Goal: Task Accomplishment & Management: Use online tool/utility

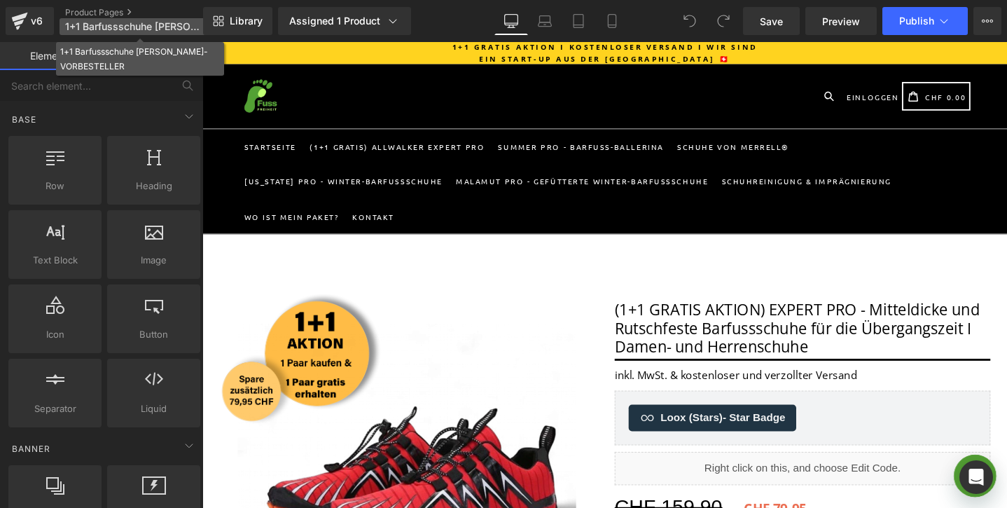
click at [137, 21] on span "1+1 Barfussschuhe HERBST-VORBESTELLER" at bounding box center [132, 26] width 135 height 11
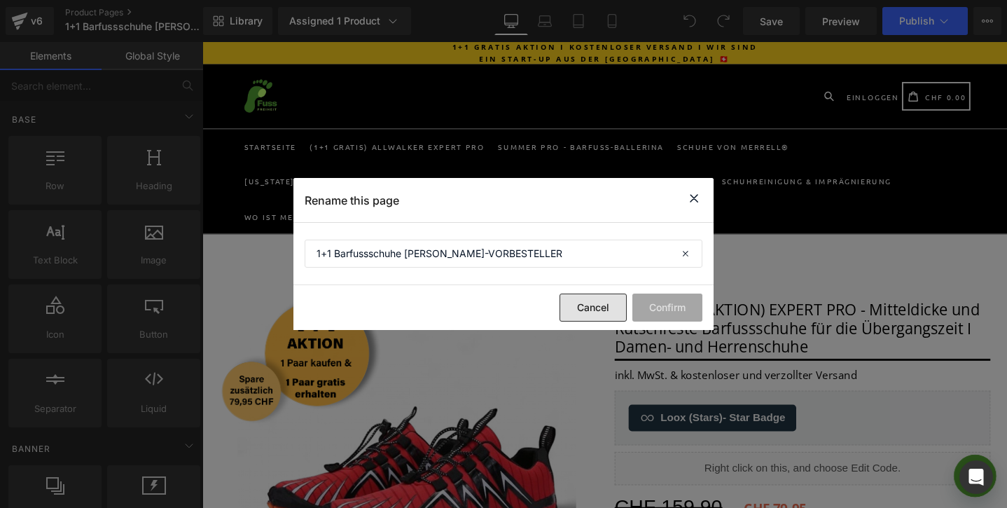
click at [596, 310] on button "Cancel" at bounding box center [593, 308] width 67 height 28
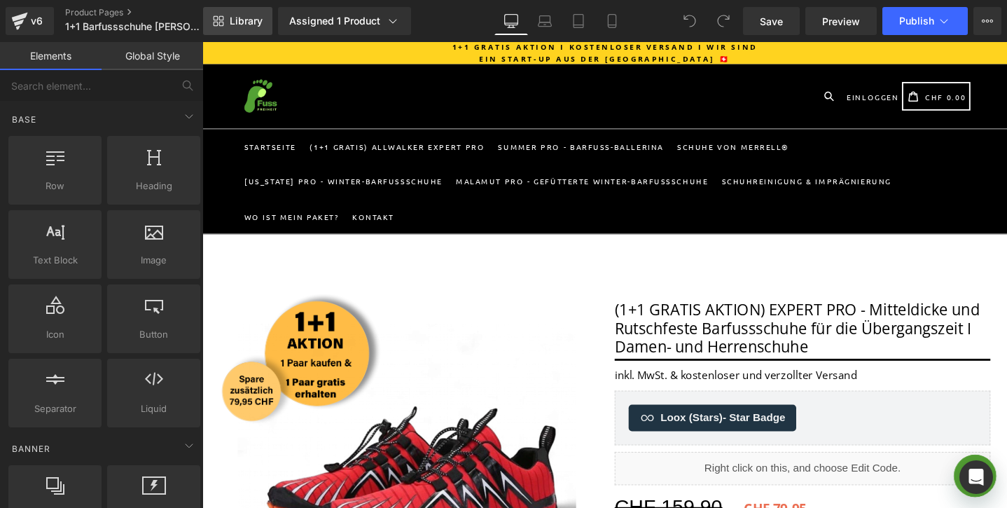
click at [233, 27] on link "Library" at bounding box center [237, 21] width 69 height 28
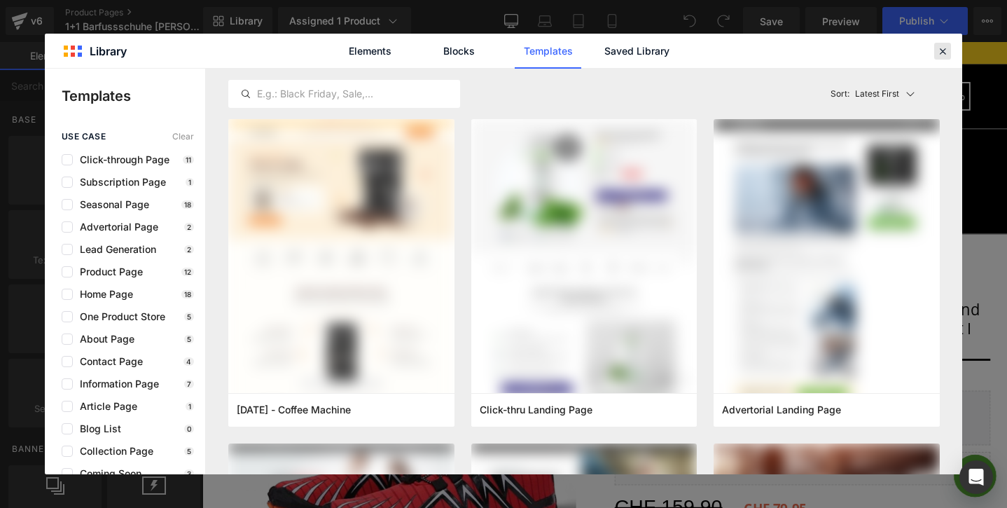
click at [940, 48] on icon at bounding box center [943, 51] width 13 height 13
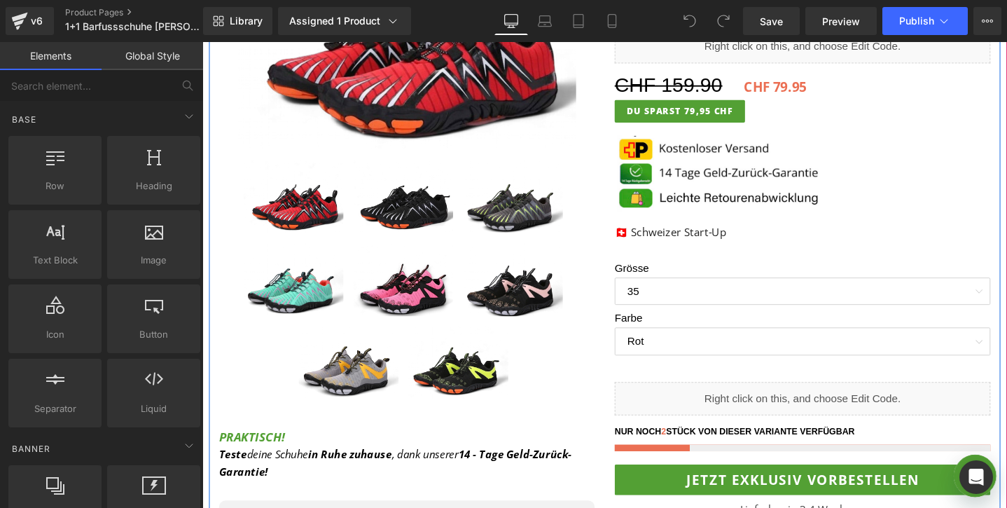
scroll to position [425, 0]
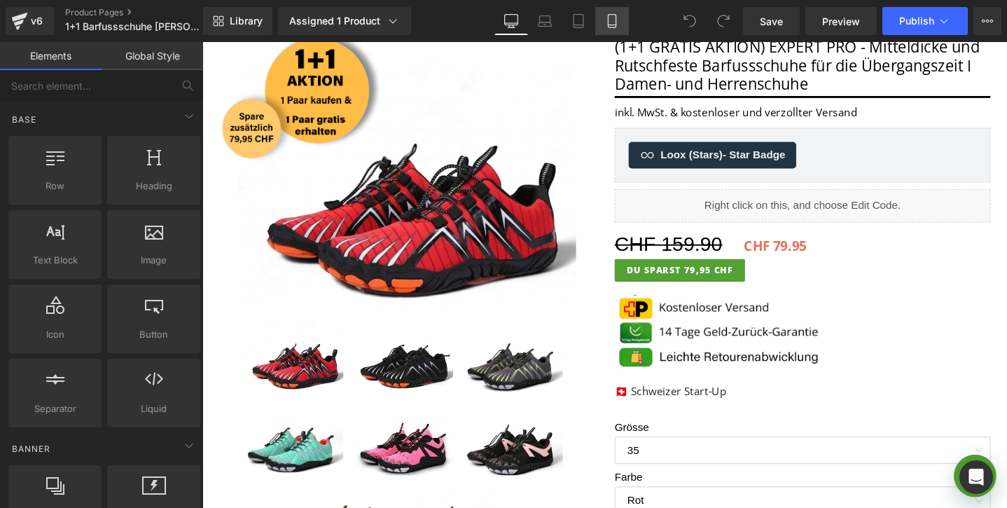
click at [617, 23] on icon at bounding box center [612, 21] width 14 height 14
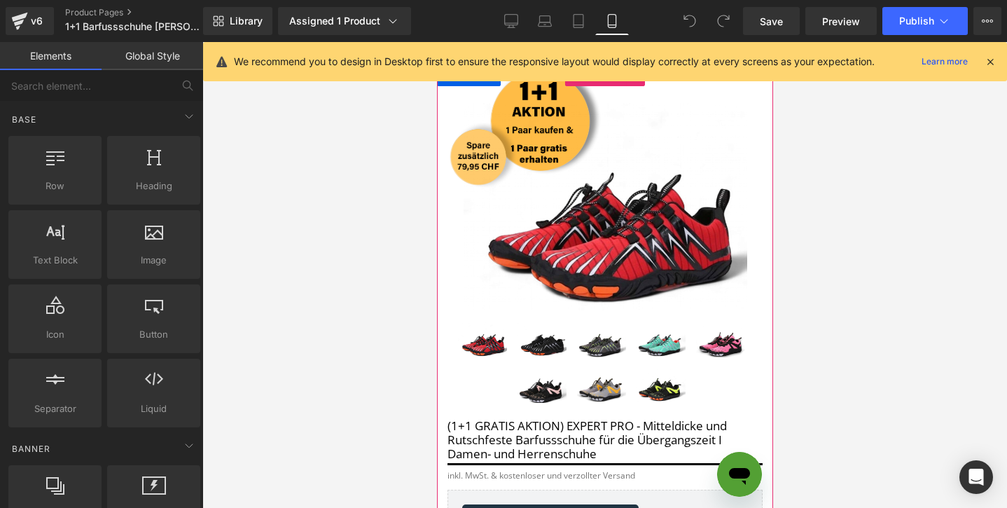
scroll to position [0, 0]
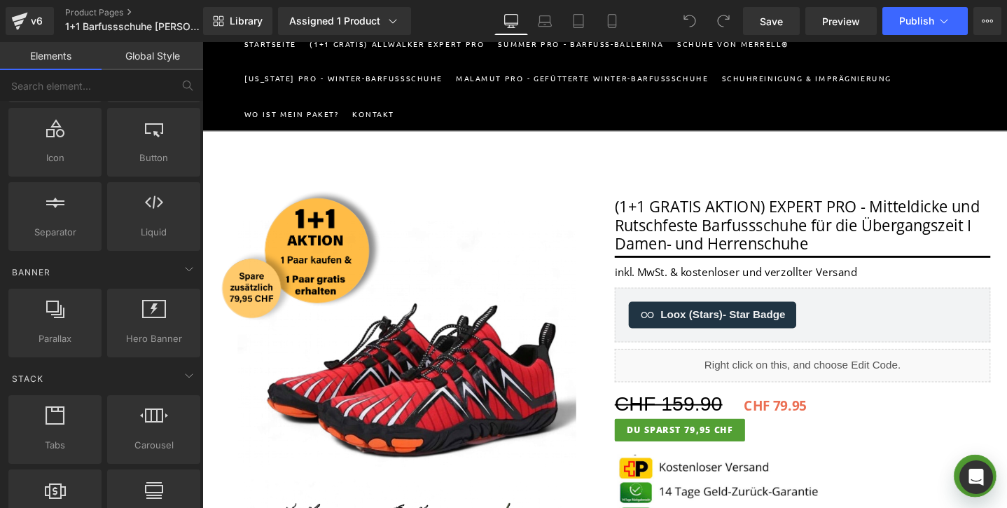
scroll to position [288, 0]
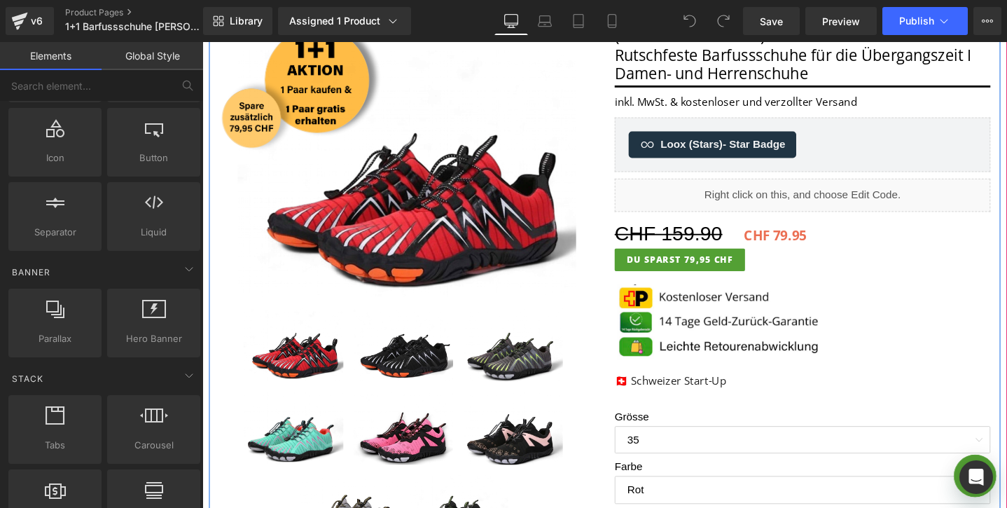
click at [857, 198] on div "Liquid" at bounding box center [835, 203] width 396 height 35
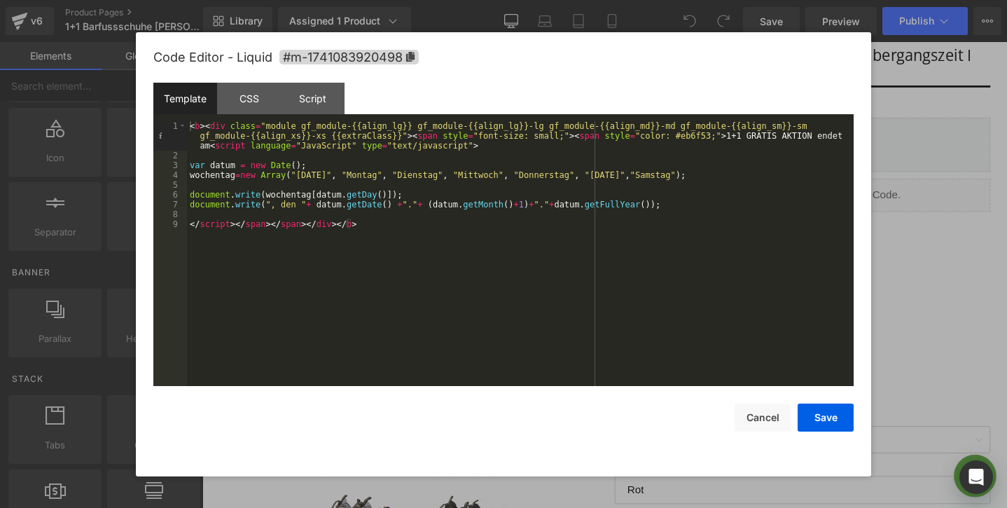
click at [947, 249] on div at bounding box center [503, 254] width 1007 height 508
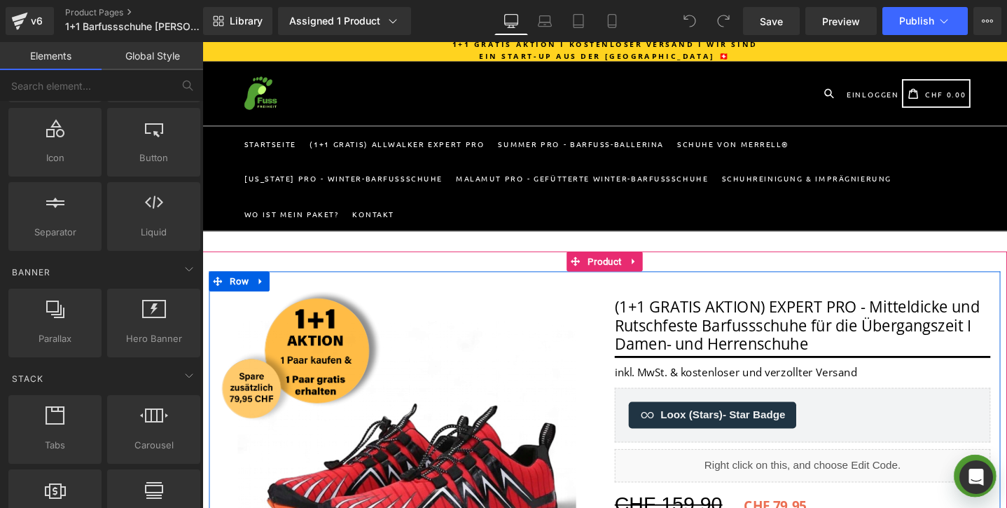
scroll to position [0, 0]
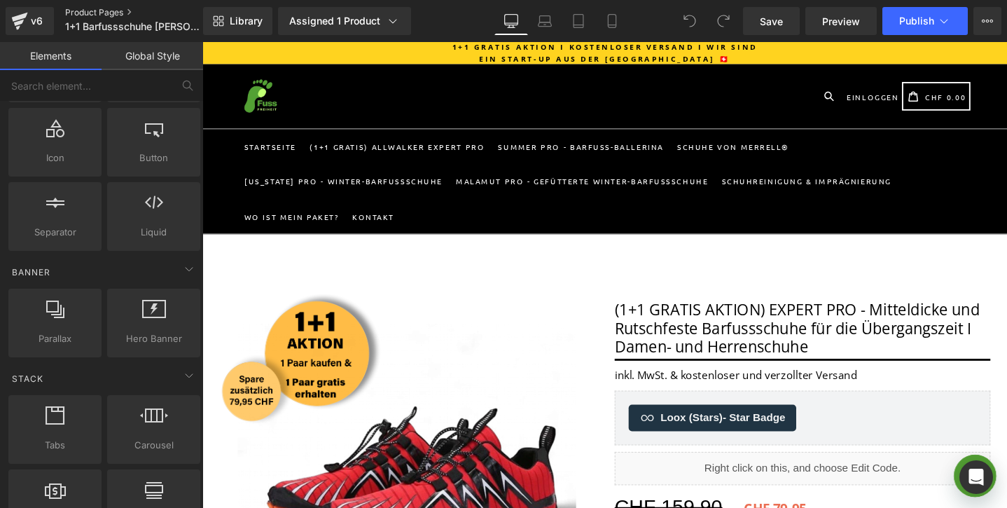
click at [123, 10] on link "Product Pages" at bounding box center [145, 12] width 161 height 11
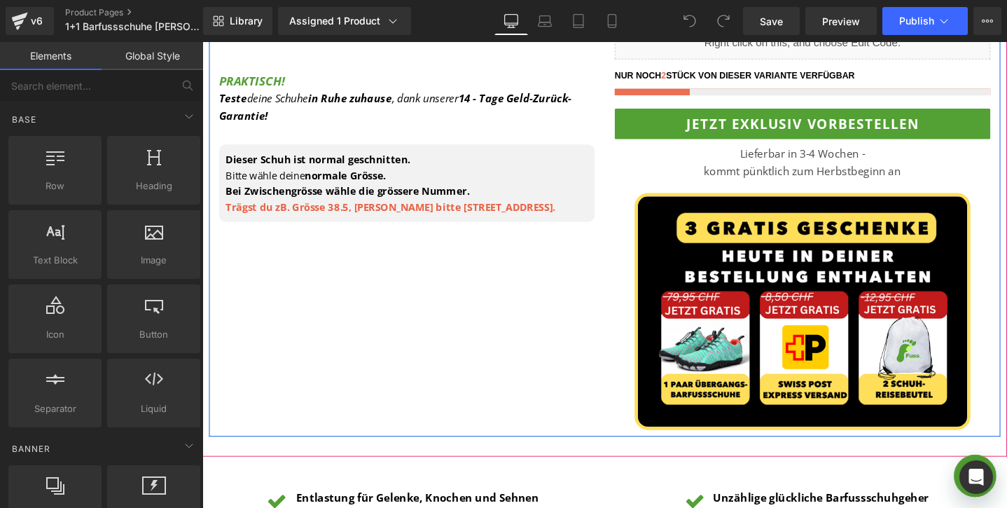
scroll to position [773, 0]
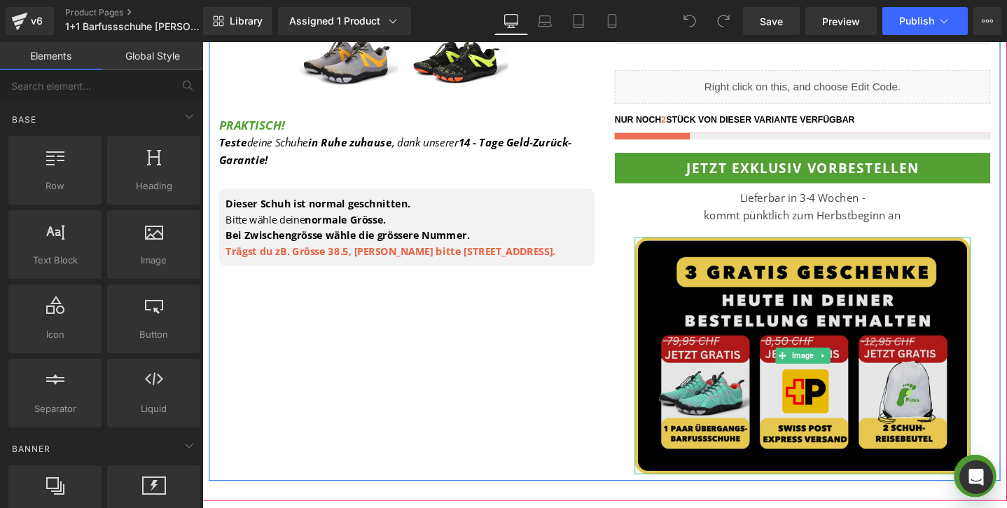
click at [707, 298] on img at bounding box center [835, 371] width 354 height 249
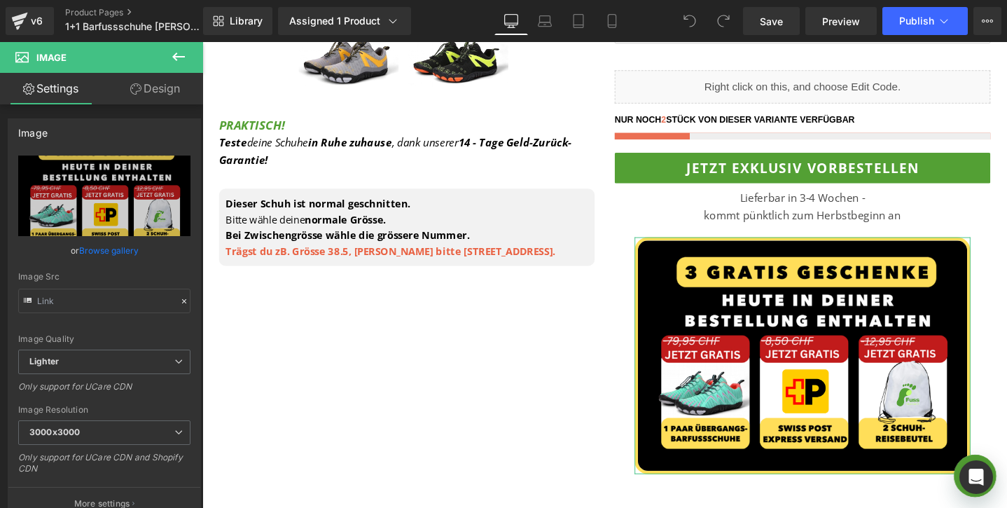
click at [145, 103] on link "Design" at bounding box center [155, 89] width 102 height 32
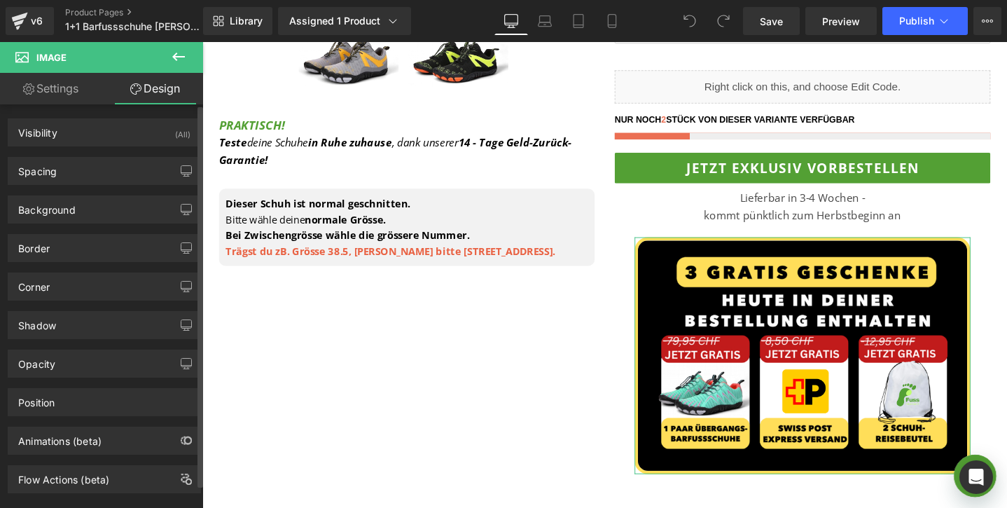
scroll to position [25, 0]
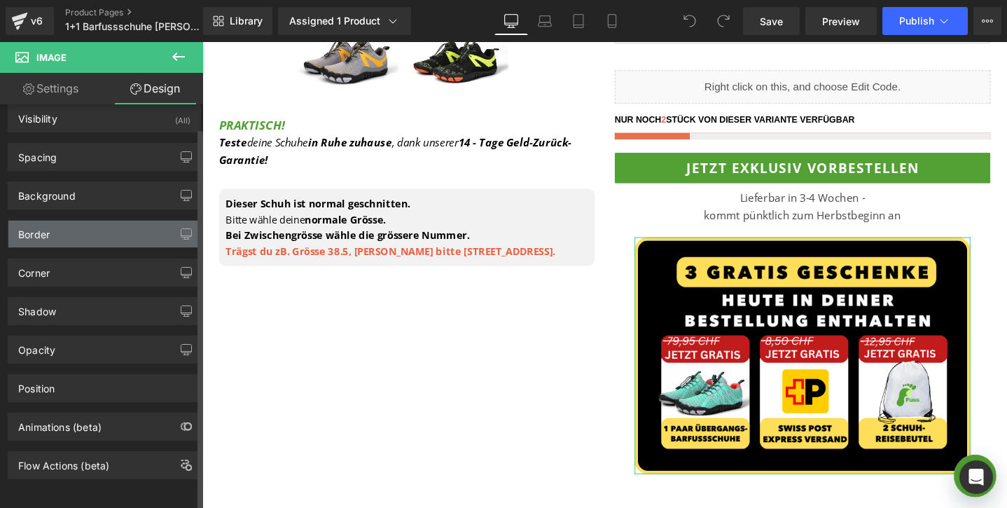
click at [67, 221] on div "Border" at bounding box center [104, 234] width 192 height 27
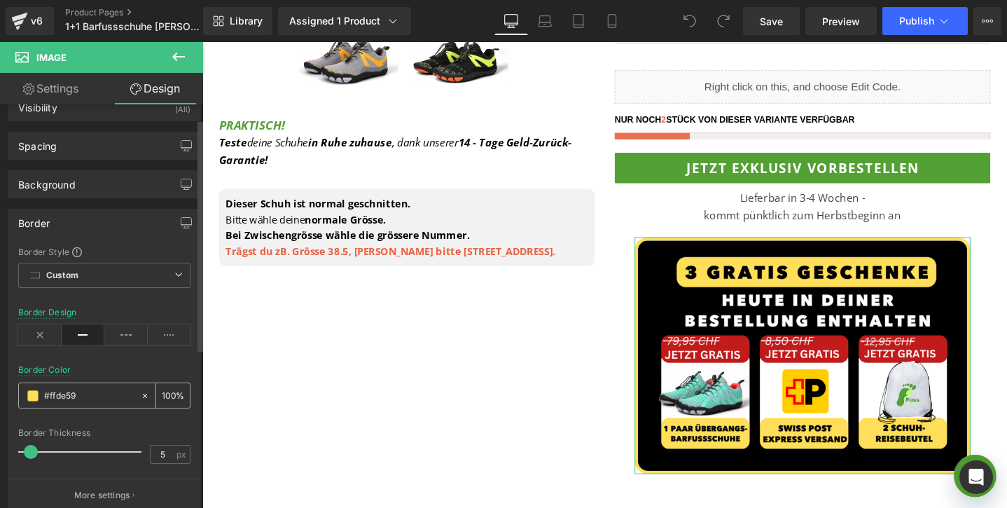
click at [98, 394] on input "#ffde59" at bounding box center [89, 395] width 90 height 15
click at [98, 393] on input "#ffde59" at bounding box center [89, 395] width 90 height 15
drag, startPoint x: 114, startPoint y: 396, endPoint x: 0, endPoint y: 393, distance: 114.2
click at [0, 393] on div "Border Border Style Custom Custom Setup Global Style Custom Setup Global Style …" at bounding box center [104, 355] width 209 height 314
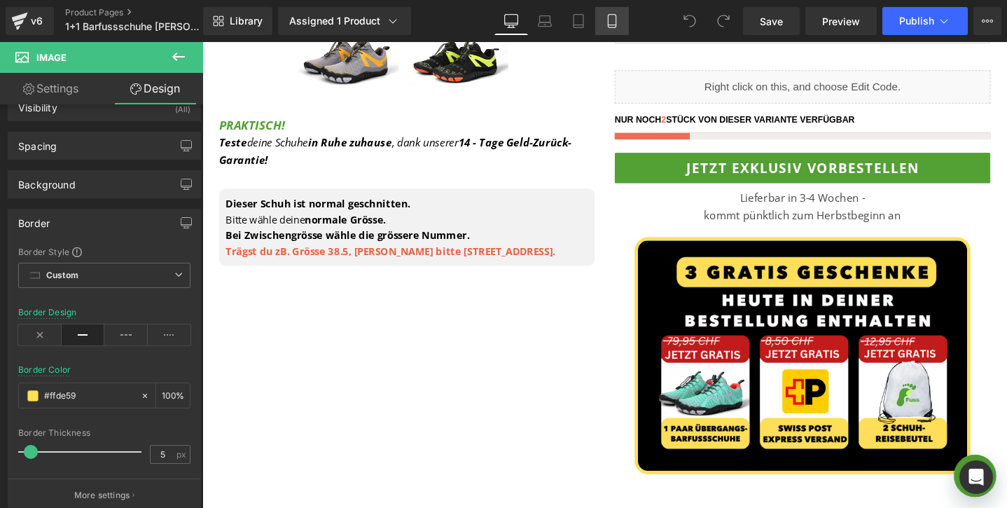
click at [624, 22] on link "Mobile" at bounding box center [612, 21] width 34 height 28
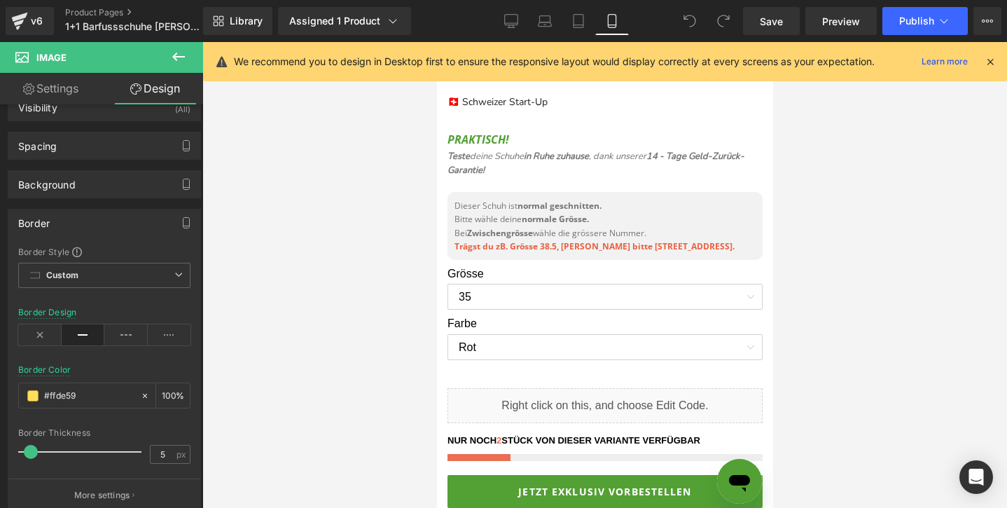
scroll to position [1067, 0]
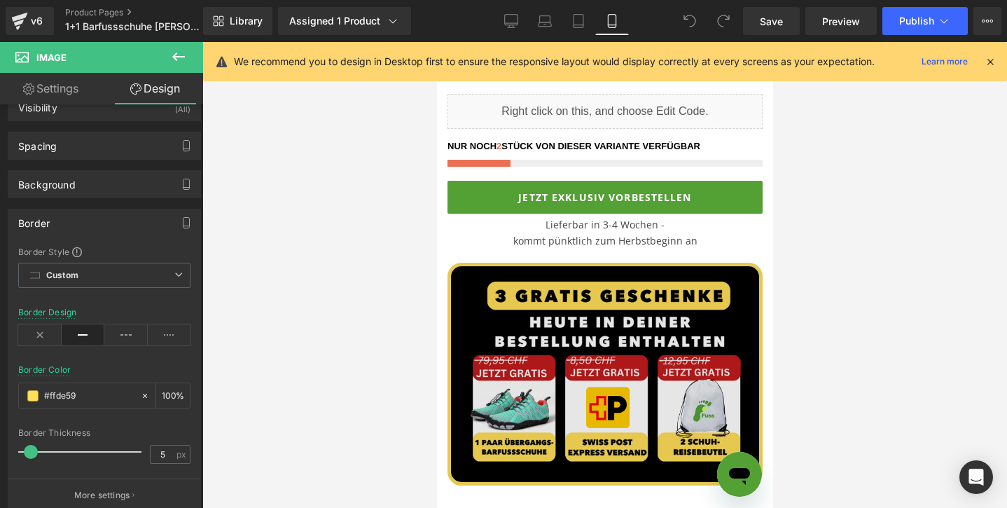
click at [595, 308] on img at bounding box center [604, 374] width 315 height 223
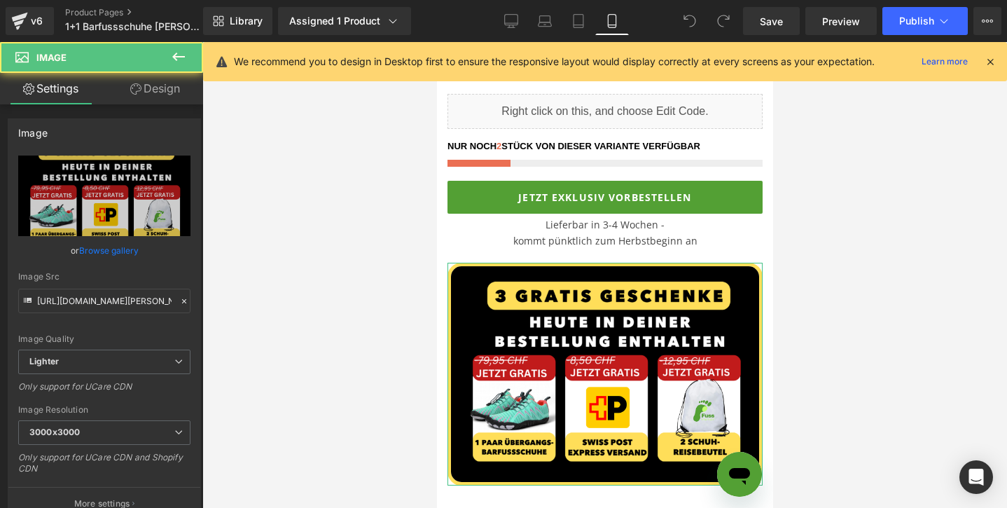
click at [179, 85] on link "Design" at bounding box center [155, 89] width 102 height 32
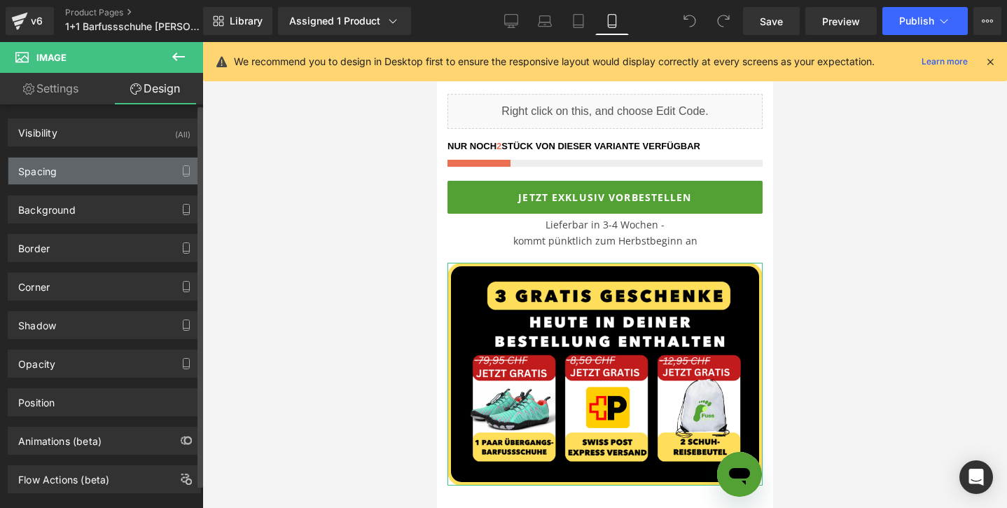
click at [113, 165] on div "Spacing" at bounding box center [104, 171] width 192 height 27
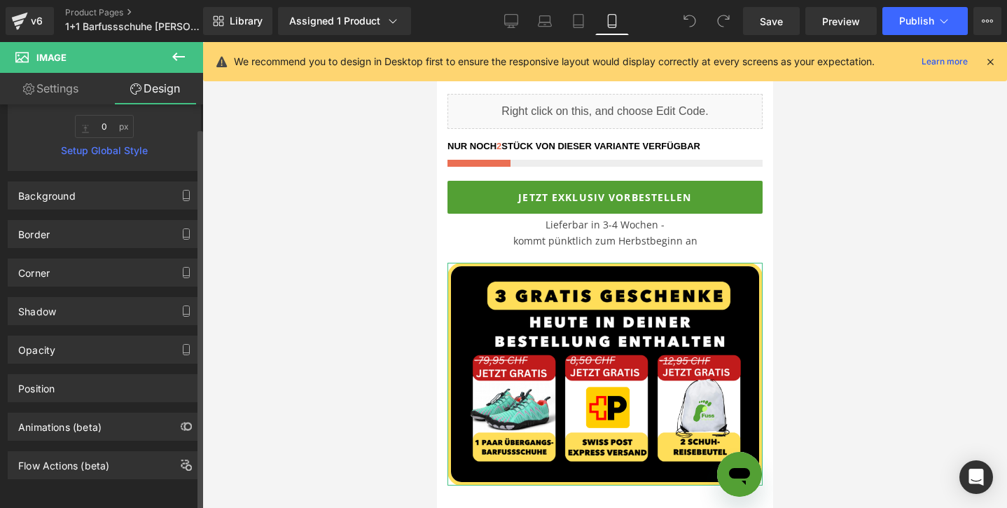
scroll to position [316, 0]
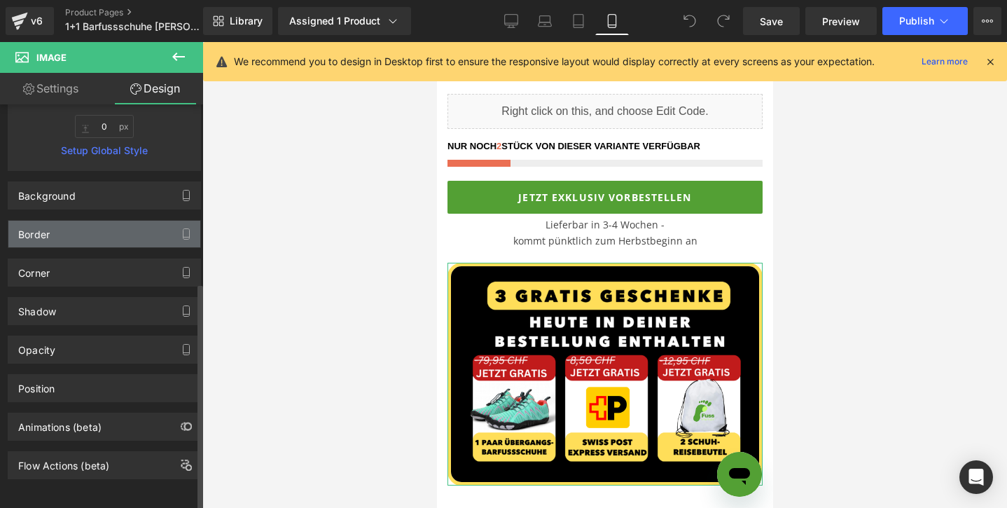
click at [106, 231] on div "Border" at bounding box center [104, 234] width 192 height 27
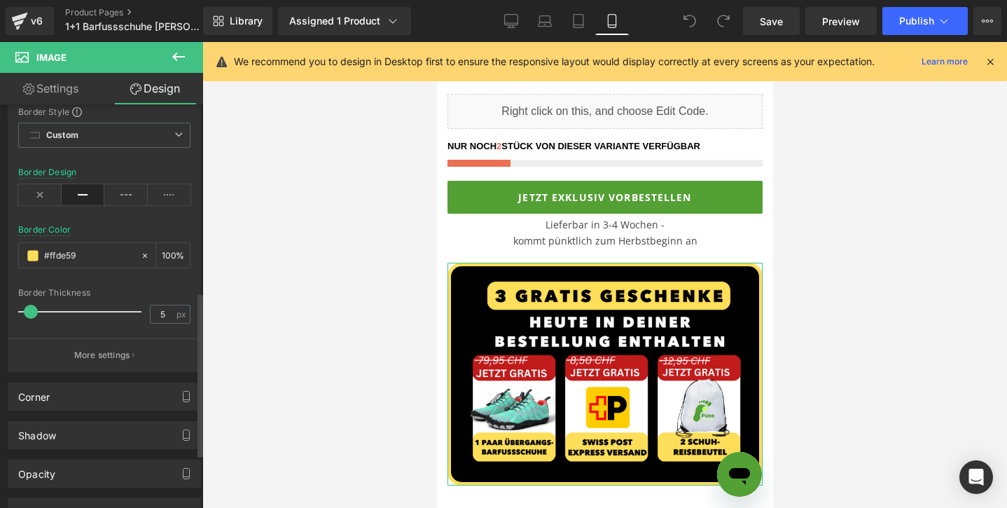
scroll to position [477, 0]
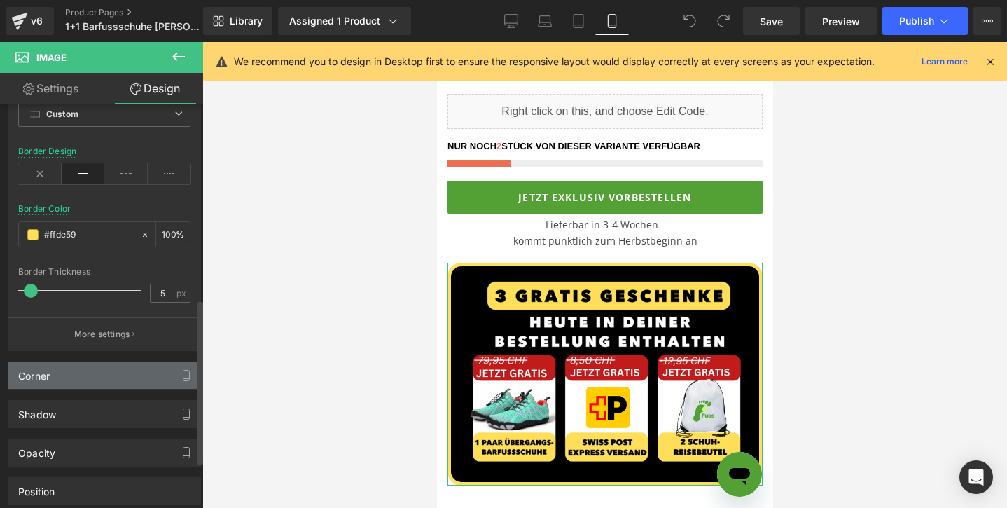
click at [67, 369] on div "Corner" at bounding box center [104, 375] width 192 height 27
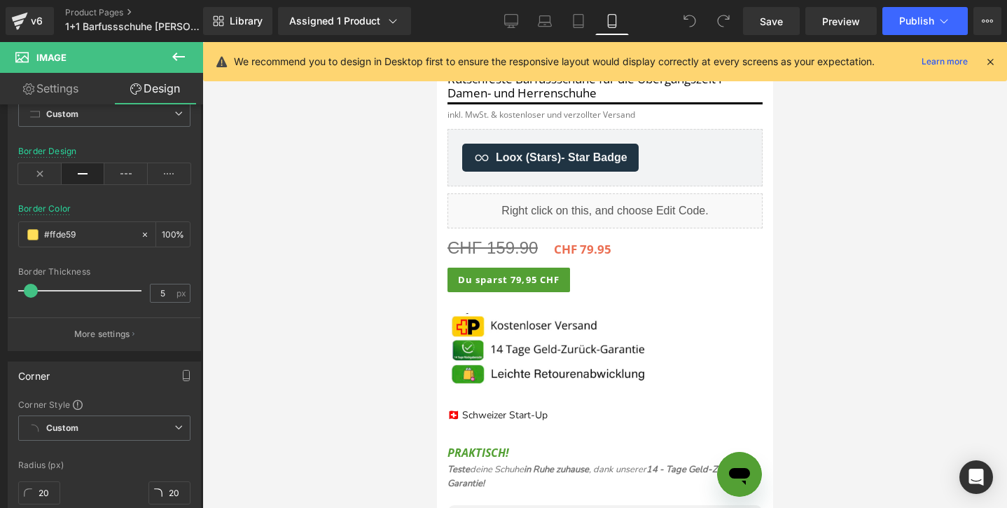
scroll to position [454, 0]
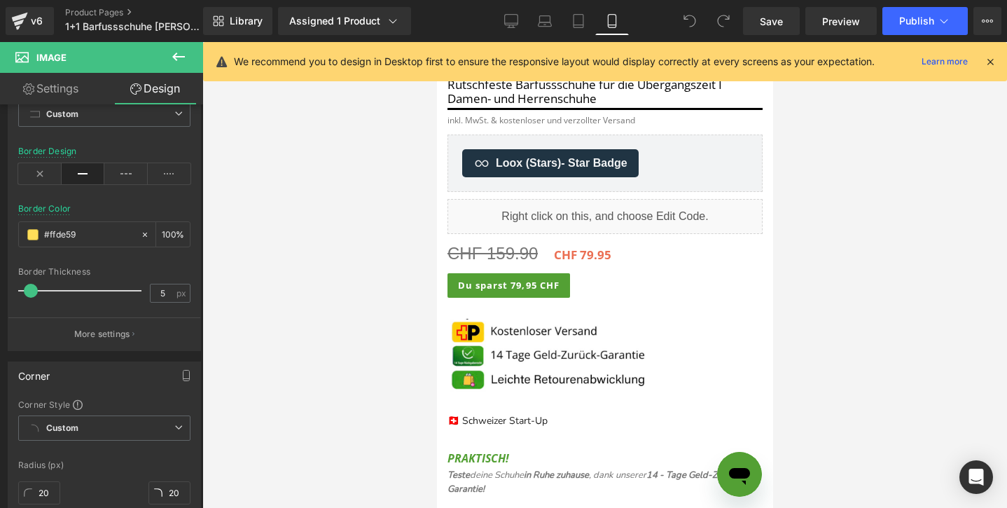
click at [589, 212] on div "Liquid" at bounding box center [604, 216] width 315 height 35
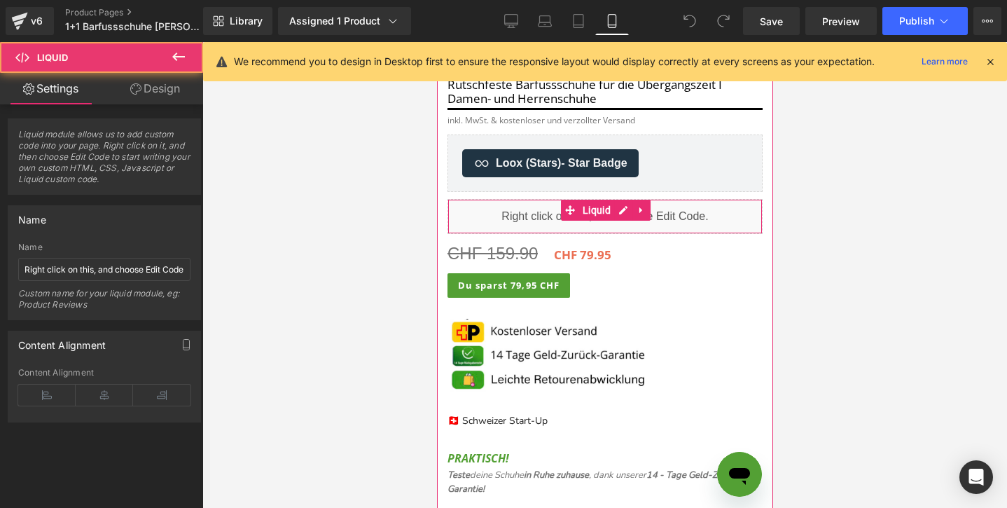
click at [627, 213] on div "Liquid" at bounding box center [604, 216] width 315 height 35
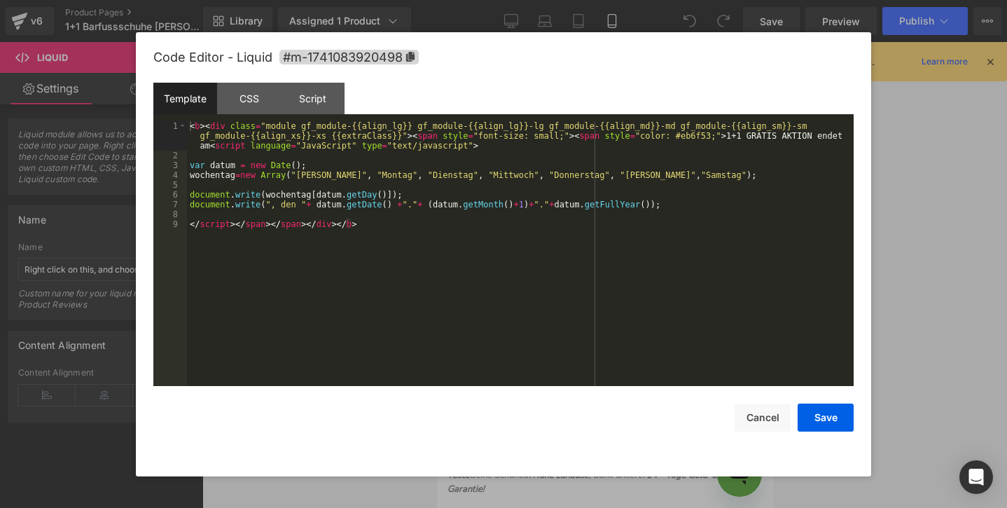
click at [542, 205] on div "< b > < div class = "module gf_module-{{align_lg}} gf_module-{{align_lg}}-lg gf…" at bounding box center [520, 273] width 667 height 304
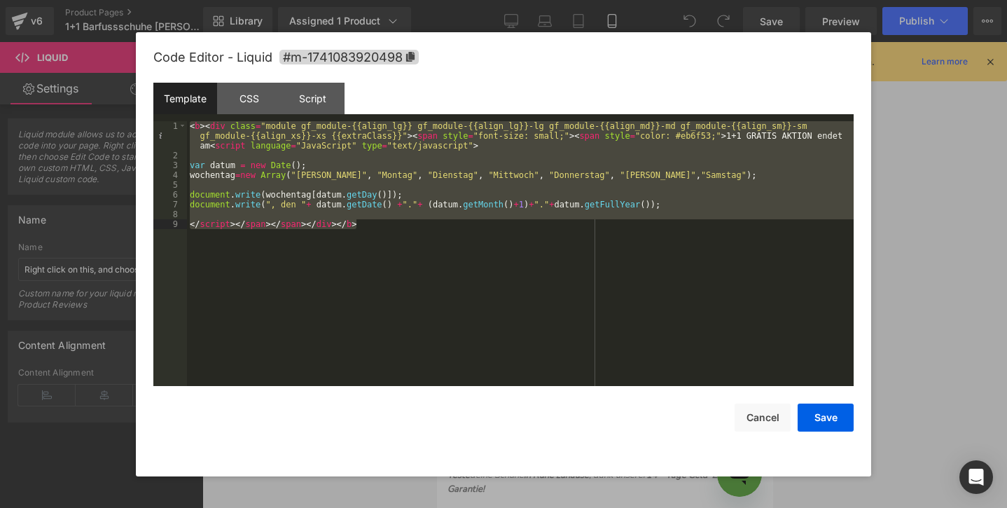
click at [925, 169] on div at bounding box center [503, 254] width 1007 height 508
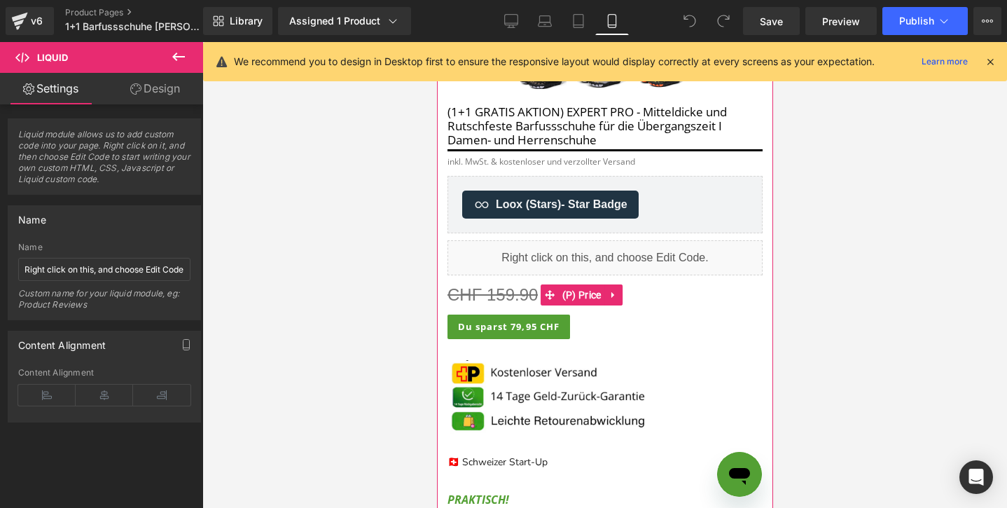
scroll to position [339, 0]
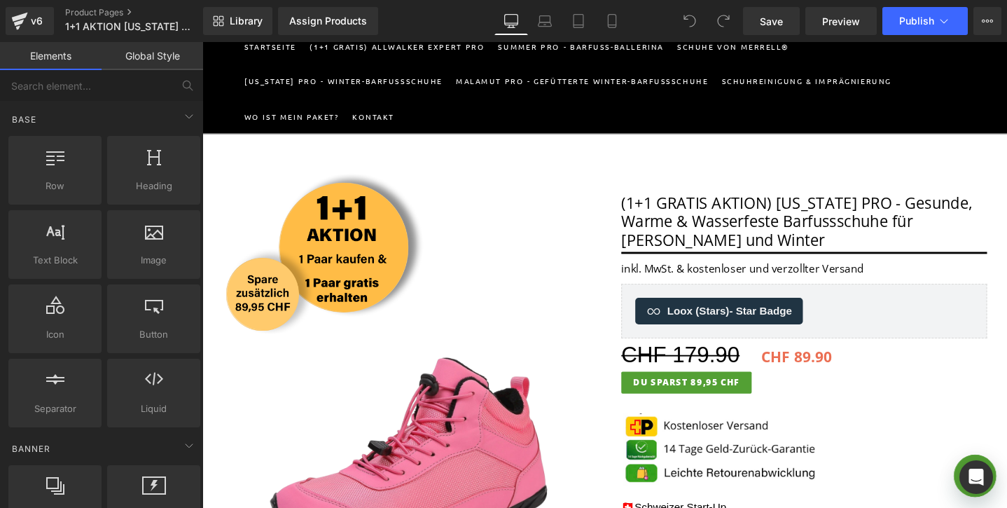
scroll to position [142, 0]
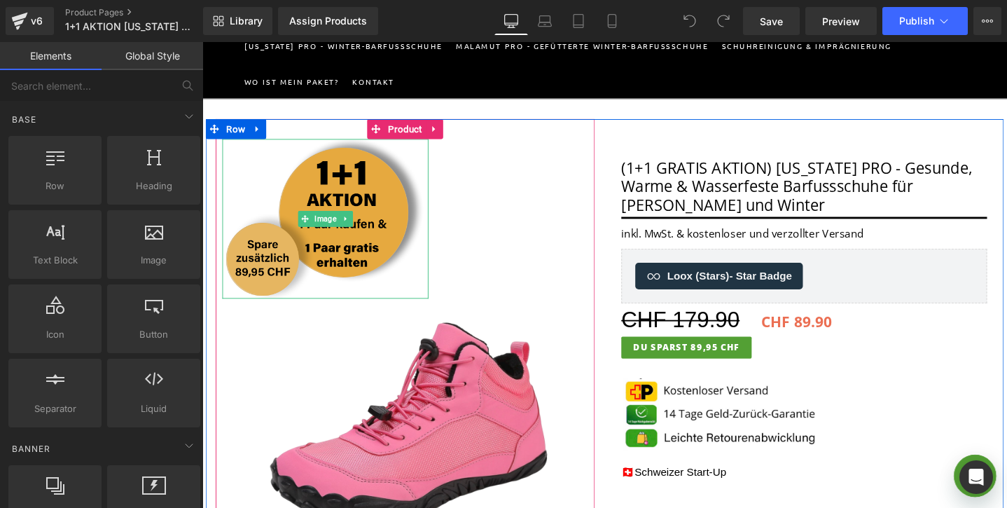
click at [358, 260] on img at bounding box center [331, 228] width 217 height 168
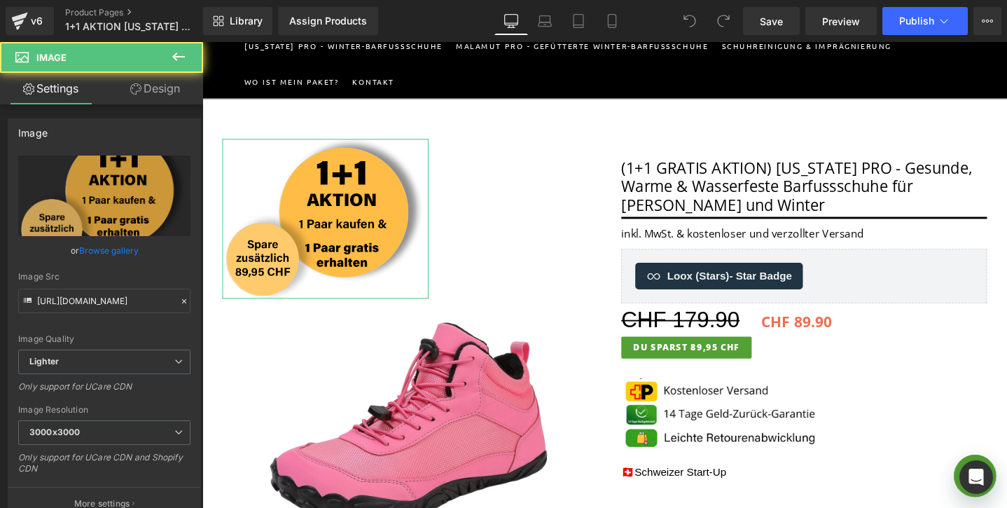
click at [139, 98] on link "Design" at bounding box center [155, 89] width 102 height 32
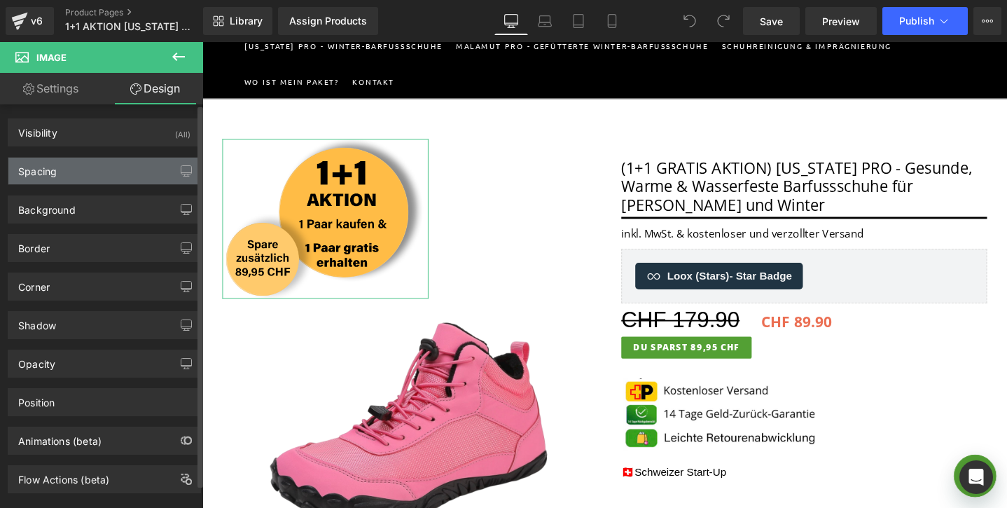
click at [91, 168] on div "Spacing" at bounding box center [104, 171] width 192 height 27
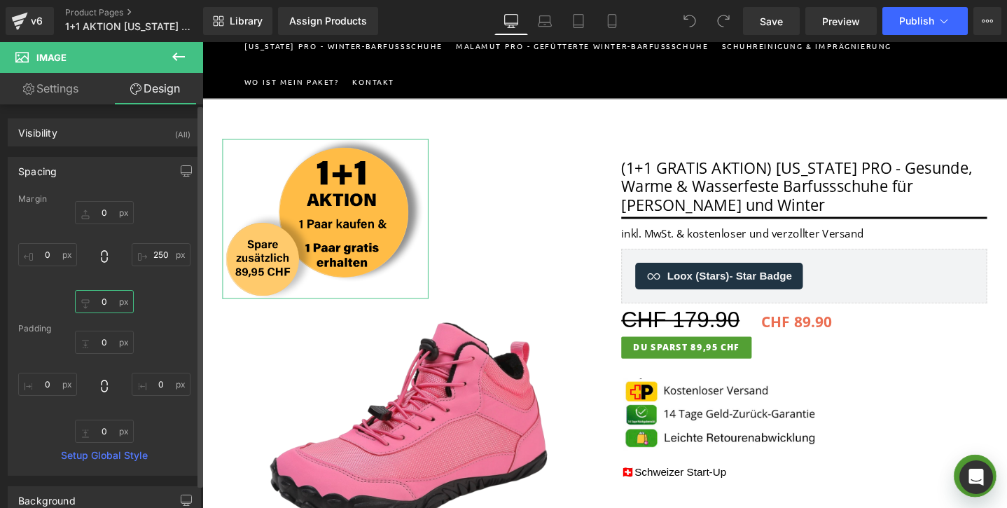
click at [92, 305] on input "0" at bounding box center [104, 301] width 59 height 23
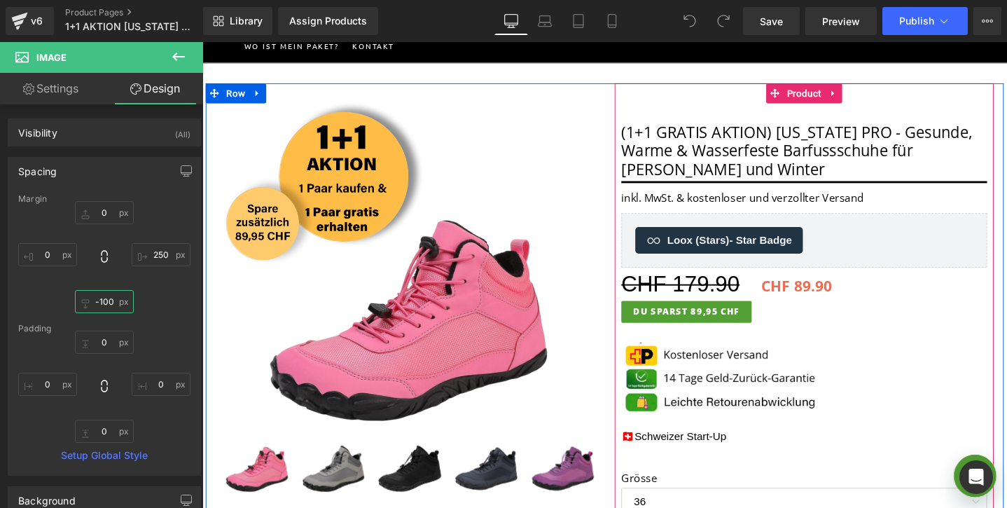
scroll to position [0, 0]
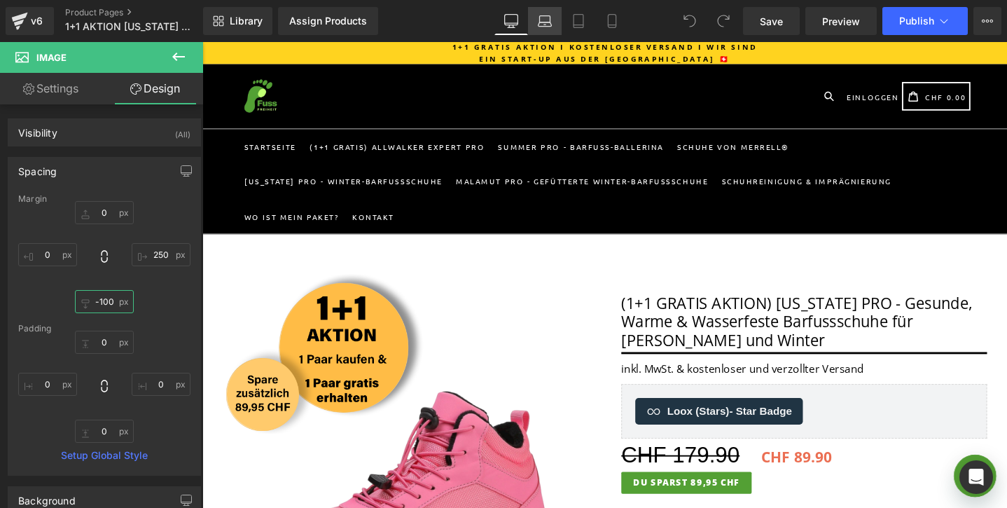
type input "-100"
click at [534, 25] on link "Laptop" at bounding box center [545, 21] width 34 height 28
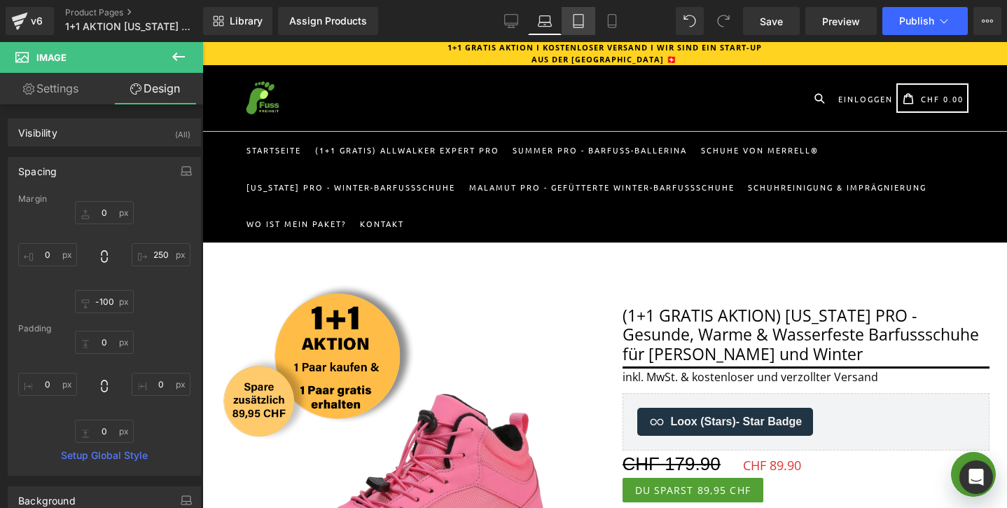
click at [570, 27] on link "Tablet" at bounding box center [579, 21] width 34 height 28
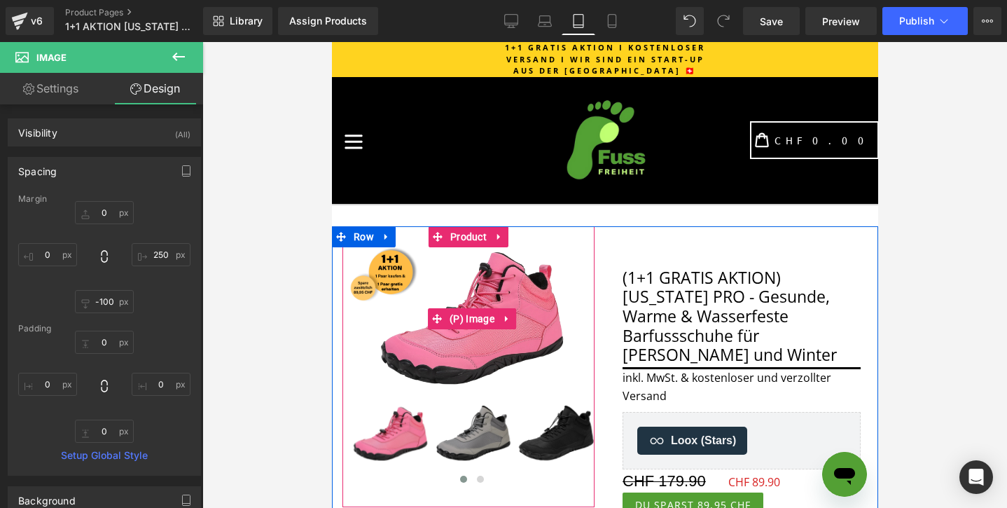
click at [387, 274] on img at bounding box center [471, 318] width 196 height 147
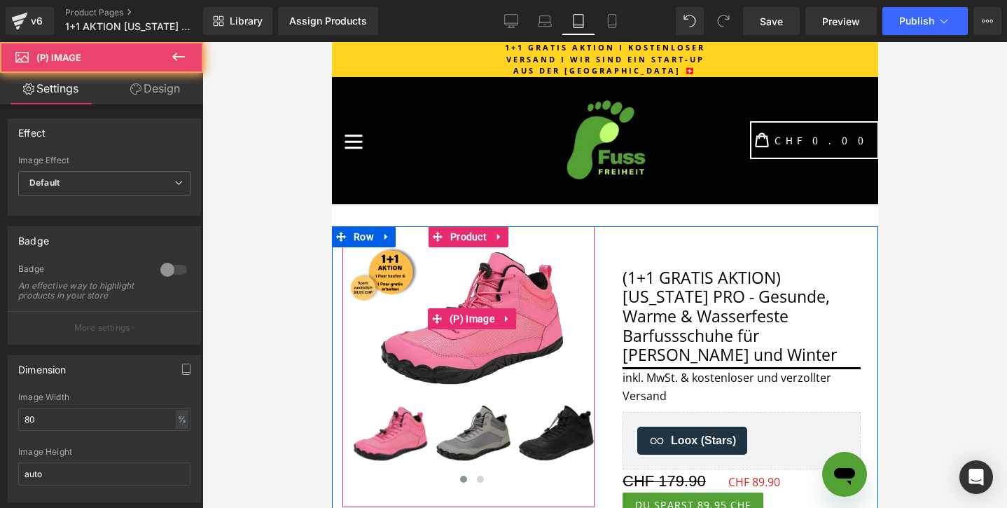
click at [385, 261] on img at bounding box center [471, 318] width 196 height 147
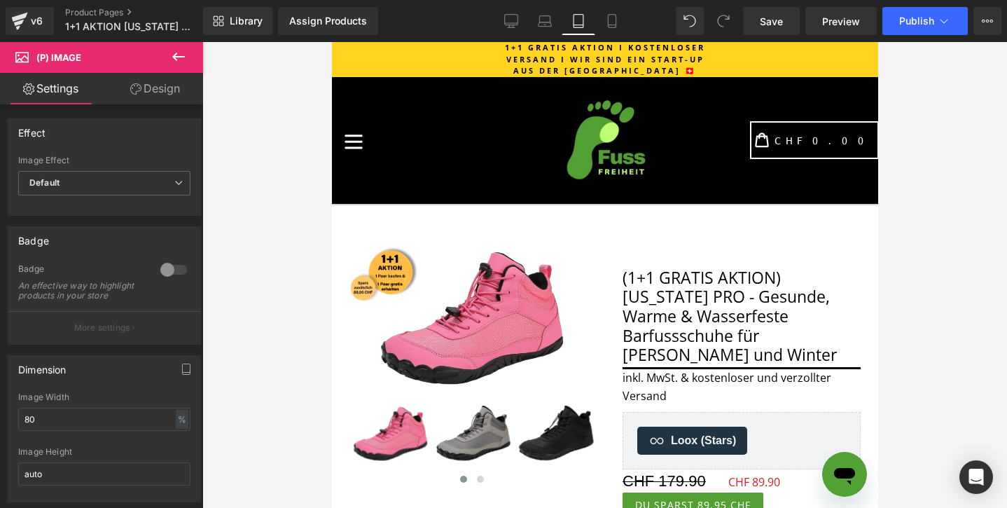
click at [152, 89] on link "Design" at bounding box center [155, 89] width 102 height 32
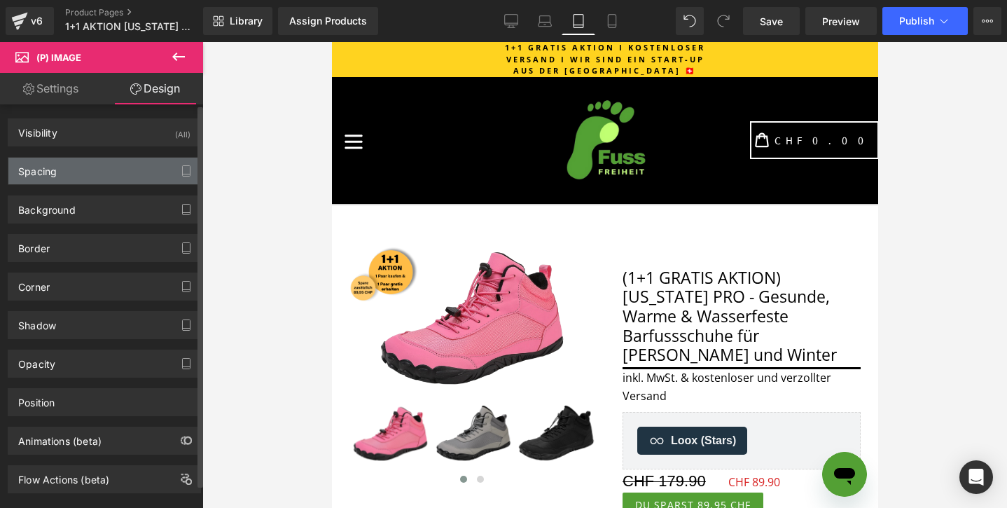
click at [110, 163] on div "Spacing" at bounding box center [104, 171] width 192 height 27
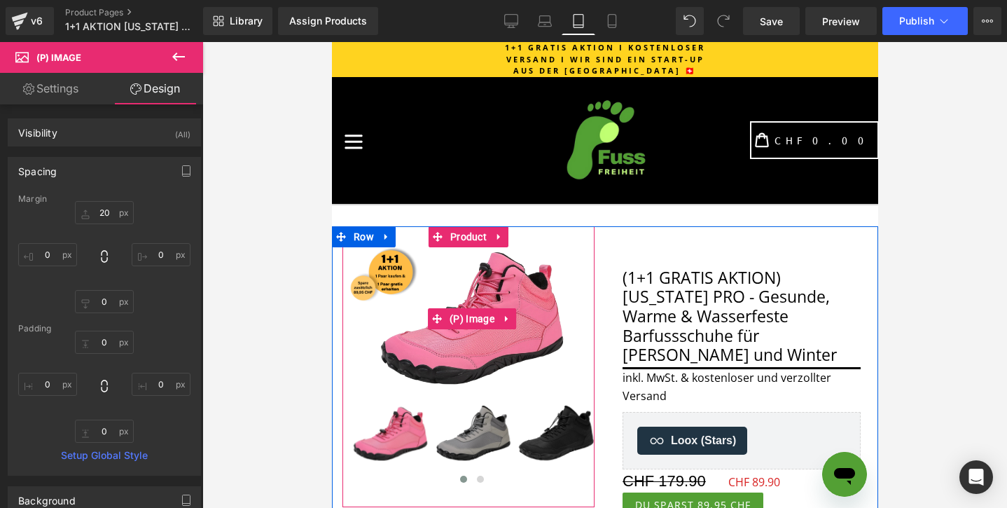
click at [385, 256] on img at bounding box center [471, 318] width 196 height 147
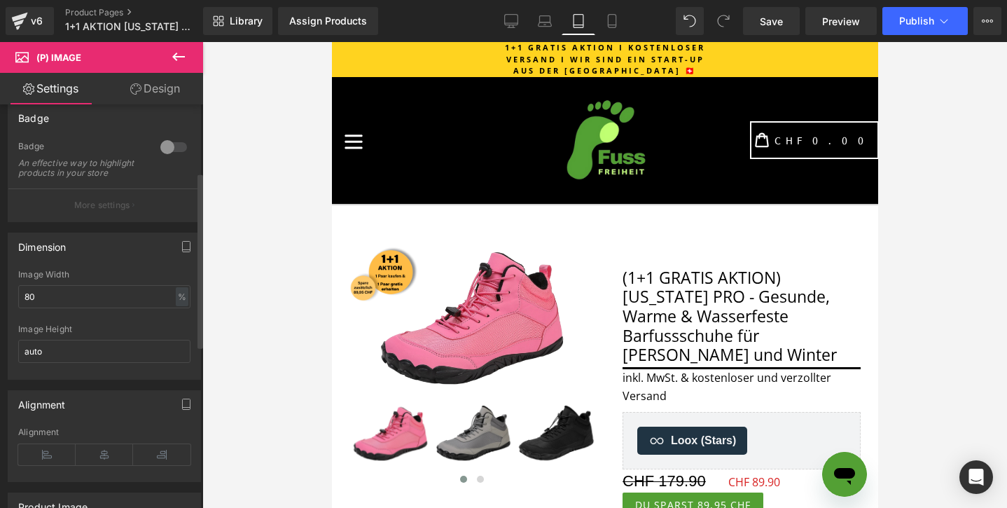
scroll to position [156, 0]
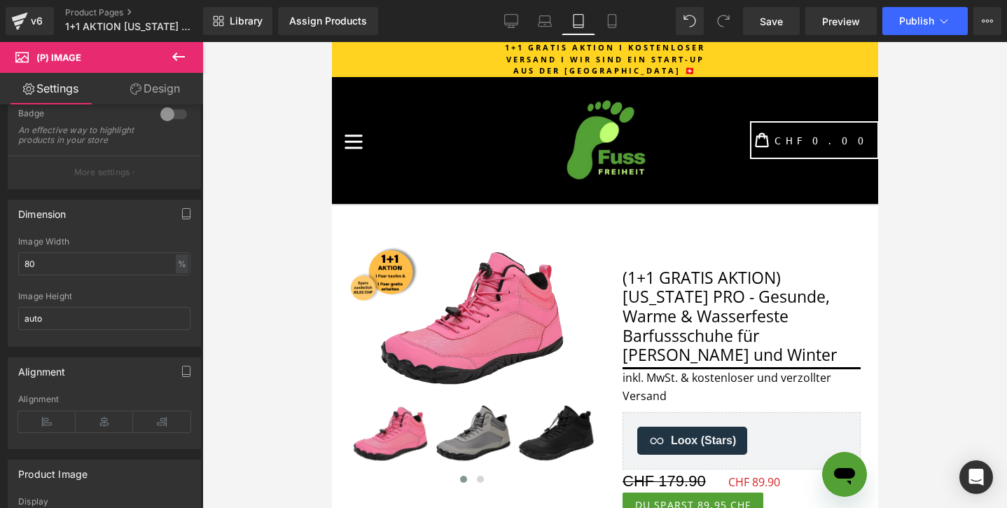
click at [152, 85] on link "Design" at bounding box center [155, 89] width 102 height 32
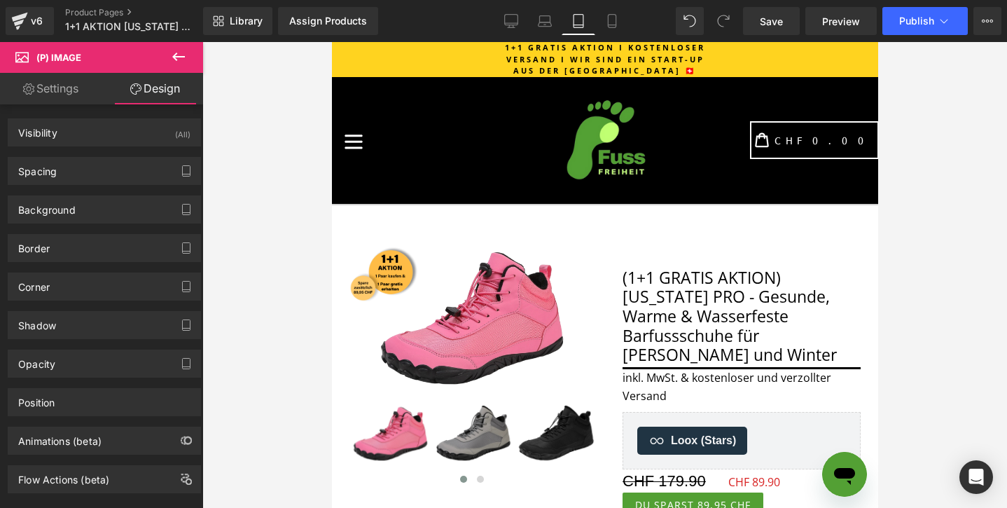
click at [53, 89] on link "Settings" at bounding box center [51, 89] width 102 height 32
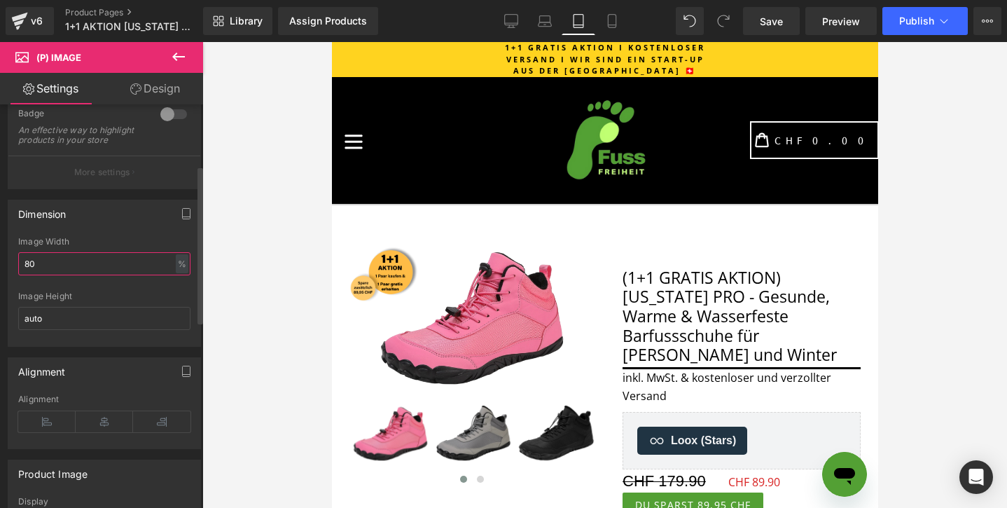
click at [70, 265] on input "80" at bounding box center [104, 263] width 172 height 23
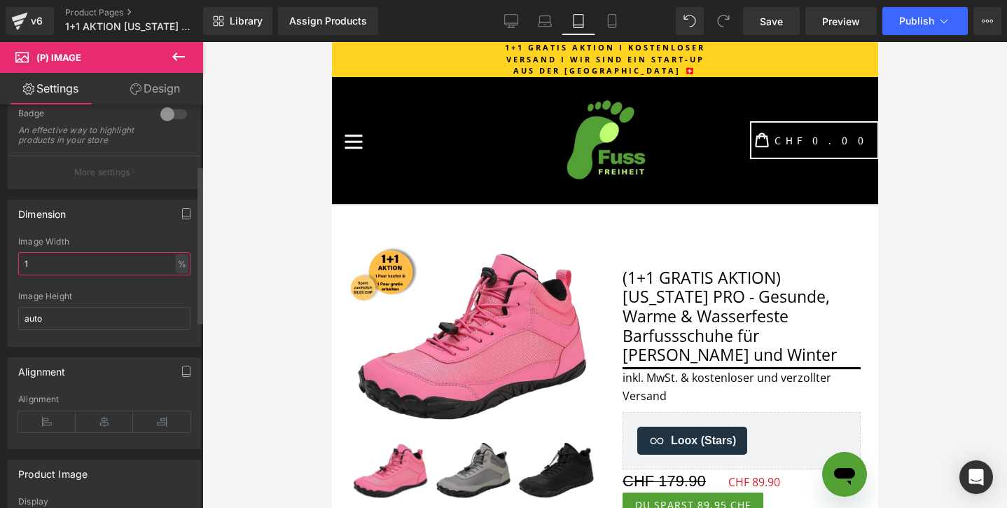
type input "80"
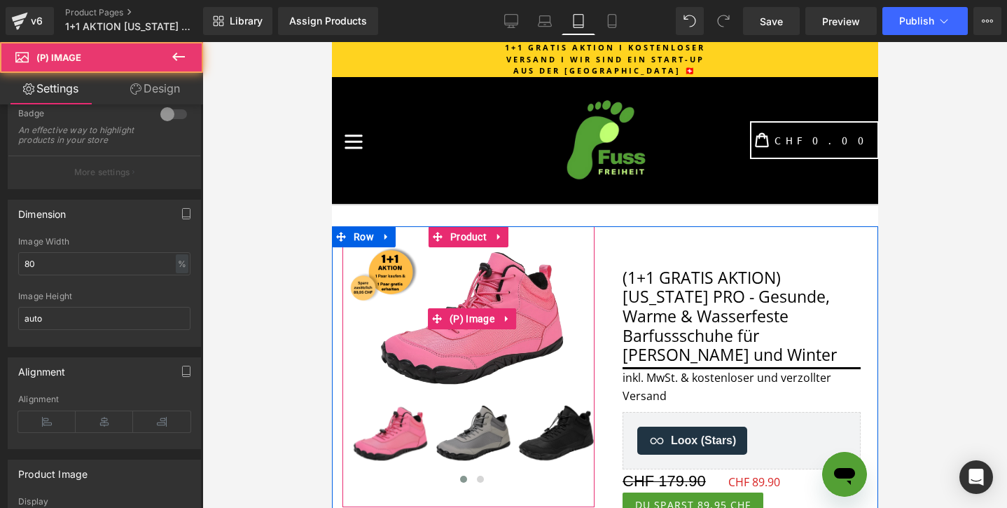
click at [382, 254] on img at bounding box center [471, 318] width 196 height 147
click at [372, 252] on div "Sale Off" at bounding box center [471, 318] width 245 height 147
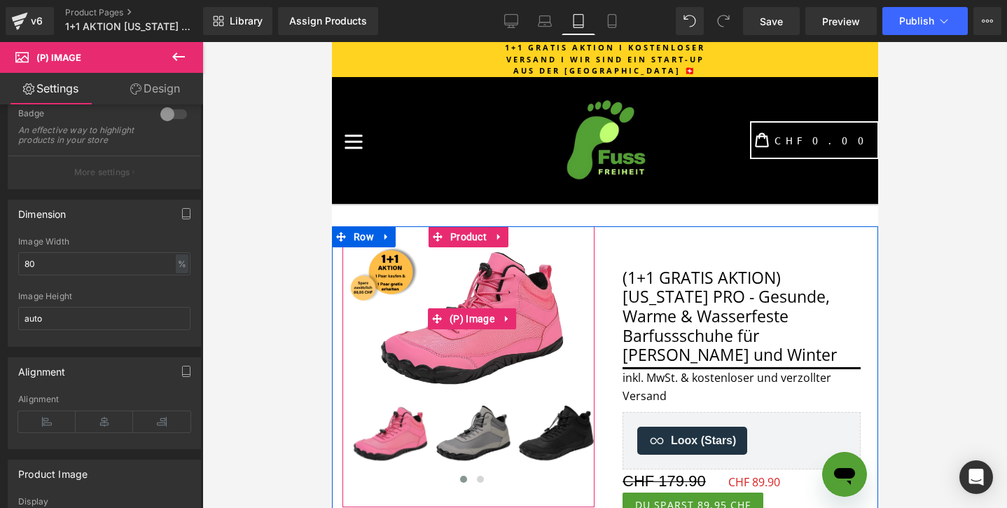
click at [411, 256] on img at bounding box center [471, 318] width 196 height 147
click at [414, 242] on div "Image Sale Off (P) Image ‹ ›" at bounding box center [468, 366] width 252 height 281
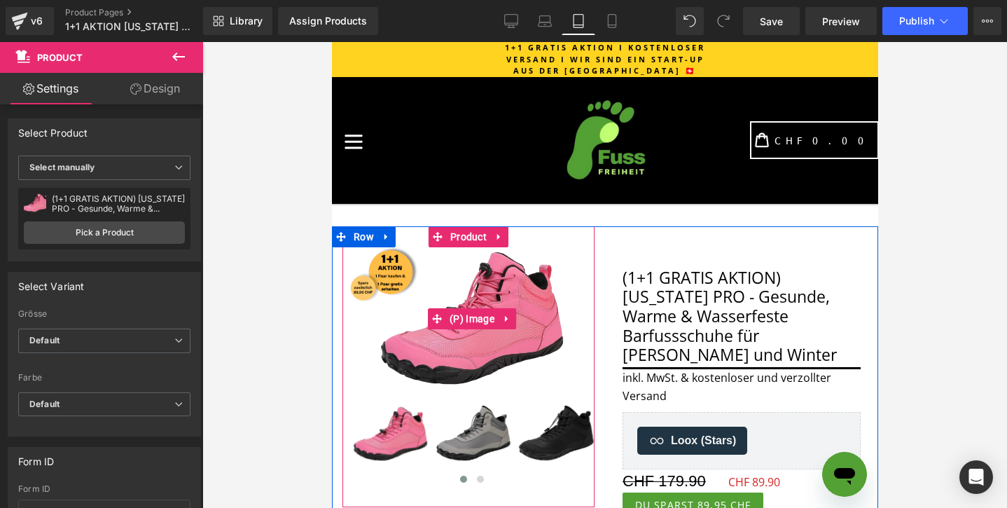
click at [406, 265] on img at bounding box center [471, 318] width 196 height 147
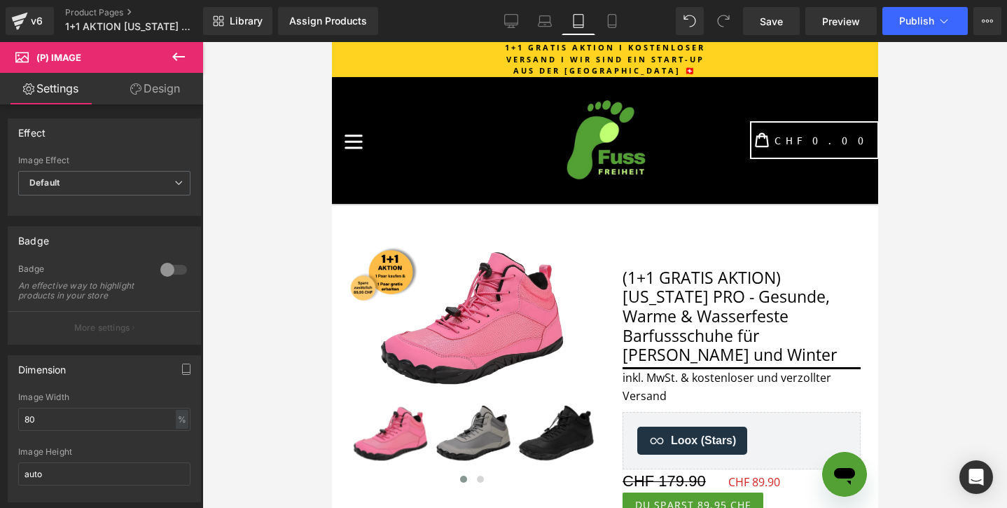
click at [158, 88] on link "Design" at bounding box center [155, 89] width 102 height 32
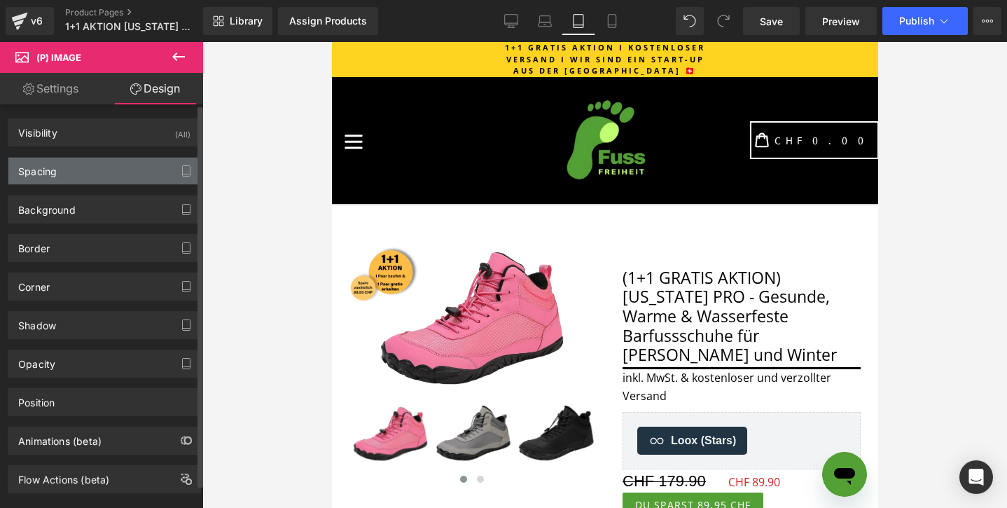
click at [81, 182] on div "Spacing" at bounding box center [104, 171] width 192 height 27
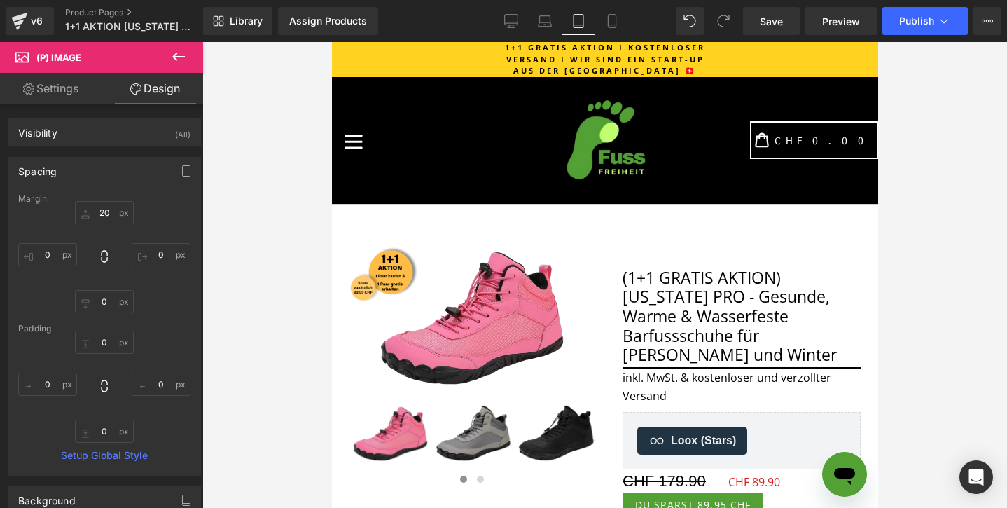
click at [53, 85] on link "Settings" at bounding box center [51, 89] width 102 height 32
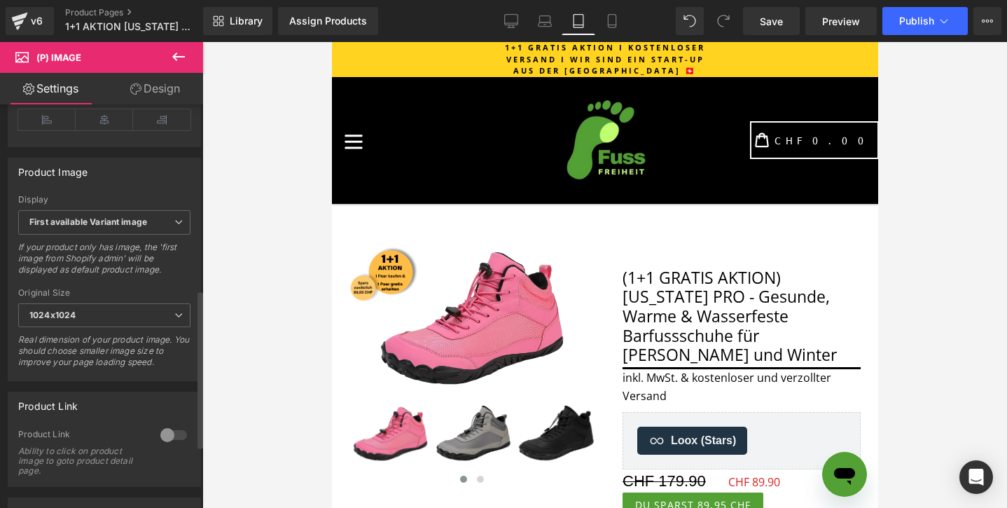
scroll to position [479, 0]
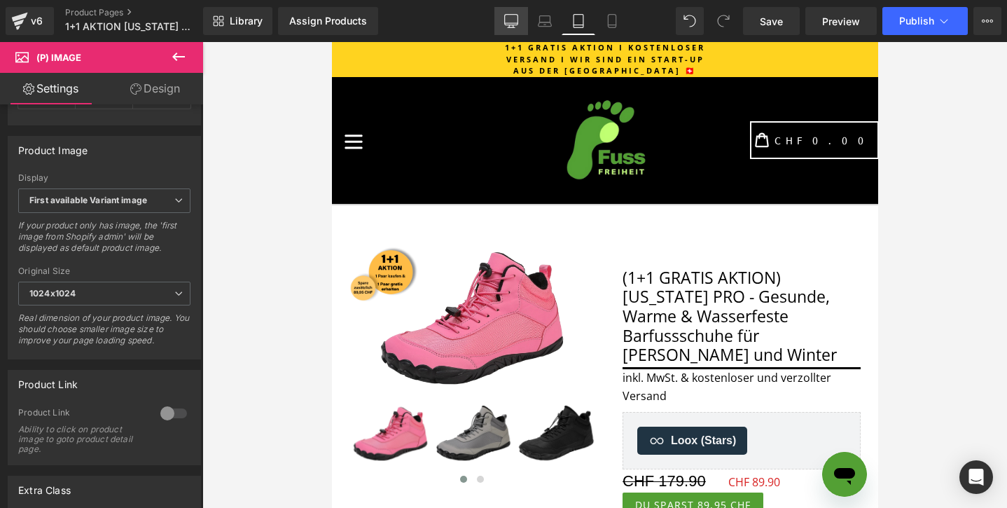
click at [516, 15] on icon at bounding box center [511, 21] width 14 height 14
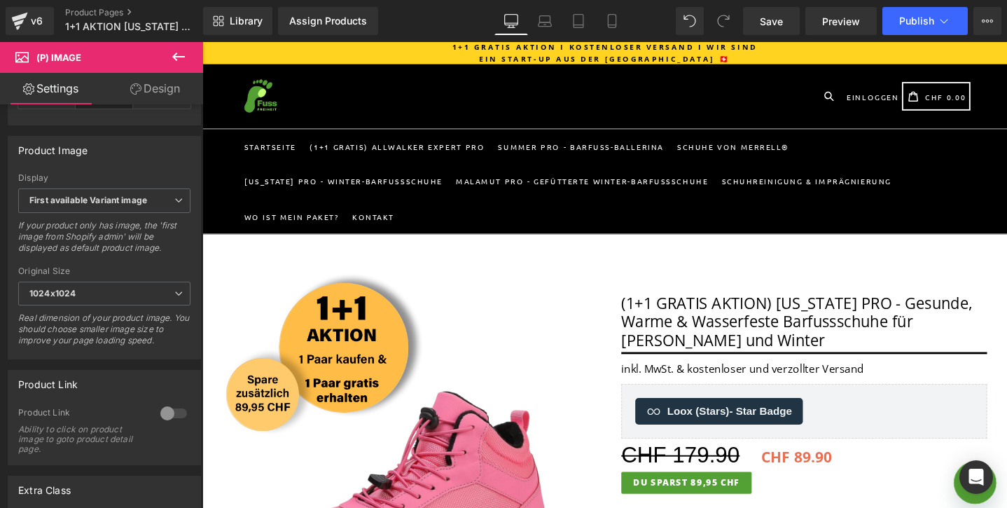
scroll to position [153, 0]
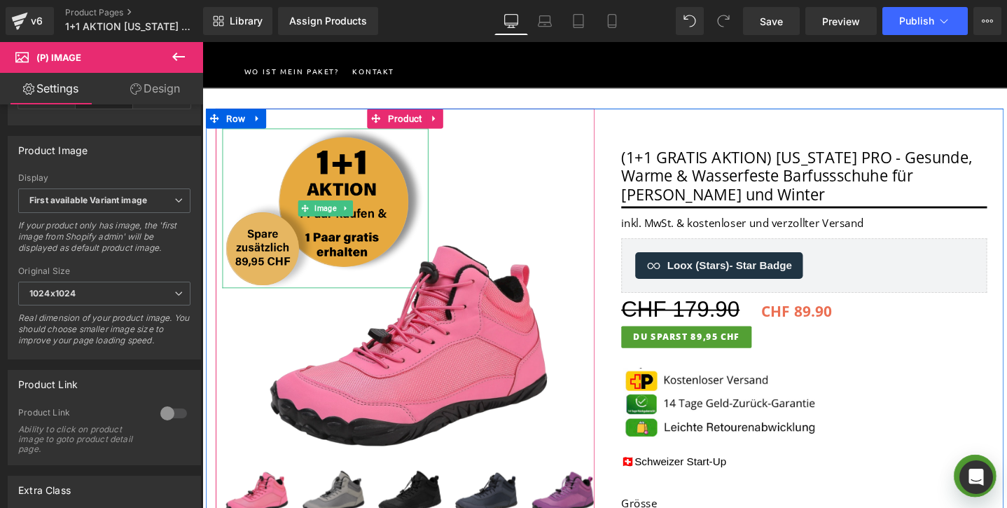
click at [324, 161] on img at bounding box center [331, 217] width 217 height 168
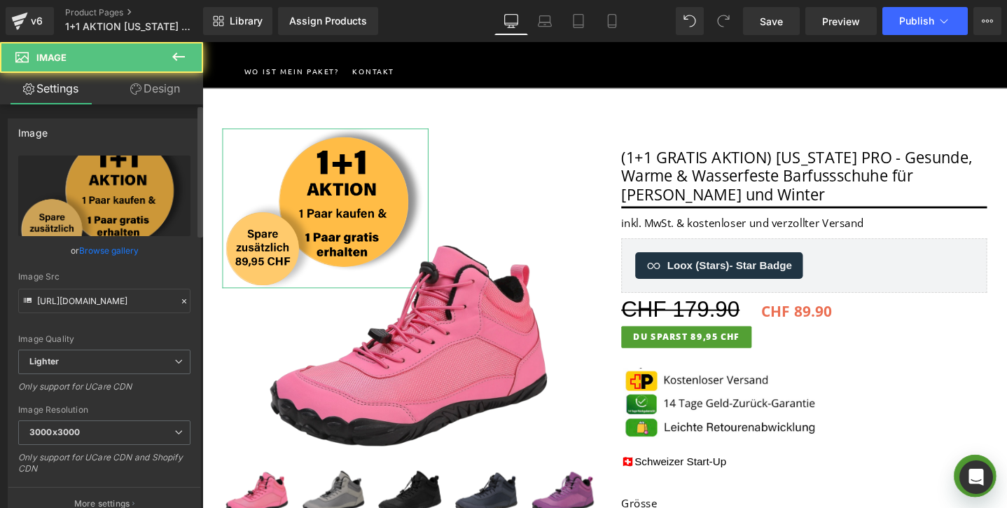
click at [149, 108] on div "Image https://ucarecdn.com/aeaa8aee-17a8-4311-a4df-3076a5d75677/-/format/auto/-…" at bounding box center [104, 314] width 209 height 413
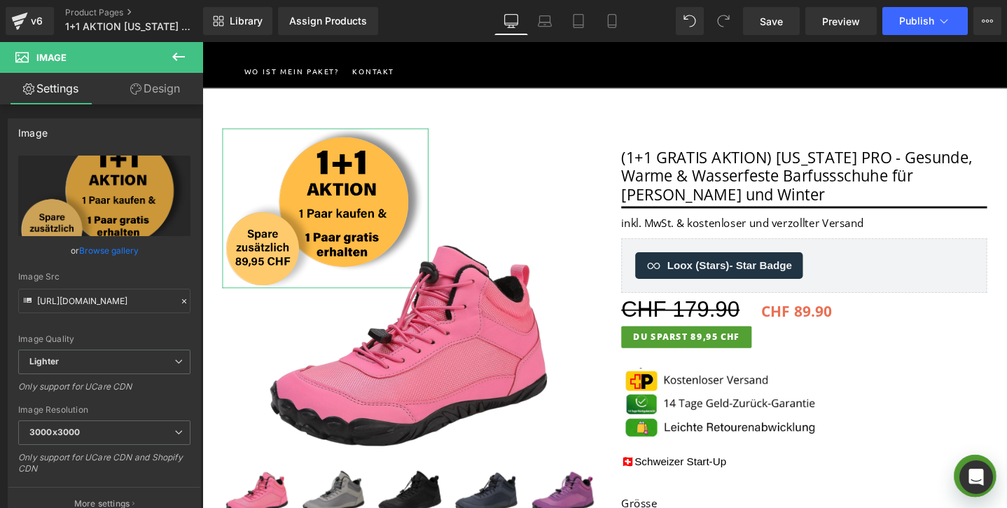
click at [147, 92] on link "Design" at bounding box center [155, 89] width 102 height 32
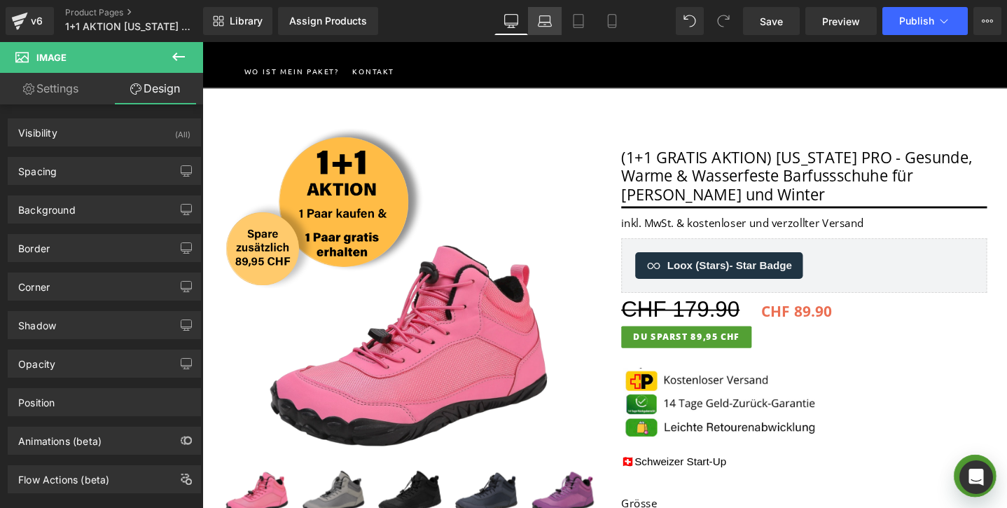
click at [551, 18] on icon at bounding box center [545, 19] width 11 height 6
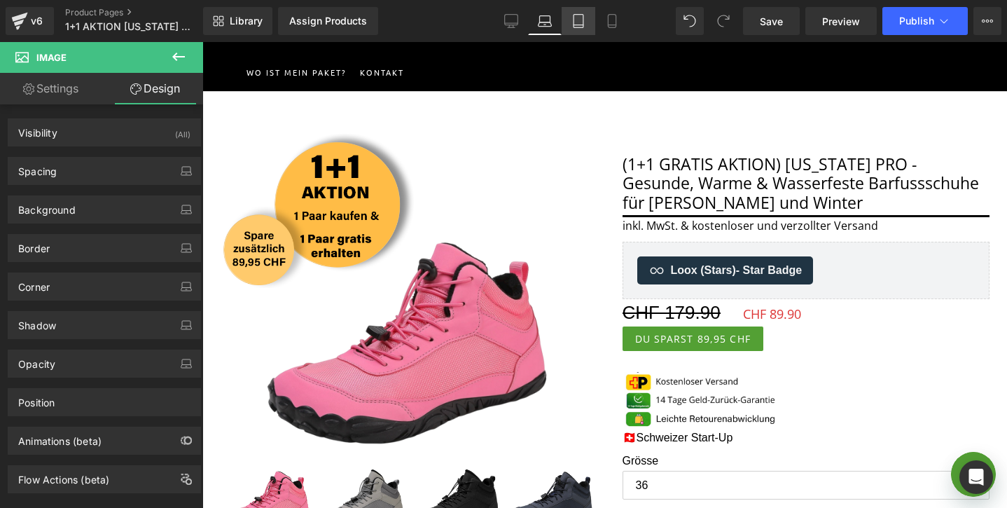
click at [573, 25] on icon at bounding box center [579, 21] width 14 height 14
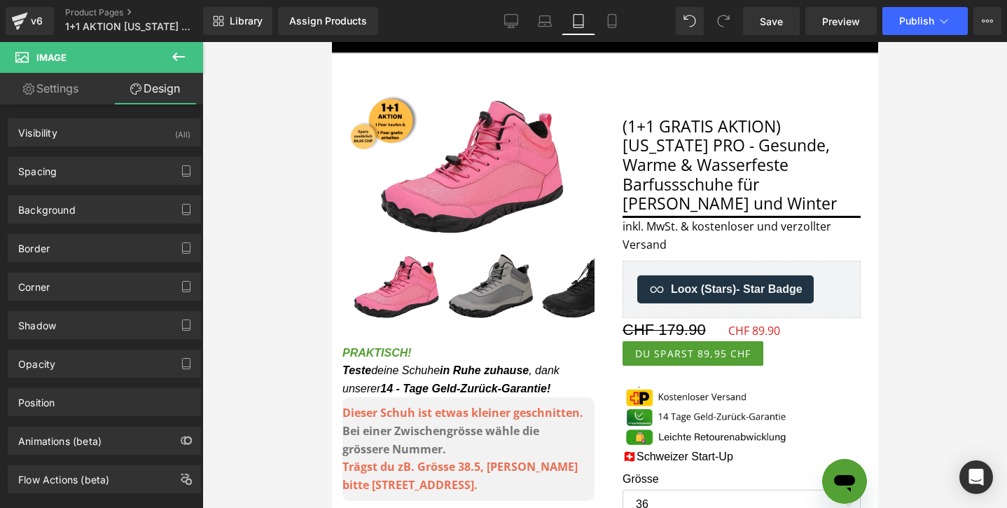
scroll to position [113, 0]
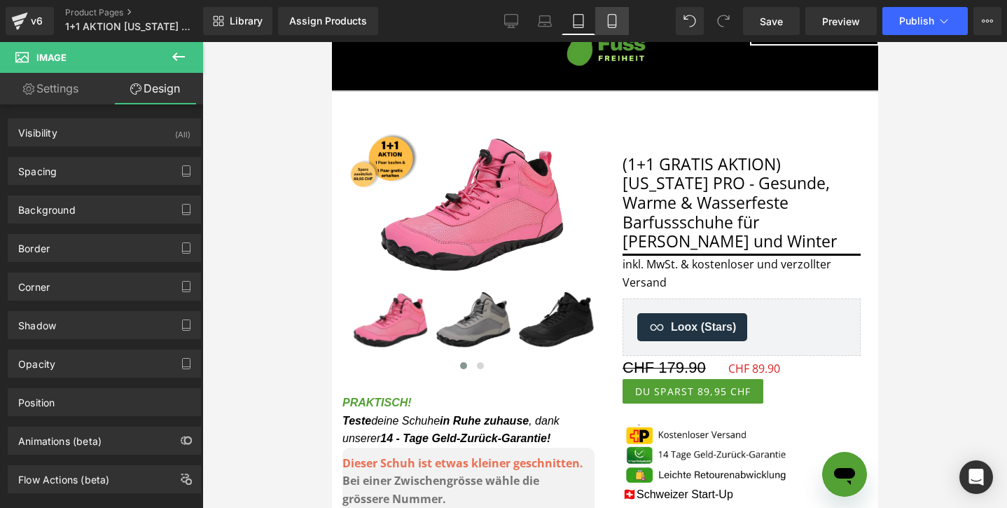
click at [619, 25] on icon at bounding box center [612, 21] width 14 height 14
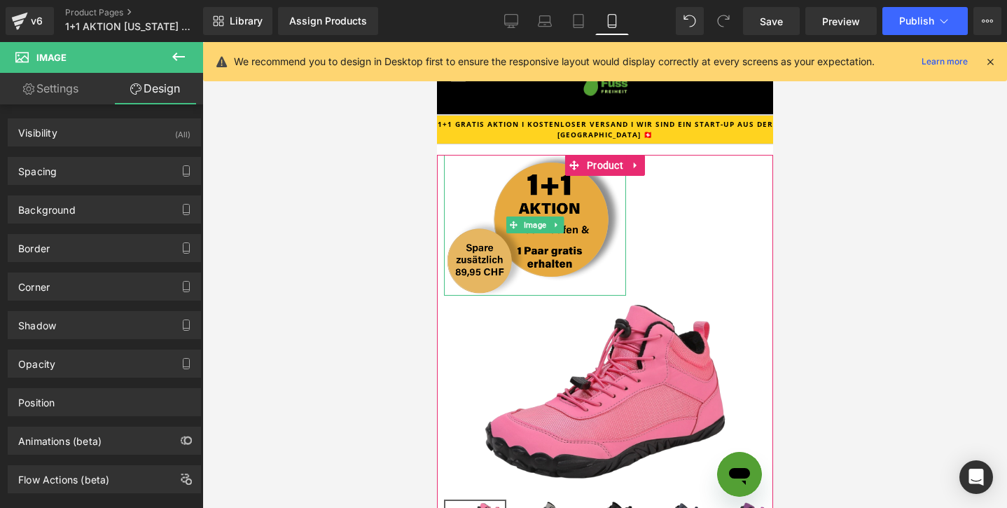
scroll to position [15, 0]
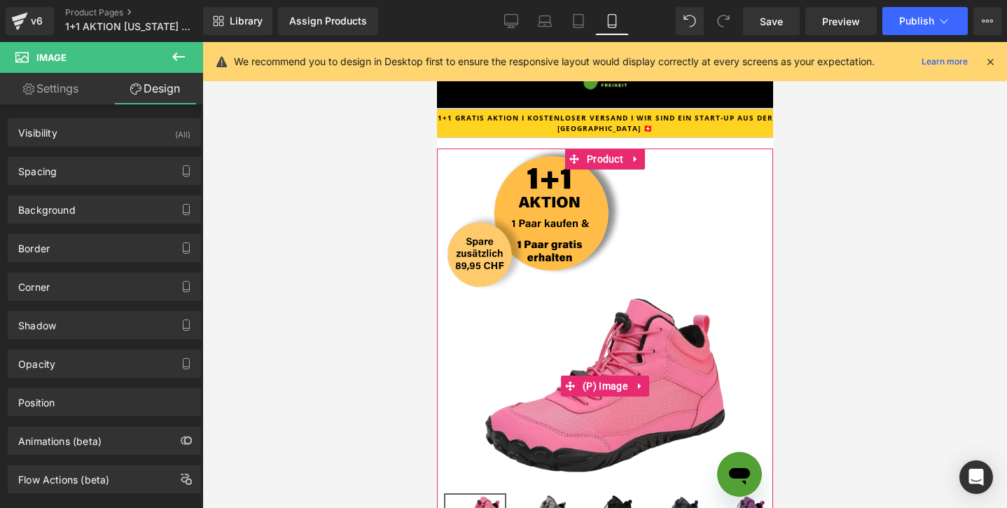
click at [626, 347] on img at bounding box center [605, 385] width 258 height 193
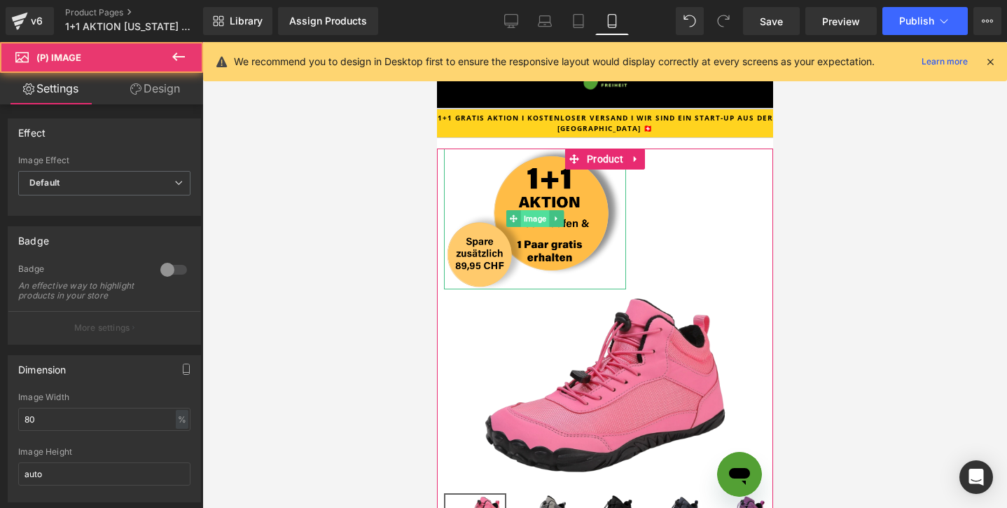
click at [544, 214] on span "Image" at bounding box center [534, 218] width 28 height 17
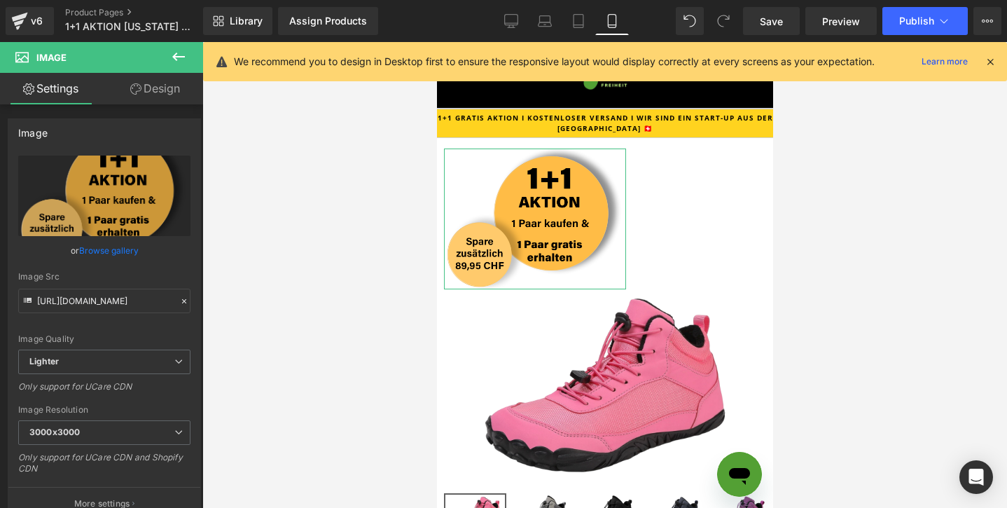
click at [157, 89] on link "Design" at bounding box center [155, 89] width 102 height 32
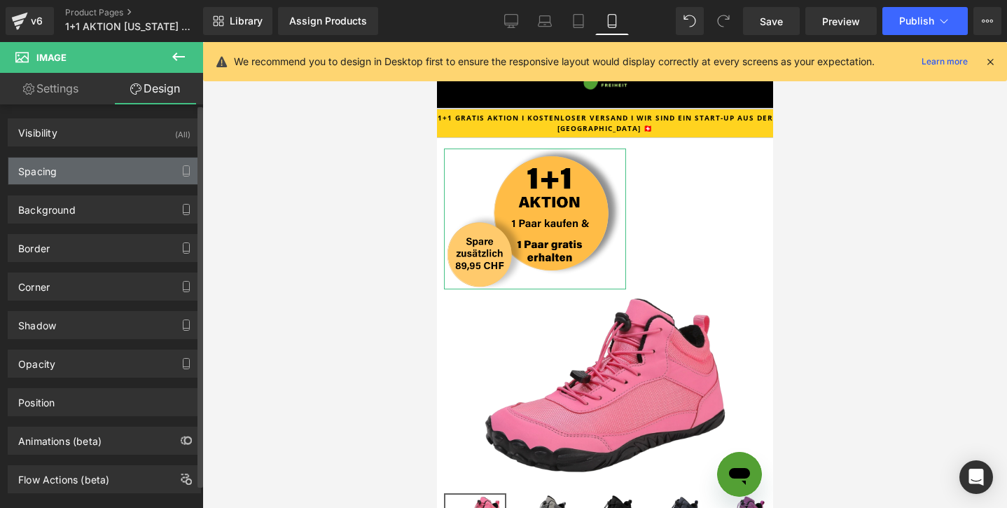
click at [98, 166] on div "Spacing" at bounding box center [104, 171] width 192 height 27
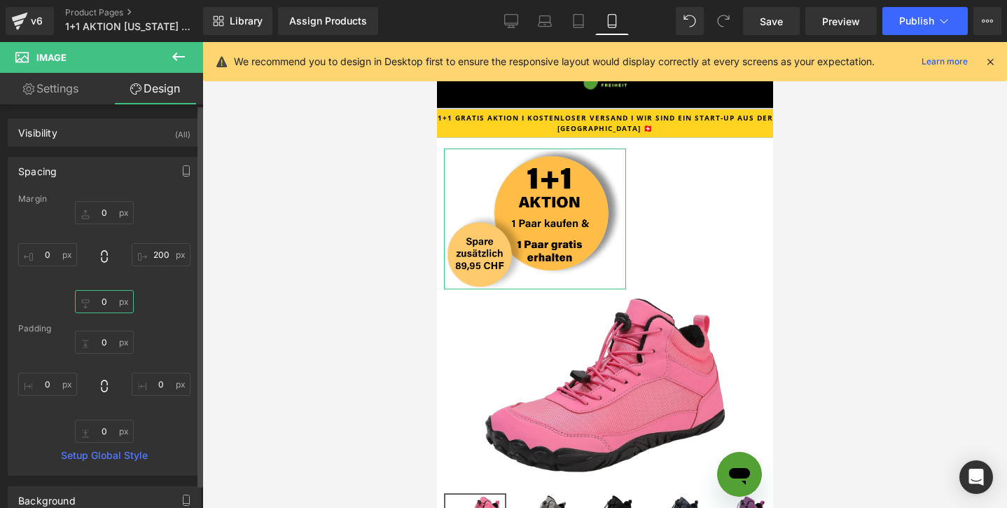
click at [92, 300] on input "0" at bounding box center [104, 301] width 59 height 23
type input "-60"
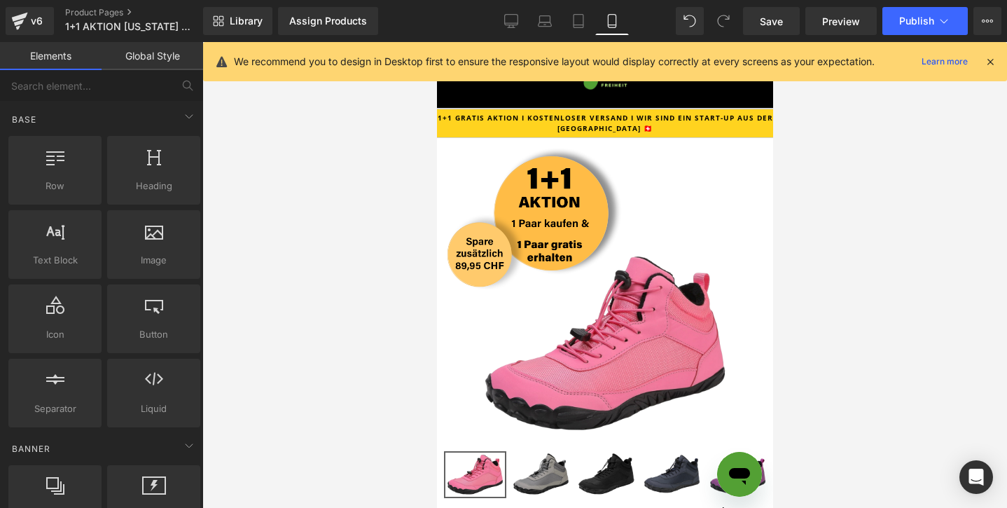
click at [906, 131] on div at bounding box center [604, 275] width 805 height 466
click at [993, 59] on icon at bounding box center [990, 61] width 13 height 13
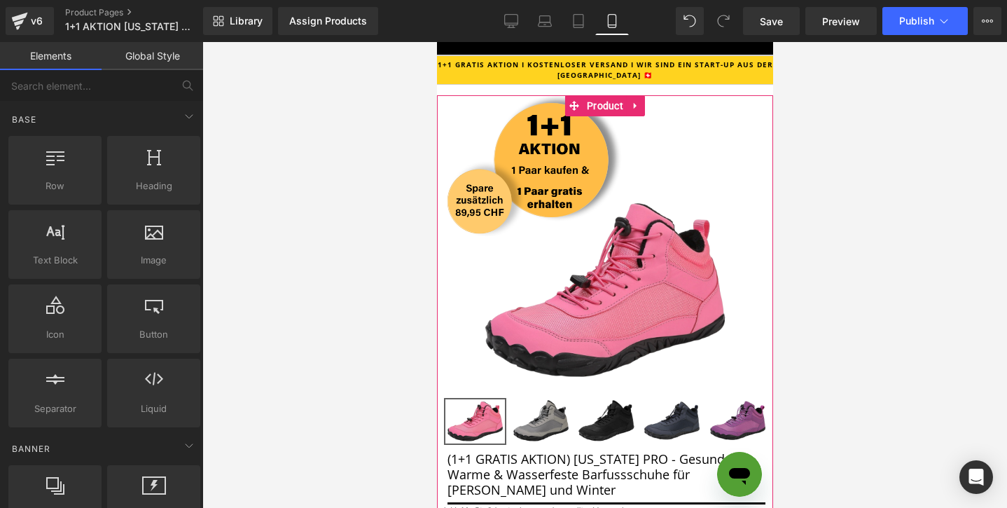
scroll to position [93, 0]
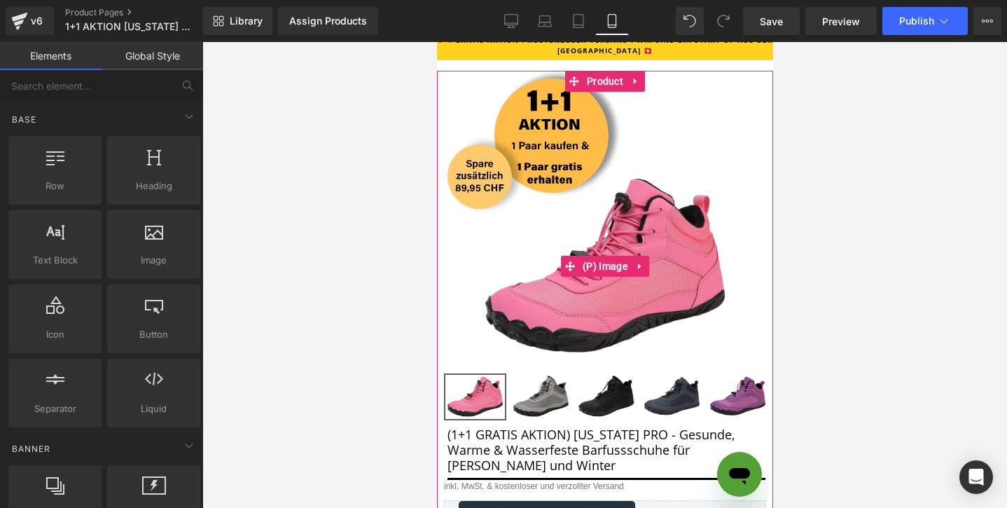
click at [628, 228] on img at bounding box center [605, 266] width 258 height 193
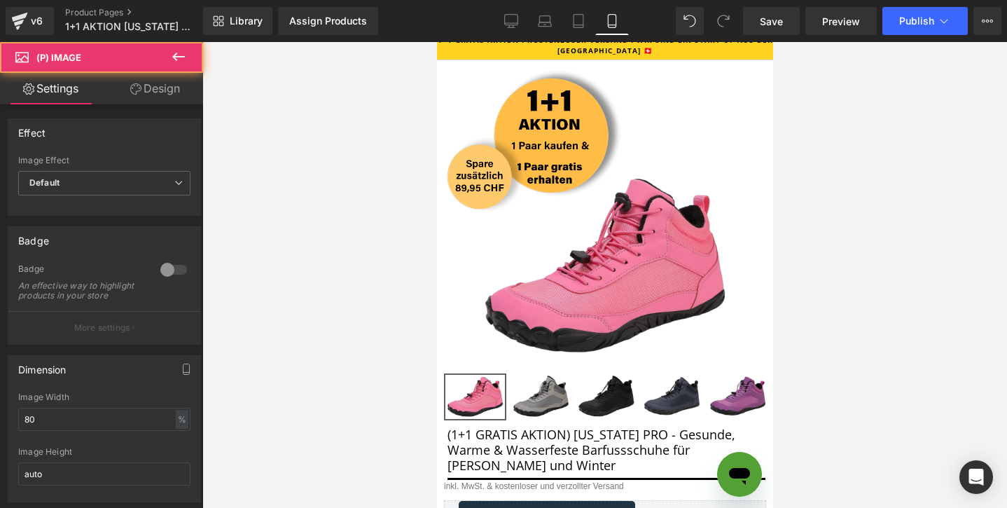
click at [151, 92] on link "Design" at bounding box center [155, 89] width 102 height 32
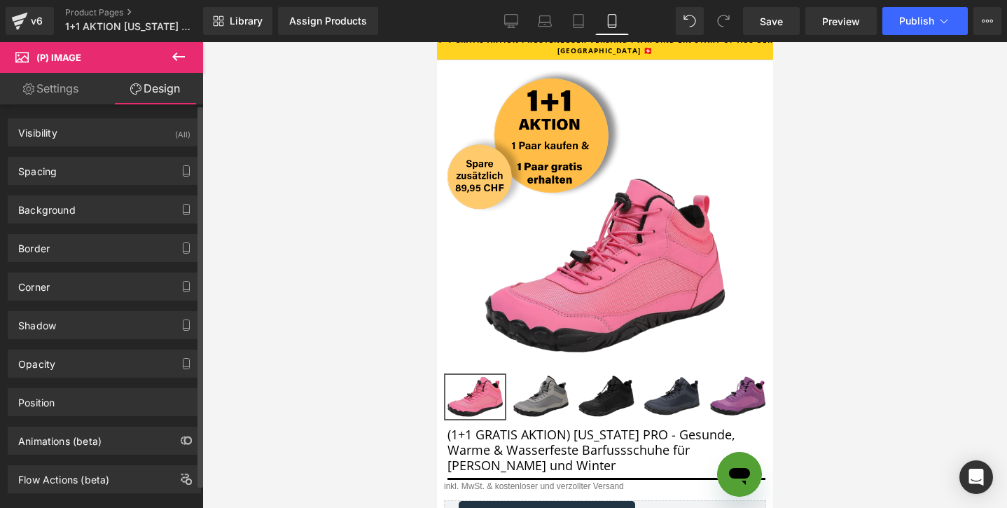
click at [64, 186] on div "Background Color & Image color Color transparent 0 % Image Replace Image Upload…" at bounding box center [104, 204] width 209 height 39
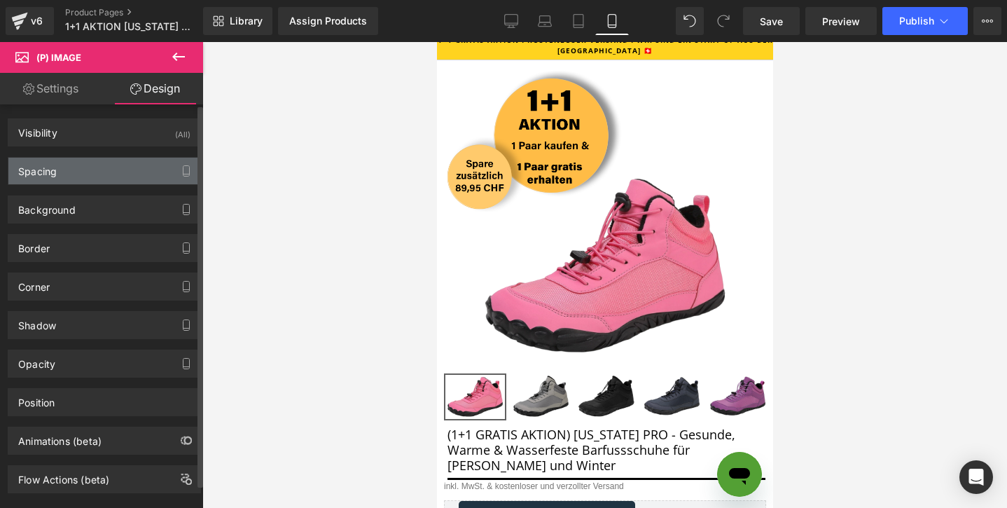
click at [62, 174] on div "Spacing" at bounding box center [104, 171] width 192 height 27
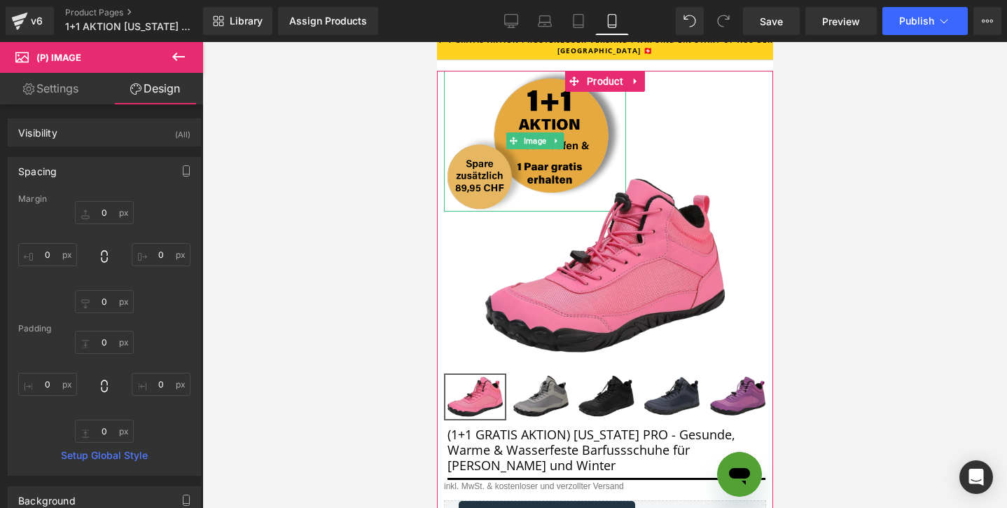
click at [530, 90] on img at bounding box center [534, 141] width 182 height 141
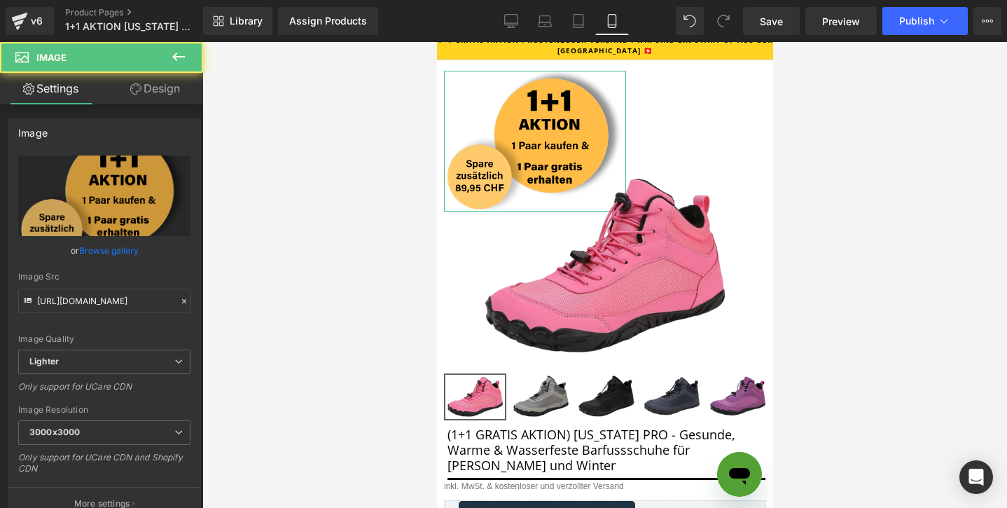
click at [170, 97] on link "Design" at bounding box center [155, 89] width 102 height 32
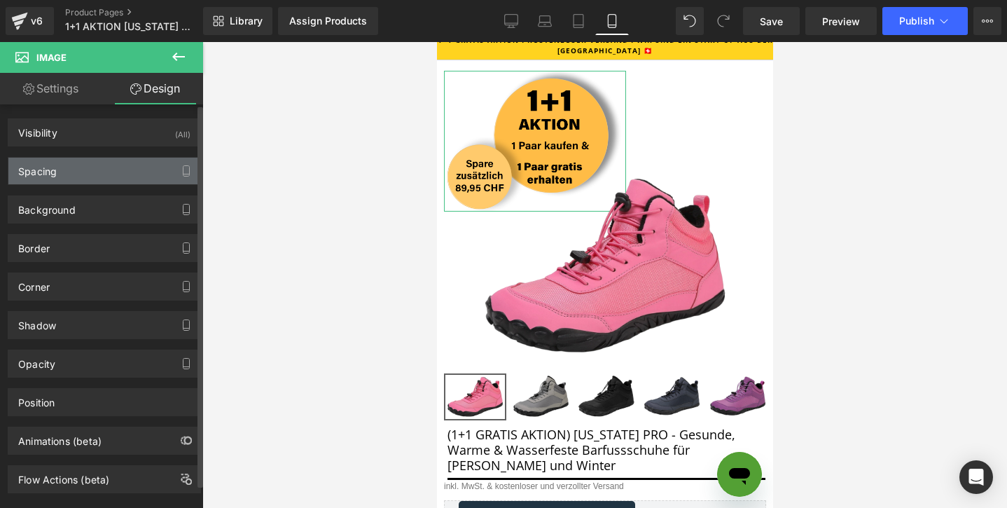
click at [98, 170] on div "Spacing" at bounding box center [104, 171] width 192 height 27
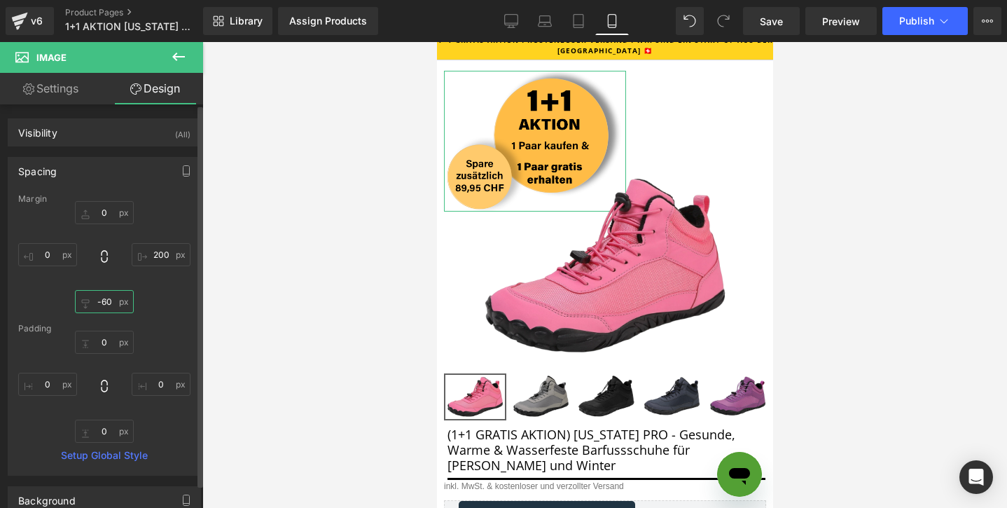
click at [95, 303] on input "-60" at bounding box center [104, 301] width 59 height 23
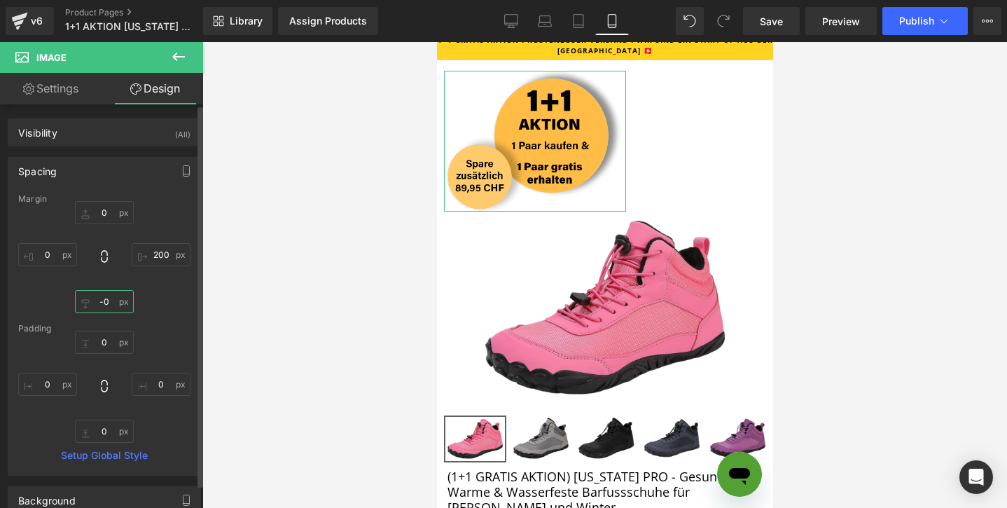
type input "-70"
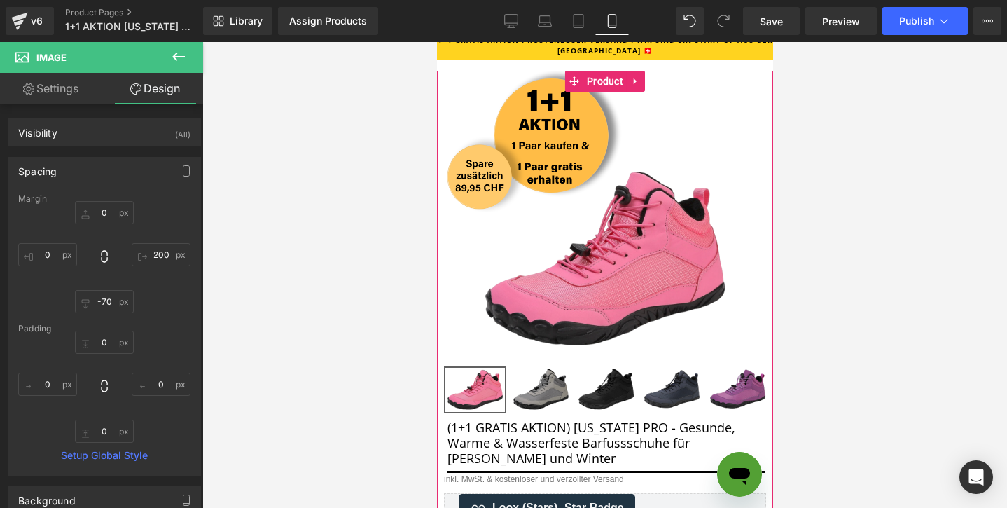
click at [836, 144] on div at bounding box center [604, 275] width 805 height 466
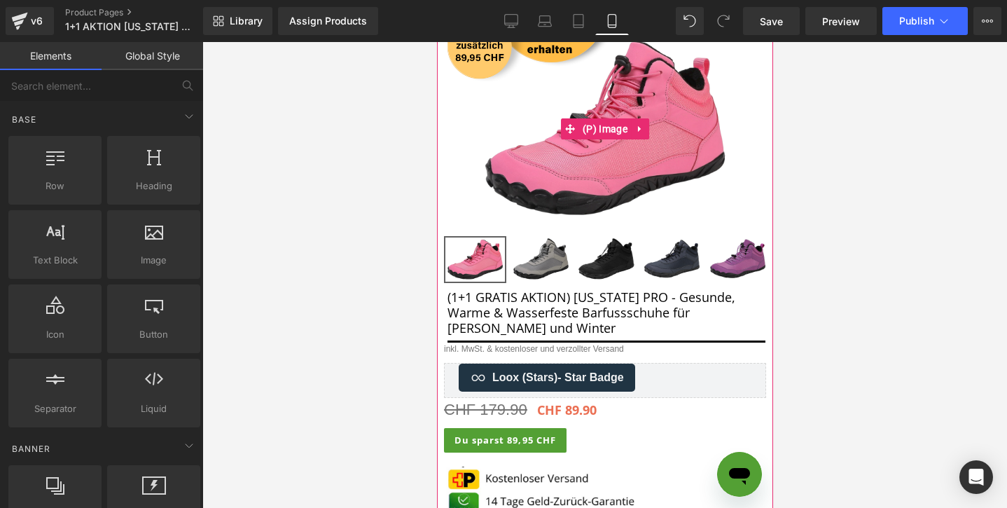
scroll to position [333, 0]
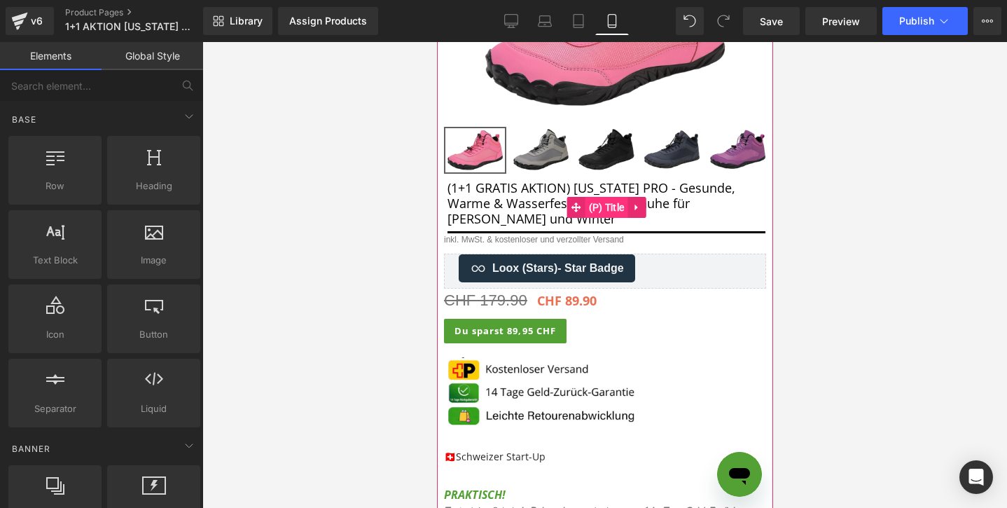
click at [594, 198] on span "(P) Title" at bounding box center [606, 207] width 43 height 21
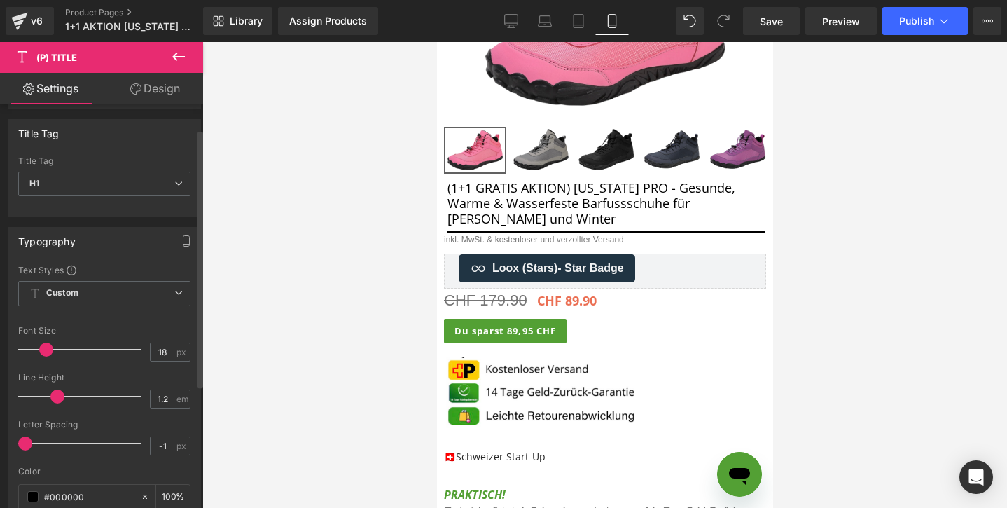
scroll to position [45, 0]
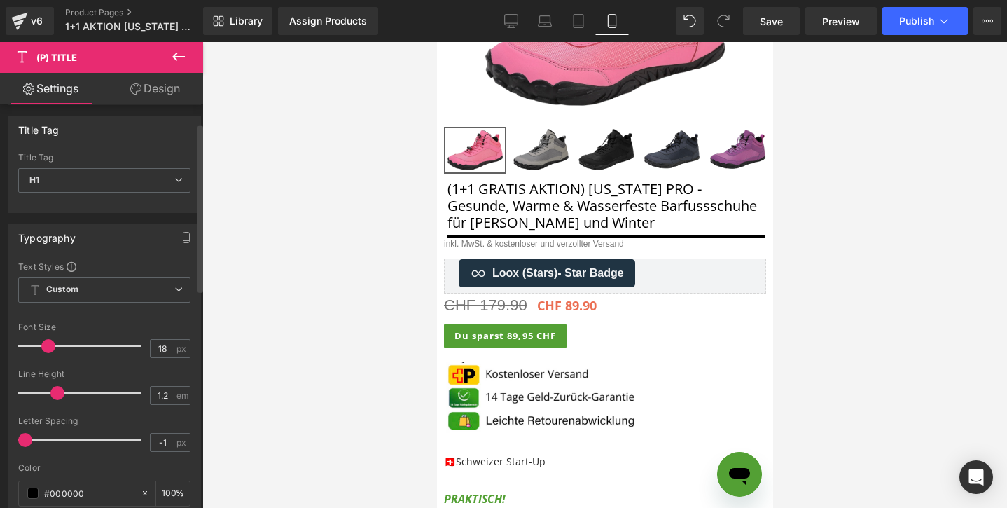
click at [49, 345] on span at bounding box center [48, 346] width 14 height 14
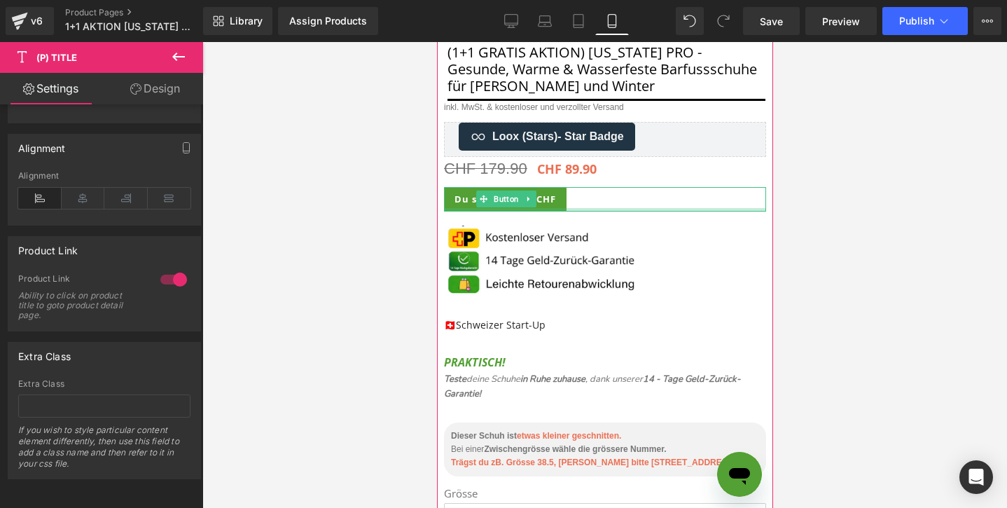
scroll to position [486, 0]
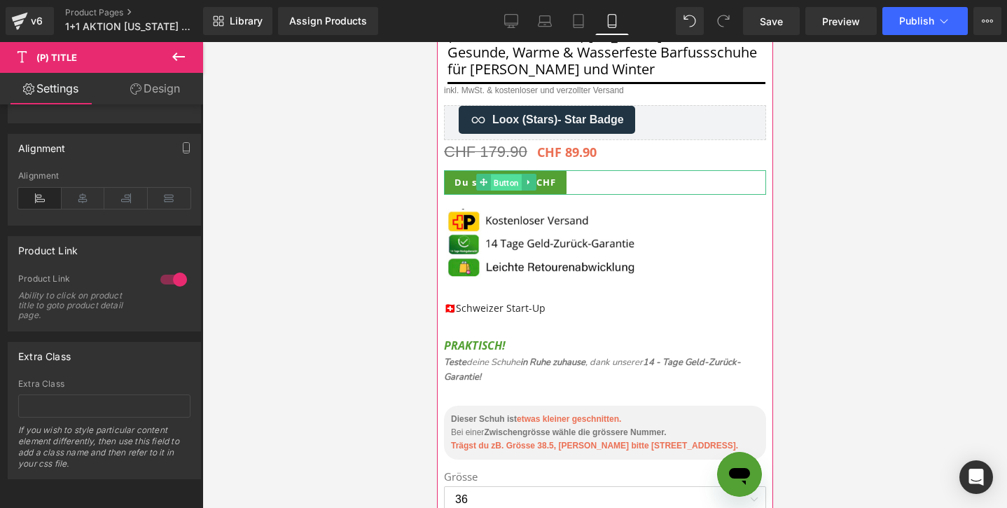
click at [506, 181] on span "Button" at bounding box center [505, 182] width 31 height 17
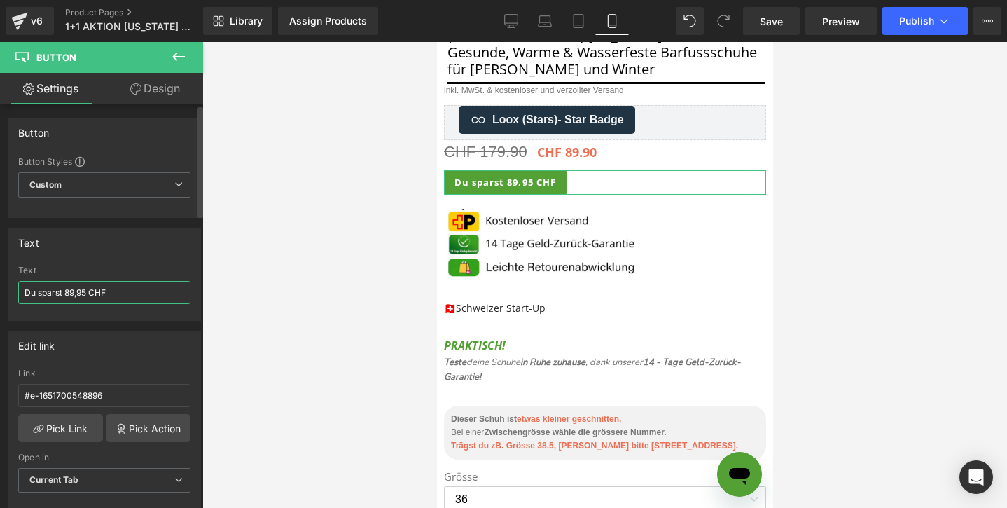
click at [85, 291] on input "Du sparst 89,95 CHF" at bounding box center [104, 292] width 172 height 23
type input "Du sparst 89,90 CHF"
click at [885, 171] on div at bounding box center [604, 275] width 805 height 466
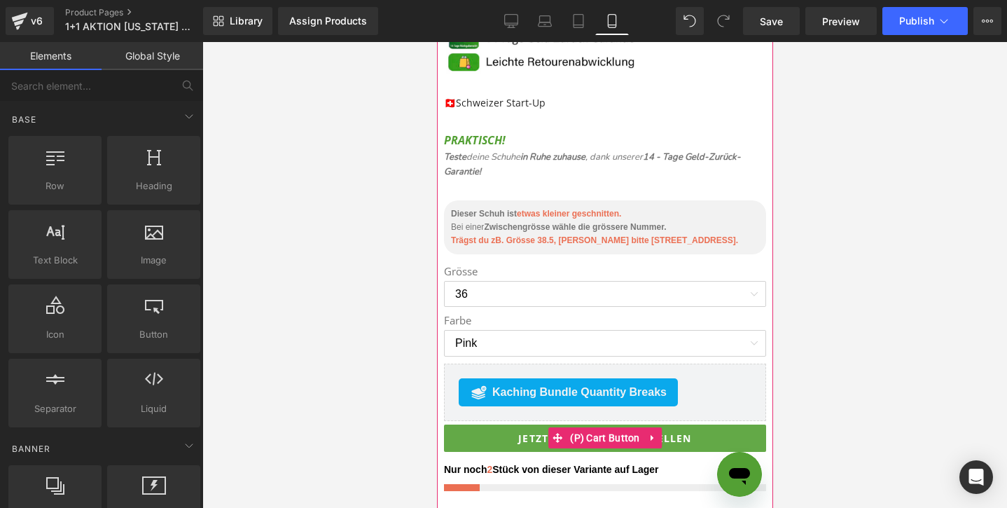
scroll to position [585, 0]
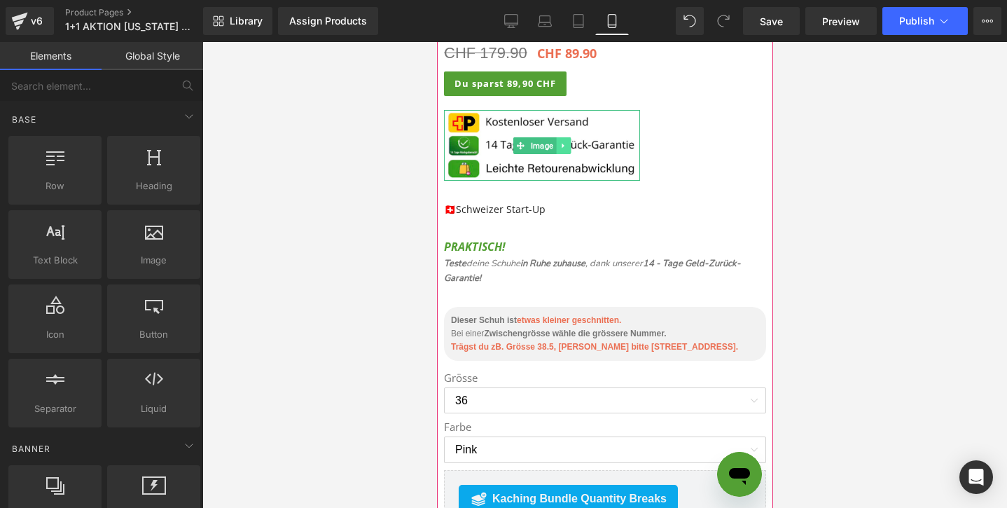
click at [566, 148] on icon at bounding box center [563, 146] width 8 height 8
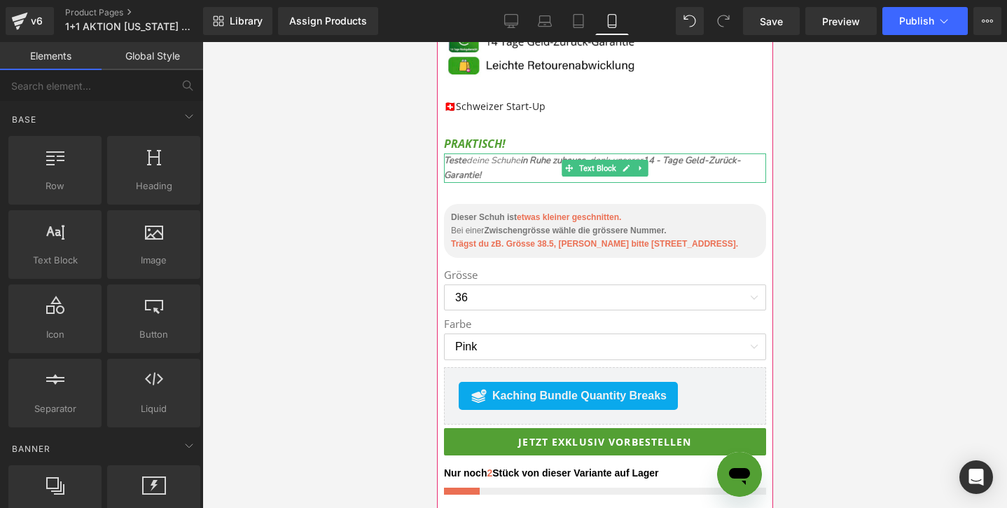
scroll to position [710, 0]
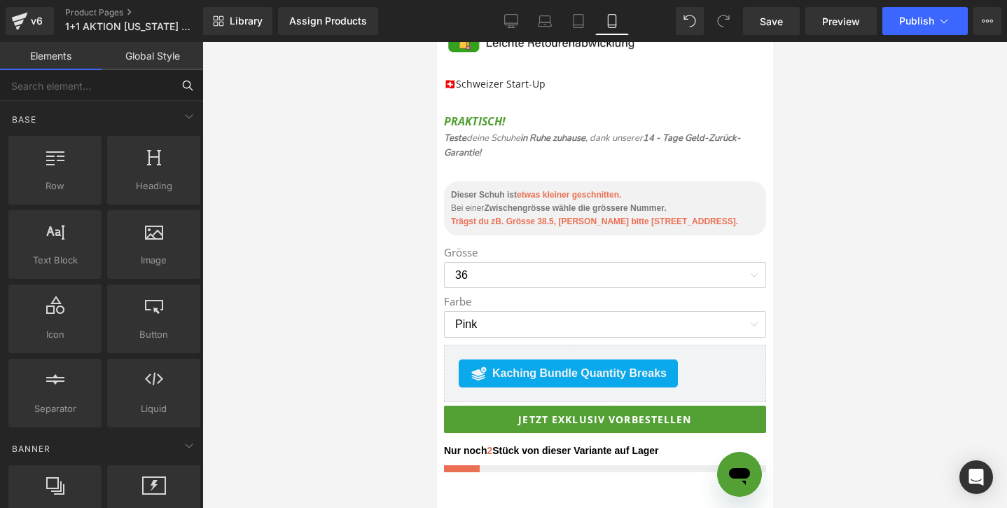
click at [113, 90] on input "text" at bounding box center [86, 85] width 172 height 31
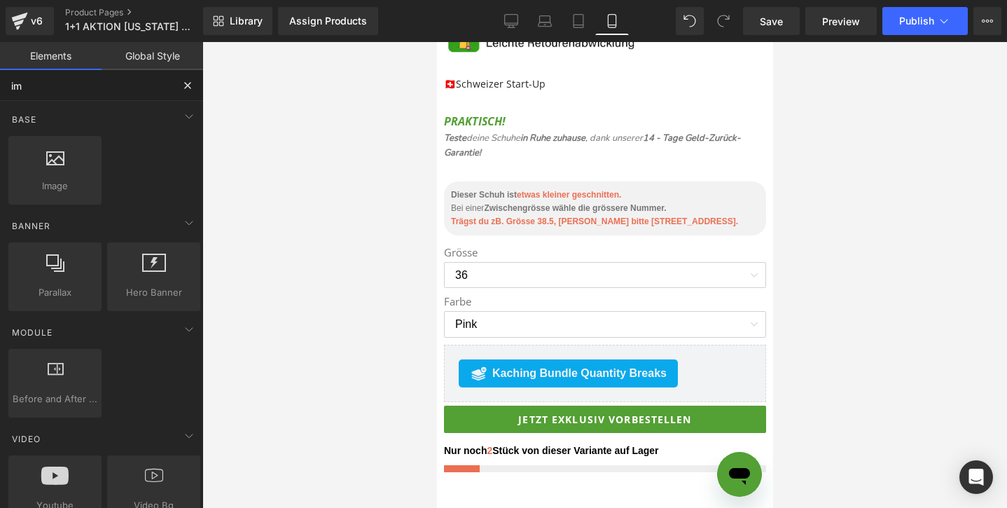
type input "ima"
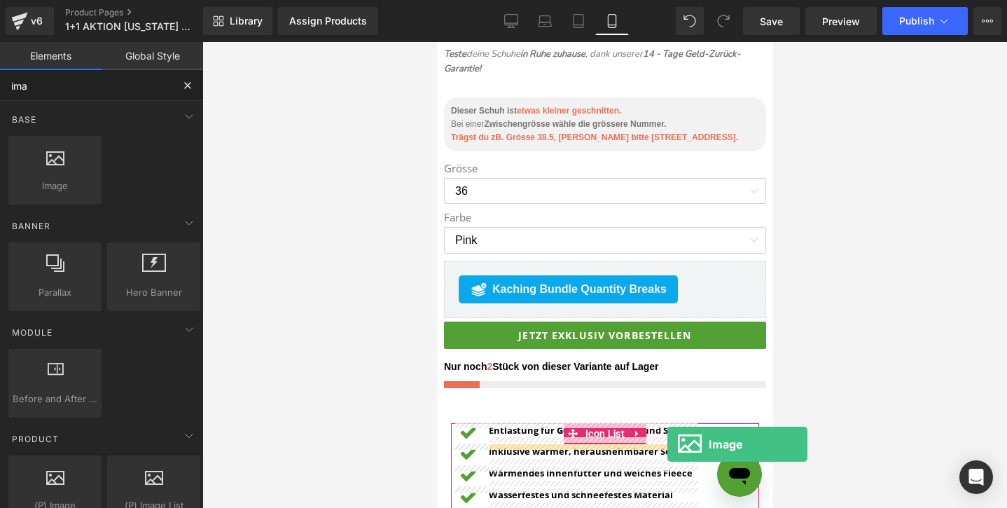
scroll to position [808, 0]
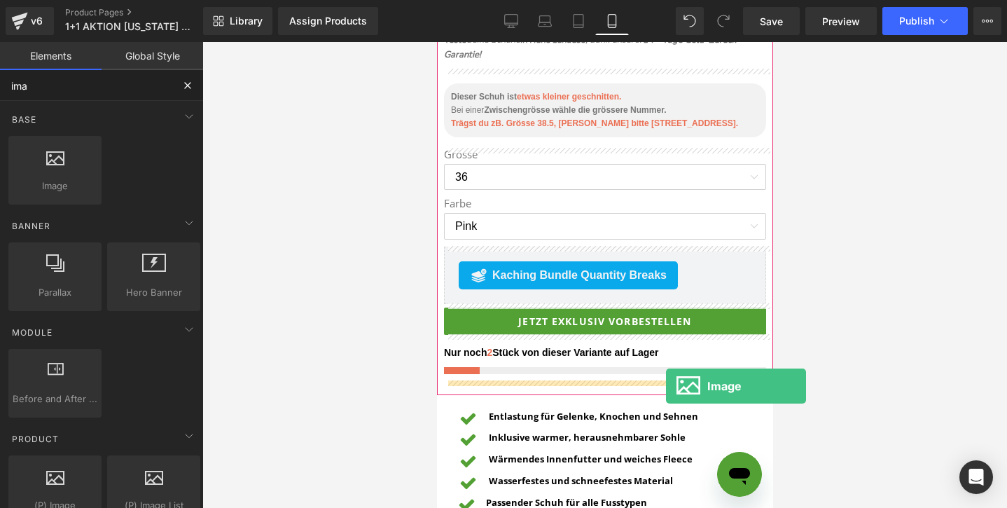
drag, startPoint x: 489, startPoint y: 212, endPoint x: 665, endPoint y: 385, distance: 247.2
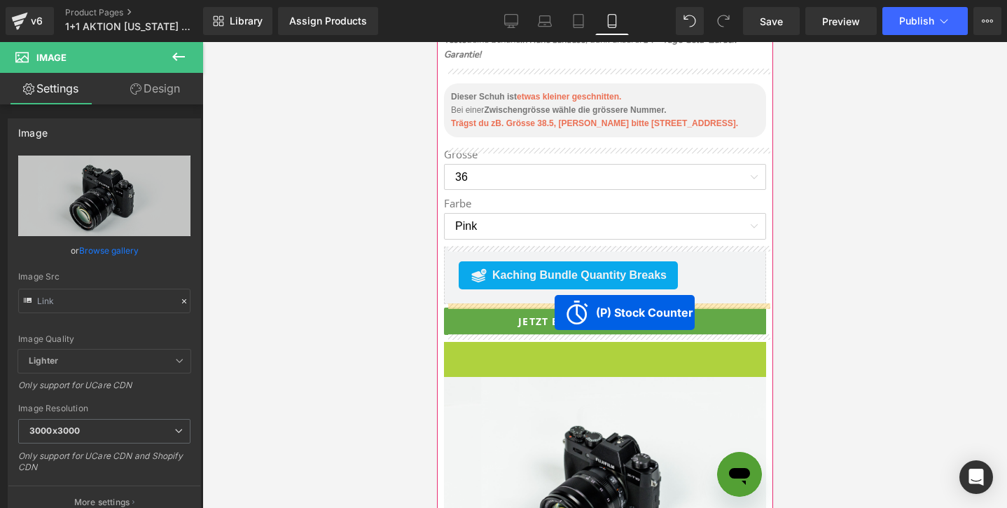
drag, startPoint x: 549, startPoint y: 352, endPoint x: 554, endPoint y: 312, distance: 40.2
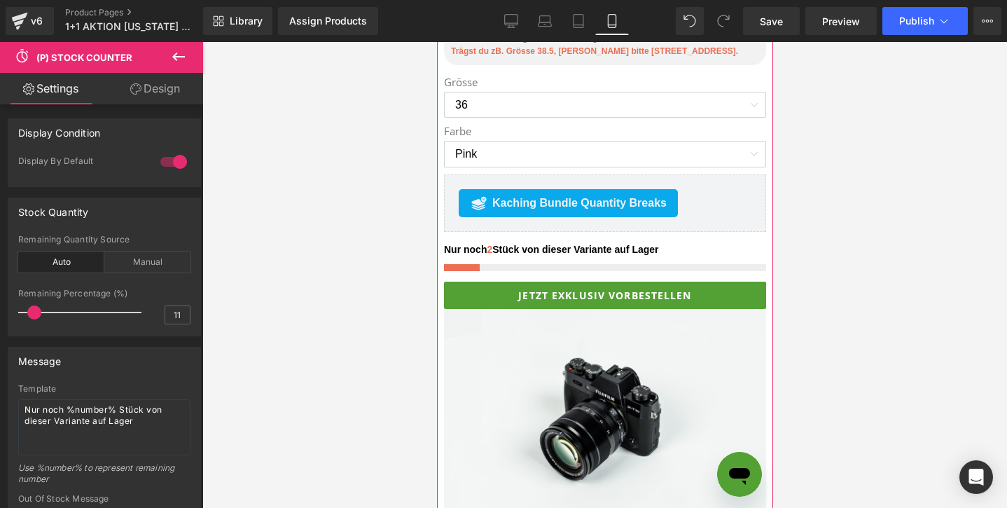
scroll to position [895, 0]
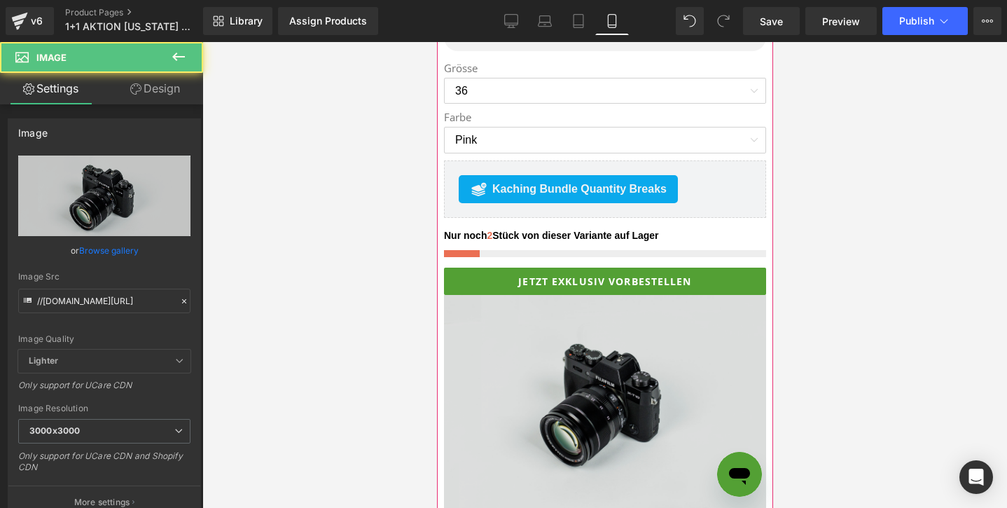
click at [653, 356] on img at bounding box center [604, 402] width 322 height 214
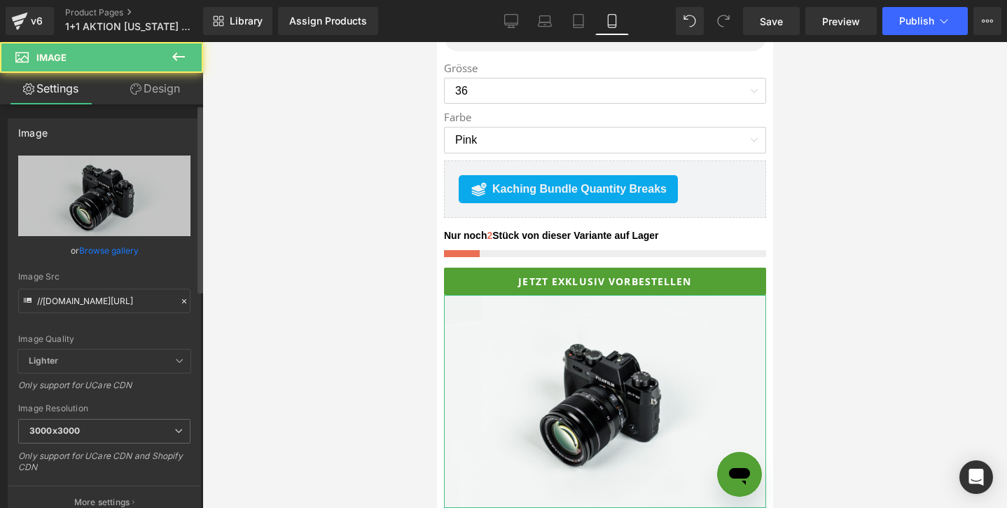
click at [103, 248] on link "Browse gallery" at bounding box center [109, 250] width 60 height 25
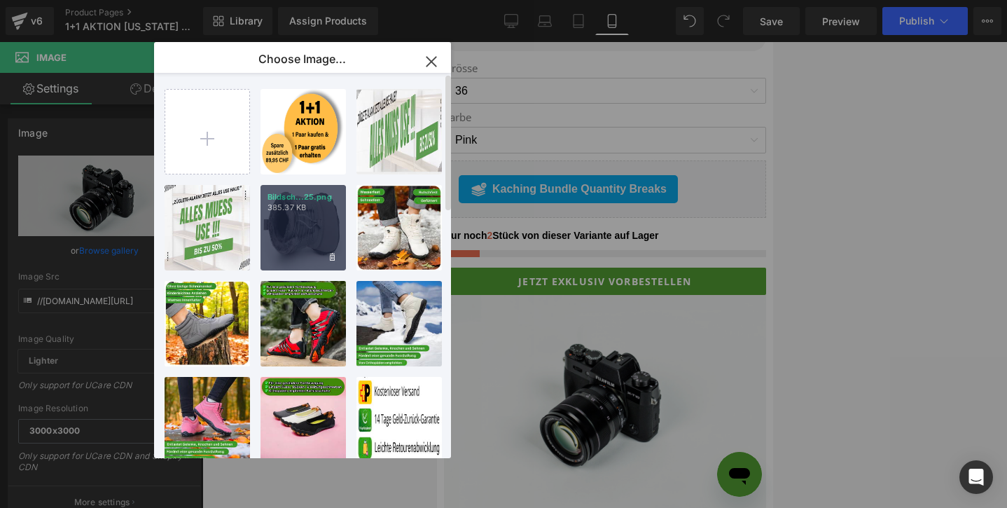
type input "C:\fakepath\1+1 GRAFIK GESCHENKE.jpg"
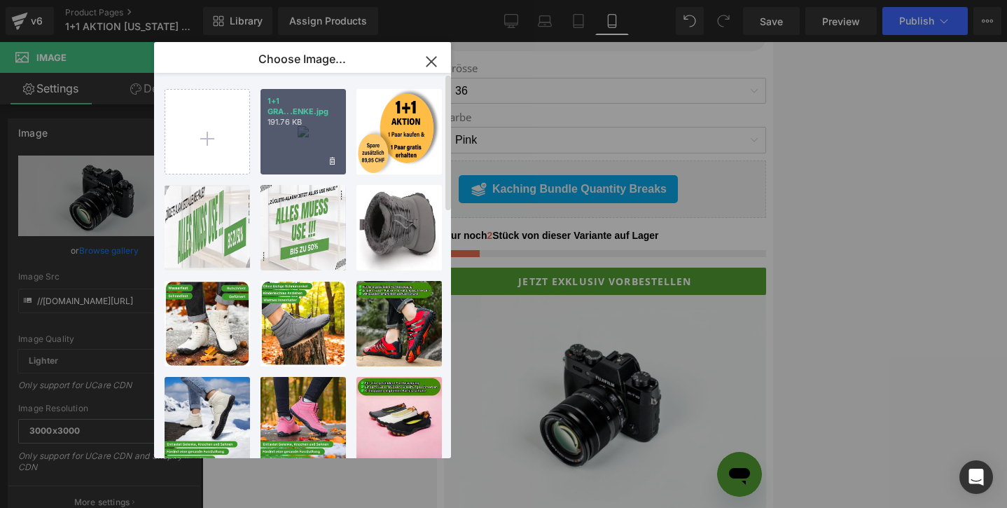
click at [286, 130] on div "1+1 GRA...ENKE.jpg 191.76 KB" at bounding box center [303, 131] width 85 height 85
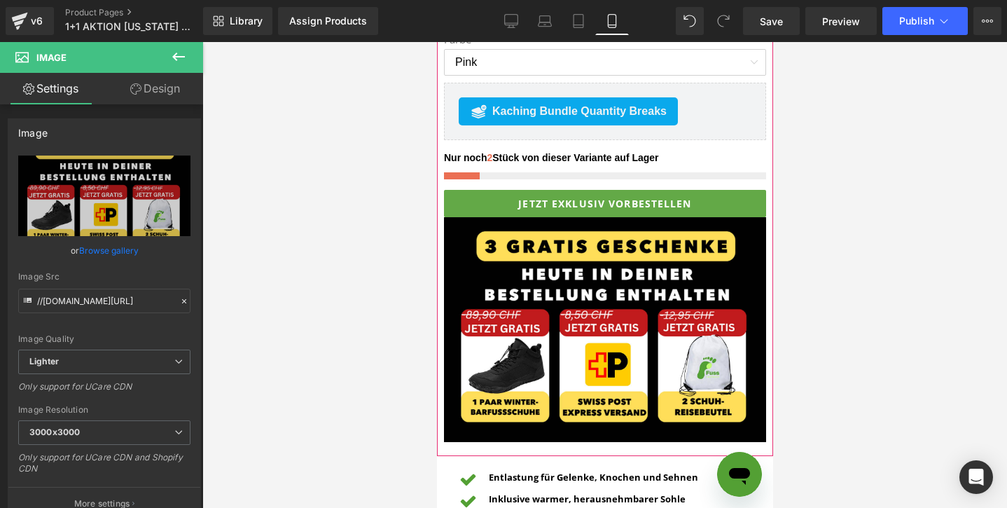
scroll to position [997, 0]
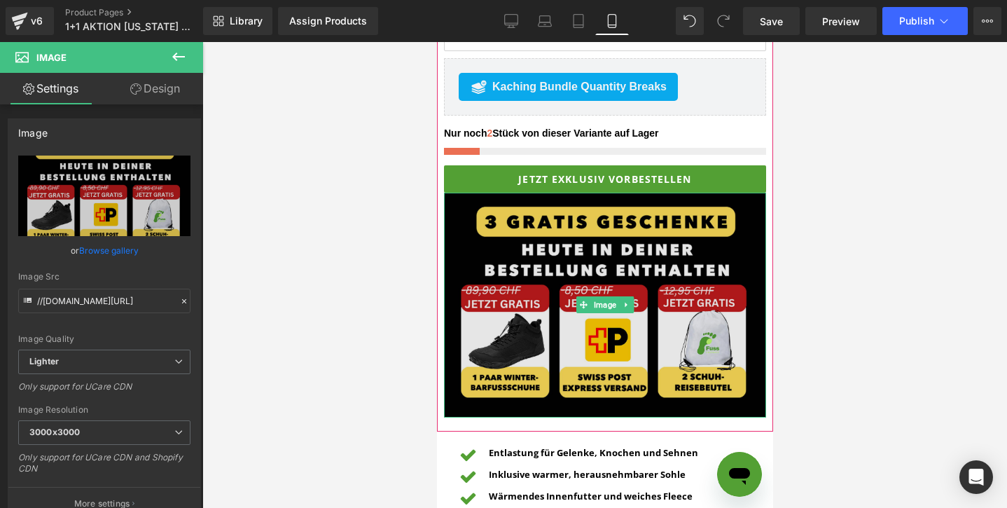
click at [602, 258] on img at bounding box center [604, 306] width 322 height 226
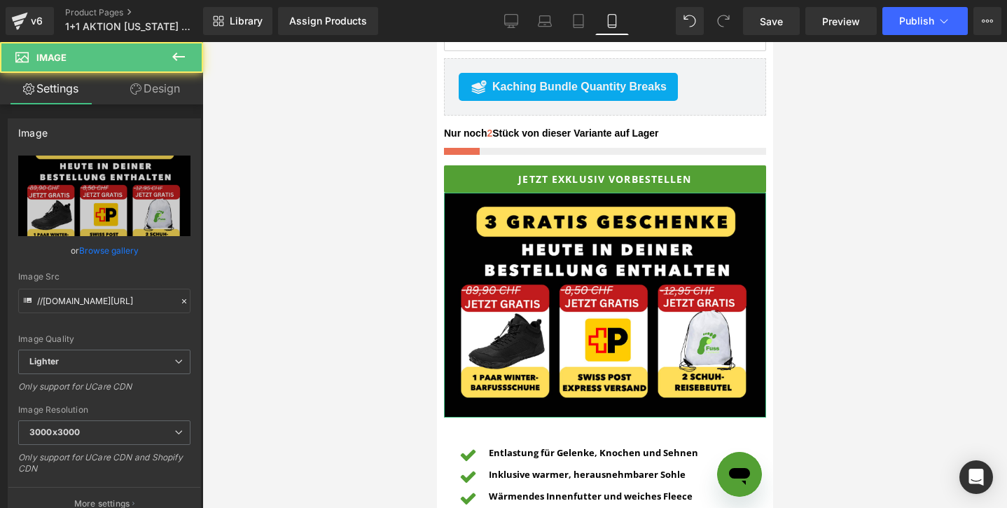
click at [155, 91] on link "Design" at bounding box center [155, 89] width 102 height 32
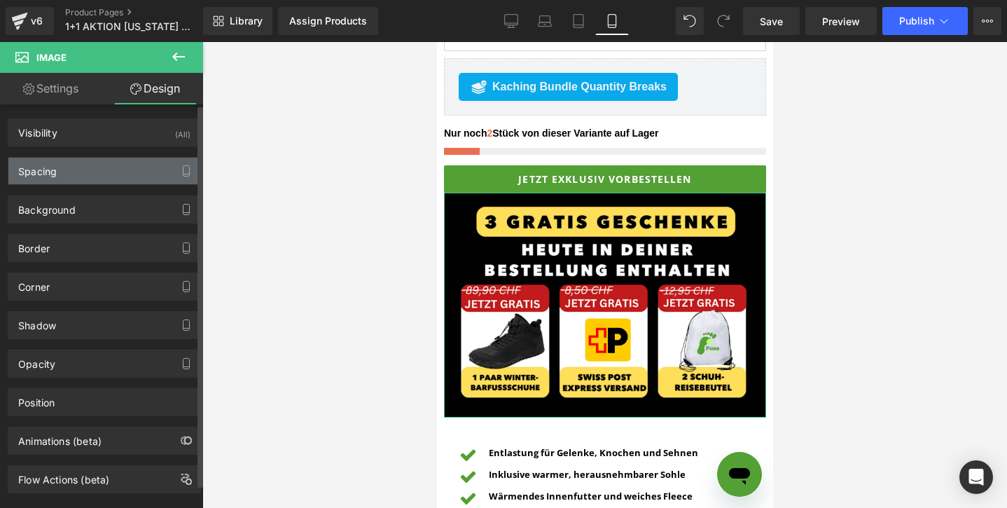
click at [71, 182] on div "Spacing" at bounding box center [104, 171] width 192 height 27
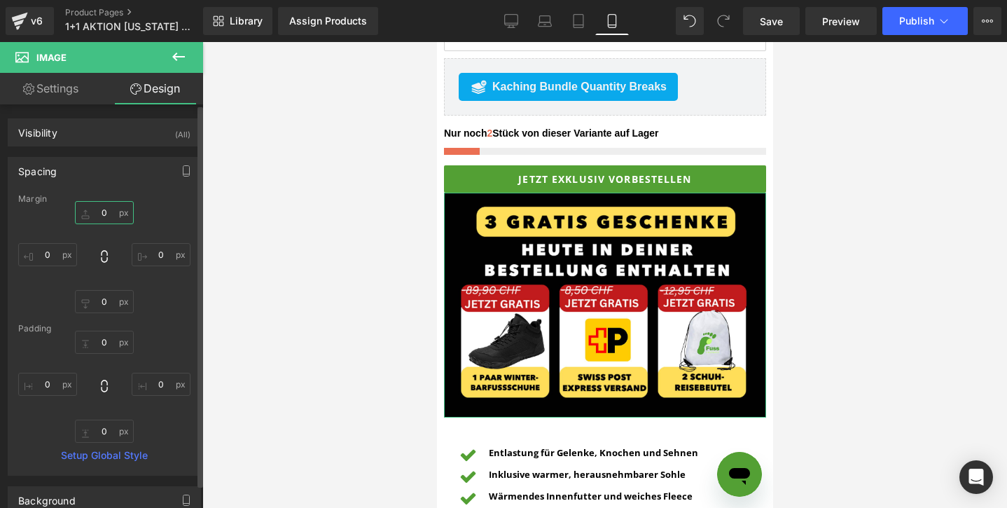
click at [81, 209] on input "0" at bounding box center [104, 212] width 59 height 23
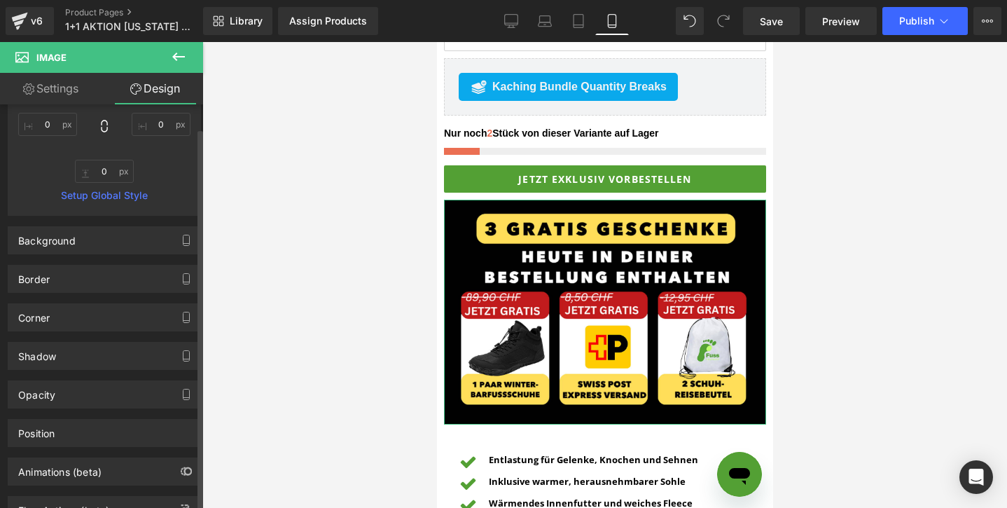
scroll to position [277, 0]
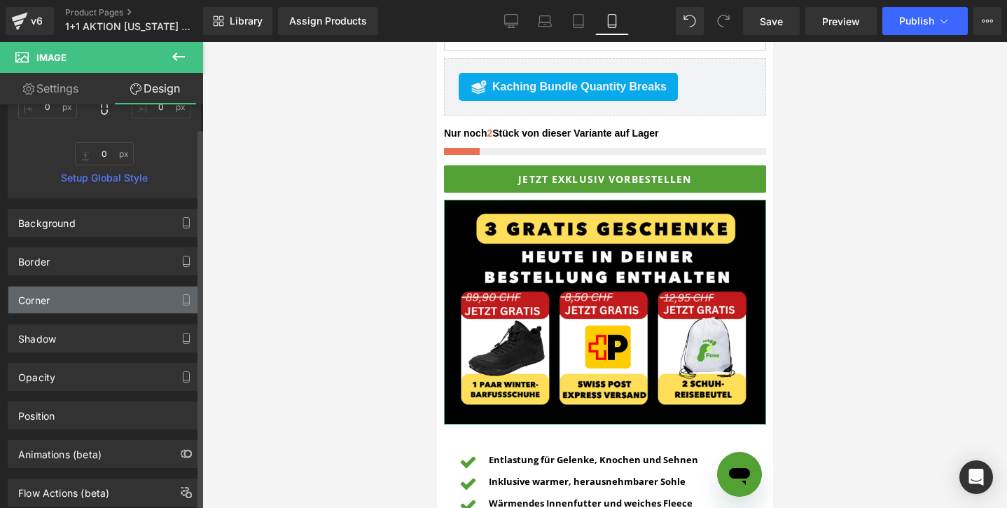
type input "10"
click at [70, 300] on div "Corner" at bounding box center [104, 300] width 192 height 27
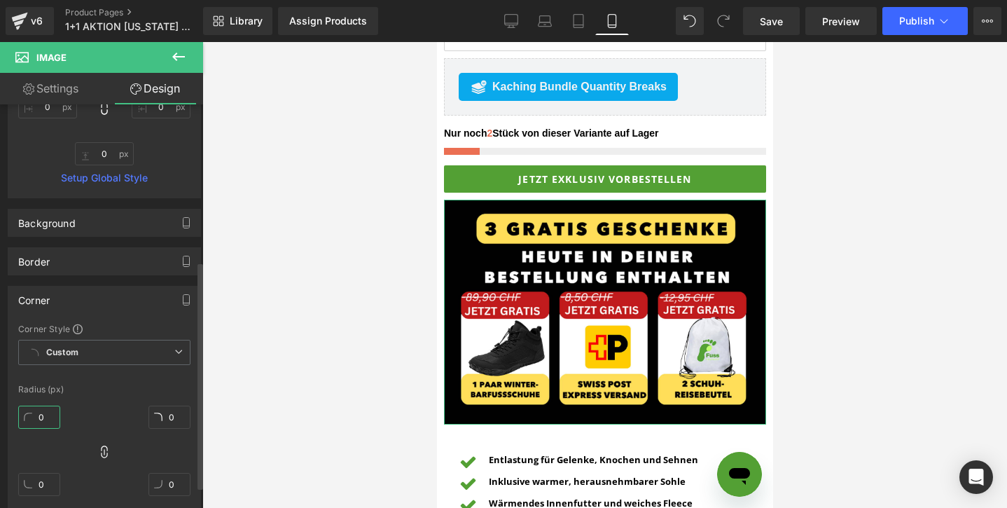
click at [26, 415] on input "0" at bounding box center [39, 417] width 42 height 23
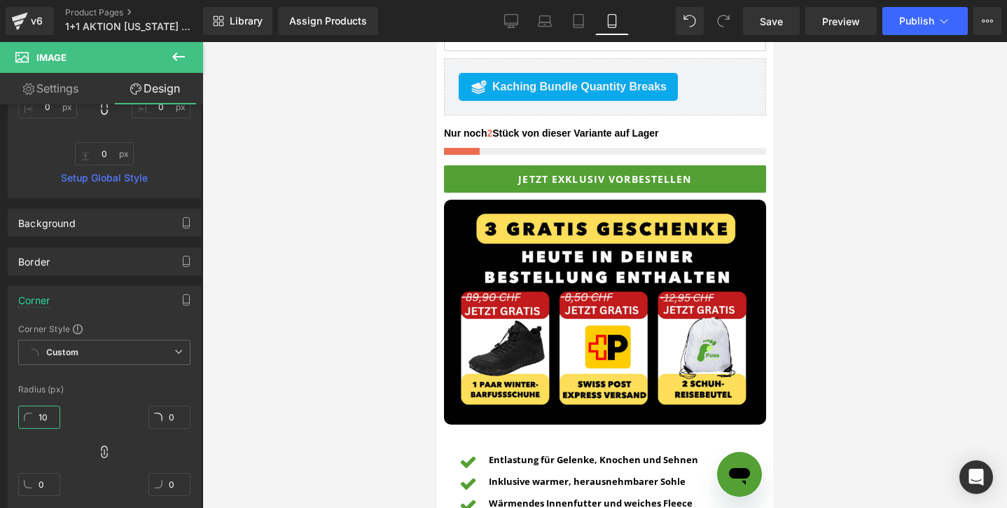
type input "10"
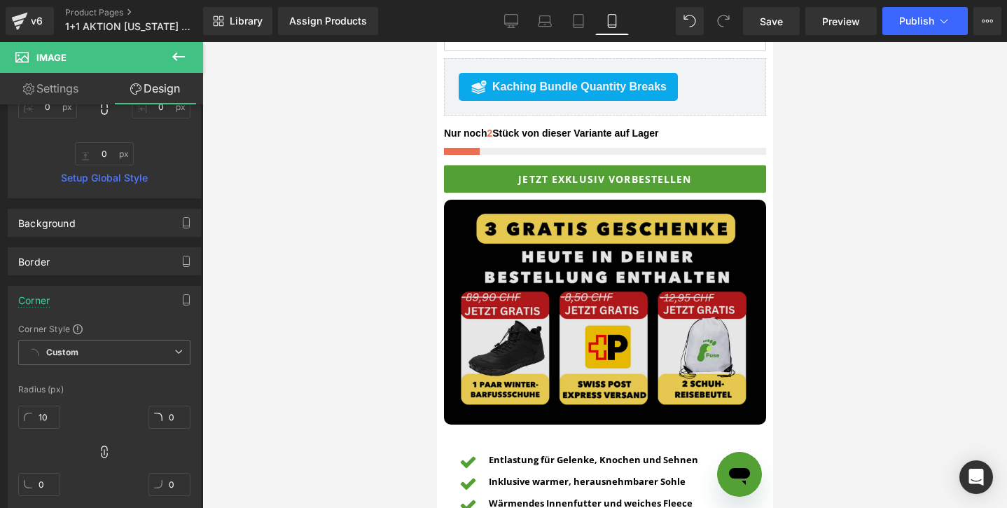
click at [525, 270] on img at bounding box center [604, 313] width 322 height 226
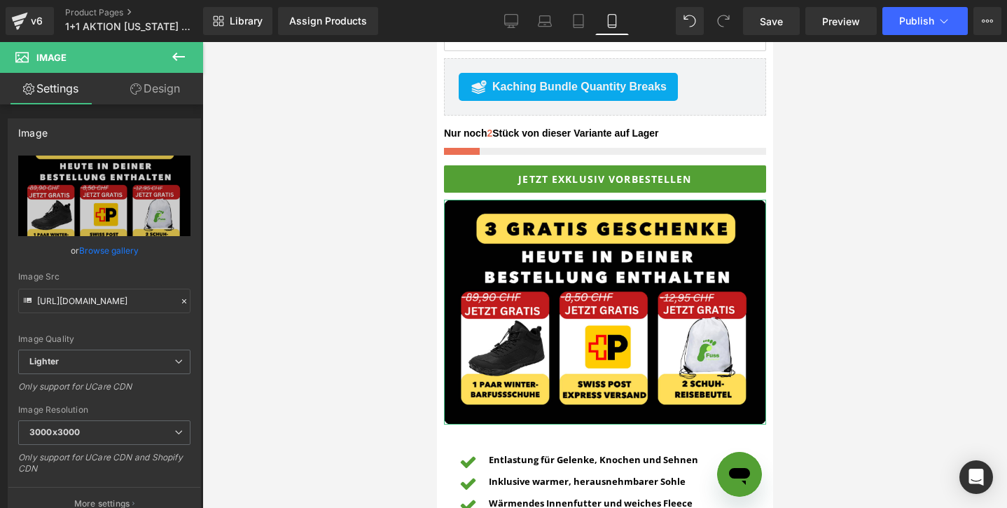
click at [152, 85] on link "Design" at bounding box center [155, 89] width 102 height 32
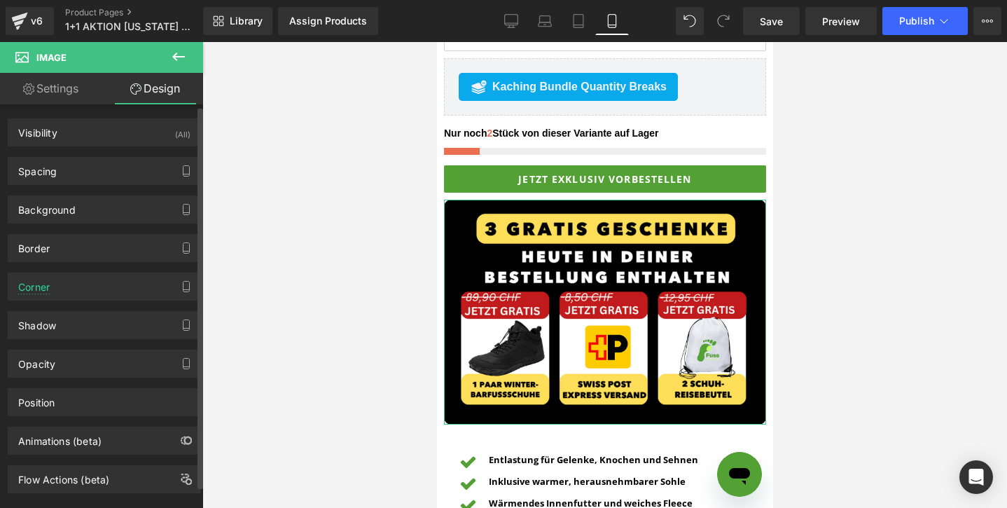
scroll to position [25, 0]
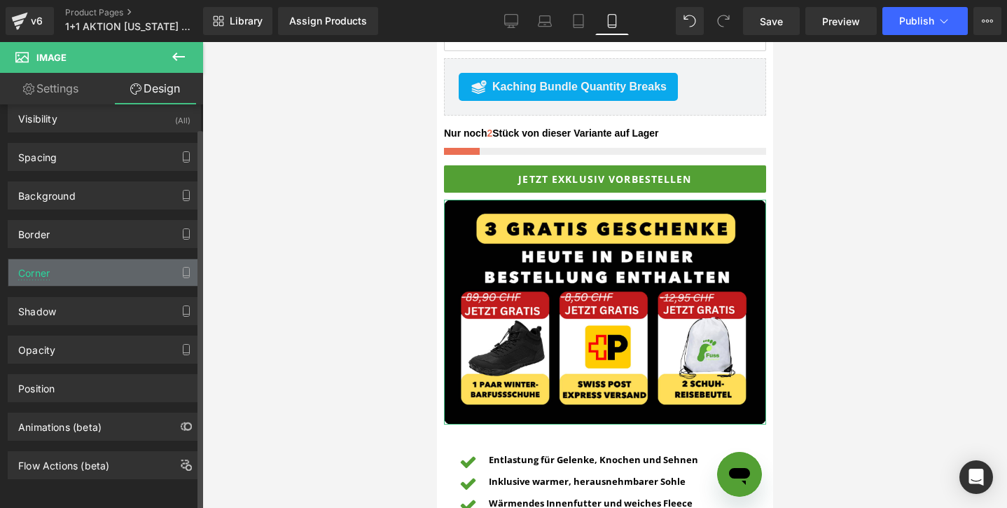
click at [63, 261] on div "Corner" at bounding box center [104, 272] width 192 height 27
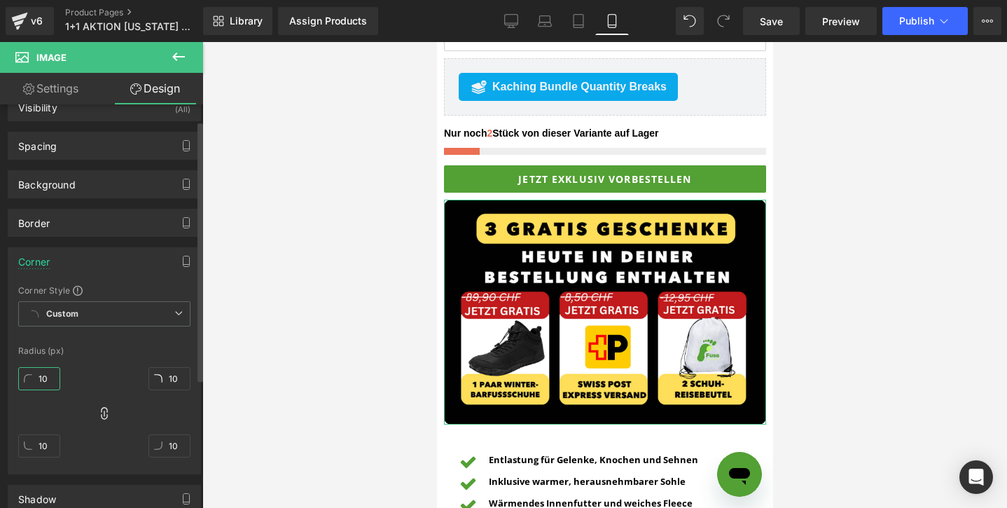
click at [36, 377] on input "10" at bounding box center [39, 378] width 42 height 23
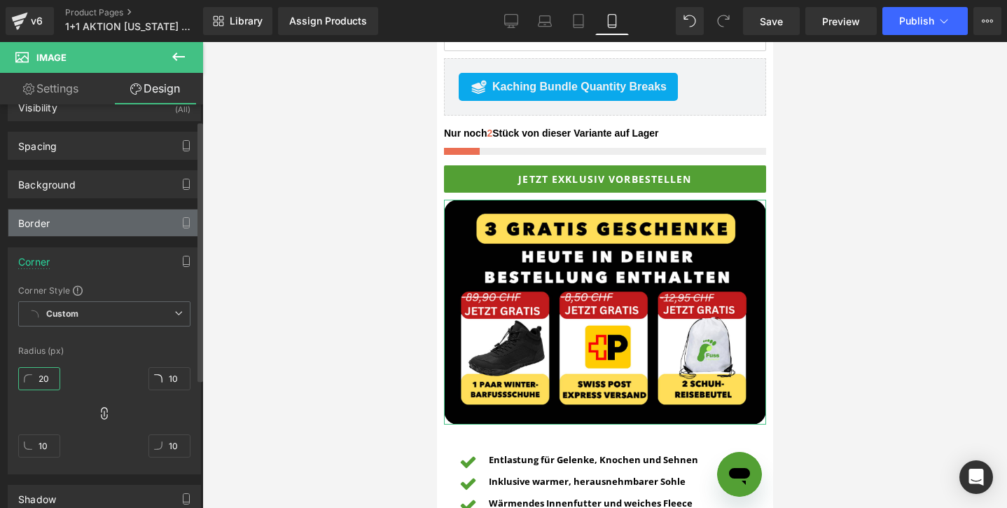
type input "20"
click at [79, 221] on div "Border" at bounding box center [104, 222] width 192 height 27
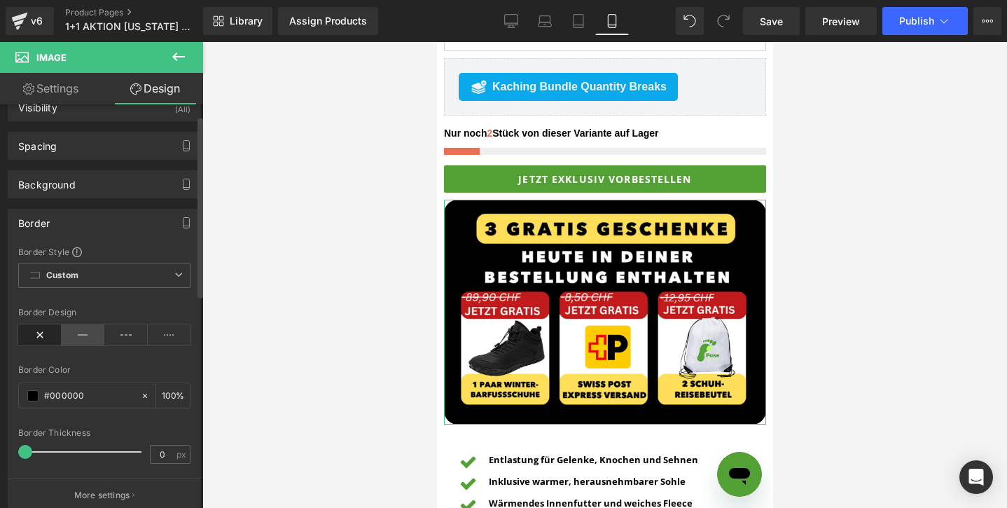
click at [71, 334] on icon at bounding box center [83, 334] width 43 height 21
click at [105, 390] on input "#000000" at bounding box center [89, 395] width 90 height 15
paste input "ffde59"
type input "#ffde59"
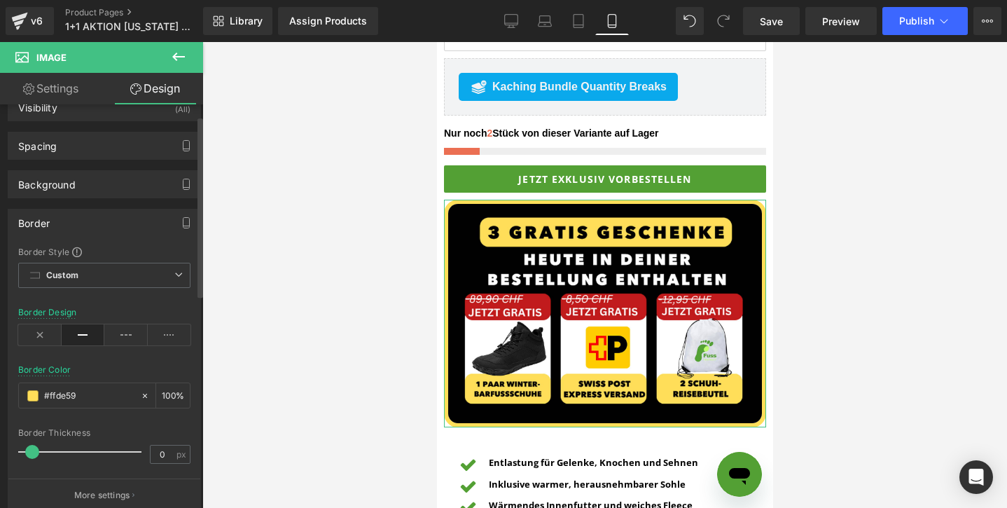
click at [32, 452] on span at bounding box center [32, 452] width 14 height 14
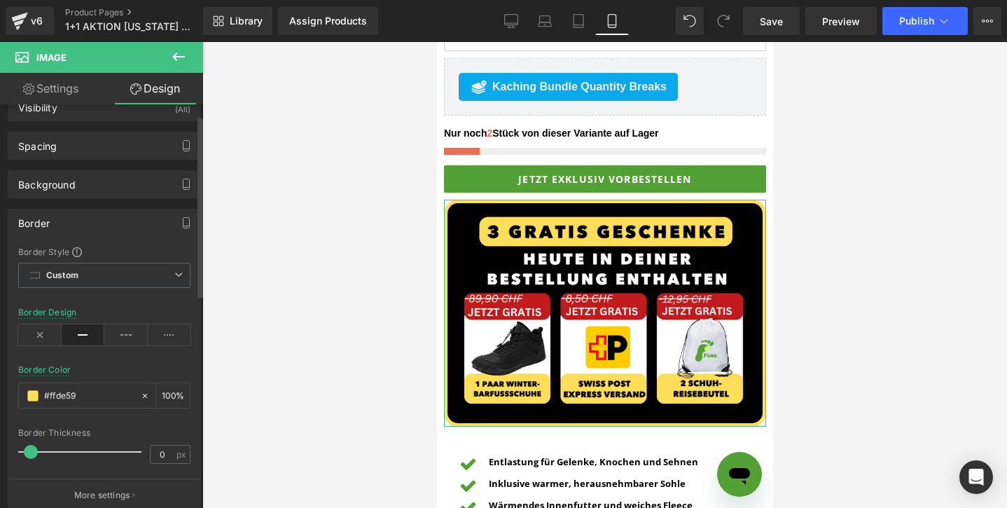
click at [31, 452] on span at bounding box center [31, 452] width 14 height 14
click at [902, 307] on div at bounding box center [604, 275] width 805 height 466
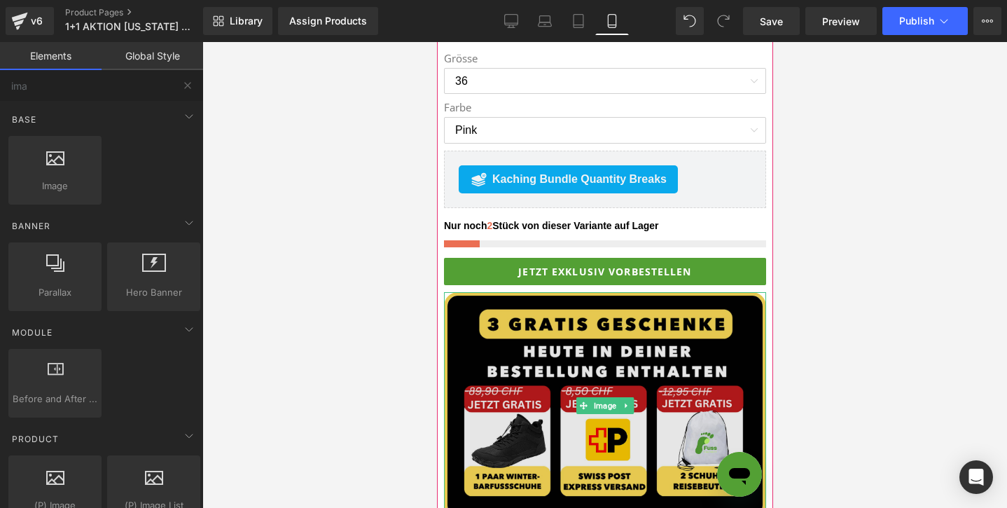
scroll to position [884, 0]
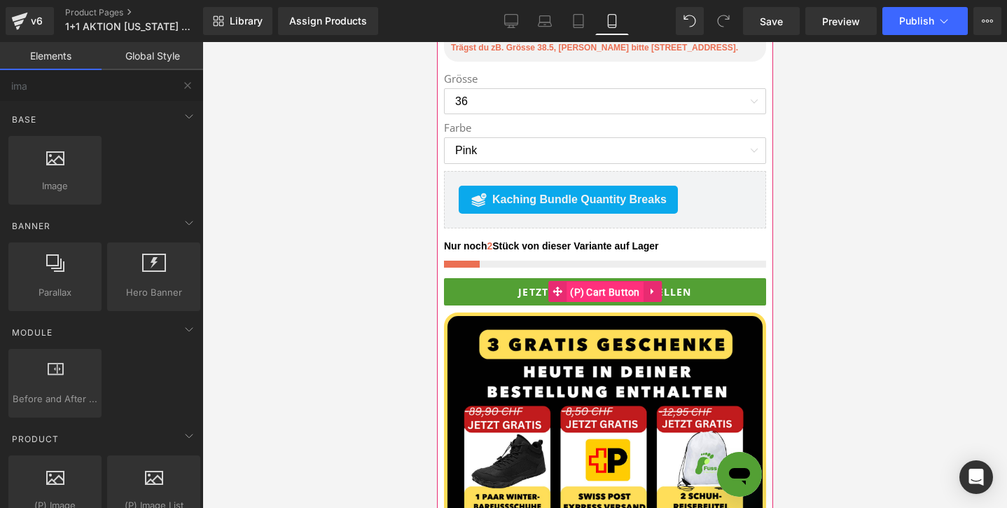
click at [601, 288] on span "(P) Cart Button" at bounding box center [604, 292] width 77 height 21
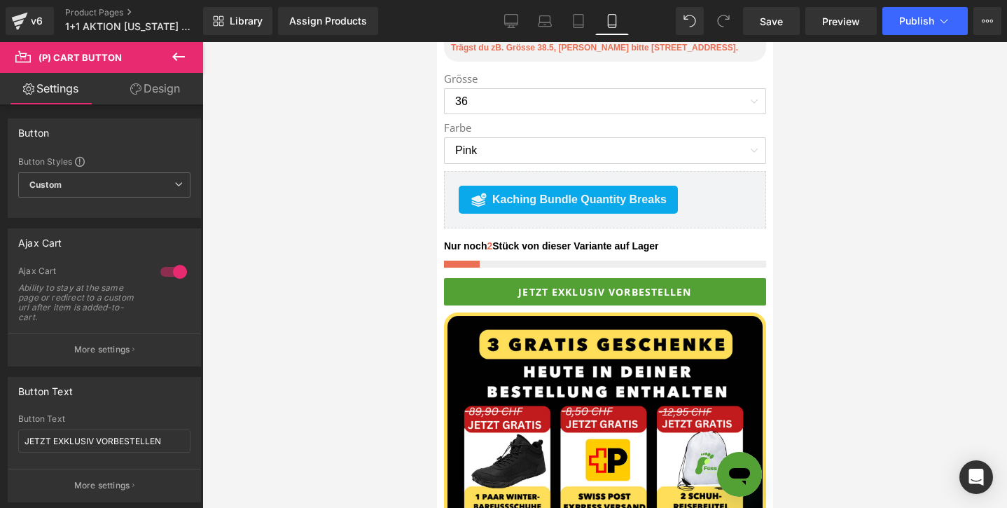
click at [156, 90] on link "Design" at bounding box center [155, 89] width 102 height 32
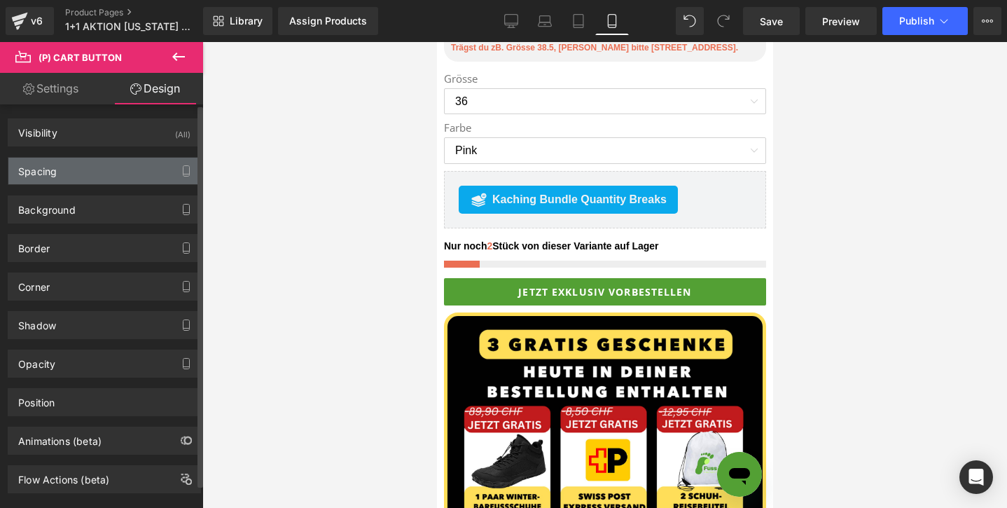
click at [83, 169] on div "Spacing" at bounding box center [104, 171] width 192 height 27
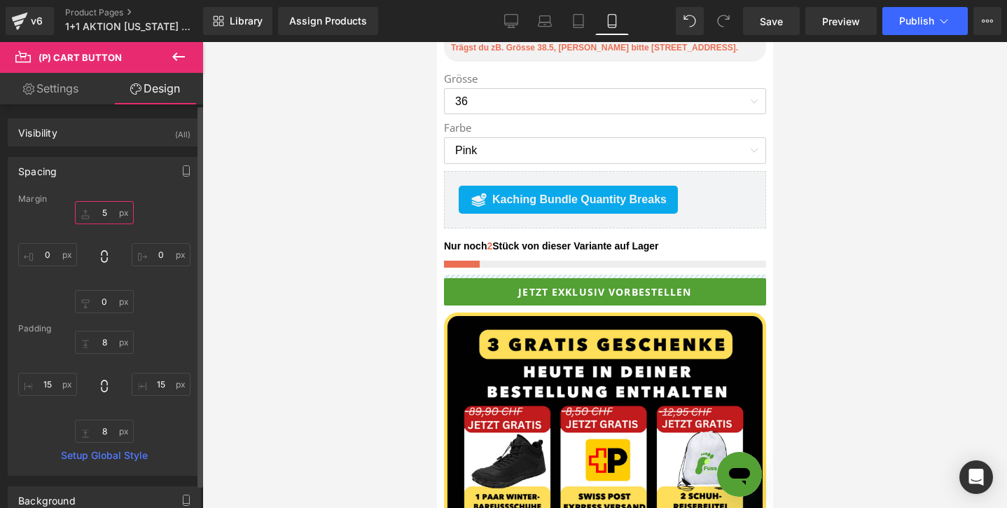
click at [90, 209] on input "5" at bounding box center [104, 212] width 59 height 23
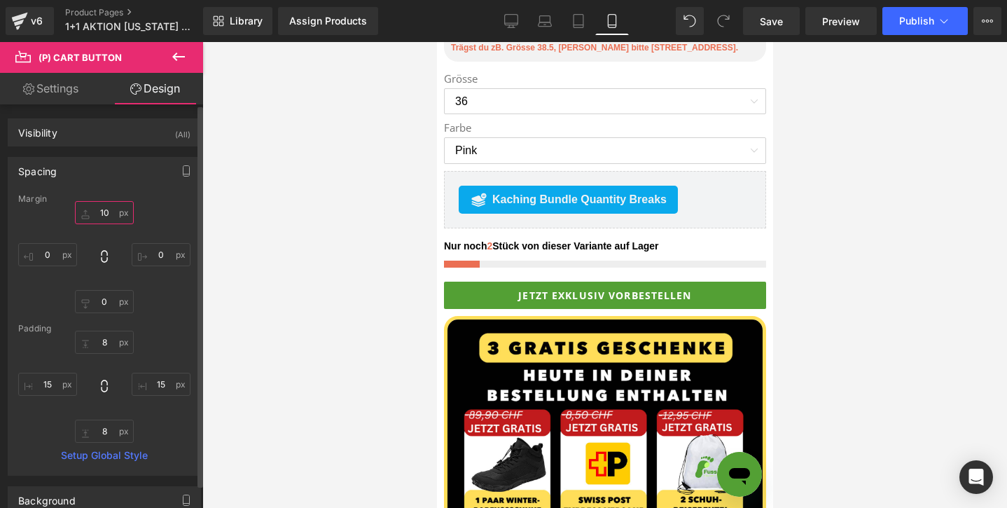
type input "1"
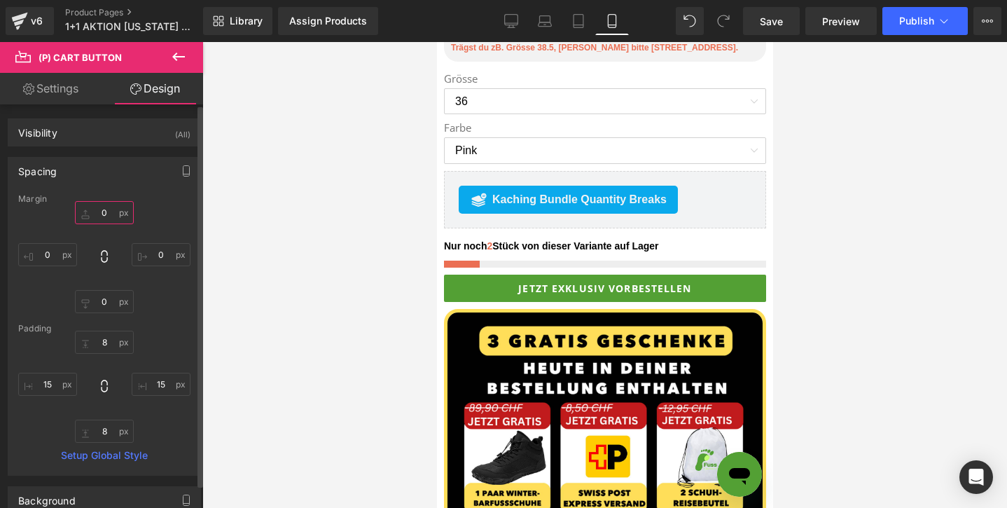
type input "5"
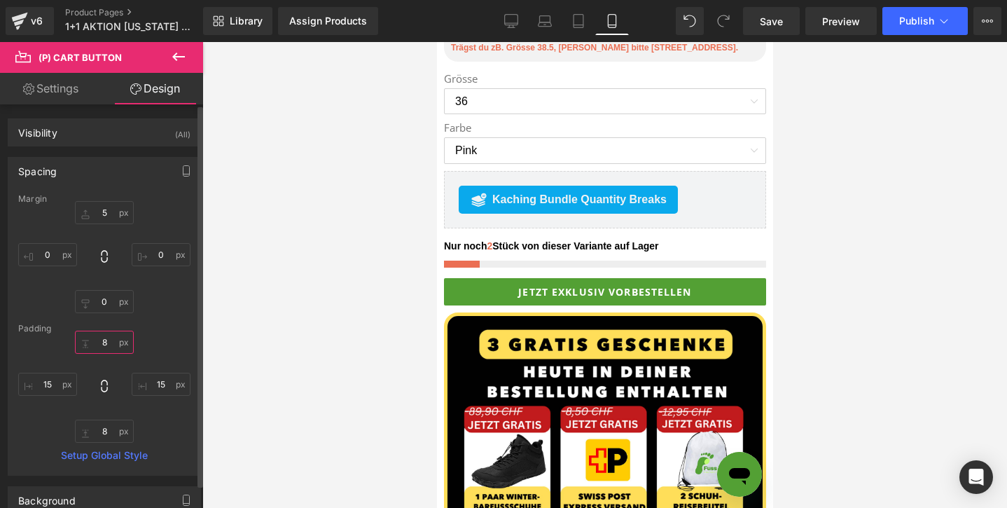
click at [90, 339] on input "8" at bounding box center [104, 342] width 59 height 23
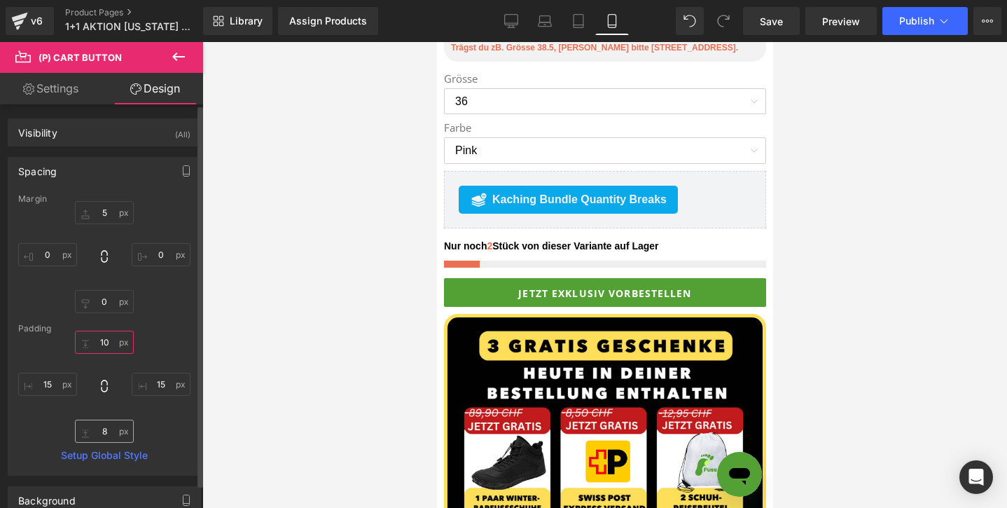
type input "10"
click at [99, 430] on input "8" at bounding box center [104, 431] width 59 height 23
type input "10"
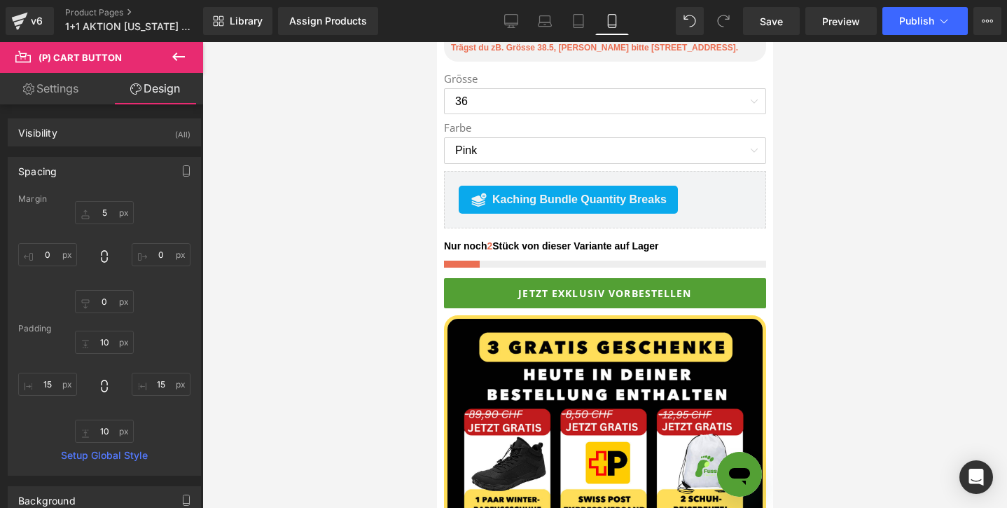
click at [824, 235] on div at bounding box center [604, 275] width 805 height 466
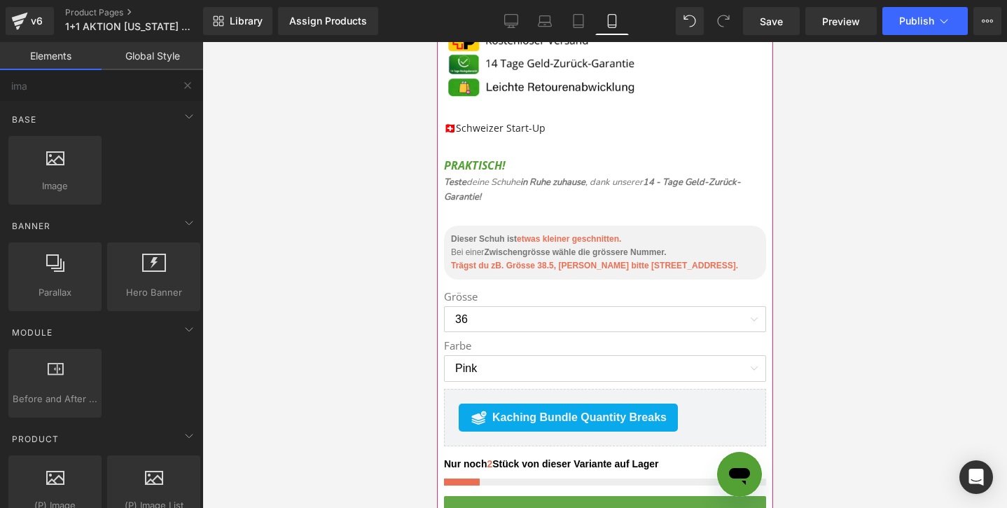
scroll to position [667, 0]
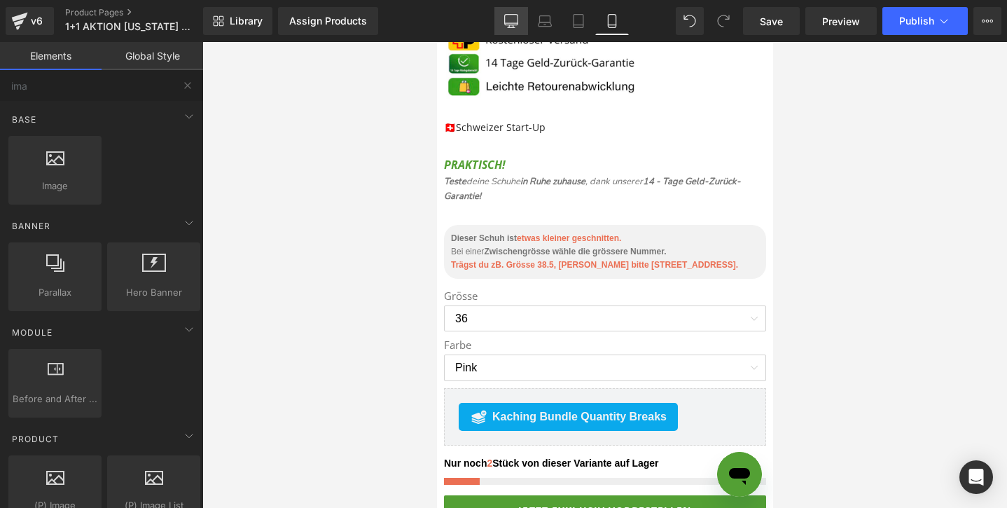
click at [513, 26] on icon at bounding box center [511, 21] width 14 height 14
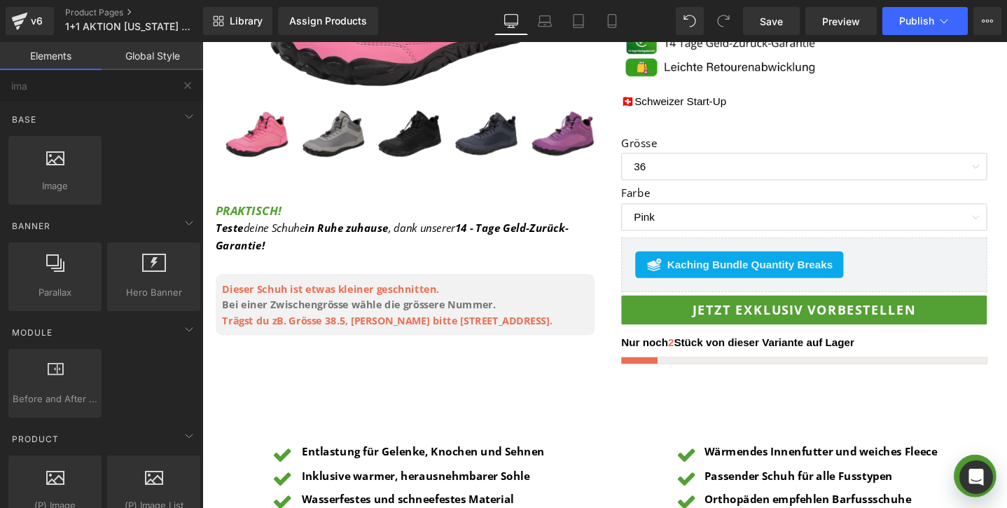
scroll to position [549, 0]
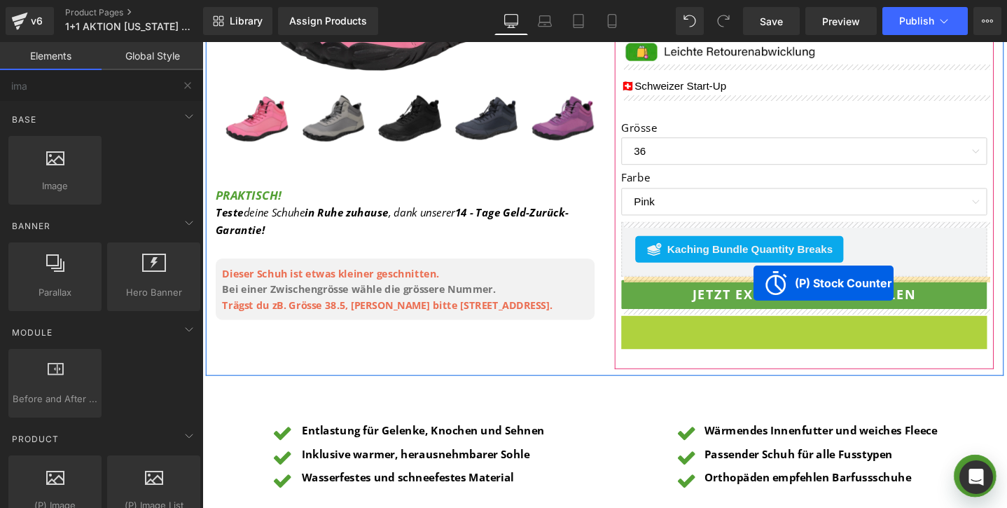
drag, startPoint x: 785, startPoint y: 343, endPoint x: 783, endPoint y: 296, distance: 47.0
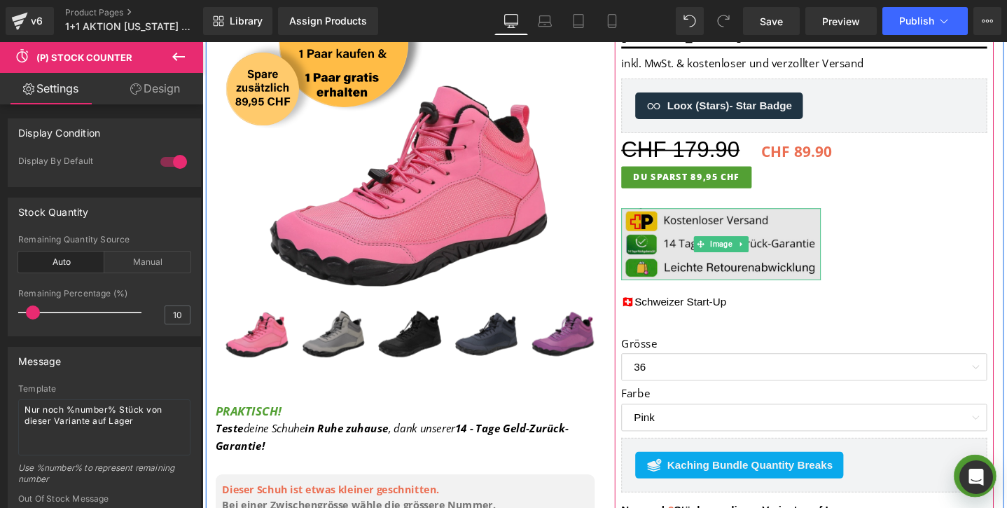
scroll to position [267, 0]
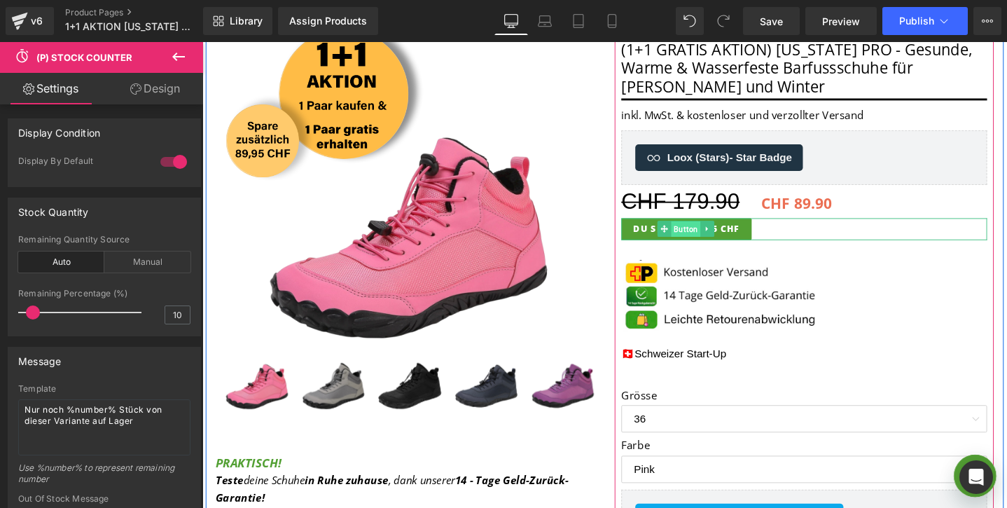
click at [718, 239] on span "Button" at bounding box center [711, 239] width 31 height 17
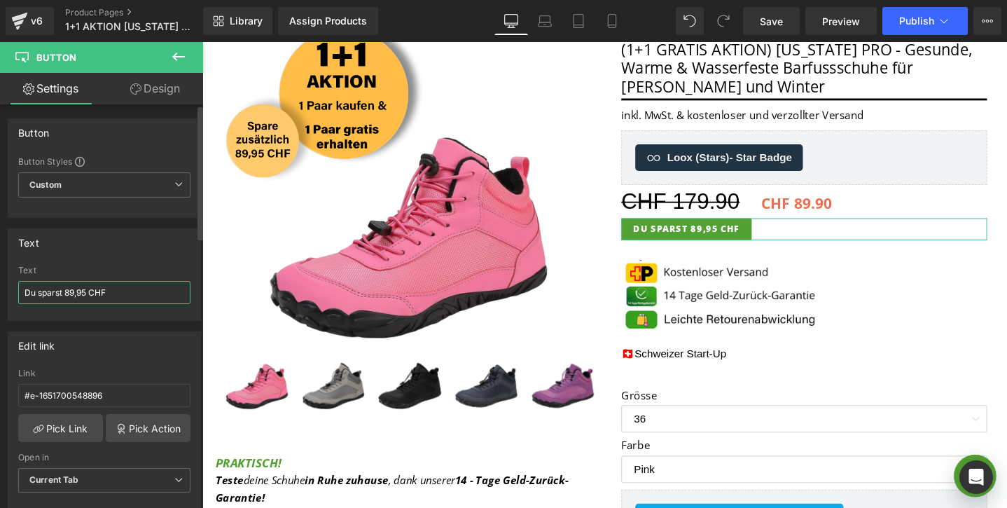
click at [86, 295] on input "Du sparst 89,95 CHF" at bounding box center [104, 292] width 172 height 23
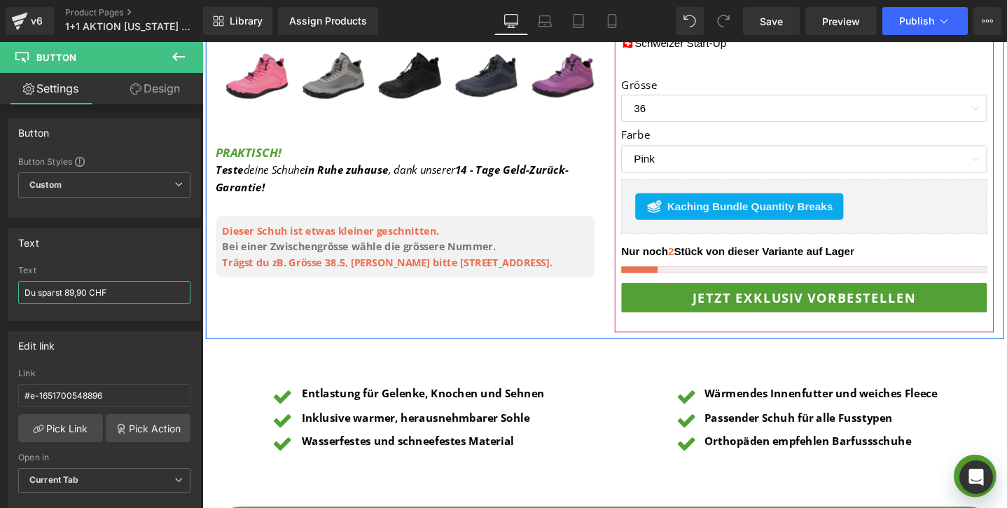
scroll to position [602, 0]
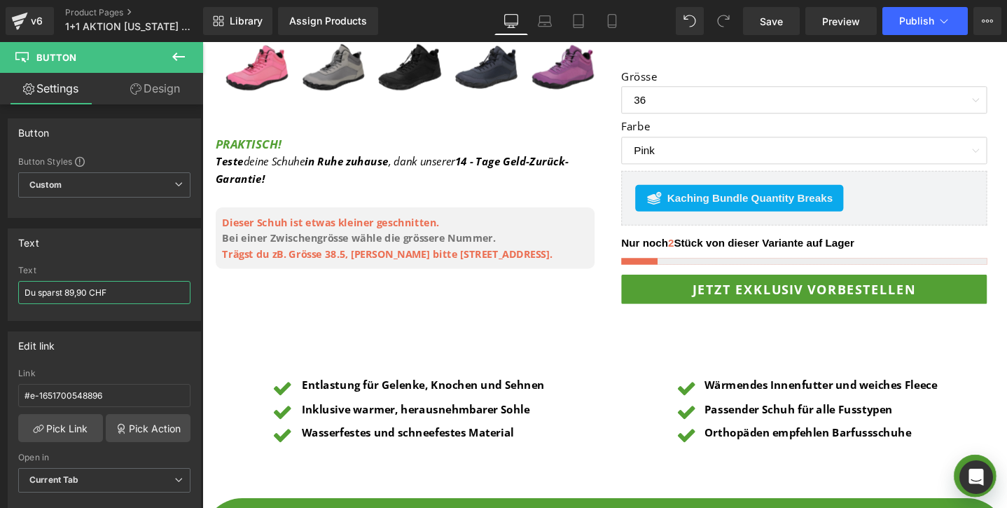
type input "Du sparst 89,90 CHF"
click at [181, 60] on icon at bounding box center [178, 56] width 17 height 17
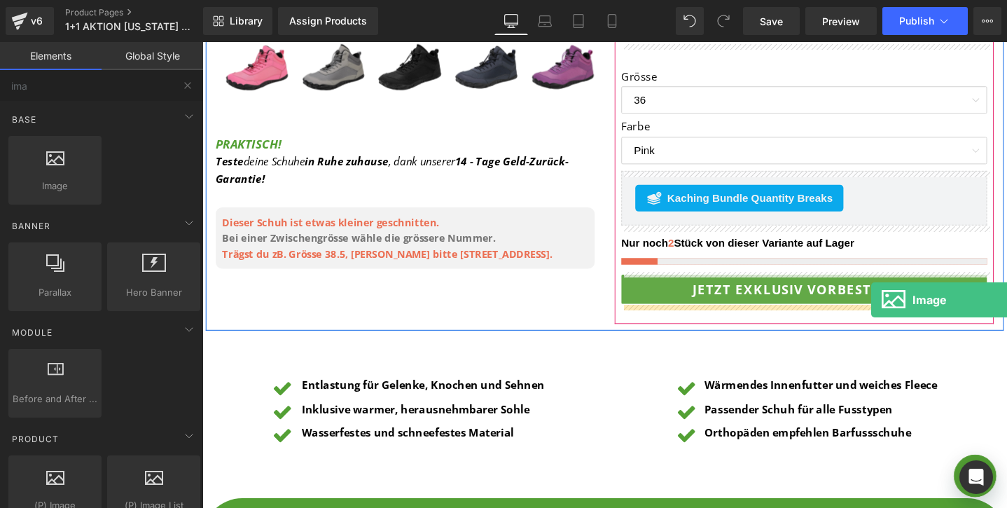
drag, startPoint x: 270, startPoint y: 212, endPoint x: 907, endPoint y: 313, distance: 644.8
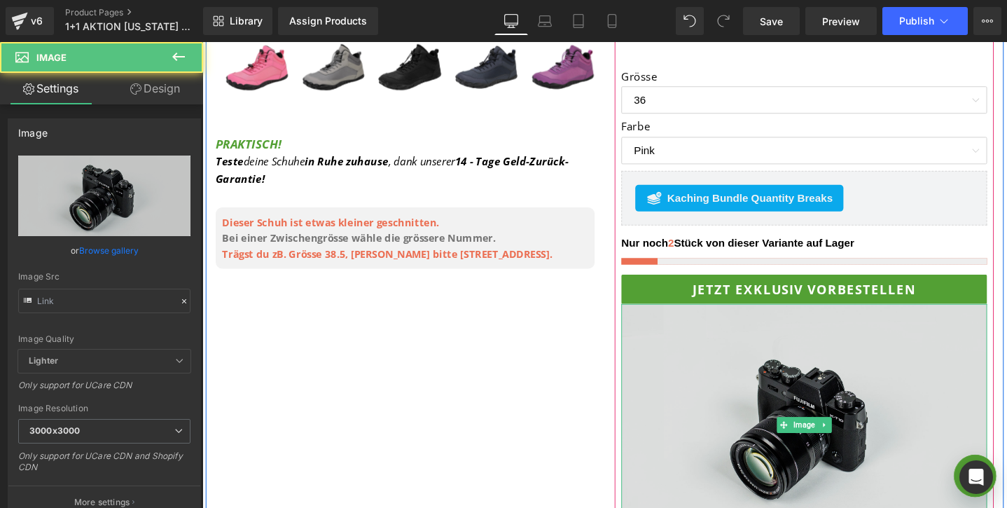
click at [778, 383] on img at bounding box center [836, 445] width 385 height 255
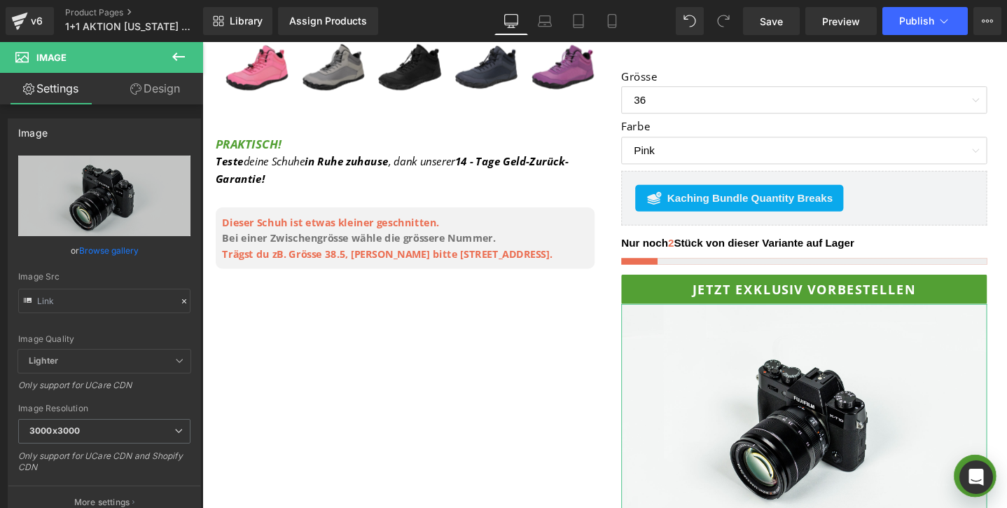
click at [161, 95] on link "Design" at bounding box center [155, 89] width 102 height 32
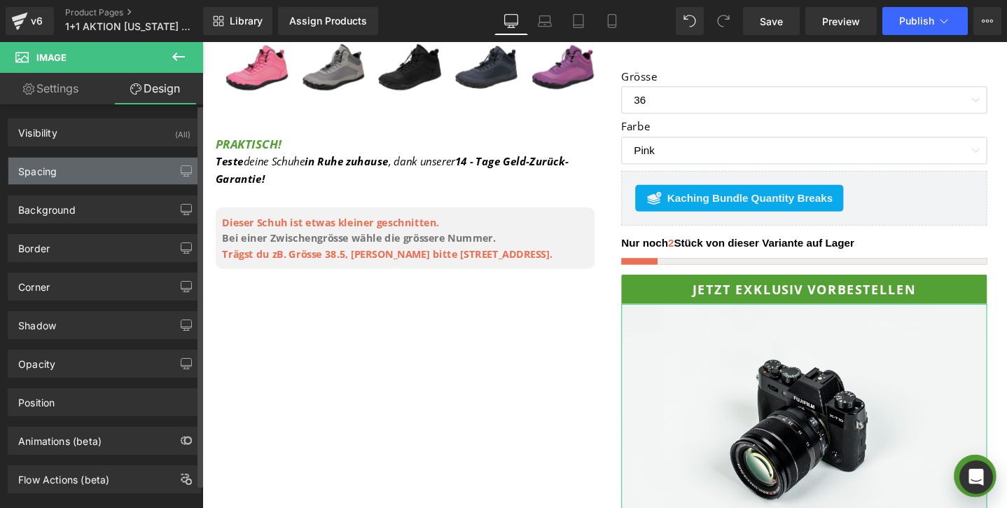
click at [81, 168] on div "Spacing" at bounding box center [104, 171] width 192 height 27
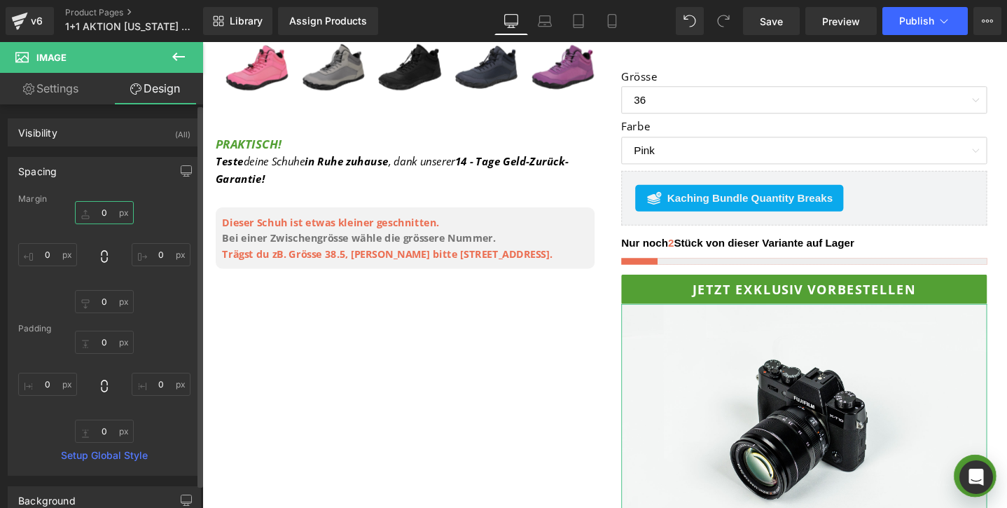
click at [88, 211] on input "0" at bounding box center [104, 212] width 59 height 23
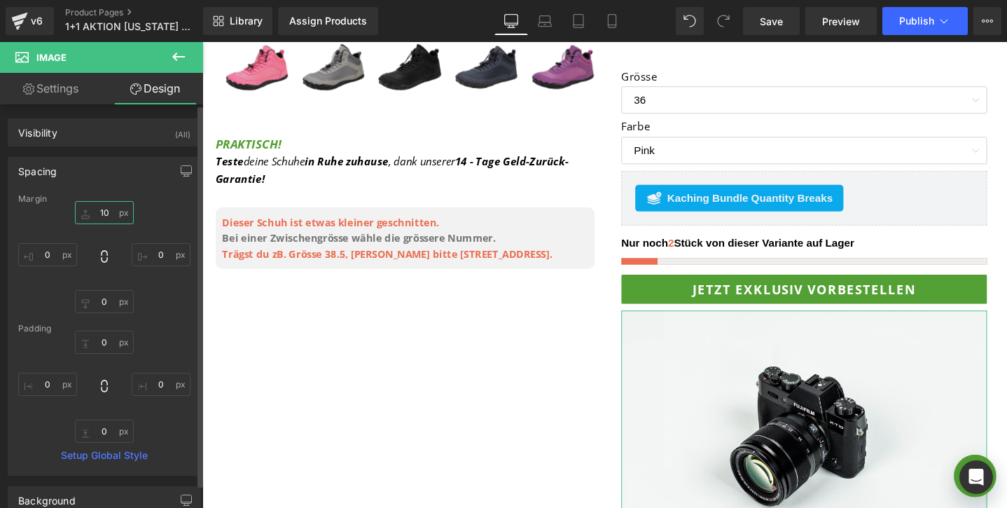
type input "10"
click at [95, 177] on div "Spacing" at bounding box center [104, 171] width 192 height 27
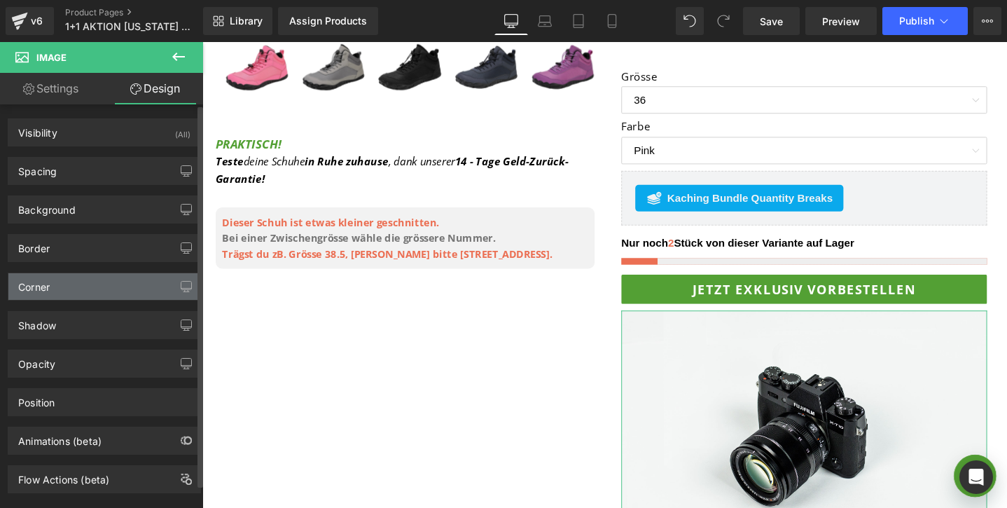
scroll to position [25, 0]
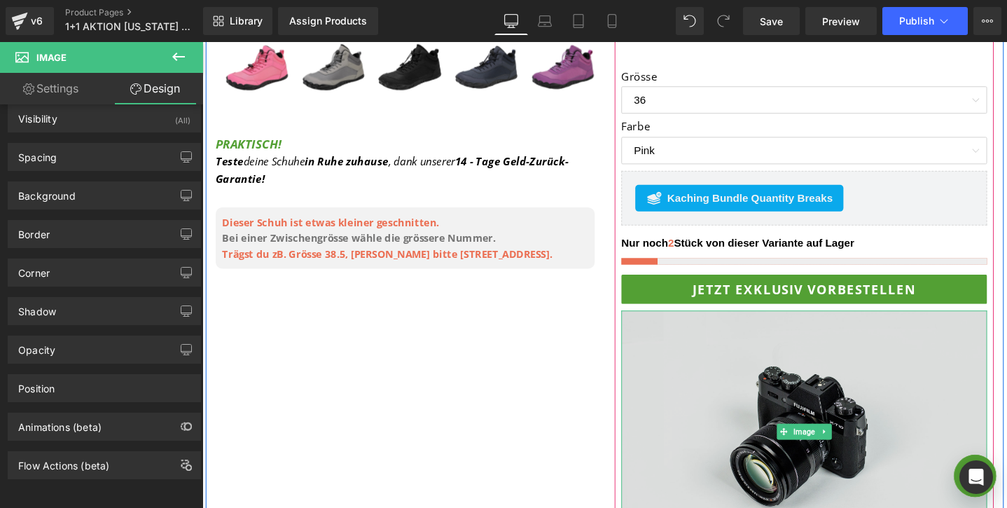
click at [941, 431] on img at bounding box center [836, 452] width 385 height 255
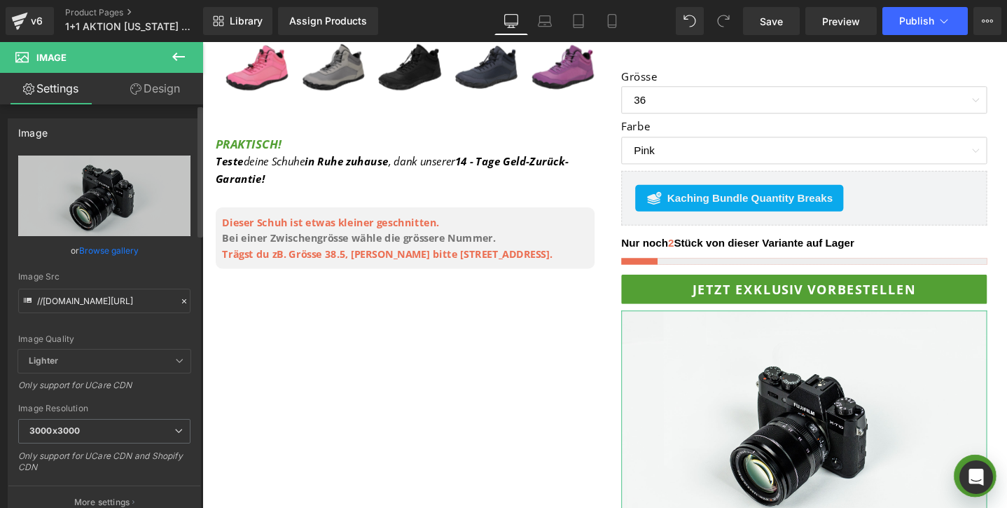
click at [97, 252] on link "Browse gallery" at bounding box center [109, 250] width 60 height 25
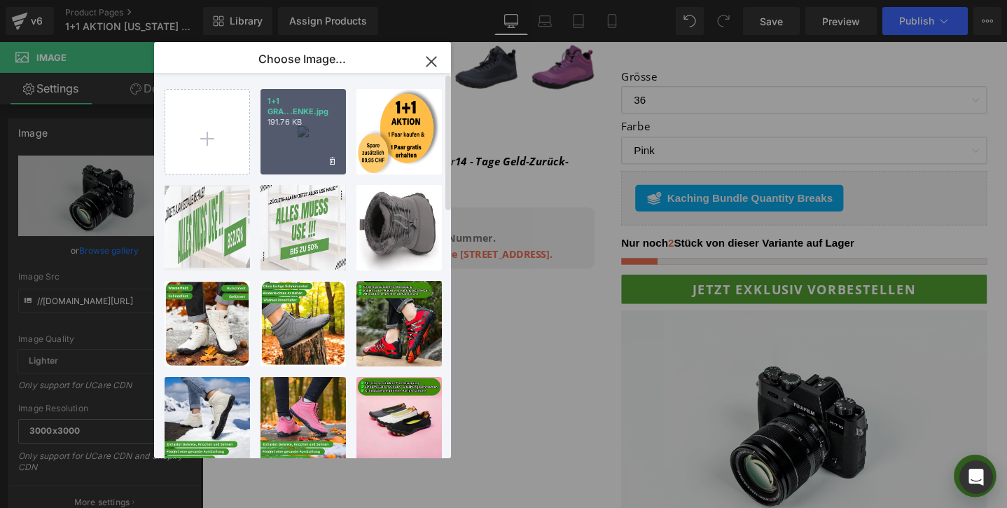
click at [277, 146] on div "1+1 GRA...ENKE.jpg 191.76 KB" at bounding box center [303, 131] width 85 height 85
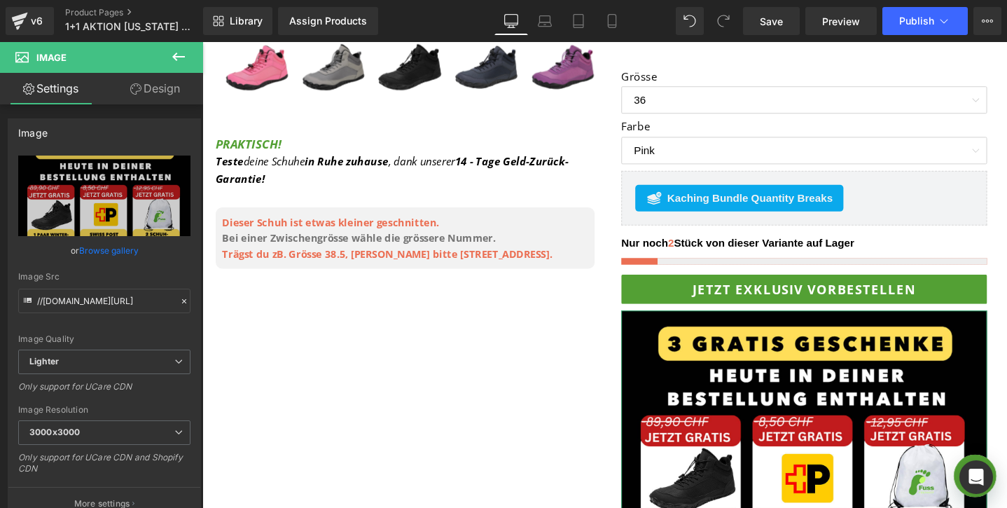
click at [143, 91] on link "Design" at bounding box center [155, 89] width 102 height 32
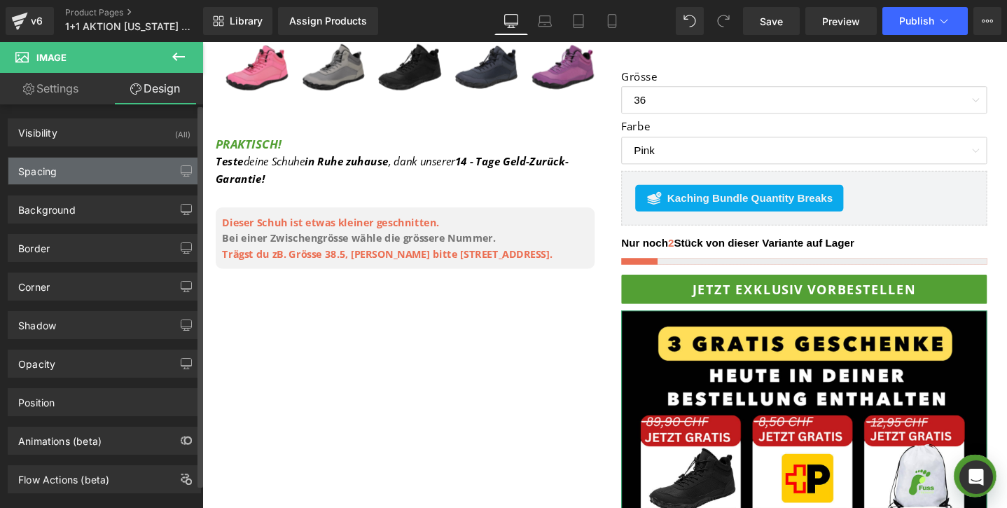
click at [88, 174] on div "Spacing" at bounding box center [104, 171] width 192 height 27
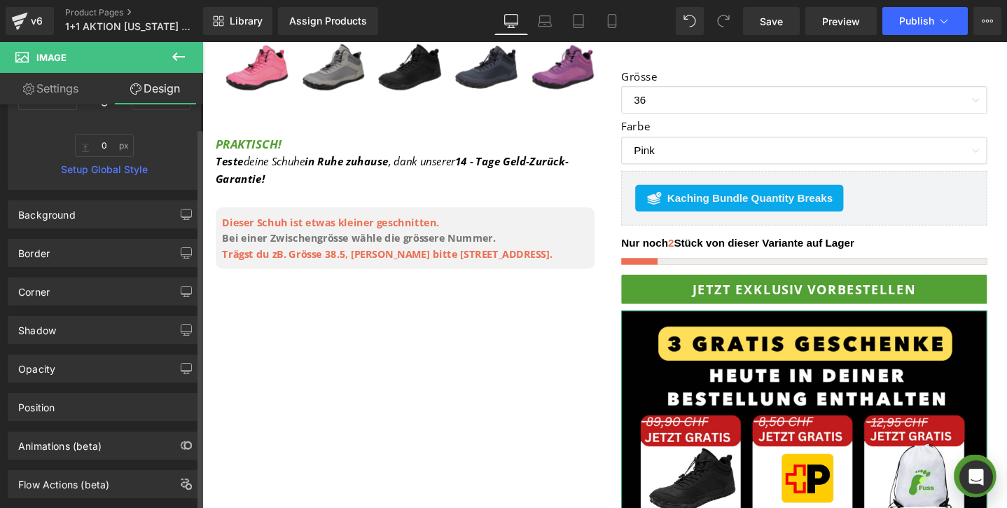
scroll to position [297, 0]
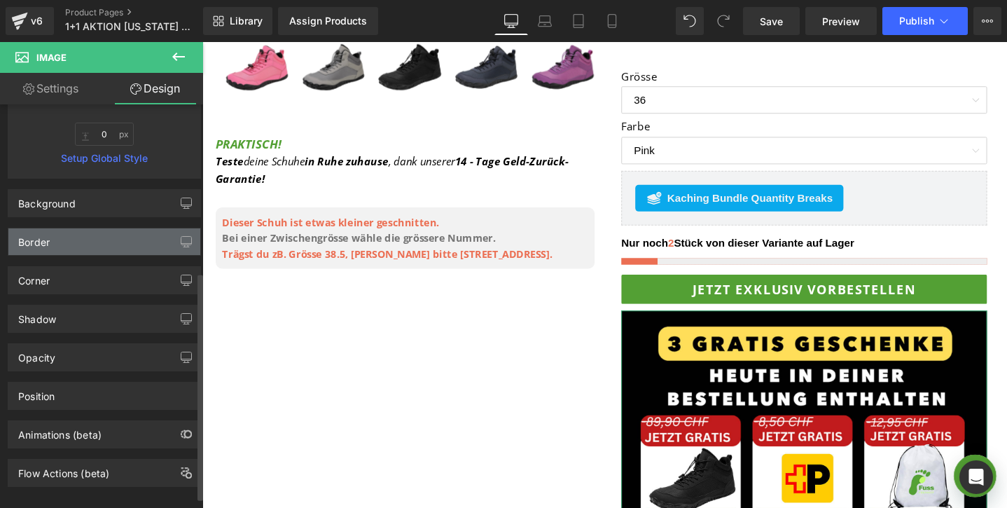
click at [62, 235] on div "Border" at bounding box center [104, 241] width 192 height 27
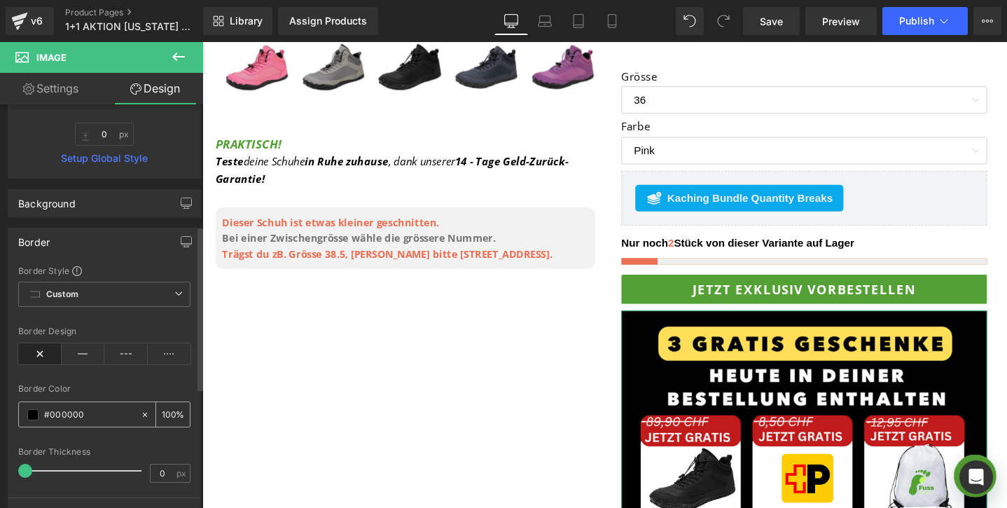
click at [80, 416] on input "#000000" at bounding box center [89, 414] width 90 height 15
paste input "ffde59"
type input "#ffde59"
click at [81, 351] on icon at bounding box center [83, 353] width 43 height 21
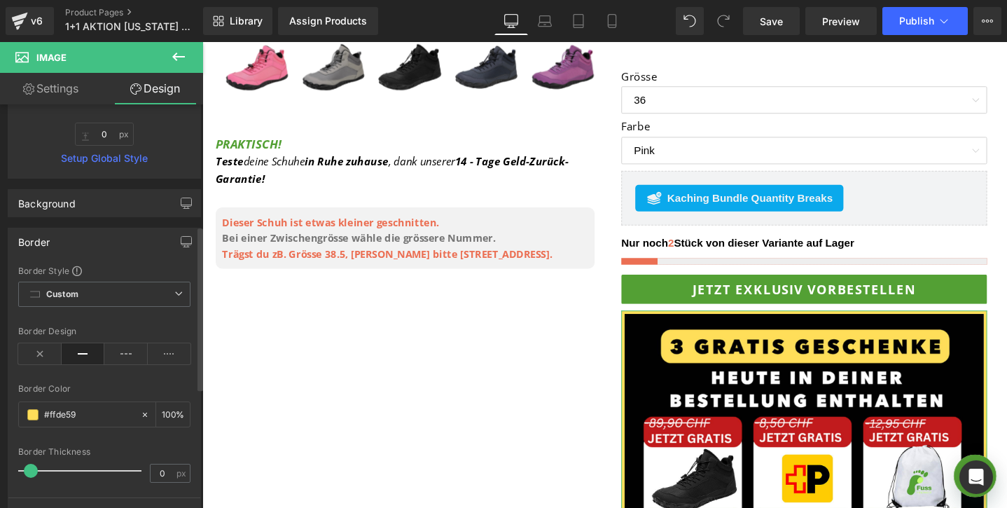
click at [33, 473] on span at bounding box center [31, 471] width 14 height 14
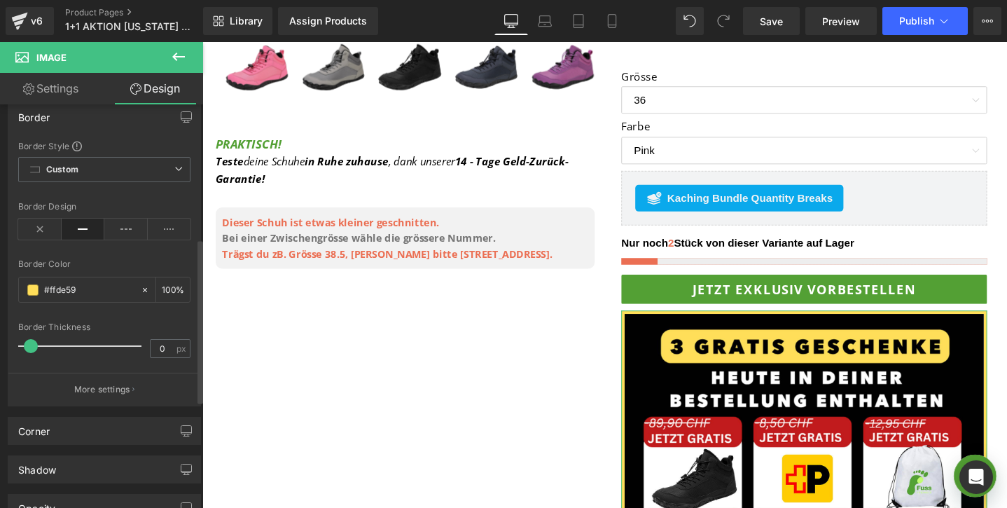
scroll to position [478, 0]
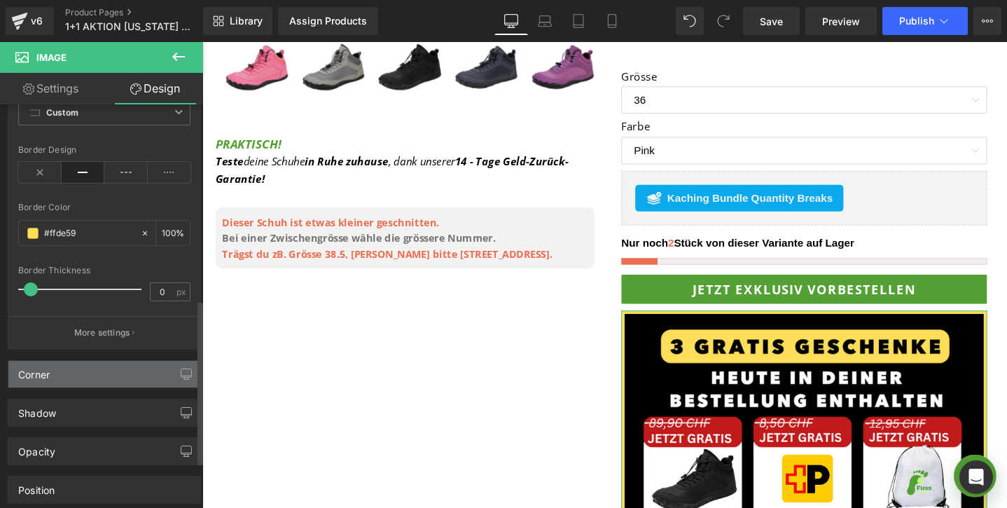
click at [76, 371] on div "Corner" at bounding box center [104, 374] width 192 height 27
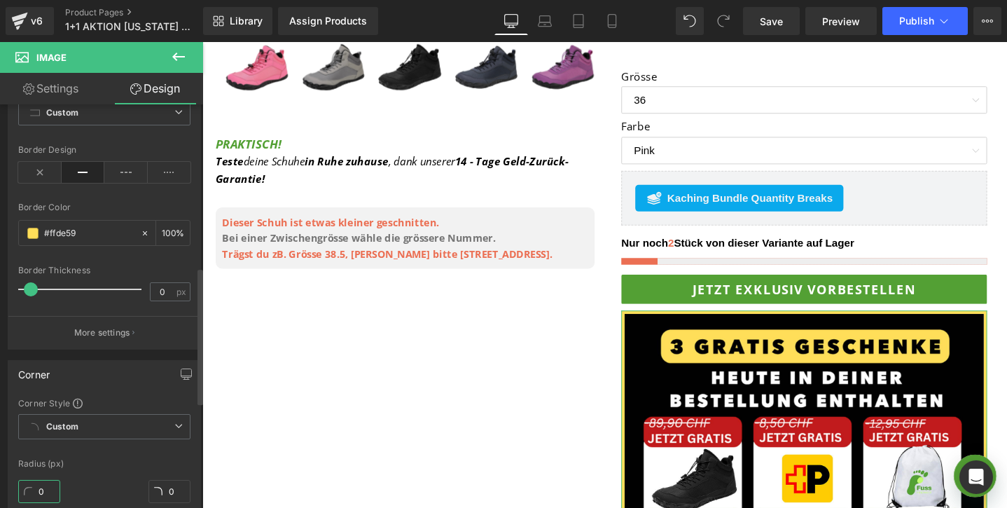
click at [34, 492] on input "0" at bounding box center [39, 491] width 42 height 23
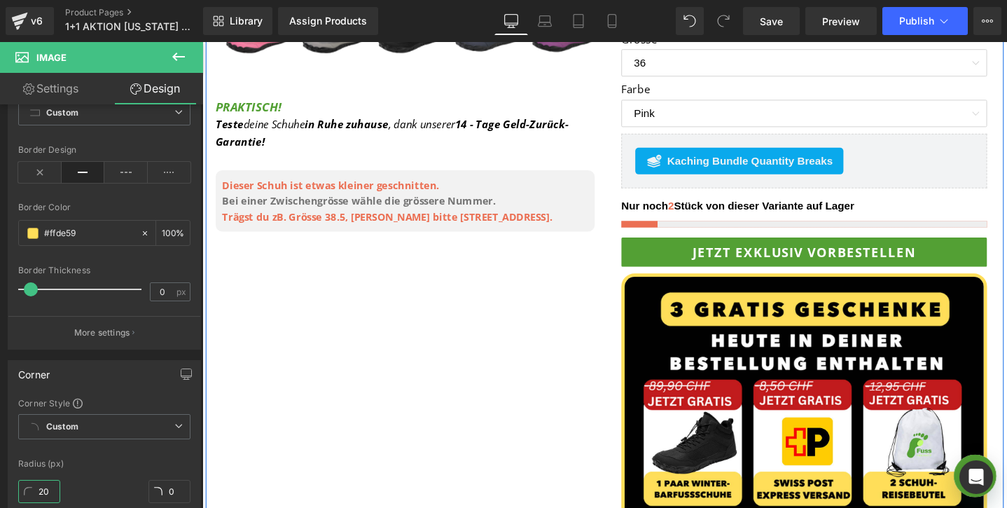
scroll to position [785, 0]
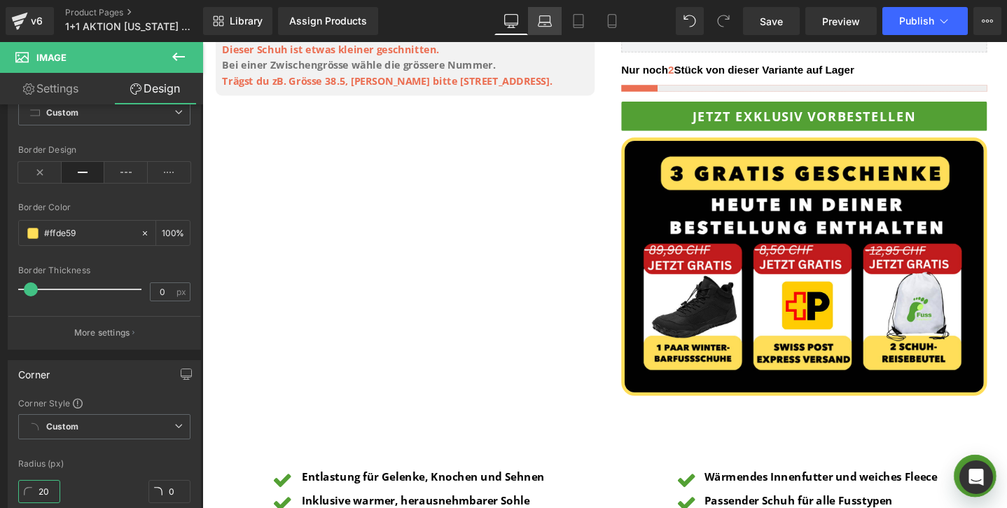
type input "20"
click at [545, 27] on icon at bounding box center [545, 21] width 14 height 14
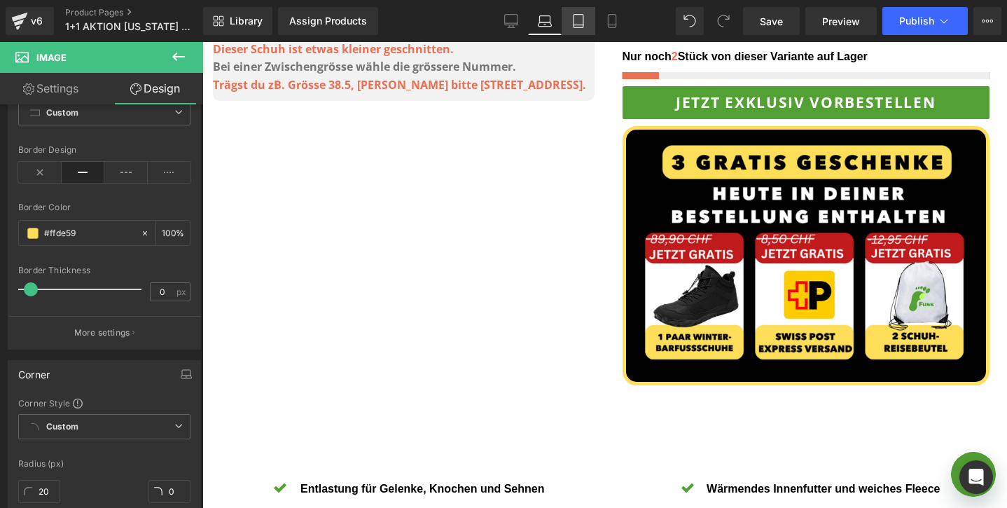
click at [575, 25] on icon at bounding box center [579, 21] width 14 height 14
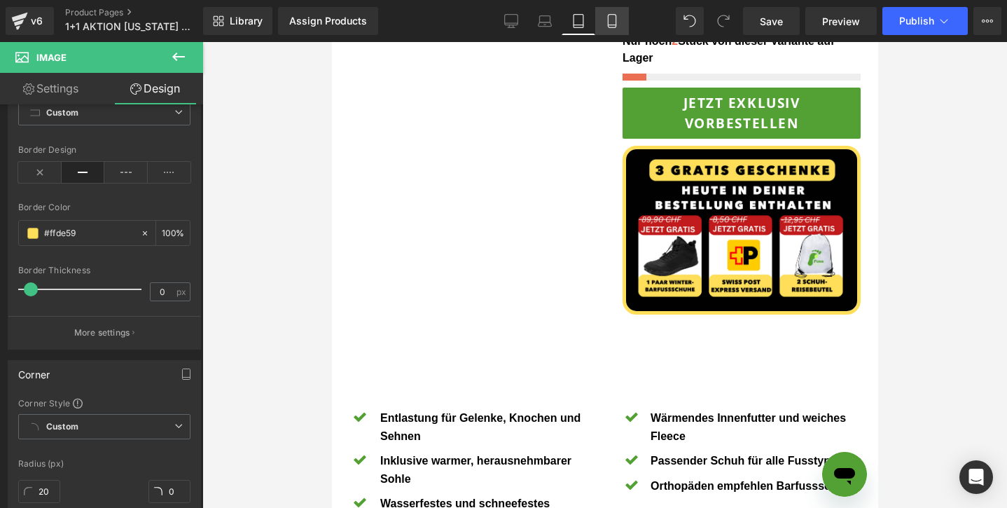
click at [607, 26] on icon at bounding box center [612, 21] width 14 height 14
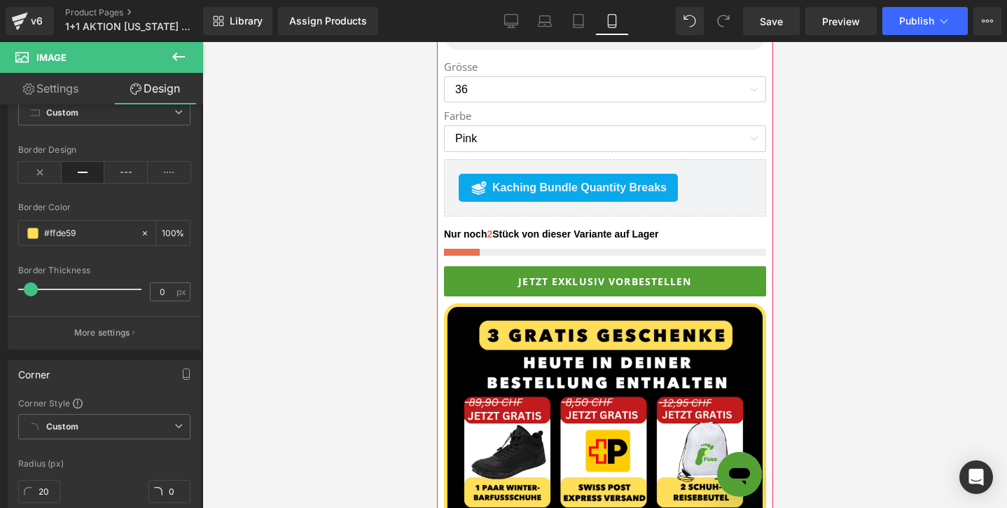
scroll to position [928, 0]
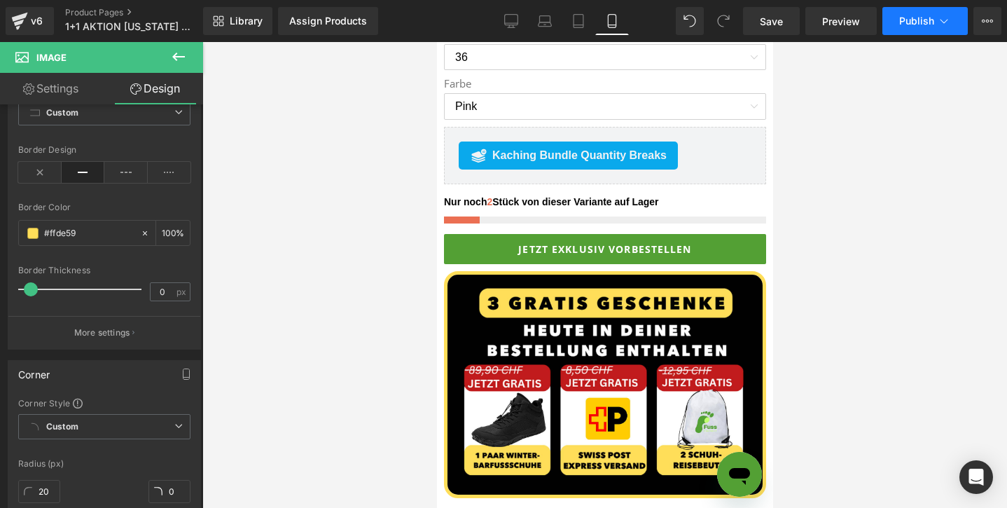
click at [905, 20] on span "Publish" at bounding box center [916, 20] width 35 height 11
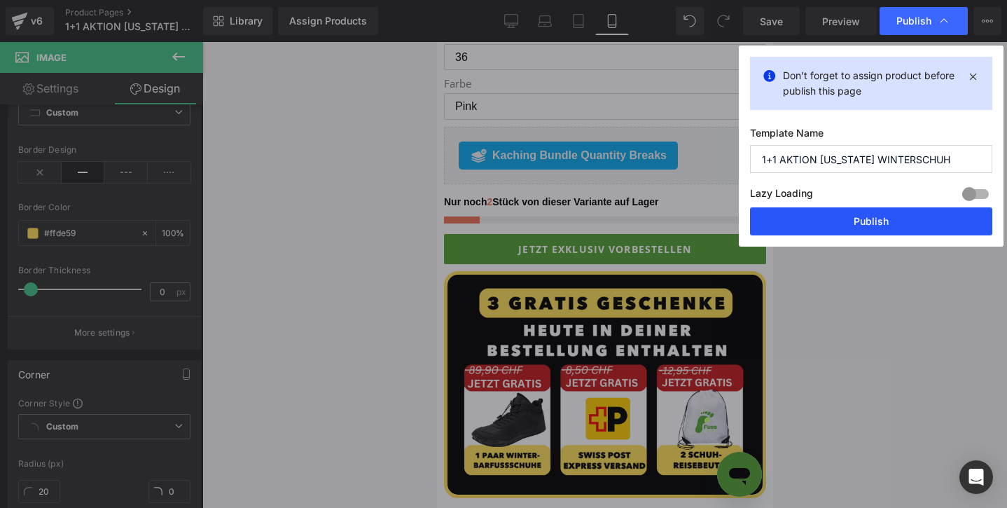
click at [825, 225] on button "Publish" at bounding box center [871, 221] width 242 height 28
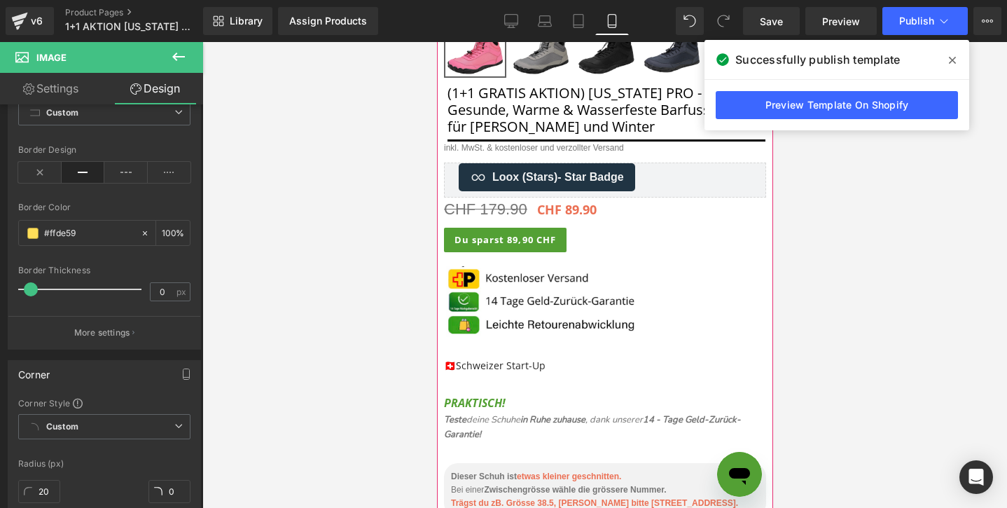
scroll to position [421, 0]
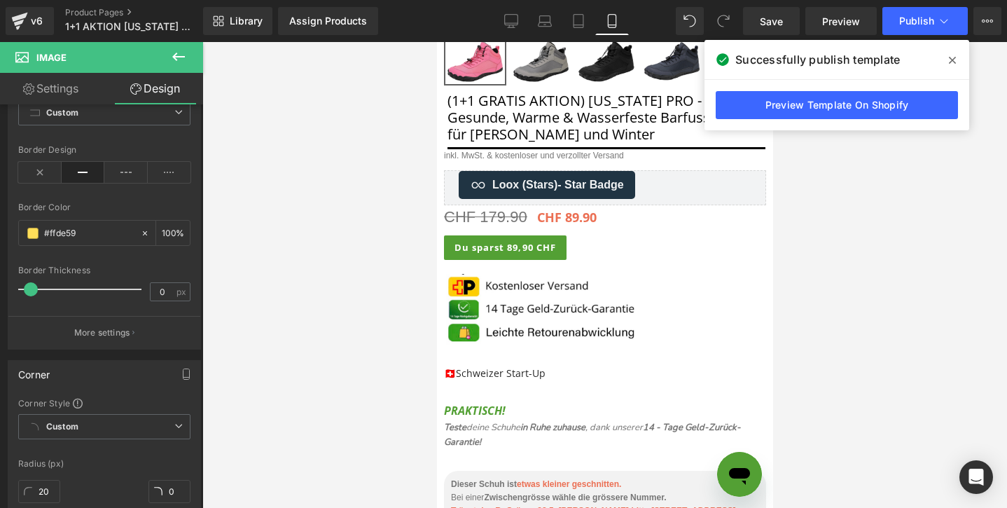
click at [175, 64] on icon at bounding box center [178, 56] width 17 height 17
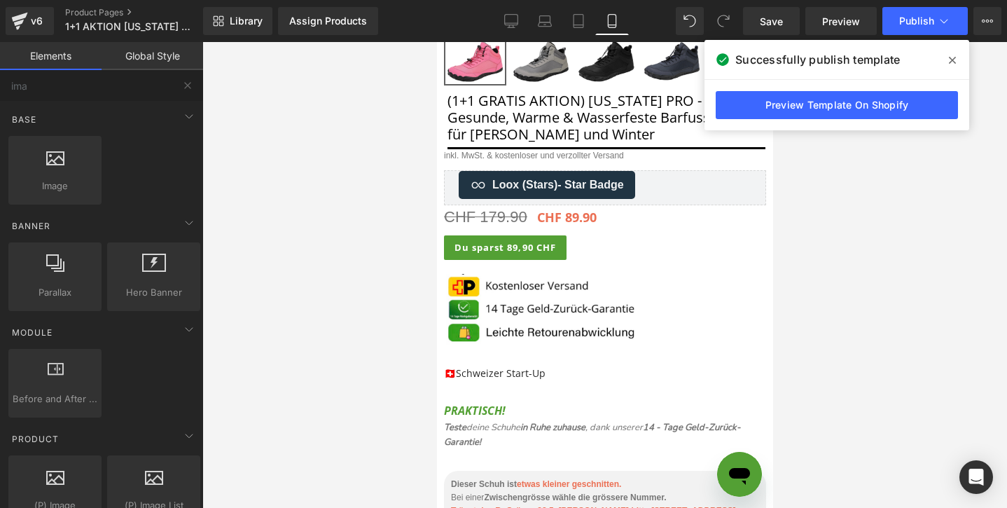
click at [108, 104] on div "Base Row rows, columns, layouts, div Heading headings, titles, h1,h2,h3,h4,h5,h…" at bounding box center [105, 154] width 198 height 106
click at [102, 89] on input "ima" at bounding box center [86, 85] width 172 height 31
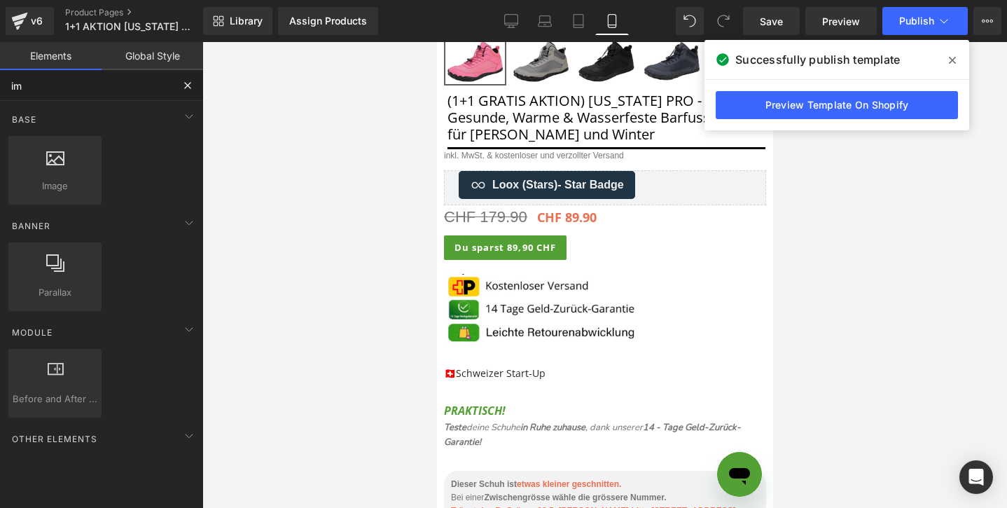
type input "i"
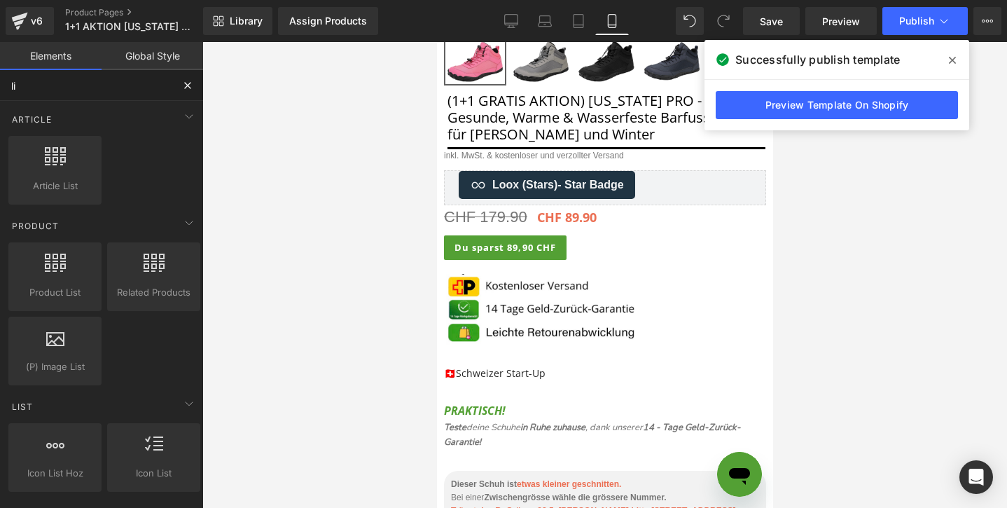
type input "liq"
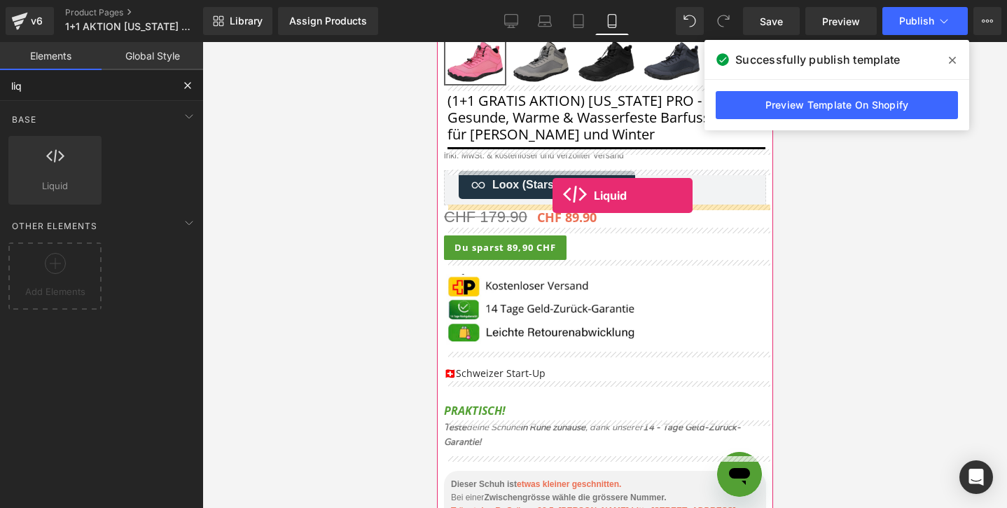
drag, startPoint x: 484, startPoint y: 240, endPoint x: 552, endPoint y: 195, distance: 81.4
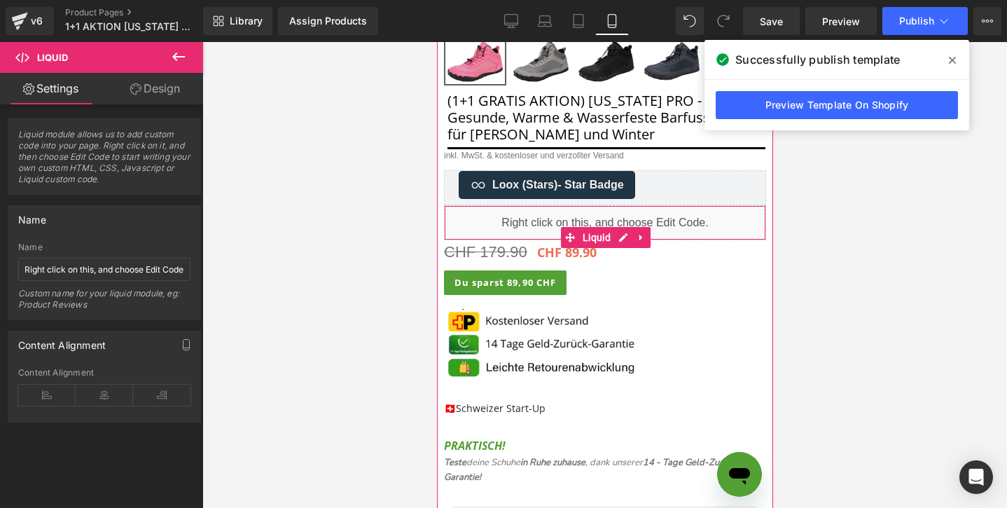
click at [621, 233] on div "Liquid" at bounding box center [604, 222] width 322 height 35
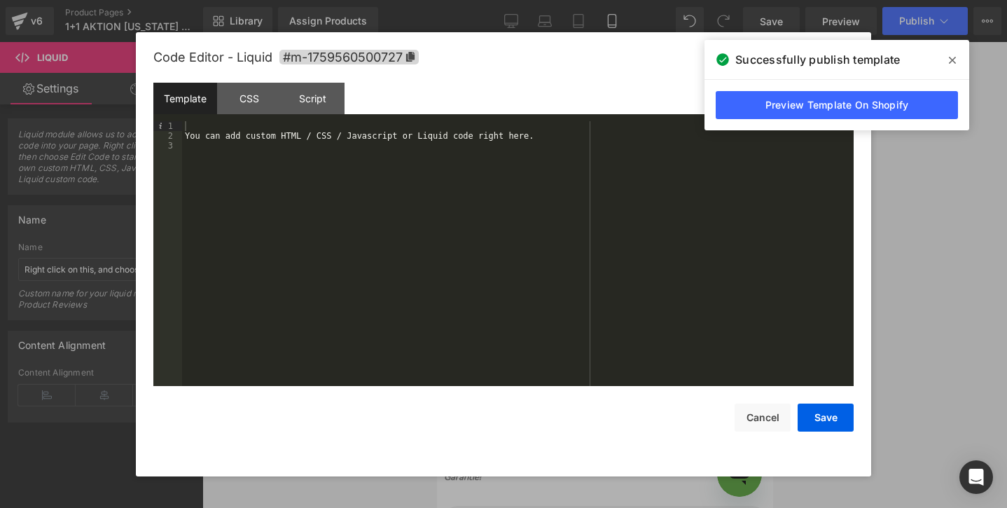
click at [276, 218] on div "You can add custom HTML / CSS / Javascript or Liquid code right here." at bounding box center [518, 263] width 672 height 284
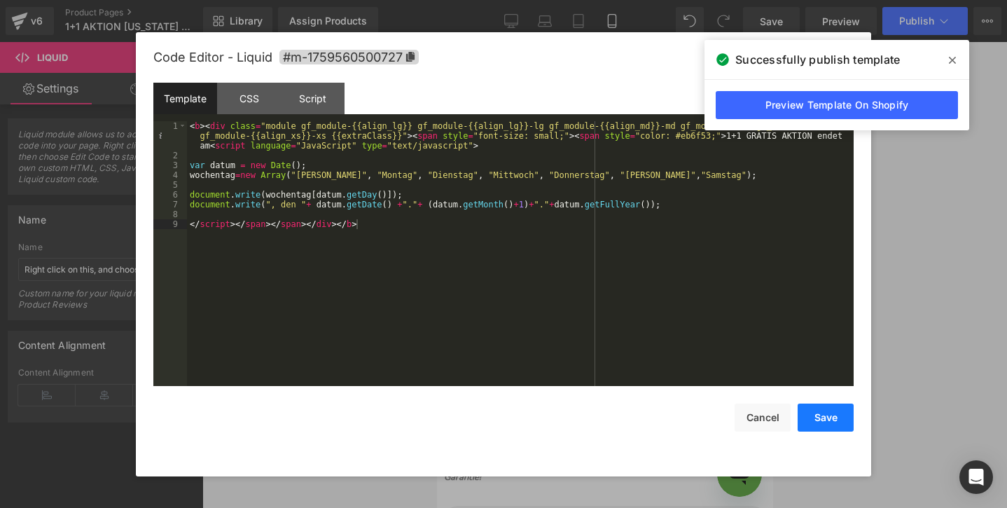
click at [821, 417] on button "Save" at bounding box center [826, 418] width 56 height 28
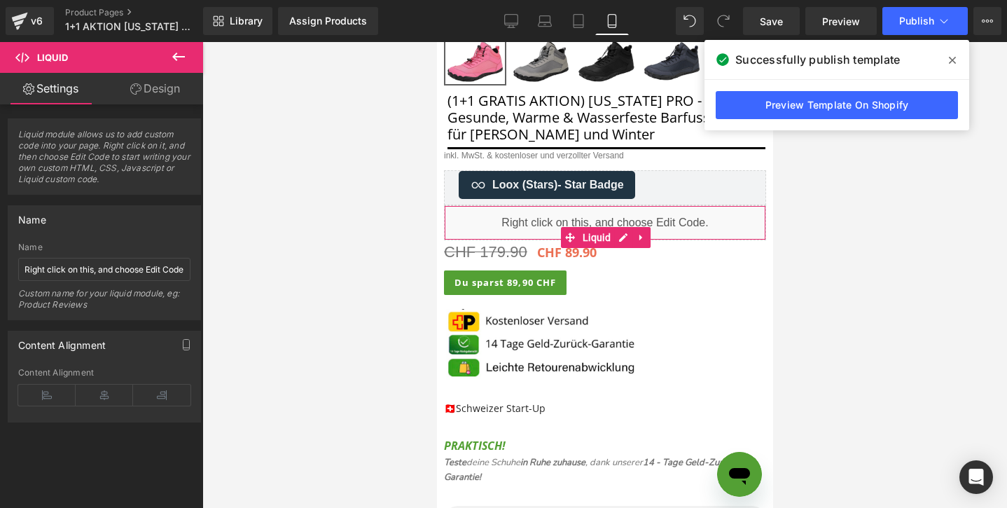
click at [150, 87] on link "Design" at bounding box center [155, 89] width 102 height 32
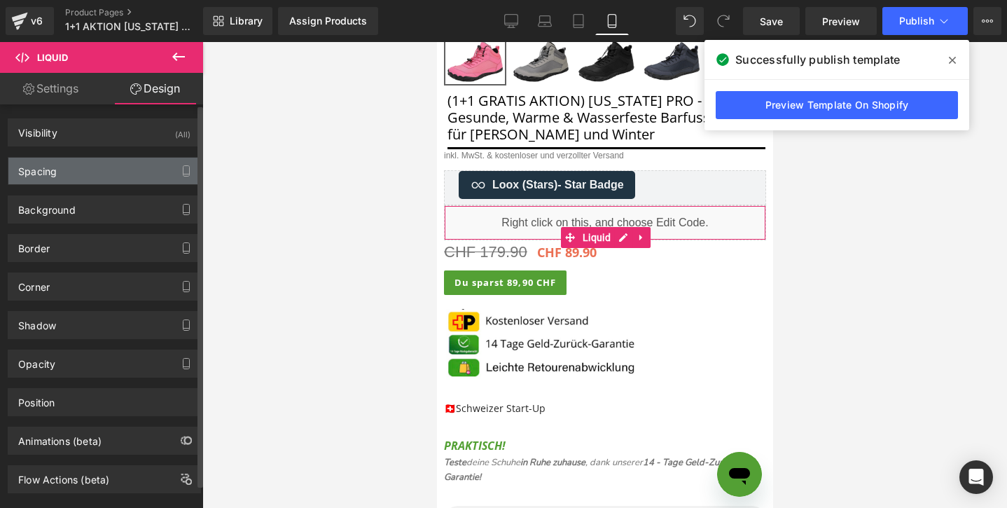
click at [96, 173] on div "Spacing" at bounding box center [104, 171] width 192 height 27
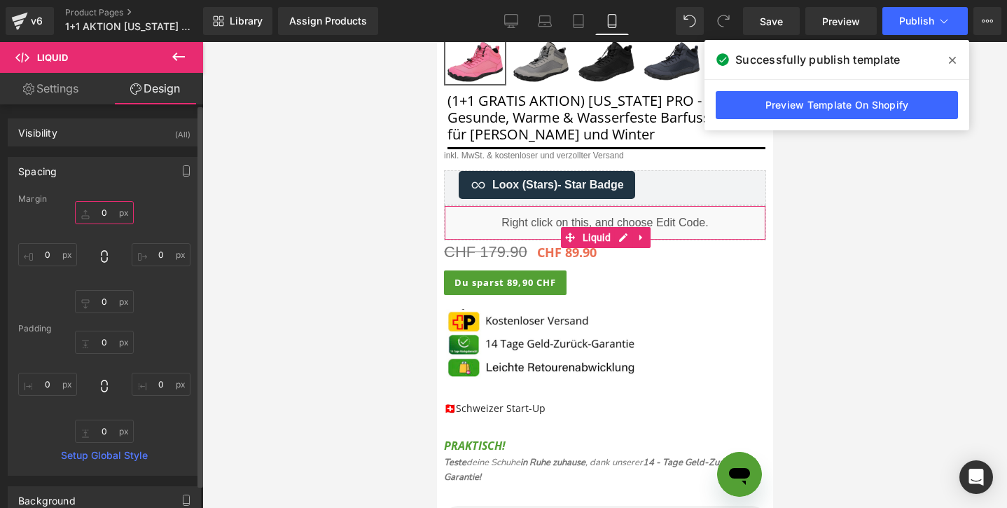
click at [92, 206] on input "0" at bounding box center [104, 212] width 59 height 23
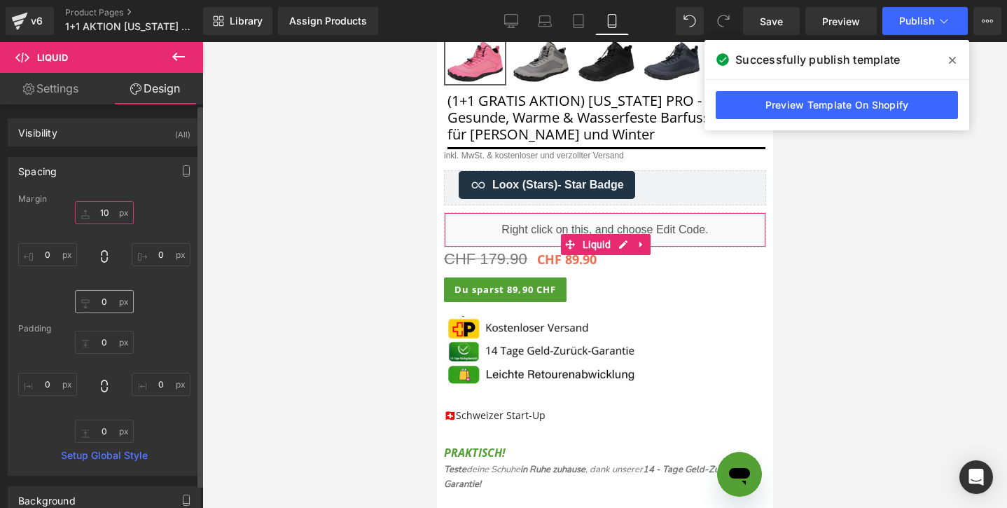
type input "10"
click at [92, 303] on input "0" at bounding box center [104, 301] width 59 height 23
type input "10"
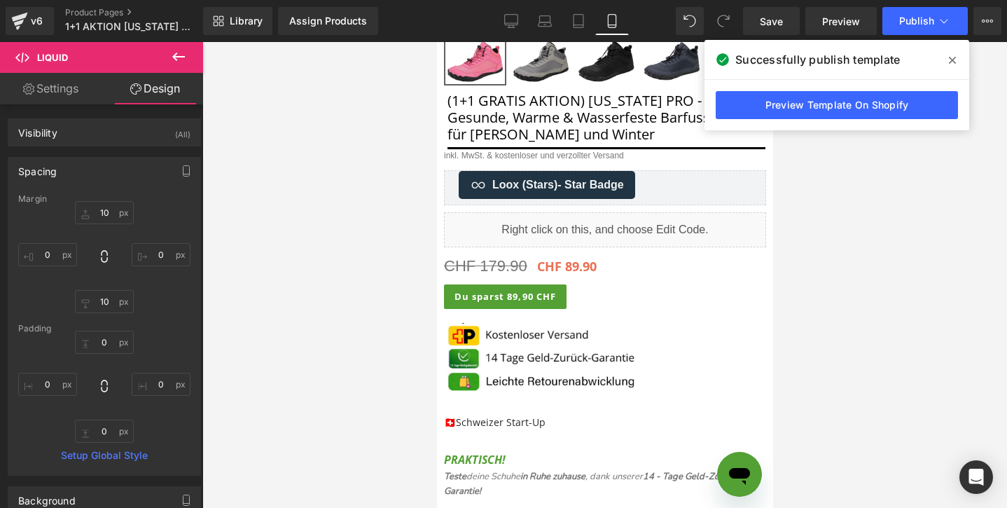
click at [858, 212] on div at bounding box center [604, 275] width 805 height 466
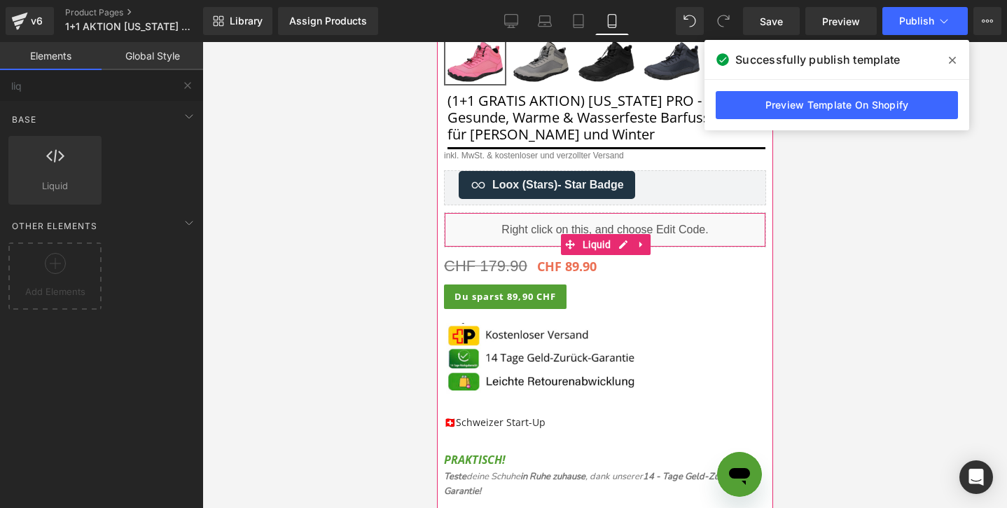
scroll to position [429, 0]
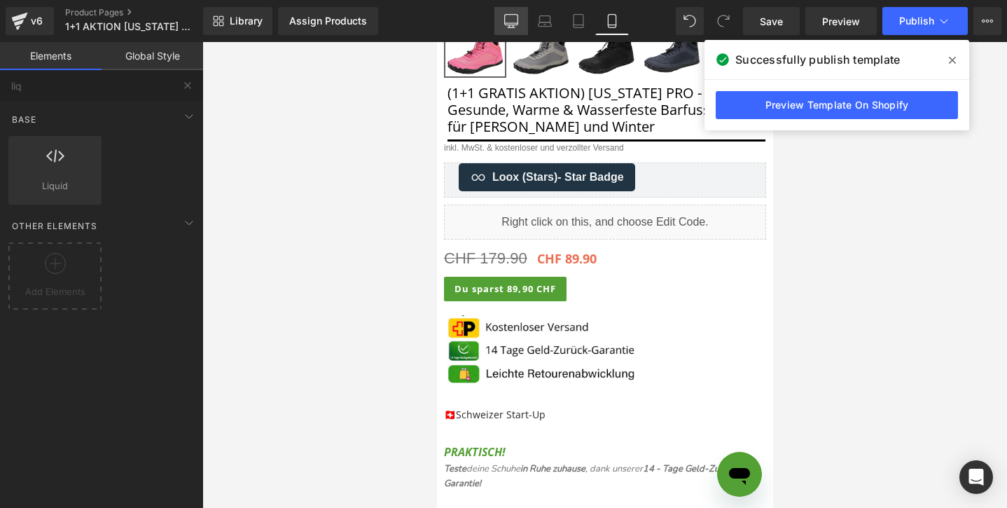
click at [520, 15] on link "Desktop" at bounding box center [512, 21] width 34 height 28
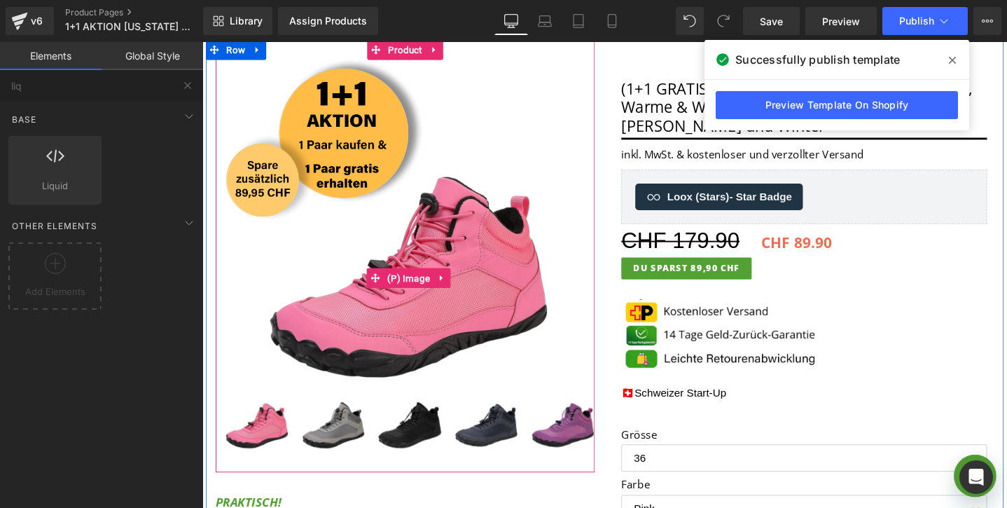
scroll to position [178, 0]
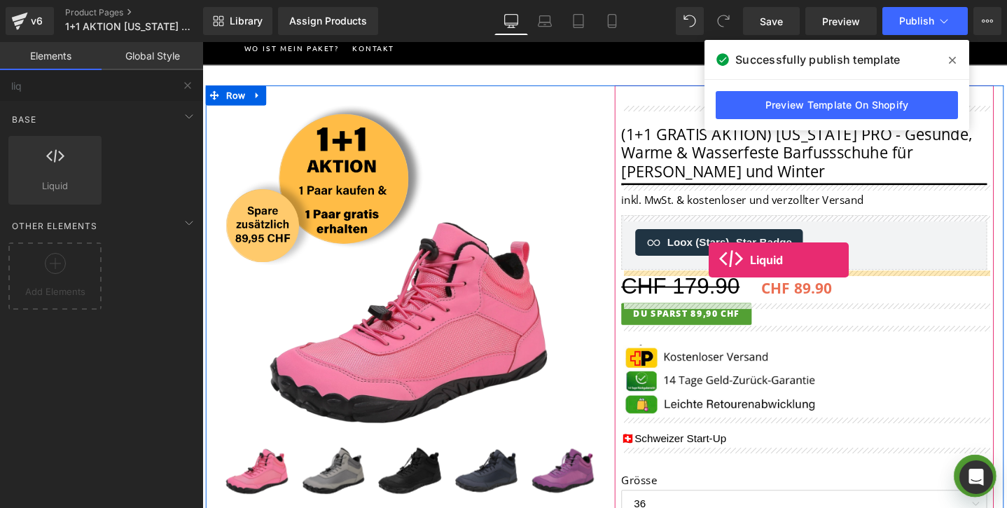
drag, startPoint x: 239, startPoint y: 237, endPoint x: 736, endPoint y: 271, distance: 497.9
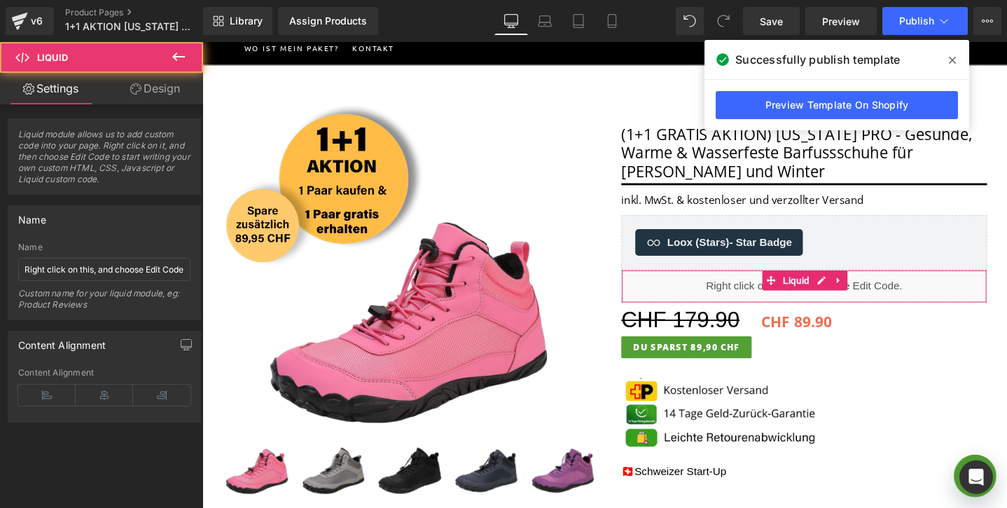
click at [151, 94] on link "Design" at bounding box center [155, 89] width 102 height 32
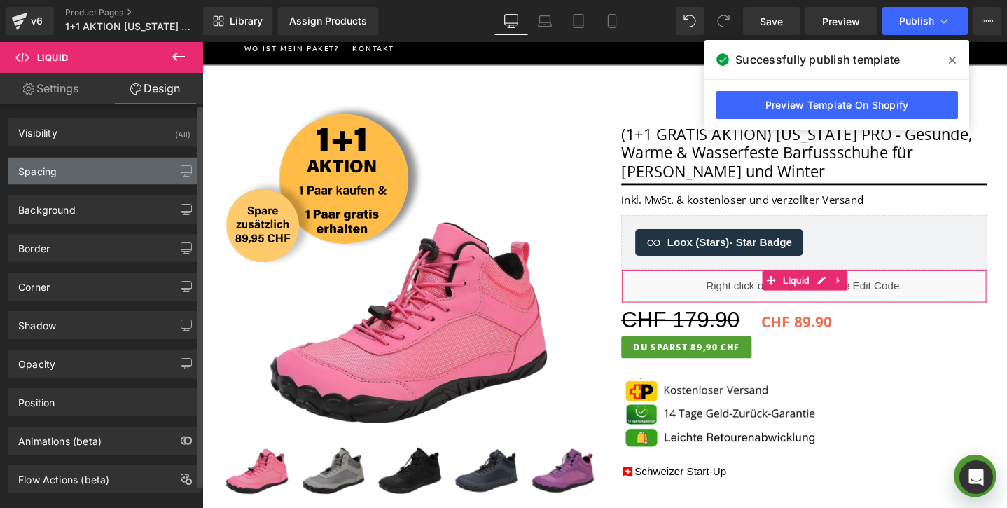
click at [72, 162] on div "Spacing" at bounding box center [104, 171] width 192 height 27
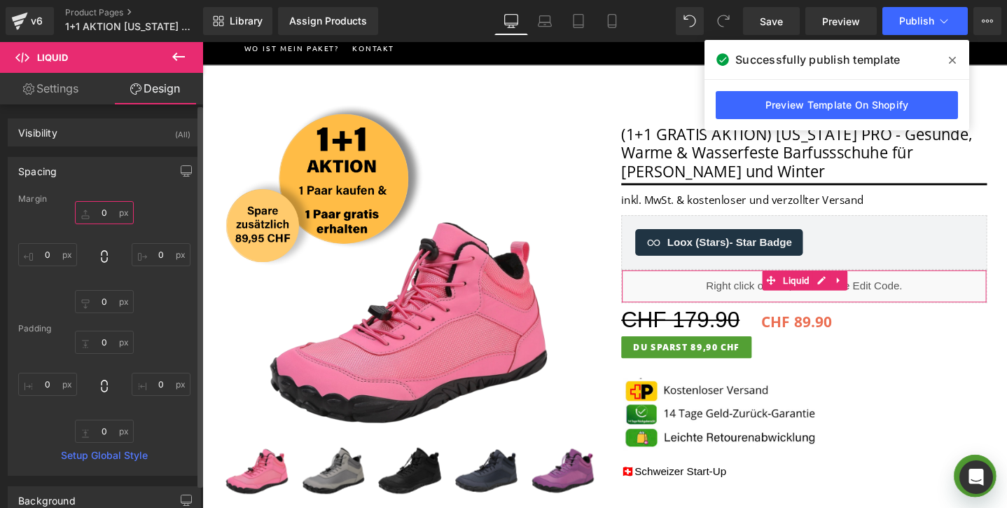
click at [85, 211] on input "0" at bounding box center [104, 212] width 59 height 23
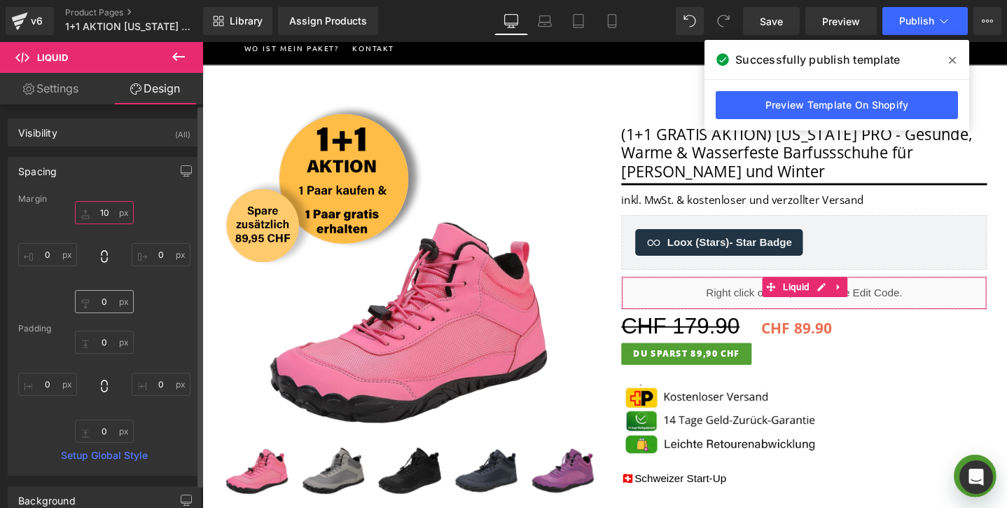
type input "10"
click at [92, 296] on input "0" at bounding box center [104, 301] width 59 height 23
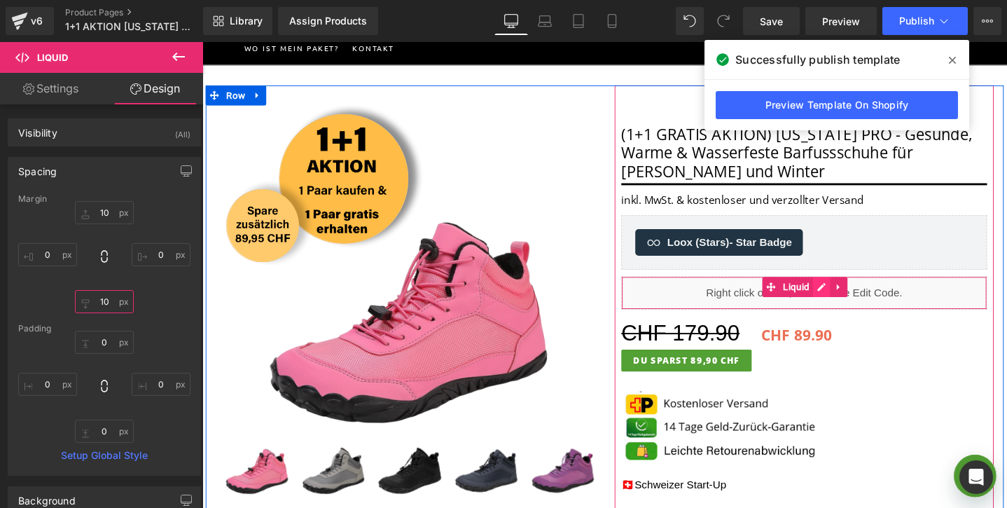
click at [852, 303] on div "Liquid" at bounding box center [836, 306] width 385 height 35
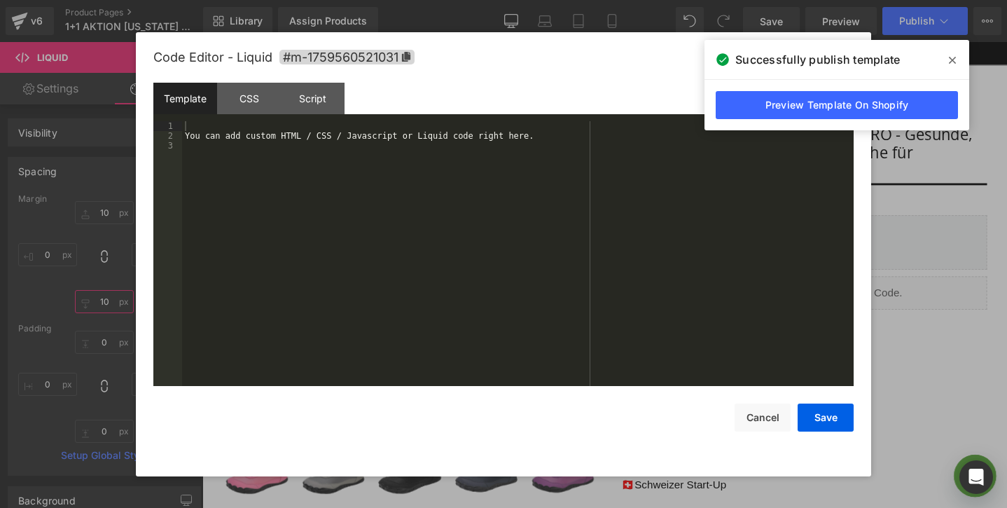
type input "10"
click at [631, 256] on div "You can add custom HTML / CSS / Javascript or Liquid code right here." at bounding box center [518, 263] width 672 height 284
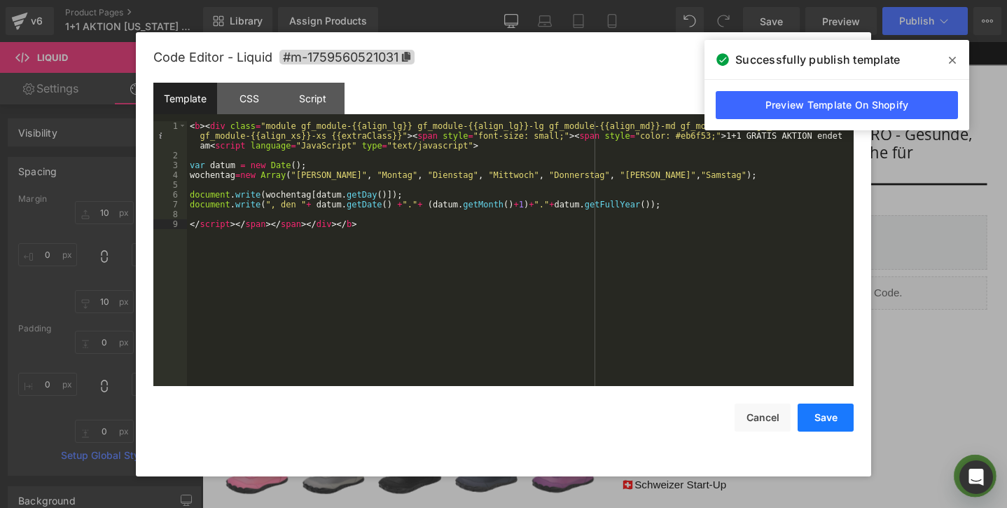
click at [833, 419] on button "Save" at bounding box center [826, 418] width 56 height 28
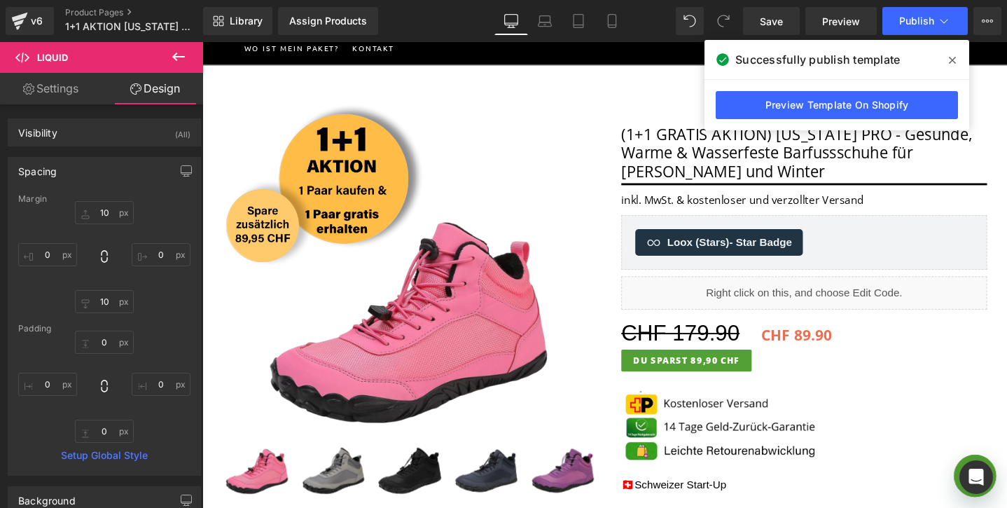
click at [952, 64] on icon at bounding box center [952, 60] width 7 height 11
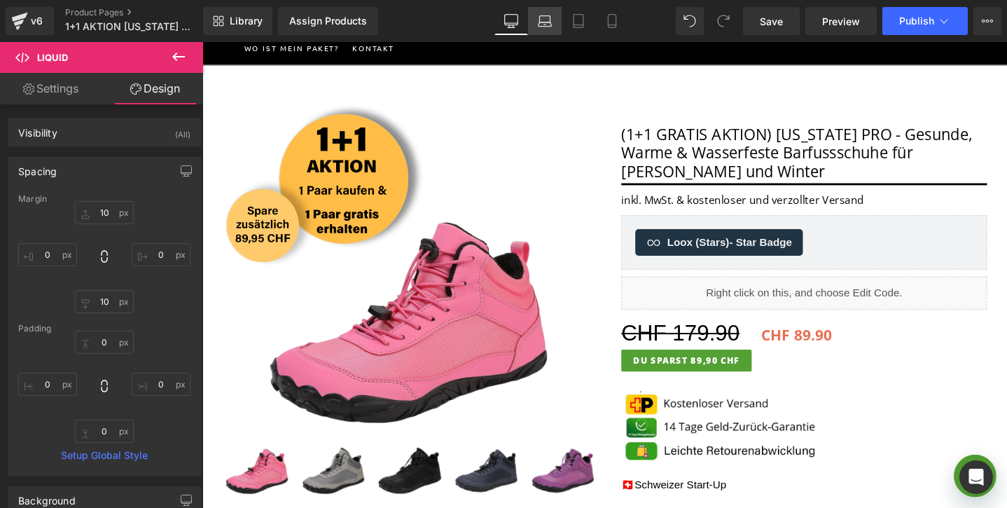
click at [543, 20] on icon at bounding box center [545, 21] width 14 height 14
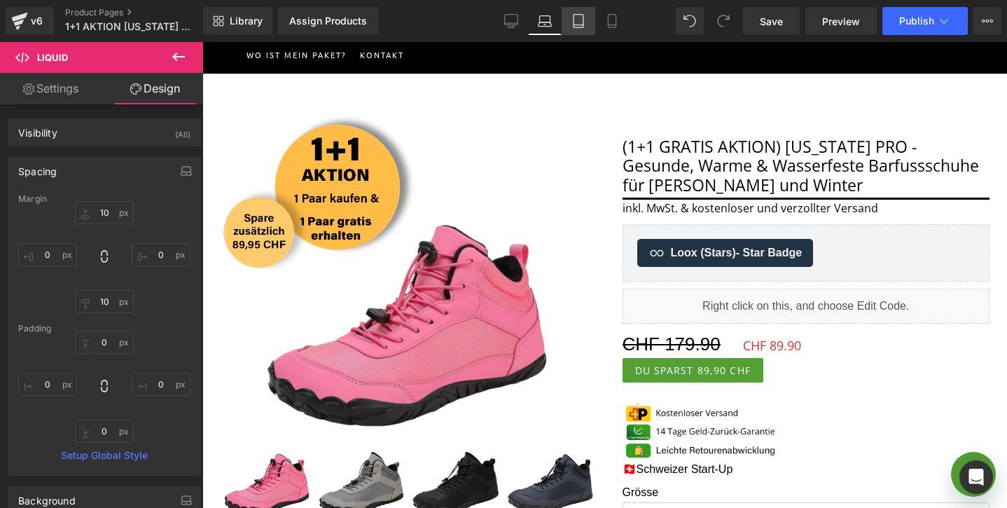
click at [576, 24] on icon at bounding box center [579, 21] width 14 height 14
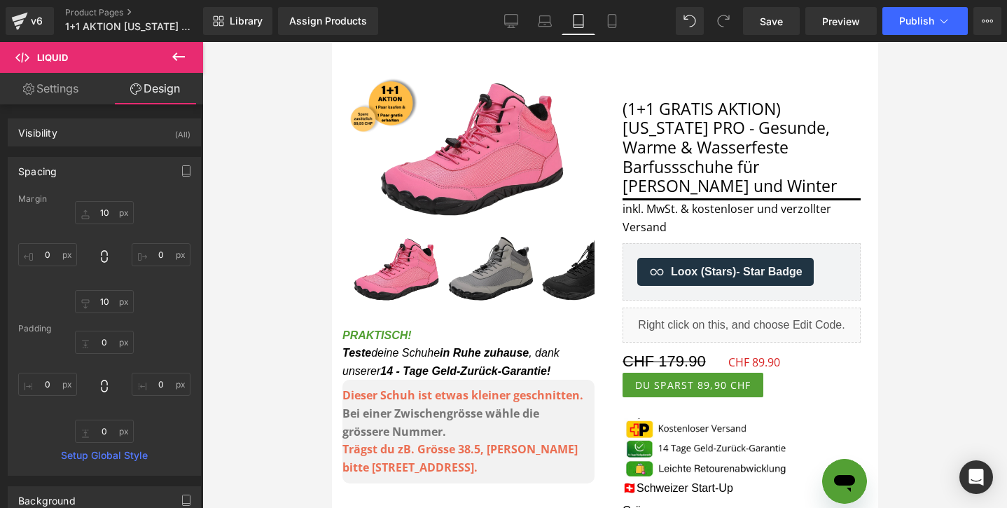
scroll to position [168, 0]
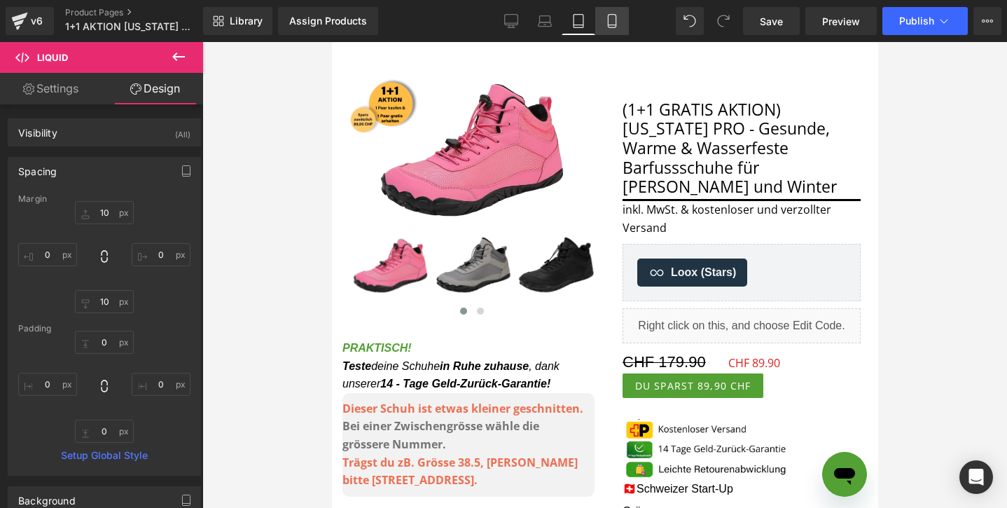
click at [623, 25] on link "Mobile" at bounding box center [612, 21] width 34 height 28
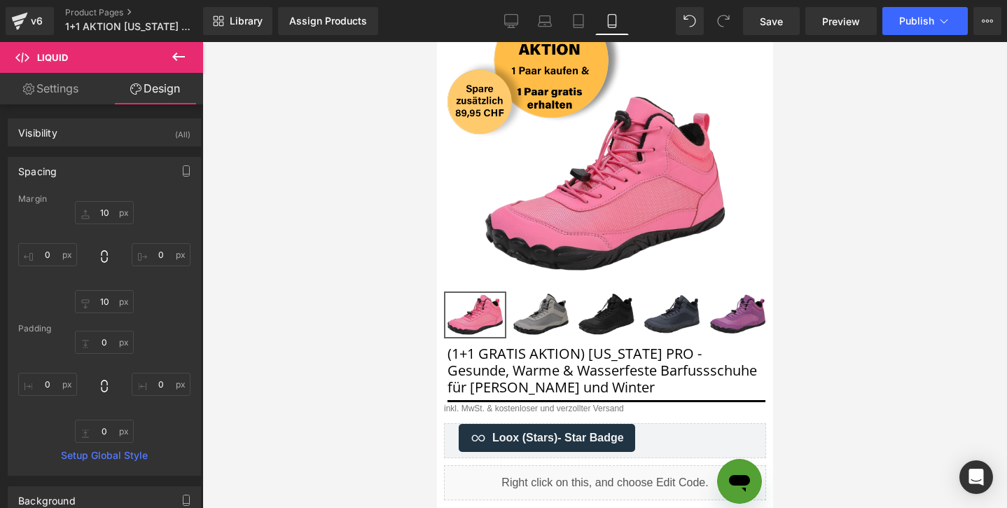
scroll to position [0, 0]
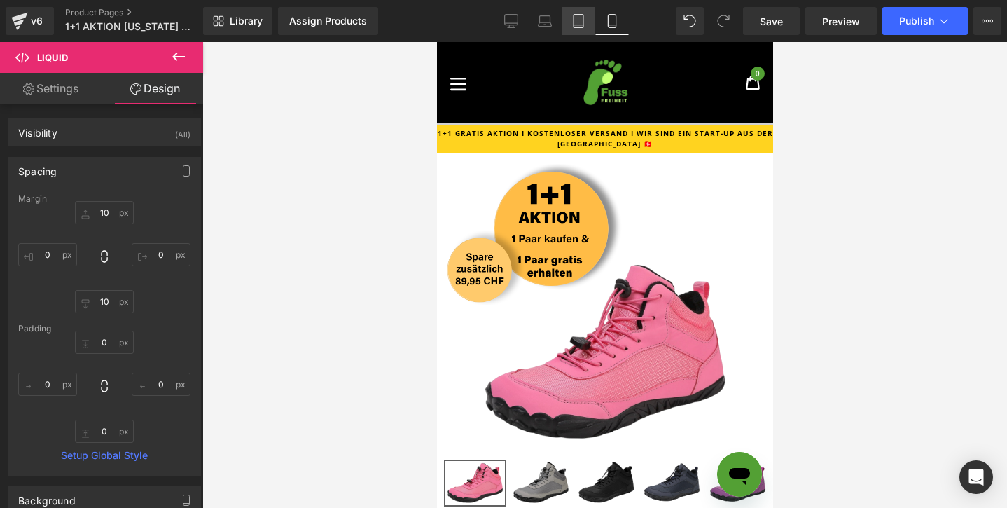
click at [592, 24] on link "Tablet" at bounding box center [579, 21] width 34 height 28
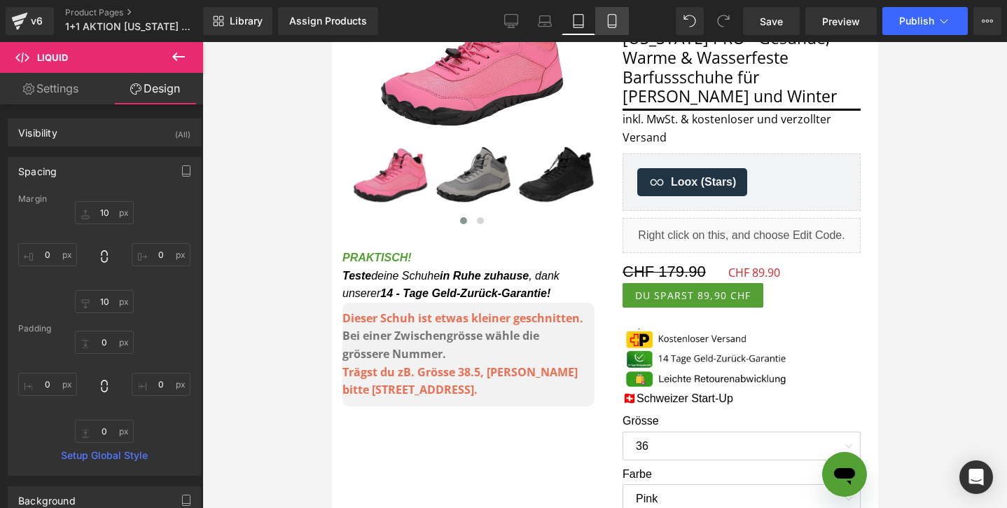
click at [610, 24] on icon at bounding box center [612, 21] width 14 height 14
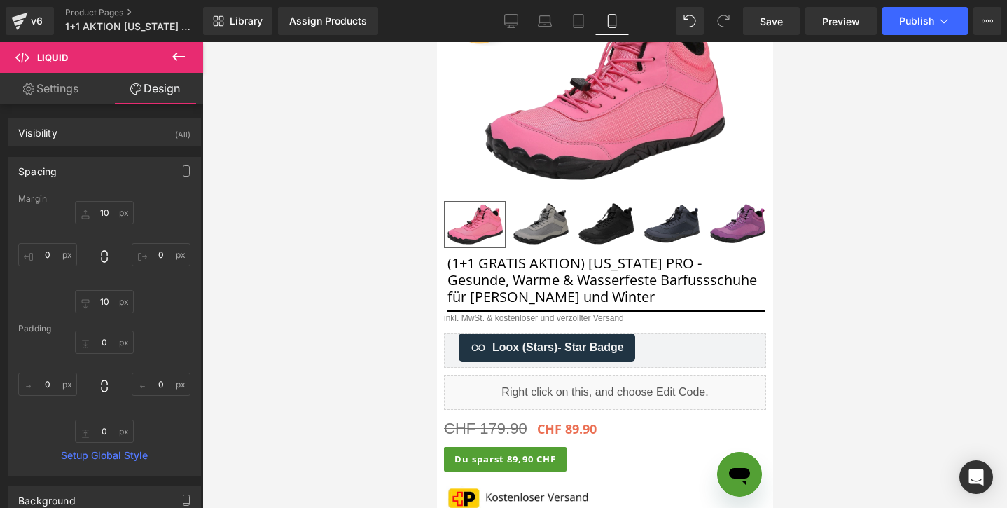
scroll to position [0, 0]
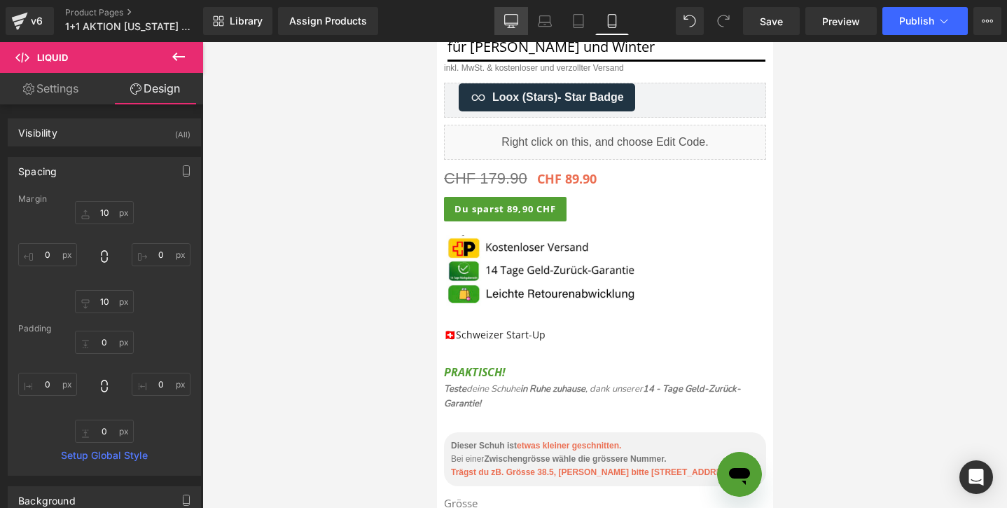
click at [504, 19] on link "Desktop" at bounding box center [512, 21] width 34 height 28
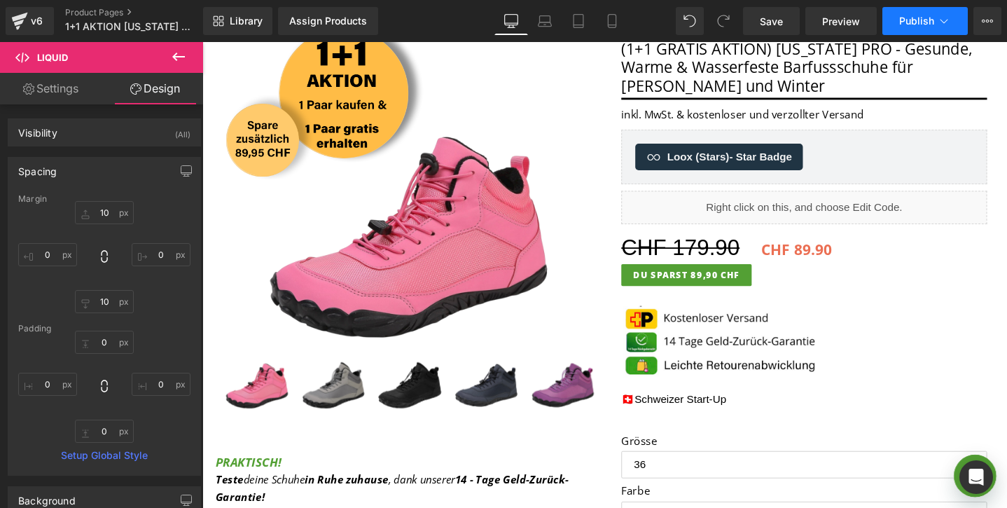
click at [895, 27] on button "Publish" at bounding box center [925, 21] width 85 height 28
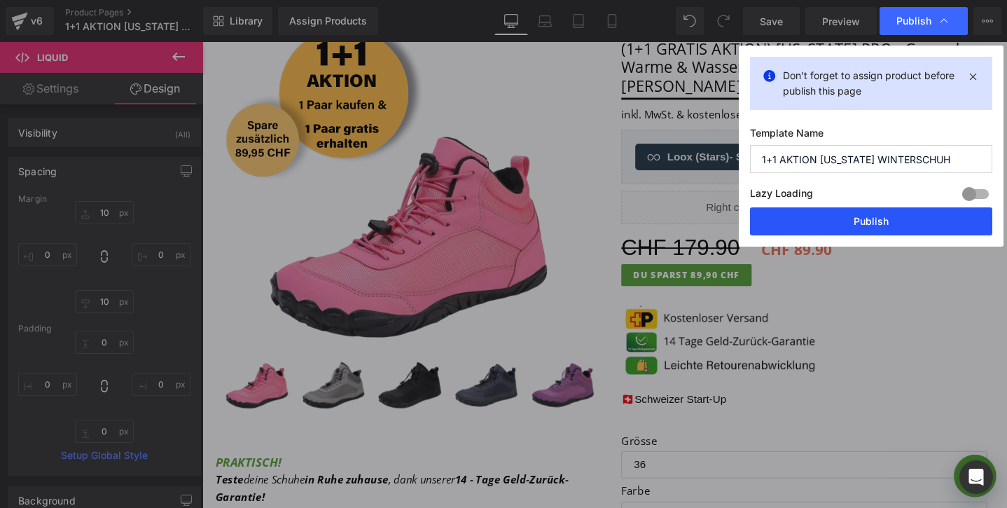
click at [822, 214] on button "Publish" at bounding box center [871, 221] width 242 height 28
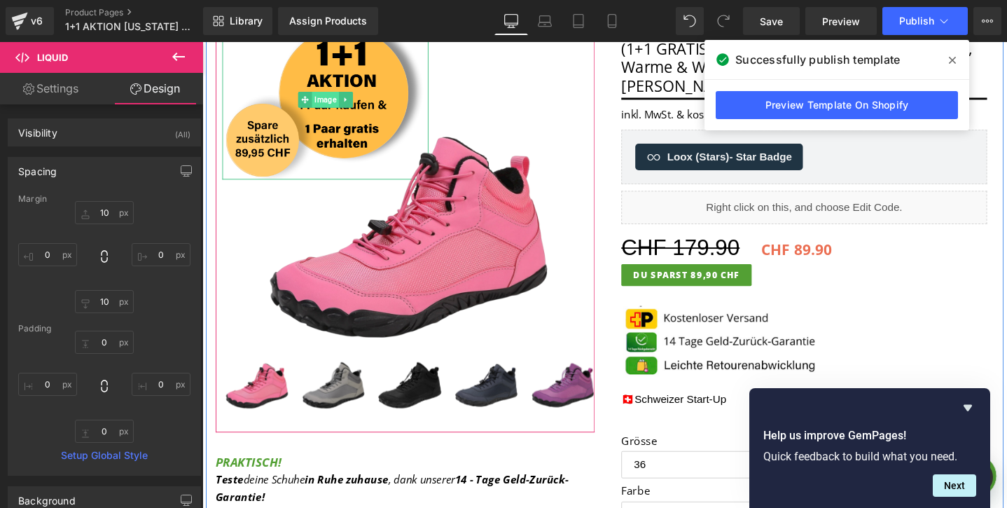
click at [326, 99] on span "Image" at bounding box center [332, 103] width 28 height 17
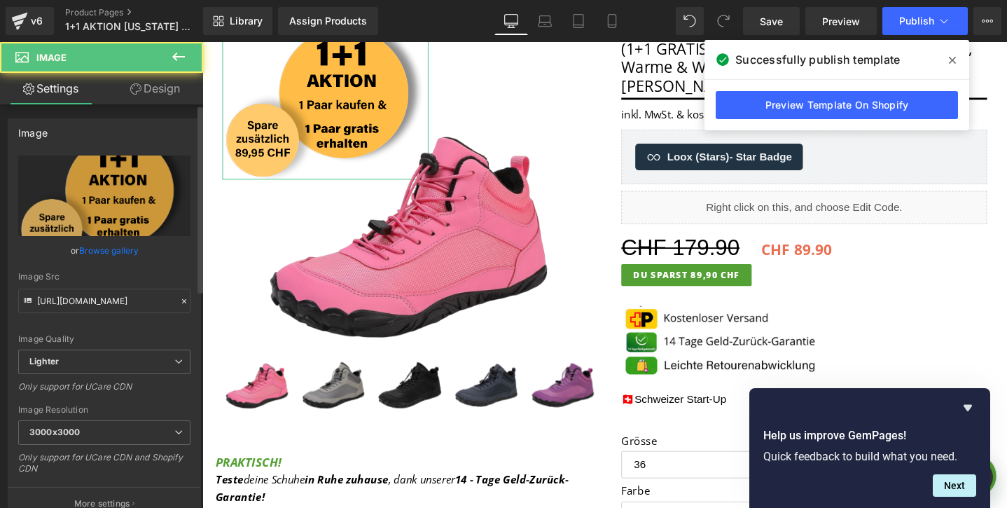
click at [123, 236] on div "Image Quality Lighter Lightest Lighter Lighter Lightest Only support for UCare …" at bounding box center [104, 253] width 172 height 194
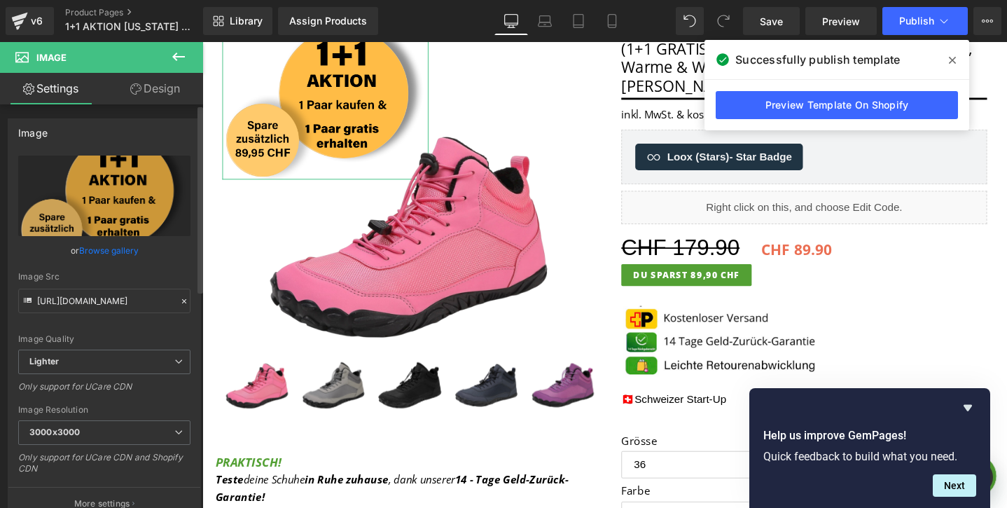
click at [115, 254] on link "Browse gallery" at bounding box center [109, 250] width 60 height 25
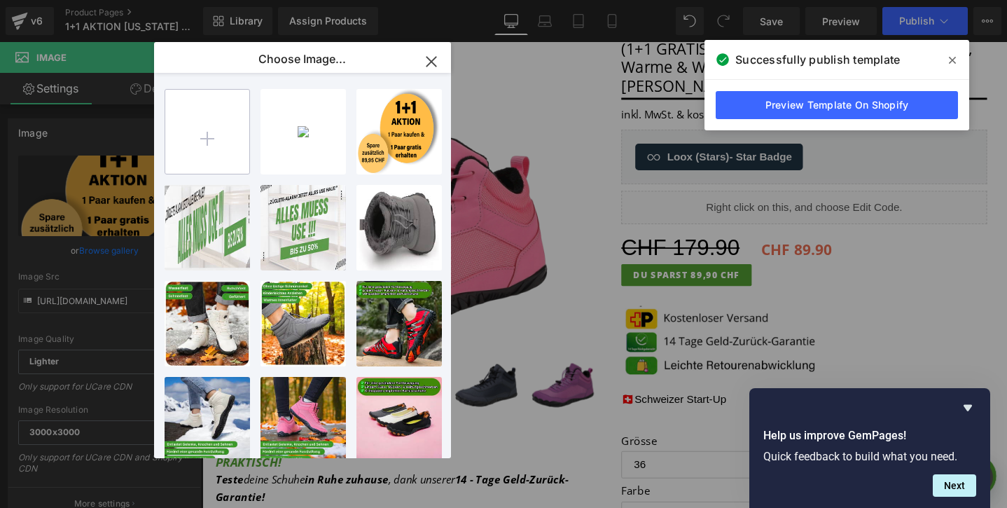
type input "C:\fakepath\1+1 DANIEL 1+1 2.png"
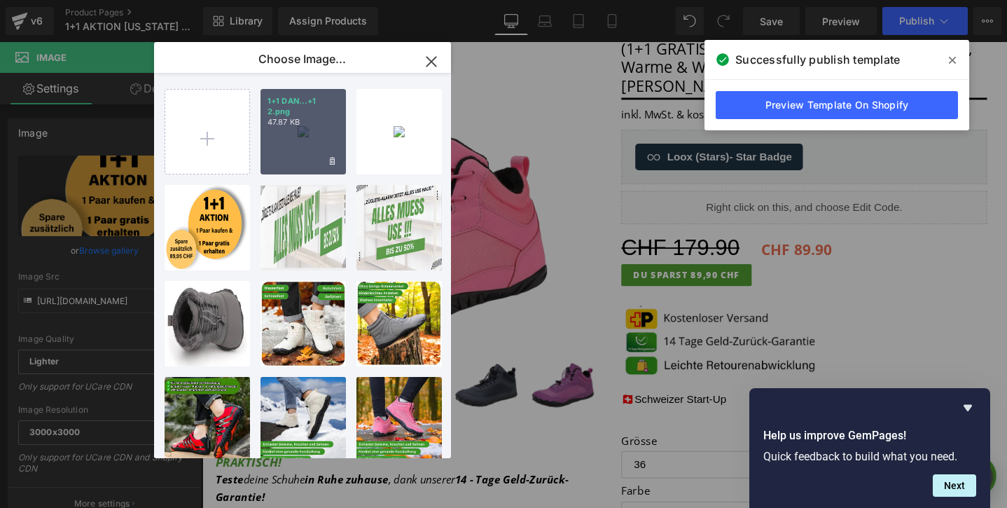
click at [290, 129] on div "1+1 DAN...+1 2.png 47.87 KB" at bounding box center [303, 131] width 85 height 85
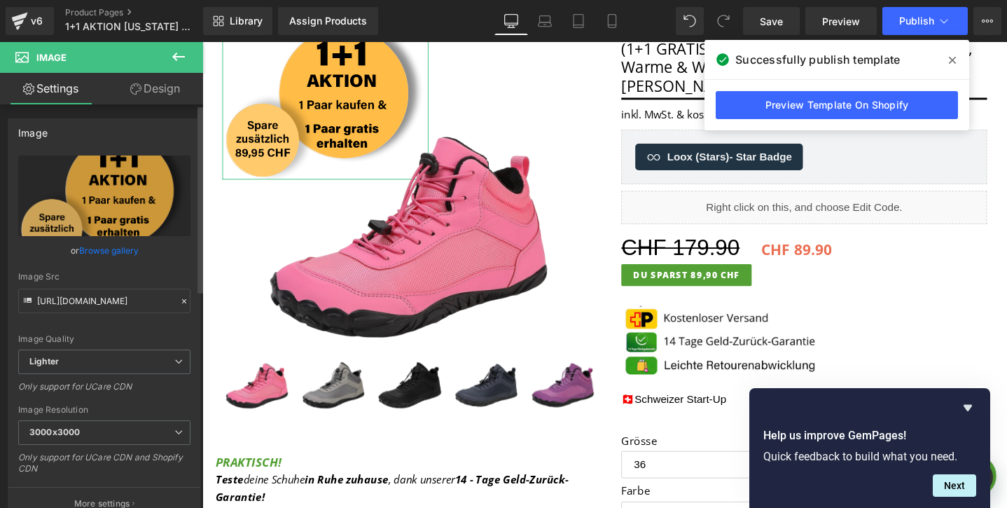
click at [123, 258] on link "Browse gallery" at bounding box center [109, 250] width 60 height 25
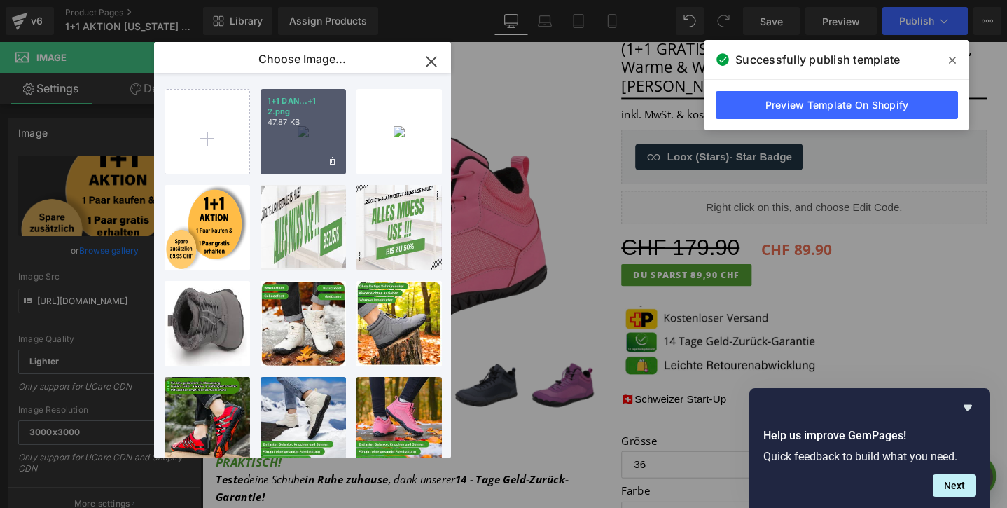
click at [284, 122] on p "47.87 KB" at bounding box center [303, 122] width 71 height 11
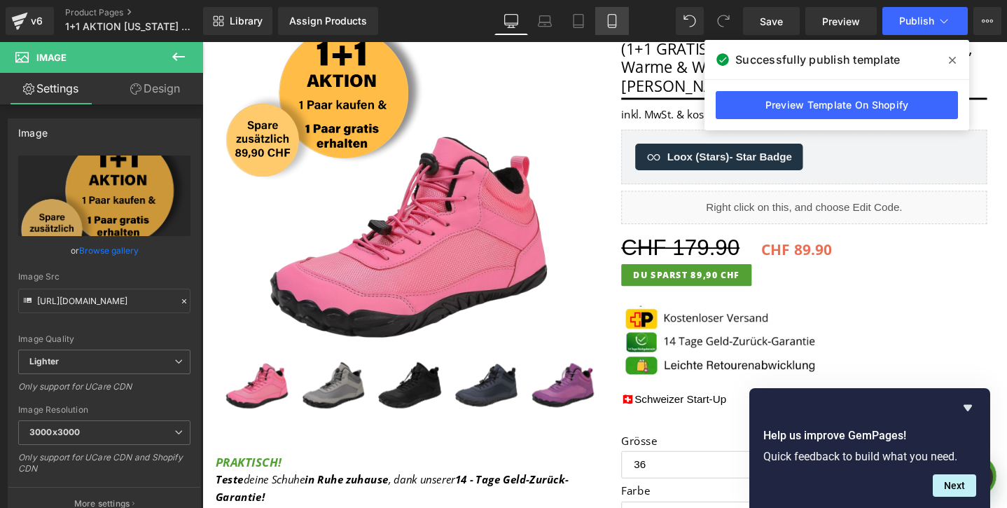
click at [616, 14] on icon at bounding box center [612, 21] width 14 height 14
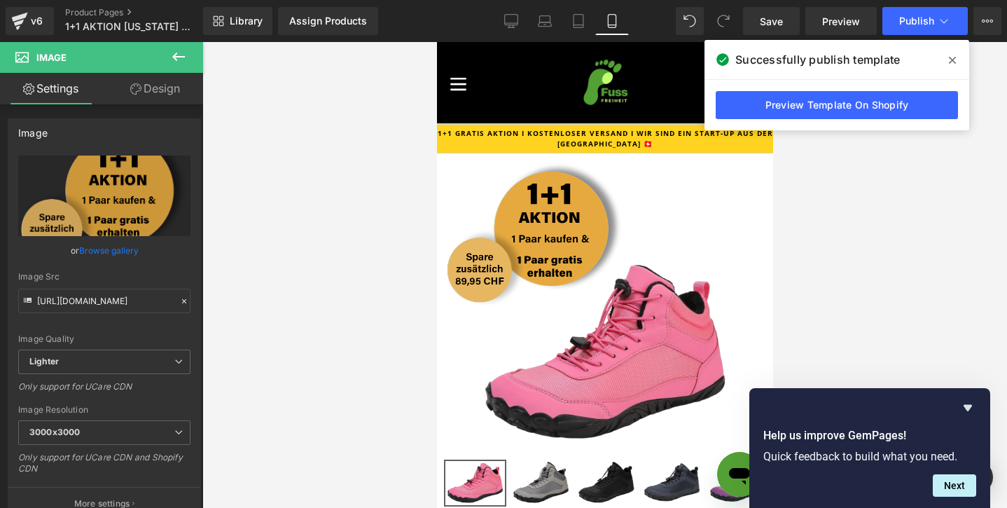
click at [530, 206] on img at bounding box center [534, 234] width 182 height 141
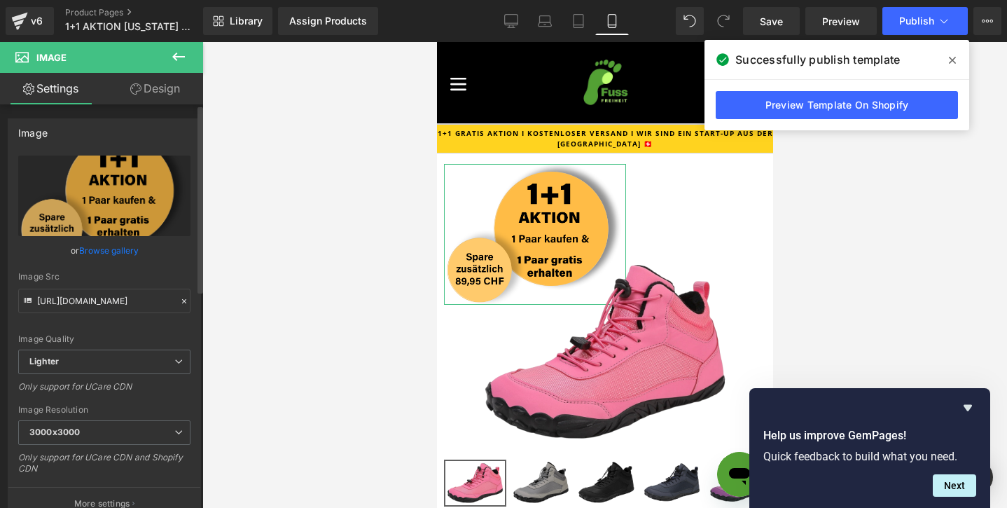
click at [115, 250] on link "Browse gallery" at bounding box center [109, 250] width 60 height 25
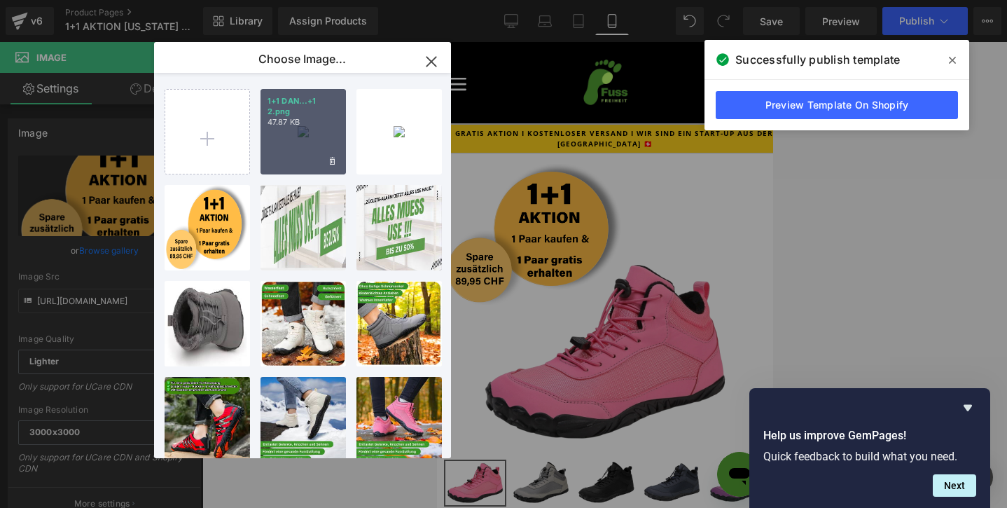
click at [294, 121] on p "47.87 KB" at bounding box center [303, 122] width 71 height 11
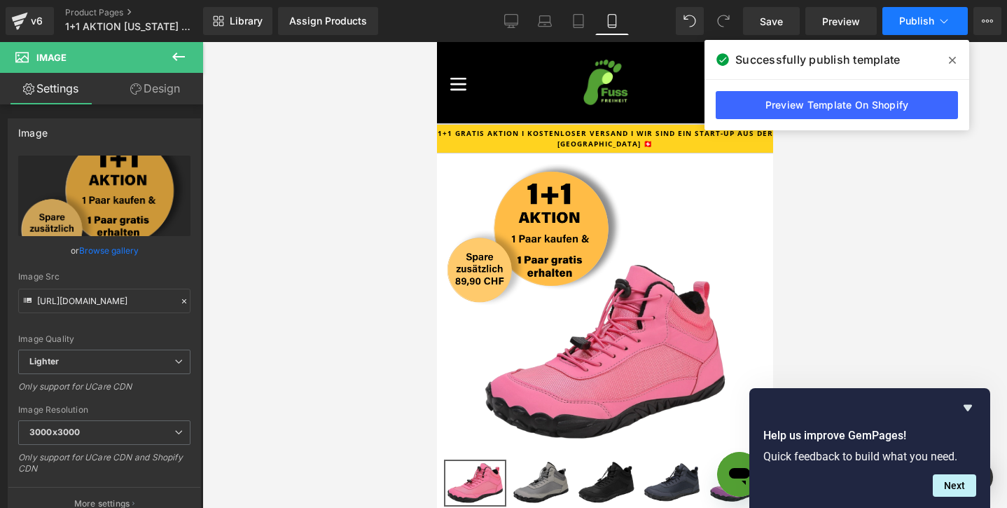
click at [939, 29] on button "Publish" at bounding box center [925, 21] width 85 height 28
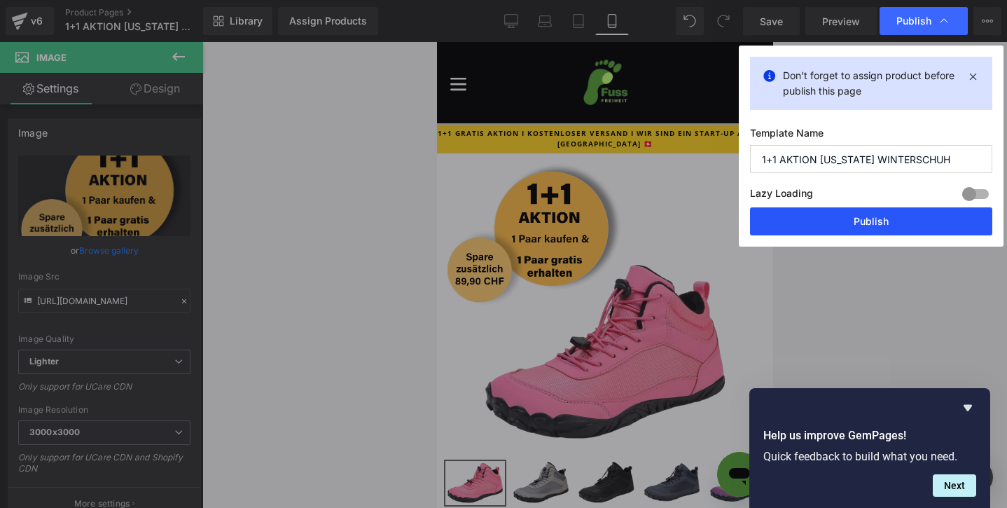
click at [863, 221] on button "Publish" at bounding box center [871, 221] width 242 height 28
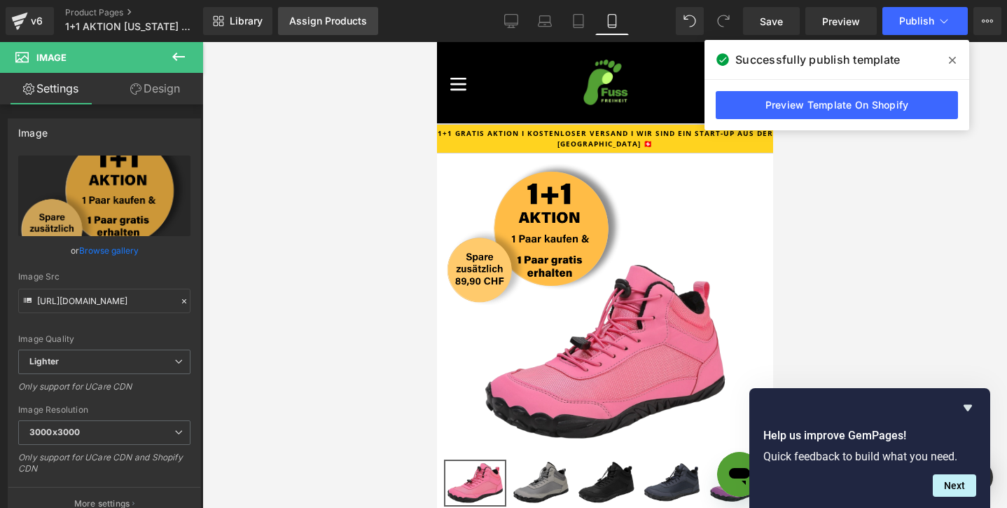
click at [314, 20] on div "Assign Products" at bounding box center [328, 20] width 78 height 11
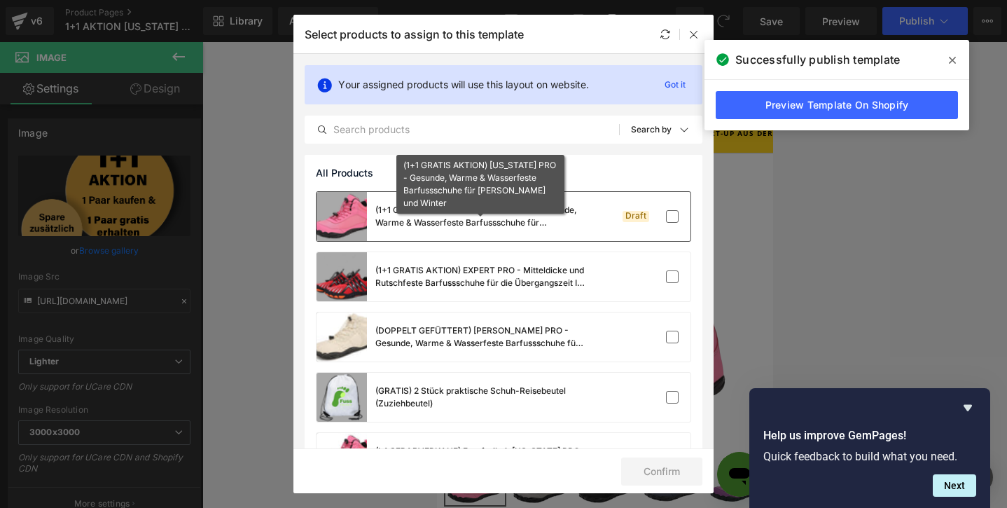
click at [474, 216] on div "(1+1 GRATIS AKTION) [US_STATE] PRO - Gesunde, Warme & Wasserfeste Barfussschuhe…" at bounding box center [480, 216] width 210 height 25
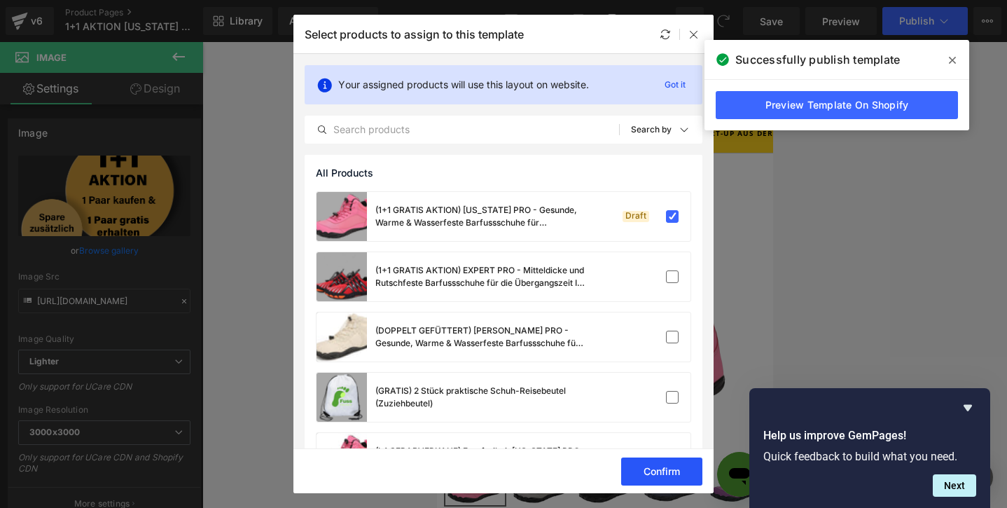
click at [640, 475] on button "Confirm" at bounding box center [661, 471] width 81 height 28
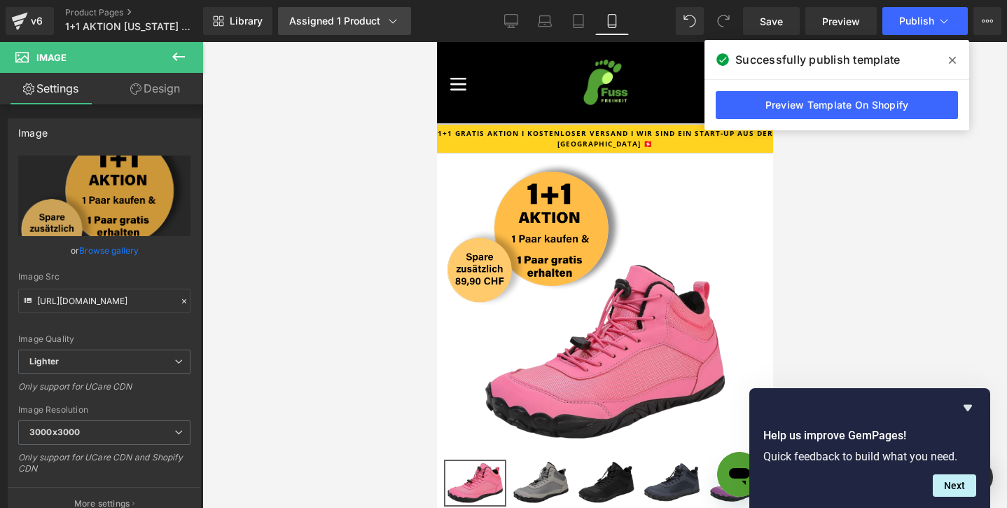
click at [333, 32] on link "Assigned 1 Product" at bounding box center [344, 21] width 133 height 28
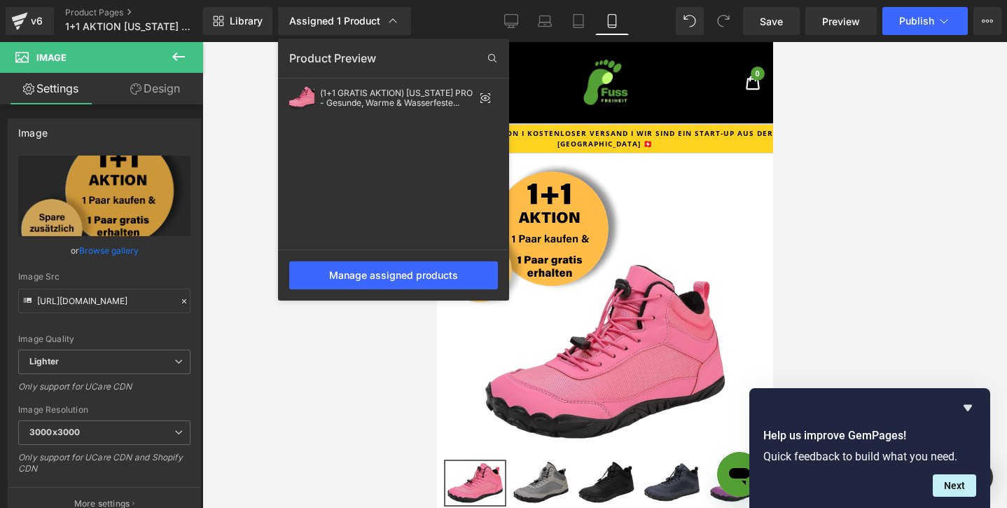
click at [235, 108] on div at bounding box center [604, 275] width 805 height 466
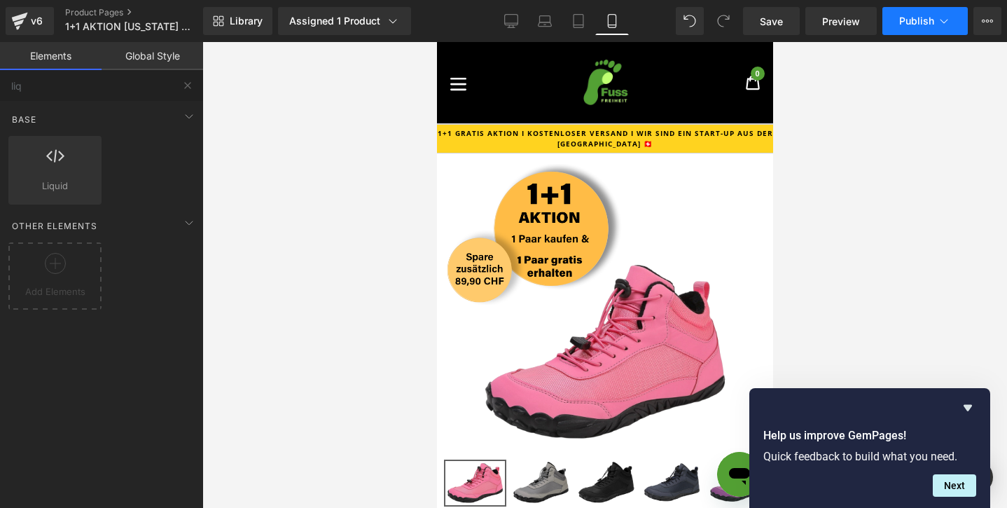
click at [931, 20] on span "Publish" at bounding box center [916, 20] width 35 height 11
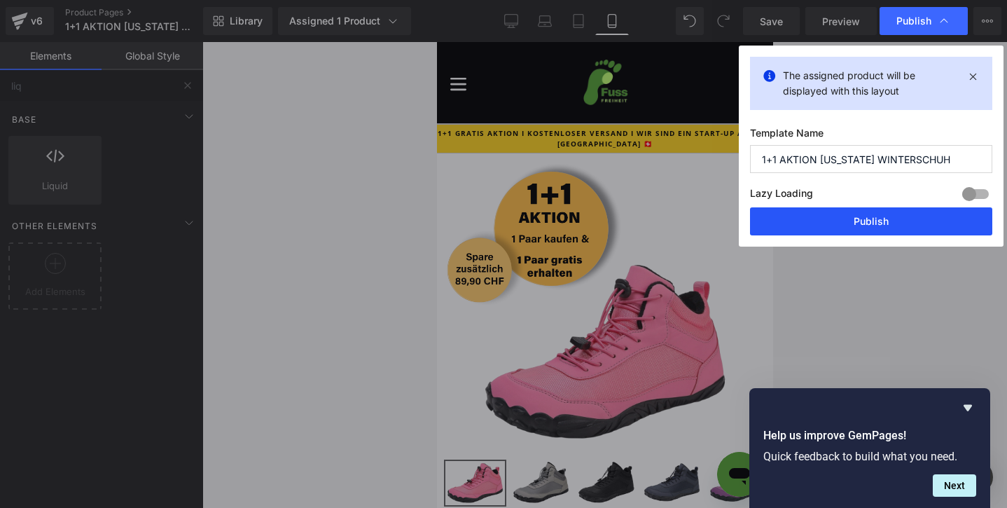
click at [846, 212] on button "Publish" at bounding box center [871, 221] width 242 height 28
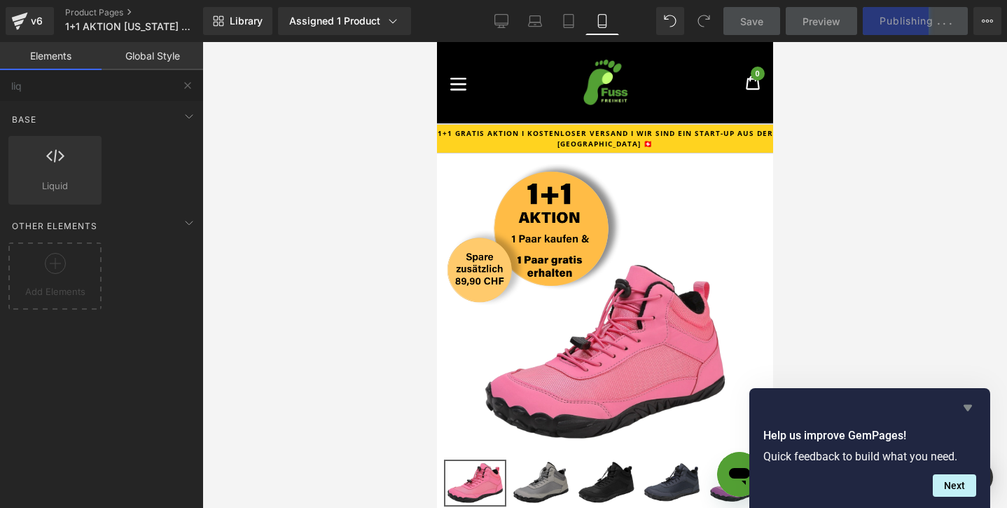
click at [967, 410] on icon "Hide survey" at bounding box center [968, 408] width 8 height 6
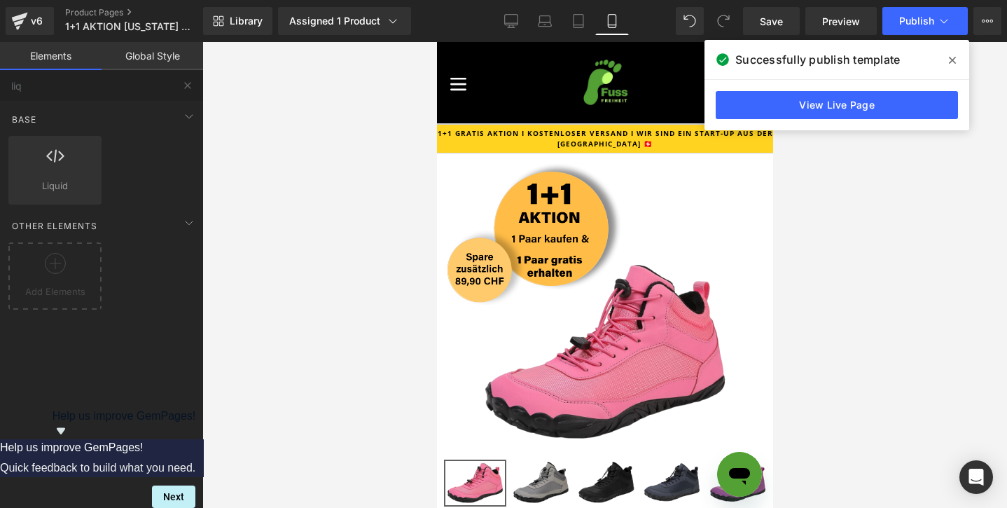
click at [614, 174] on span "Product" at bounding box center [604, 174] width 35 height 17
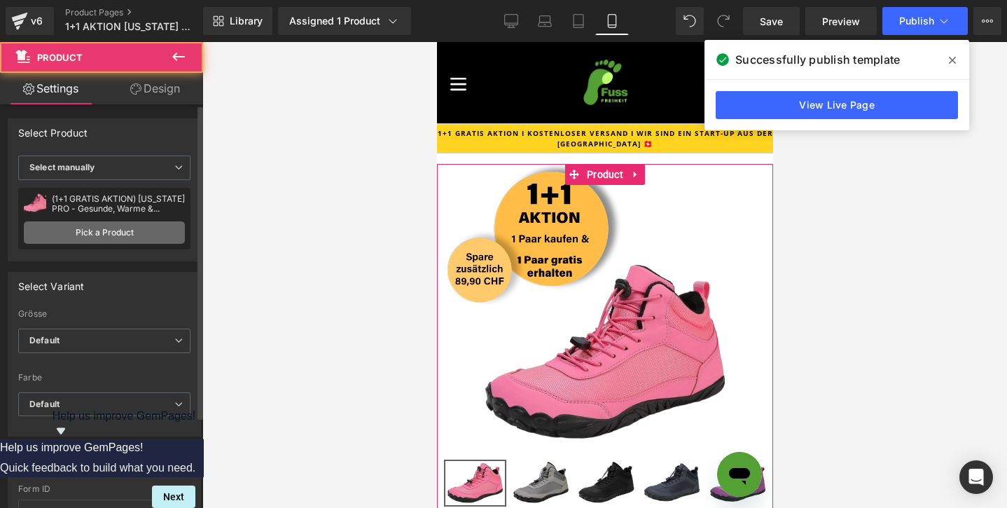
click at [111, 237] on link "Pick a Product" at bounding box center [104, 232] width 161 height 22
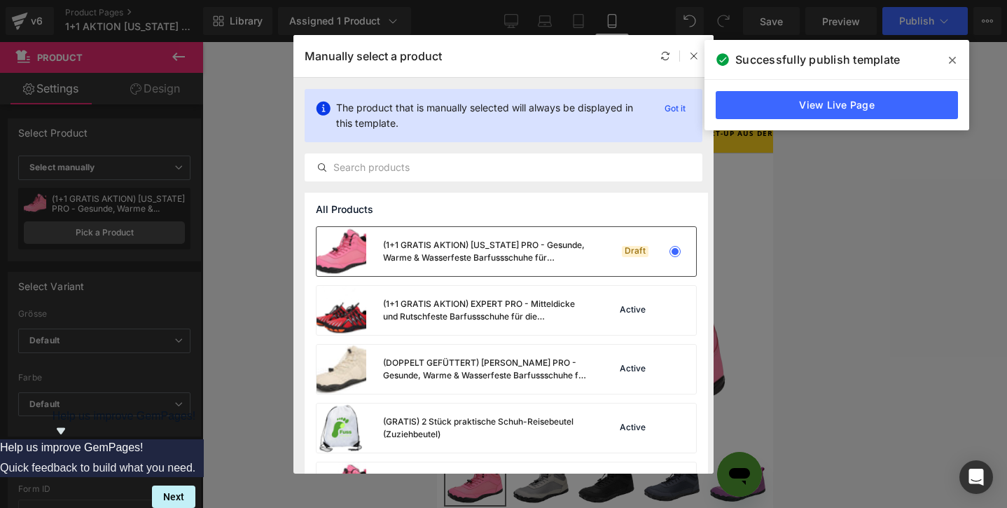
click at [441, 233] on div "(1+1 GRATIS AKTION) [US_STATE] PRO - Gesunde, Warme & Wasserfeste Barfussschuhe…" at bounding box center [454, 251] width 274 height 49
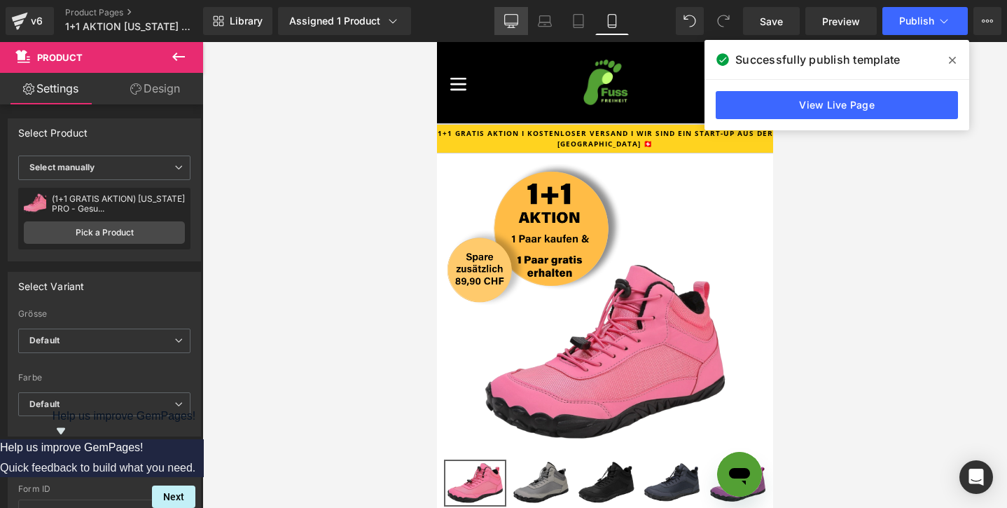
click at [510, 32] on link "Desktop" at bounding box center [512, 21] width 34 height 28
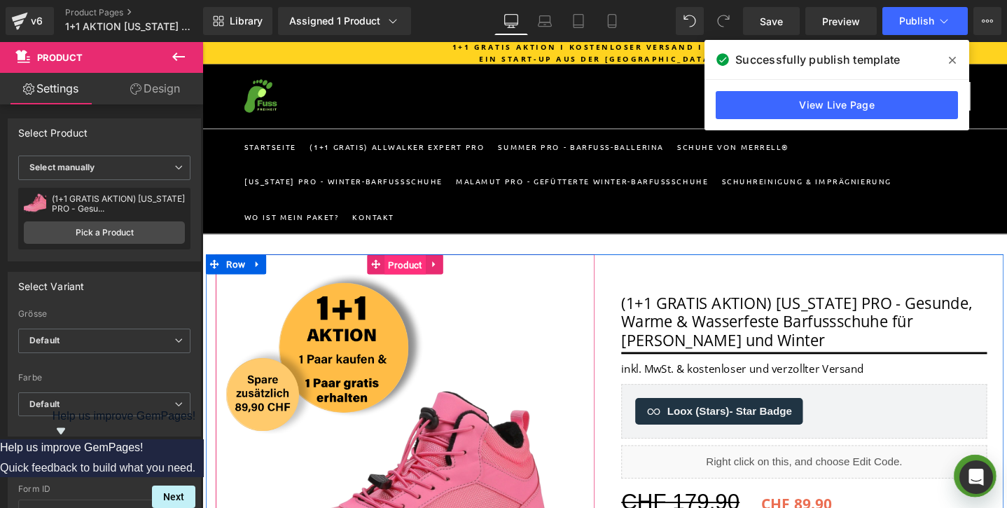
click at [426, 281] on span "Product" at bounding box center [415, 276] width 43 height 21
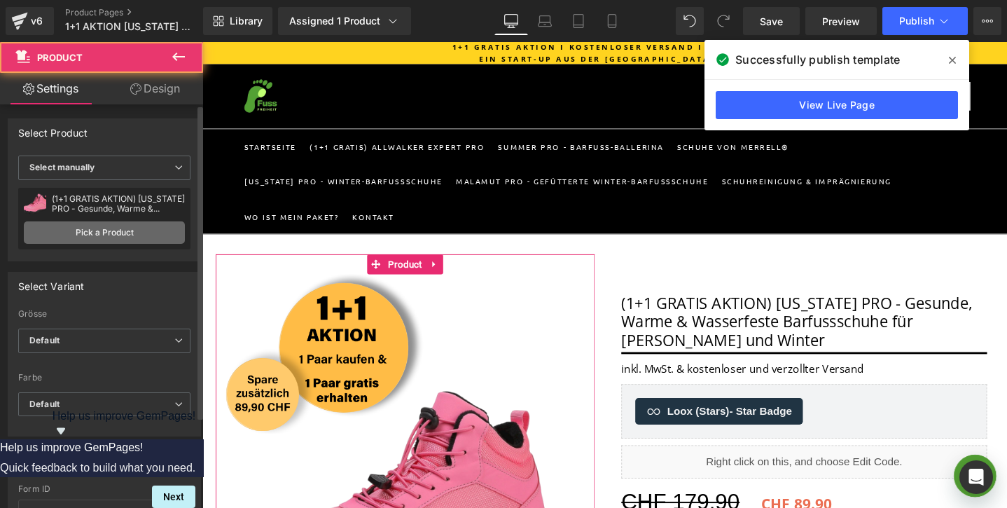
click at [144, 226] on link "Pick a Product" at bounding box center [104, 232] width 161 height 22
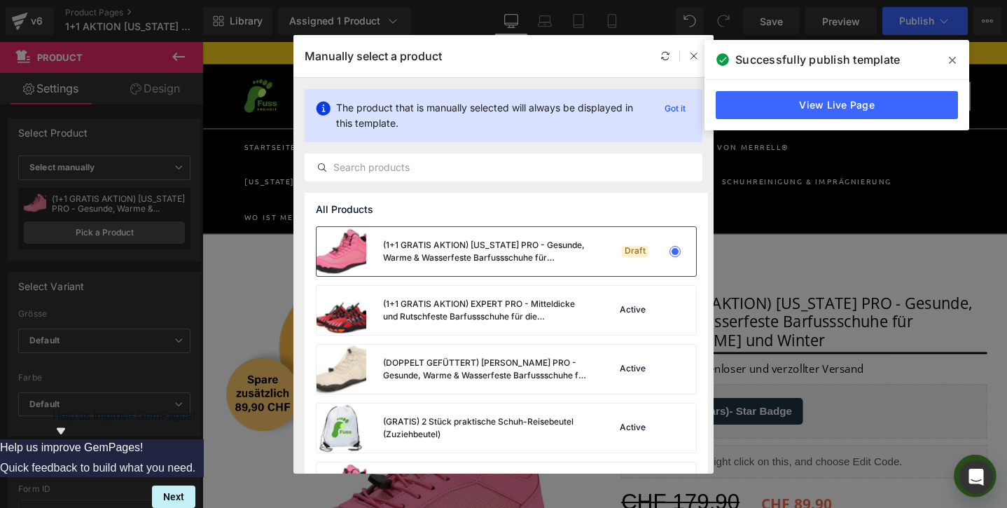
click at [464, 246] on div "(1+1 GRATIS AKTION) [US_STATE] PRO - Gesunde, Warme & Wasserfeste Barfussschuhe…" at bounding box center [486, 251] width 207 height 25
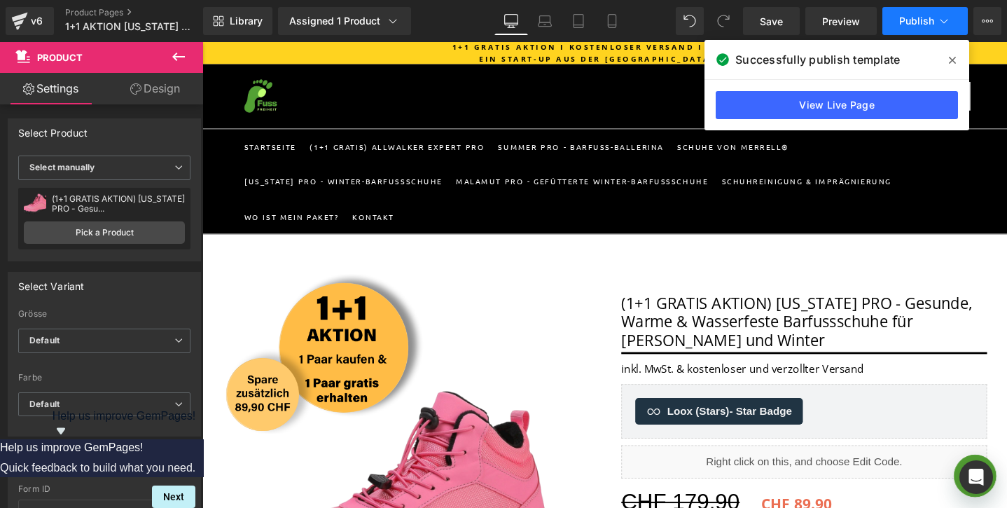
click at [951, 14] on icon at bounding box center [944, 21] width 14 height 14
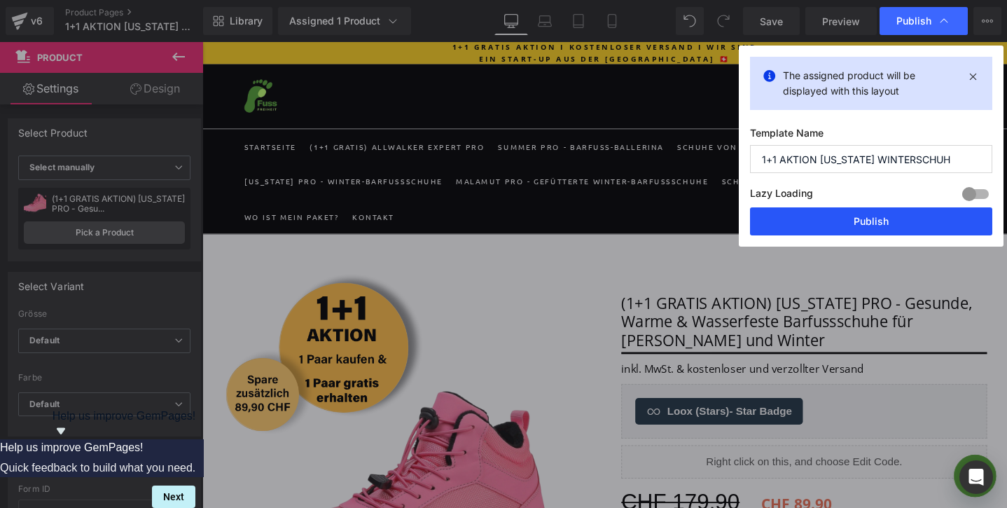
click at [842, 223] on button "Publish" at bounding box center [871, 221] width 242 height 28
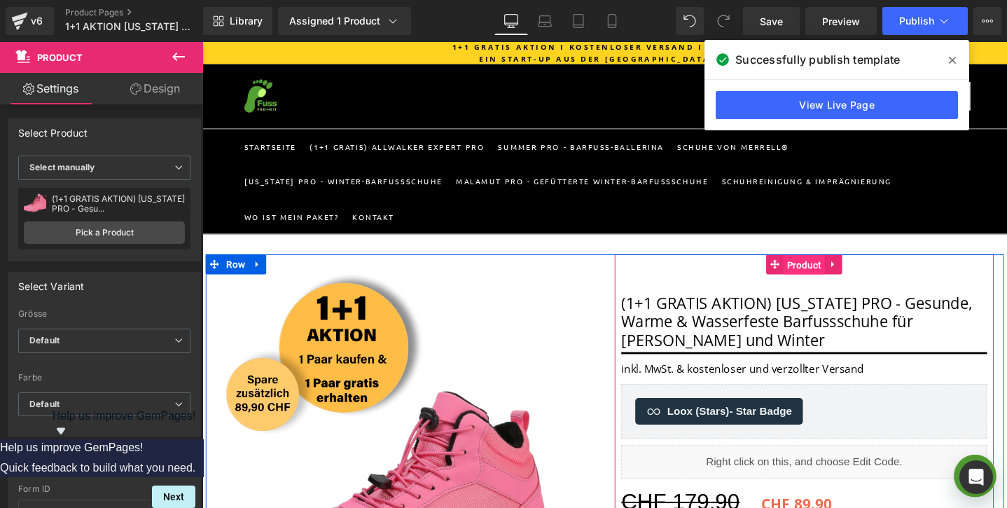
click at [828, 272] on span "Product" at bounding box center [836, 276] width 43 height 21
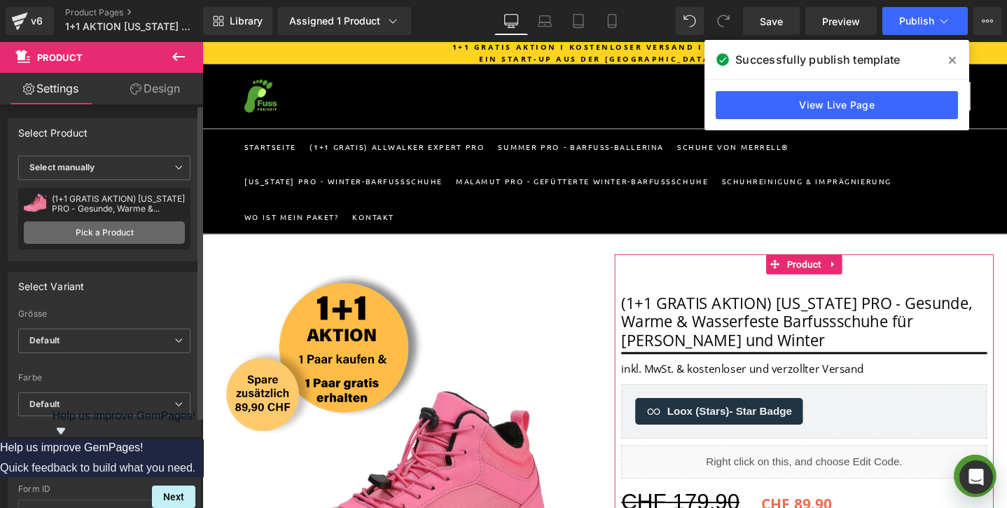
click at [123, 237] on link "Pick a Product" at bounding box center [104, 232] width 161 height 22
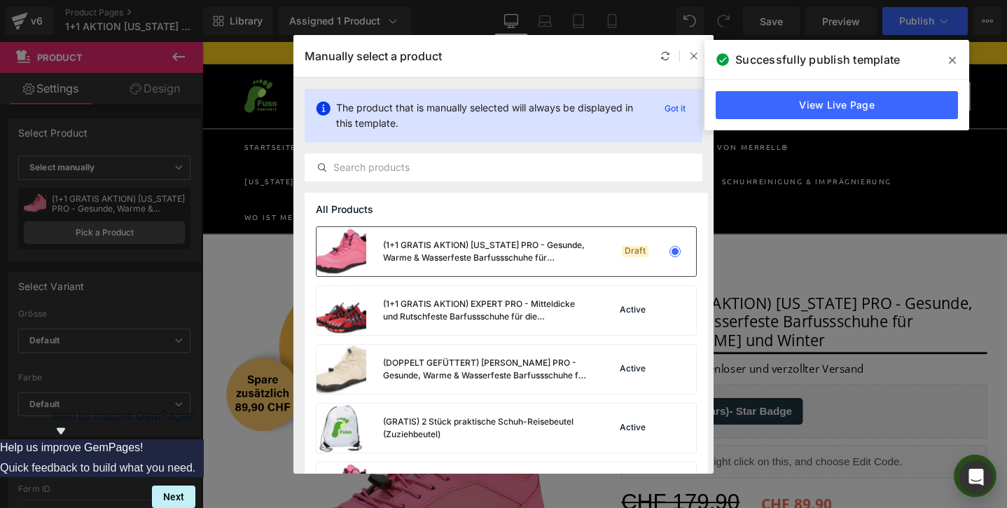
click at [416, 243] on div "(1+1 GRATIS AKTION) [US_STATE] PRO - Gesunde, Warme & Wasserfeste Barfussschuhe…" at bounding box center [486, 251] width 207 height 25
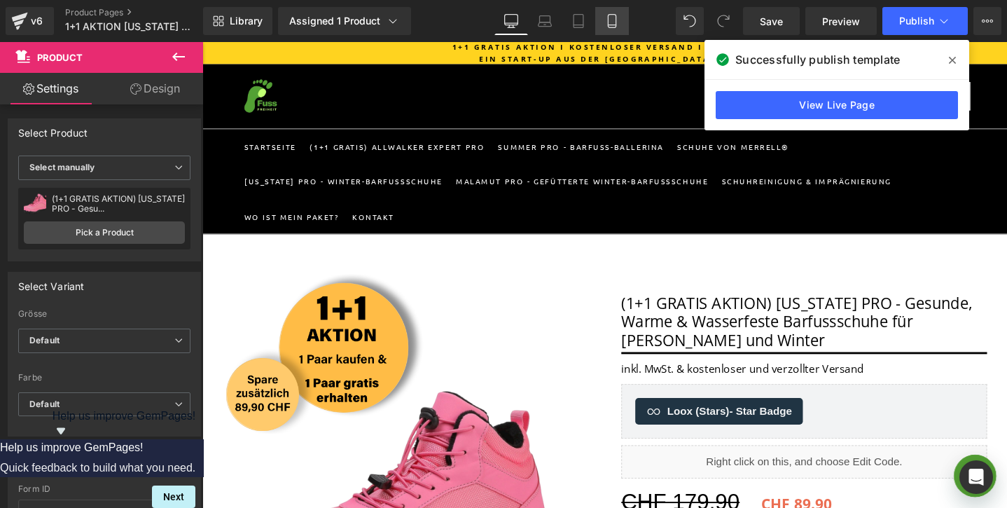
click at [612, 20] on icon at bounding box center [612, 21] width 14 height 14
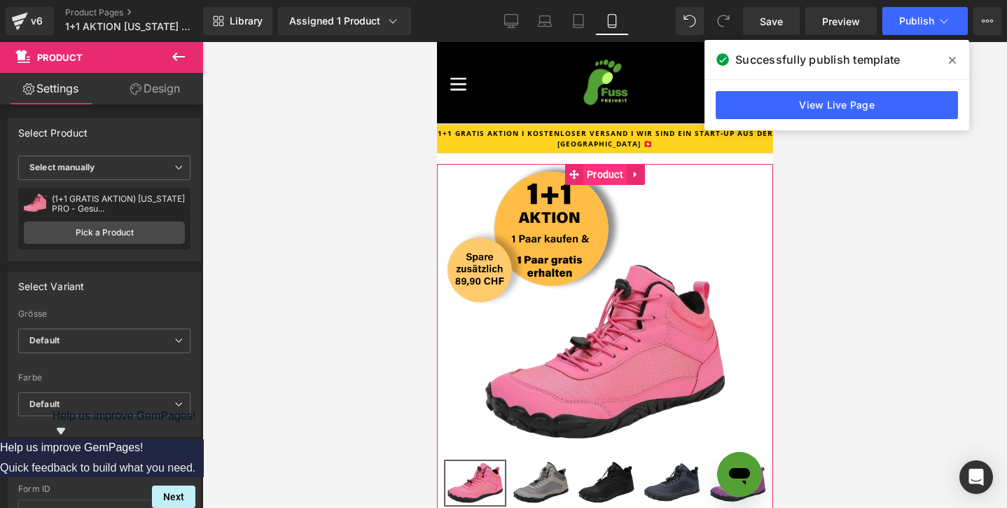
click at [614, 177] on span "Product" at bounding box center [604, 174] width 43 height 21
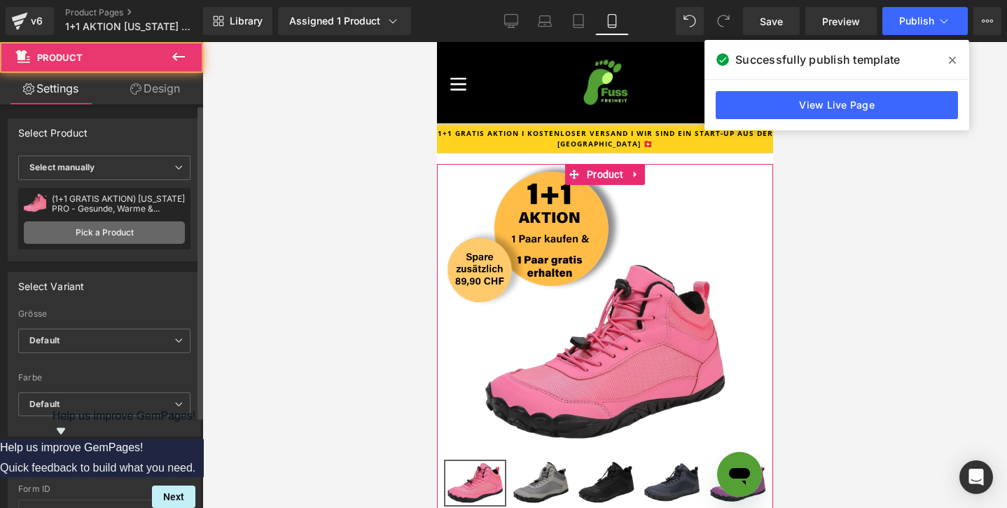
click at [142, 235] on link "Pick a Product" at bounding box center [104, 232] width 161 height 22
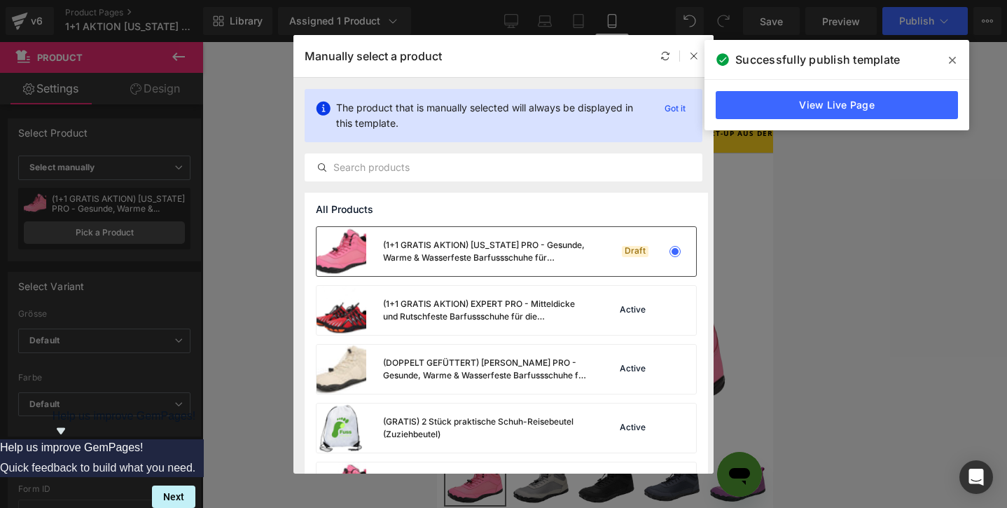
click at [433, 247] on div "(1+1 GRATIS AKTION) [US_STATE] PRO - Gesunde, Warme & Wasserfeste Barfussschuhe…" at bounding box center [486, 251] width 207 height 25
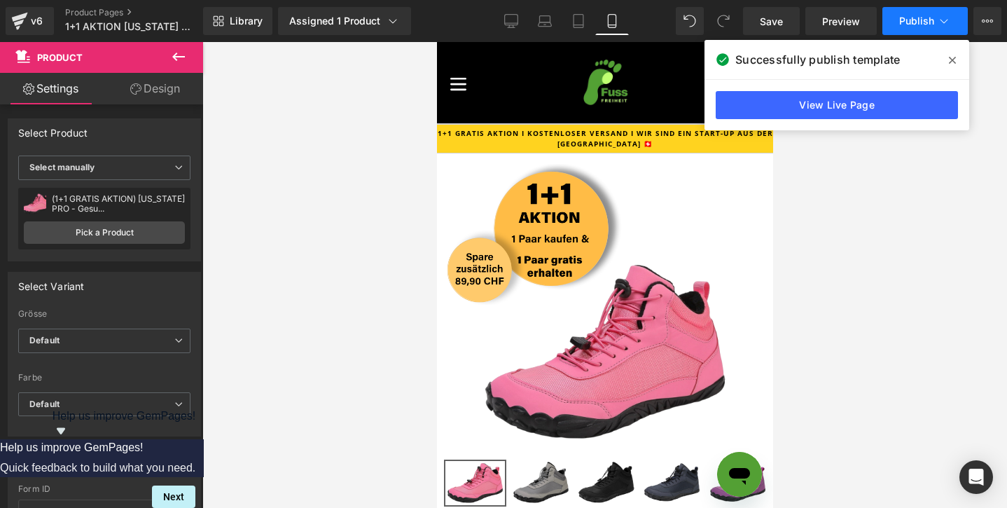
click at [893, 26] on button "Publish" at bounding box center [925, 21] width 85 height 28
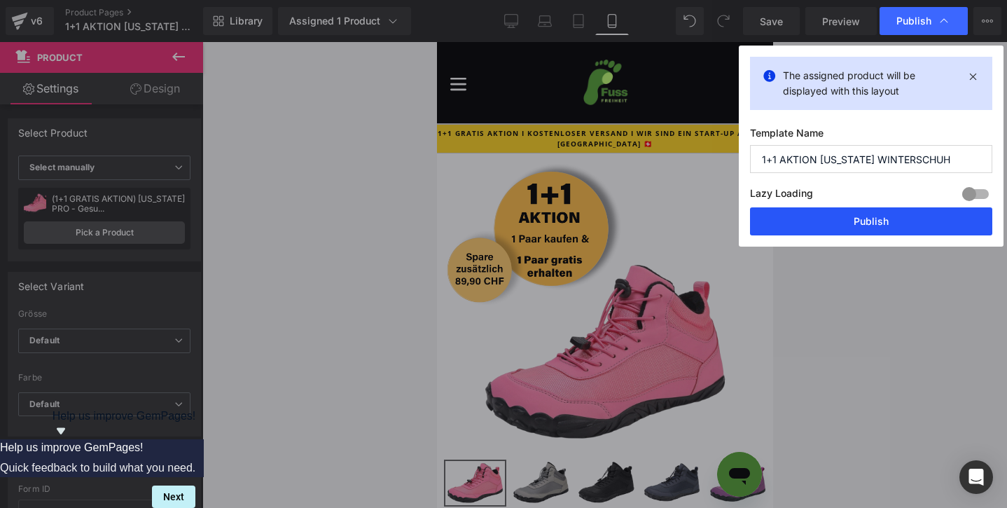
click at [843, 228] on button "Publish" at bounding box center [871, 221] width 242 height 28
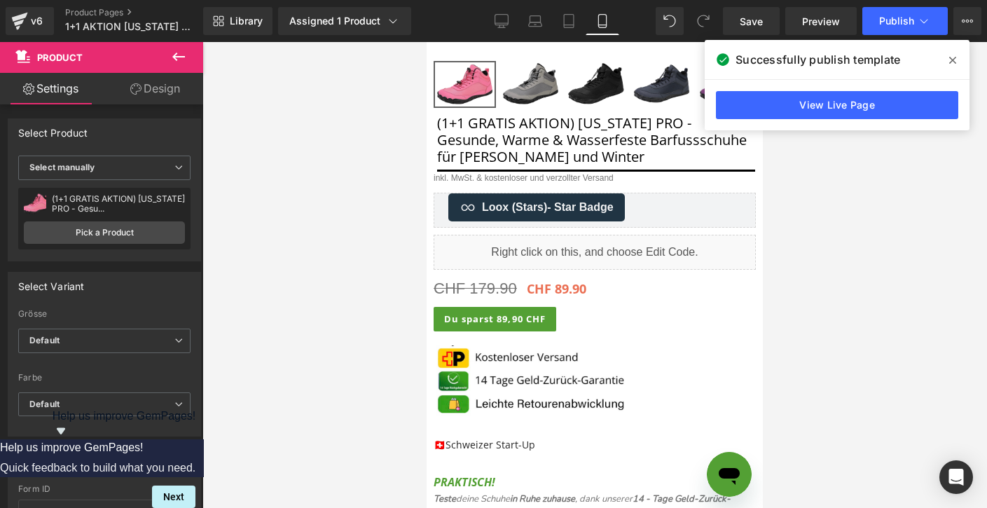
scroll to position [412, 0]
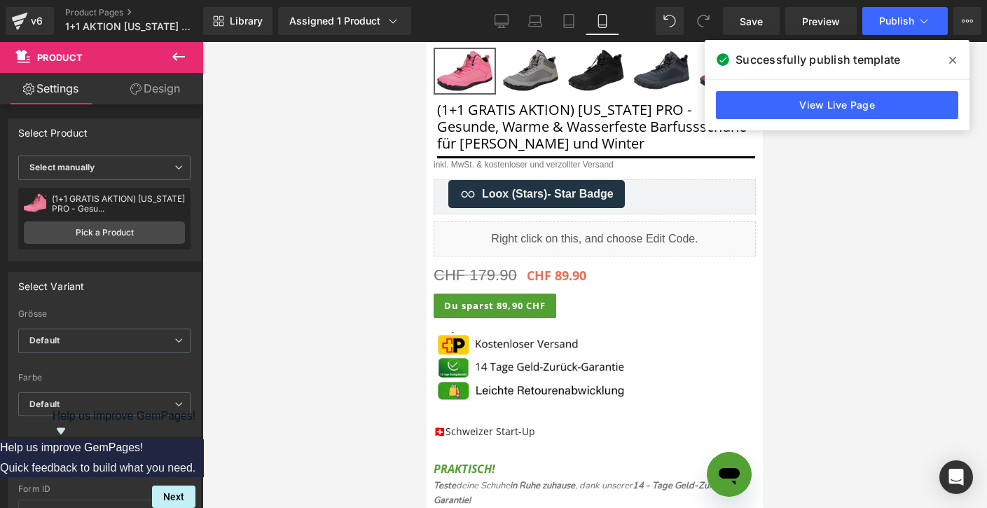
click at [547, 194] on span "- Star Badge" at bounding box center [580, 194] width 66 height 12
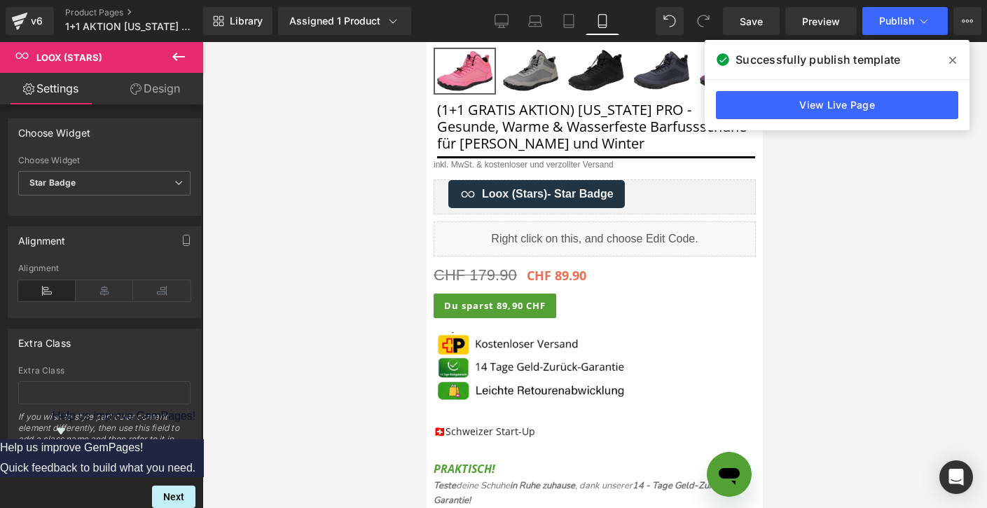
click at [182, 52] on icon at bounding box center [178, 56] width 17 height 17
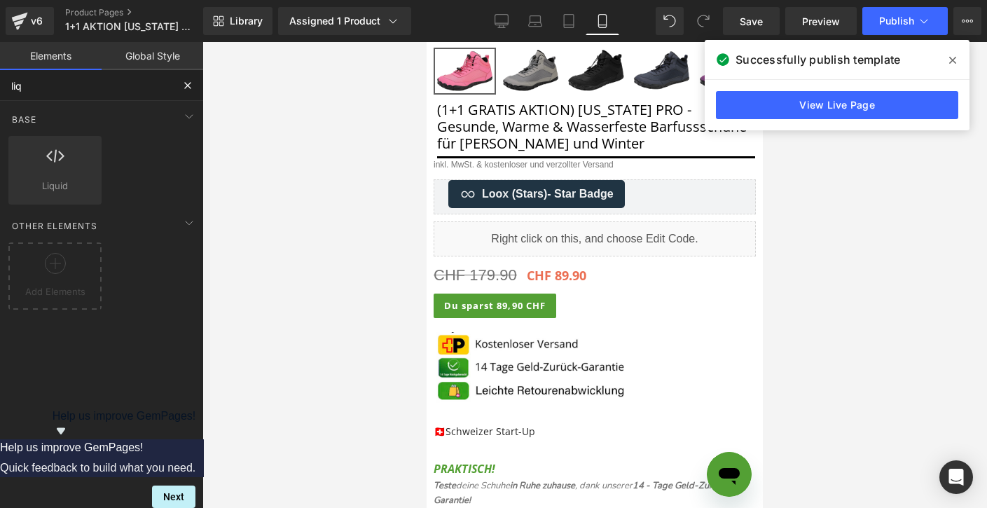
click at [78, 92] on input "liq" at bounding box center [86, 85] width 172 height 31
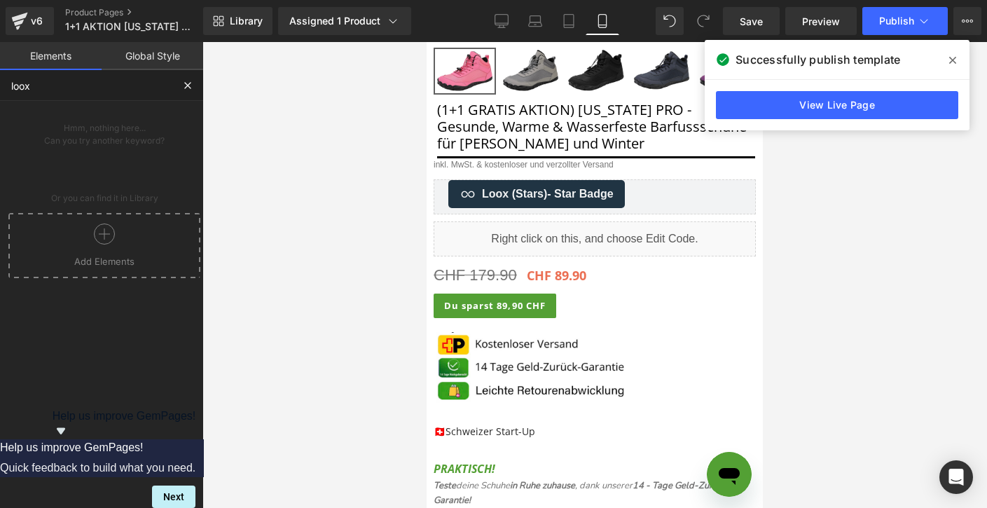
click at [78, 233] on div at bounding box center [104, 239] width 185 height 32
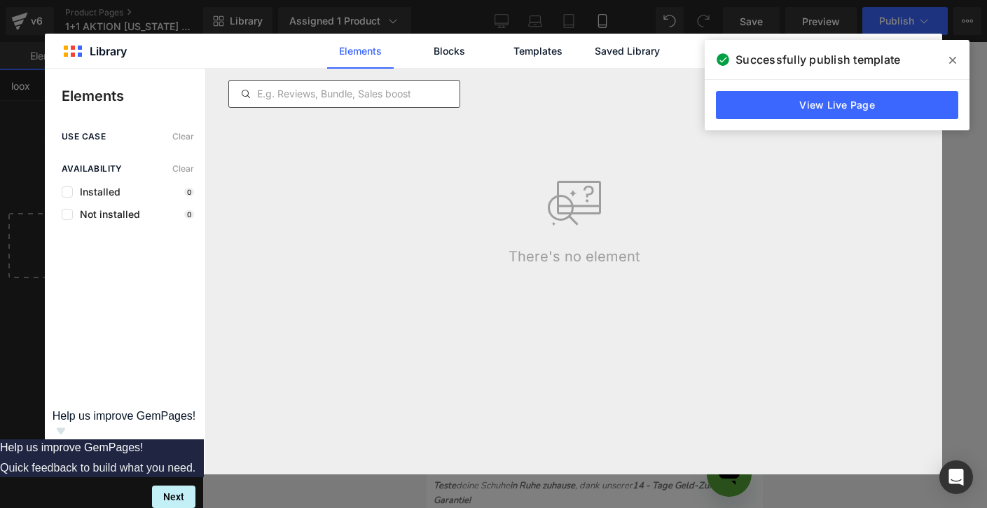
type input "loox"
click at [307, 99] on input "text" at bounding box center [344, 93] width 230 height 17
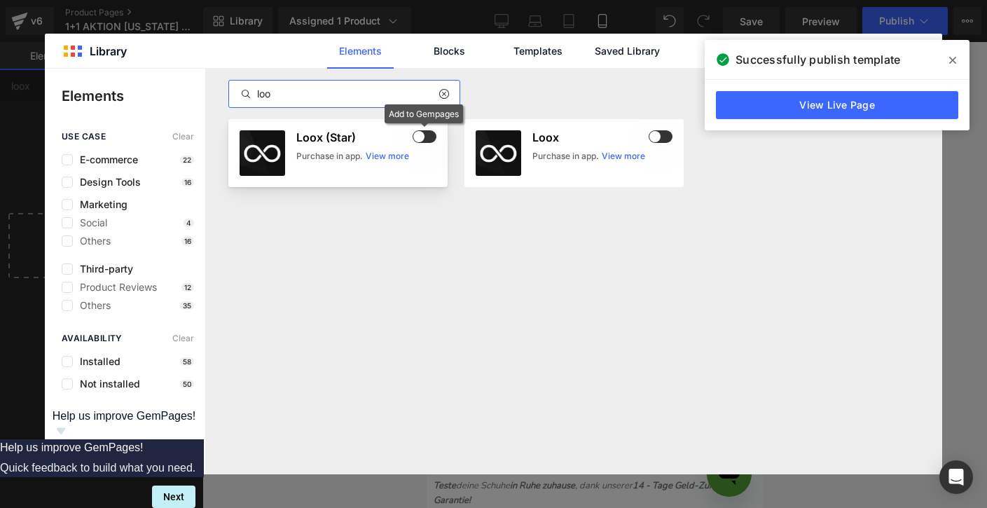
type input "loo"
click at [420, 133] on span at bounding box center [425, 136] width 24 height 13
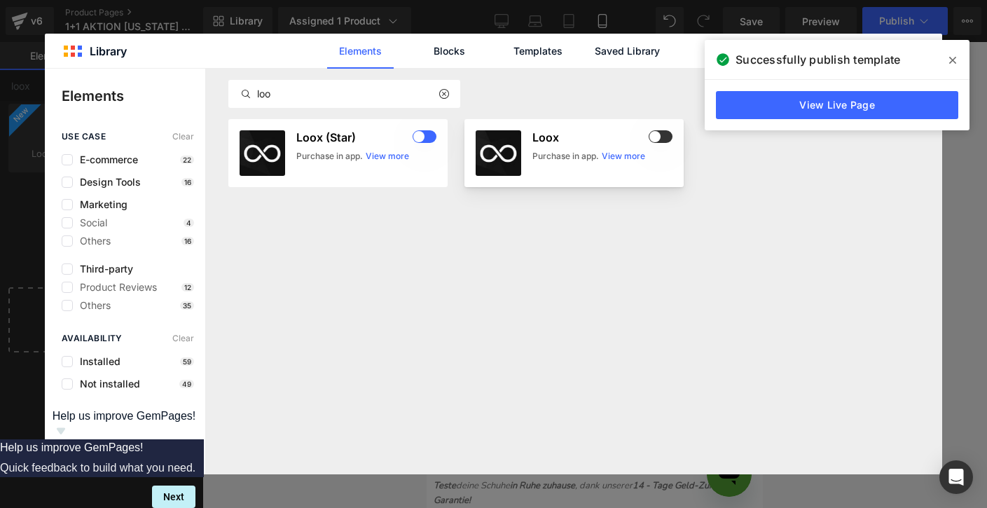
click at [675, 135] on article "Loox Purchase in app. View more" at bounding box center [573, 153] width 219 height 68
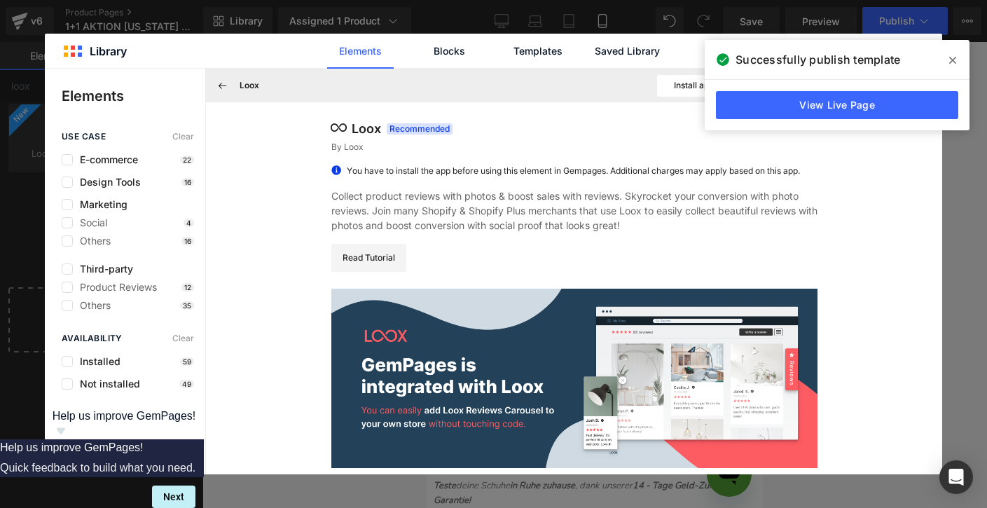
click at [956, 57] on span at bounding box center [953, 60] width 22 height 22
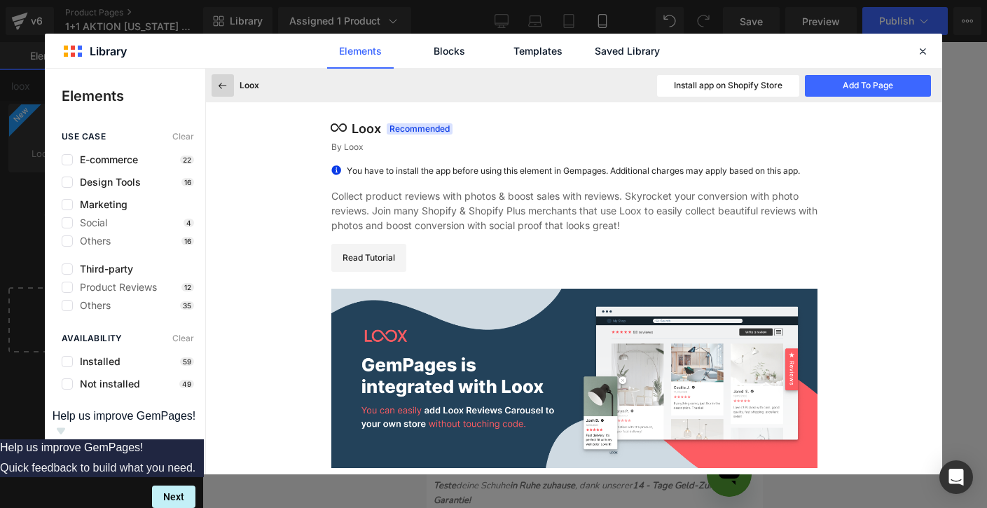
click at [223, 89] on icon at bounding box center [222, 85] width 13 height 13
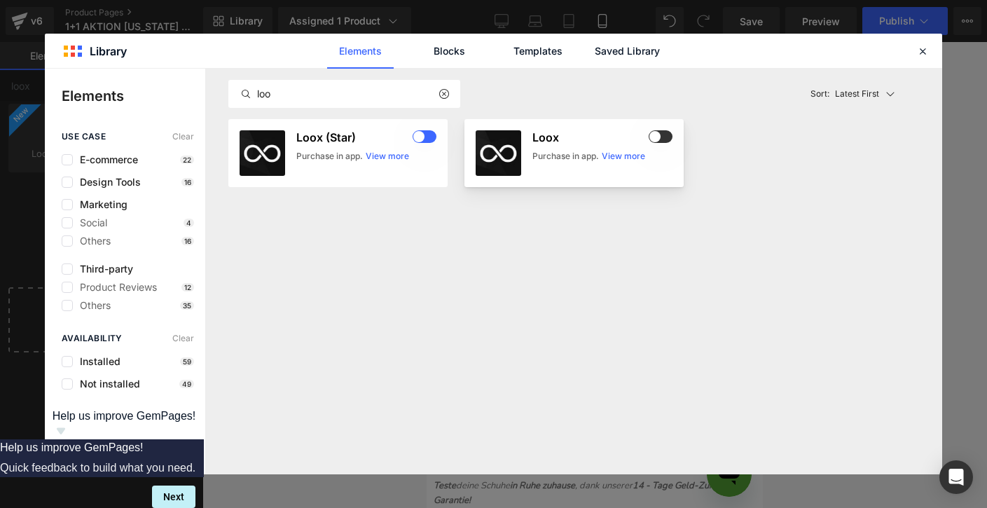
click at [663, 131] on span at bounding box center [661, 136] width 24 height 13
click at [920, 53] on icon at bounding box center [922, 51] width 13 height 13
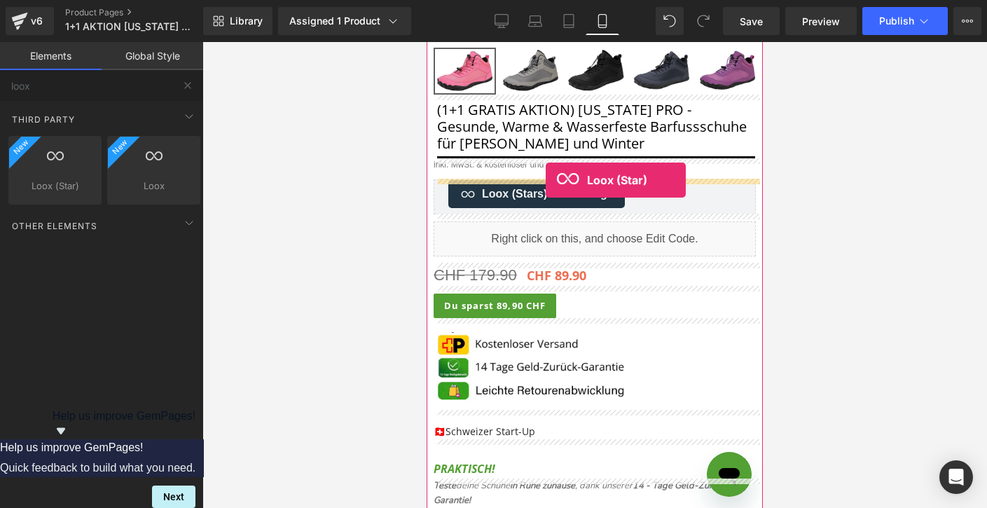
drag, startPoint x: 490, startPoint y: 217, endPoint x: 544, endPoint y: 179, distance: 66.9
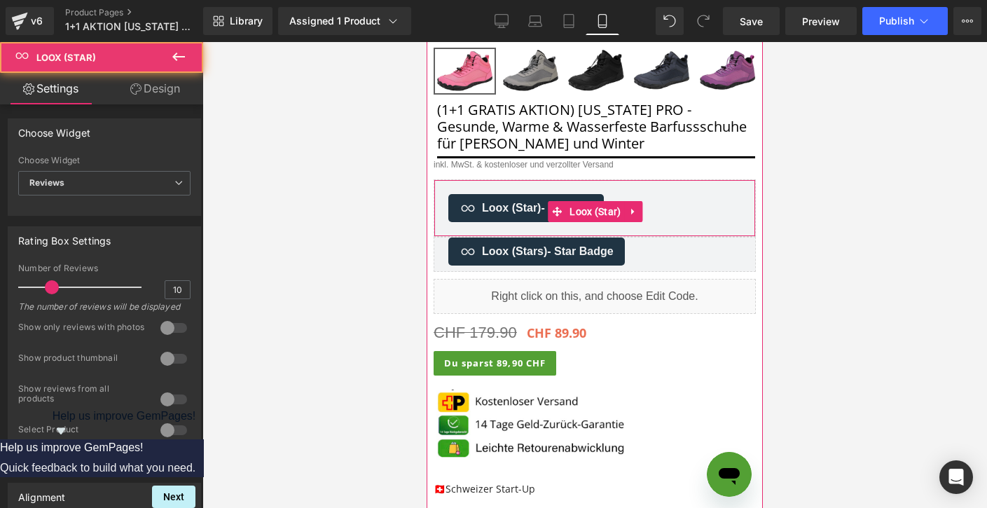
click at [502, 201] on span "Loox (Star) - Reviews" at bounding box center [537, 208] width 111 height 17
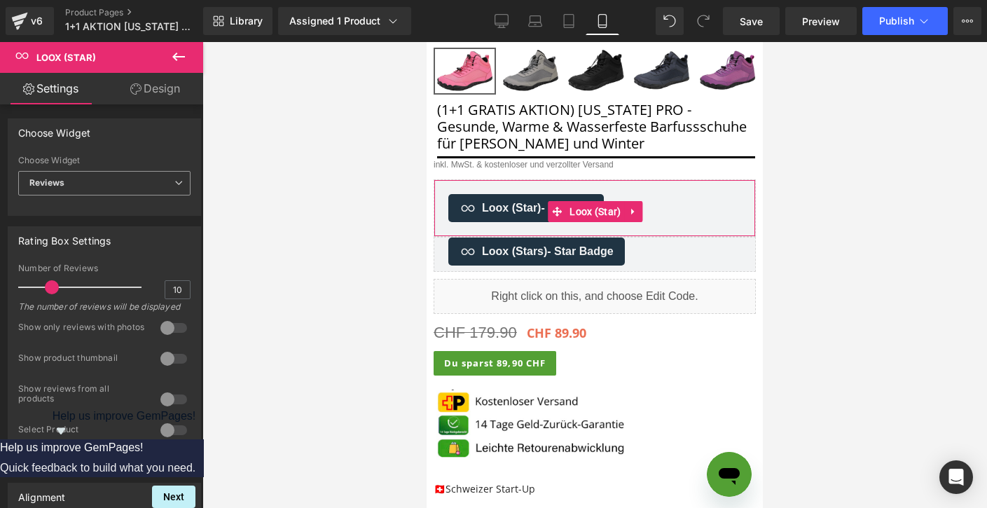
click at [118, 173] on span "Reviews" at bounding box center [104, 183] width 172 height 25
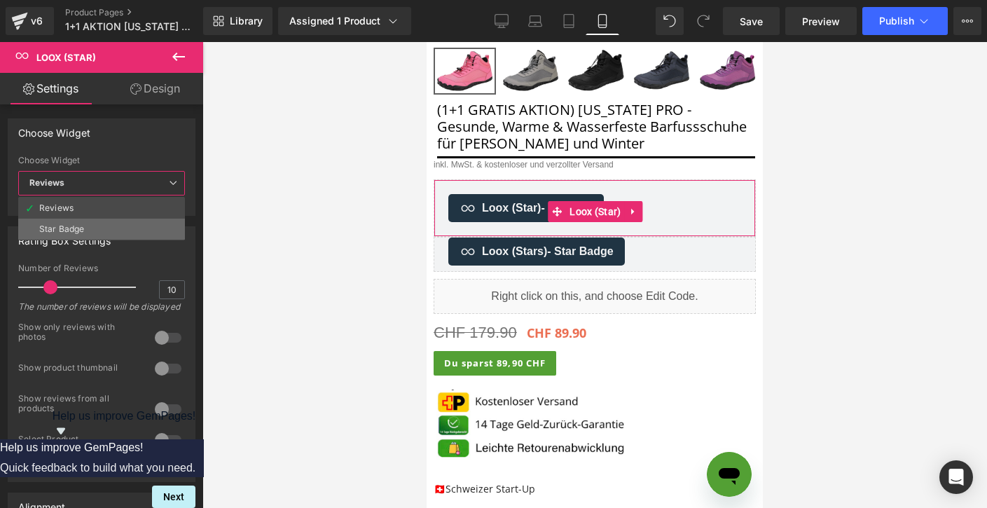
click at [97, 229] on li "Star Badge" at bounding box center [101, 229] width 167 height 21
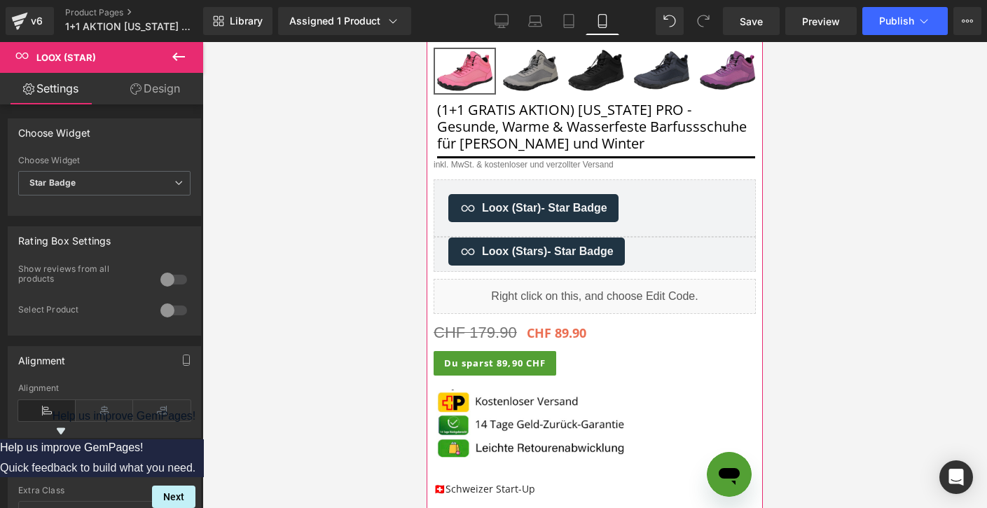
click at [664, 254] on div "Loox (Stars) - Star Badge" at bounding box center [594, 251] width 293 height 28
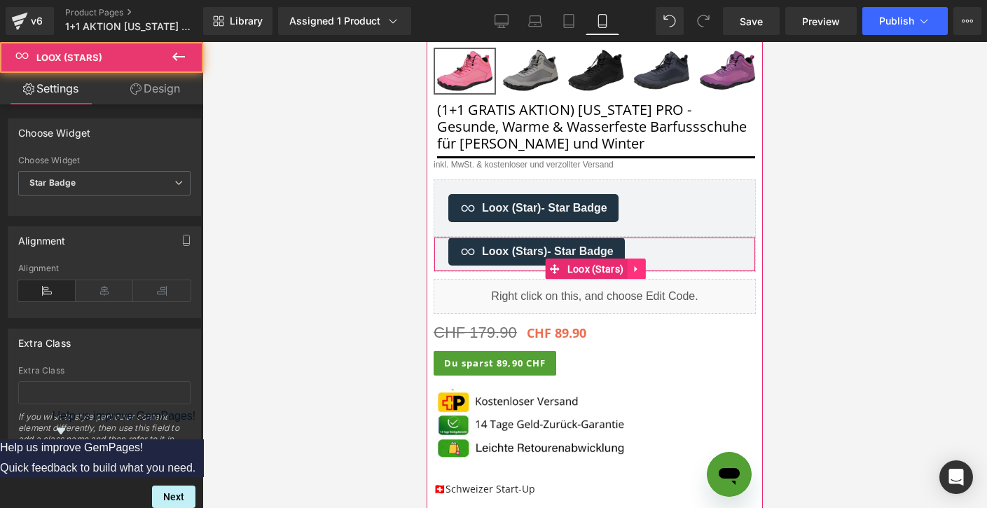
click at [635, 273] on icon at bounding box center [636, 268] width 10 height 11
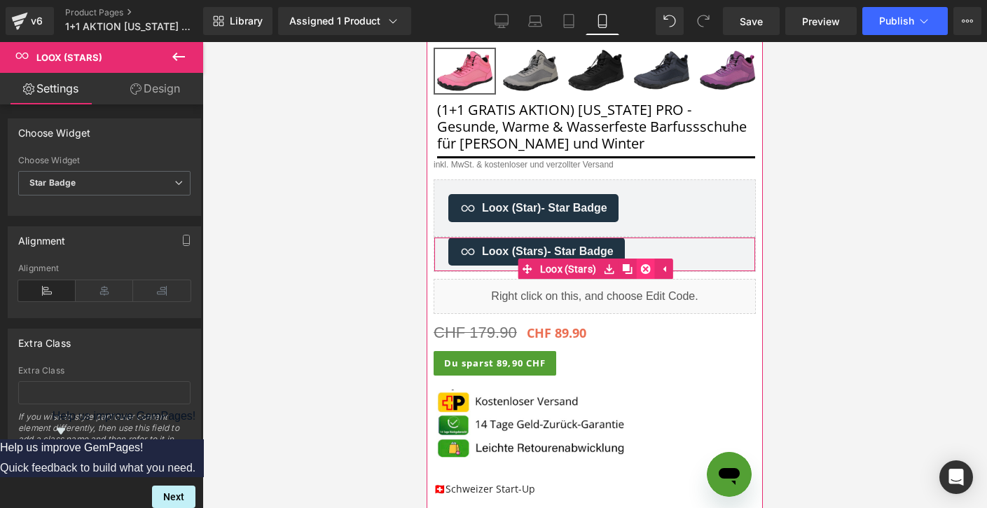
click at [643, 272] on icon at bounding box center [645, 269] width 10 height 10
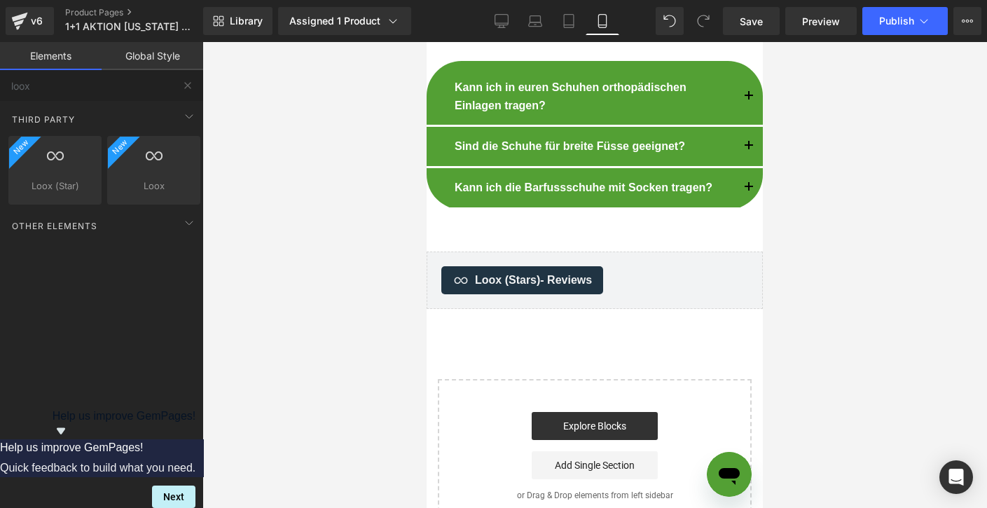
scroll to position [5690, 0]
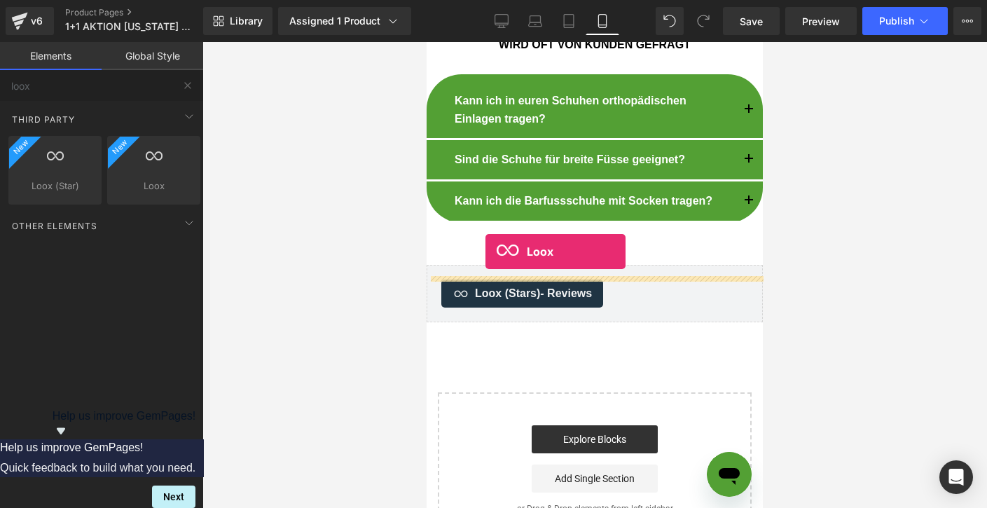
drag, startPoint x: 573, startPoint y: 212, endPoint x: 485, endPoint y: 251, distance: 96.6
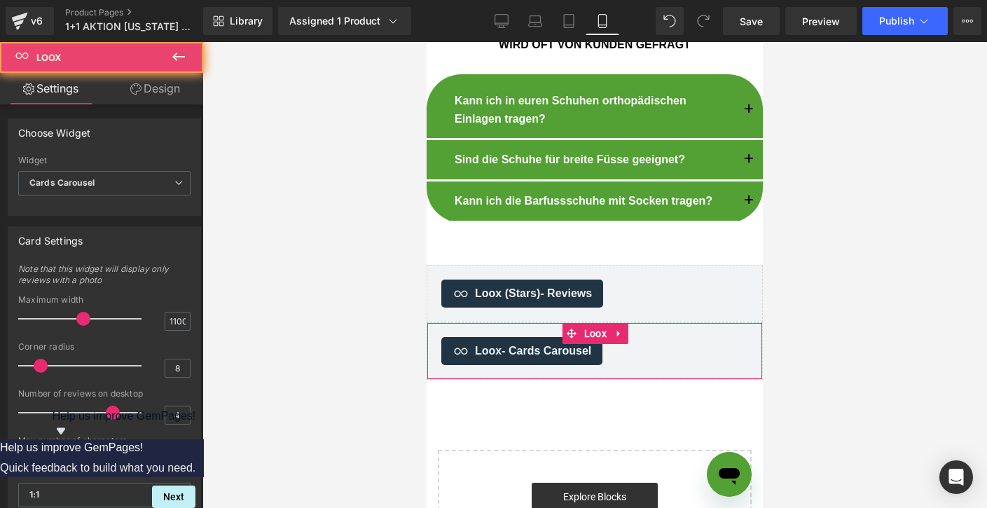
click at [560, 322] on div "Loox - Cards Carousel Loox" at bounding box center [595, 350] width 336 height 57
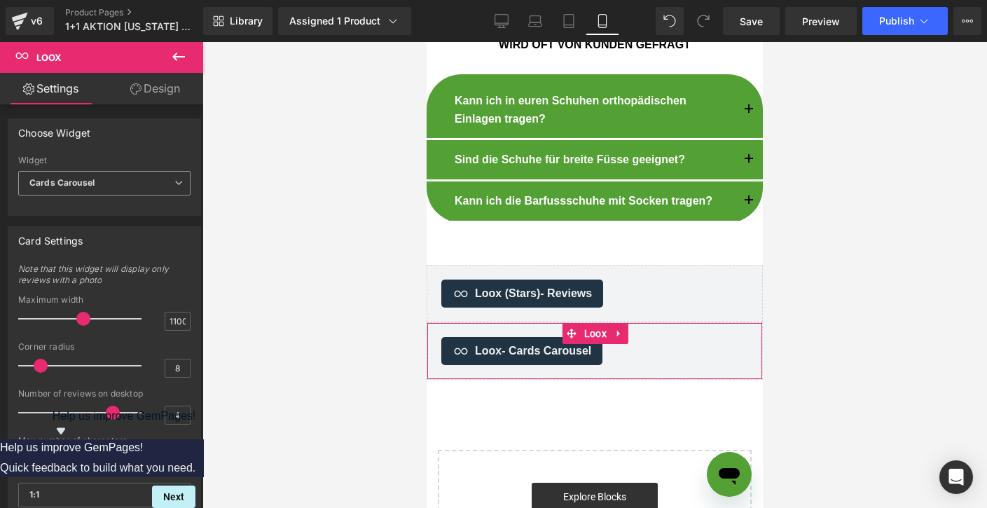
click at [165, 186] on span "Cards Carousel" at bounding box center [104, 183] width 172 height 25
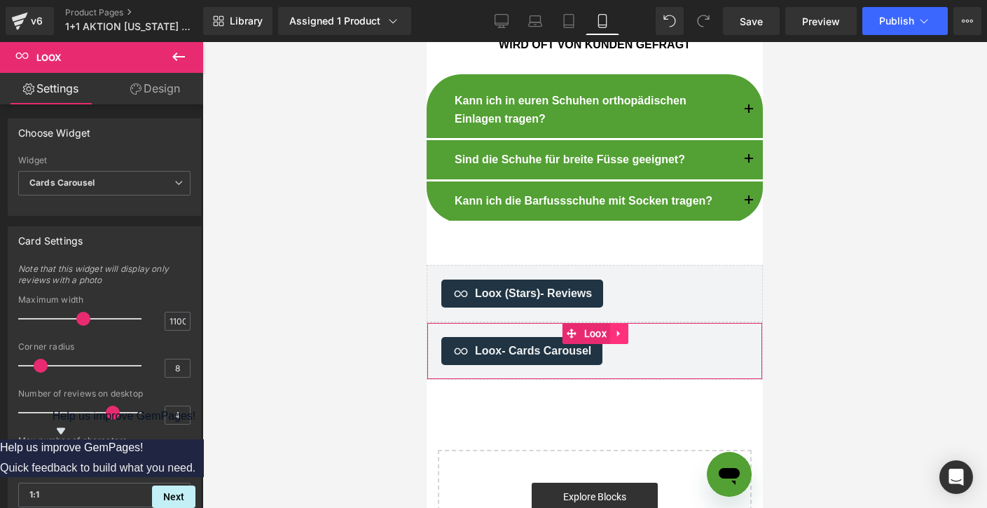
click at [616, 328] on icon at bounding box center [619, 333] width 10 height 11
click at [630, 328] on icon at bounding box center [628, 333] width 10 height 11
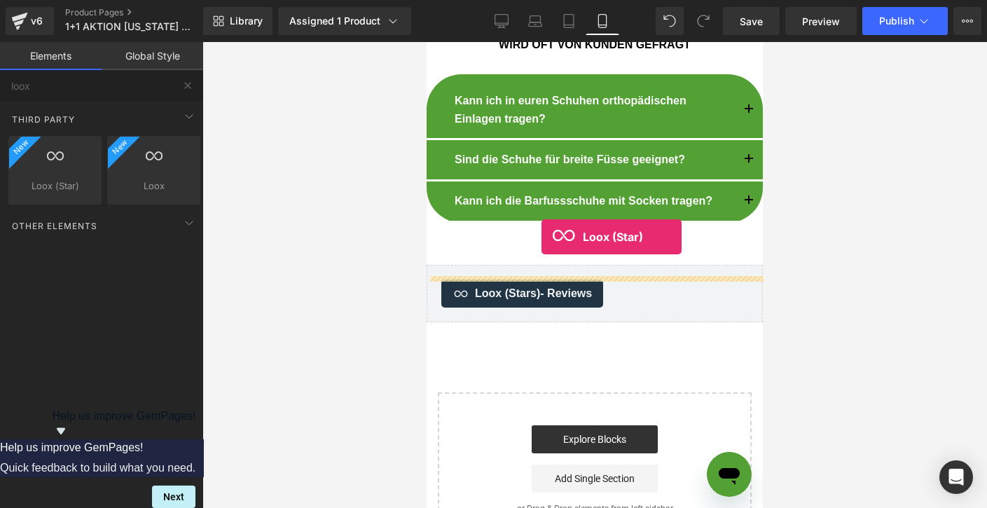
drag, startPoint x: 467, startPoint y: 195, endPoint x: 542, endPoint y: 237, distance: 85.6
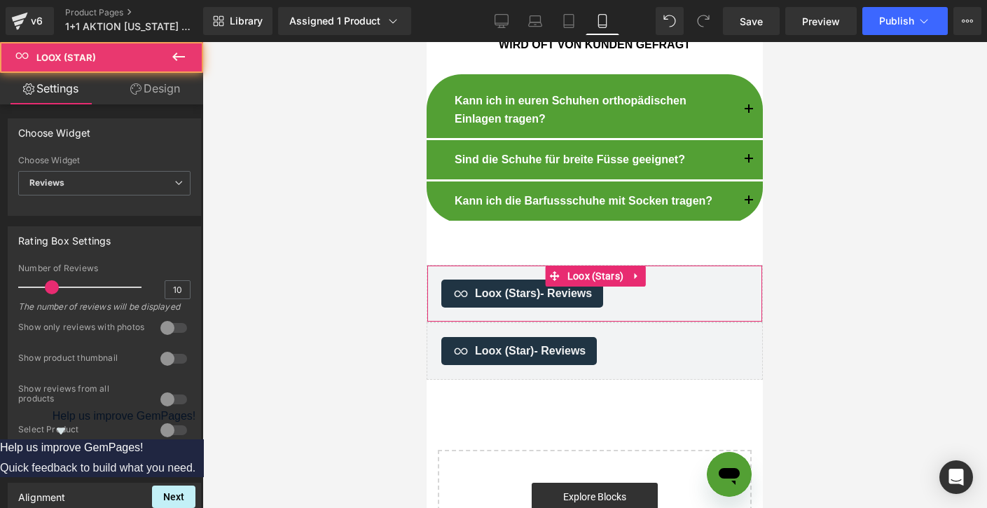
click at [609, 280] on div "Loox (Stars) - Reviews" at bounding box center [594, 294] width 307 height 28
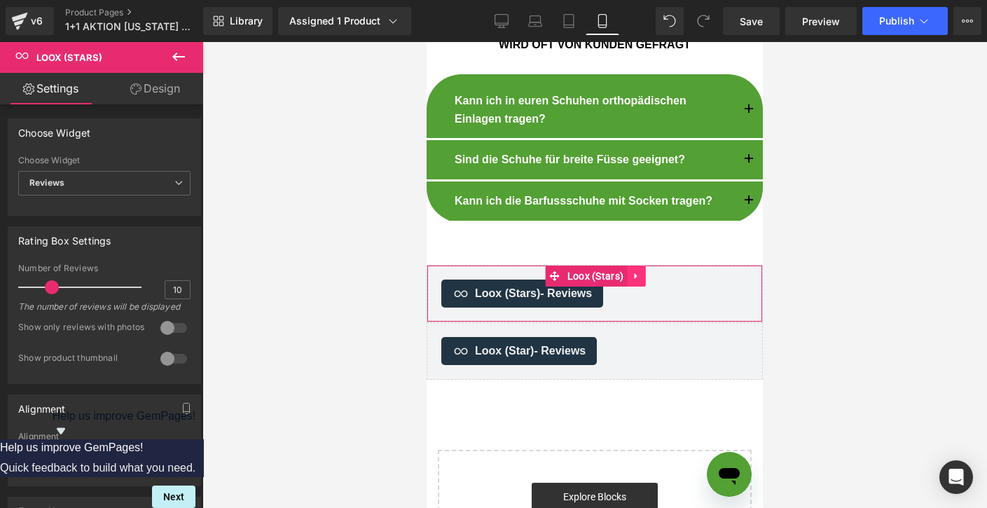
click at [634, 273] on icon at bounding box center [635, 276] width 3 height 6
click at [646, 270] on icon at bounding box center [645, 275] width 10 height 11
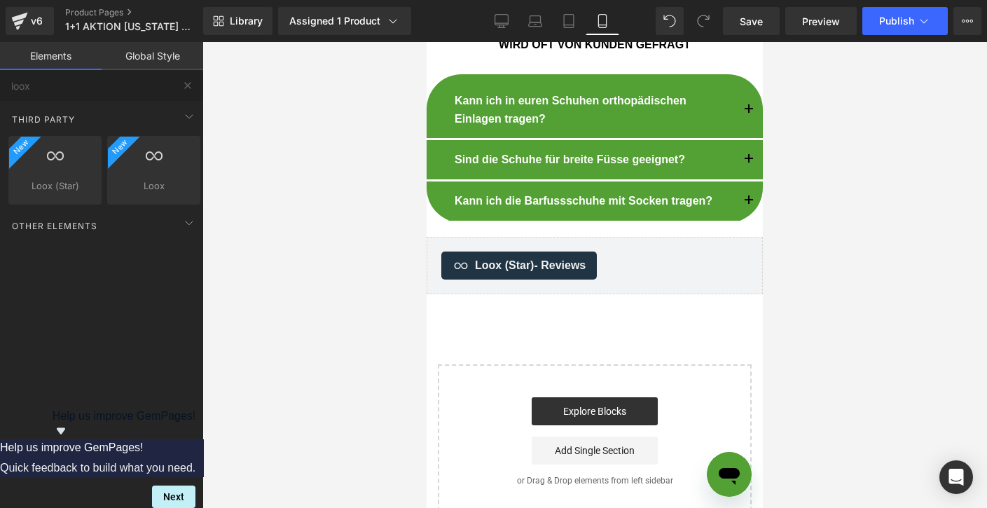
click at [640, 251] on div "Loox (Star) - Reviews" at bounding box center [594, 265] width 307 height 28
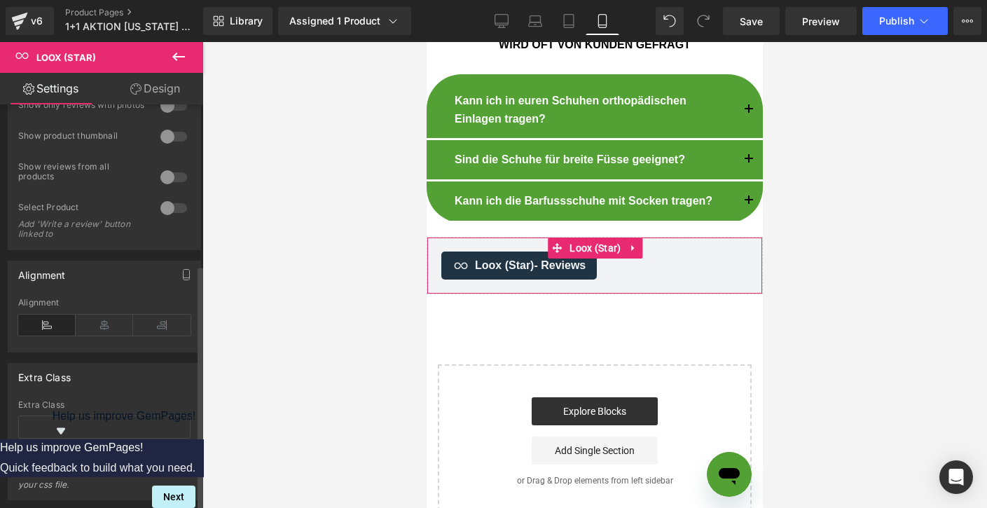
scroll to position [263, 0]
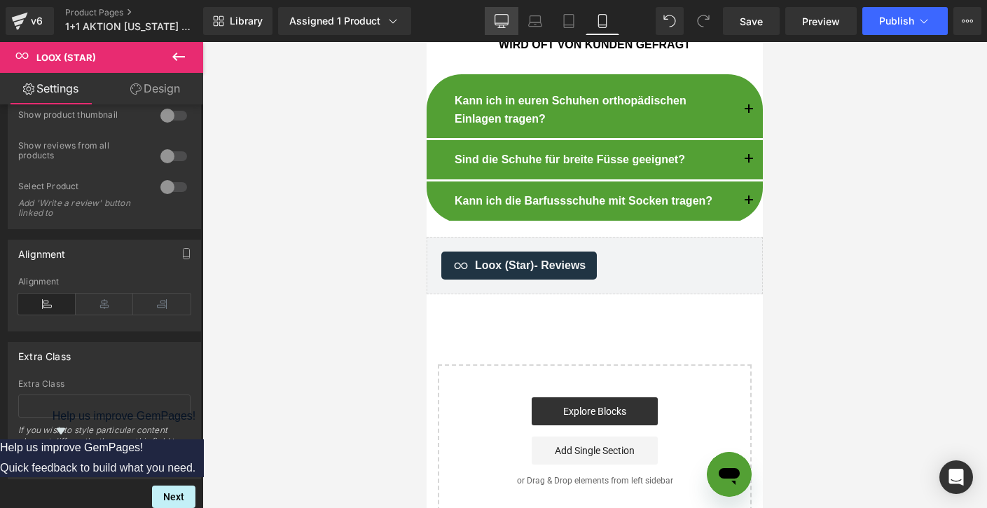
click at [503, 22] on icon at bounding box center [502, 21] width 14 height 14
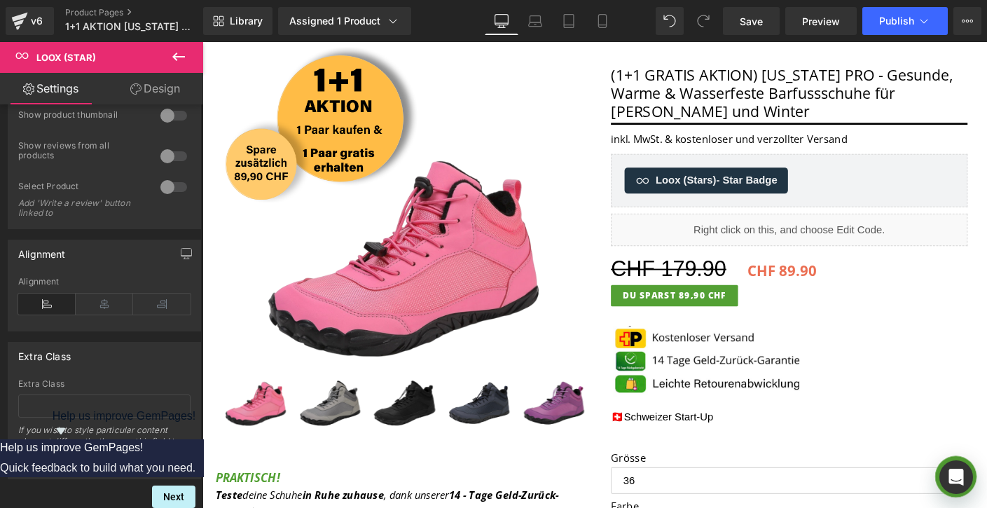
scroll to position [396, 0]
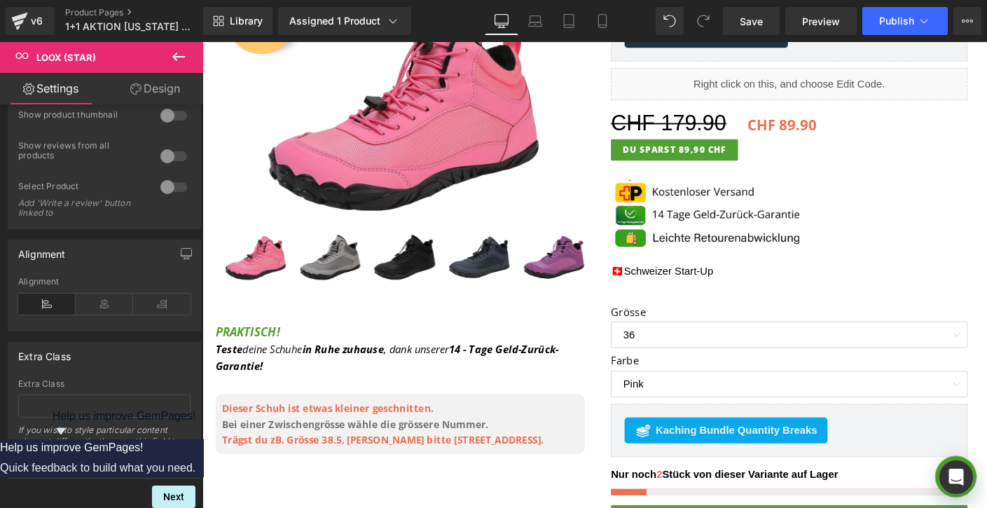
click at [181, 64] on icon at bounding box center [178, 56] width 17 height 17
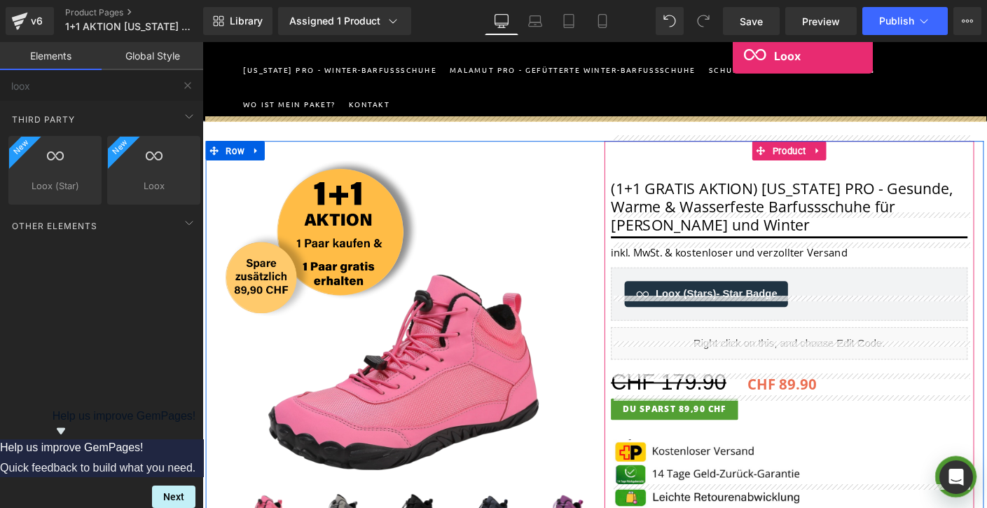
scroll to position [74, 0]
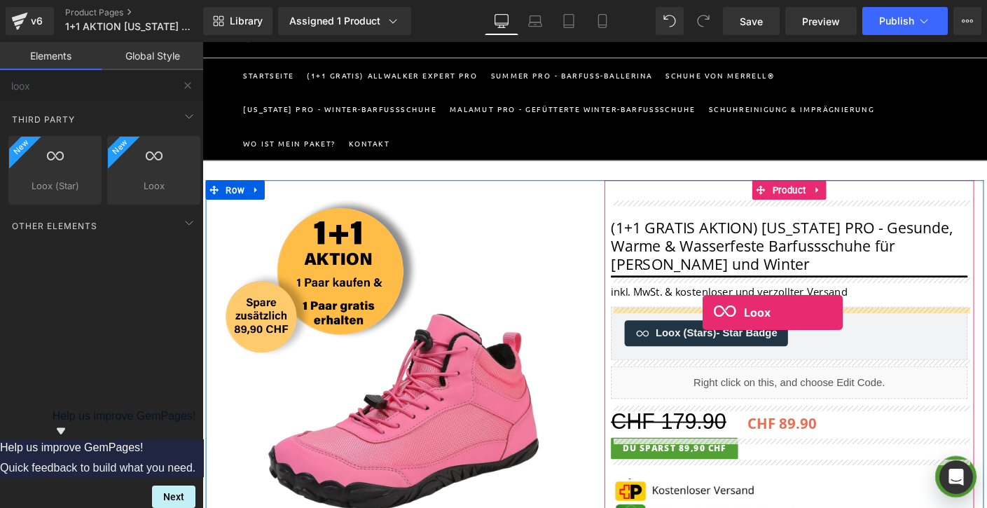
drag, startPoint x: 341, startPoint y: 208, endPoint x: 743, endPoint y: 334, distance: 420.7
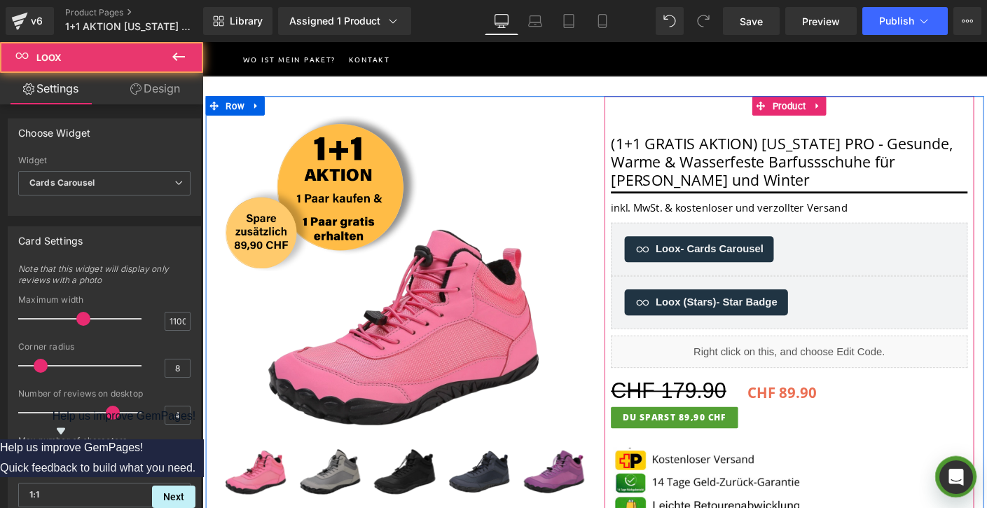
scroll to position [195, 0]
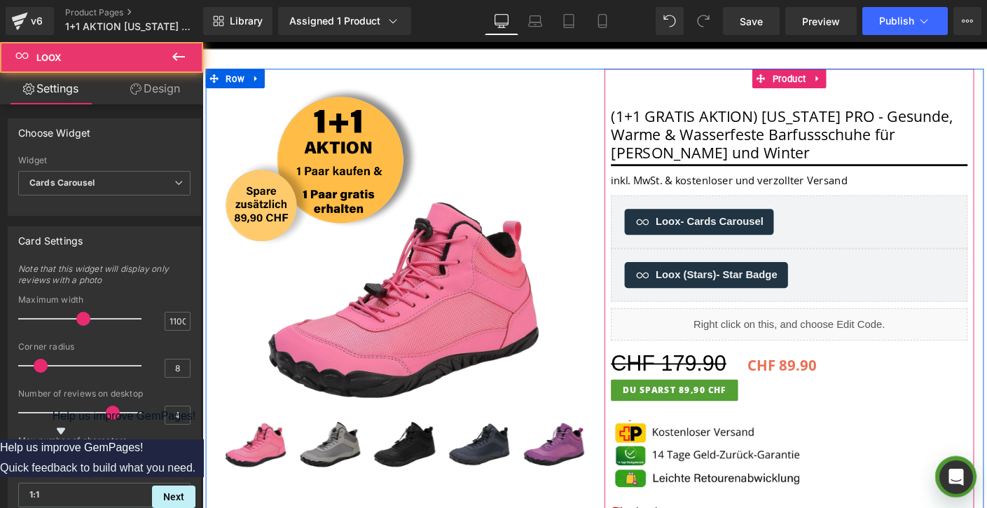
click at [896, 229] on div "Loox - Cards Carousel" at bounding box center [836, 236] width 356 height 28
click at [863, 213] on link at bounding box center [861, 218] width 18 height 21
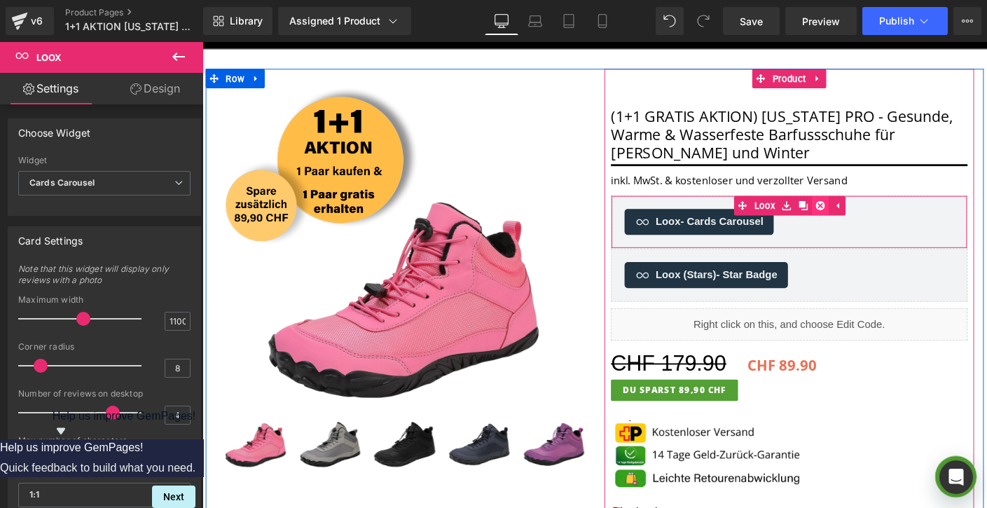
click at [865, 220] on icon at bounding box center [870, 219] width 10 height 10
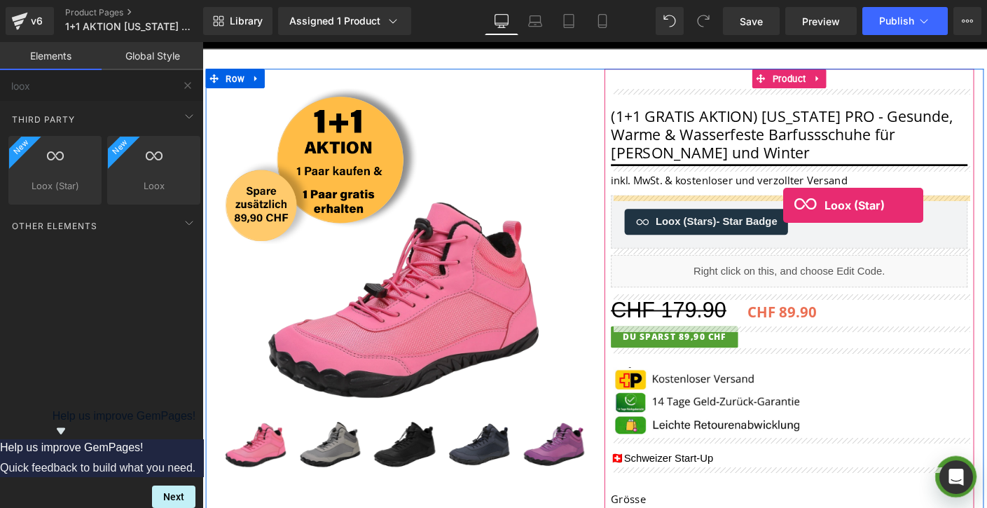
drag, startPoint x: 273, startPoint y: 212, endPoint x: 830, endPoint y: 218, distance: 556.9
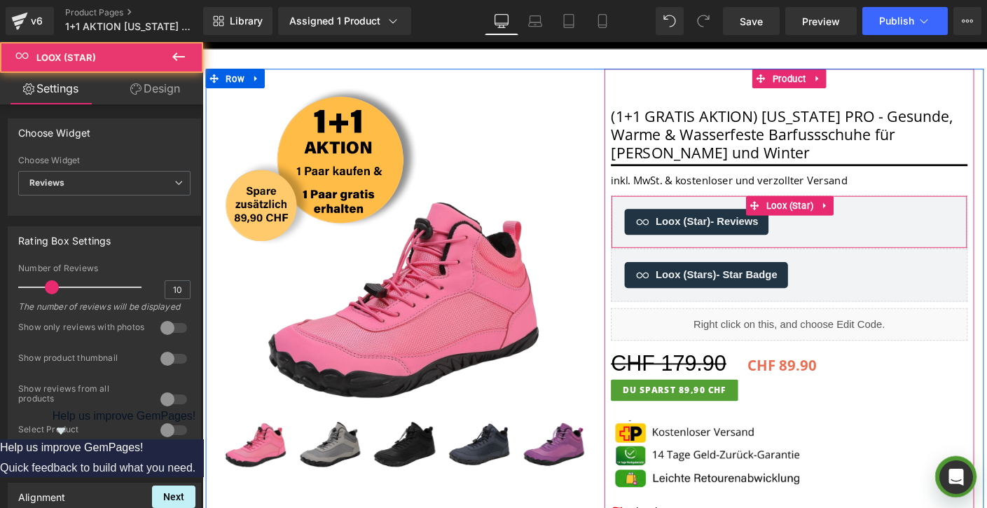
click at [768, 244] on span "Loox (Star) - Reviews" at bounding box center [747, 236] width 111 height 17
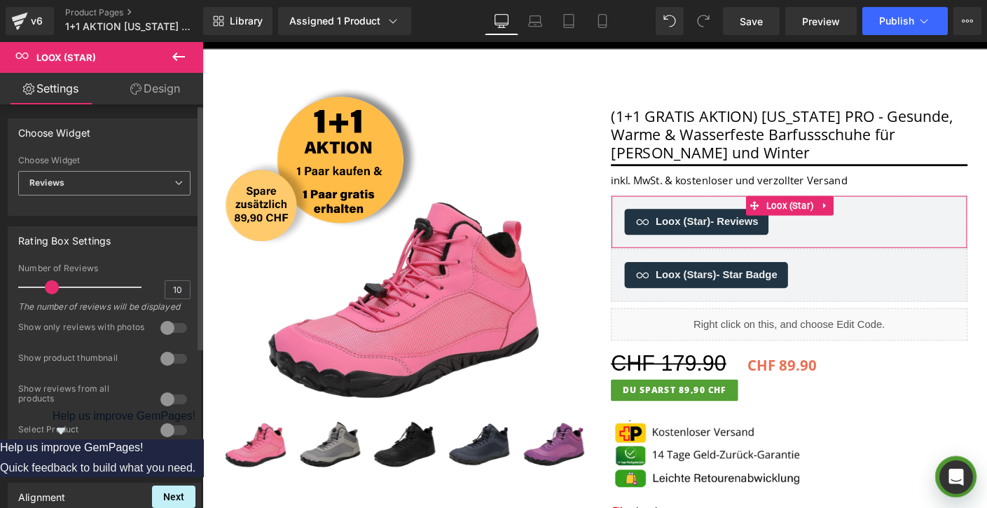
click at [90, 186] on span "Reviews" at bounding box center [104, 183] width 172 height 25
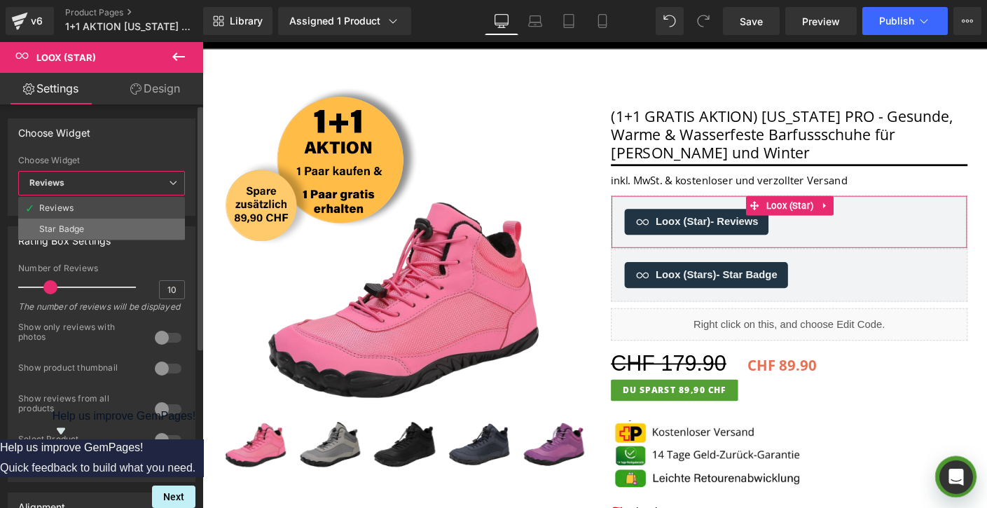
click at [83, 228] on div "Star Badge" at bounding box center [61, 229] width 45 height 10
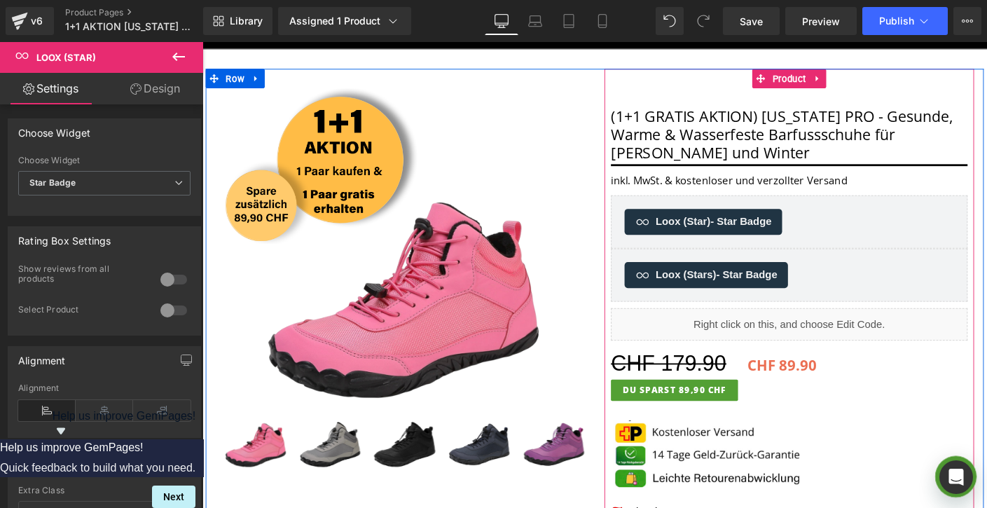
click at [899, 289] on div "Loox (Stars) - Star Badge" at bounding box center [836, 294] width 356 height 28
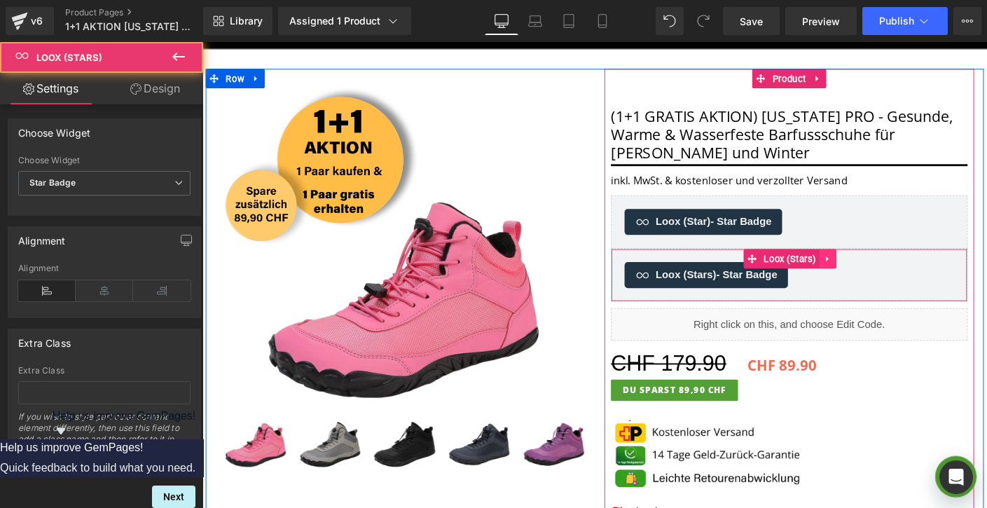
click at [874, 277] on icon at bounding box center [878, 276] width 10 height 11
click at [886, 279] on icon at bounding box center [887, 276] width 10 height 10
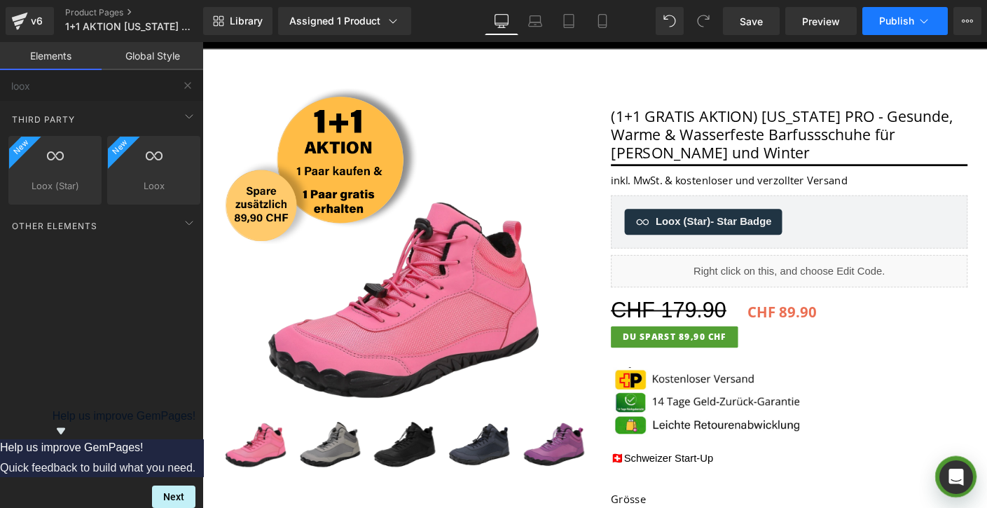
click at [904, 23] on span "Publish" at bounding box center [896, 20] width 35 height 11
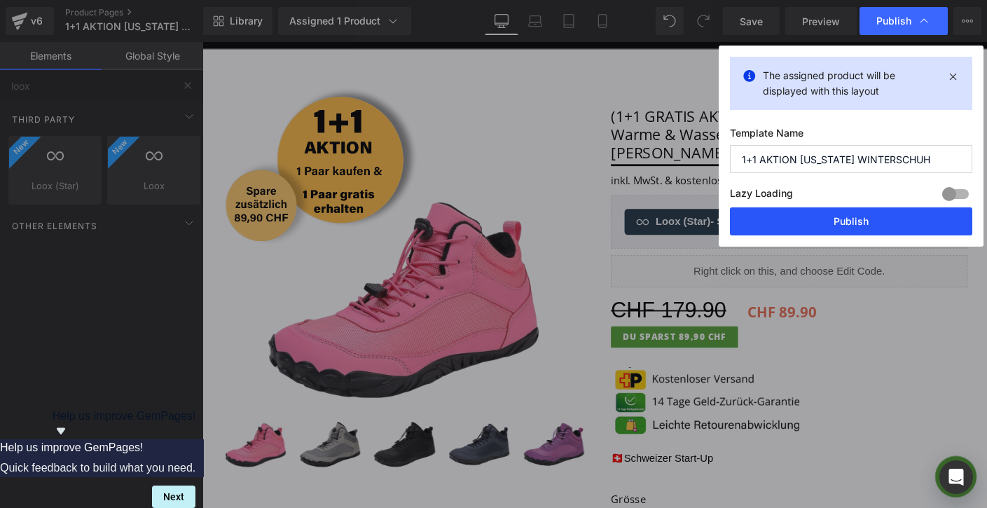
click at [832, 226] on button "Publish" at bounding box center [851, 221] width 242 height 28
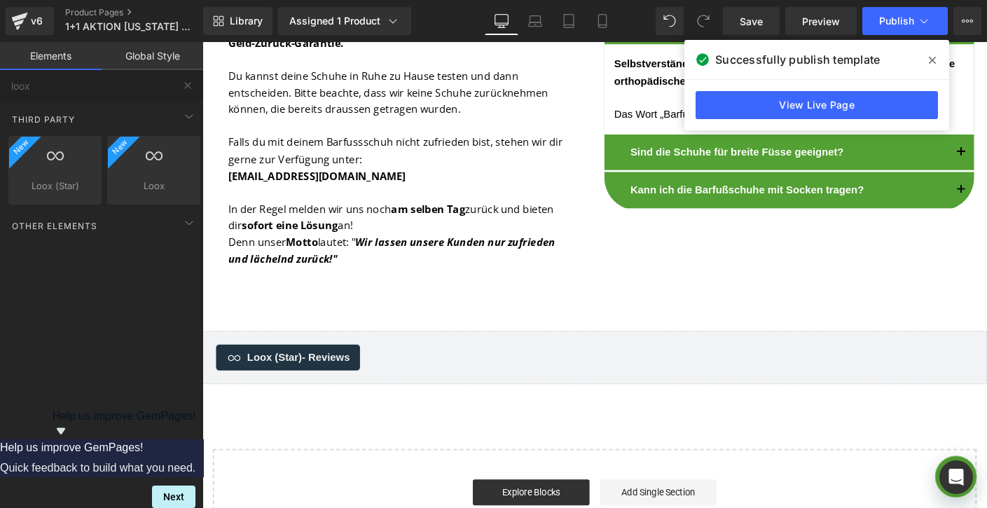
scroll to position [4473, 0]
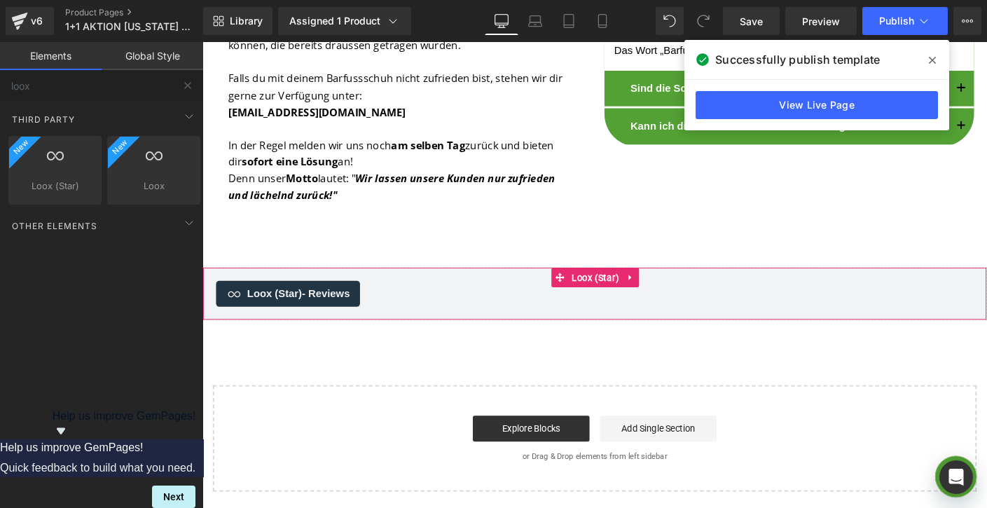
click at [434, 315] on div "Loox (Star) - Reviews" at bounding box center [626, 314] width 818 height 28
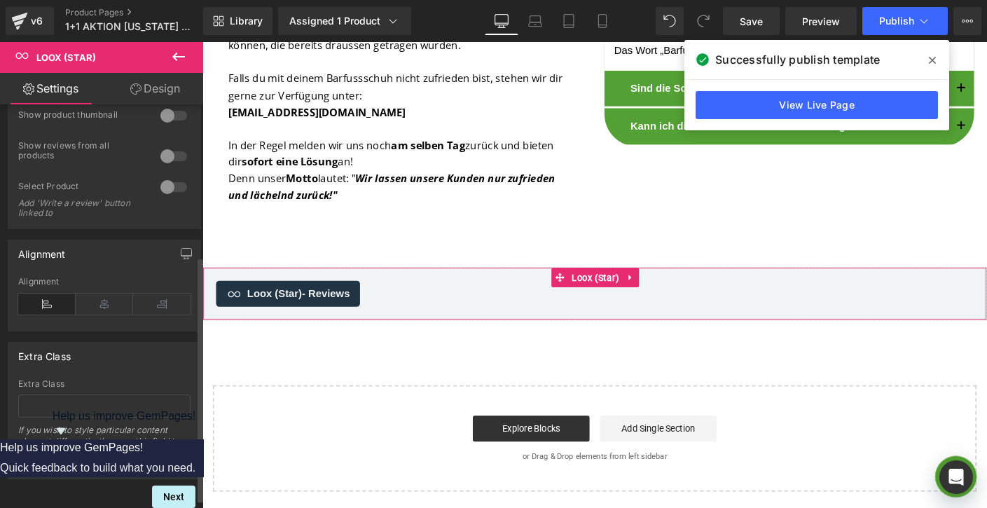
scroll to position [50, 0]
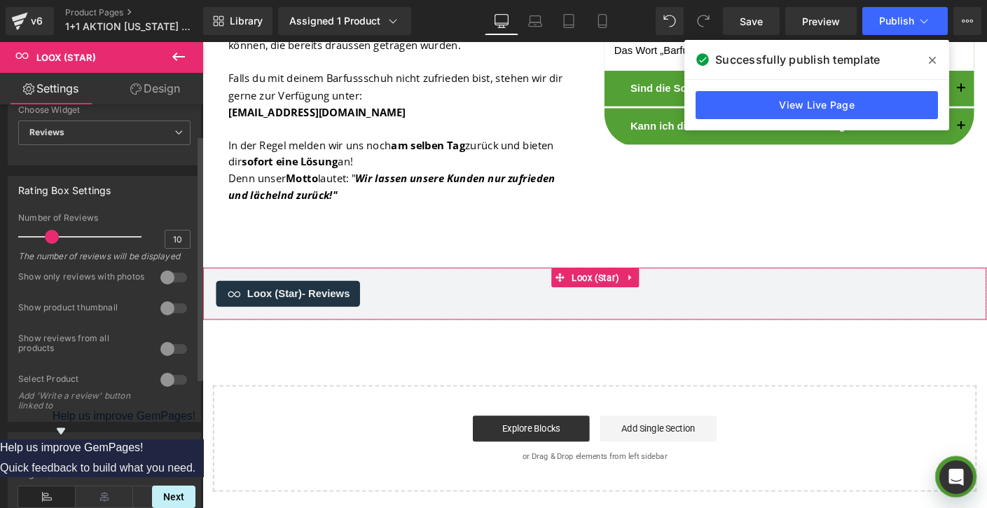
click at [163, 391] on div at bounding box center [174, 379] width 34 height 22
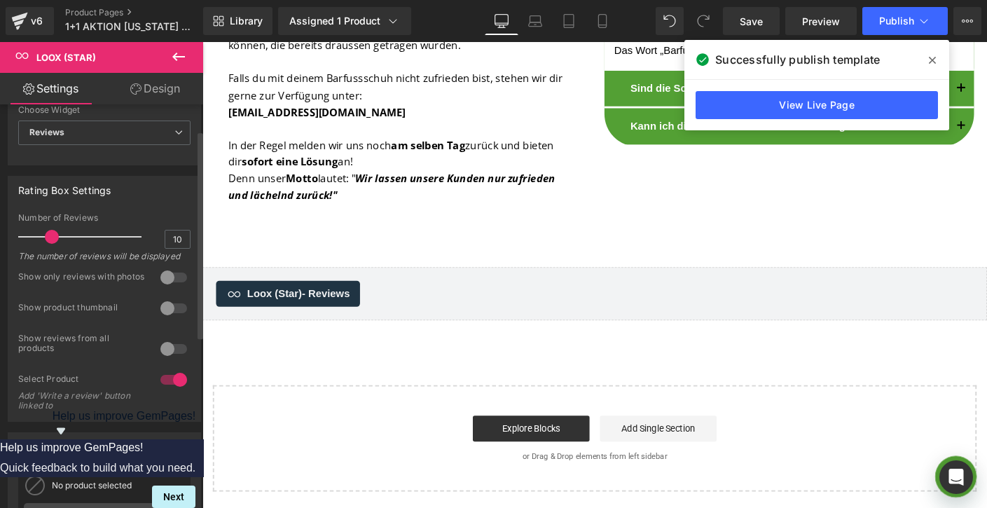
click at [163, 391] on div at bounding box center [174, 379] width 34 height 22
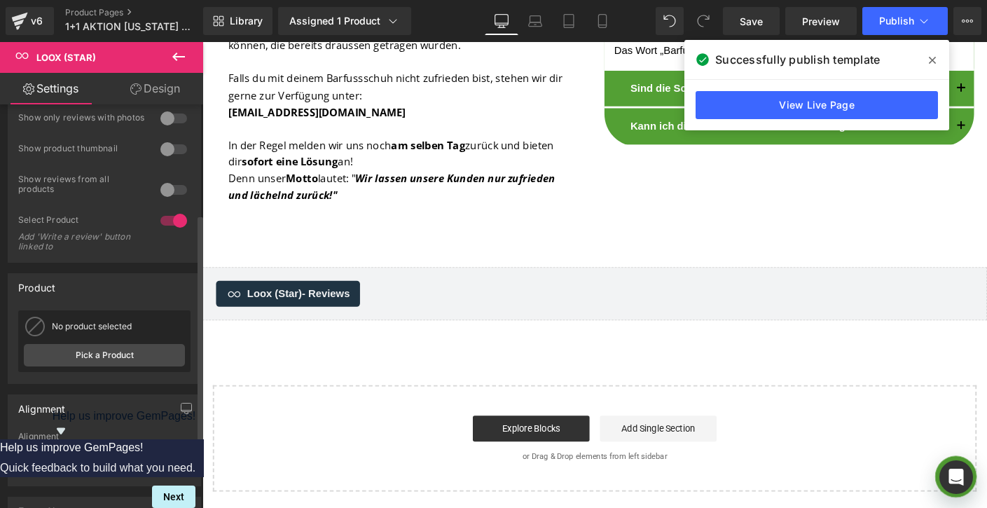
scroll to position [224, 0]
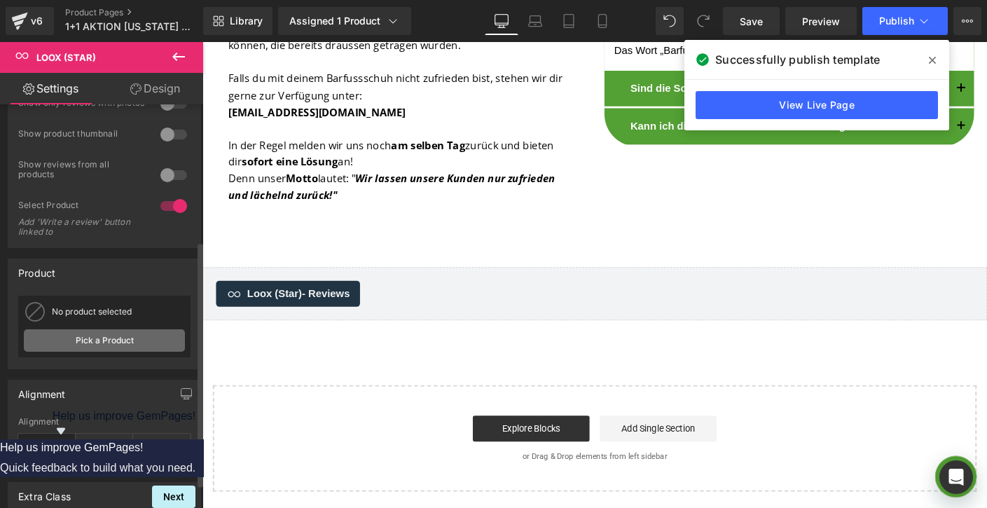
click at [143, 352] on link "Pick a Product" at bounding box center [104, 340] width 161 height 22
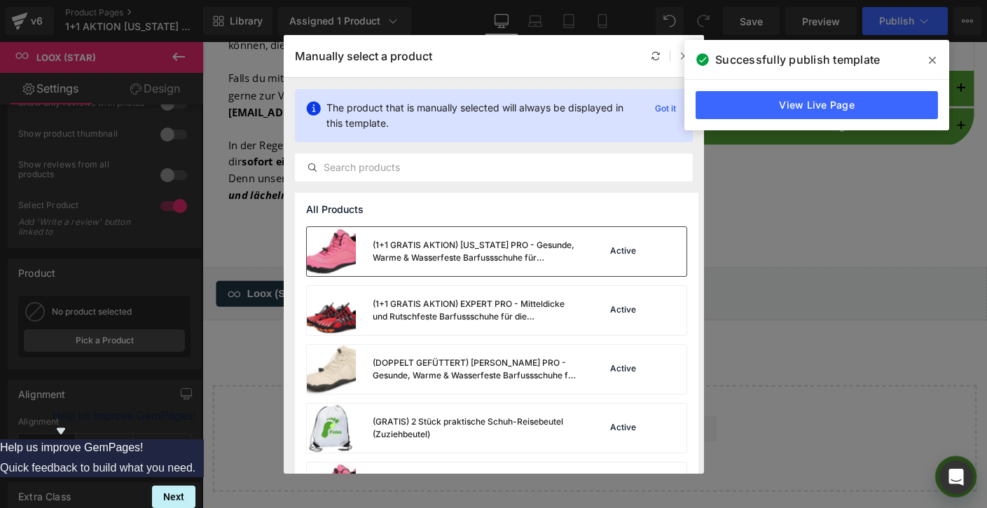
click at [455, 253] on div "(1+1 GRATIS AKTION) [US_STATE] PRO - Gesunde, Warme & Wasserfeste Barfussschuhe…" at bounding box center [476, 251] width 207 height 25
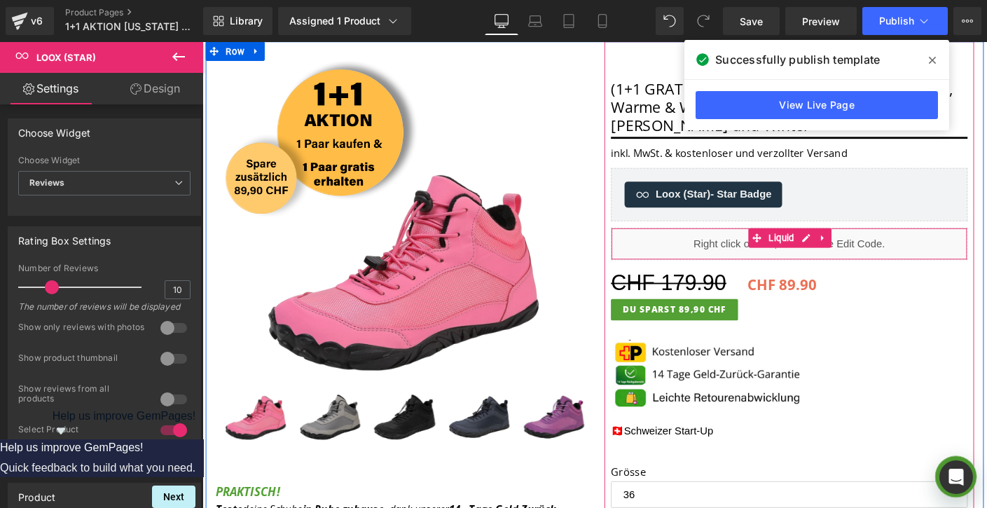
click at [706, 256] on div "Liquid" at bounding box center [836, 259] width 385 height 35
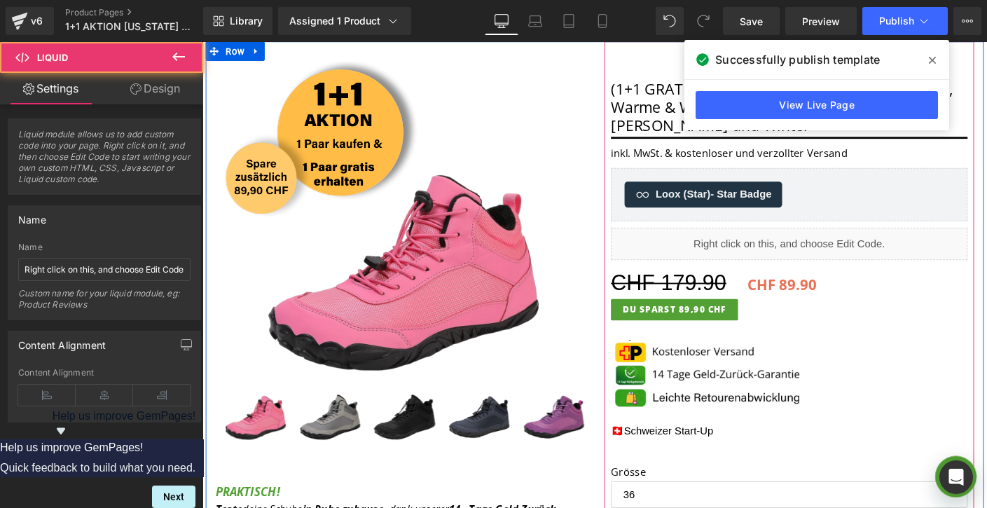
click at [690, 190] on div "Loox (Star) - Star Badge Loox (Star)" at bounding box center [836, 206] width 385 height 57
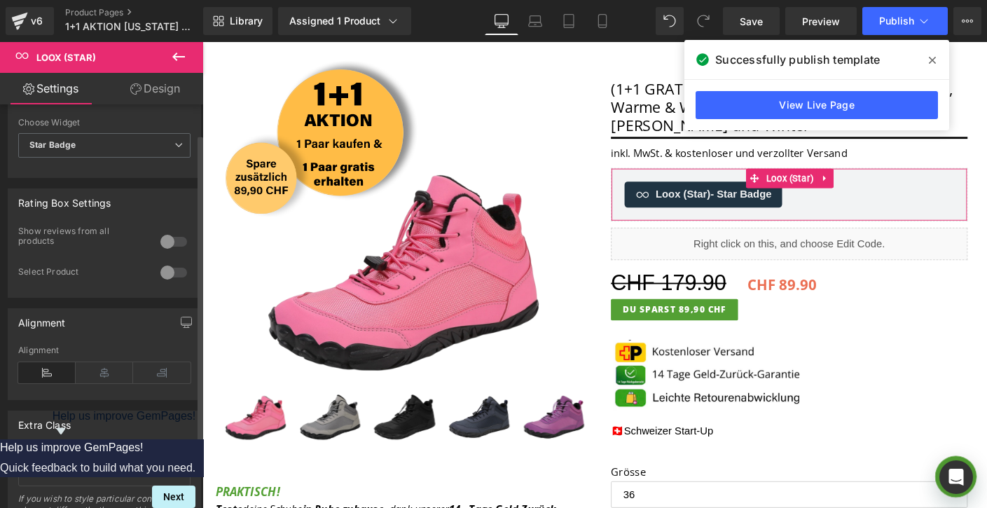
scroll to position [0, 0]
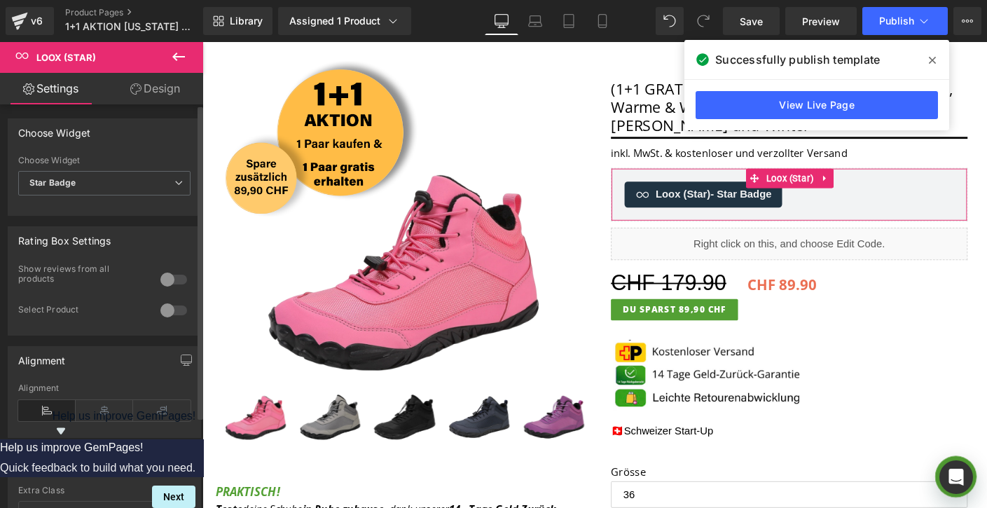
click at [167, 313] on div at bounding box center [174, 310] width 34 height 22
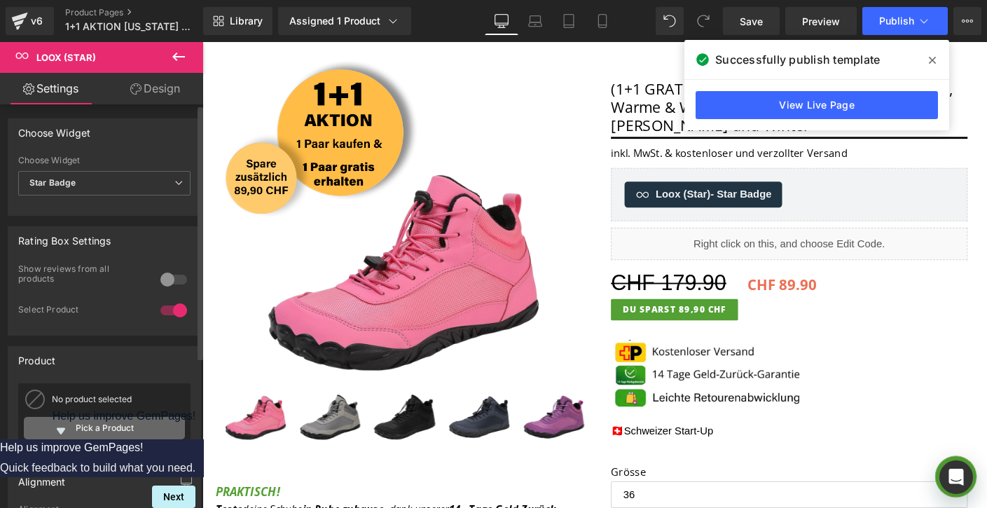
click at [97, 432] on link "Pick a Product" at bounding box center [104, 428] width 161 height 22
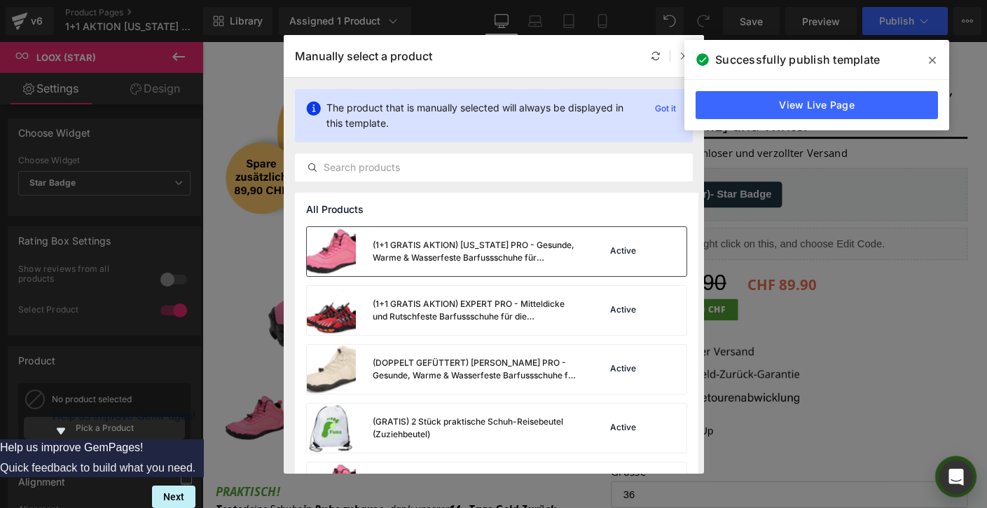
click at [389, 261] on div "(1+1 GRATIS AKTION) [US_STATE] PRO - Gesunde, Warme & Wasserfeste Barfussschuhe…" at bounding box center [476, 251] width 207 height 25
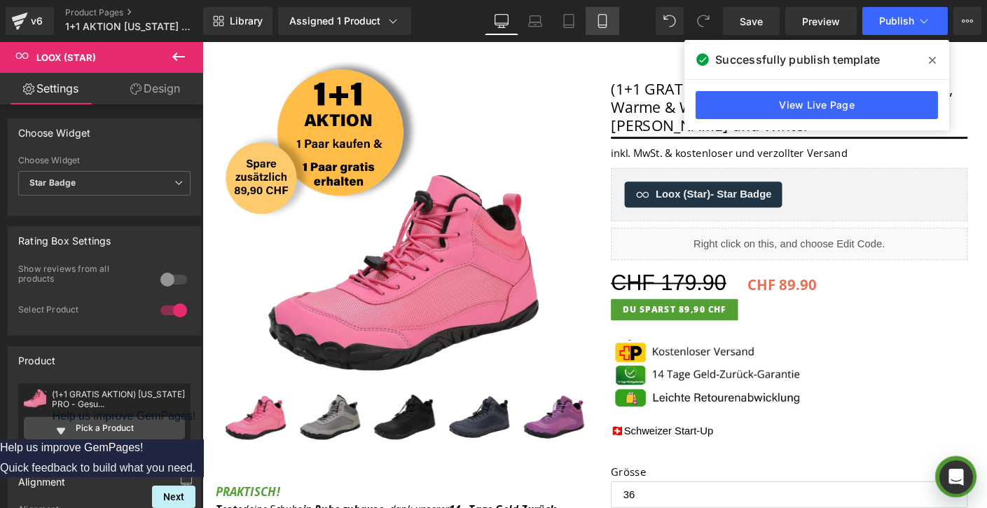
click at [593, 19] on link "Mobile" at bounding box center [603, 21] width 34 height 28
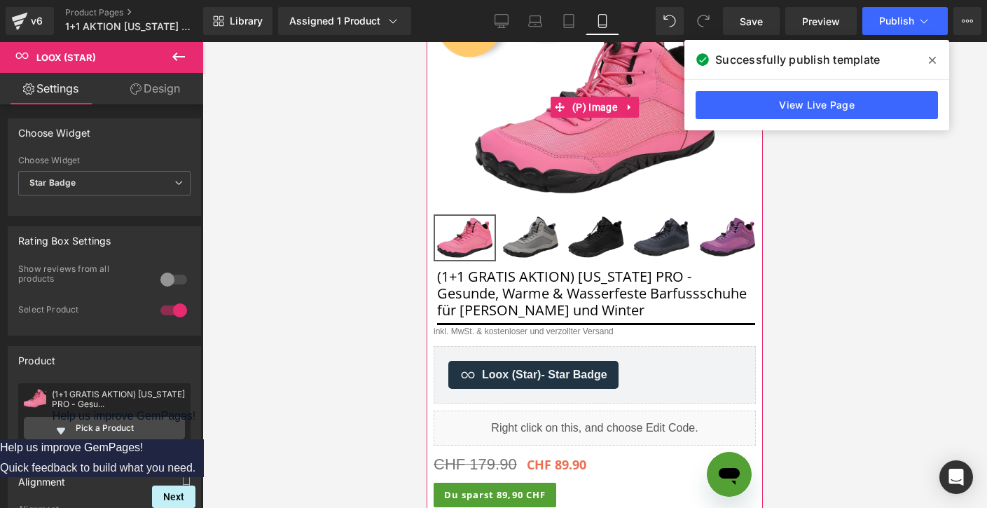
scroll to position [457, 0]
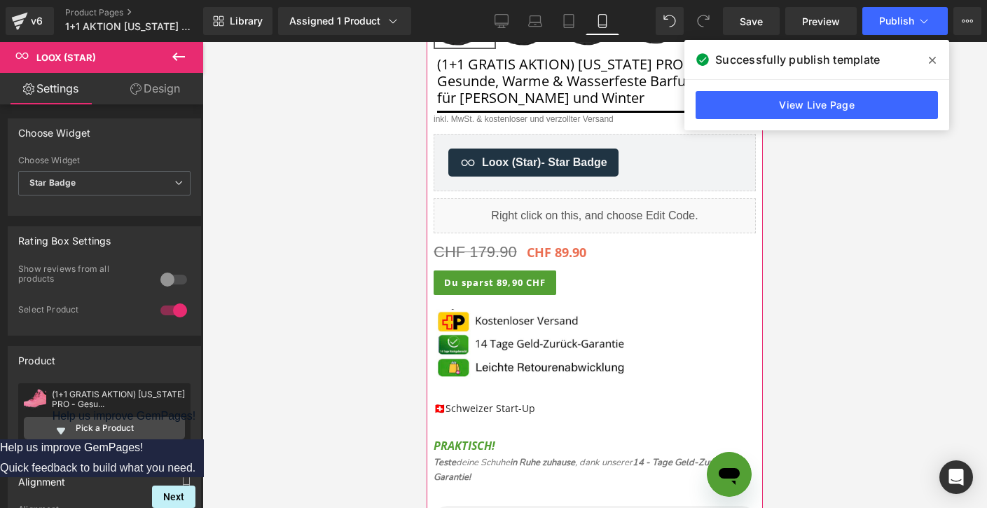
click at [527, 222] on div "Liquid" at bounding box center [595, 215] width 322 height 35
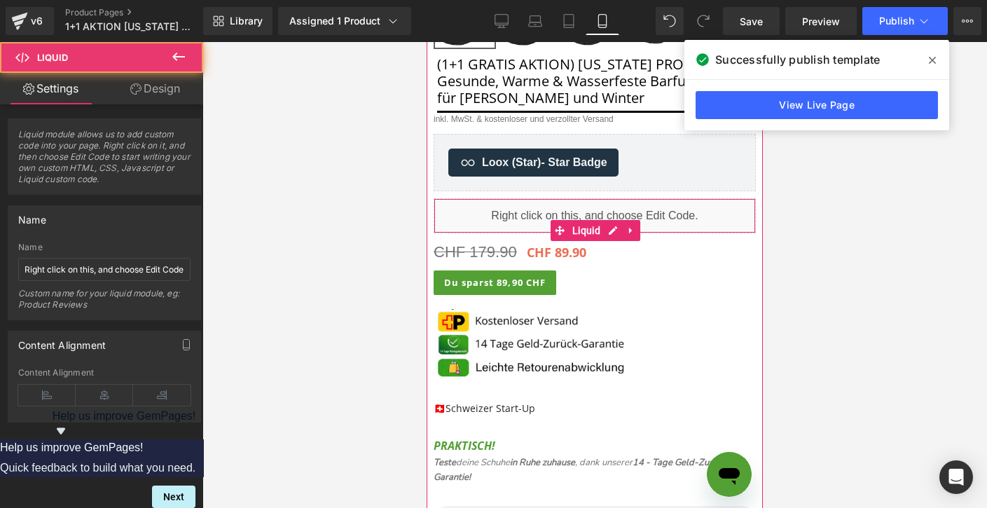
click at [513, 160] on span "Loox (Star) - Star Badge" at bounding box center [544, 162] width 125 height 17
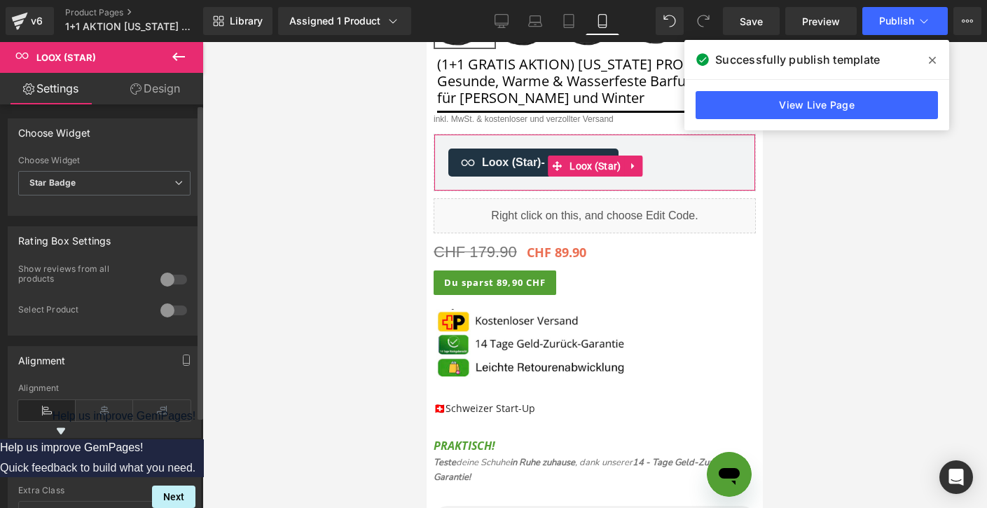
click at [167, 305] on div at bounding box center [174, 310] width 34 height 22
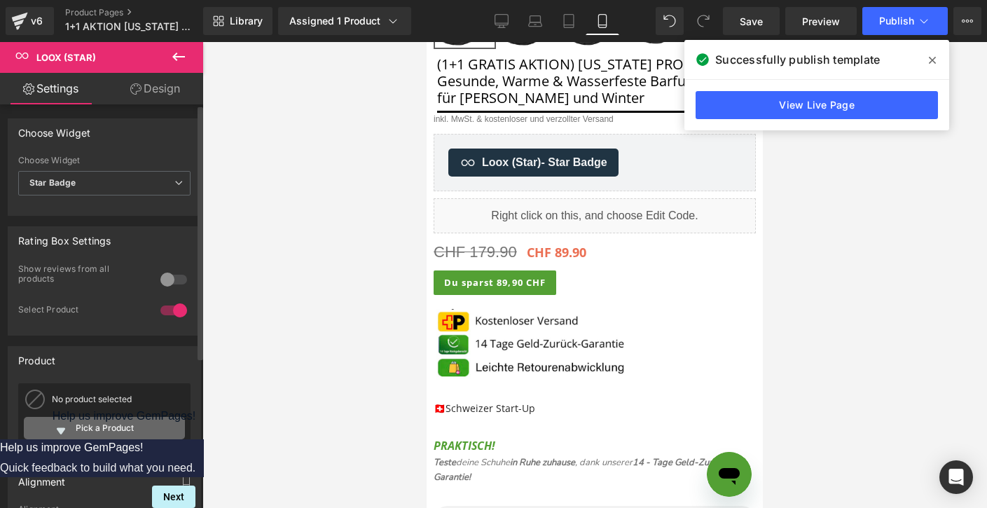
click at [112, 424] on link "Pick a Product" at bounding box center [104, 428] width 161 height 22
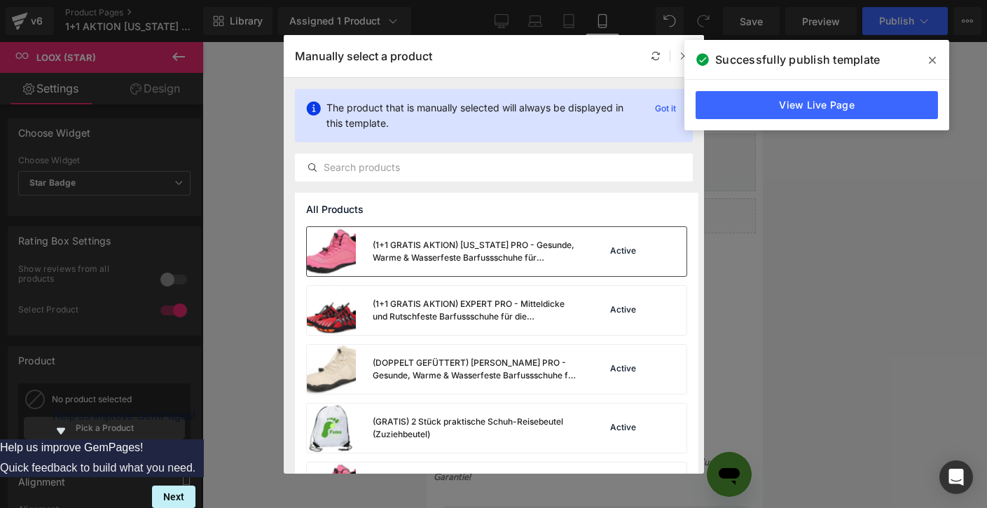
click at [420, 256] on div "(1+1 GRATIS AKTION) [US_STATE] PRO - Gesunde, Warme & Wasserfeste Barfussschuhe…" at bounding box center [476, 251] width 207 height 25
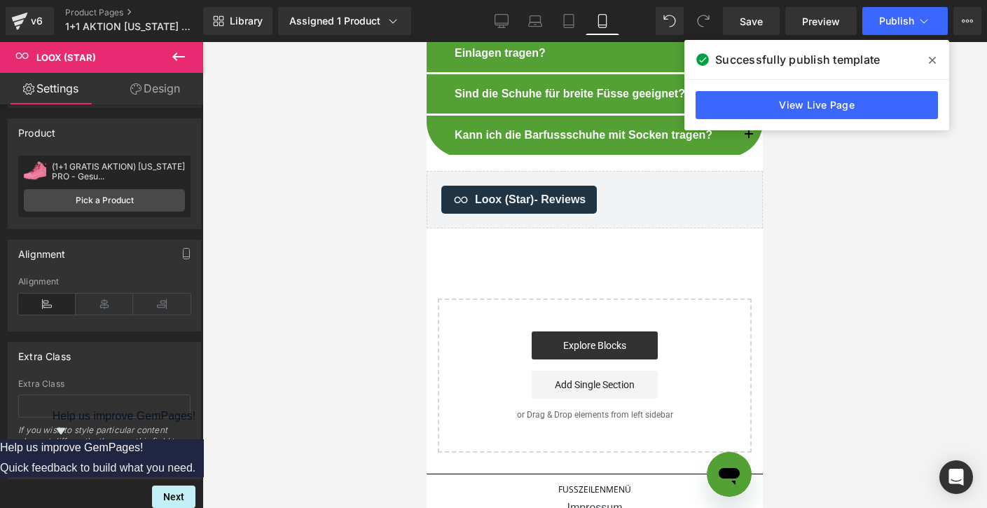
scroll to position [5663, 0]
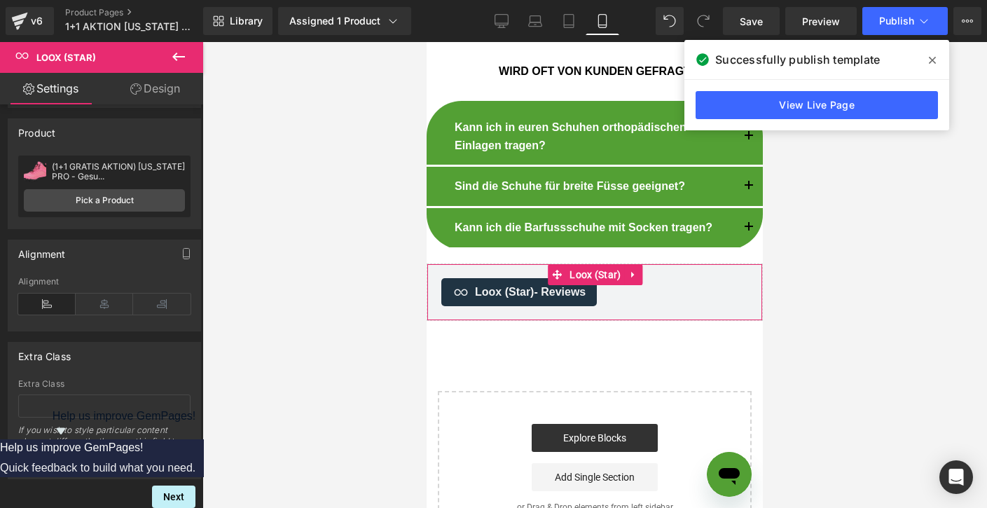
click at [554, 264] on span at bounding box center [557, 274] width 18 height 21
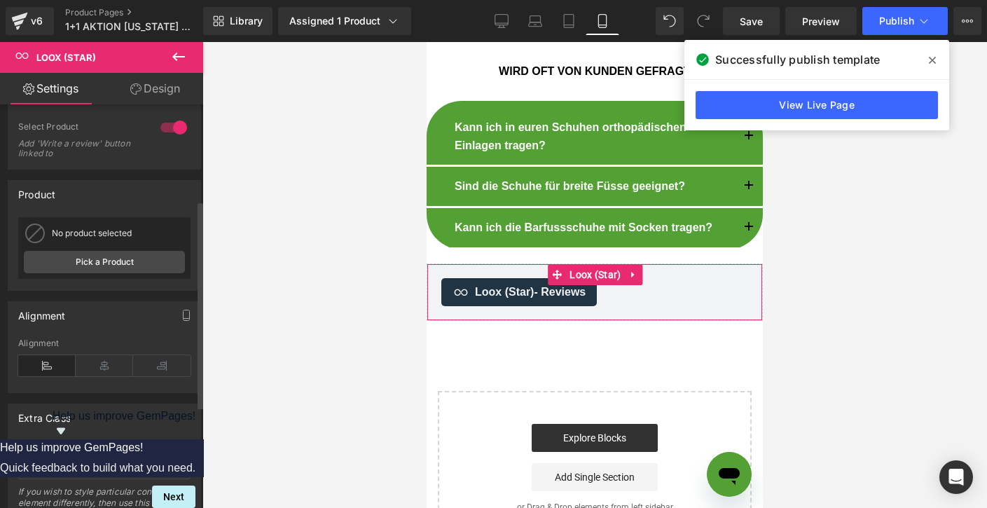
scroll to position [385, 0]
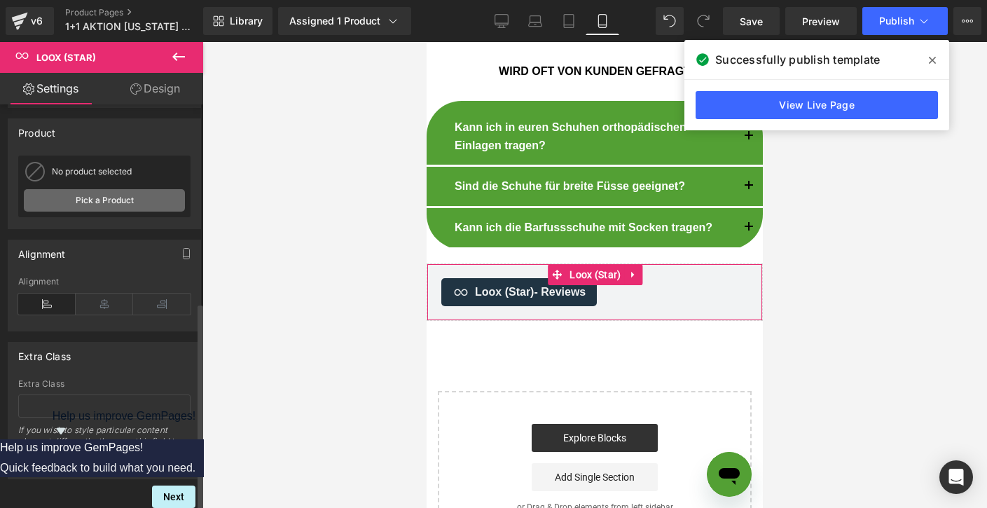
click at [97, 193] on link "Pick a Product" at bounding box center [104, 200] width 161 height 22
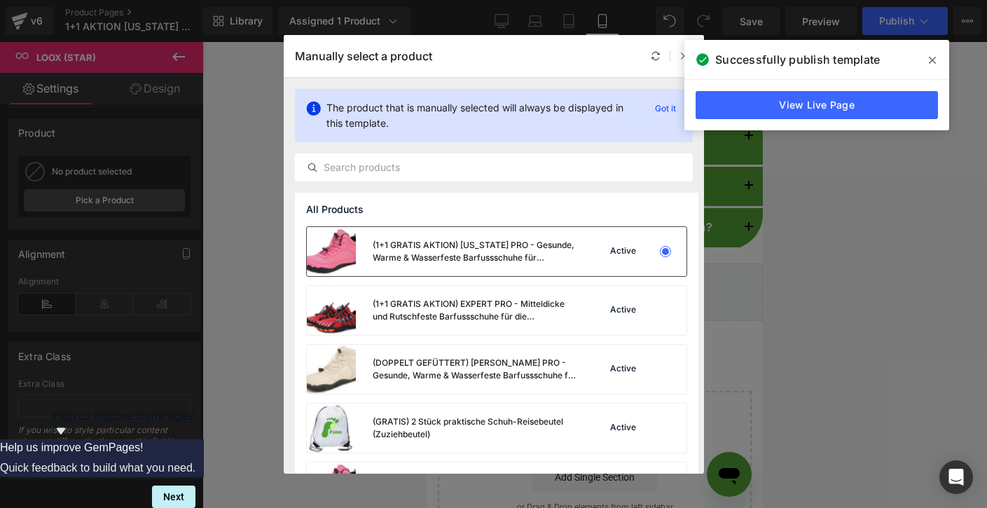
click at [390, 243] on div "(1+1 GRATIS AKTION) [US_STATE] PRO - Gesunde, Warme & Wasserfeste Barfussschuhe…" at bounding box center [476, 251] width 207 height 25
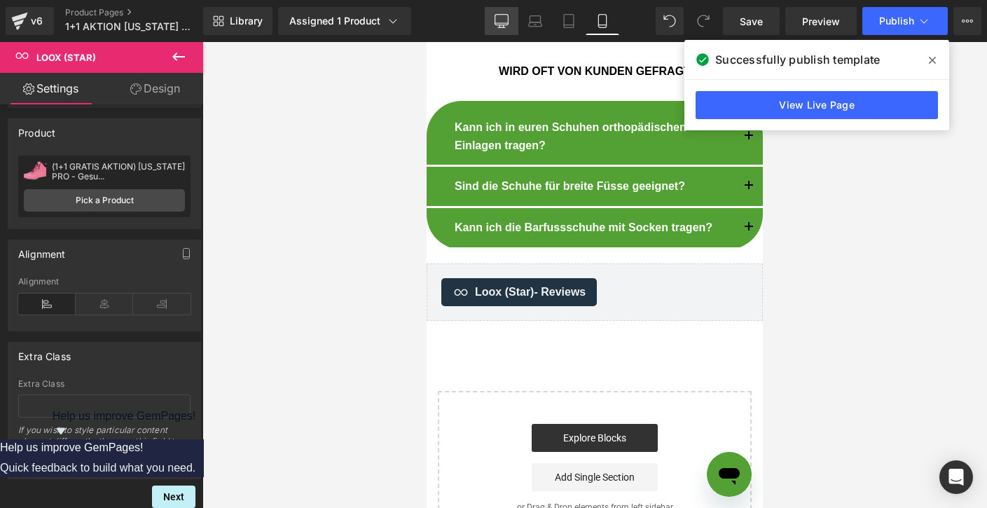
click at [509, 21] on link "Desktop" at bounding box center [502, 21] width 34 height 28
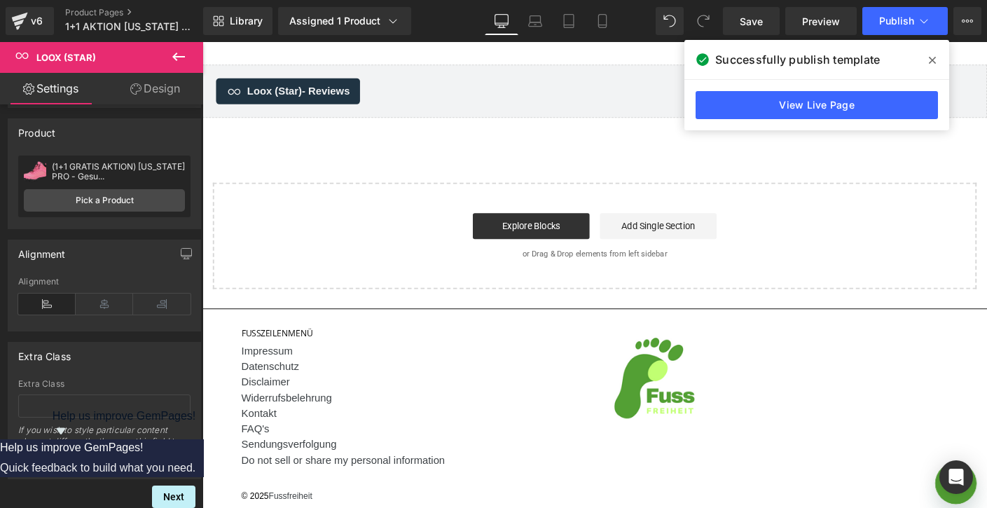
scroll to position [4541, 0]
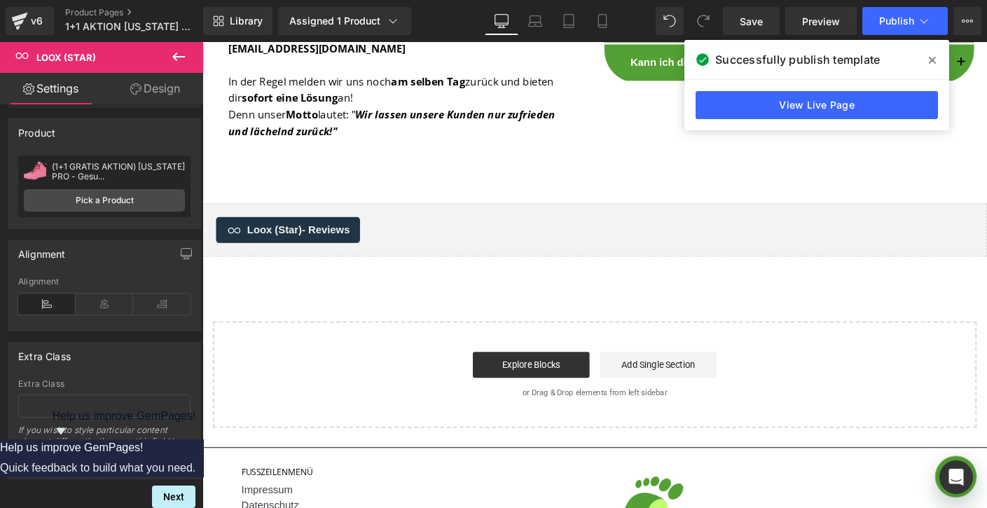
click at [509, 227] on div "Loox (Star) - Reviews Loox (Star)" at bounding box center [626, 244] width 848 height 57
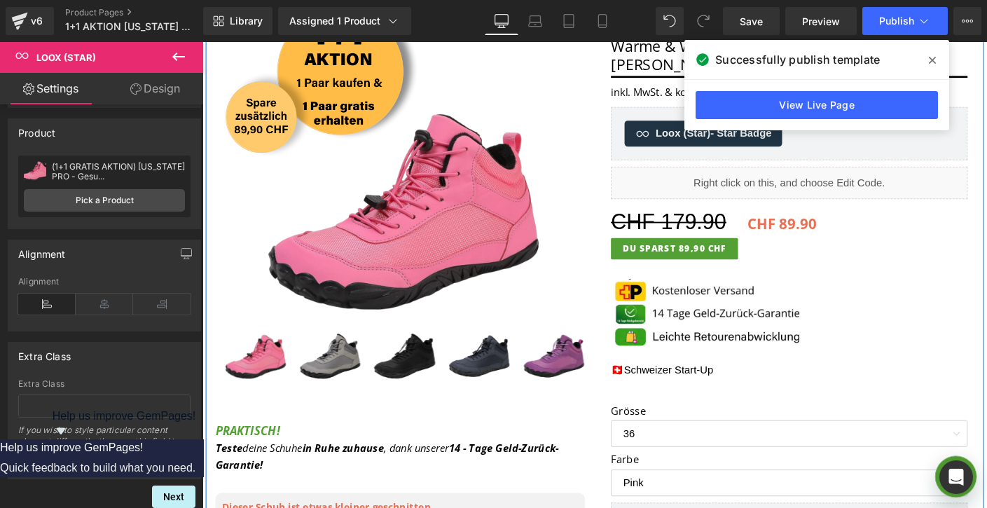
scroll to position [277, 0]
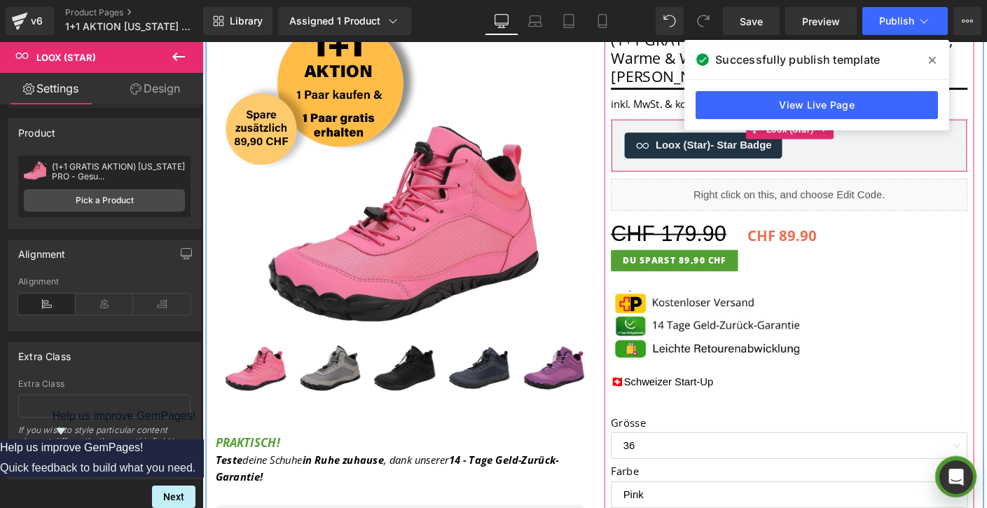
click at [717, 155] on span "Loox (Star) - Star Badge" at bounding box center [754, 154] width 125 height 17
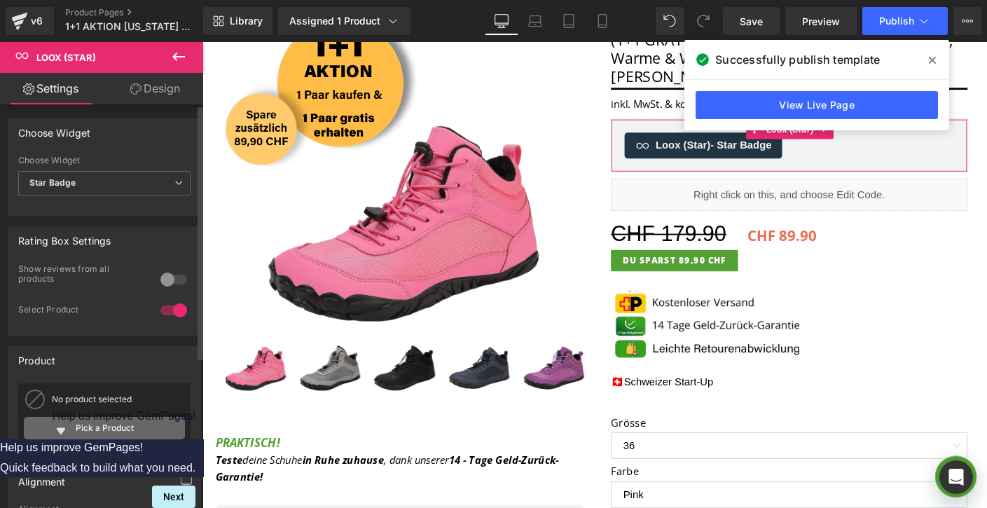
click at [139, 418] on link "Pick a Product" at bounding box center [104, 428] width 161 height 22
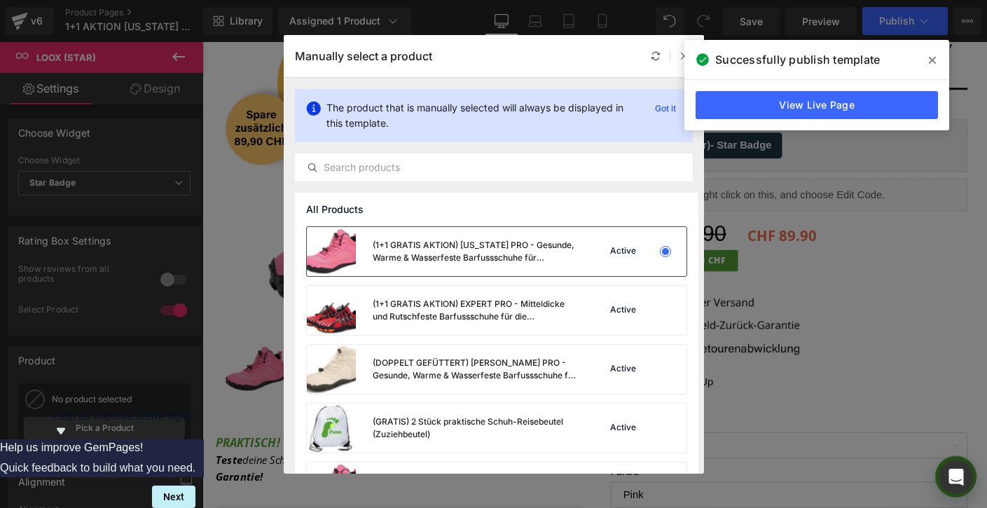
click at [397, 249] on div "(1+1 GRATIS AKTION) [US_STATE] PRO - Gesunde, Warme & Wasserfeste Barfussschuhe…" at bounding box center [476, 251] width 207 height 25
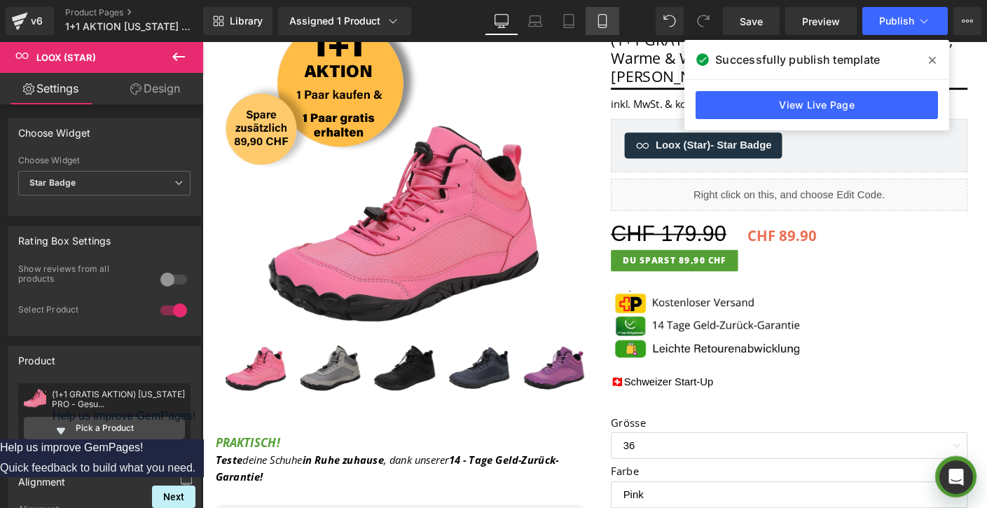
click at [606, 16] on icon at bounding box center [602, 21] width 8 height 13
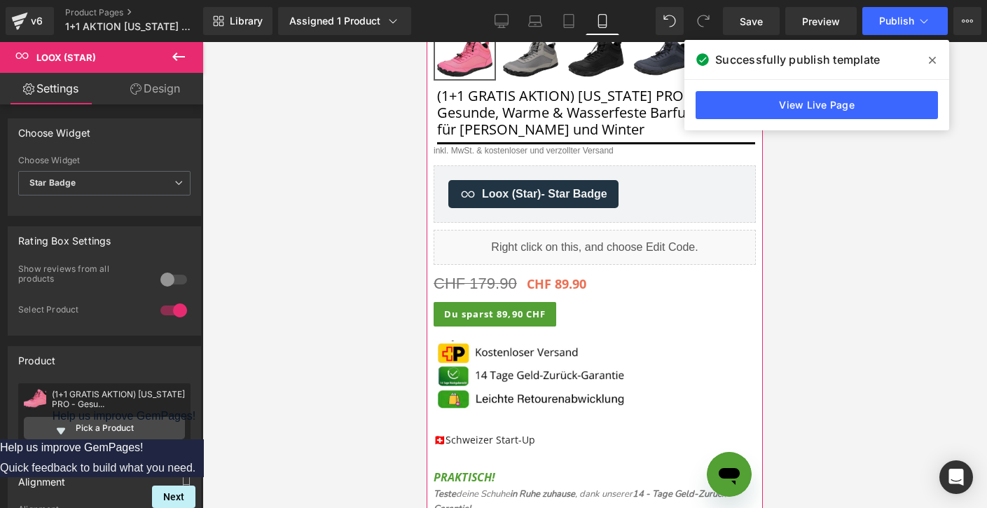
scroll to position [441, 0]
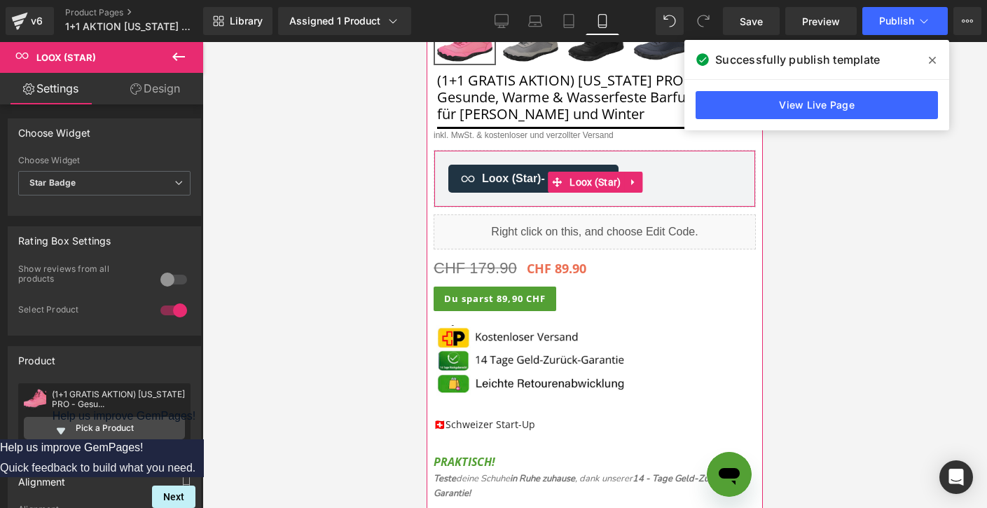
click at [511, 196] on div "Loox (Star) - Star Badge Loox (Star)" at bounding box center [595, 178] width 322 height 57
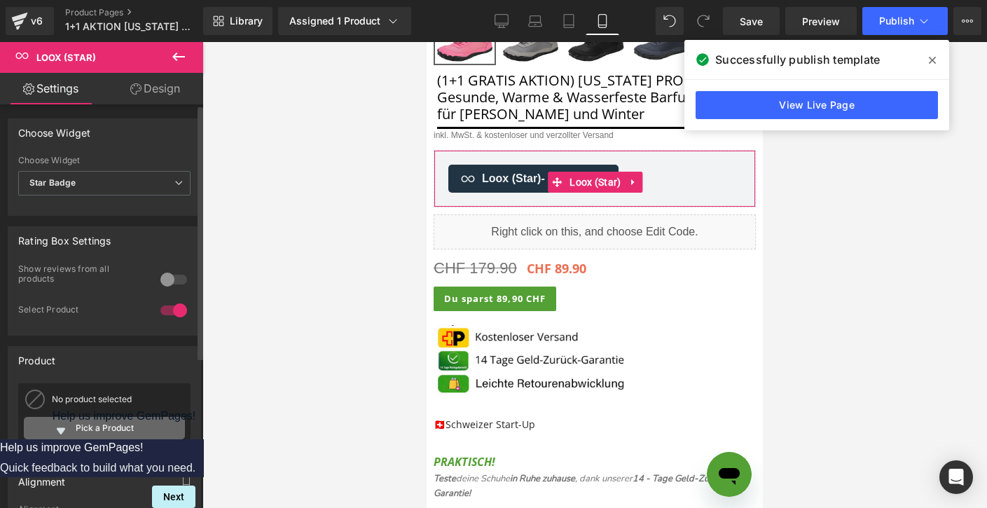
click at [160, 434] on link "Pick a Product" at bounding box center [104, 428] width 161 height 22
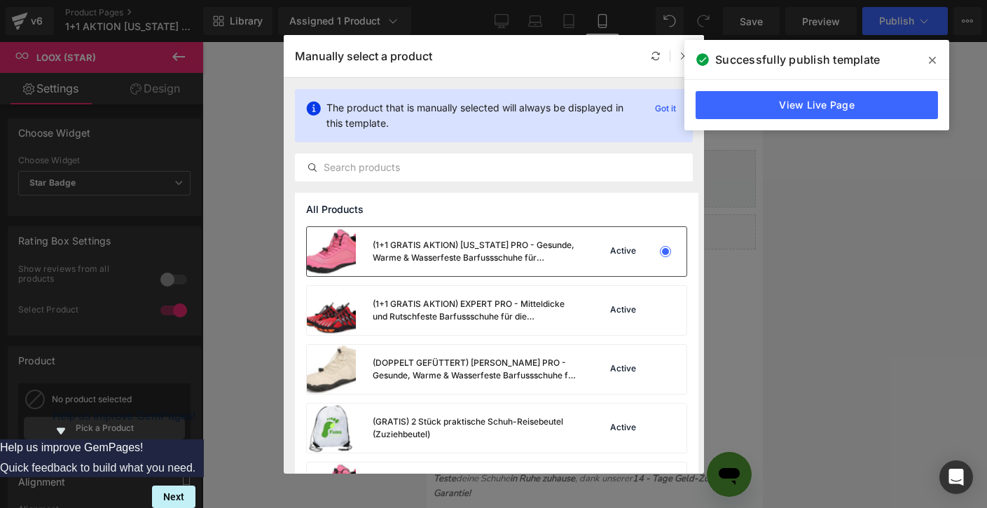
click at [426, 244] on div "(1+1 GRATIS AKTION) [US_STATE] PRO - Gesunde, Warme & Wasserfeste Barfussschuhe…" at bounding box center [476, 251] width 207 height 25
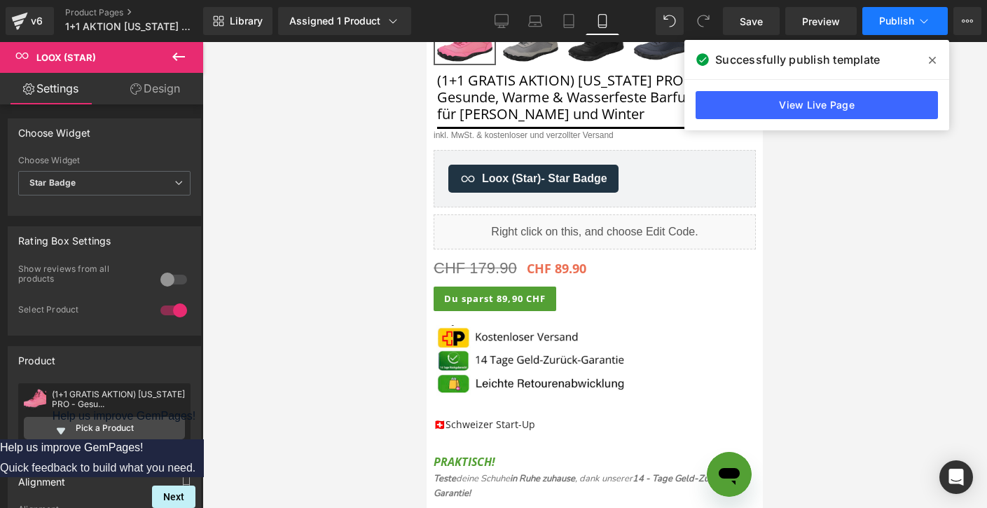
click at [912, 23] on span "Publish" at bounding box center [896, 20] width 35 height 11
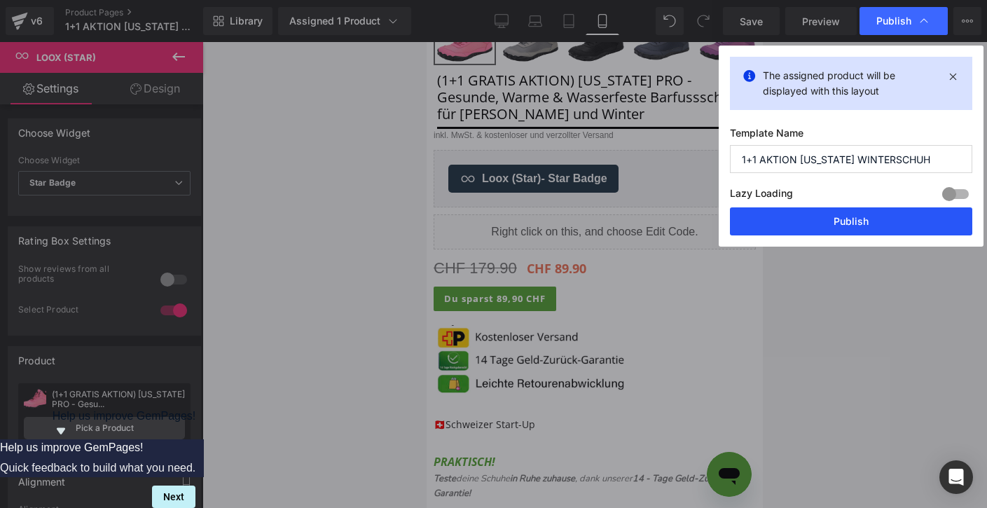
click at [829, 216] on button "Publish" at bounding box center [851, 221] width 242 height 28
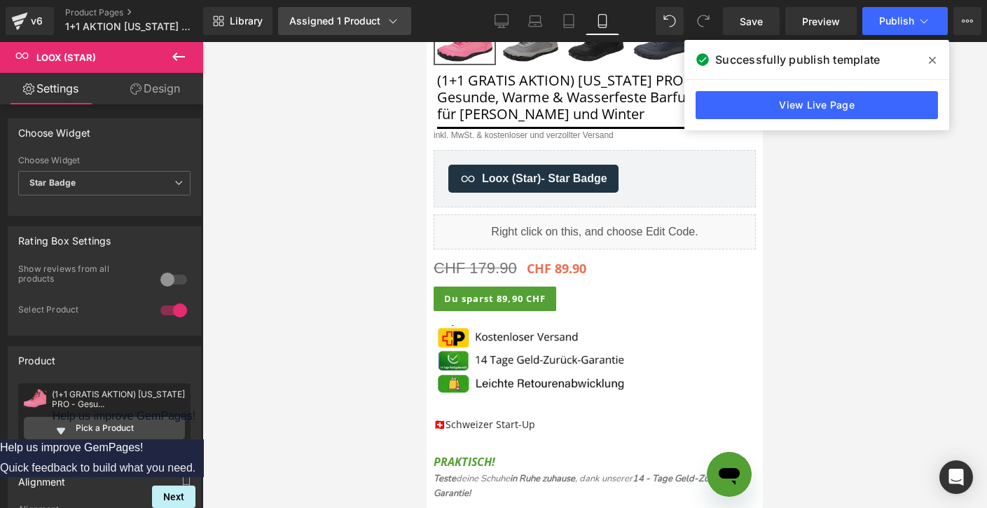
click at [354, 11] on link "Assigned 1 Product" at bounding box center [344, 21] width 133 height 28
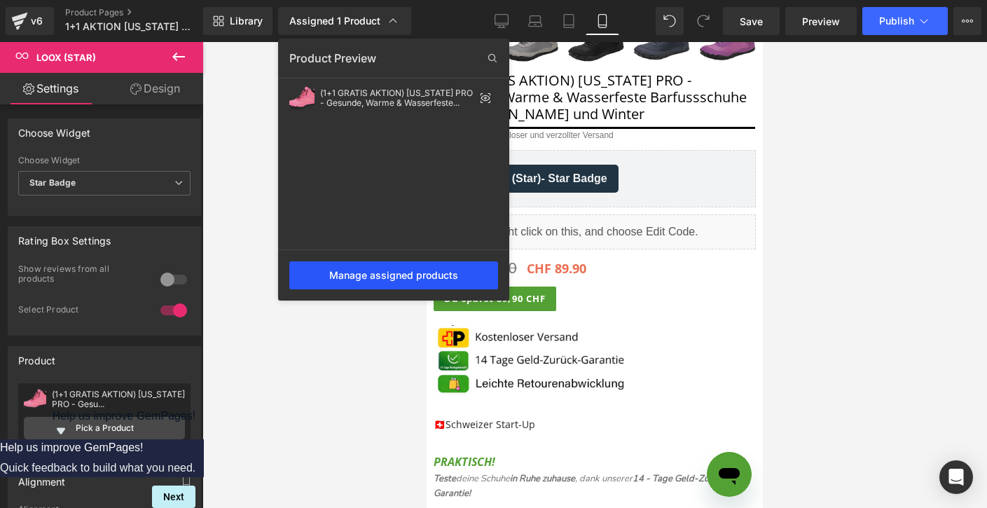
click at [345, 276] on div "Manage assigned products" at bounding box center [393, 275] width 209 height 28
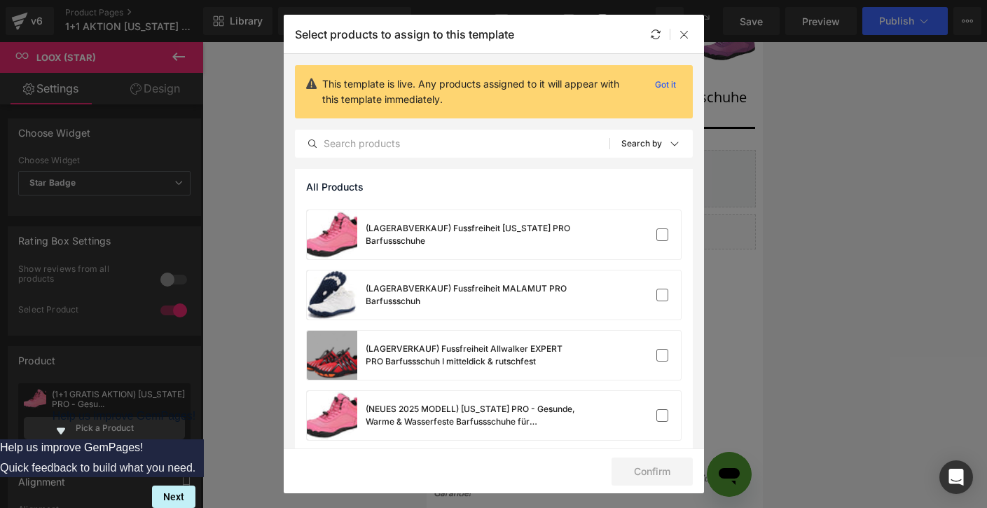
scroll to position [235, 0]
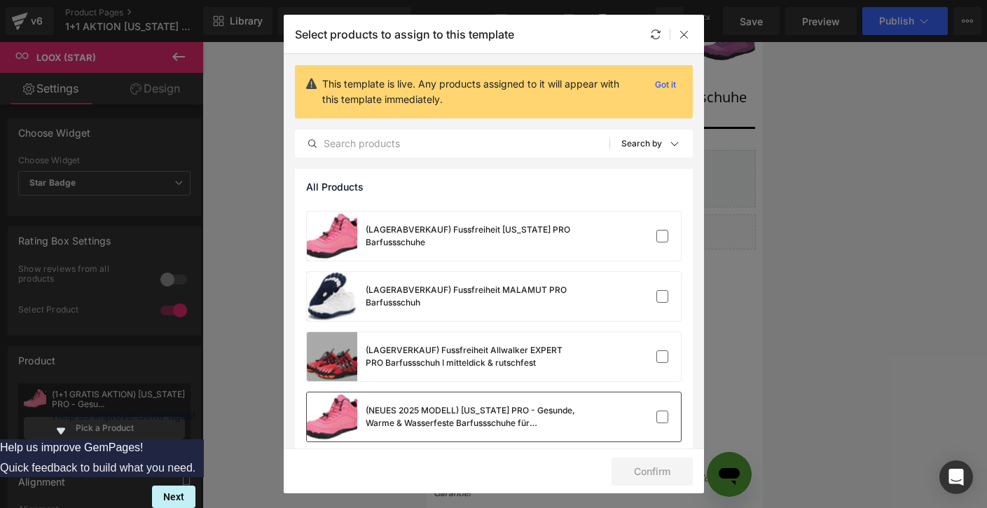
click at [417, 403] on div "(NEUES 2025 MODELL) [US_STATE] PRO - Gesunde, Warme & Wasserfeste Barfussschuhe…" at bounding box center [441, 416] width 269 height 49
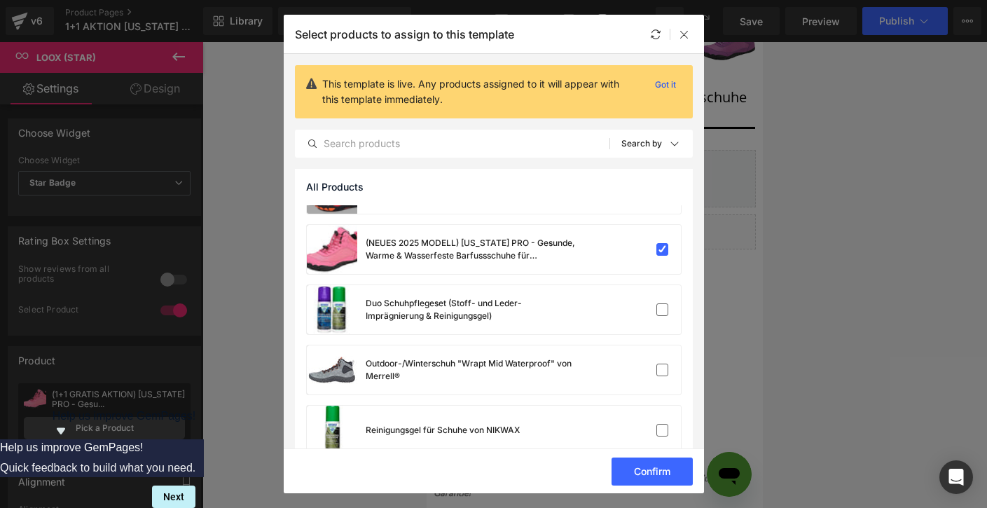
scroll to position [404, 0]
click at [637, 469] on button "Confirm" at bounding box center [652, 471] width 81 height 28
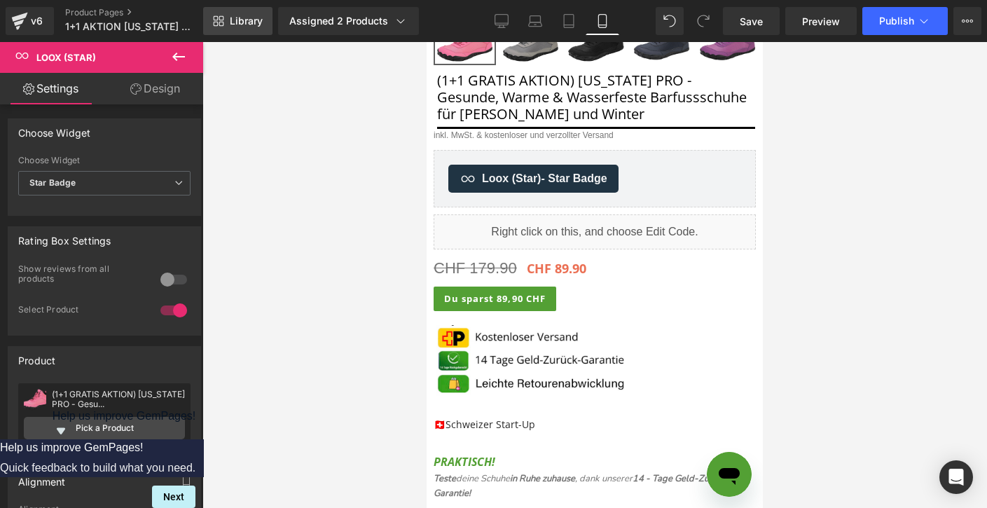
click at [256, 20] on span "Library" at bounding box center [246, 21] width 33 height 13
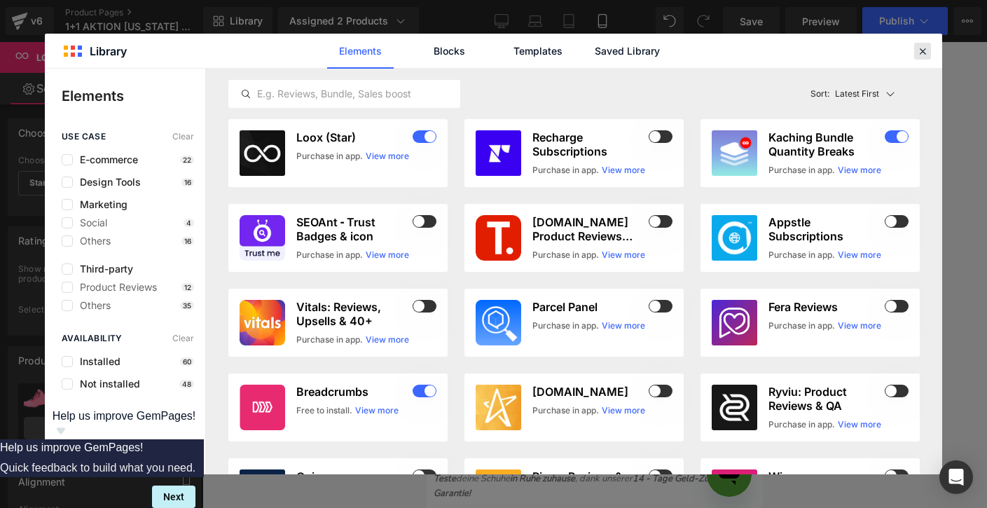
click at [925, 57] on div at bounding box center [922, 51] width 17 height 17
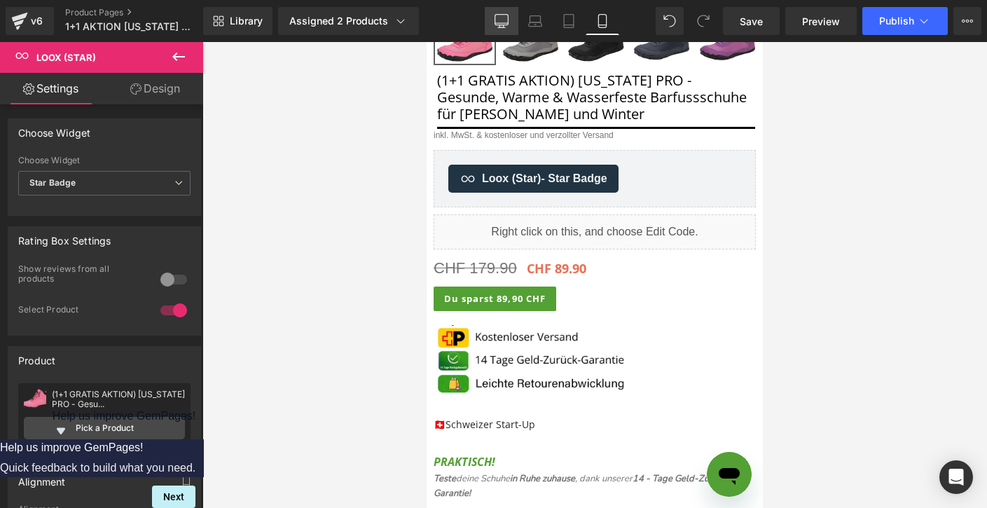
click at [504, 18] on icon at bounding box center [502, 21] width 14 height 14
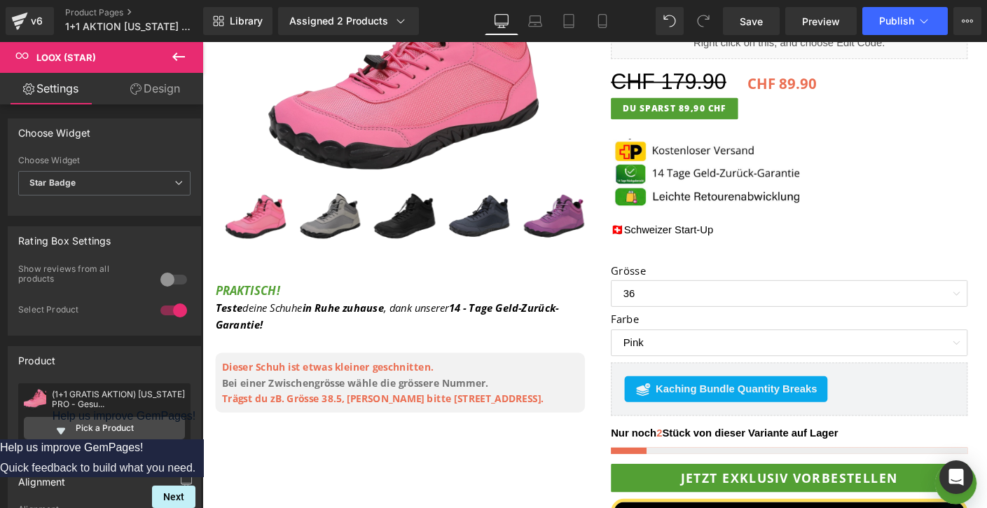
scroll to position [0, 0]
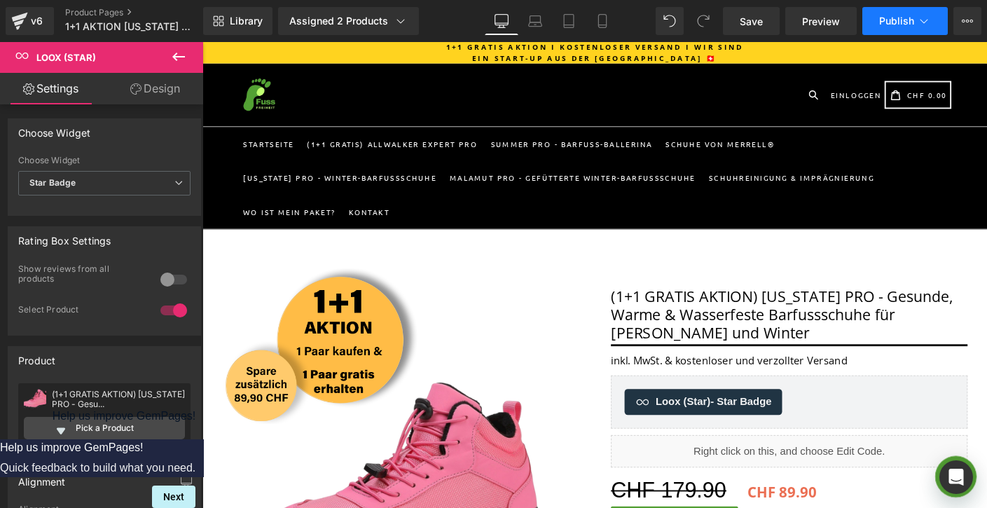
click at [896, 16] on span "Publish" at bounding box center [896, 20] width 35 height 11
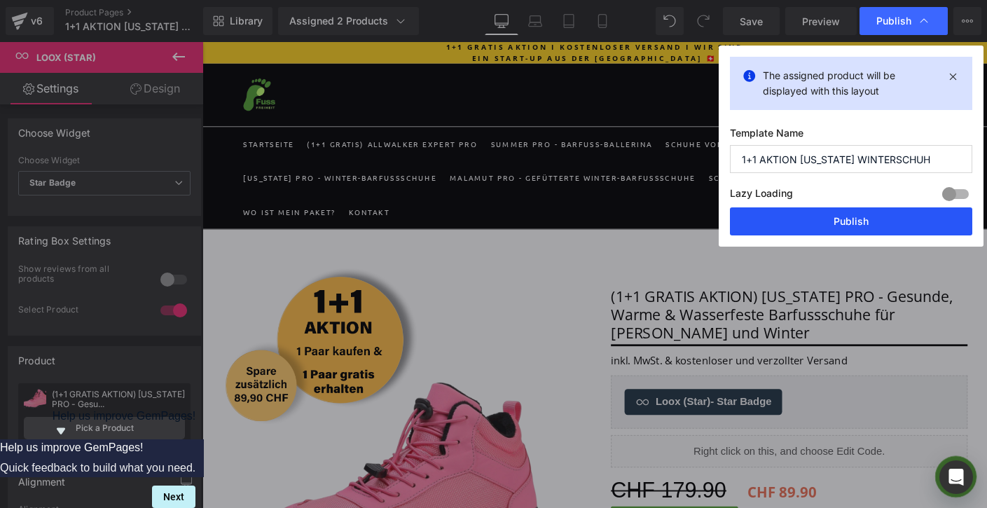
click at [834, 221] on button "Publish" at bounding box center [851, 221] width 242 height 28
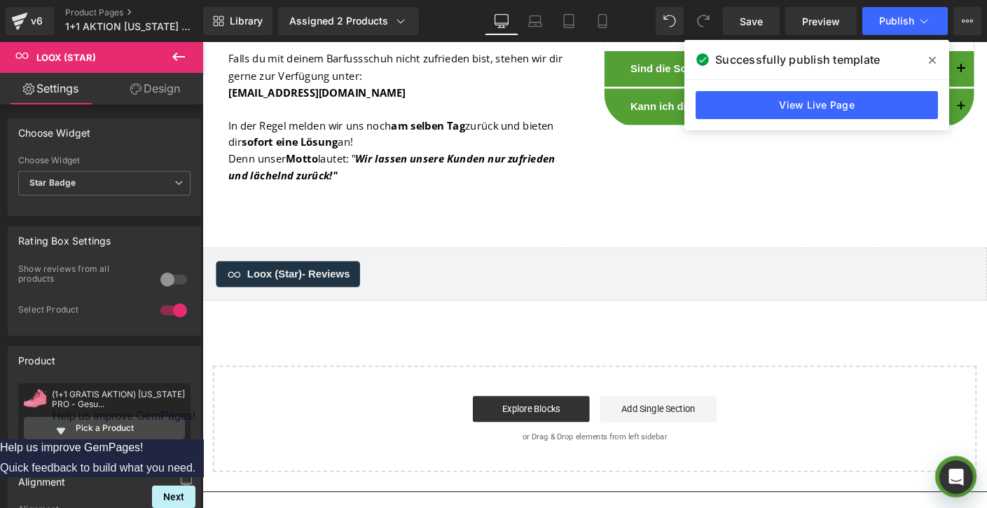
scroll to position [4639, 0]
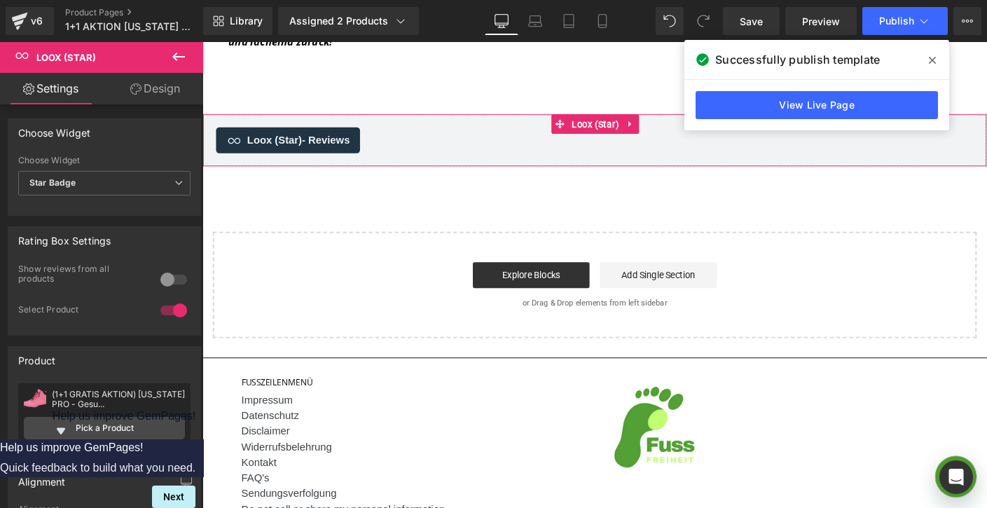
click at [499, 136] on div "Loox (Star) - Reviews" at bounding box center [626, 148] width 818 height 28
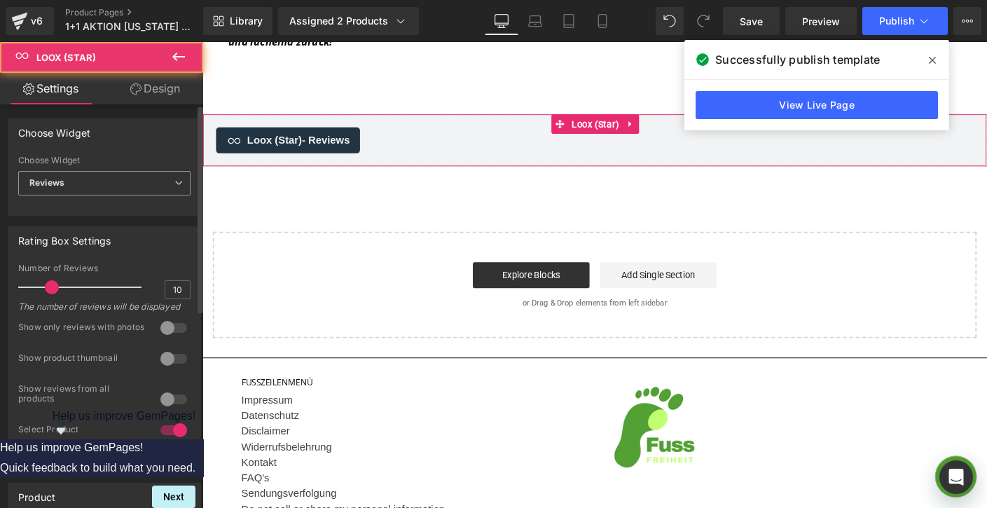
click at [146, 192] on span "Reviews" at bounding box center [104, 183] width 172 height 25
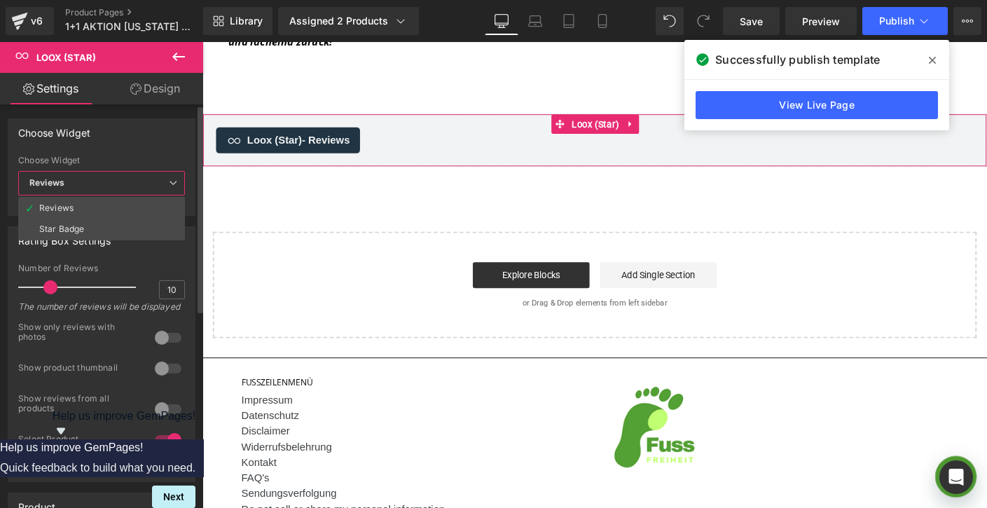
click at [92, 364] on div "Show product thumbnail" at bounding box center [79, 369] width 123 height 15
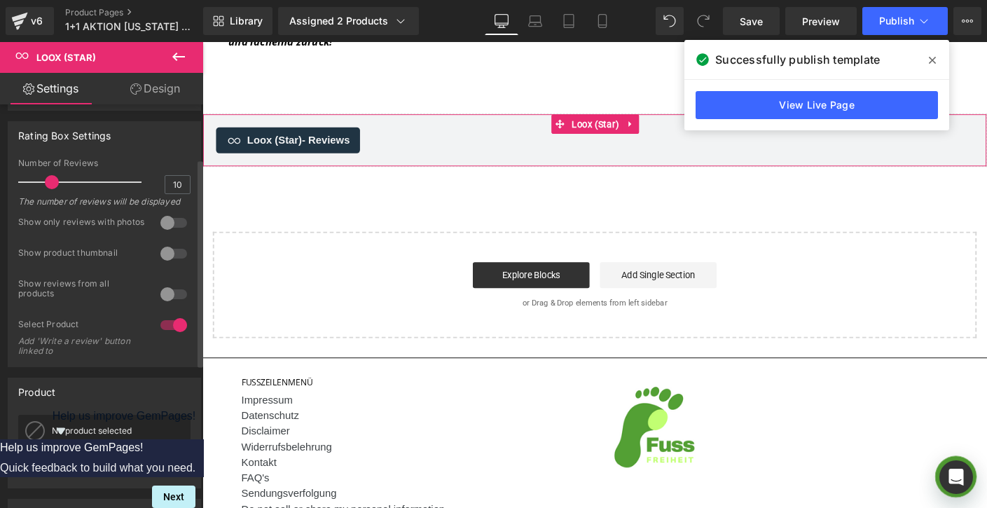
scroll to position [282, 0]
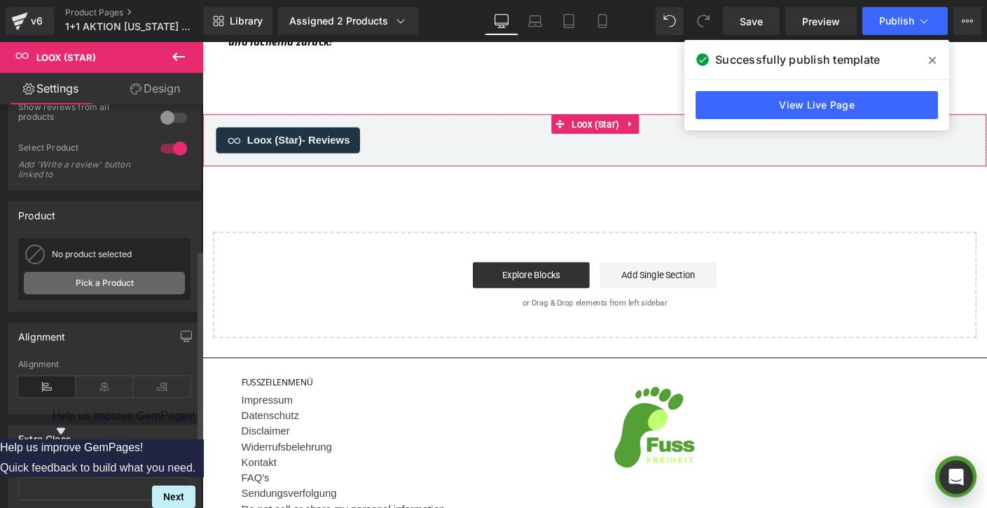
click at [109, 294] on link "Pick a Product" at bounding box center [104, 283] width 161 height 22
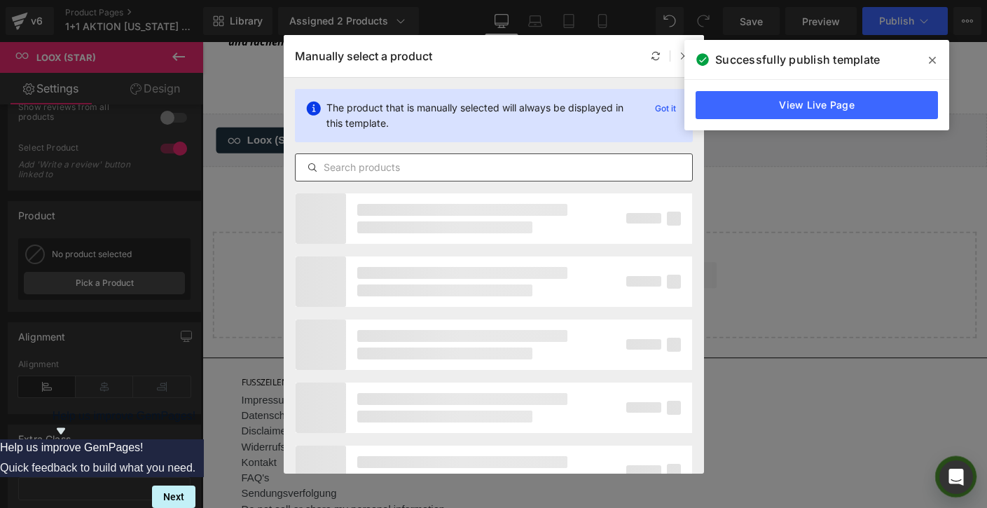
click at [429, 168] on input "text" at bounding box center [494, 167] width 396 height 17
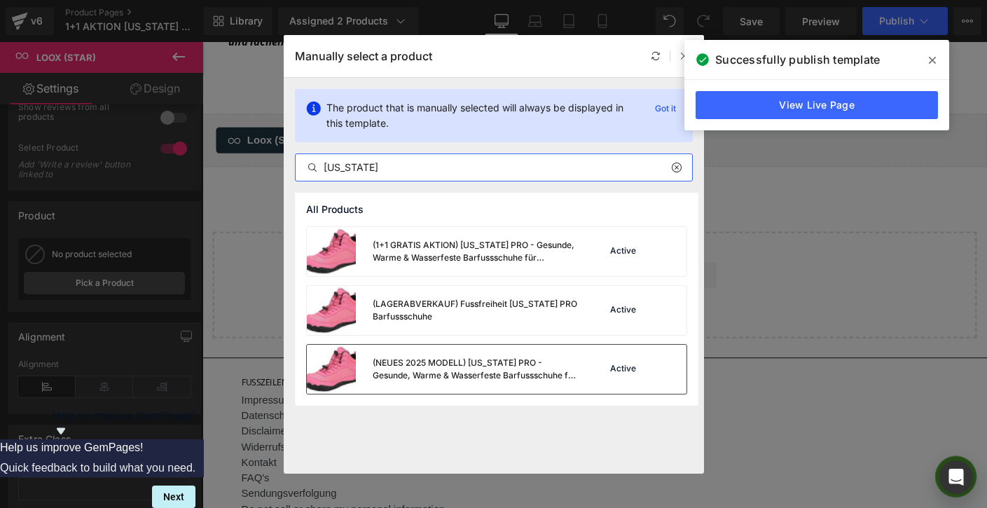
type input "alaska"
click at [522, 374] on div "(NEUES 2025 MODELL) [US_STATE] PRO - Gesunde, Warme & Wasserfeste Barfussschuhe…" at bounding box center [476, 369] width 207 height 25
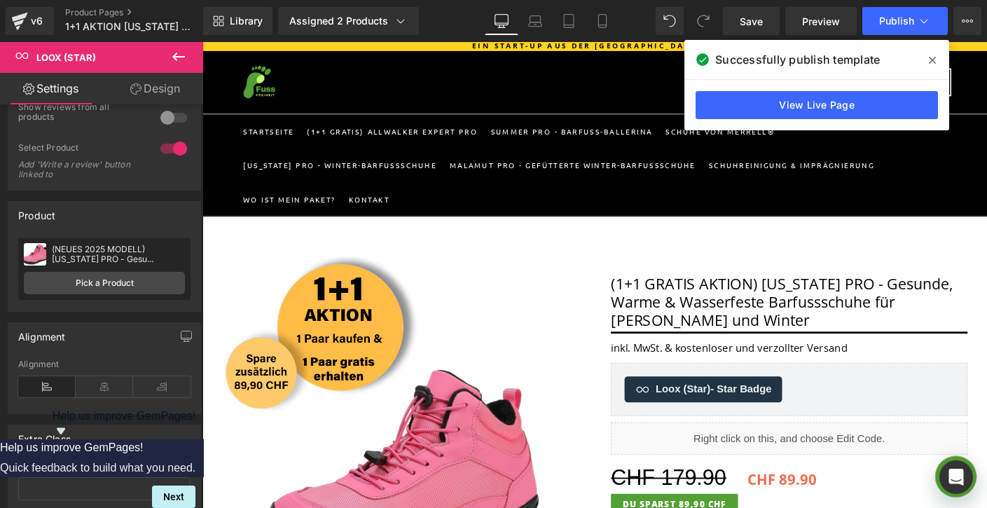
scroll to position [0, 0]
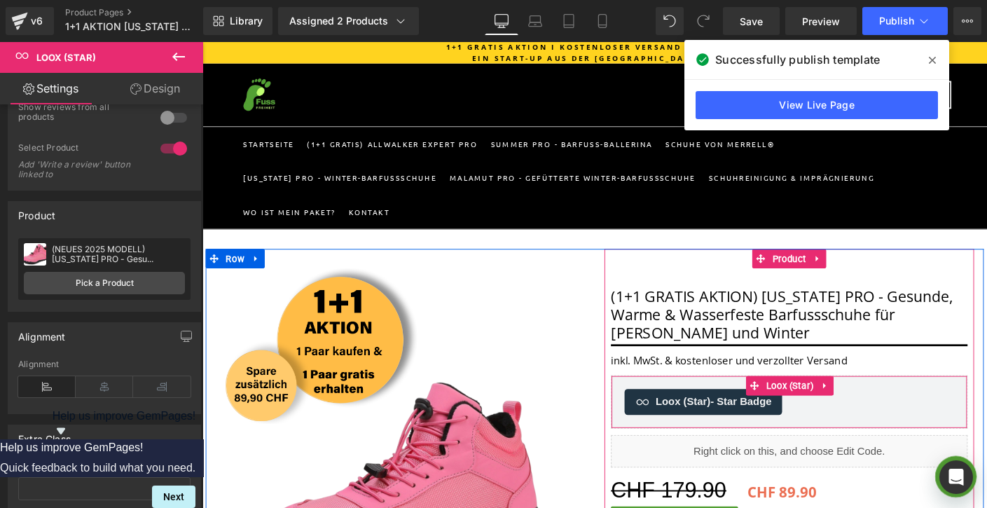
click at [727, 431] on span "Loox (Star) - Star Badge" at bounding box center [754, 430] width 125 height 17
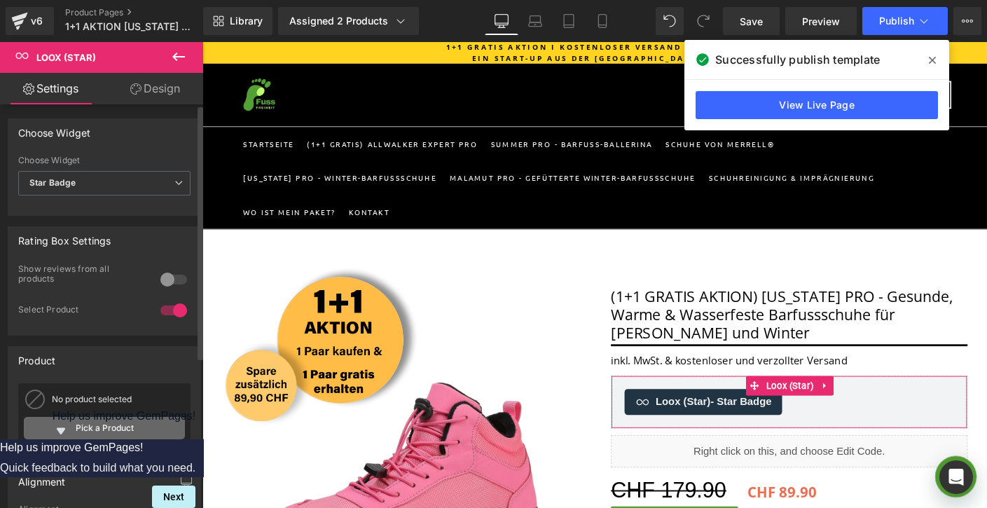
click at [110, 428] on link "Pick a Product" at bounding box center [104, 428] width 161 height 22
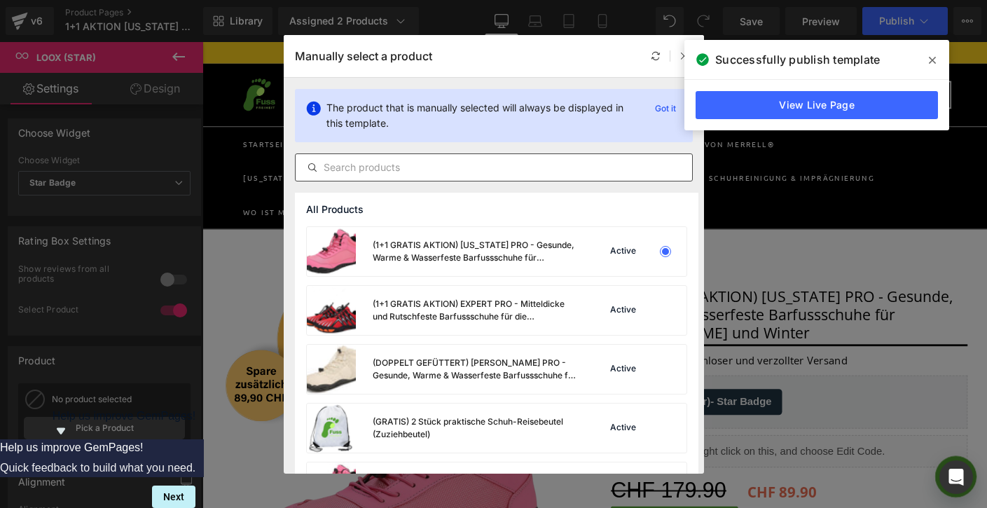
click at [423, 163] on input "text" at bounding box center [494, 167] width 396 height 17
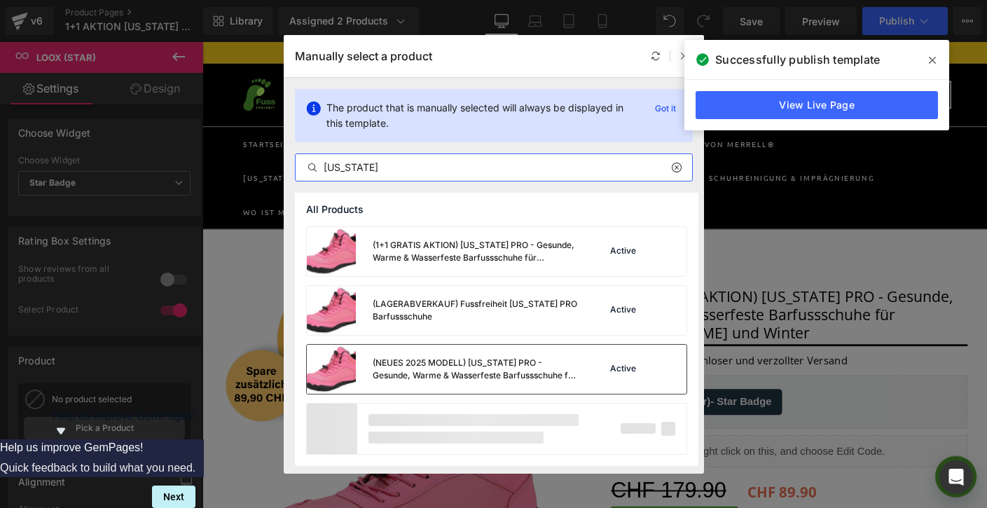
type input "alaska"
click at [444, 357] on div "(NEUES 2025 MODELL) [US_STATE] PRO - Gesunde, Warme & Wasserfeste Barfussschuhe…" at bounding box center [476, 369] width 207 height 25
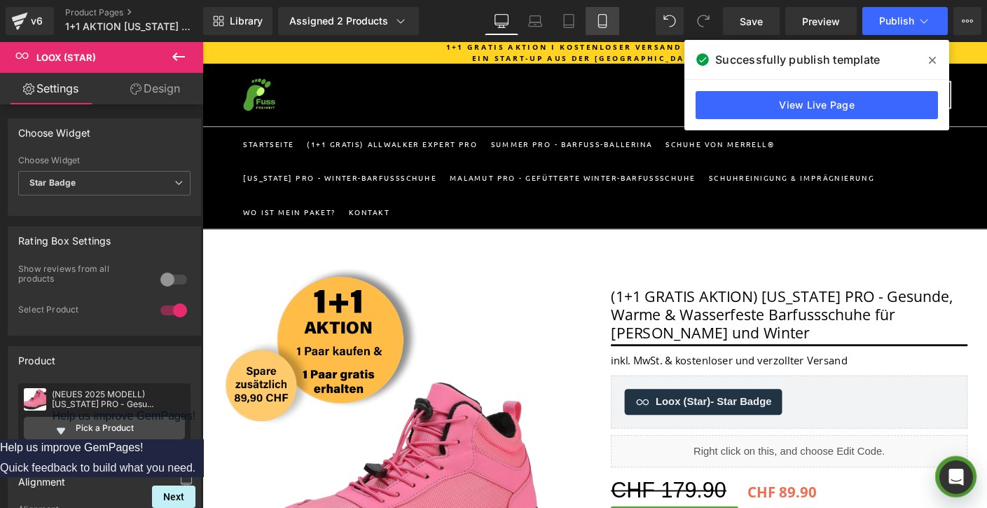
click at [607, 15] on icon at bounding box center [602, 21] width 14 height 14
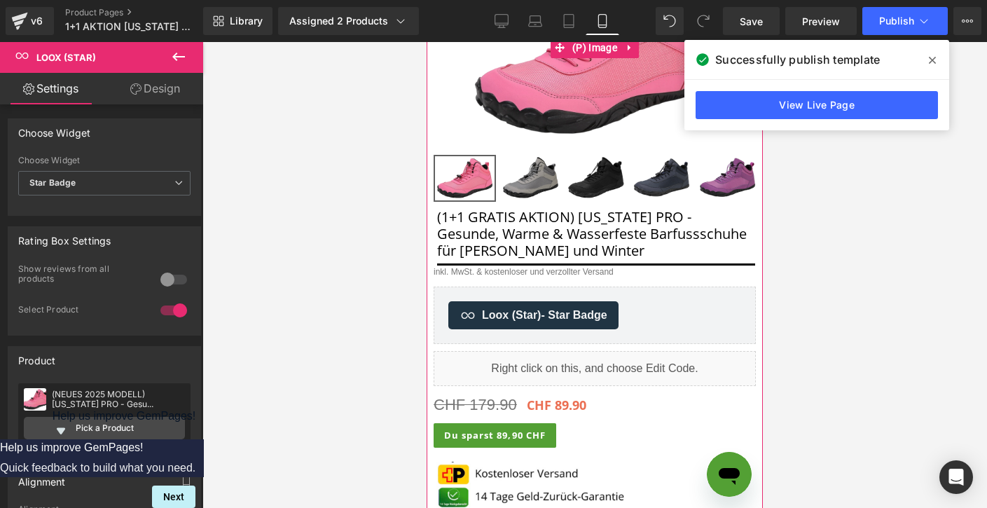
scroll to position [461, 0]
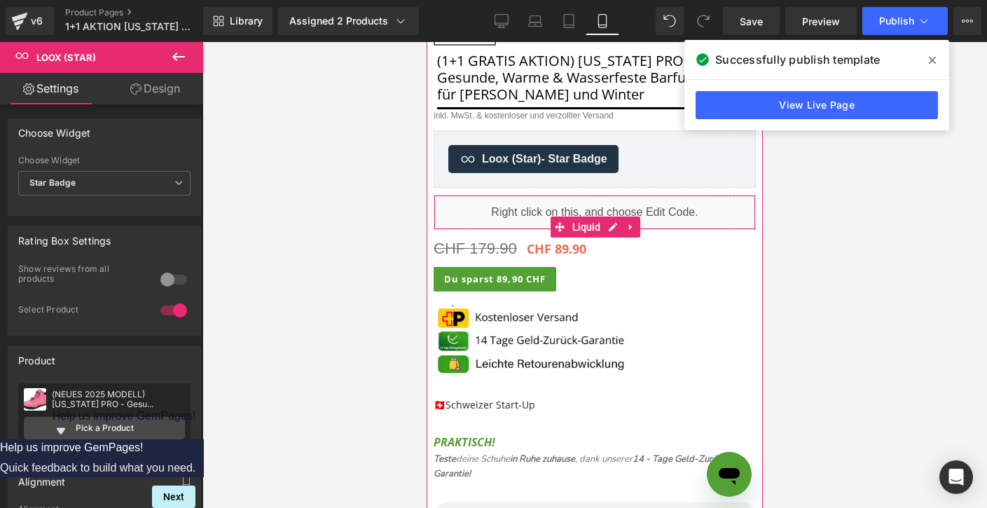
click at [577, 208] on div "Liquid" at bounding box center [595, 212] width 322 height 35
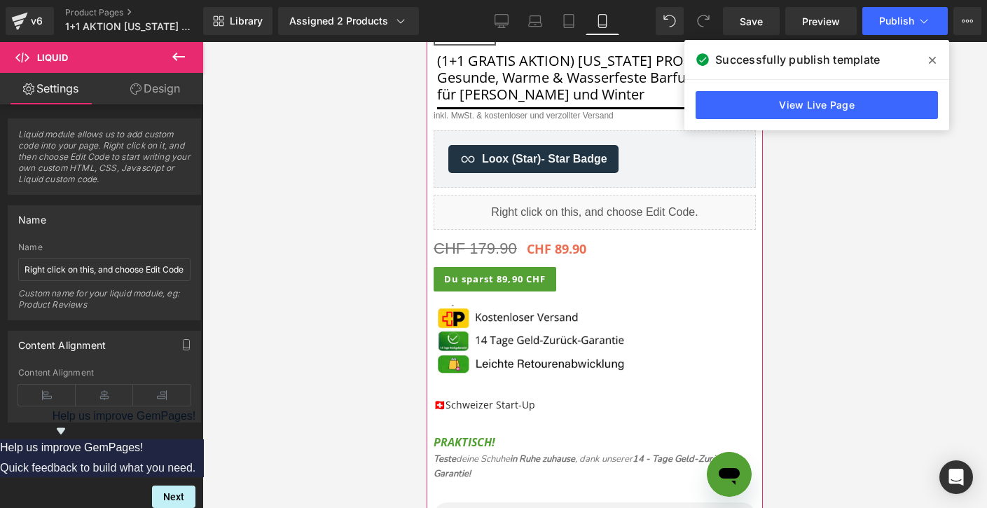
click at [541, 155] on span "- Star Badge" at bounding box center [574, 159] width 66 height 12
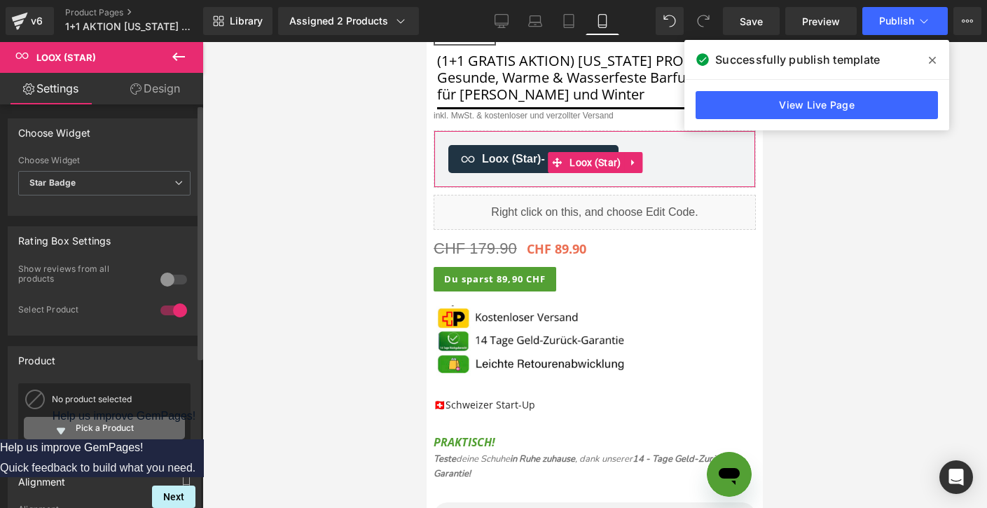
click at [76, 427] on link "Pick a Product" at bounding box center [104, 428] width 161 height 22
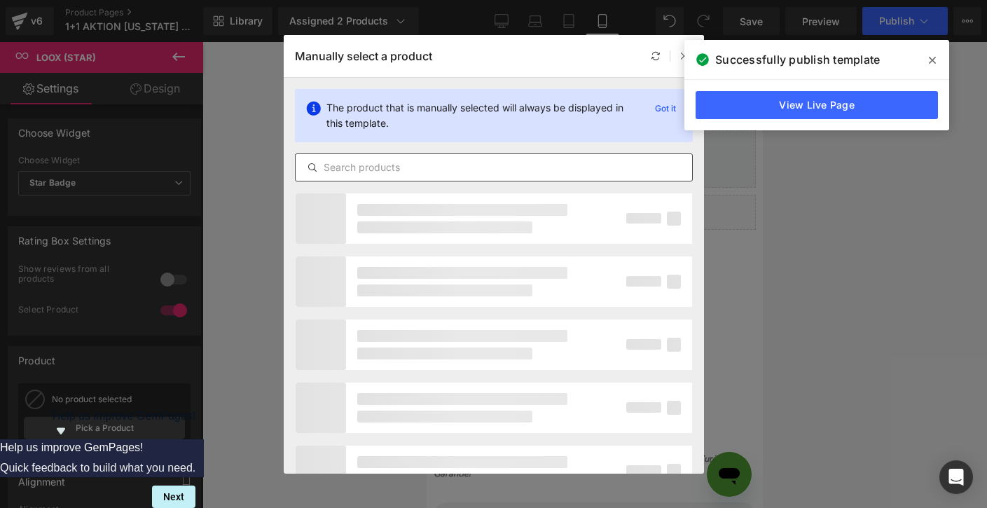
click at [375, 164] on input "text" at bounding box center [494, 167] width 396 height 17
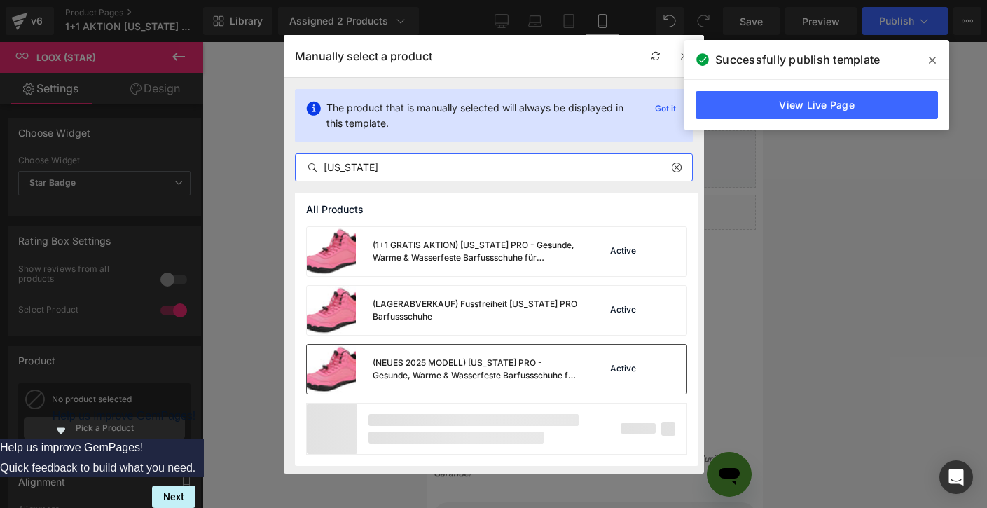
type input "alaska"
click at [415, 371] on div "(NEUES 2025 MODELL) [US_STATE] PRO - Gesunde, Warme & Wasserfeste Barfussschuhe…" at bounding box center [476, 369] width 207 height 25
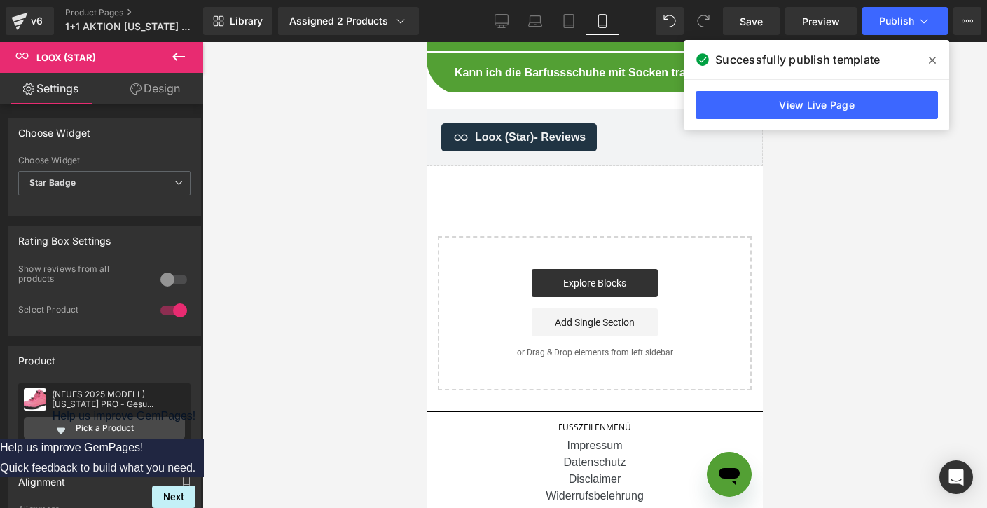
scroll to position [5782, 0]
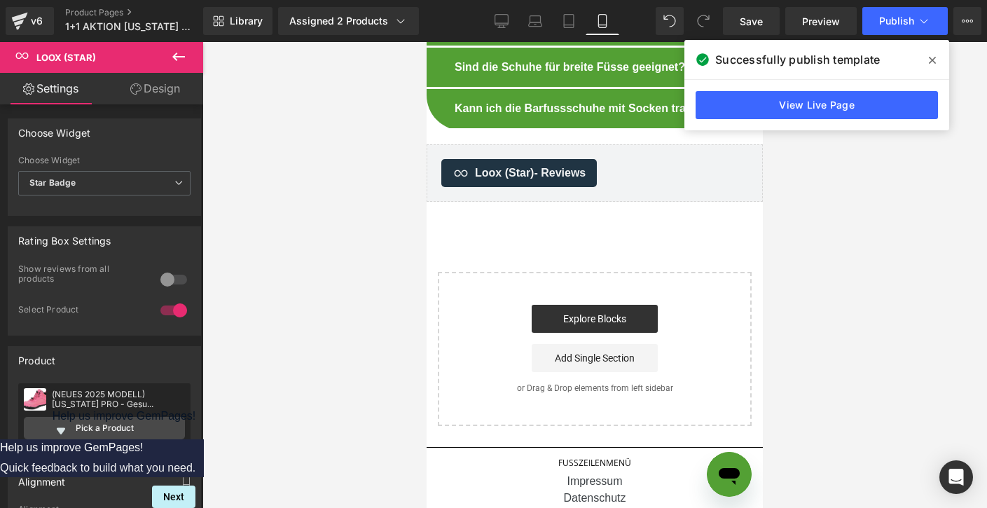
click at [653, 159] on div "Loox (Star) - Reviews" at bounding box center [594, 173] width 307 height 28
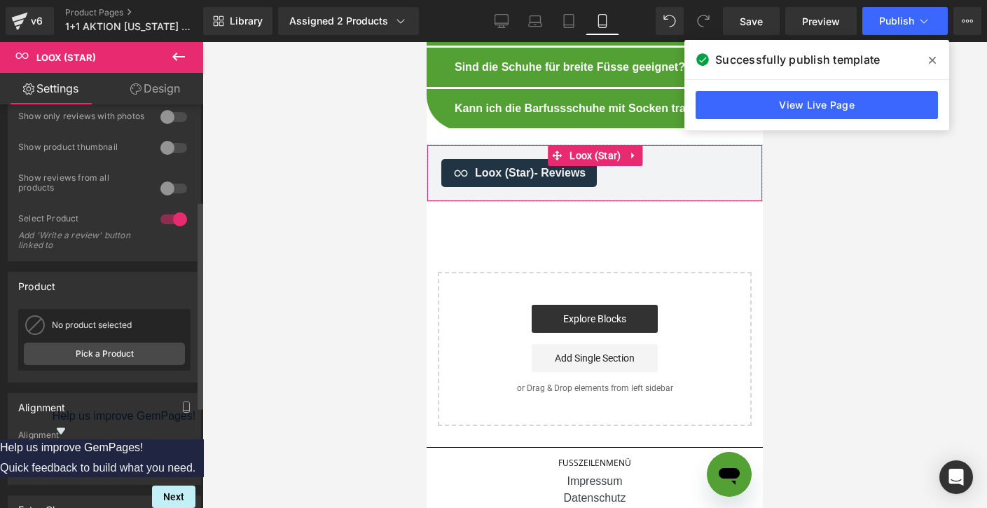
scroll to position [233, 0]
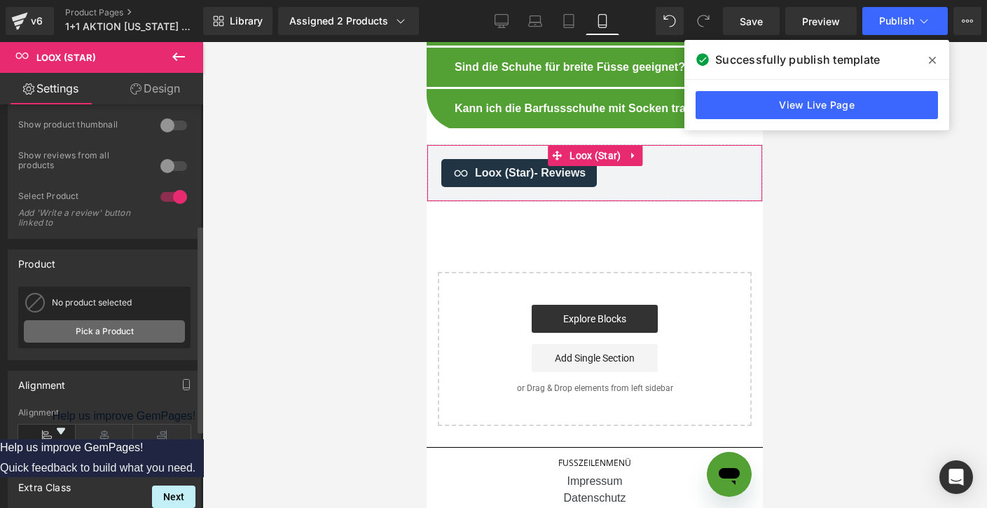
click at [92, 343] on link "Pick a Product" at bounding box center [104, 331] width 161 height 22
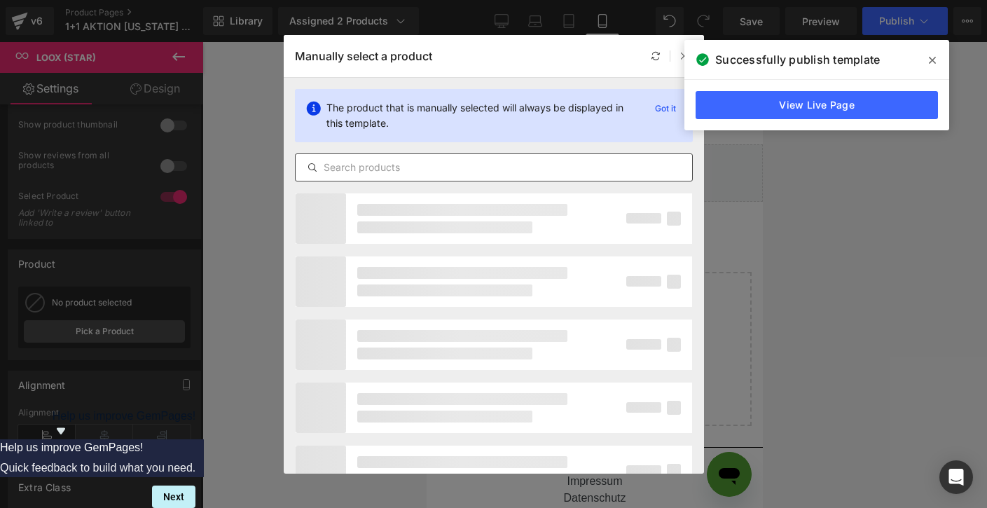
click at [391, 168] on input "text" at bounding box center [494, 167] width 396 height 17
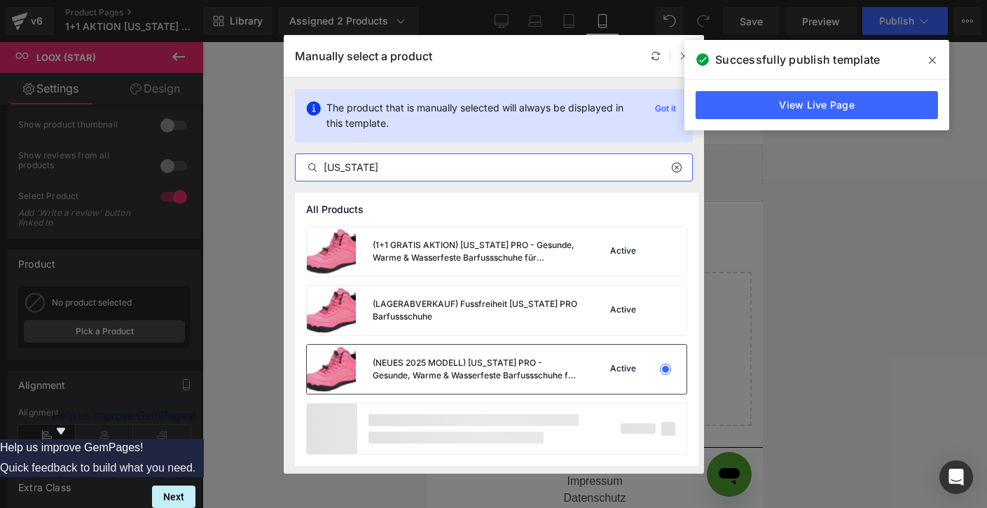
type input "alaska"
click at [446, 364] on div "(NEUES 2025 MODELL) [US_STATE] PRO - Gesunde, Warme & Wasserfeste Barfussschuhe…" at bounding box center [476, 369] width 207 height 25
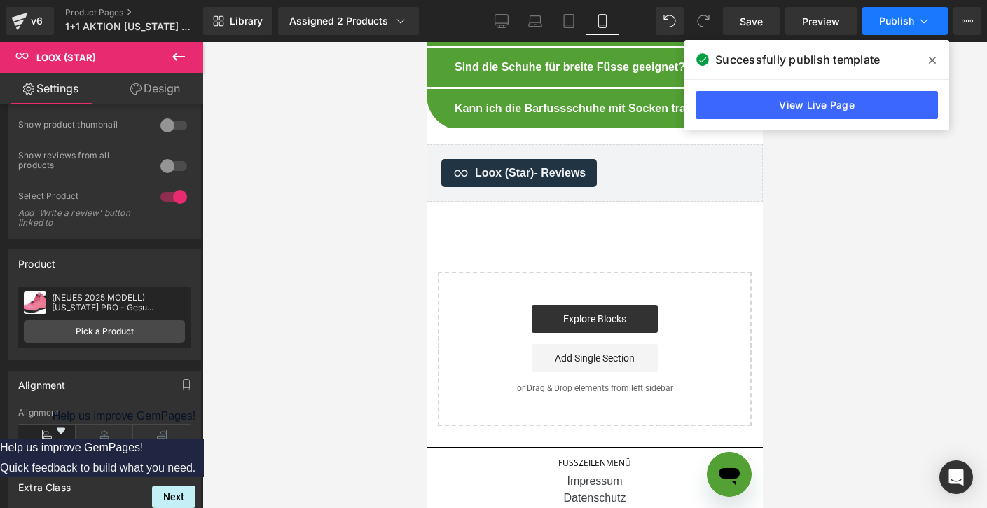
click at [898, 29] on button "Publish" at bounding box center [904, 21] width 85 height 28
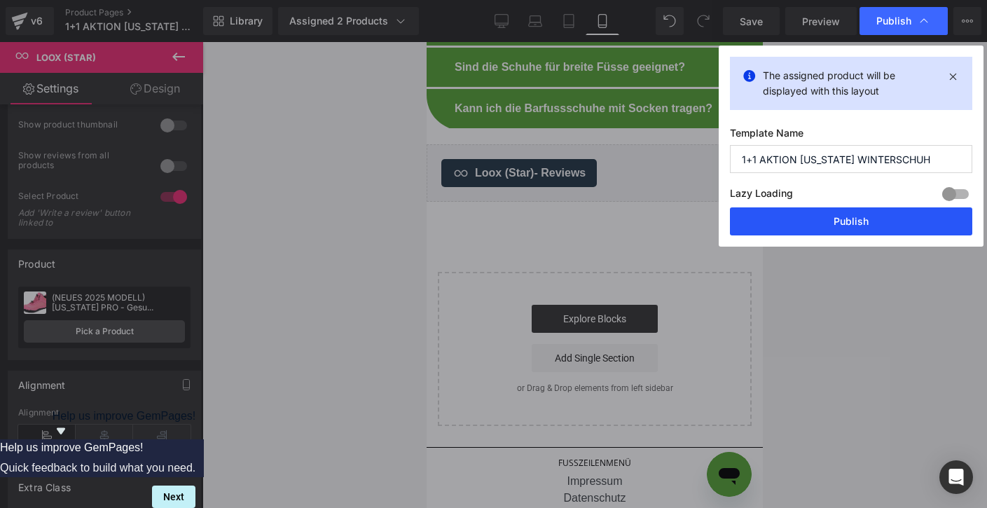
click at [827, 229] on button "Publish" at bounding box center [851, 221] width 242 height 28
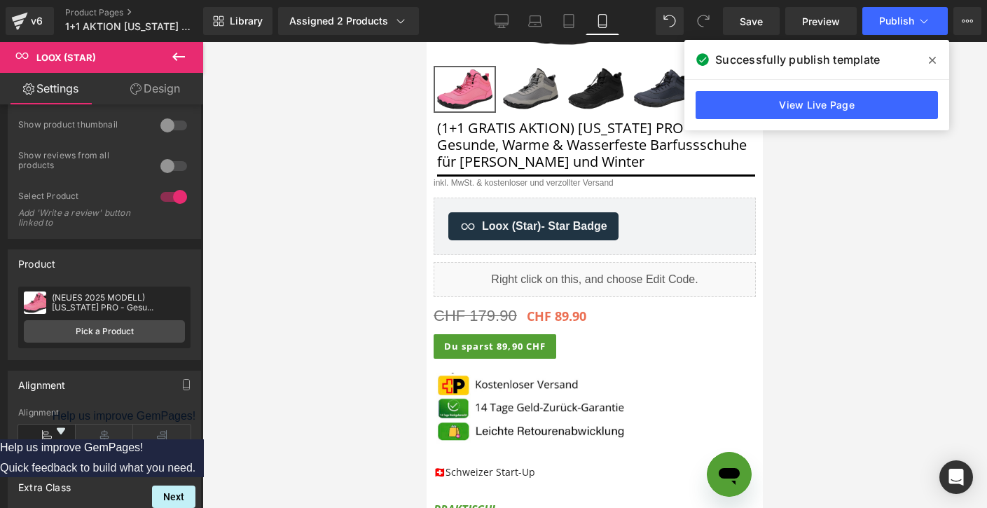
scroll to position [413, 0]
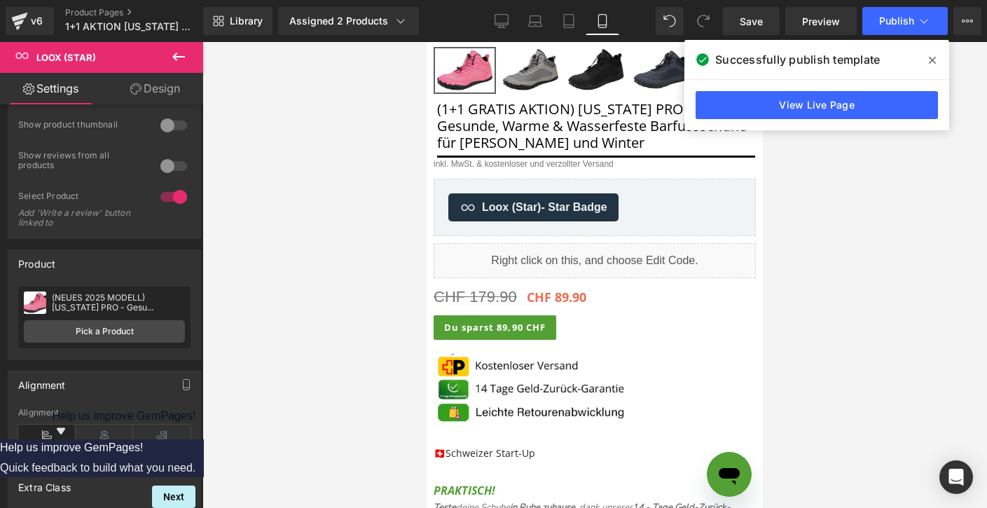
click at [174, 58] on icon at bounding box center [178, 57] width 13 height 8
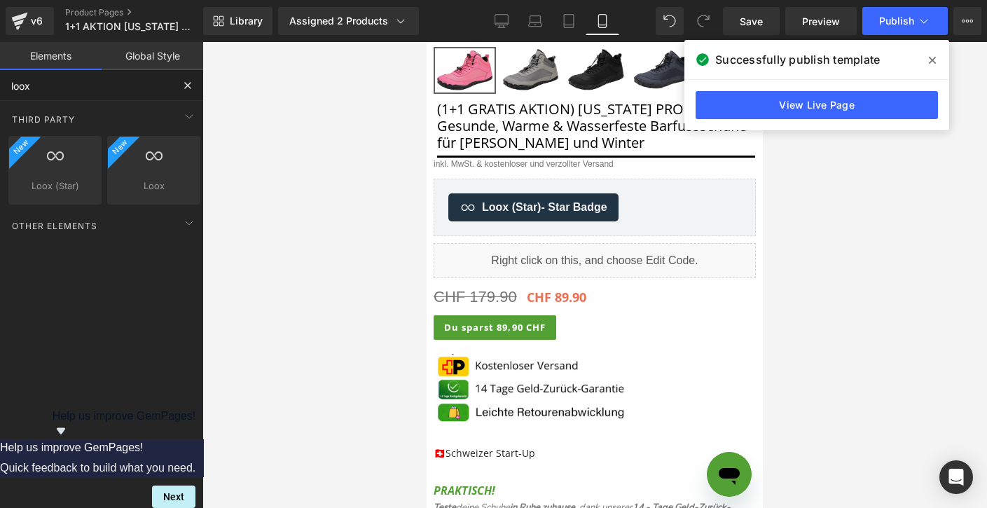
click at [90, 86] on input "loox" at bounding box center [86, 85] width 172 height 31
click at [88, 86] on input "loox" at bounding box center [86, 85] width 172 height 31
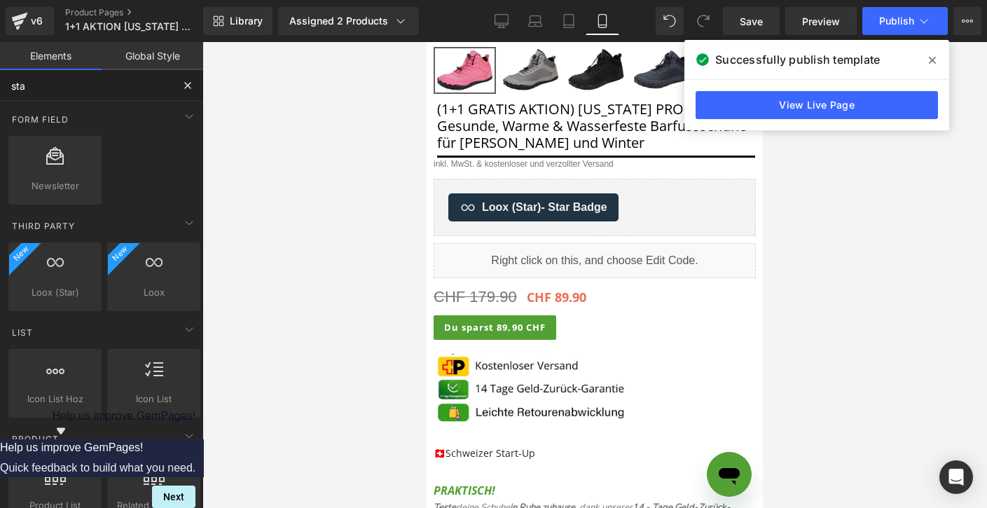
type input "star"
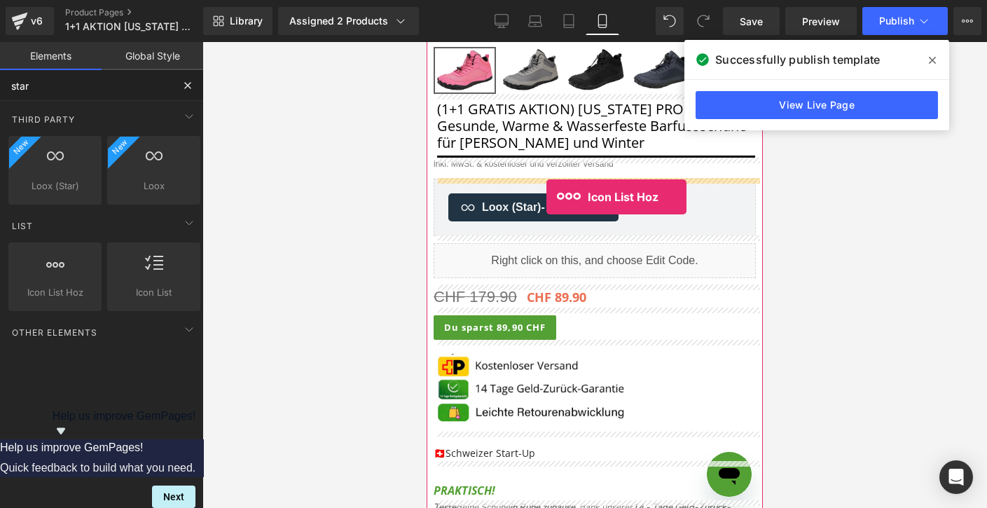
drag, startPoint x: 492, startPoint y: 322, endPoint x: 546, endPoint y: 196, distance: 136.8
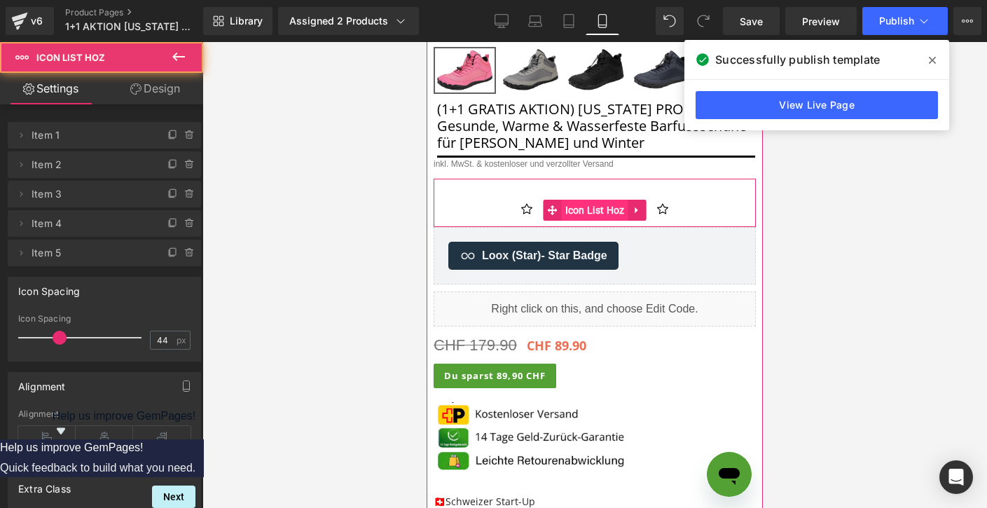
click at [581, 203] on span "Icon List Hoz" at bounding box center [595, 210] width 67 height 21
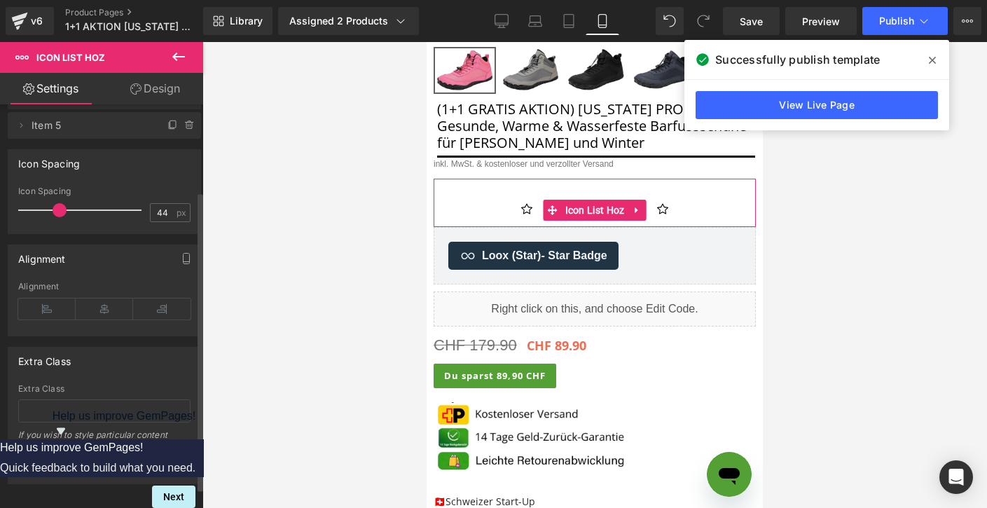
scroll to position [143, 0]
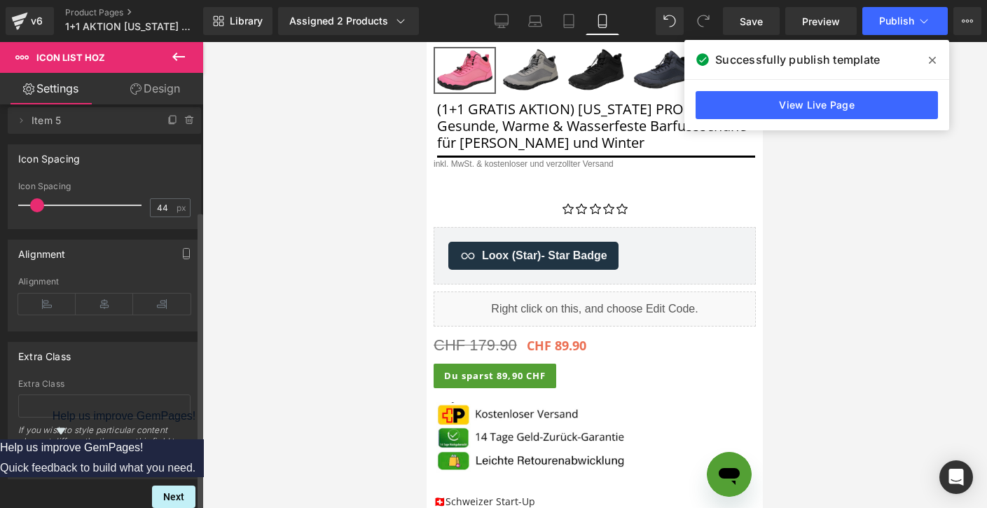
drag, startPoint x: 58, startPoint y: 193, endPoint x: 36, endPoint y: 194, distance: 21.8
click at [36, 198] on span at bounding box center [37, 205] width 14 height 14
click at [55, 300] on icon at bounding box center [46, 304] width 57 height 21
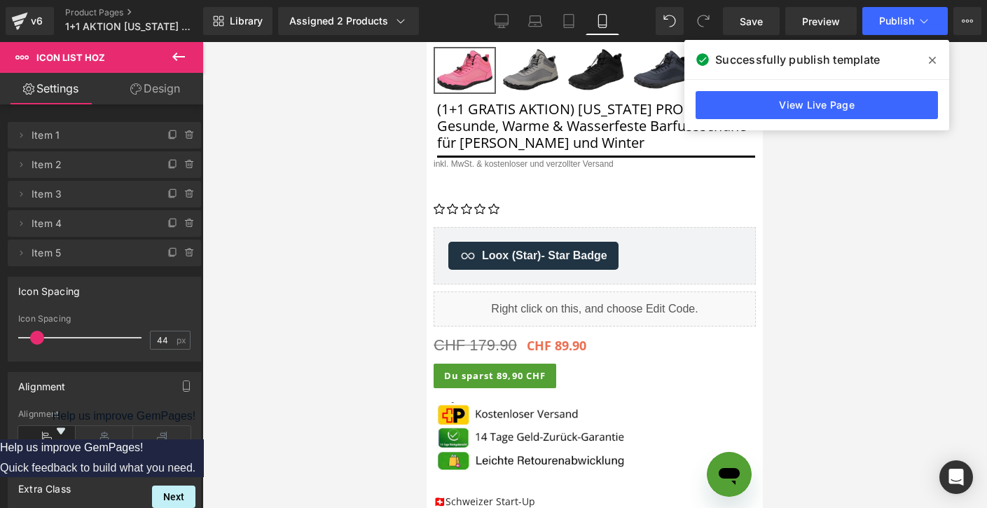
click at [155, 103] on link "Design" at bounding box center [155, 89] width 102 height 32
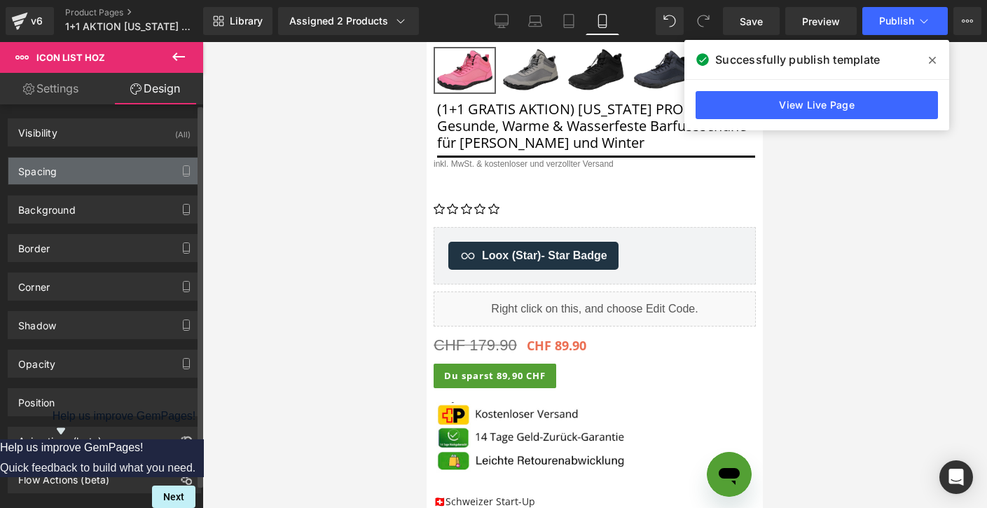
click at [108, 183] on div "Spacing" at bounding box center [104, 171] width 192 height 27
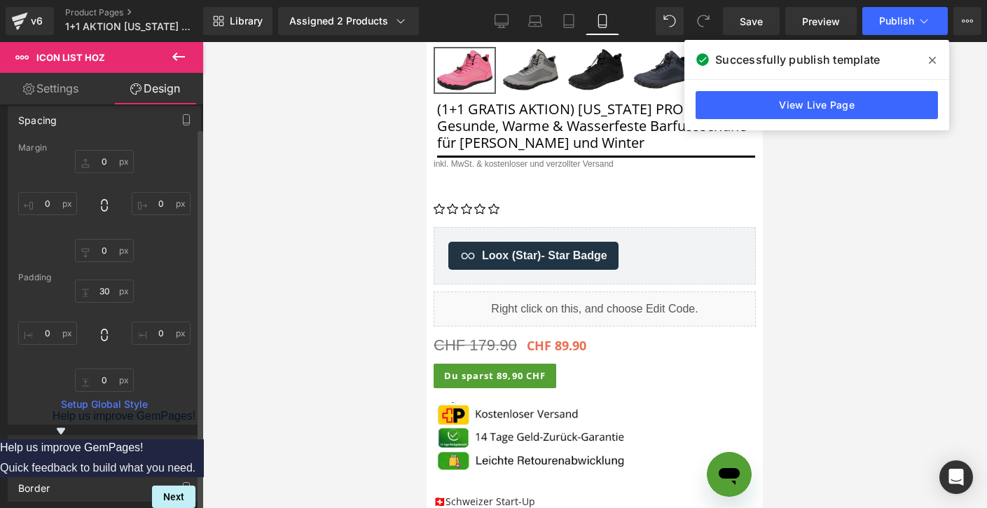
scroll to position [60, 0]
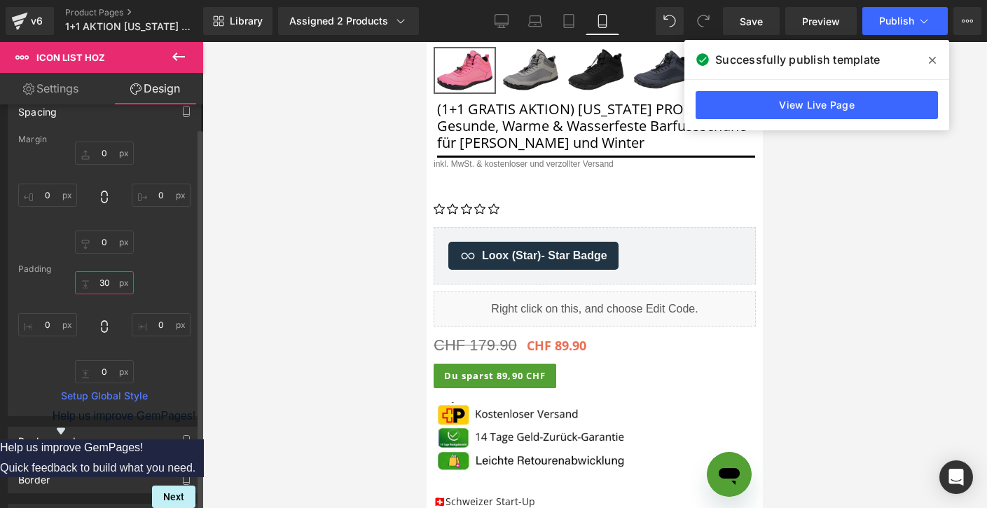
click at [97, 282] on input "text" at bounding box center [104, 282] width 59 height 23
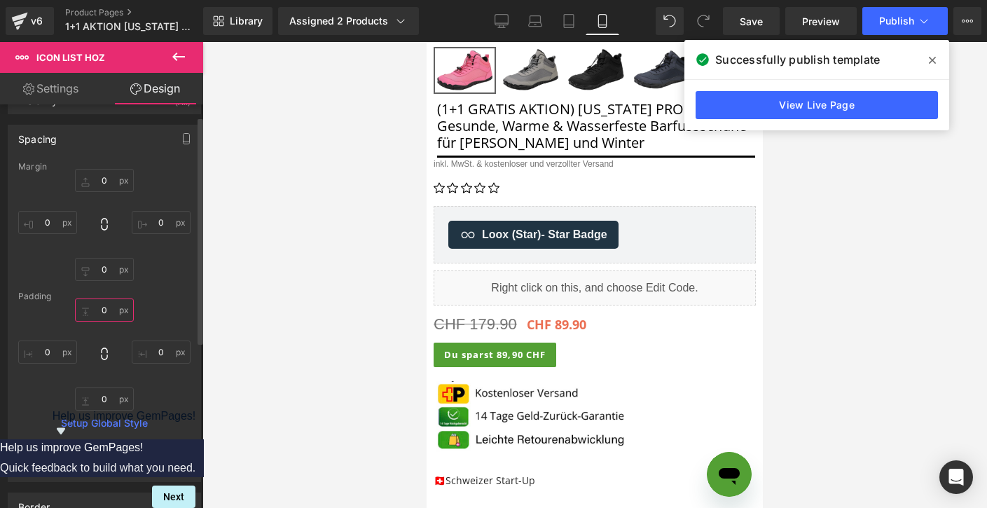
scroll to position [20, 0]
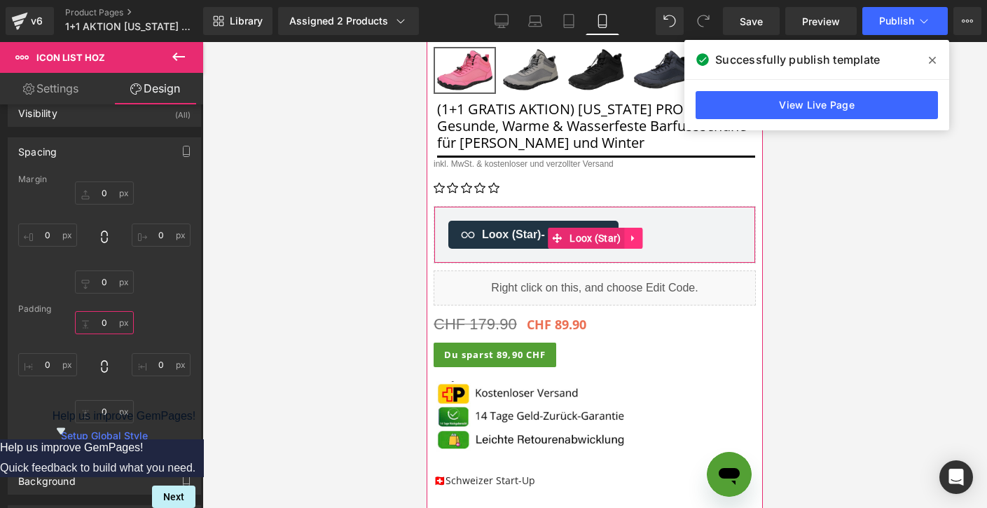
type input "0"
click at [633, 238] on icon at bounding box center [632, 238] width 3 height 6
click at [645, 239] on icon at bounding box center [643, 238] width 10 height 10
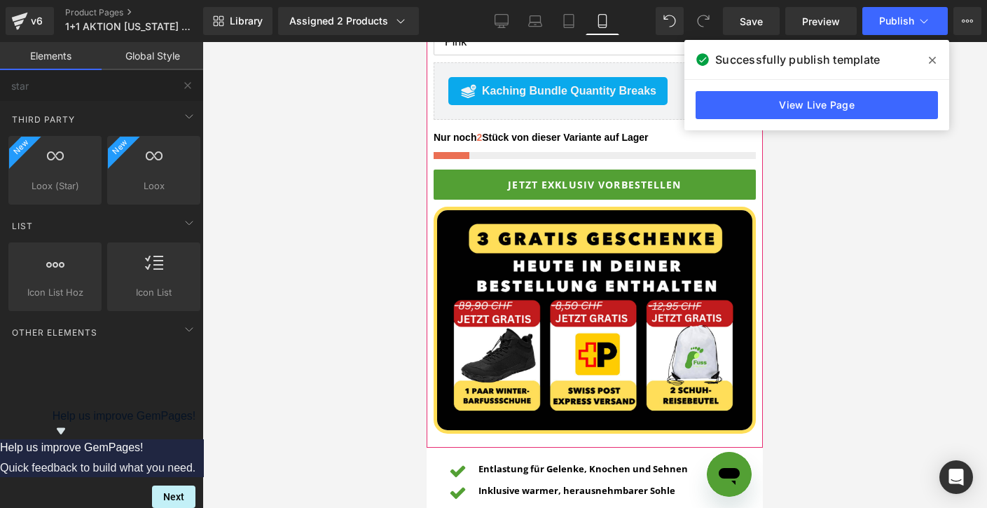
scroll to position [1042, 0]
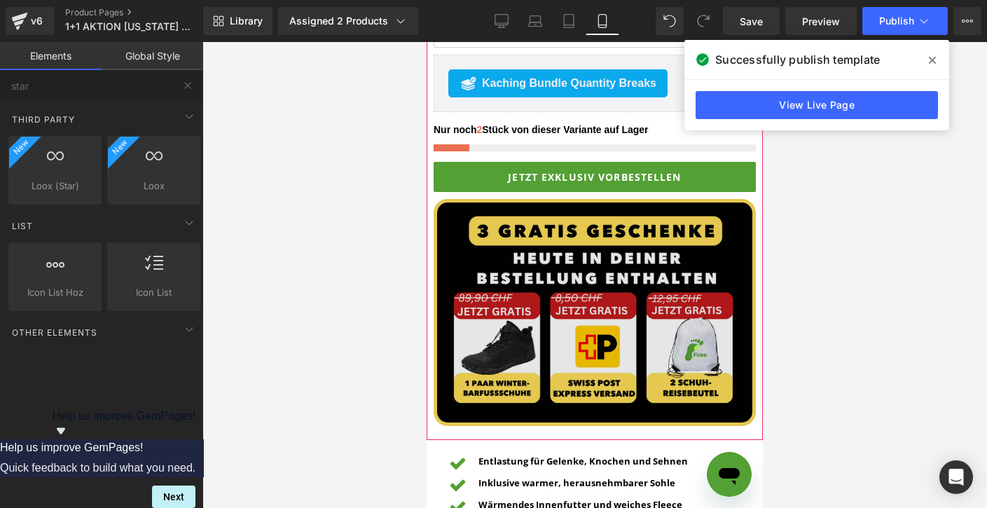
click at [495, 207] on img at bounding box center [595, 313] width 322 height 228
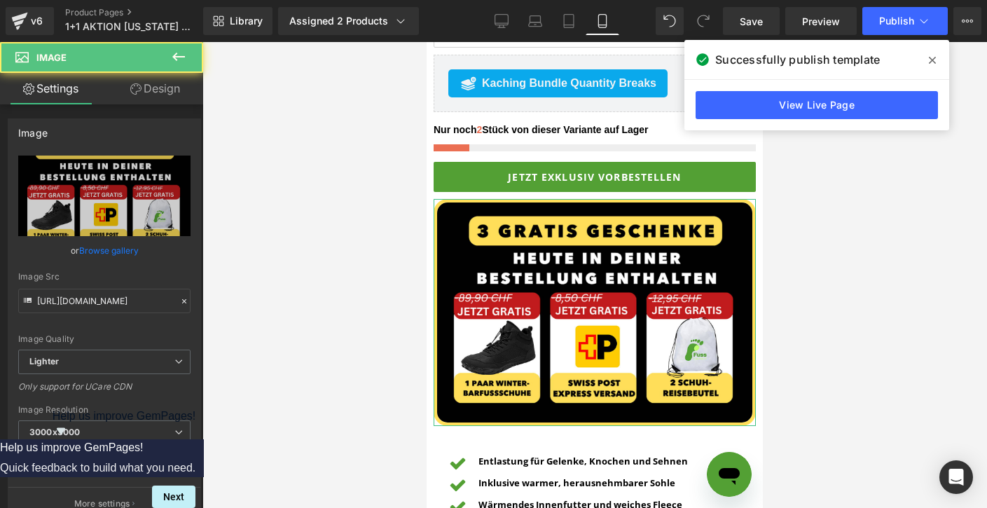
click at [148, 86] on link "Design" at bounding box center [155, 89] width 102 height 32
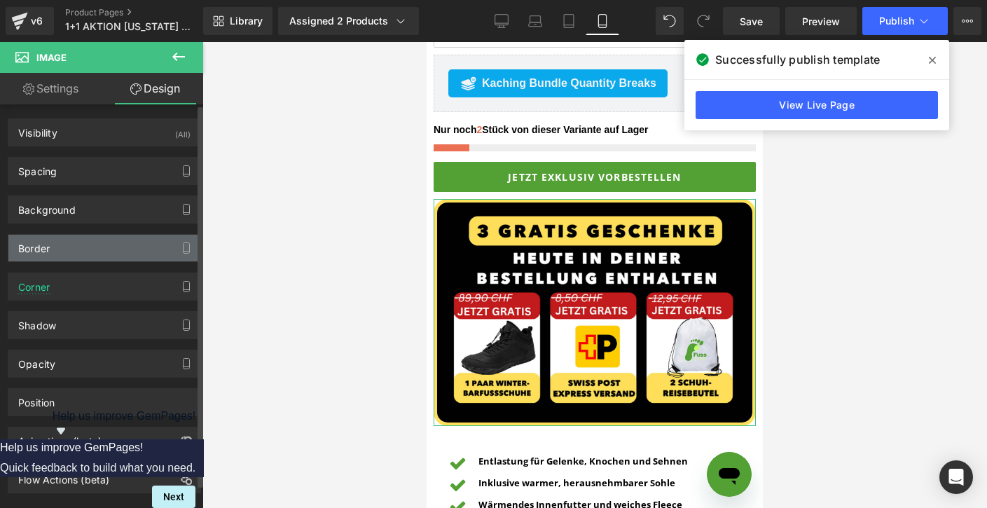
click at [59, 238] on div "Border" at bounding box center [104, 248] width 192 height 27
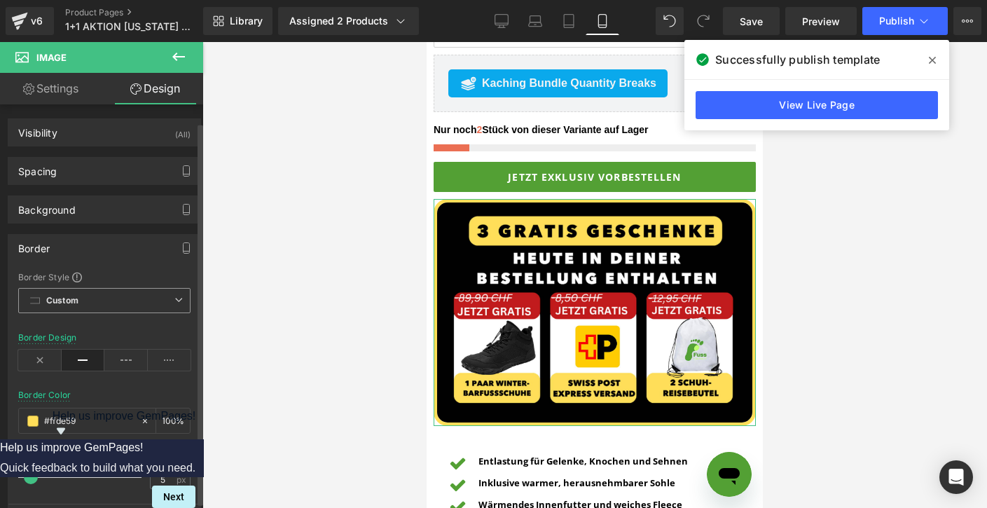
scroll to position [127, 0]
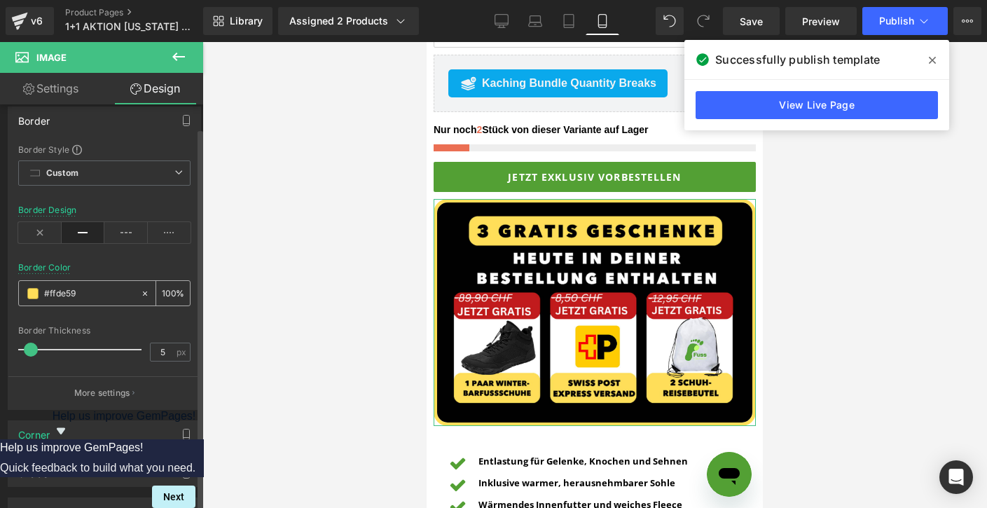
click at [92, 287] on input "#ffde59" at bounding box center [89, 293] width 90 height 15
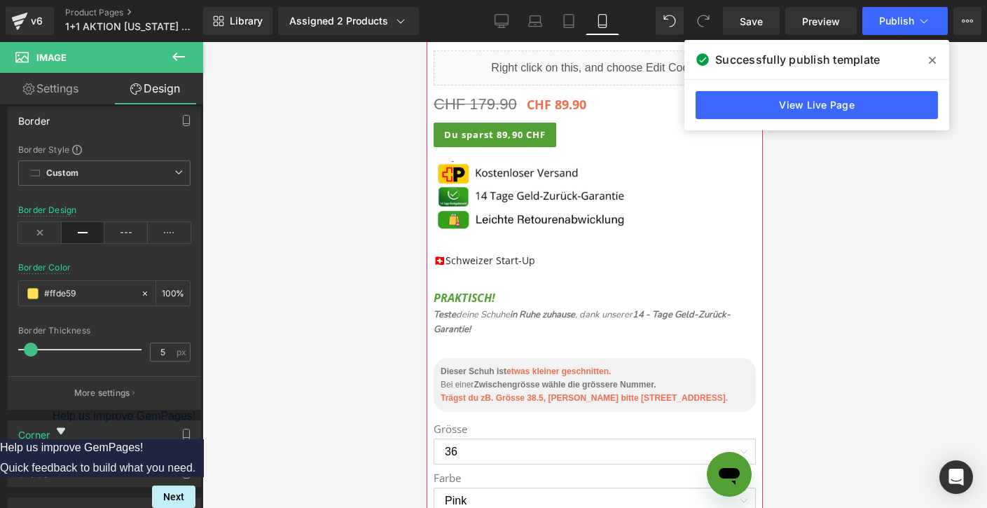
scroll to position [274, 0]
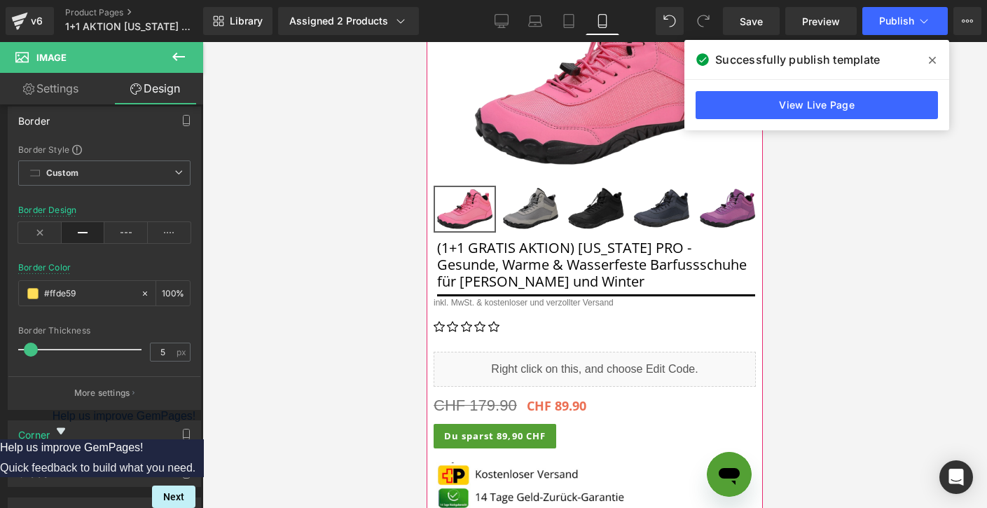
click at [458, 331] on ul "Icon Icon Icon Icon Icon" at bounding box center [595, 330] width 322 height 27
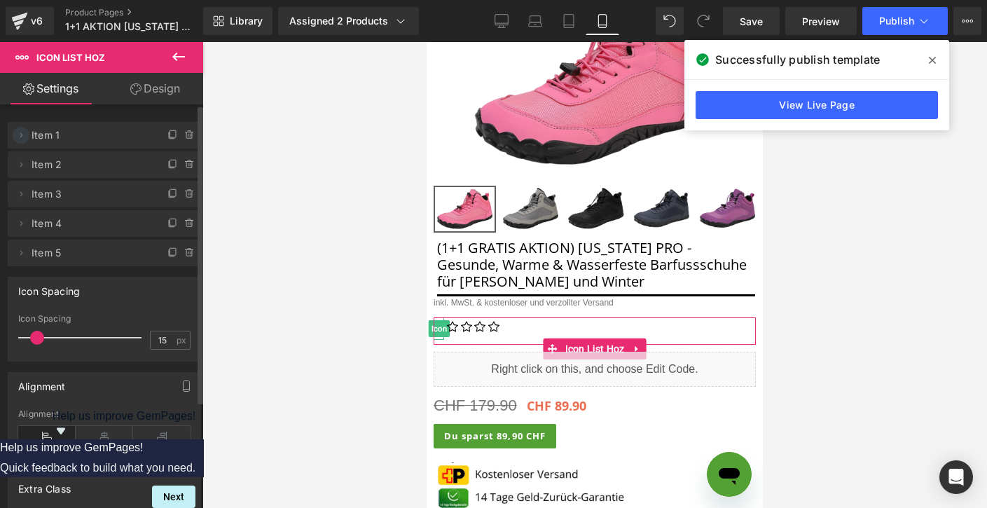
click at [23, 135] on icon at bounding box center [20, 135] width 11 height 11
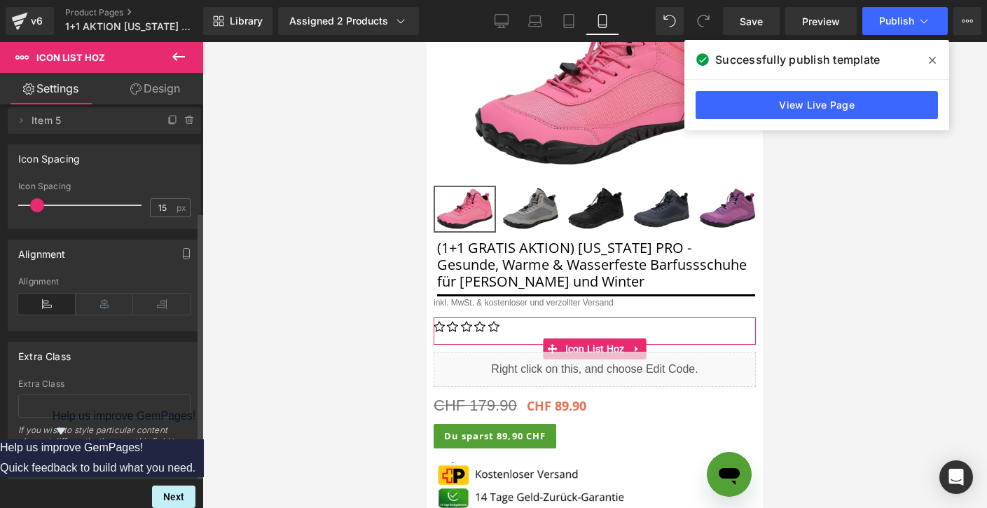
scroll to position [0, 0]
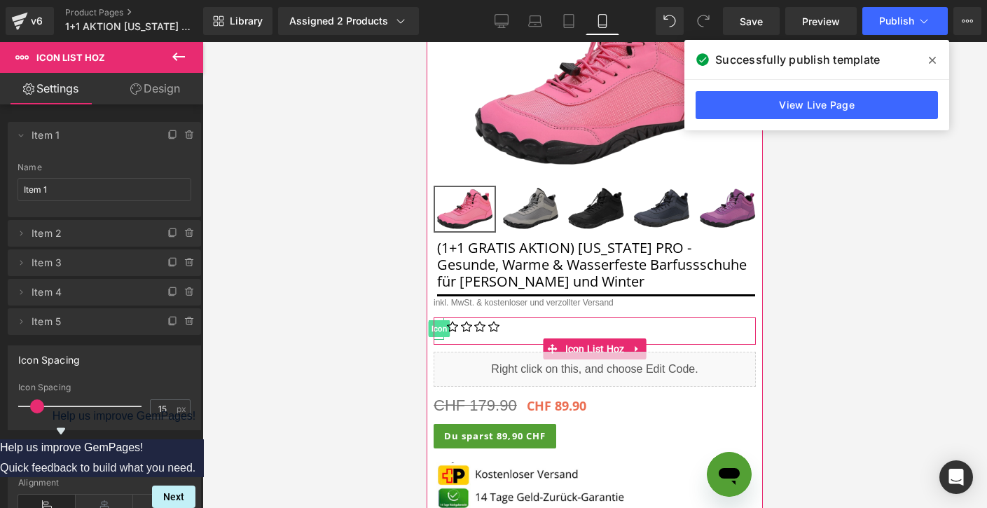
click at [439, 324] on span "Icon" at bounding box center [439, 328] width 22 height 17
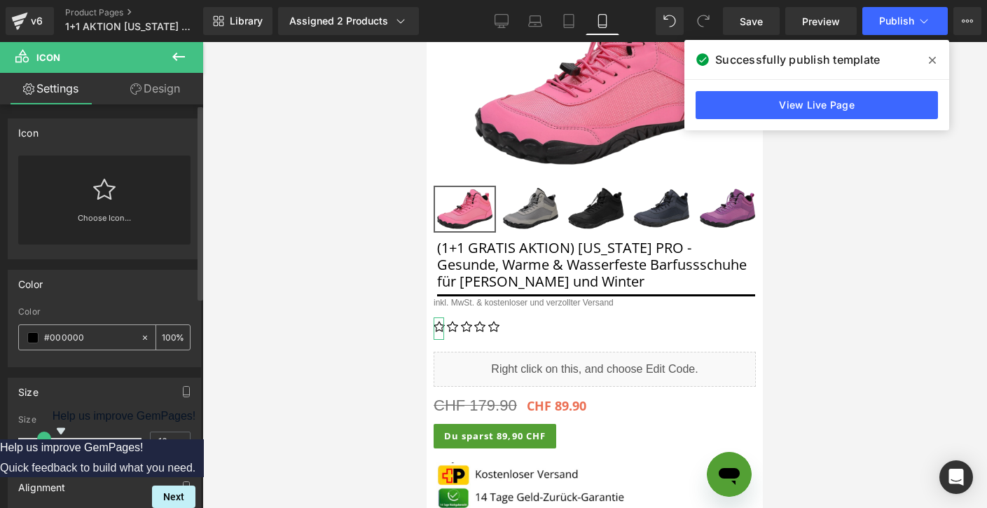
click at [93, 336] on input "#000000" at bounding box center [89, 337] width 90 height 15
paste input "#ffde59"
click at [127, 362] on div at bounding box center [104, 361] width 172 height 9
click at [54, 337] on input "##ffde59" at bounding box center [89, 337] width 90 height 15
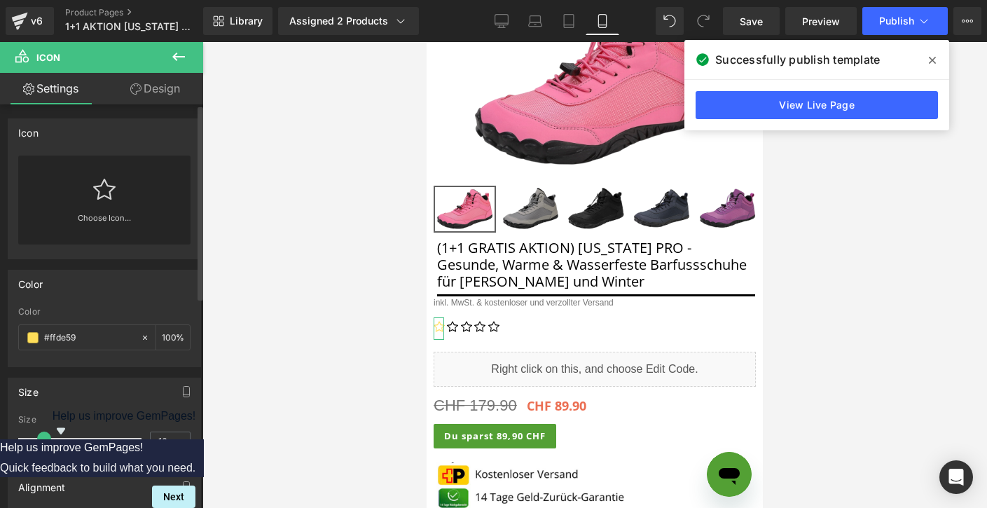
type input "#ffde59"
click at [117, 368] on div "Size 16px Size 16 px" at bounding box center [104, 414] width 209 height 95
click at [106, 198] on icon at bounding box center [104, 189] width 22 height 21
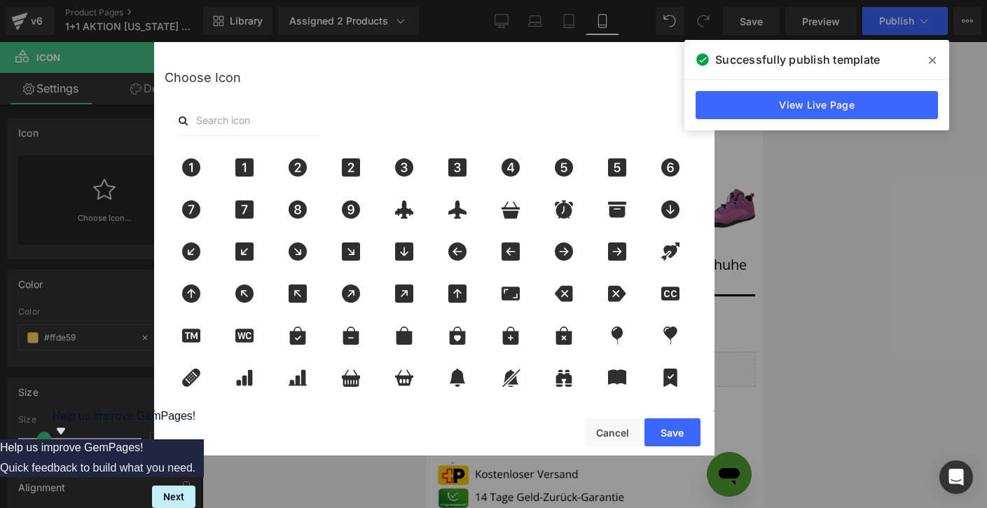
click at [235, 119] on input "text" at bounding box center [249, 120] width 140 height 31
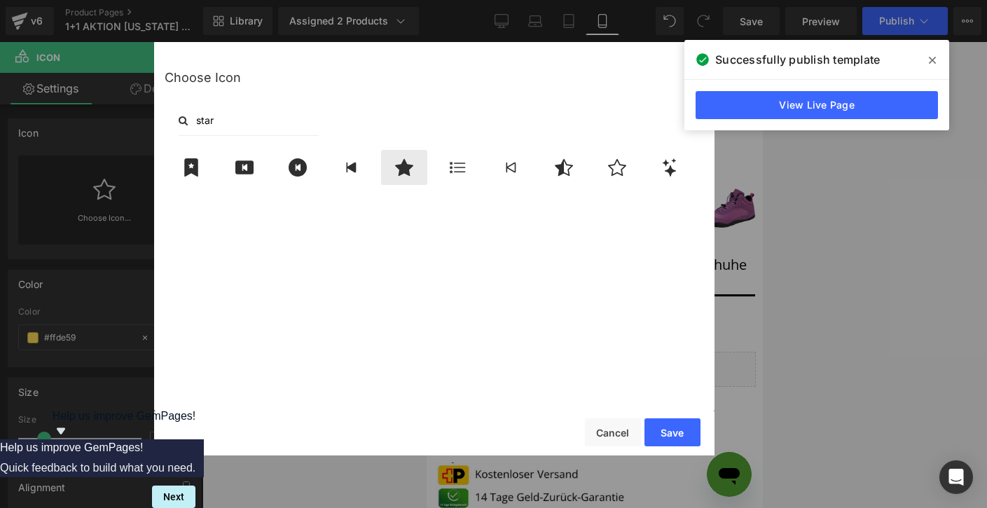
type input "star"
click at [409, 175] on icon at bounding box center [404, 167] width 18 height 17
click at [677, 436] on button "Save" at bounding box center [672, 432] width 56 height 28
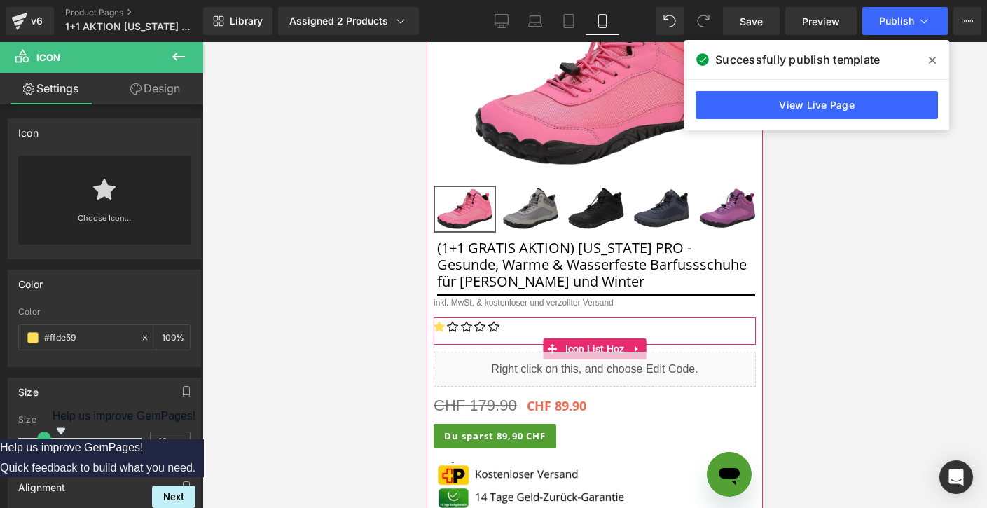
click at [451, 326] on span "Icon" at bounding box center [453, 328] width 22 height 17
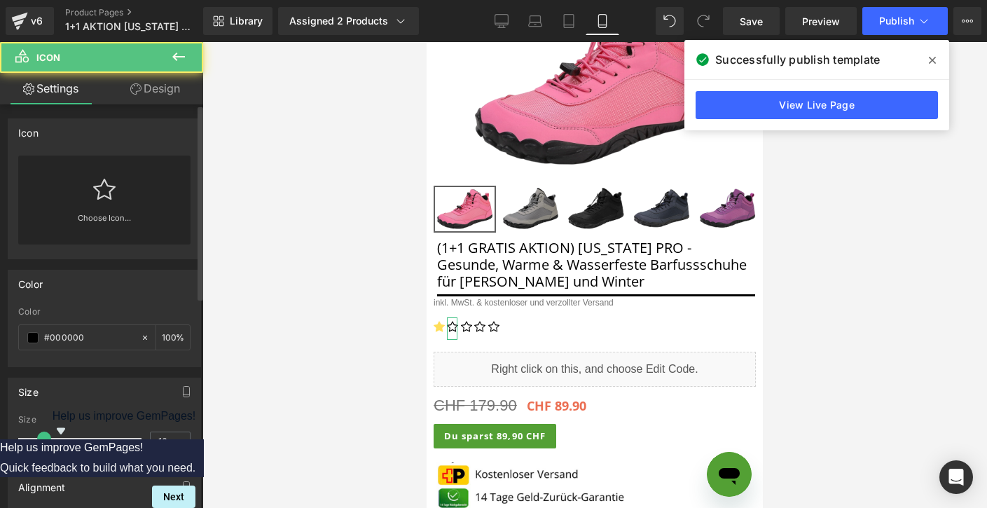
click at [139, 193] on div "Choose Icon..." at bounding box center [104, 200] width 172 height 89
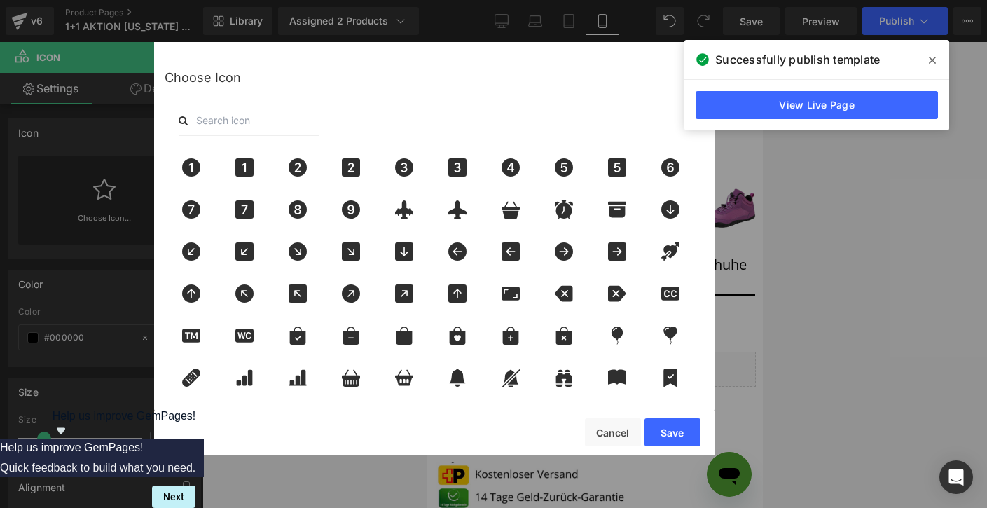
click at [249, 127] on input "text" at bounding box center [249, 120] width 140 height 31
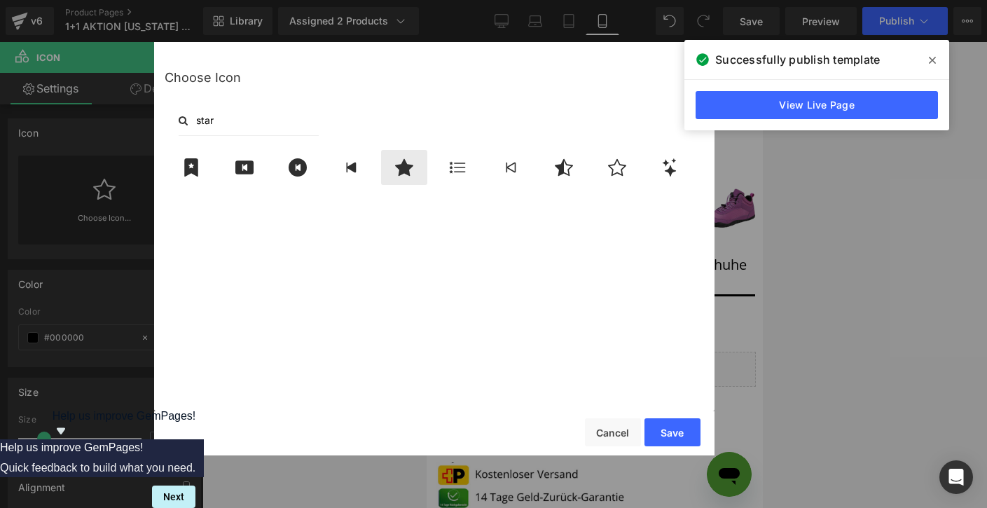
type input "star"
click at [413, 171] on icon at bounding box center [403, 167] width 29 height 18
click at [672, 429] on button "Save" at bounding box center [672, 432] width 56 height 28
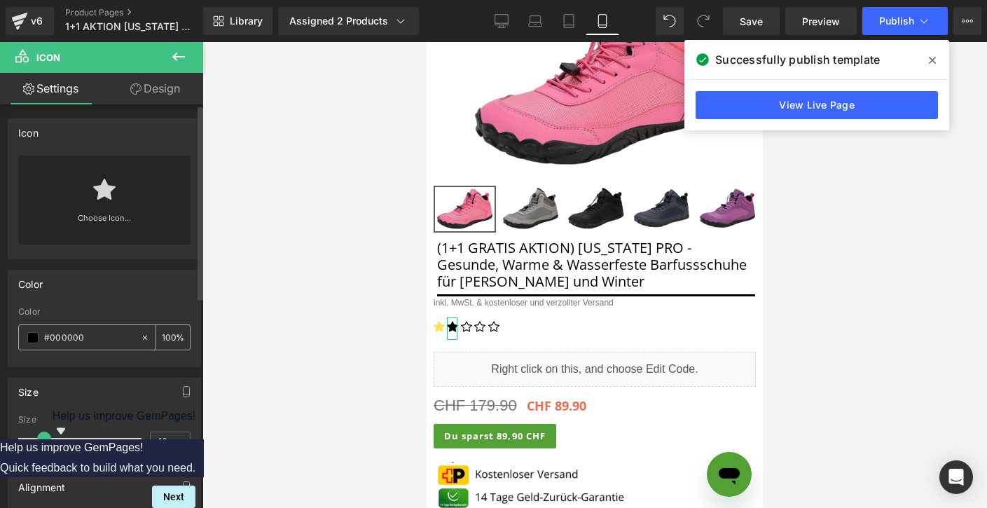
click at [79, 341] on input "#000000" at bounding box center [89, 337] width 90 height 15
paste input "#ffde59"
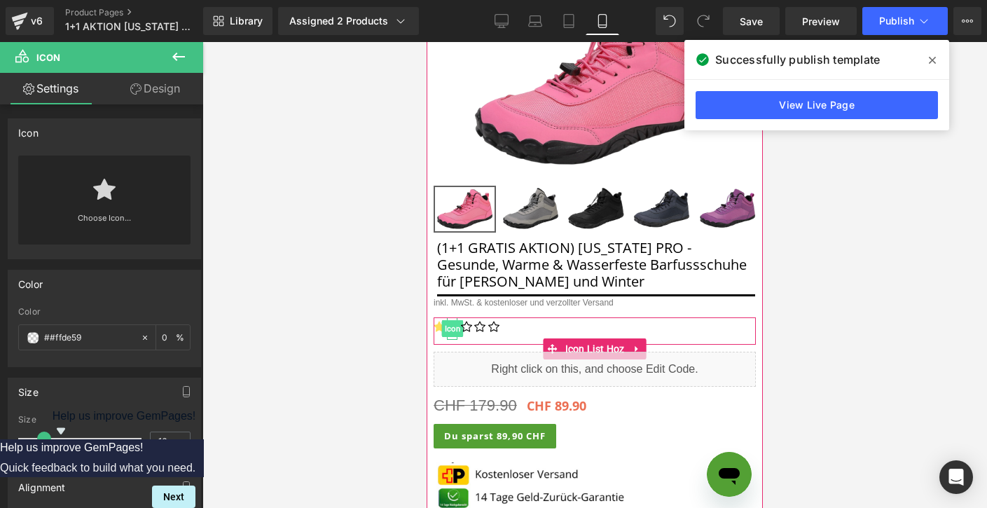
click at [453, 326] on span "Icon" at bounding box center [453, 328] width 22 height 17
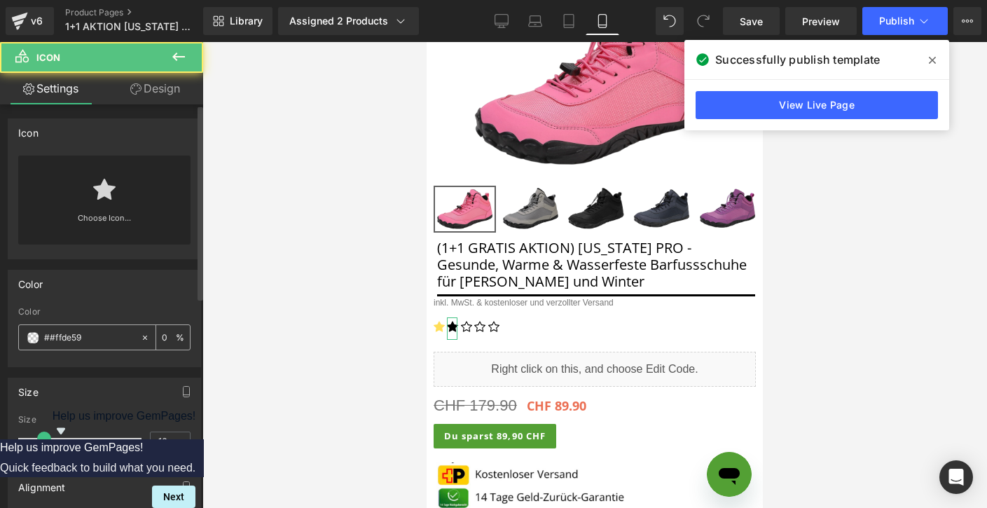
click at [43, 340] on div "##ffde59" at bounding box center [79, 337] width 121 height 25
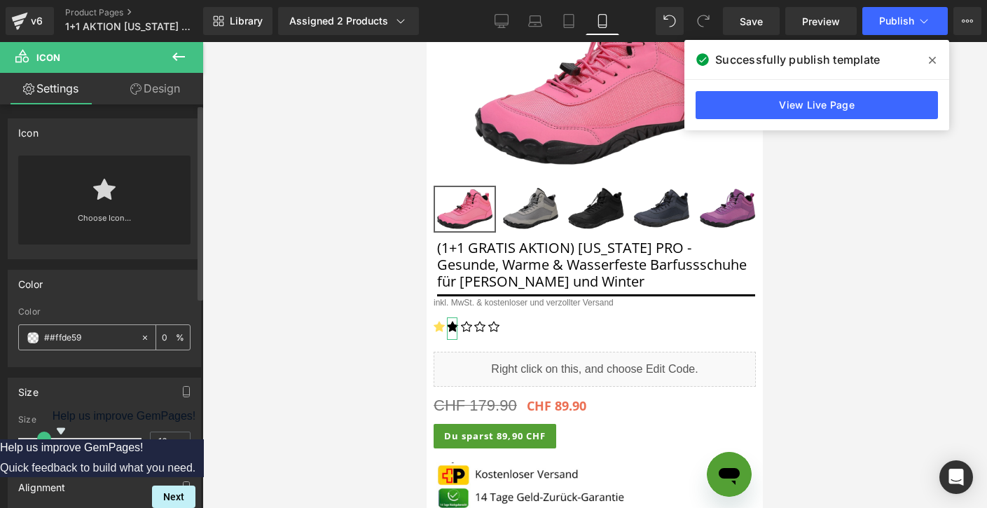
click at [50, 340] on input "##ffde59" at bounding box center [89, 337] width 90 height 15
type input "#ffde59"
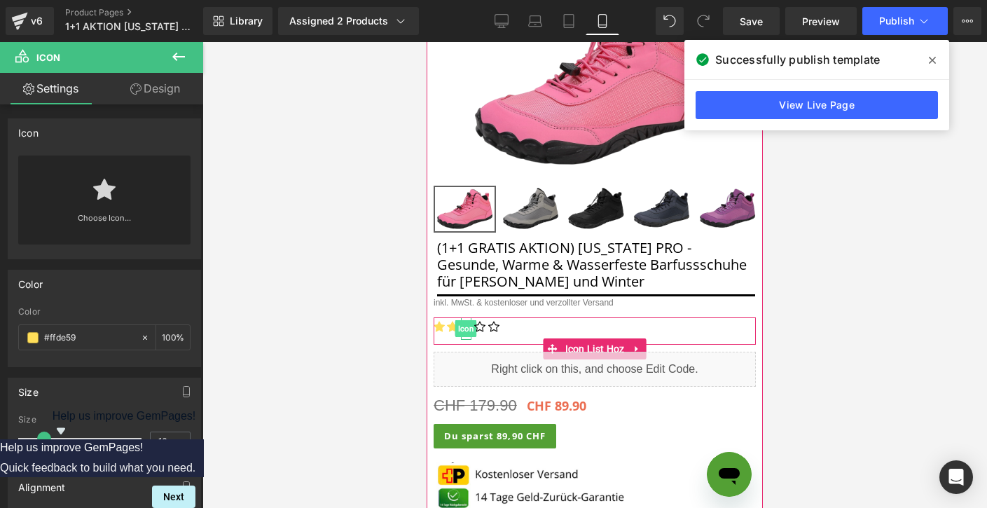
click at [467, 328] on span "Icon" at bounding box center [466, 328] width 22 height 17
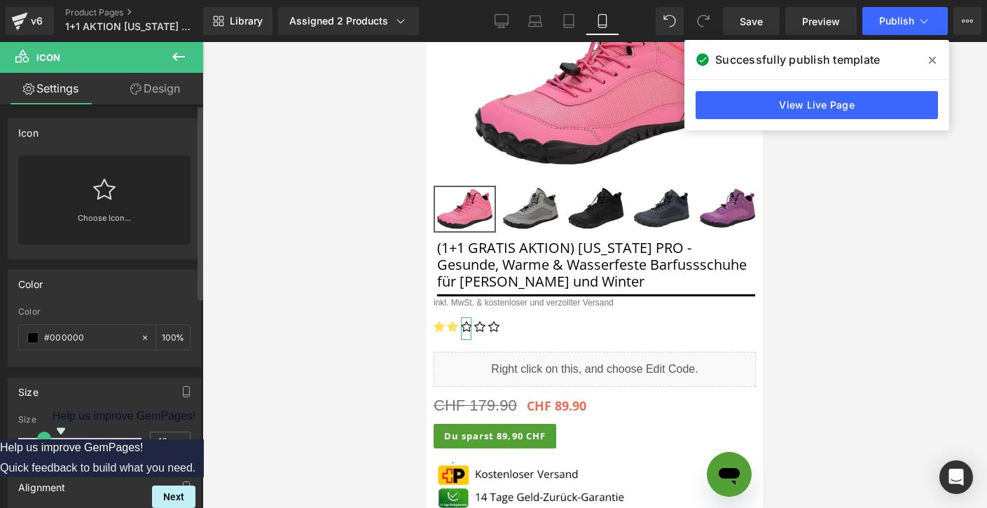
click at [113, 218] on link "Choose Icon..." at bounding box center [104, 228] width 172 height 33
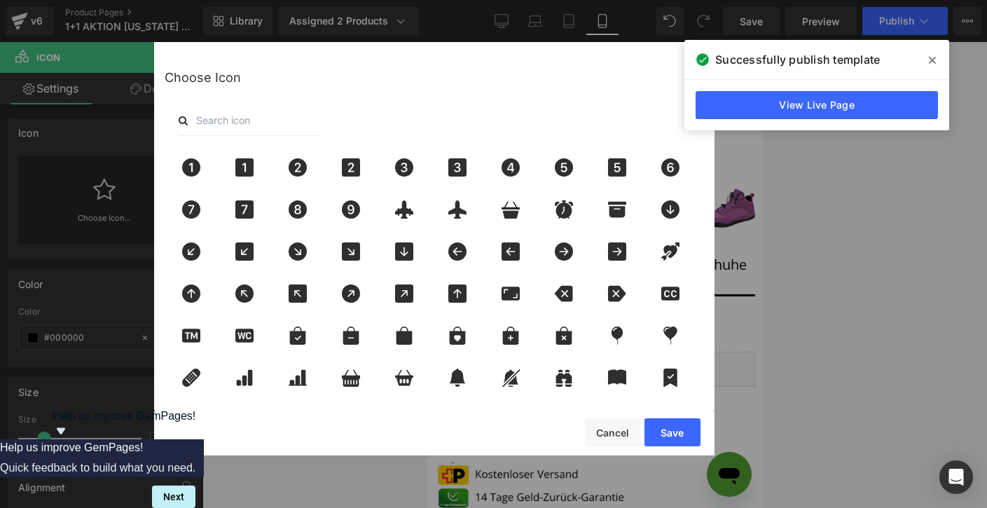
click at [247, 127] on input "text" at bounding box center [249, 120] width 140 height 31
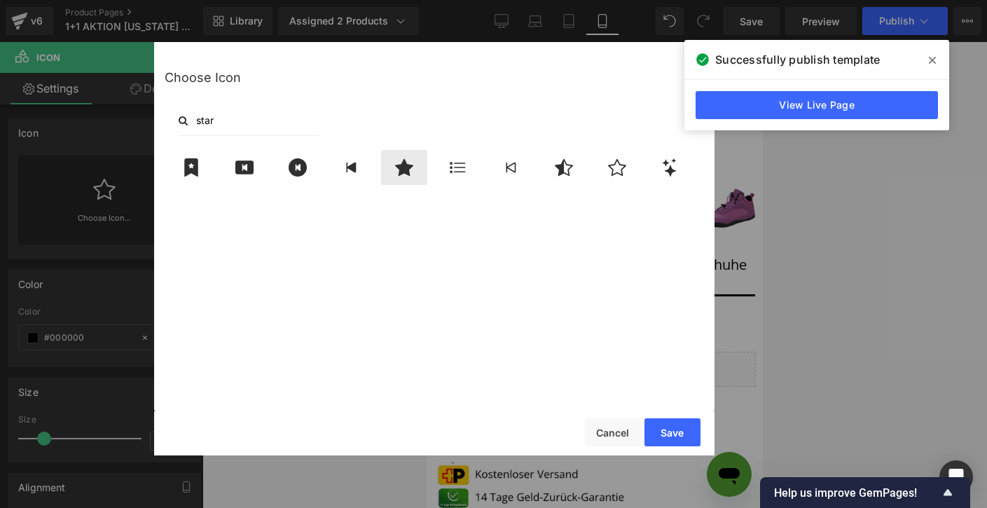
type input "star"
click at [415, 158] on icon at bounding box center [403, 167] width 29 height 18
click at [676, 434] on button "Save" at bounding box center [672, 432] width 56 height 28
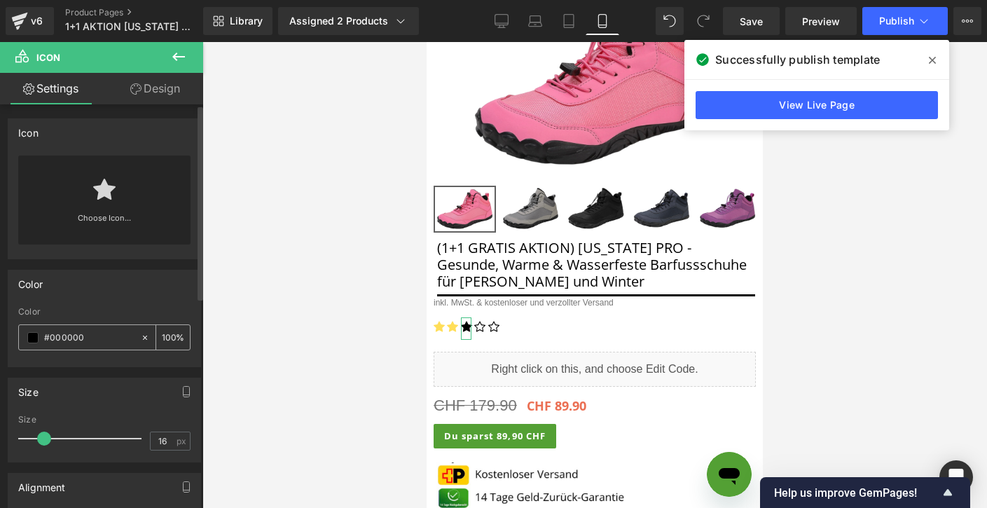
click at [96, 339] on input "#000000" at bounding box center [89, 337] width 90 height 15
type input "#"
type input "0"
paste input "#ffde59"
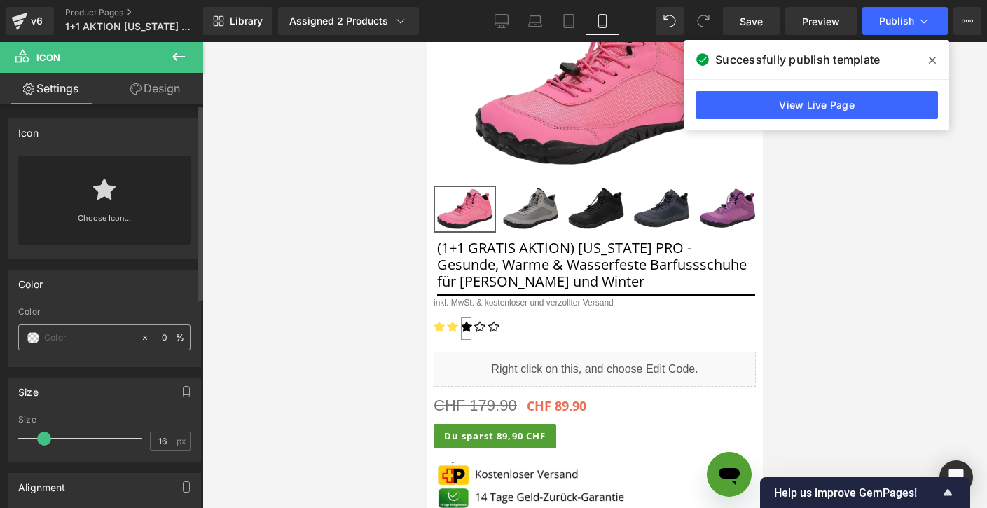
type input "#ffde59"
type input "100"
type input "#ffde59"
click at [125, 301] on div "Color rgb(255, 222, 89) Color #ffde59 100 %" at bounding box center [104, 318] width 193 height 97
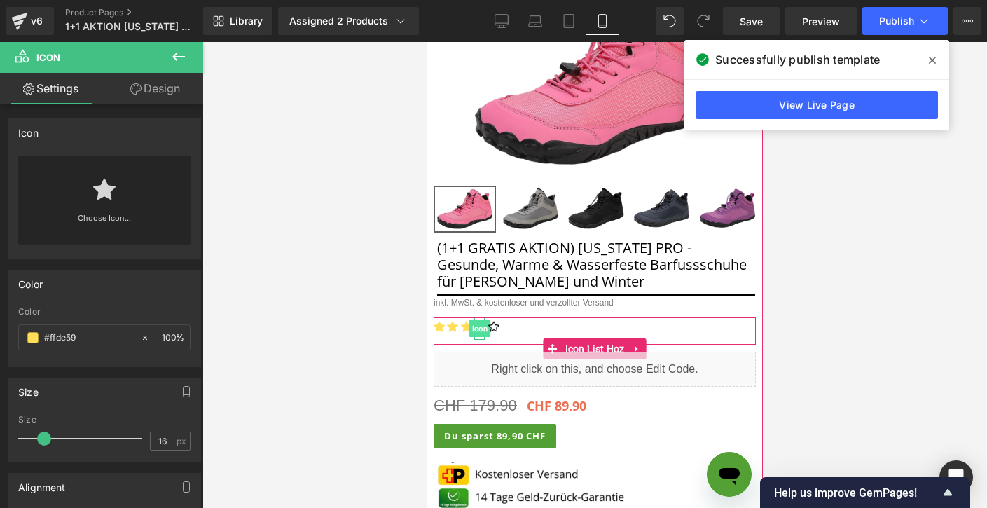
click at [479, 329] on span "Icon" at bounding box center [480, 328] width 22 height 17
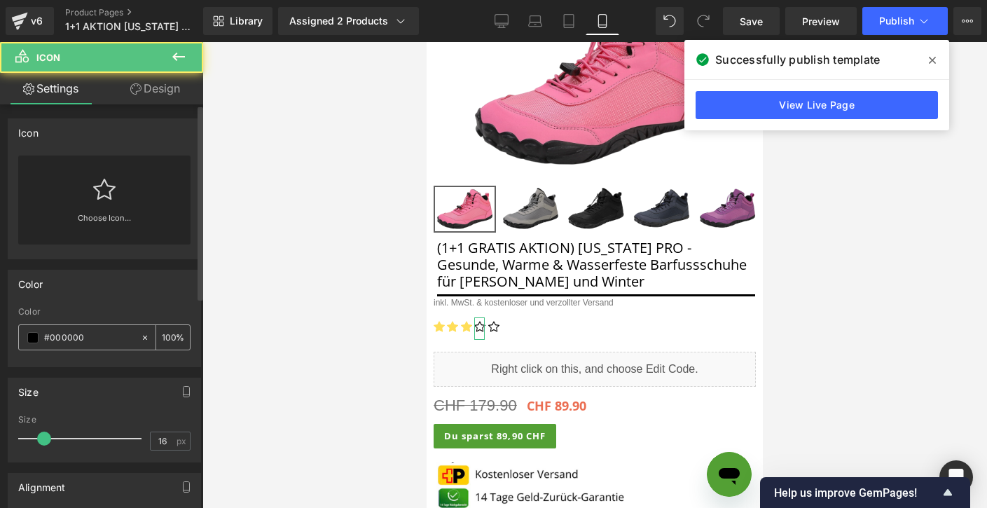
click at [84, 335] on input "#000000" at bounding box center [89, 337] width 90 height 15
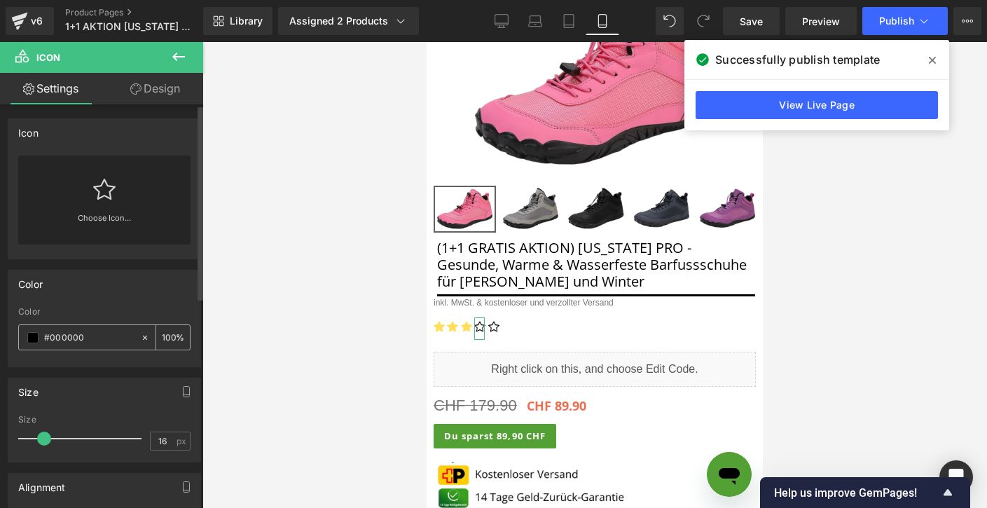
type input "#"
type input "0"
paste input "#ffde59"
type input "#ffde59"
type input "100"
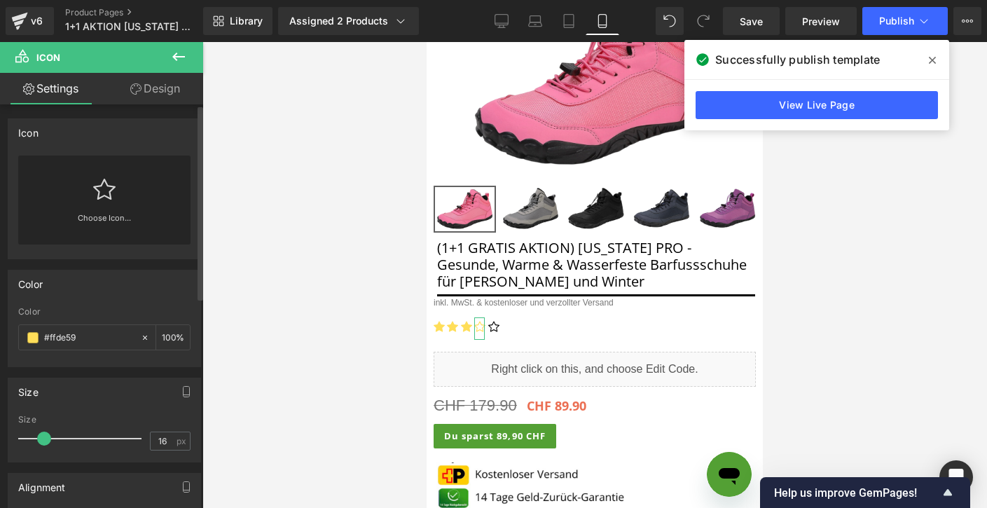
type input "#ffde59"
click at [111, 205] on link at bounding box center [104, 184] width 22 height 56
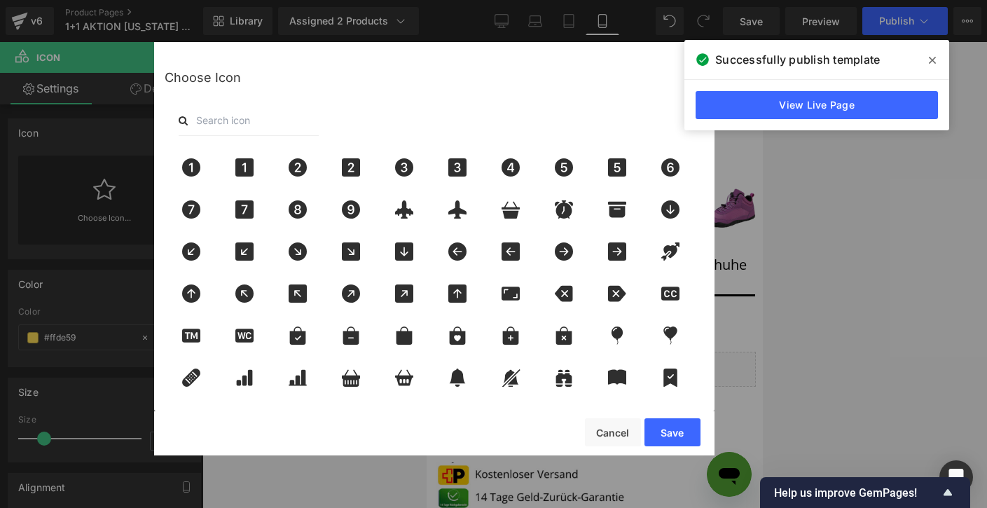
click at [293, 120] on input "text" at bounding box center [249, 120] width 140 height 31
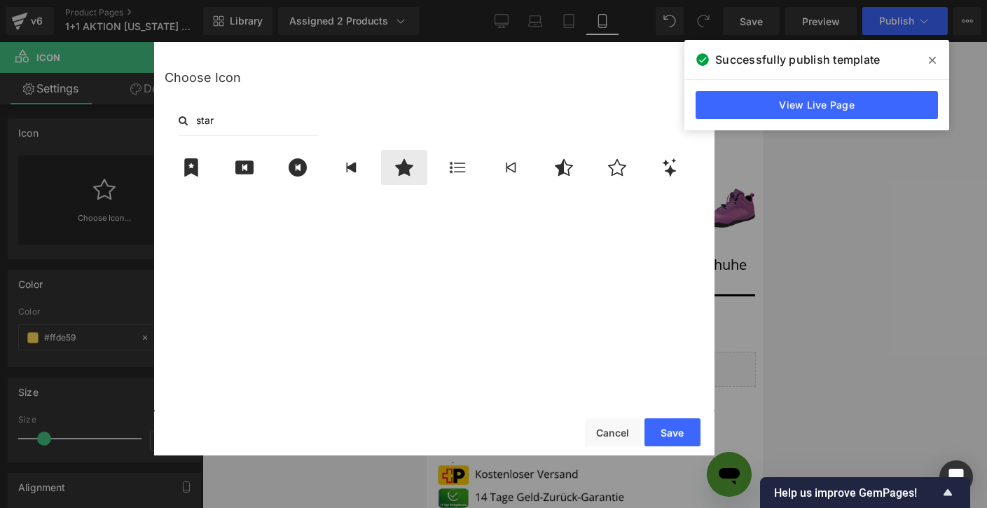
type input "star"
click at [392, 166] on icon at bounding box center [403, 167] width 29 height 18
click at [687, 438] on button "Save" at bounding box center [672, 432] width 56 height 28
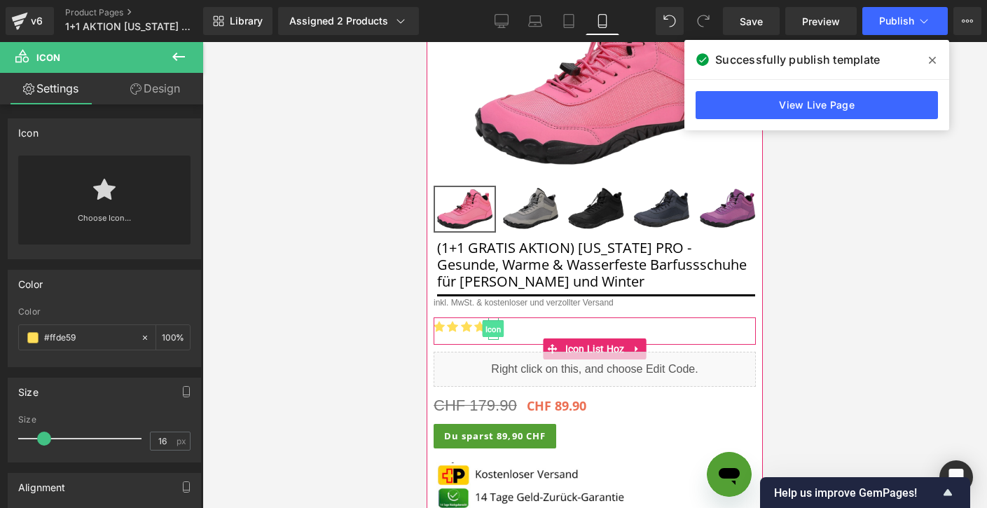
click at [495, 328] on span "Icon" at bounding box center [494, 328] width 22 height 17
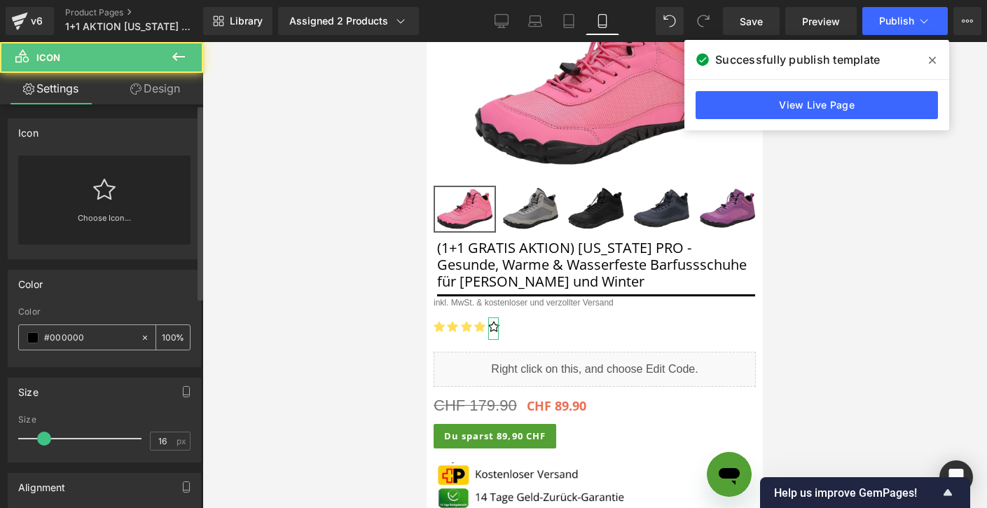
click at [81, 339] on input "#000000" at bounding box center [89, 337] width 90 height 15
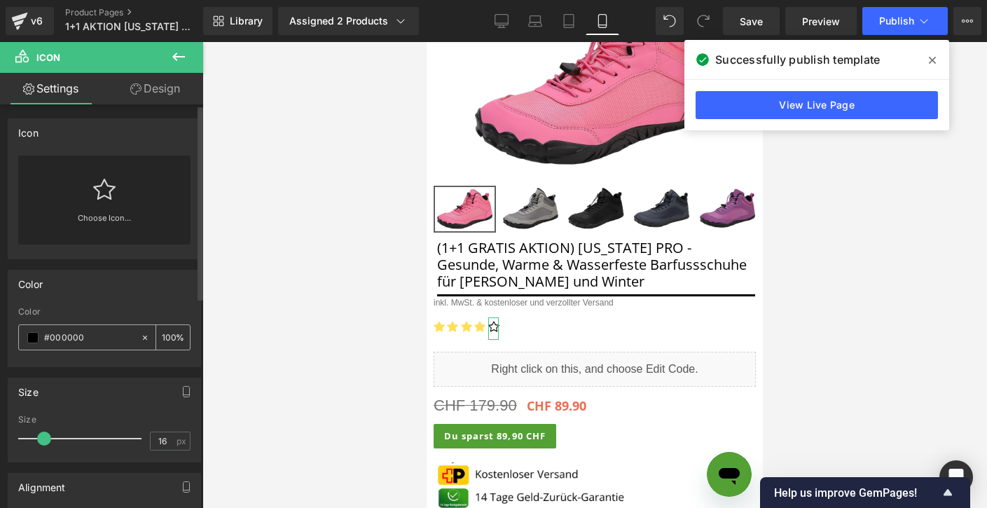
type input "#"
type input "0"
paste input "#ffde59"
type input "#ffde59"
type input "100"
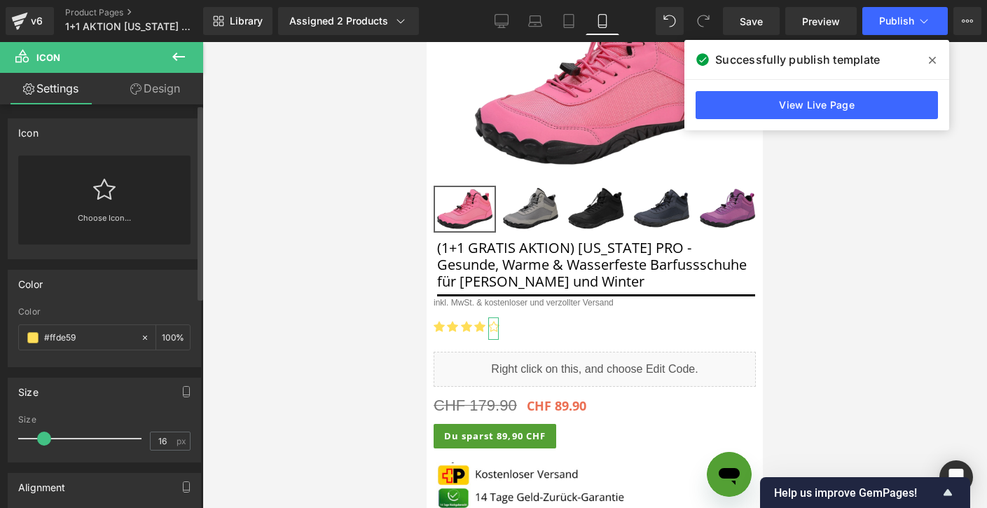
type input "#ffde59"
click at [118, 180] on div "Choose Icon..." at bounding box center [104, 200] width 172 height 89
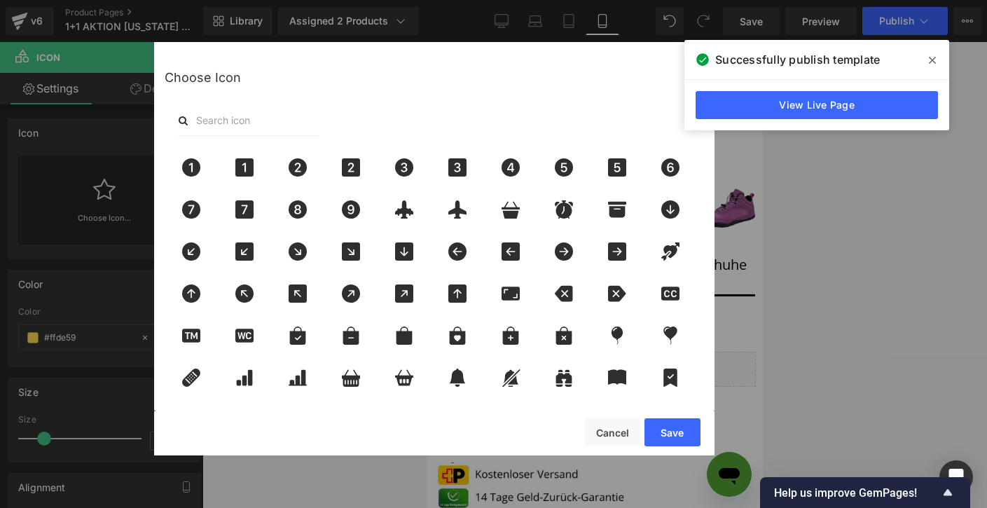
click at [236, 116] on input "text" at bounding box center [249, 120] width 140 height 31
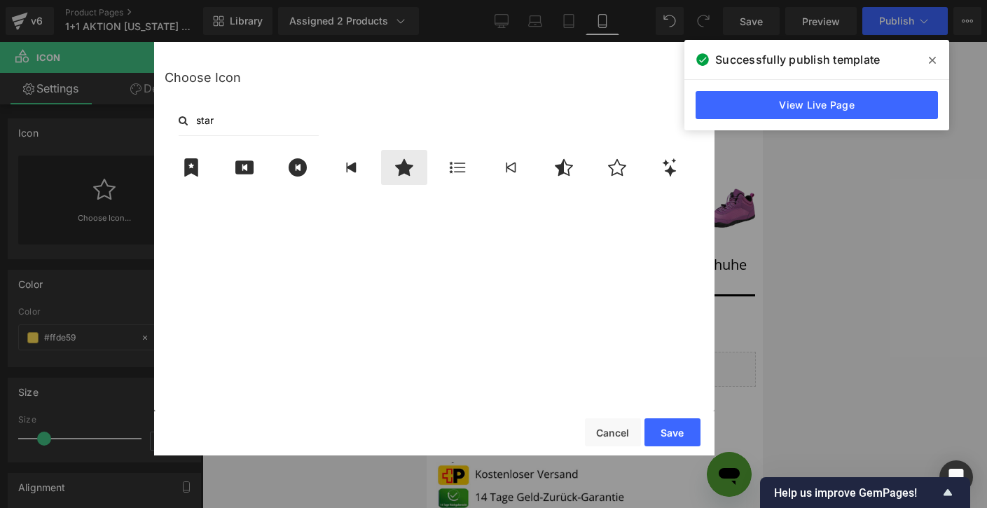
type input "star"
click at [409, 165] on icon at bounding box center [404, 167] width 18 height 17
click at [684, 434] on button "Save" at bounding box center [672, 432] width 56 height 28
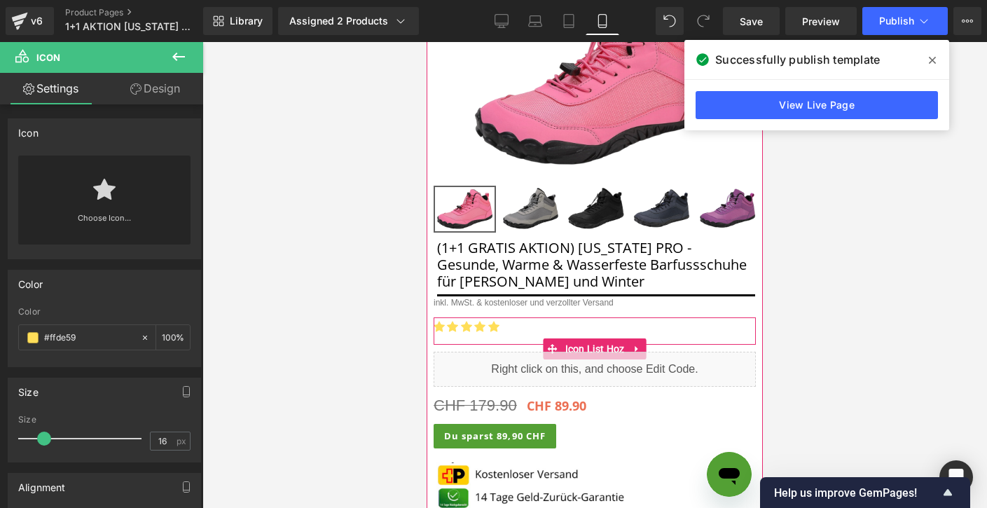
click at [530, 324] on ul "Icon Icon Icon Icon Icon" at bounding box center [595, 330] width 322 height 27
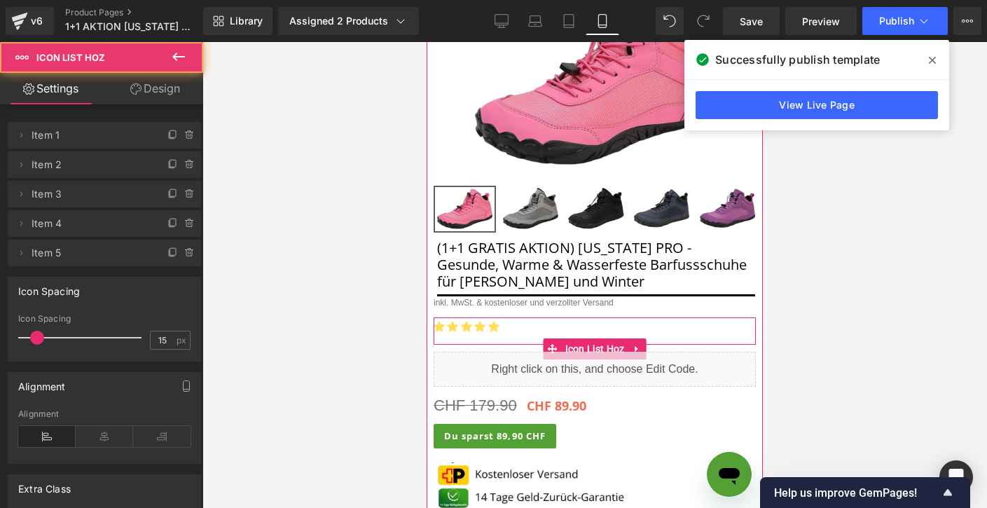
click at [521, 325] on ul "Icon Icon Icon Icon Icon" at bounding box center [595, 330] width 322 height 27
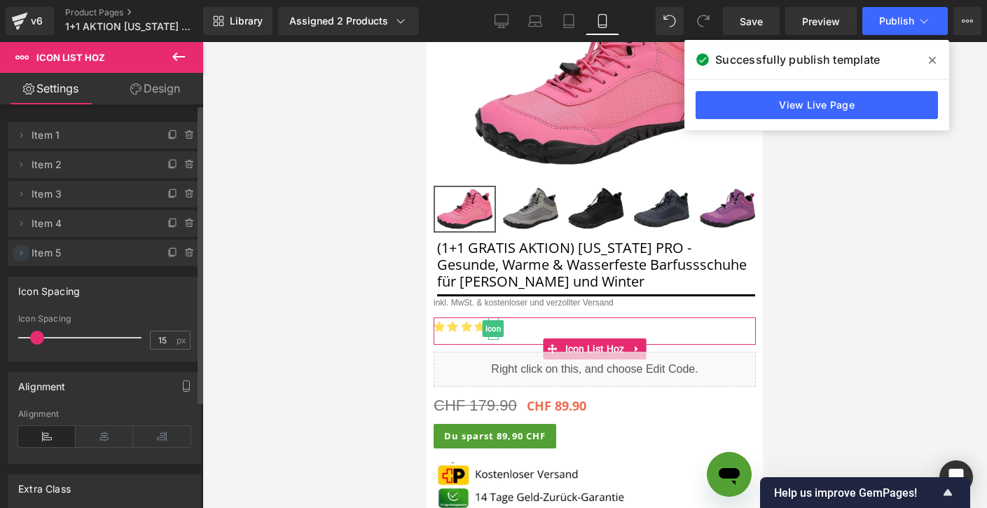
click at [25, 253] on icon at bounding box center [20, 252] width 11 height 11
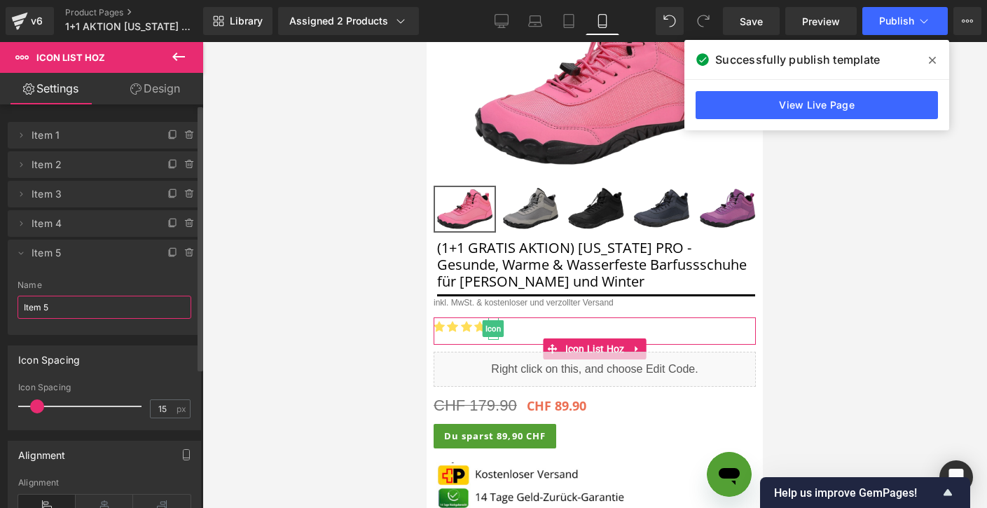
click at [66, 308] on input "Item 5" at bounding box center [105, 307] width 174 height 23
click at [22, 254] on icon at bounding box center [20, 252] width 11 height 11
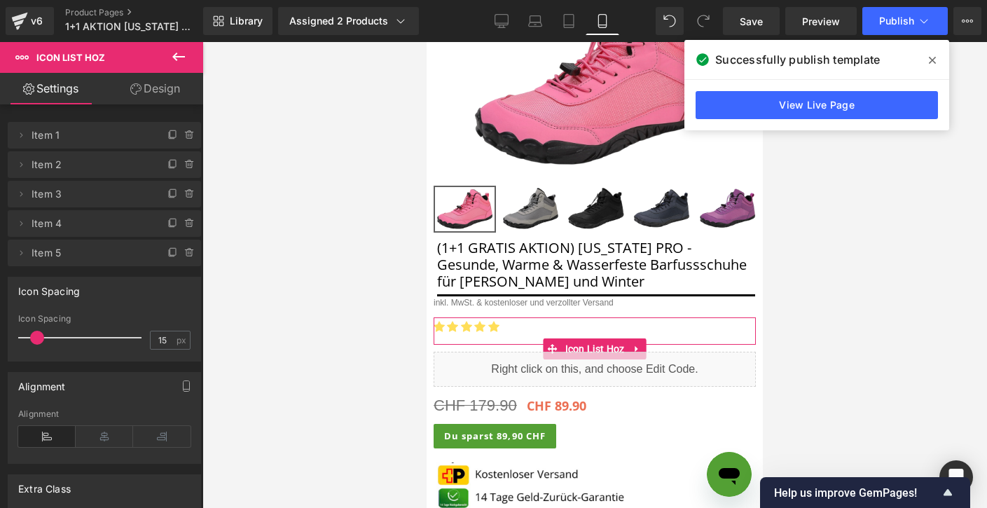
click at [140, 92] on link "Design" at bounding box center [155, 89] width 102 height 32
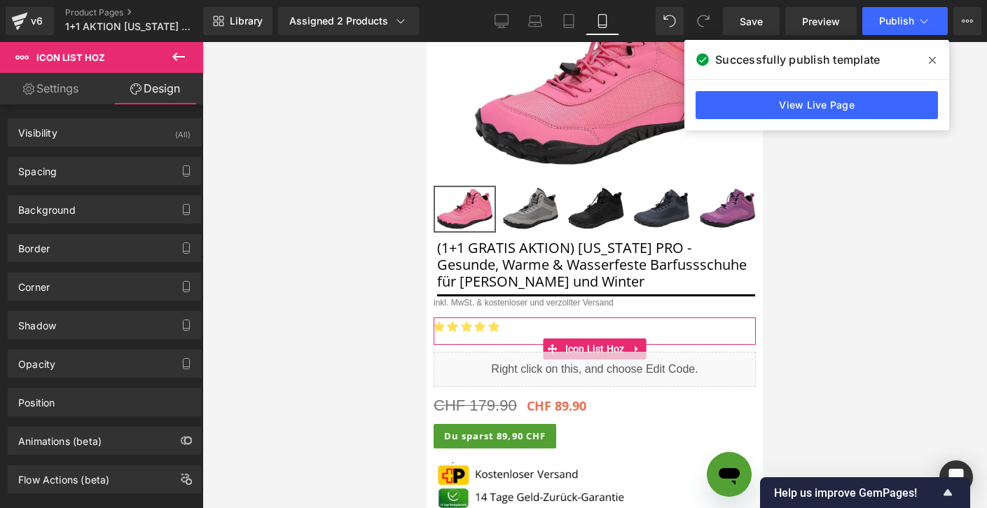
click at [64, 99] on link "Settings" at bounding box center [51, 89] width 102 height 32
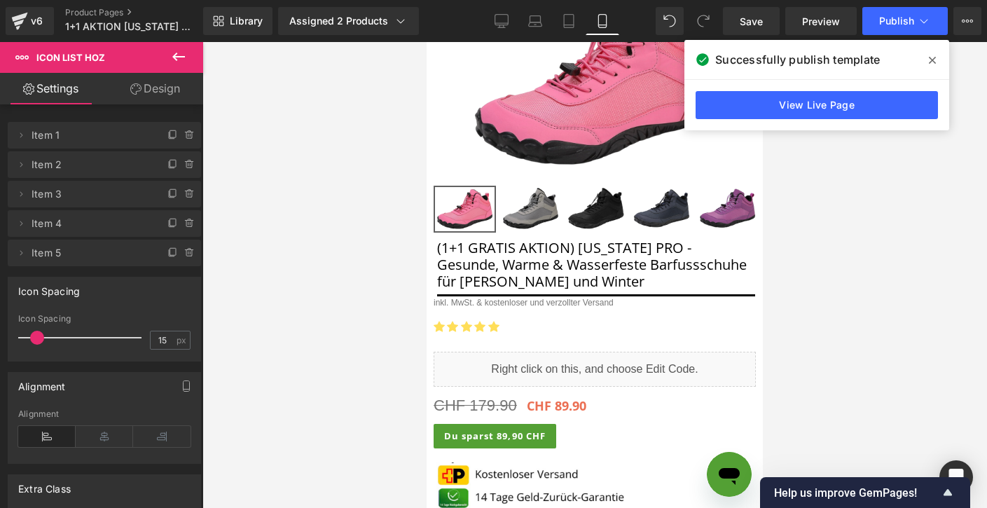
click at [182, 53] on icon at bounding box center [178, 56] width 17 height 17
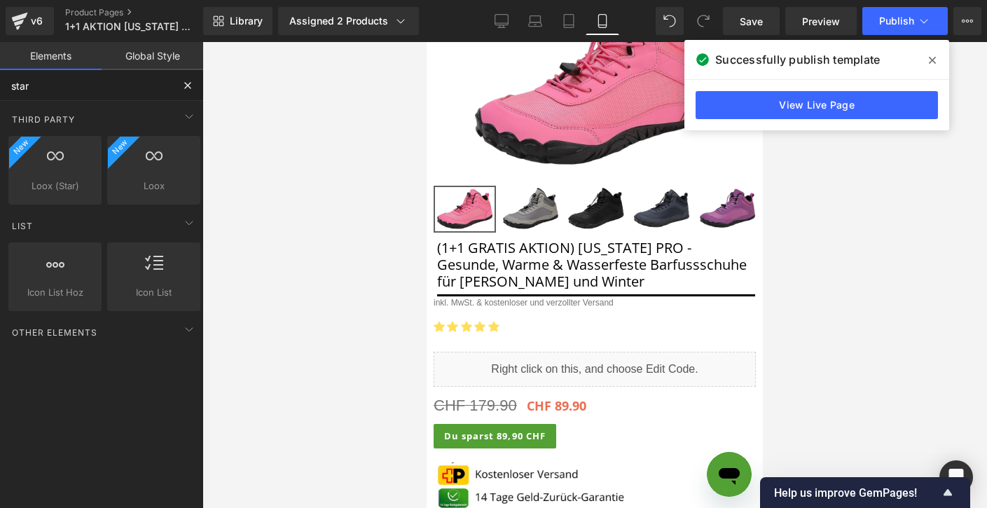
click at [137, 88] on input "star" at bounding box center [86, 85] width 172 height 31
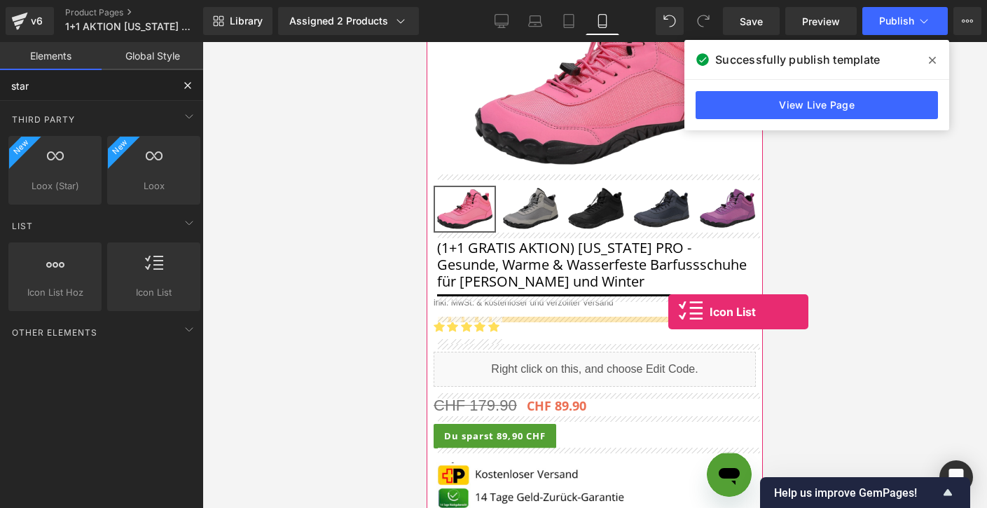
drag, startPoint x: 588, startPoint y: 315, endPoint x: 667, endPoint y: 312, distance: 79.2
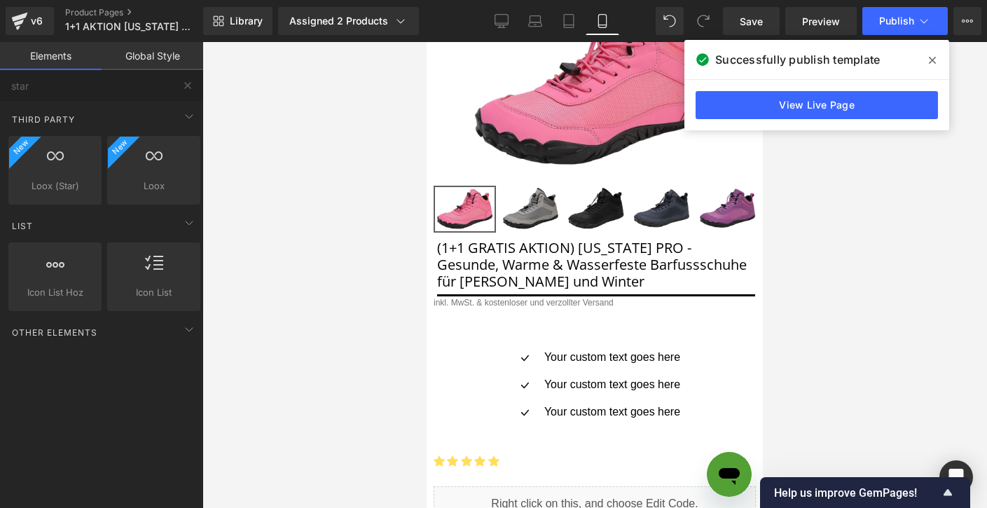
click at [887, 198] on div at bounding box center [594, 275] width 785 height 466
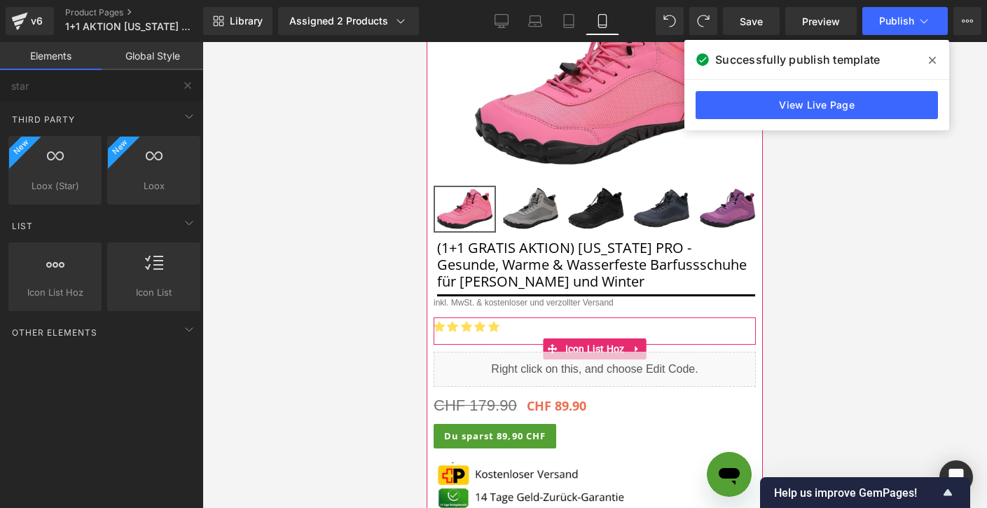
click at [542, 329] on ul "Icon Icon Icon Icon Icon" at bounding box center [595, 330] width 322 height 27
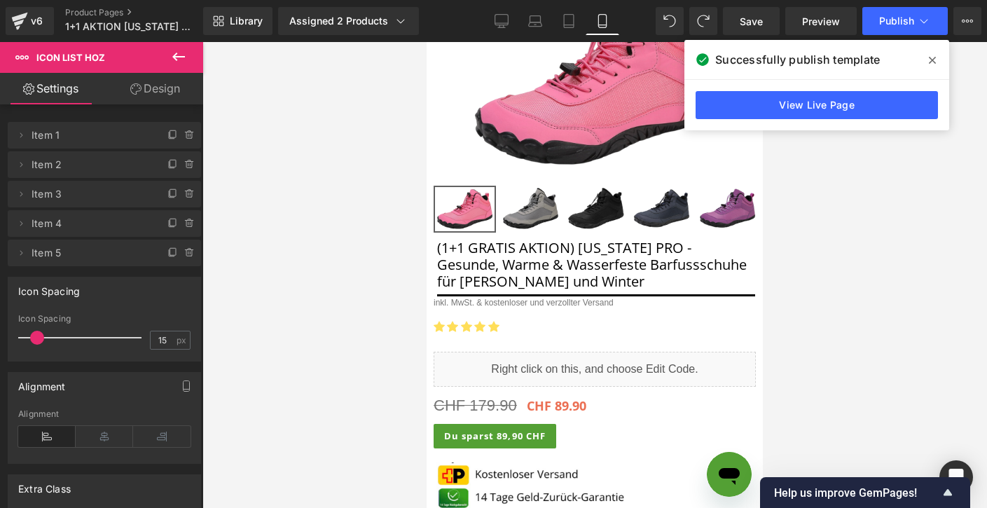
click at [180, 58] on icon at bounding box center [178, 56] width 17 height 17
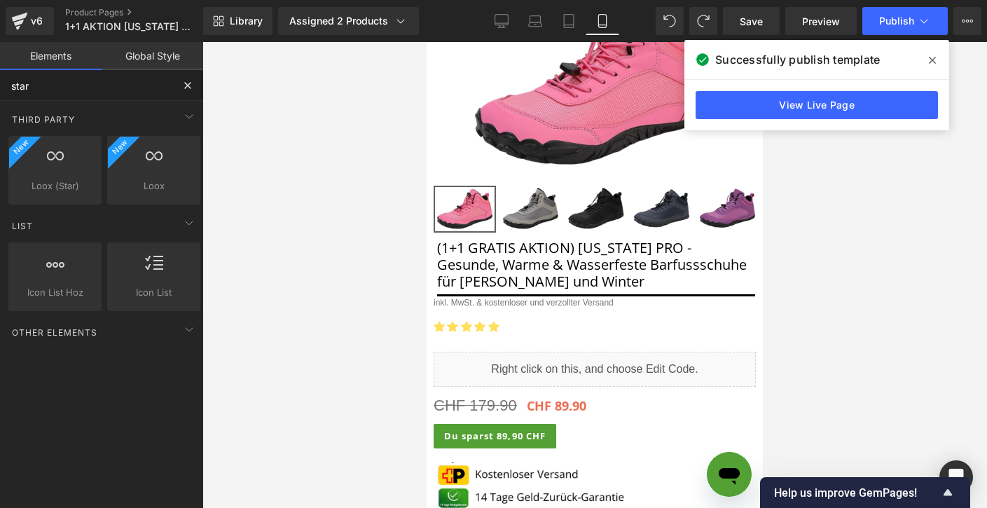
click at [46, 85] on input "star" at bounding box center [86, 85] width 172 height 31
click at [61, 85] on input "star" at bounding box center [86, 85] width 172 height 31
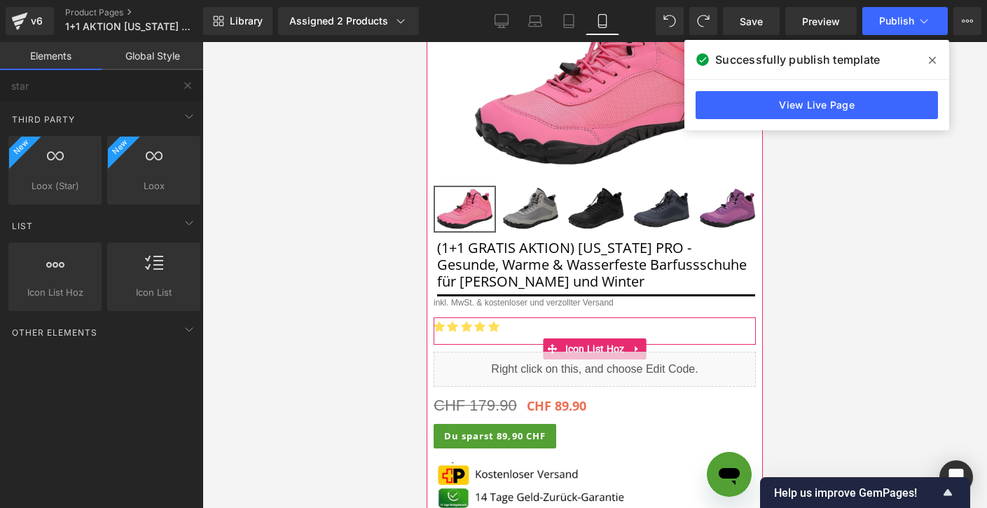
click at [520, 328] on ul "Icon Icon Icon Icon Icon" at bounding box center [595, 330] width 322 height 27
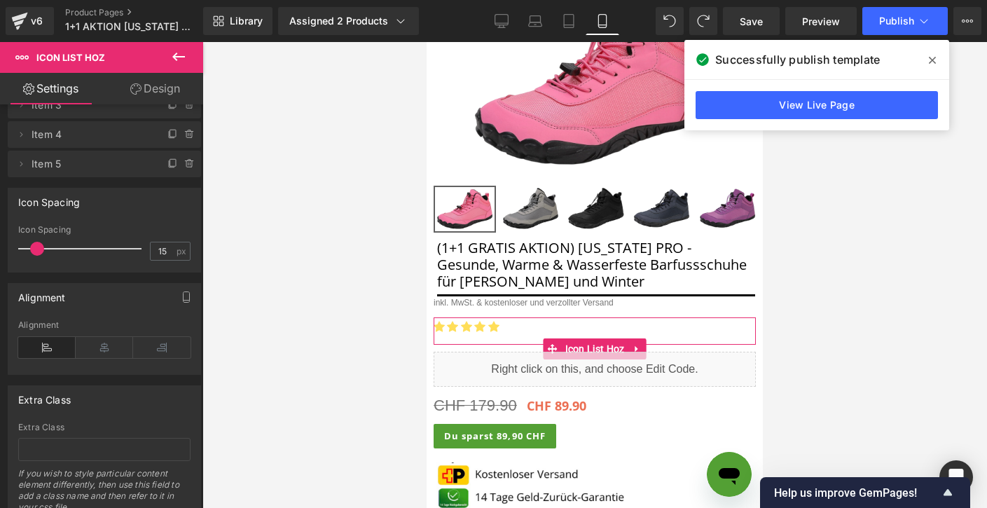
scroll to position [143, 0]
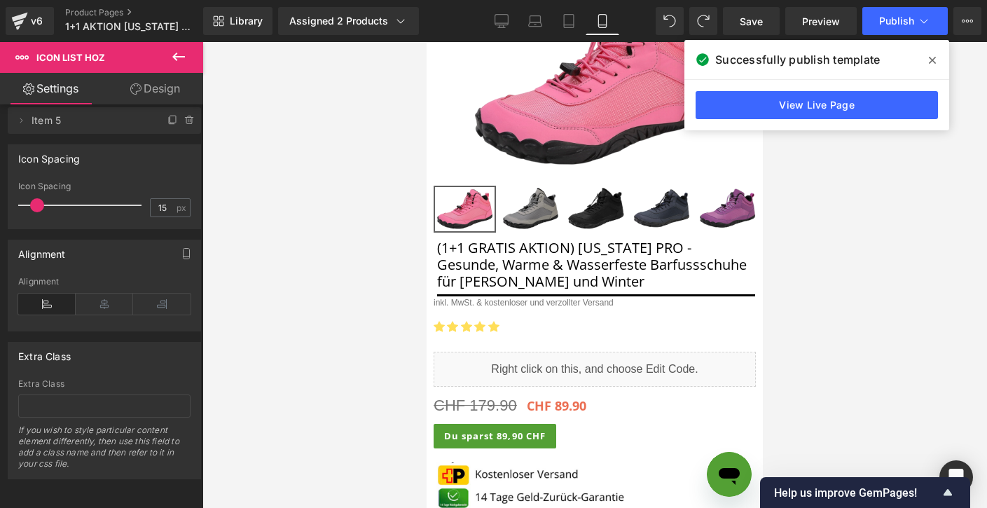
click at [179, 57] on icon at bounding box center [178, 56] width 17 height 17
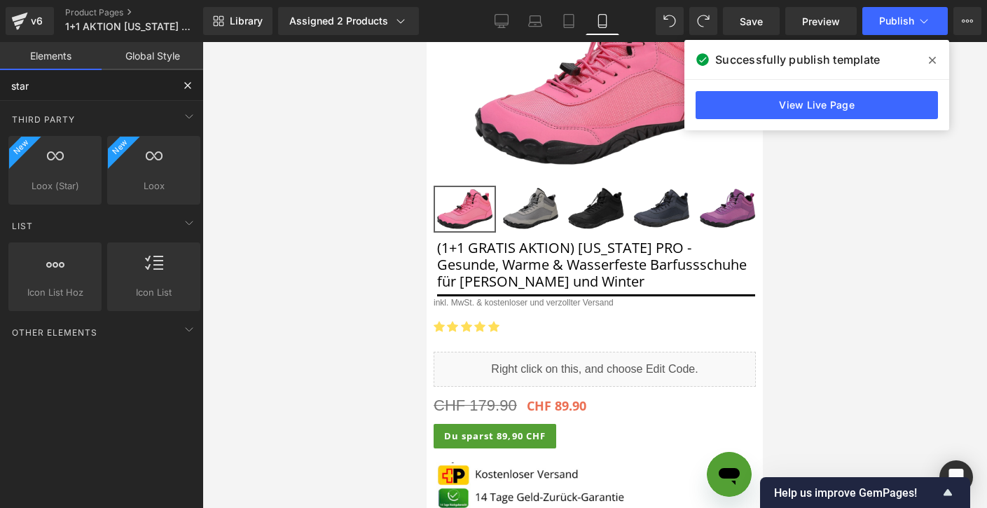
click at [88, 81] on input "star" at bounding box center [86, 85] width 172 height 31
type input "row"
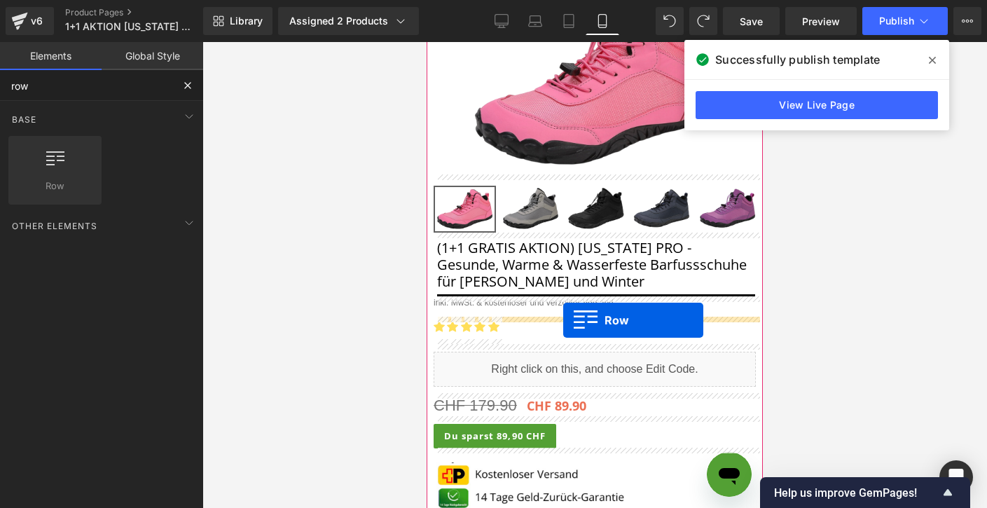
drag, startPoint x: 491, startPoint y: 212, endPoint x: 563, endPoint y: 320, distance: 129.8
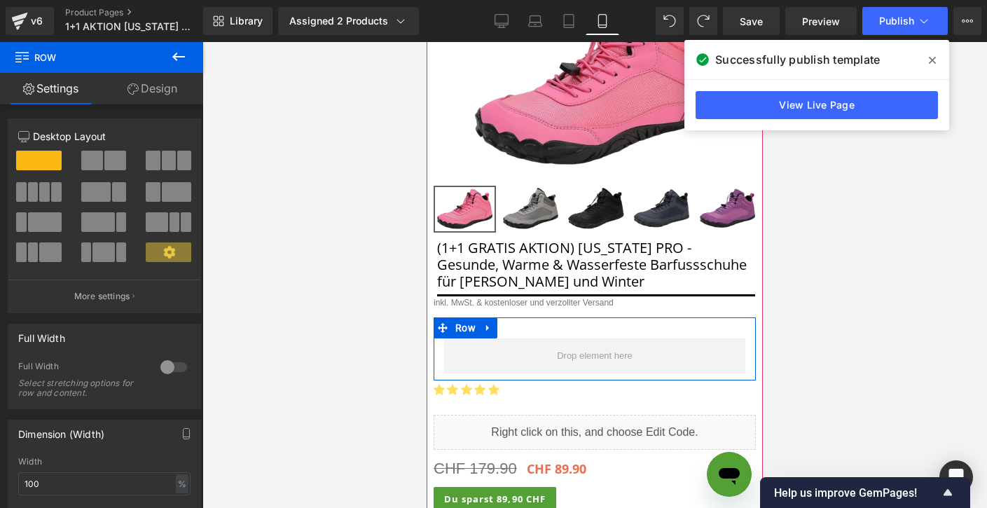
click at [555, 326] on div "Row" at bounding box center [595, 348] width 322 height 63
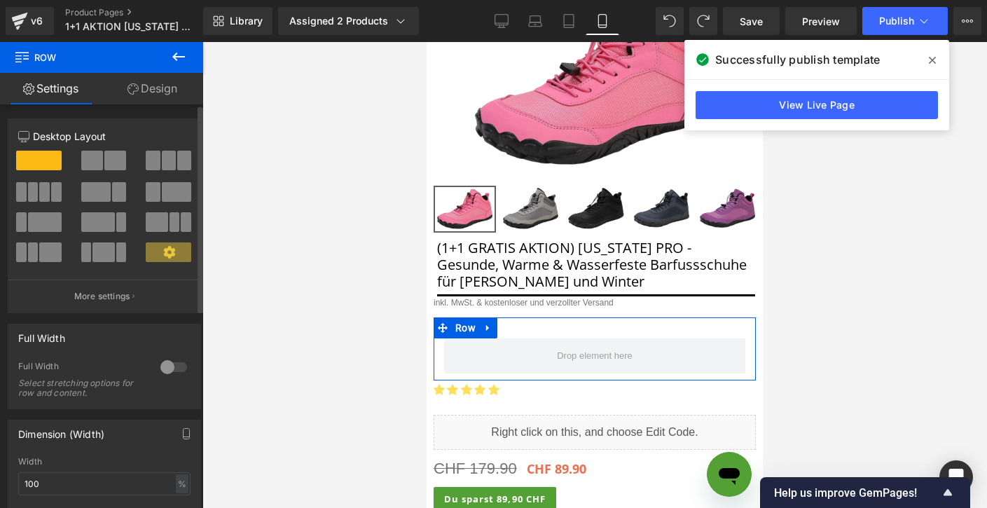
click at [43, 219] on span at bounding box center [45, 222] width 34 height 20
type input "1200"
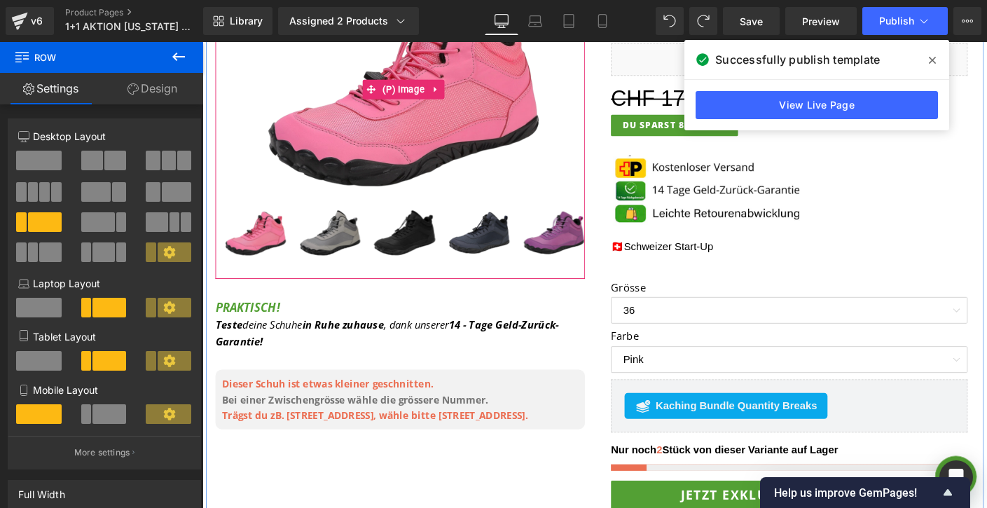
scroll to position [298, 0]
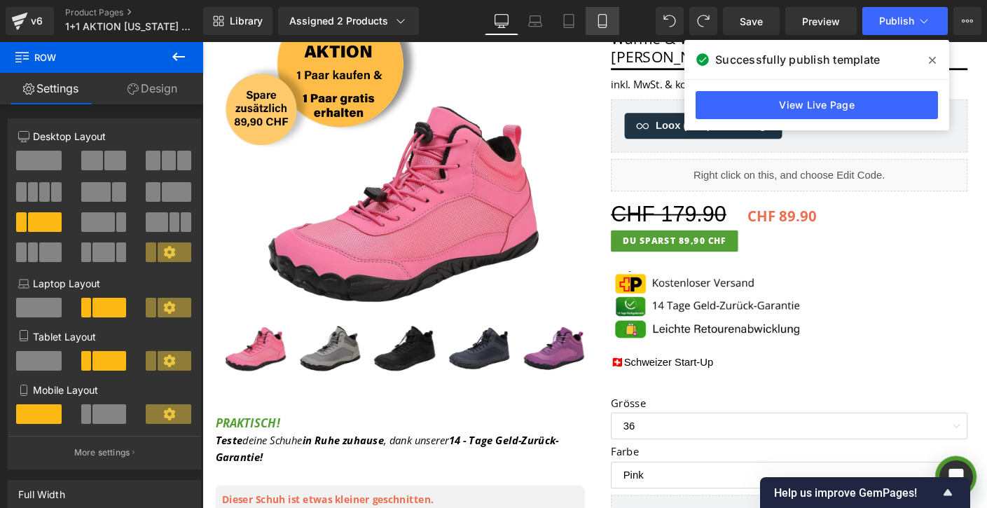
click at [602, 29] on link "Mobile" at bounding box center [603, 21] width 34 height 28
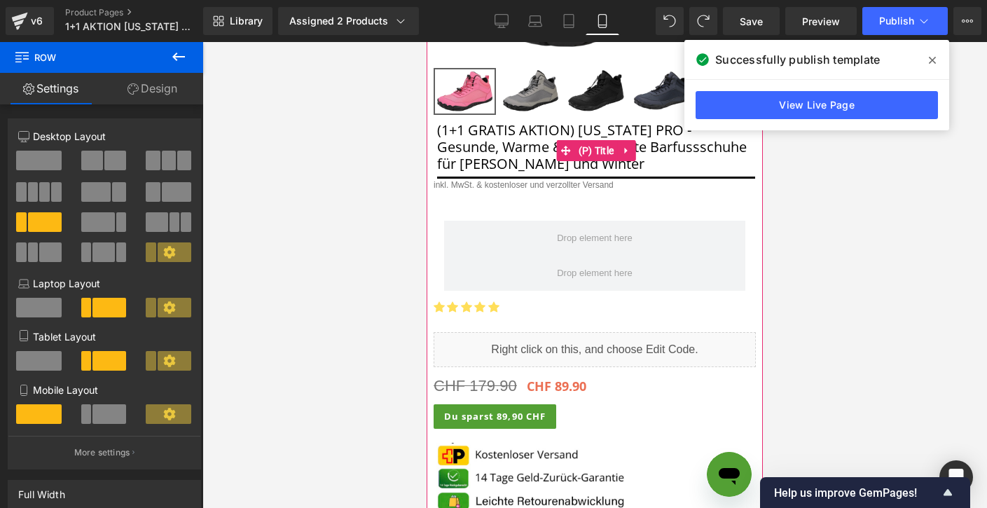
scroll to position [396, 0]
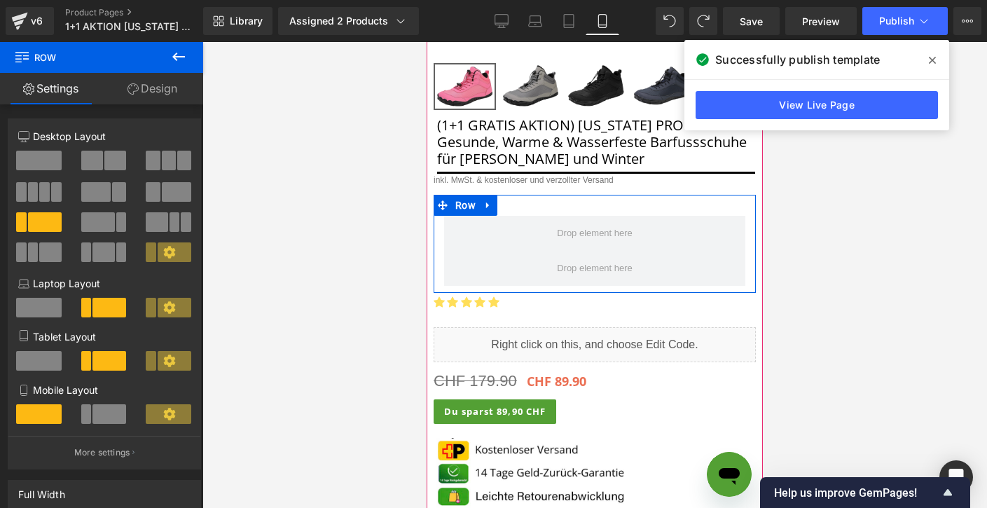
click at [509, 211] on div "Row" at bounding box center [595, 244] width 322 height 98
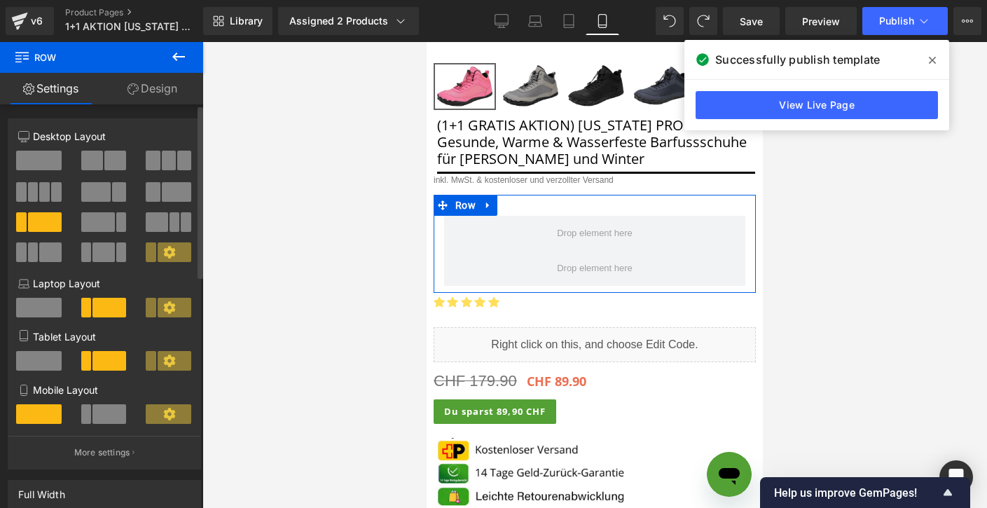
scroll to position [6, 0]
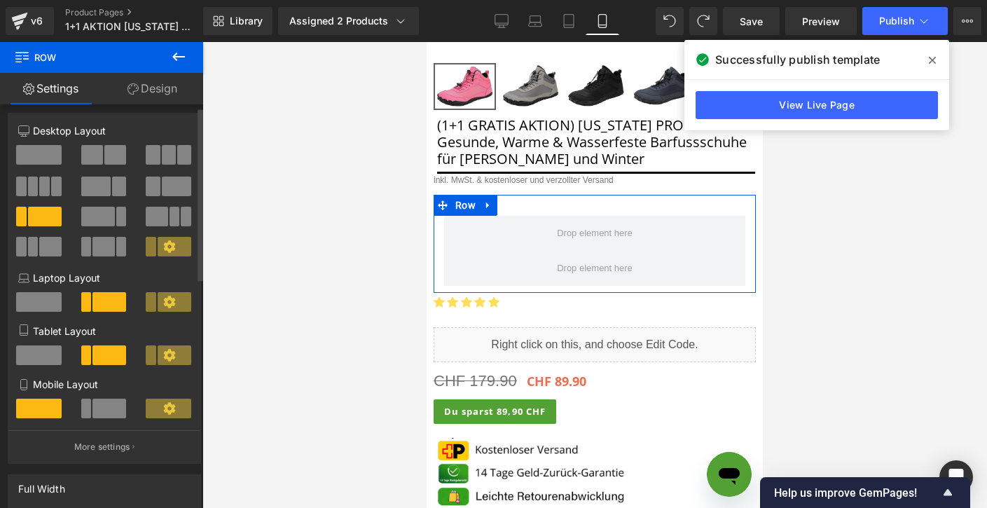
click at [96, 408] on span at bounding box center [109, 409] width 34 height 20
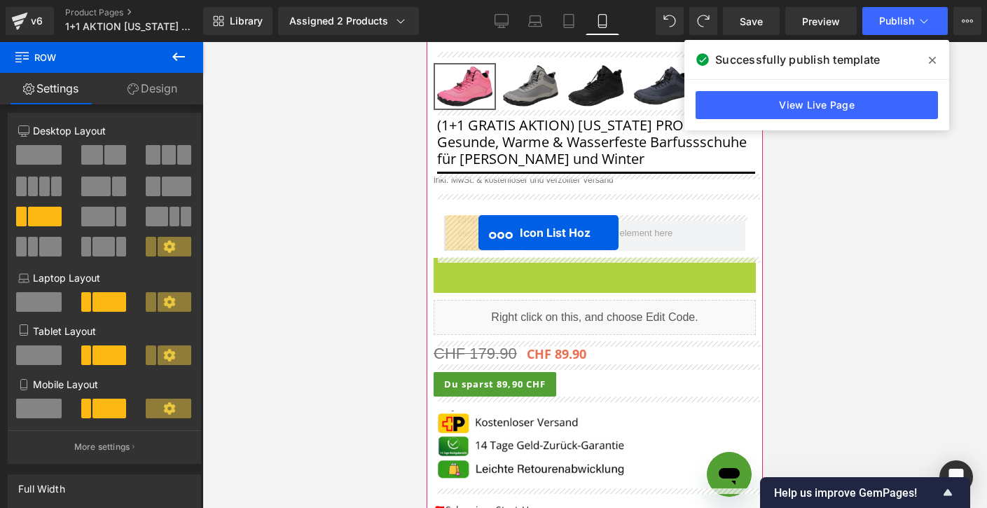
drag, startPoint x: 550, startPoint y: 287, endPoint x: 478, endPoint y: 232, distance: 90.5
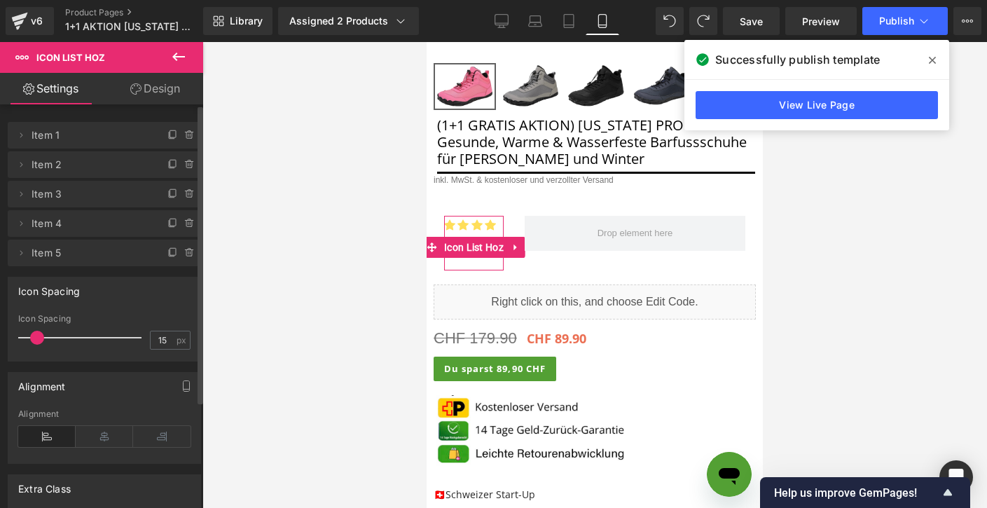
scroll to position [1, 0]
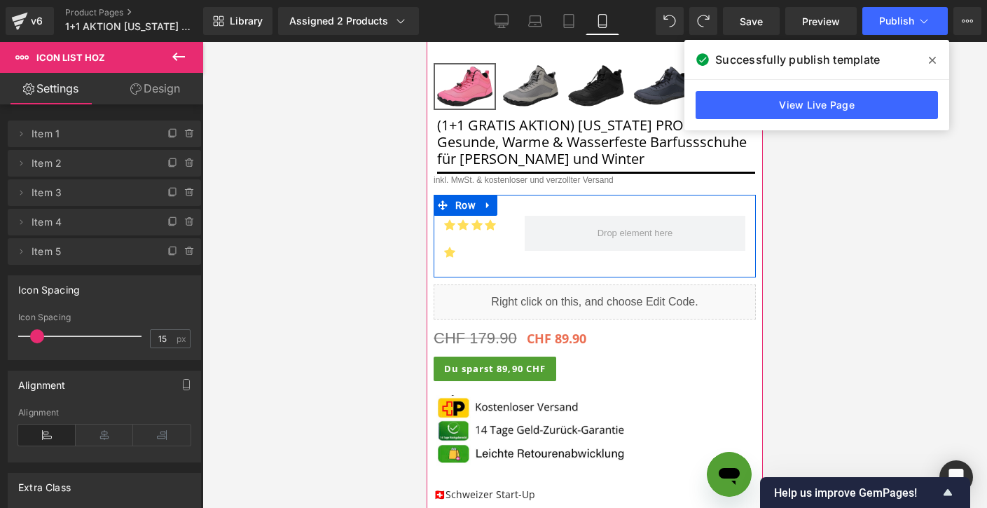
click at [602, 208] on div "Icon Icon Icon Icon Icon Icon List Hoz Row" at bounding box center [595, 236] width 322 height 83
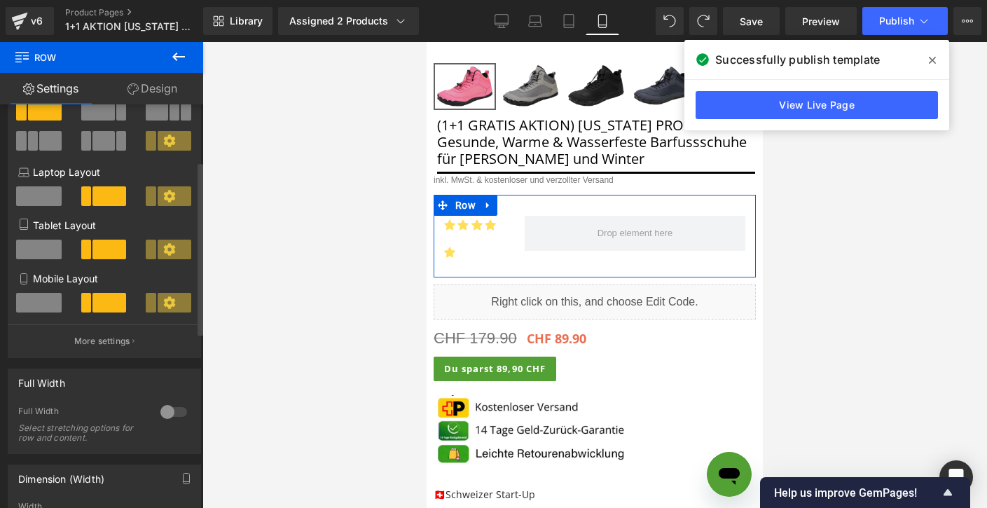
scroll to position [104, 0]
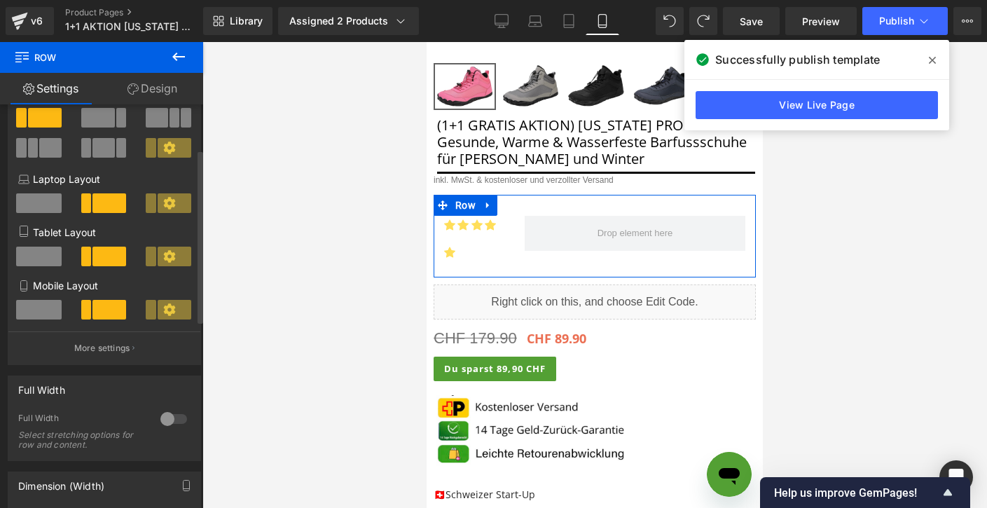
click at [163, 310] on icon at bounding box center [169, 309] width 12 height 12
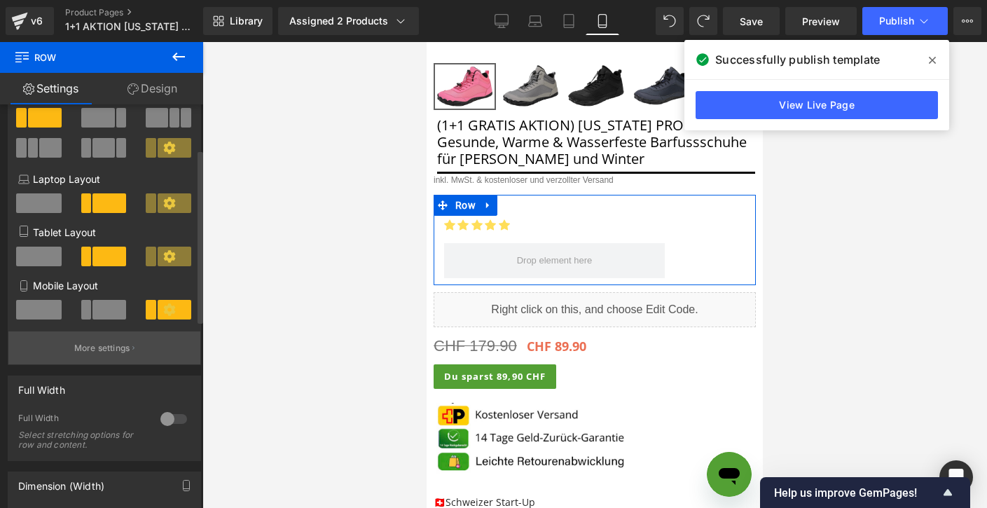
click at [119, 350] on p "More settings" at bounding box center [102, 348] width 56 height 13
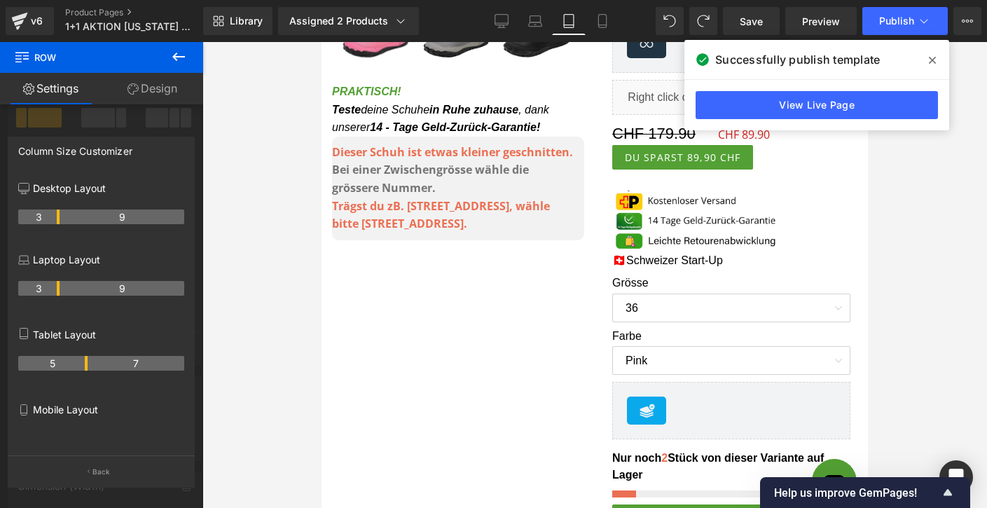
scroll to position [0, 0]
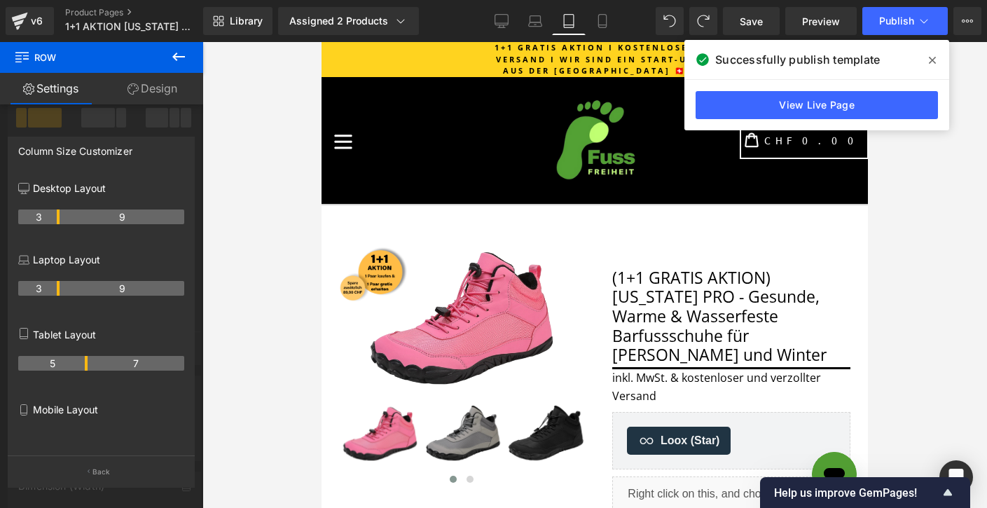
drag, startPoint x: 58, startPoint y: 366, endPoint x: 83, endPoint y: 366, distance: 25.2
click at [83, 366] on th "5" at bounding box center [52, 363] width 69 height 15
click at [615, 16] on link "Mobile" at bounding box center [603, 21] width 34 height 28
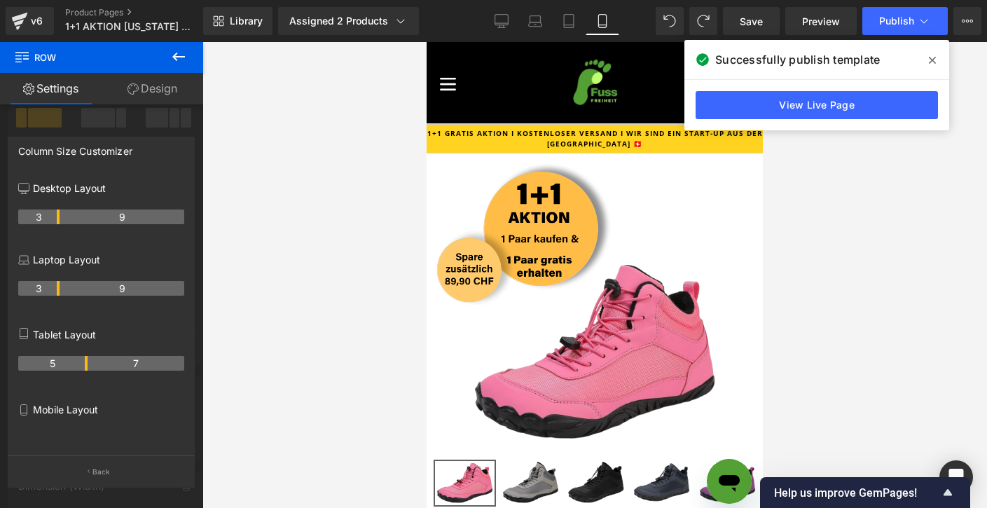
scroll to position [392, 0]
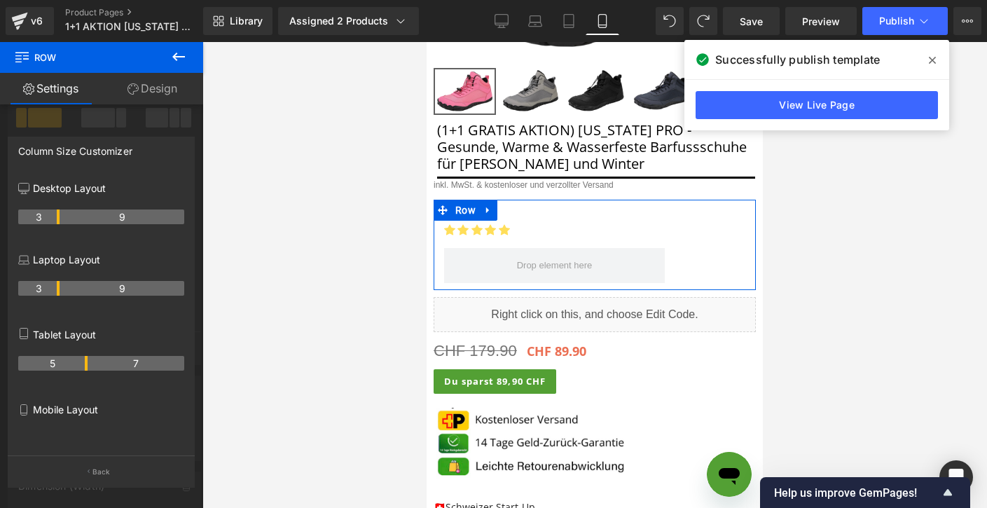
click at [67, 414] on p "Mobile Layout" at bounding box center [101, 409] width 166 height 15
click at [158, 434] on div at bounding box center [101, 436] width 166 height 25
click at [106, 481] on button "Back" at bounding box center [101, 471] width 187 height 32
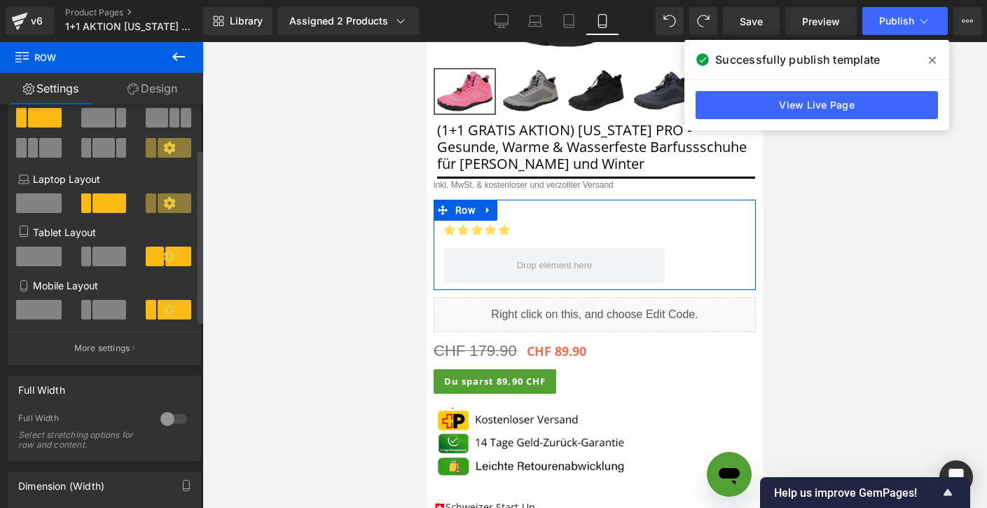
click at [194, 294] on div "3+9 Desktop Layout Laptop Layout Tablet Layout Mobile Layout More settings" at bounding box center [104, 195] width 192 height 340
click at [165, 319] on span at bounding box center [175, 310] width 34 height 20
click at [163, 312] on icon at bounding box center [169, 309] width 13 height 13
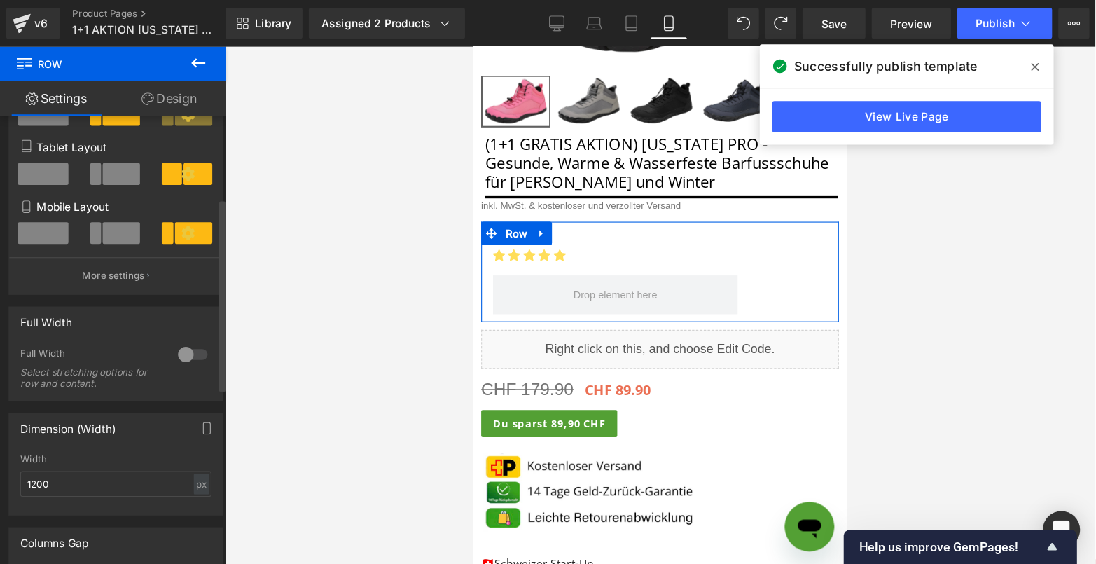
scroll to position [236, 0]
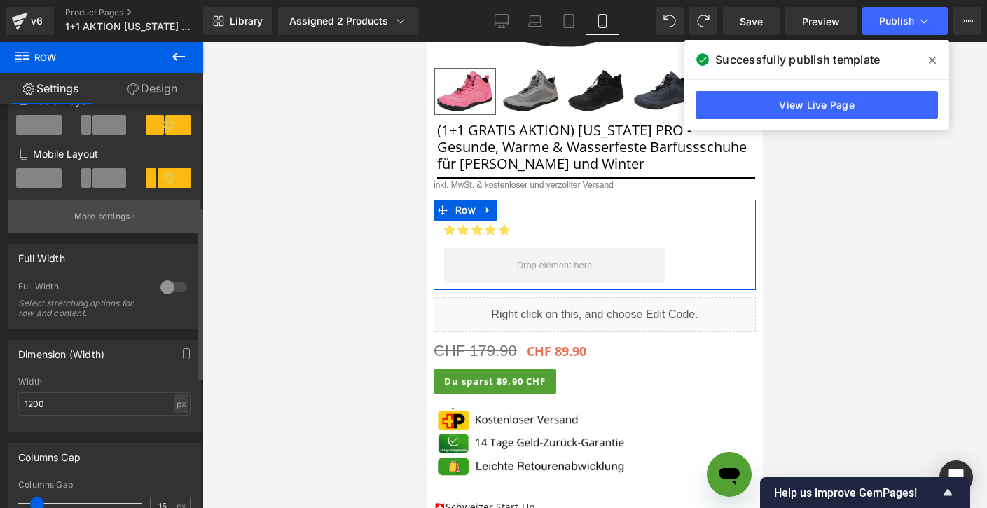
click at [118, 223] on p "More settings" at bounding box center [102, 216] width 56 height 13
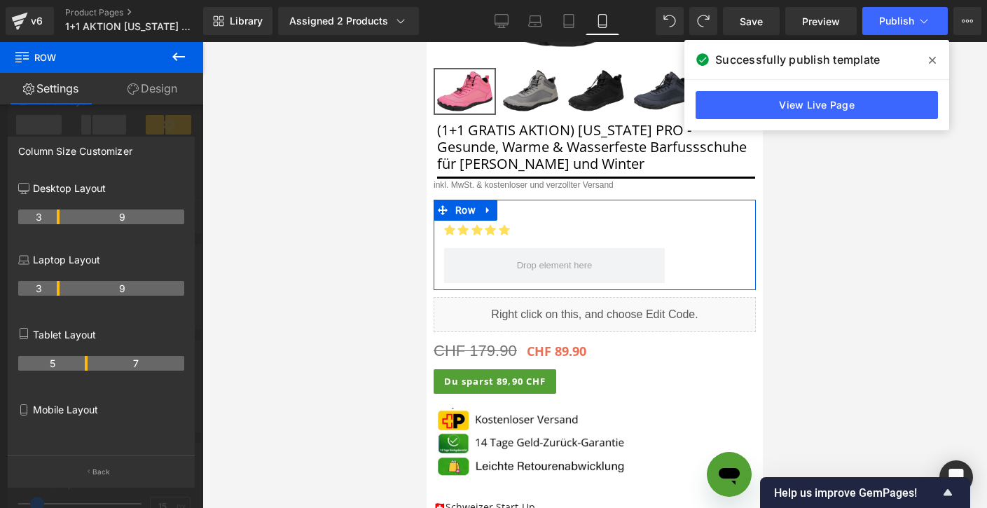
click at [71, 419] on div "Mobile Layout" at bounding box center [101, 425] width 166 height 60
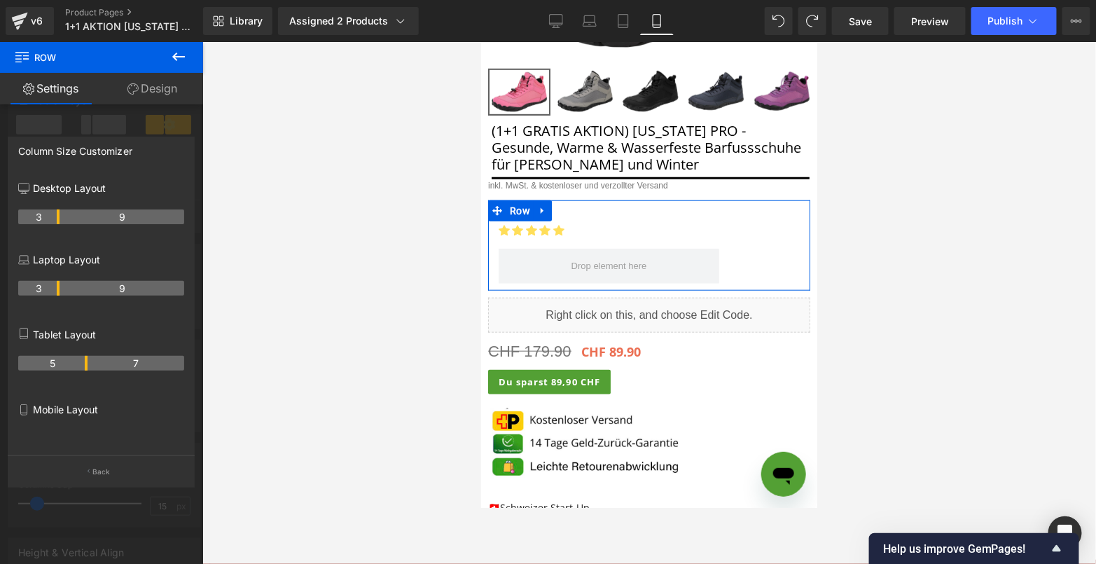
click at [88, 417] on p "Mobile Layout" at bounding box center [101, 409] width 166 height 15
click at [88, 422] on div "Mobile Layout" at bounding box center [101, 425] width 166 height 60
click at [89, 466] on button "Back" at bounding box center [101, 471] width 187 height 32
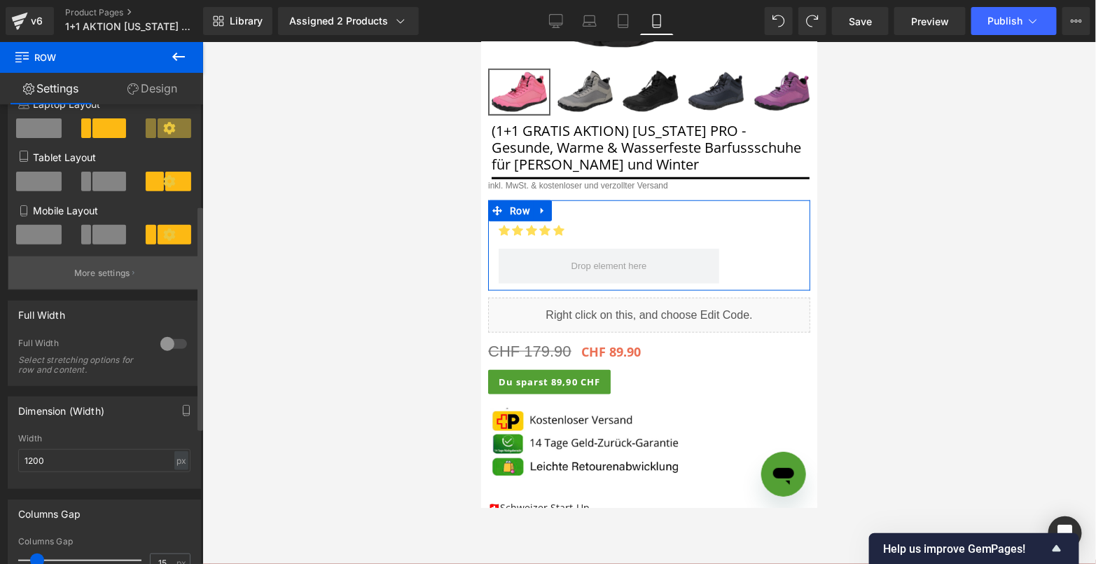
scroll to position [167, 0]
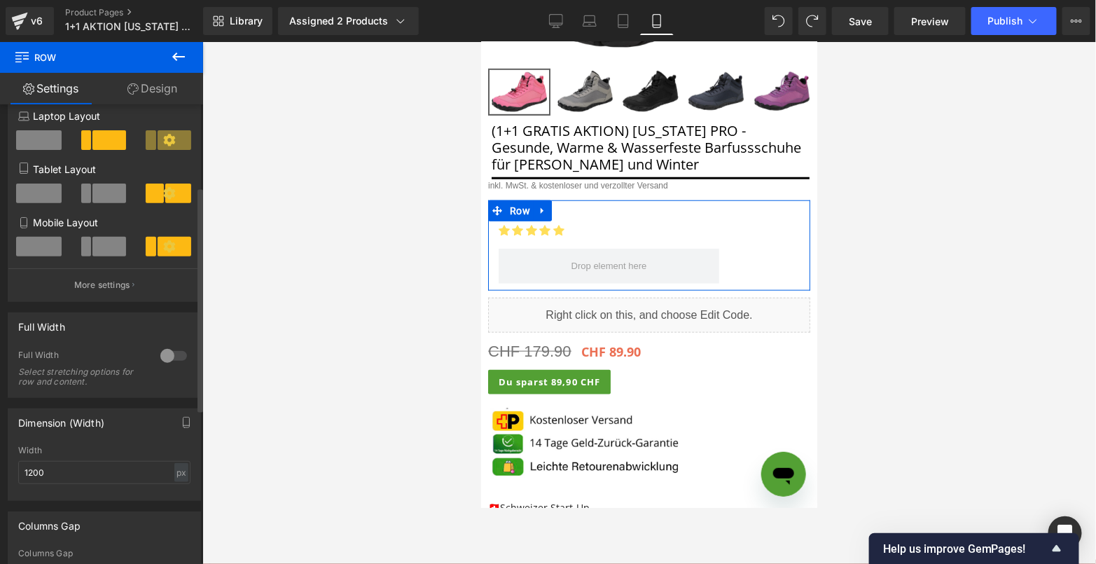
click at [101, 250] on span at bounding box center [109, 247] width 34 height 20
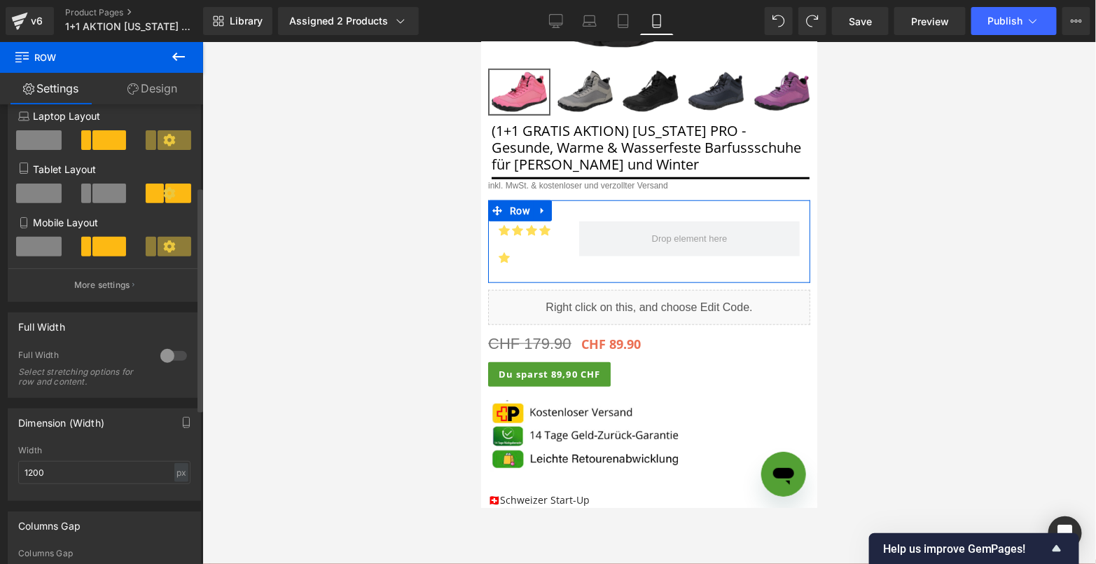
click at [167, 251] on icon at bounding box center [169, 246] width 12 height 12
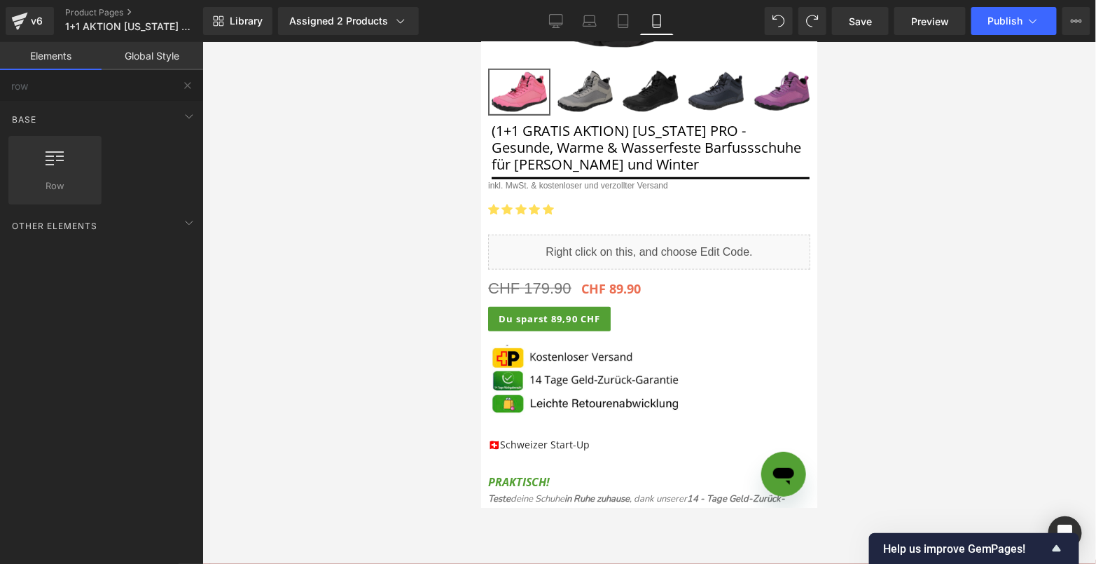
click at [906, 160] on div at bounding box center [649, 303] width 894 height 522
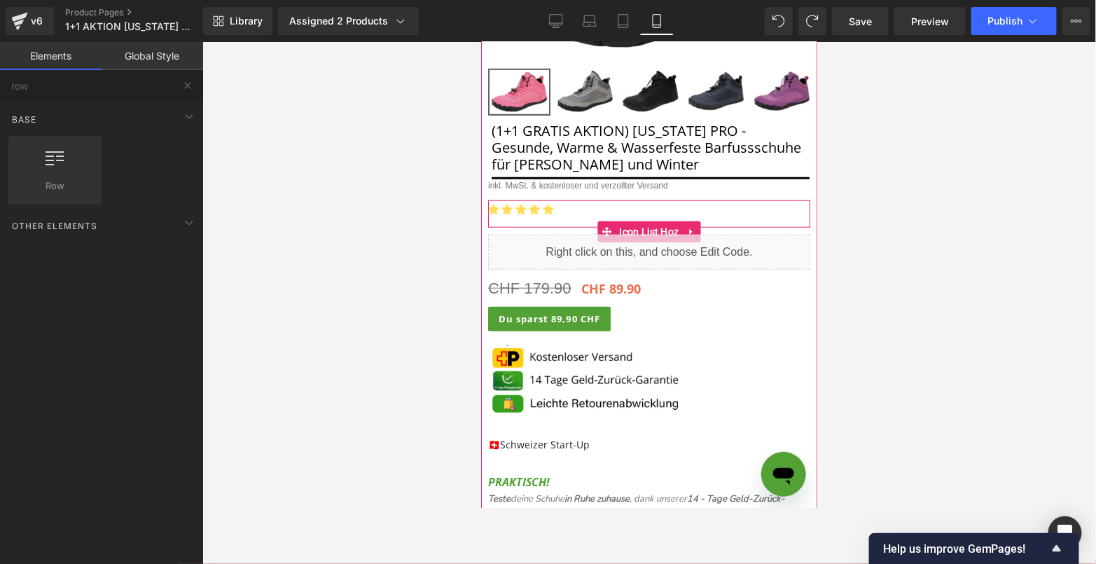
click at [619, 205] on ul "Icon Icon Icon Icon Icon" at bounding box center [649, 213] width 322 height 27
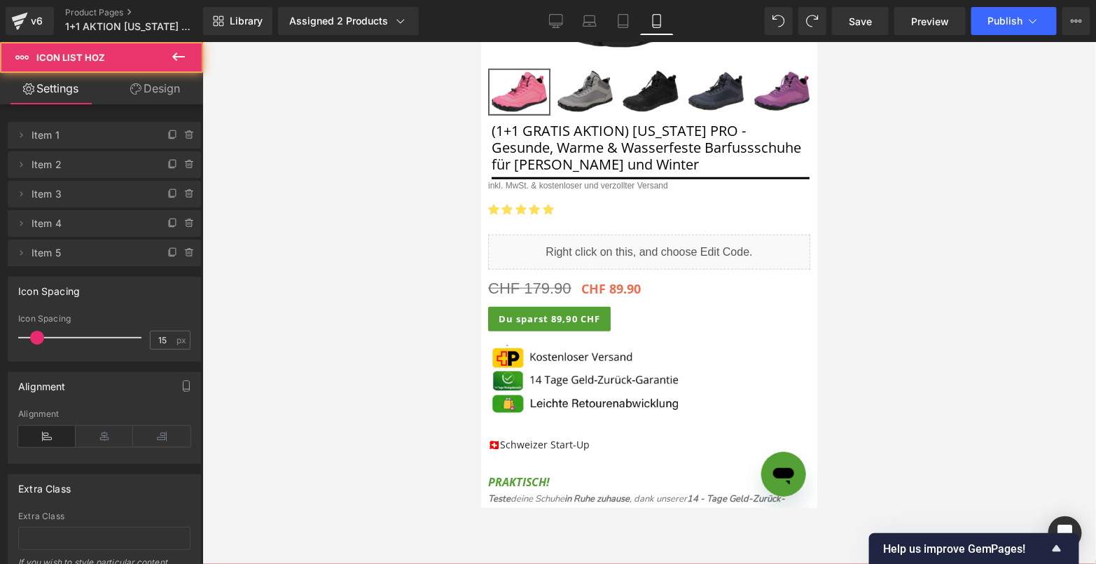
click at [156, 92] on link "Design" at bounding box center [155, 89] width 102 height 32
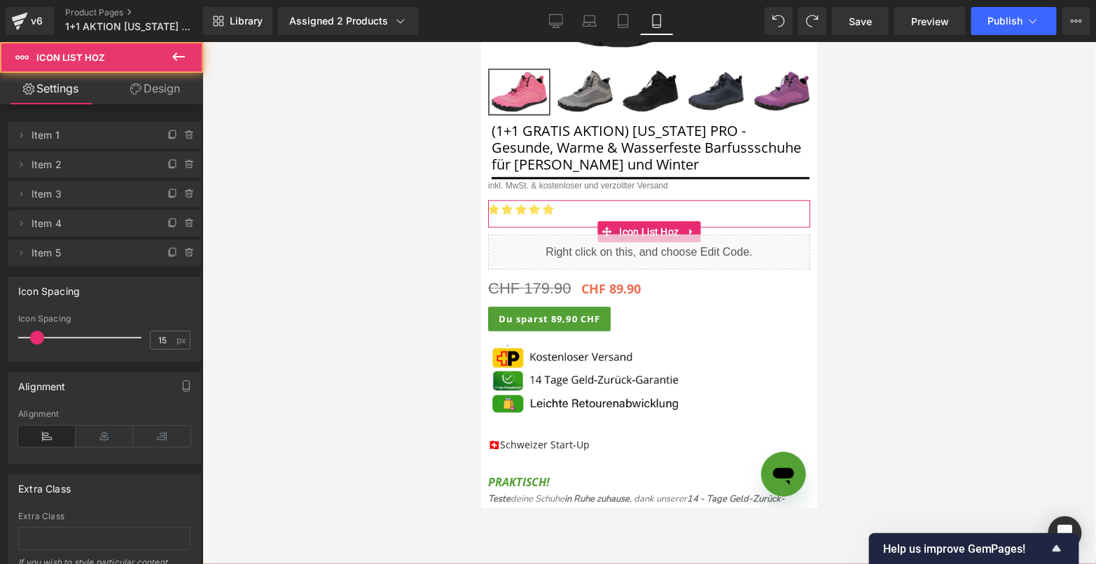
click at [0, 0] on div "Spacing" at bounding box center [0, 0] width 0 height 0
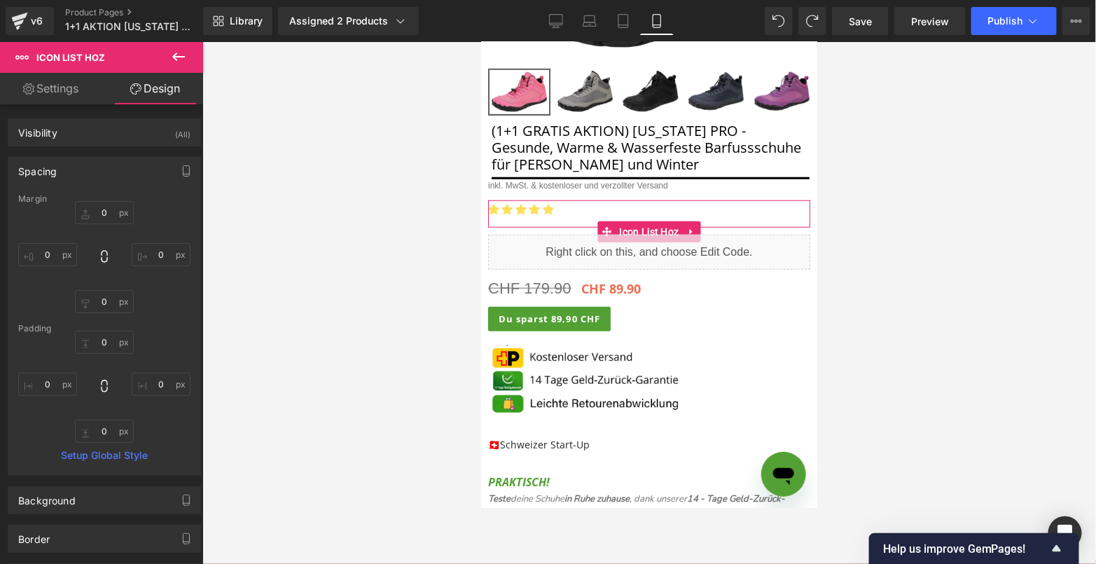
type input "0"
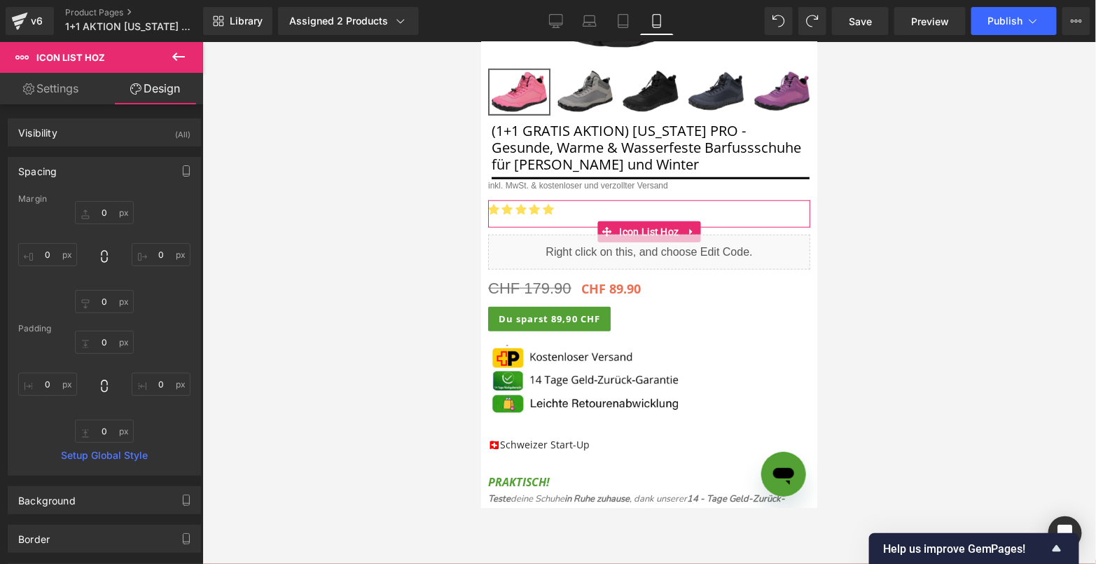
type input "0"
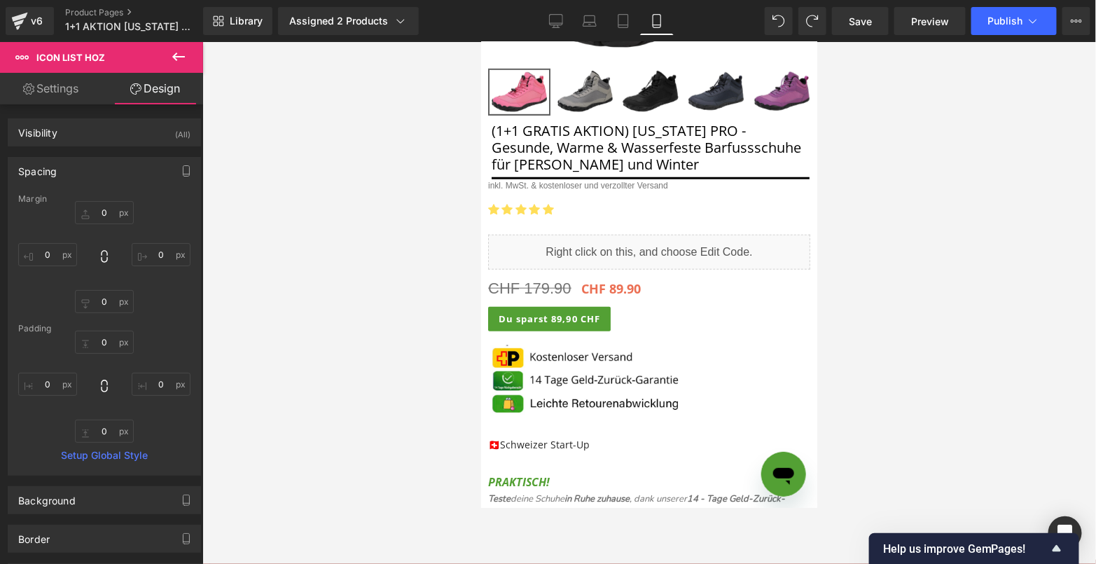
click at [909, 221] on div at bounding box center [649, 303] width 894 height 522
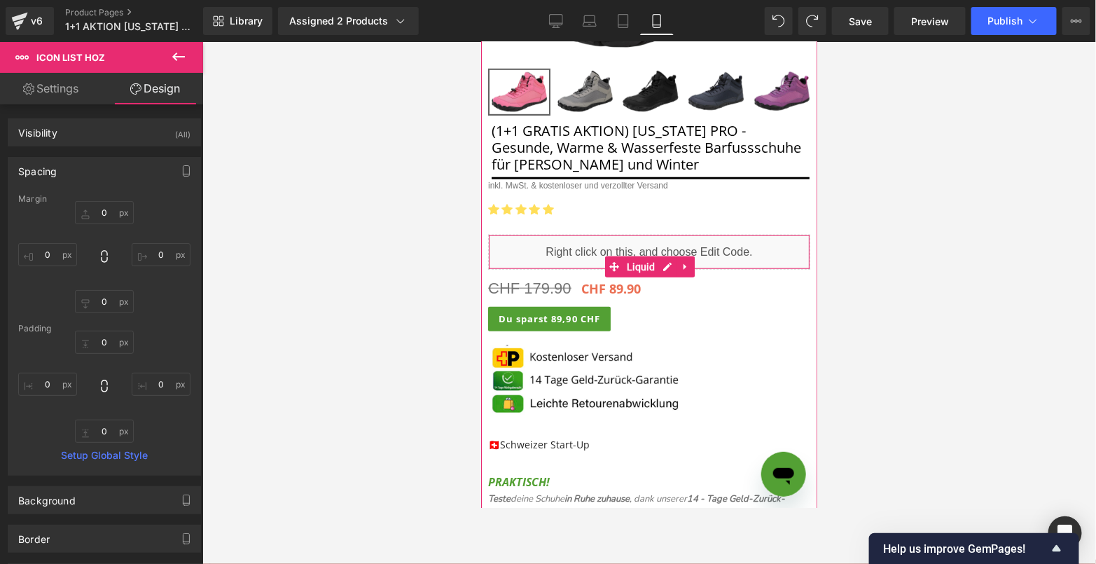
click at [569, 243] on div "Liquid" at bounding box center [649, 251] width 322 height 35
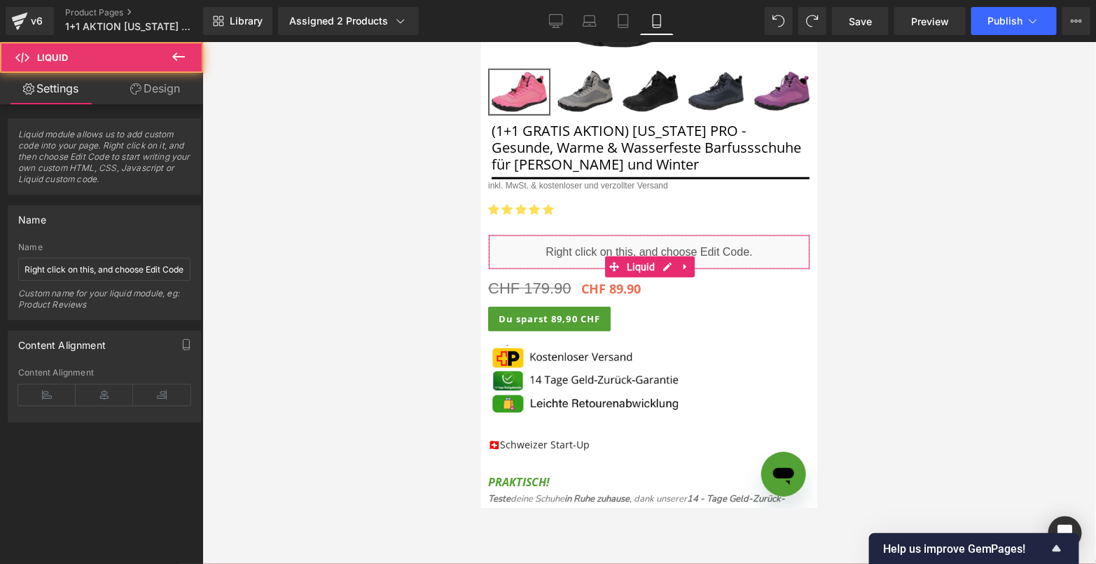
click at [161, 93] on link "Design" at bounding box center [155, 89] width 102 height 32
click at [0, 0] on div "Spacing" at bounding box center [0, 0] width 0 height 0
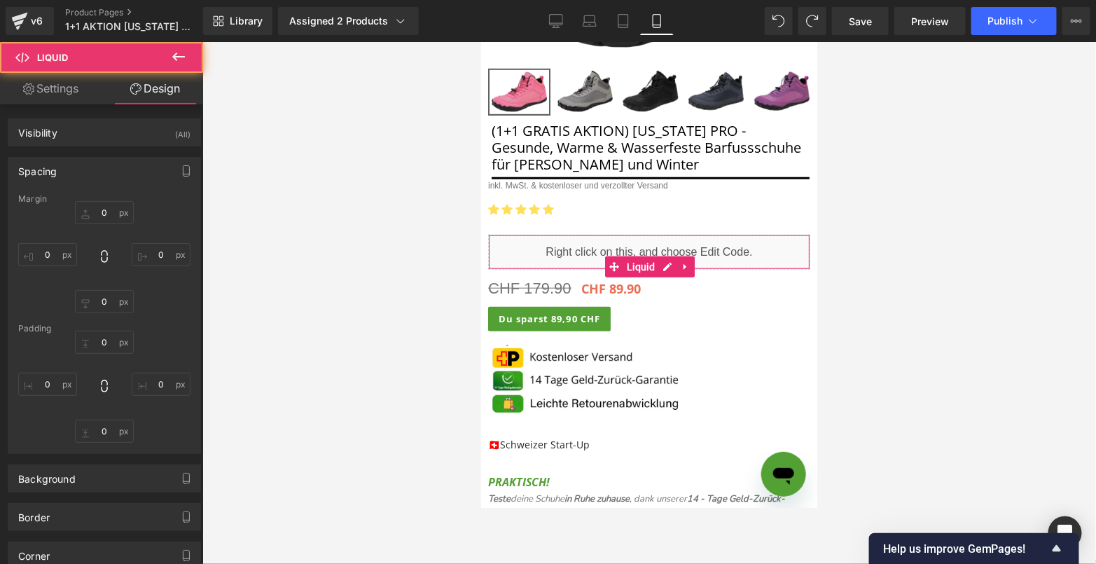
type input "10"
type input "0"
type input "10"
type input "0"
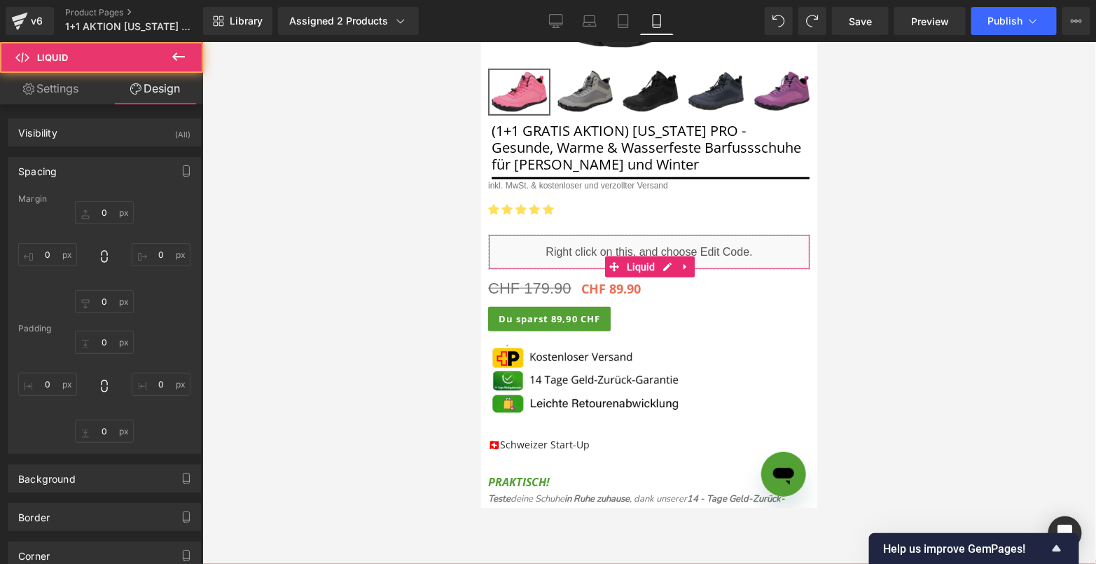
type input "0"
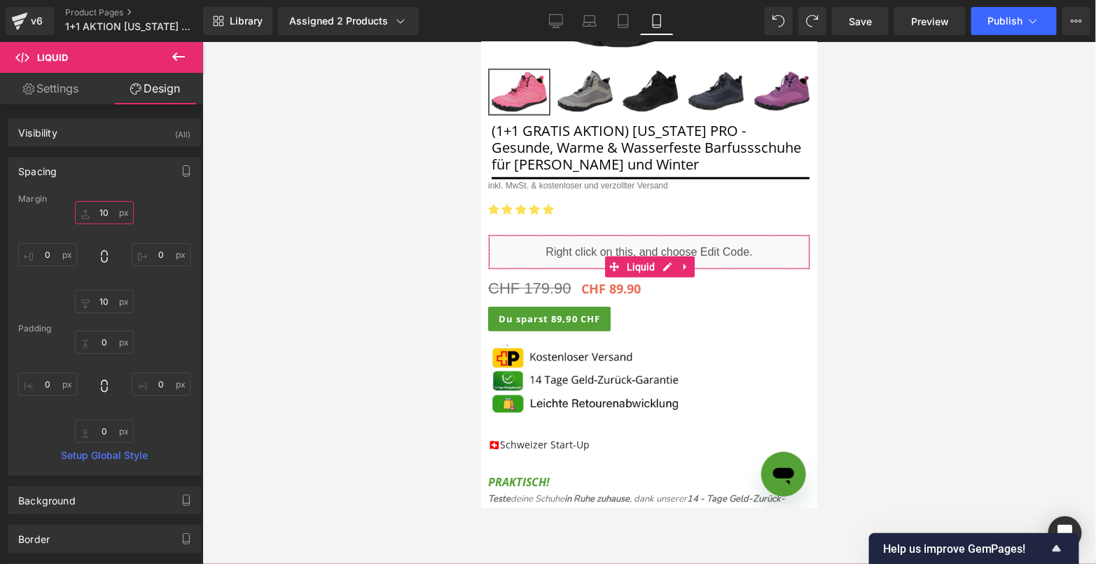
click at [96, 211] on input "10" at bounding box center [104, 212] width 59 height 23
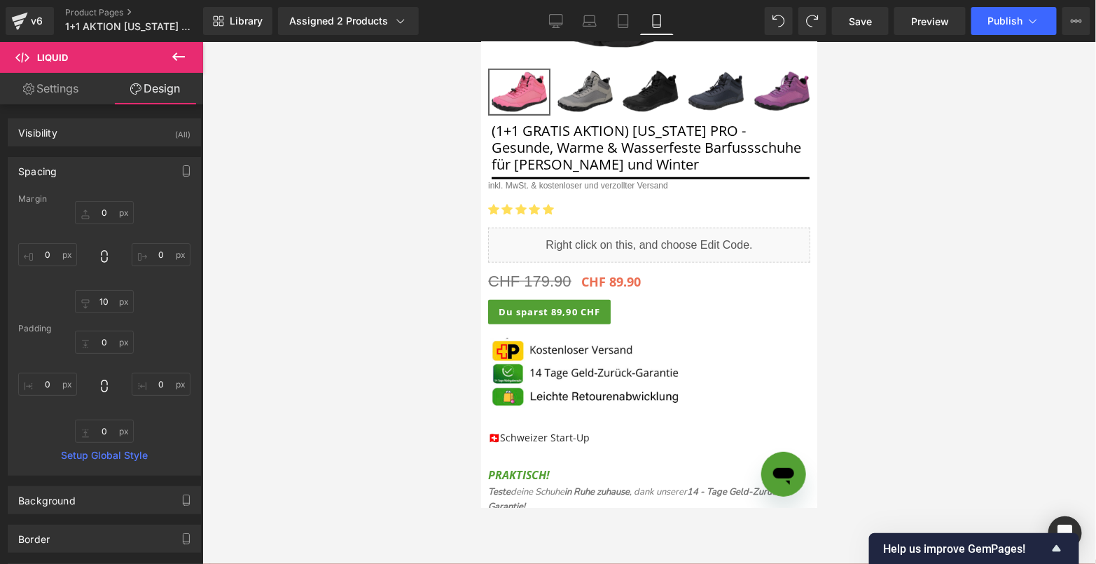
click at [965, 217] on div at bounding box center [649, 303] width 894 height 522
click at [554, 15] on icon at bounding box center [556, 21] width 14 height 14
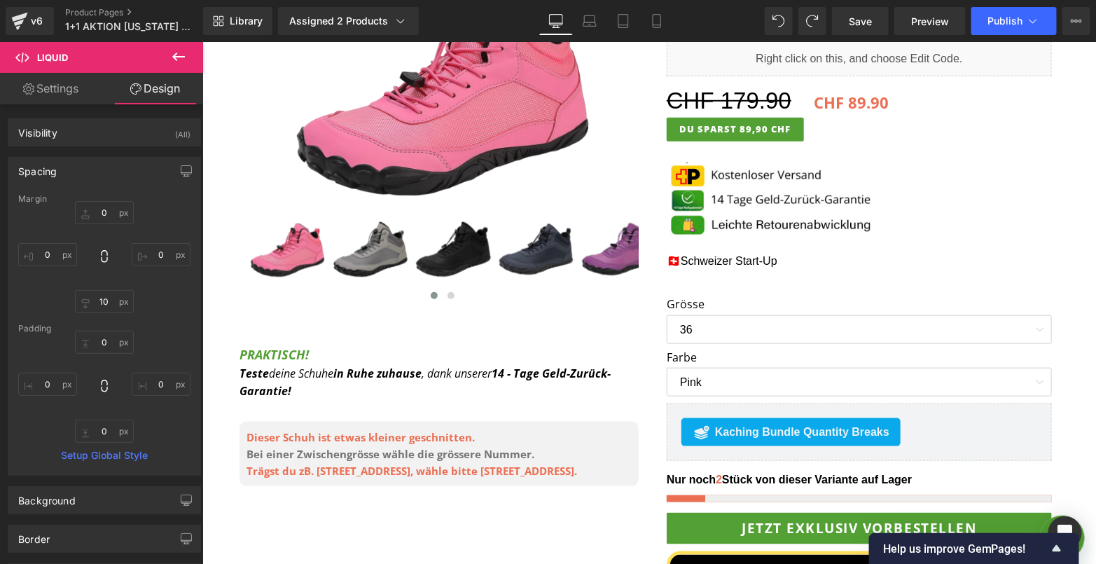
type input "0"
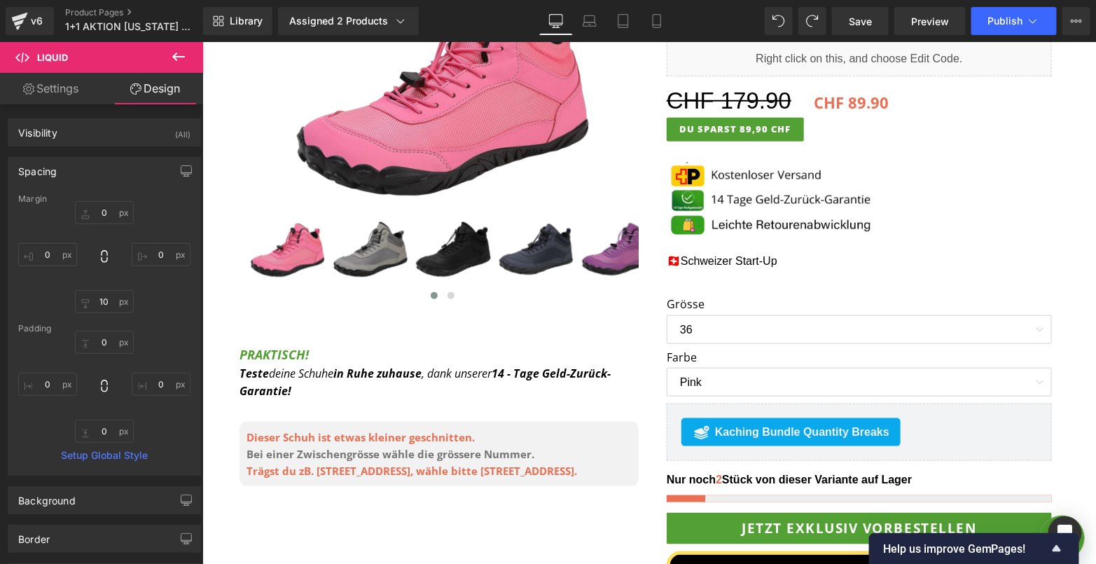
type input "0"
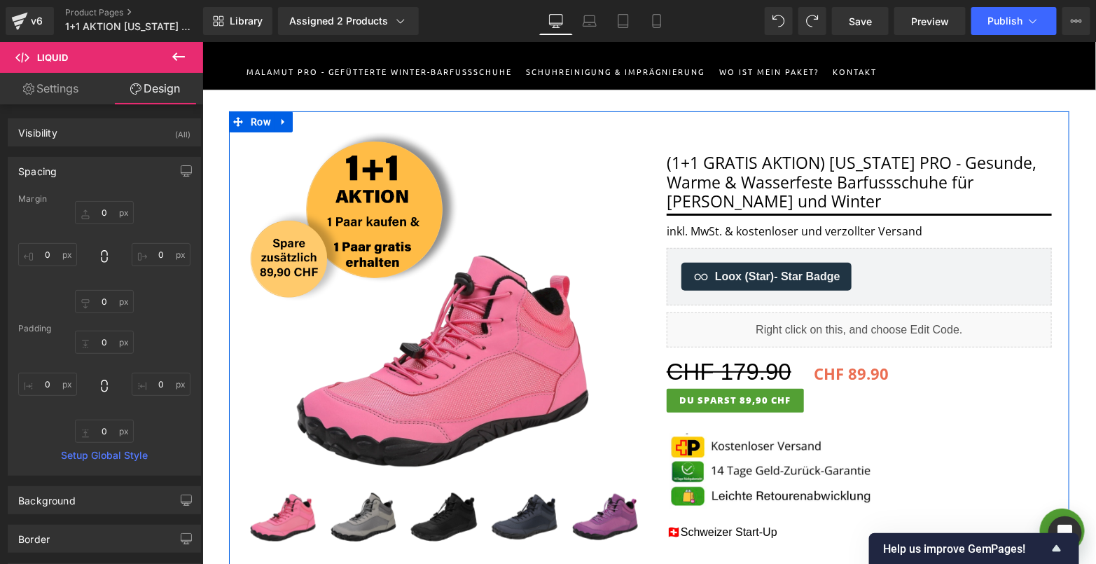
scroll to position [165, 0]
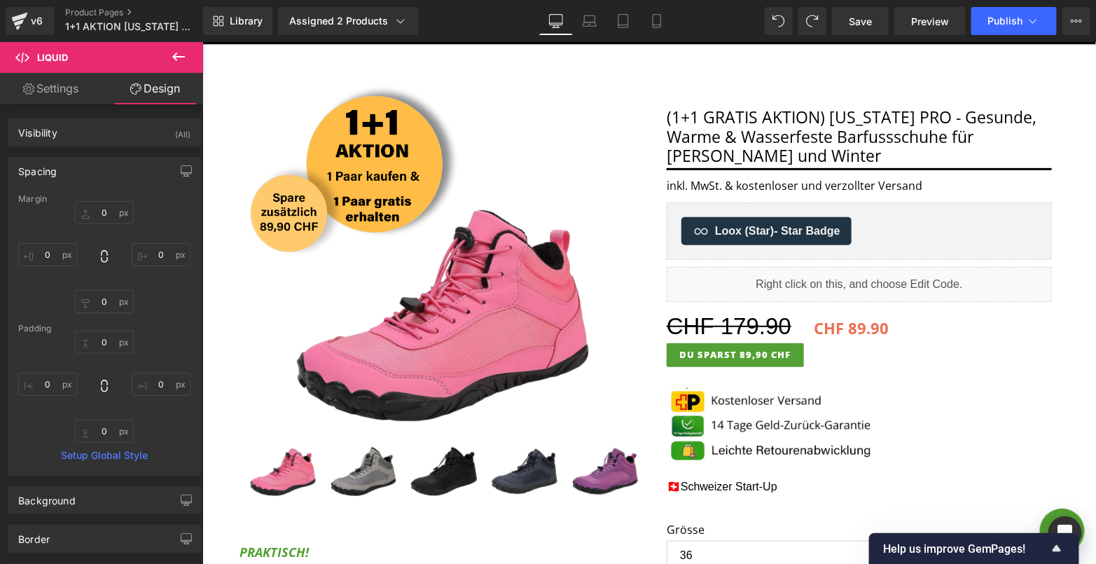
click at [183, 62] on icon at bounding box center [178, 56] width 17 height 17
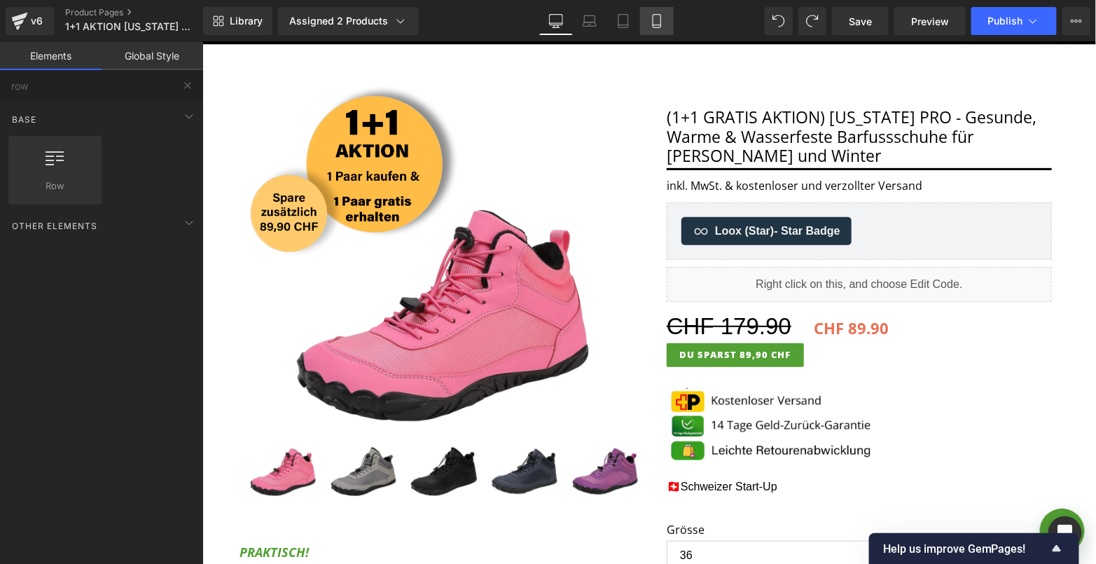
click at [658, 20] on icon at bounding box center [657, 21] width 14 height 14
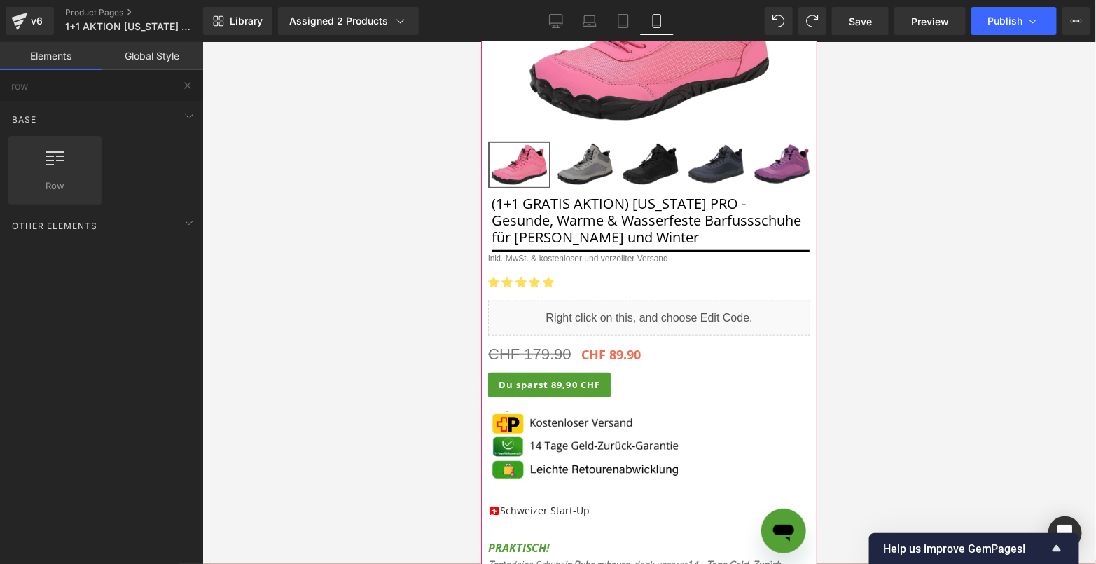
scroll to position [375, 0]
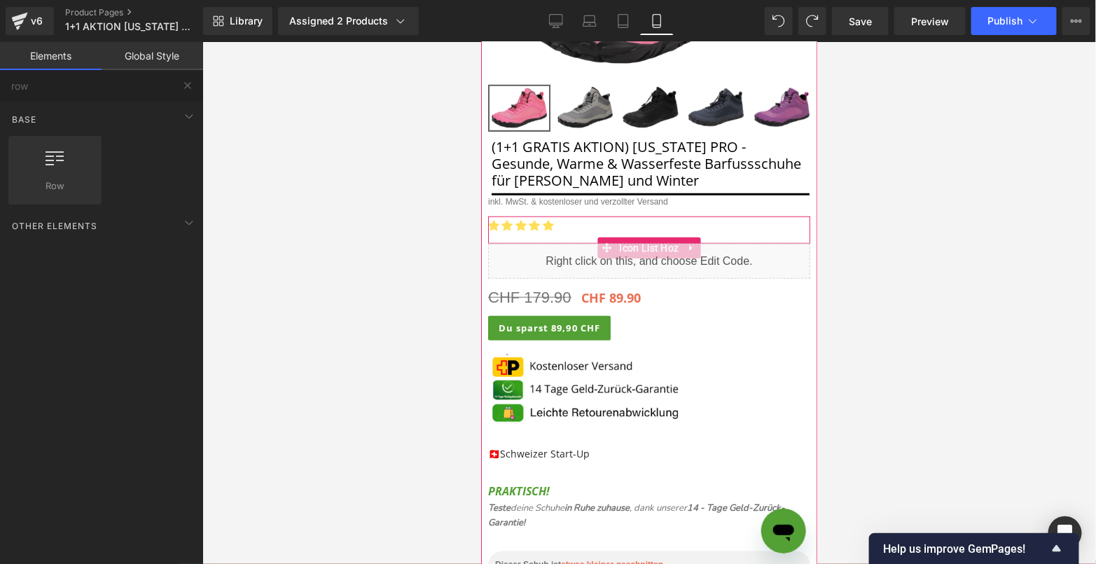
click at [650, 229] on ul "Icon Icon Icon Icon Icon" at bounding box center [649, 229] width 322 height 27
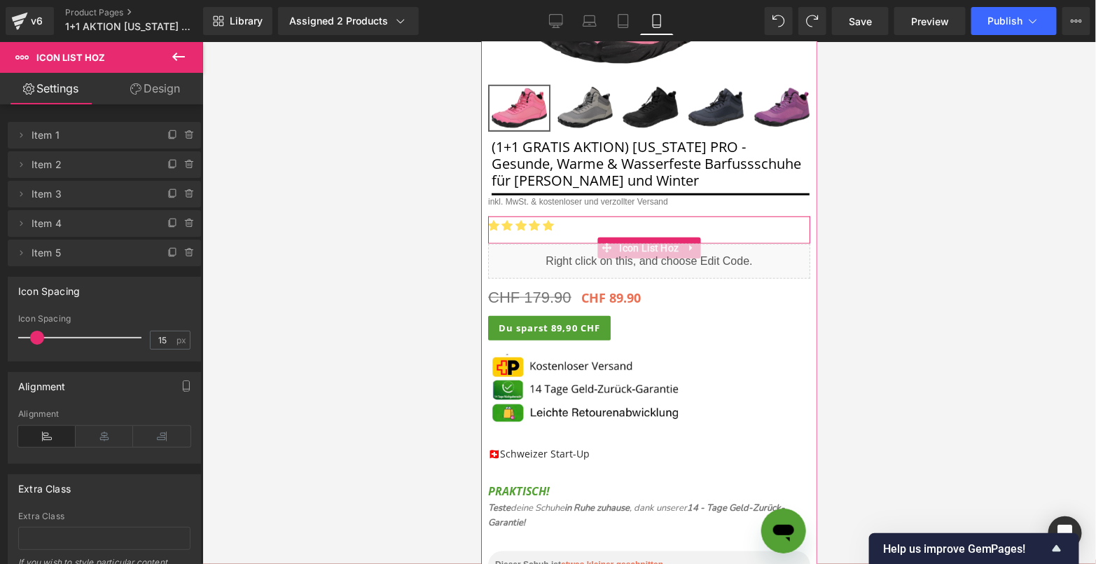
click at [694, 243] on div "Liquid" at bounding box center [649, 260] width 322 height 35
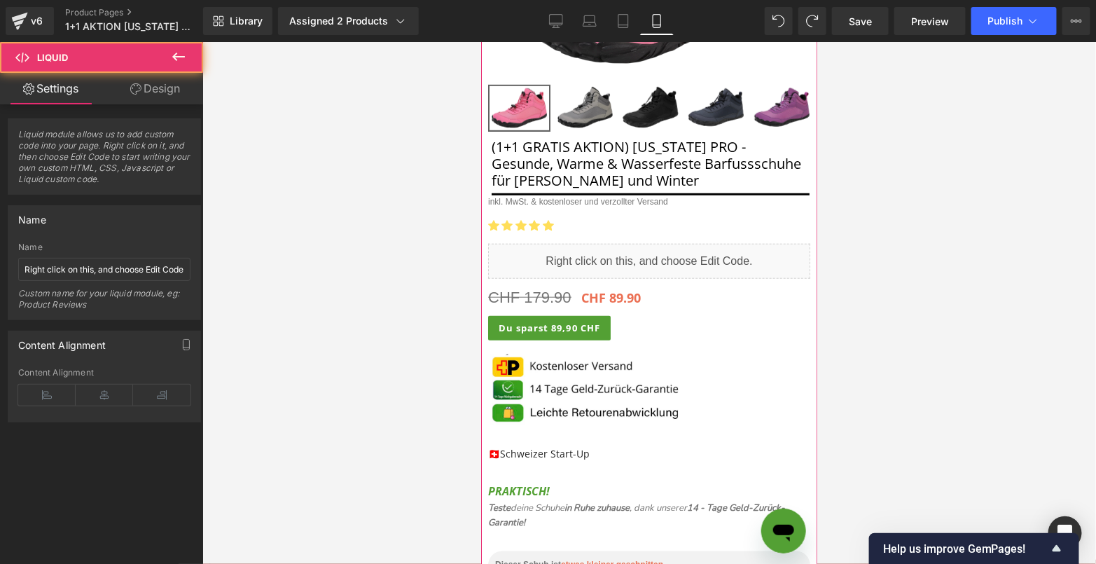
click at [690, 233] on ul "Icon Icon Icon Icon Icon" at bounding box center [649, 229] width 322 height 27
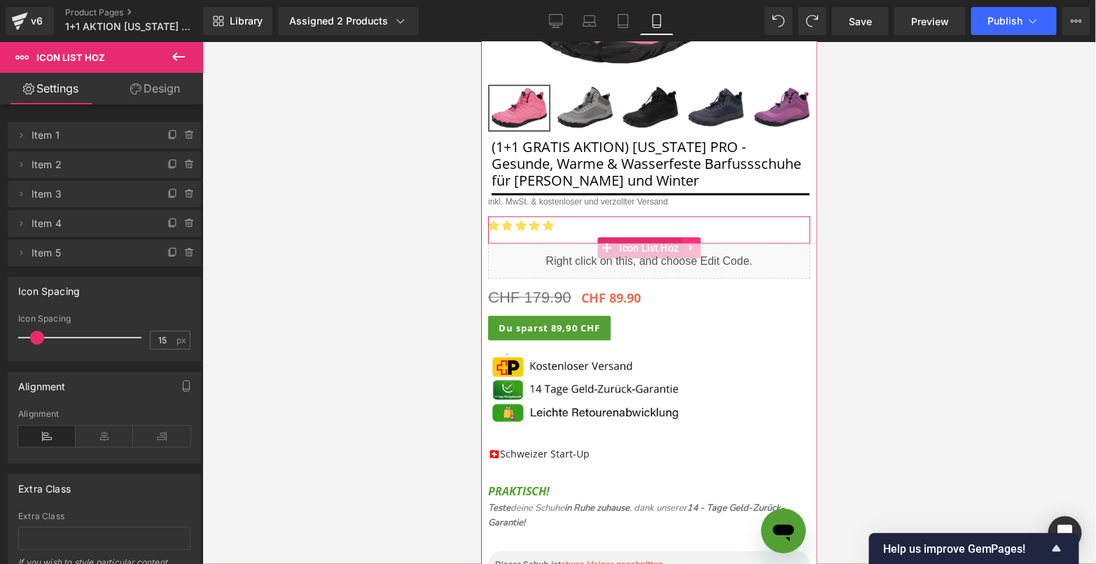
click at [692, 237] on link at bounding box center [691, 247] width 18 height 21
click at [684, 237] on link at bounding box center [682, 247] width 18 height 21
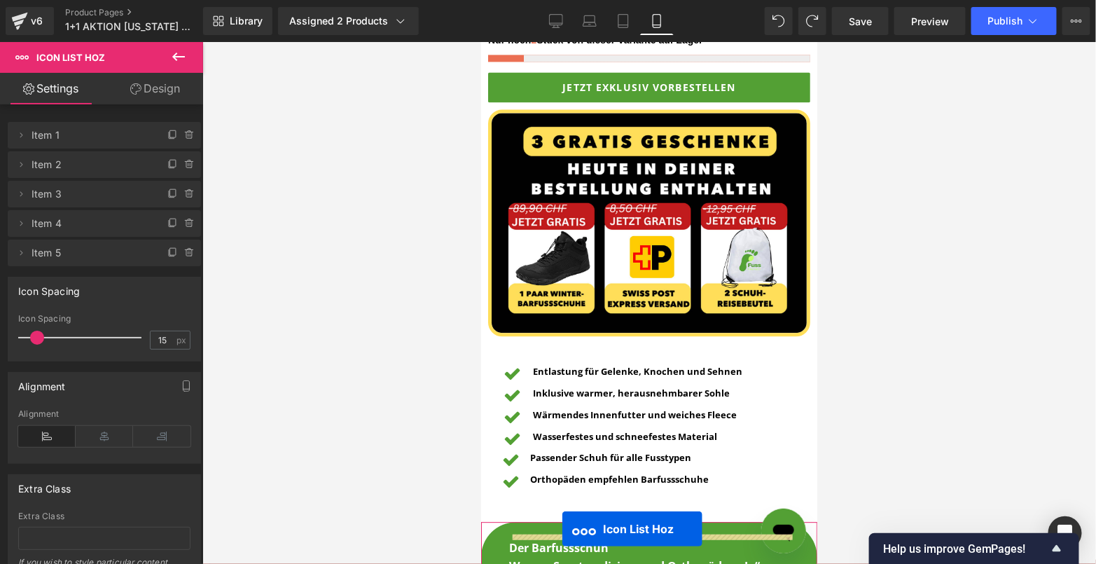
scroll to position [1243, 0]
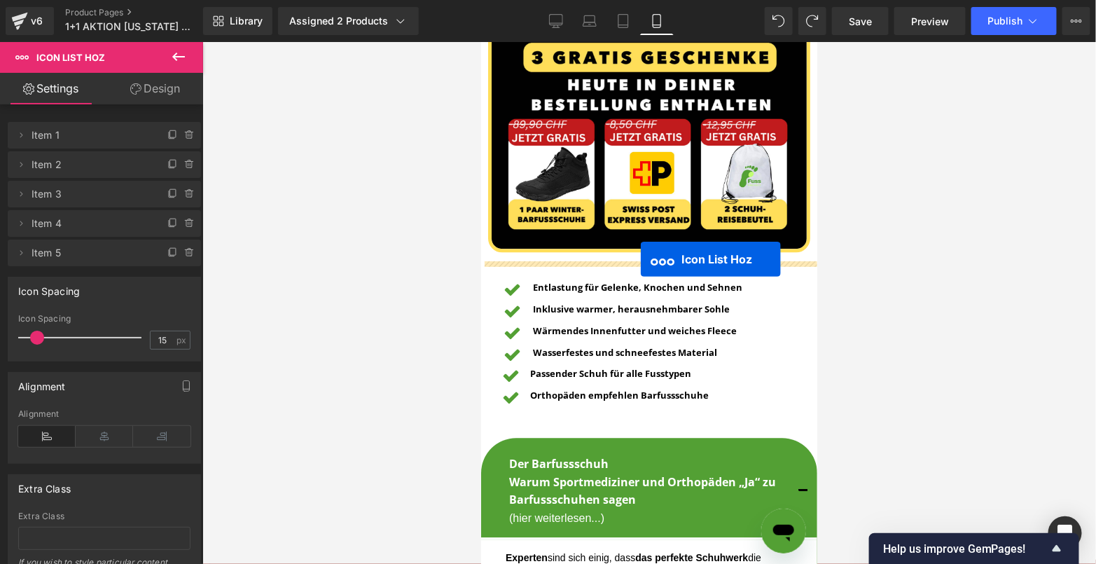
drag, startPoint x: 603, startPoint y: 264, endPoint x: 640, endPoint y: 258, distance: 36.9
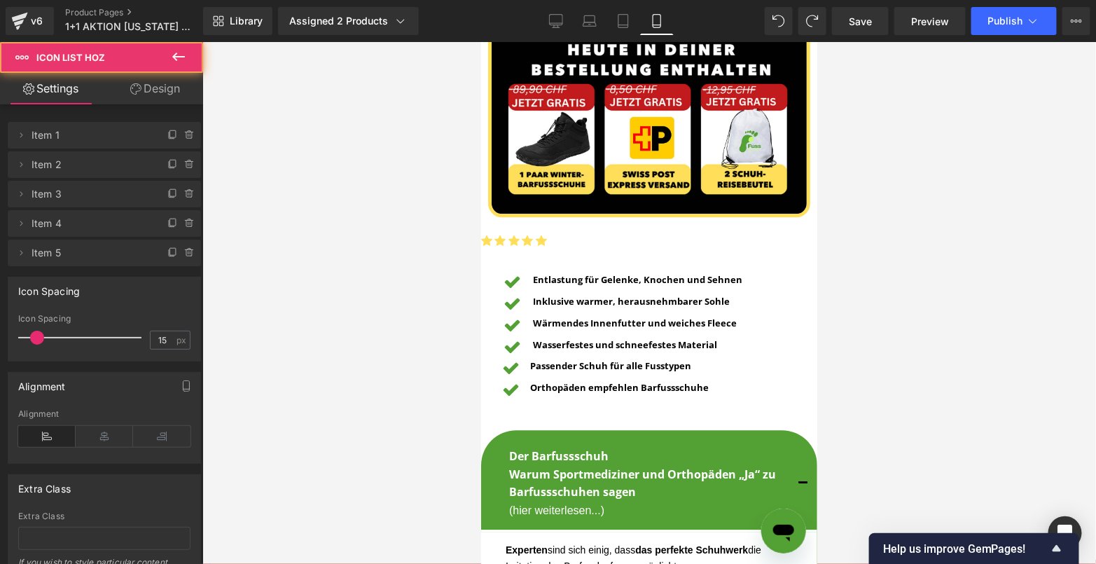
scroll to position [1208, 0]
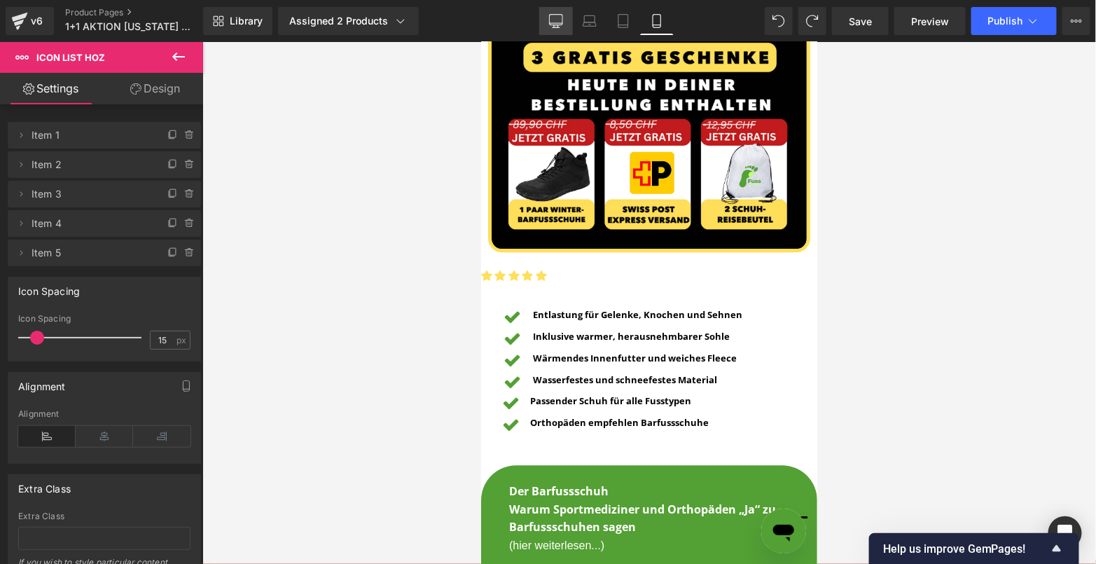
click at [553, 25] on icon at bounding box center [556, 21] width 14 height 14
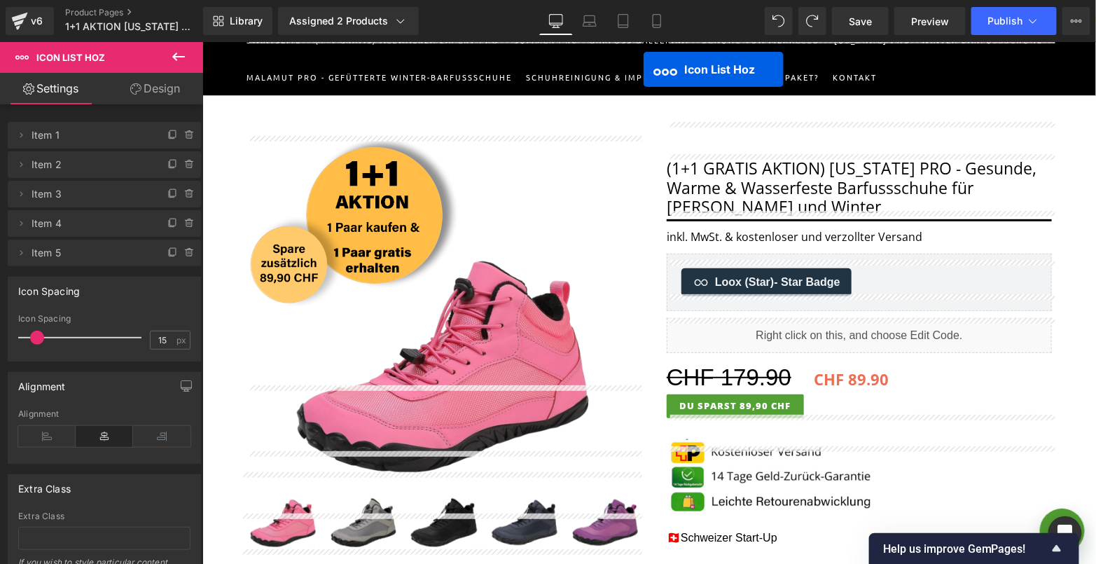
scroll to position [100, 0]
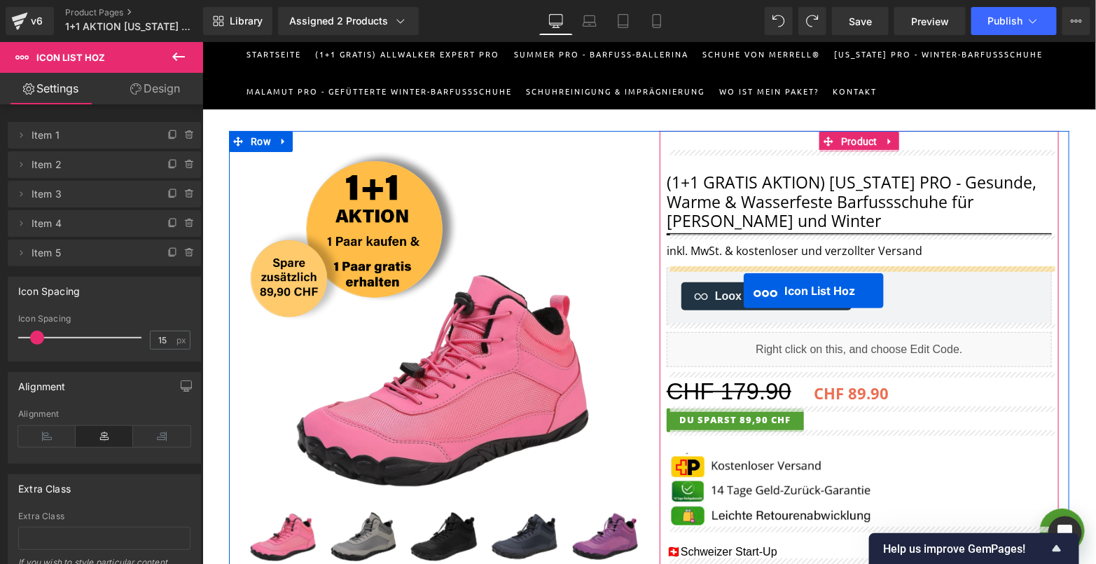
drag, startPoint x: 604, startPoint y: 329, endPoint x: 743, endPoint y: 290, distance: 144.0
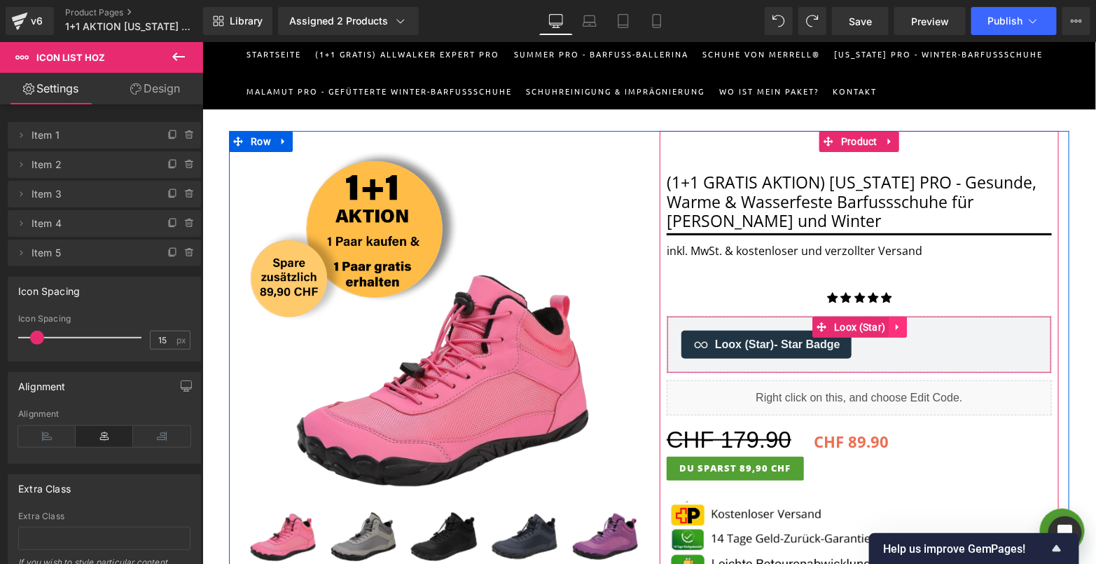
click at [893, 324] on icon at bounding box center [898, 326] width 10 height 11
click at [904, 324] on icon at bounding box center [907, 327] width 10 height 10
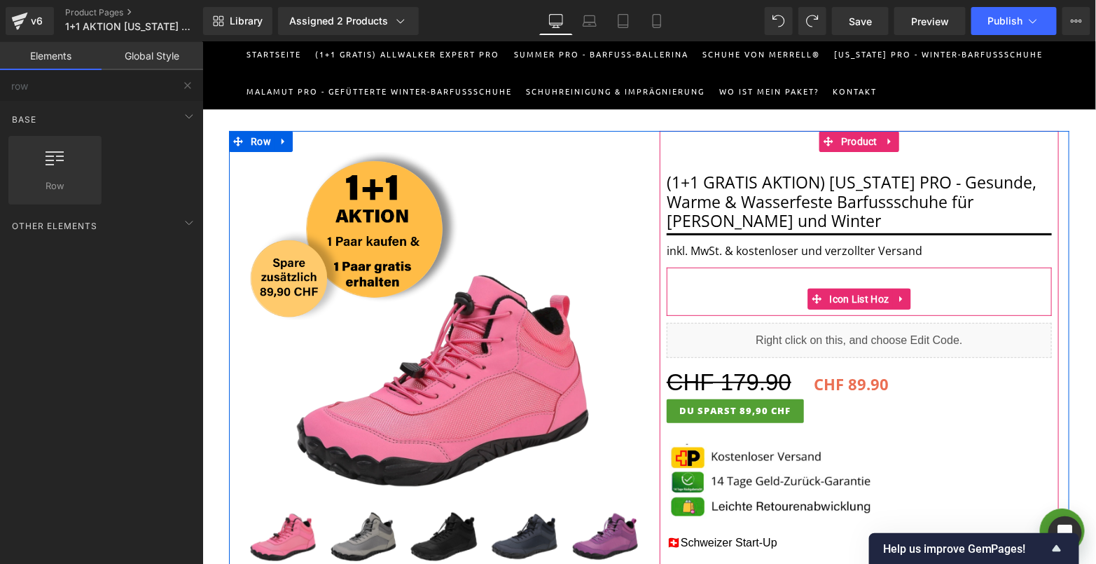
click at [923, 288] on ul "Icon Icon Icon Icon Icon" at bounding box center [858, 301] width 385 height 27
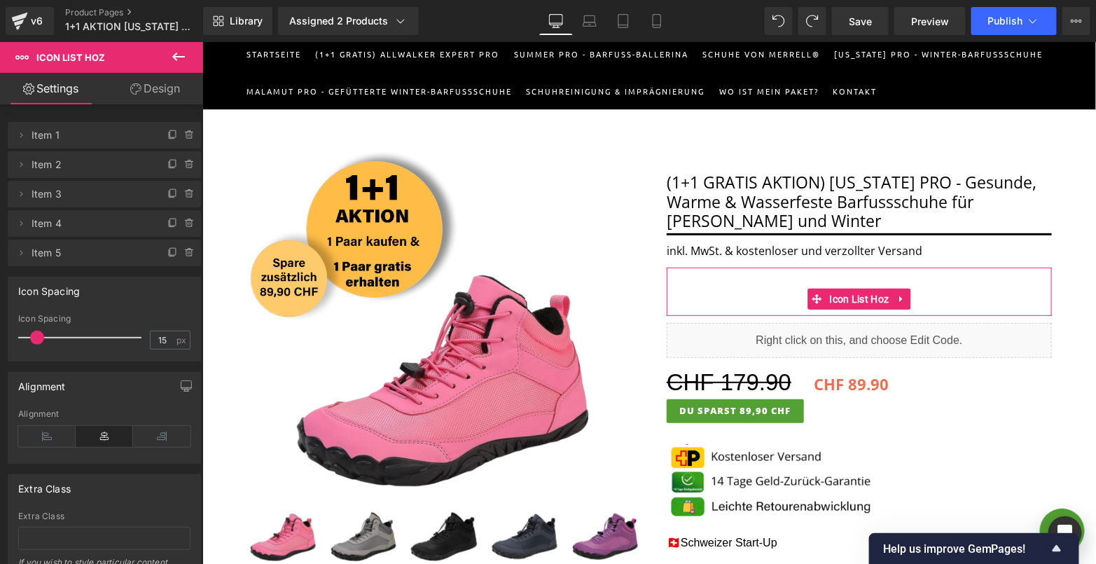
scroll to position [85, 0]
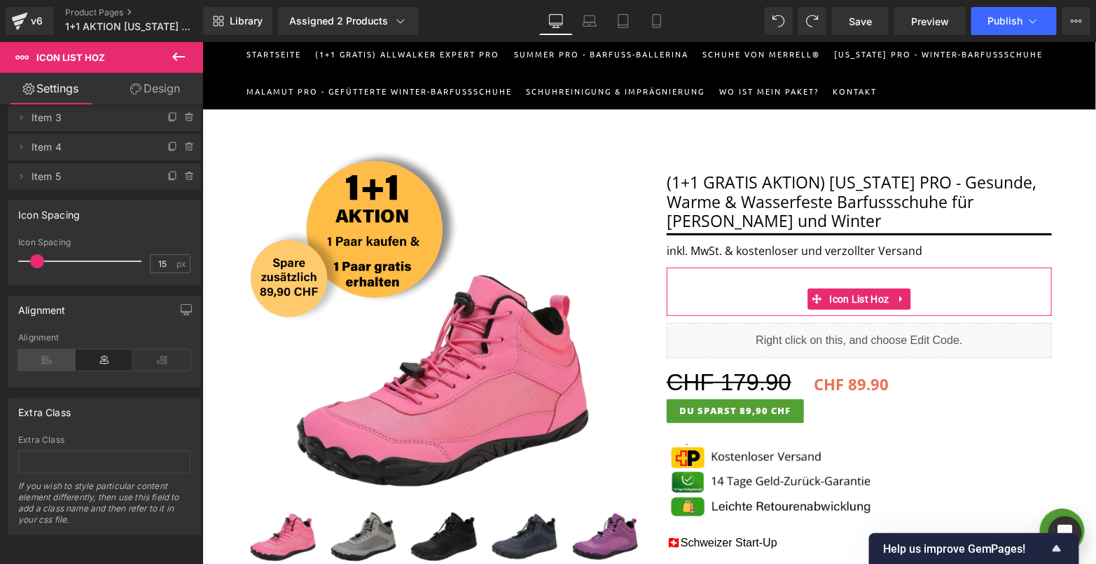
click at [42, 350] on icon at bounding box center [46, 360] width 57 height 21
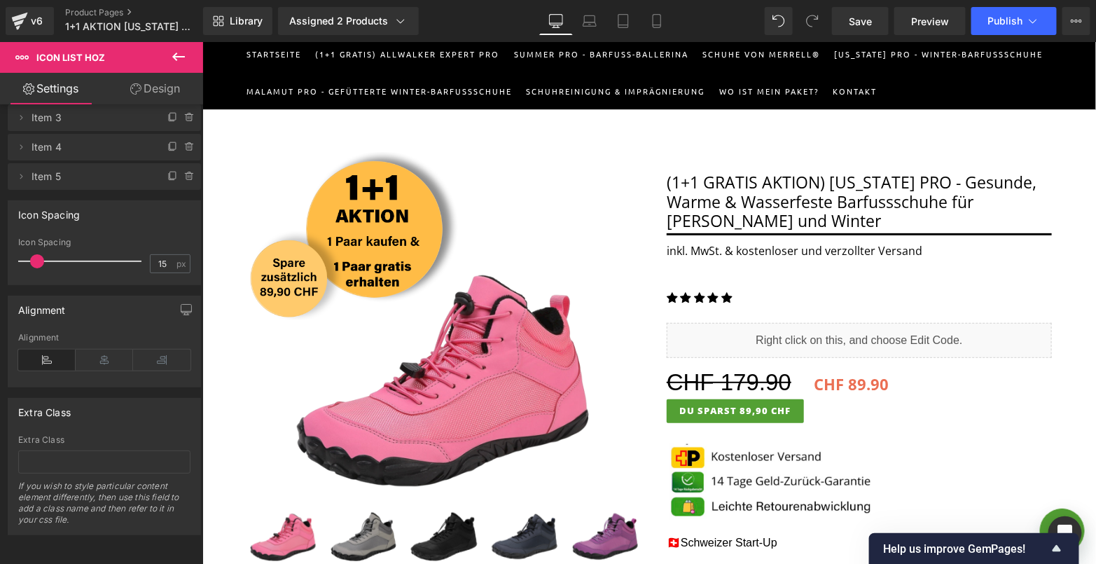
click at [159, 95] on link "Design" at bounding box center [155, 89] width 102 height 32
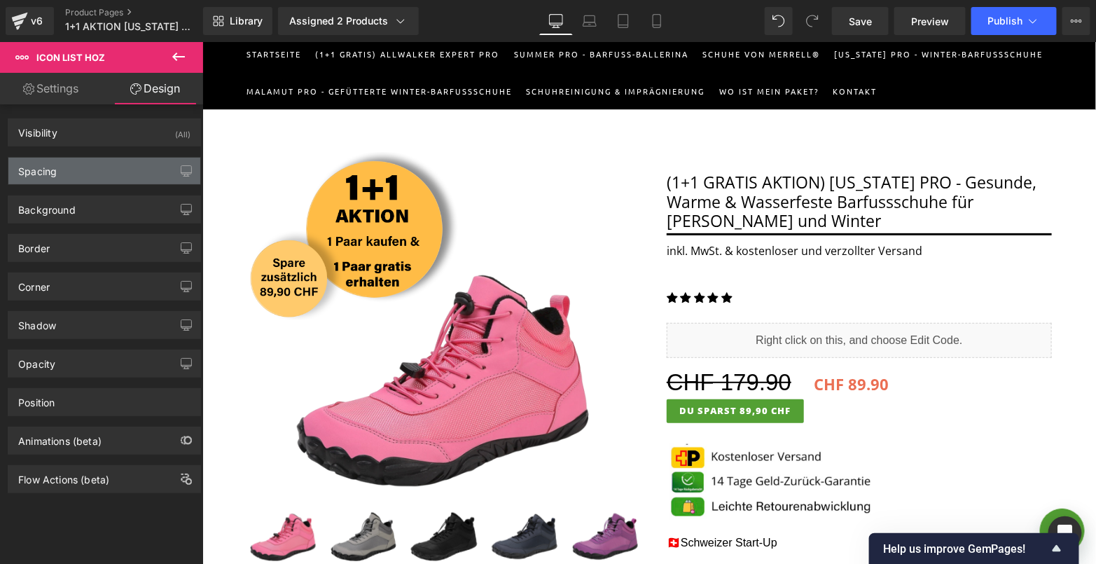
type input "0"
type input "30"
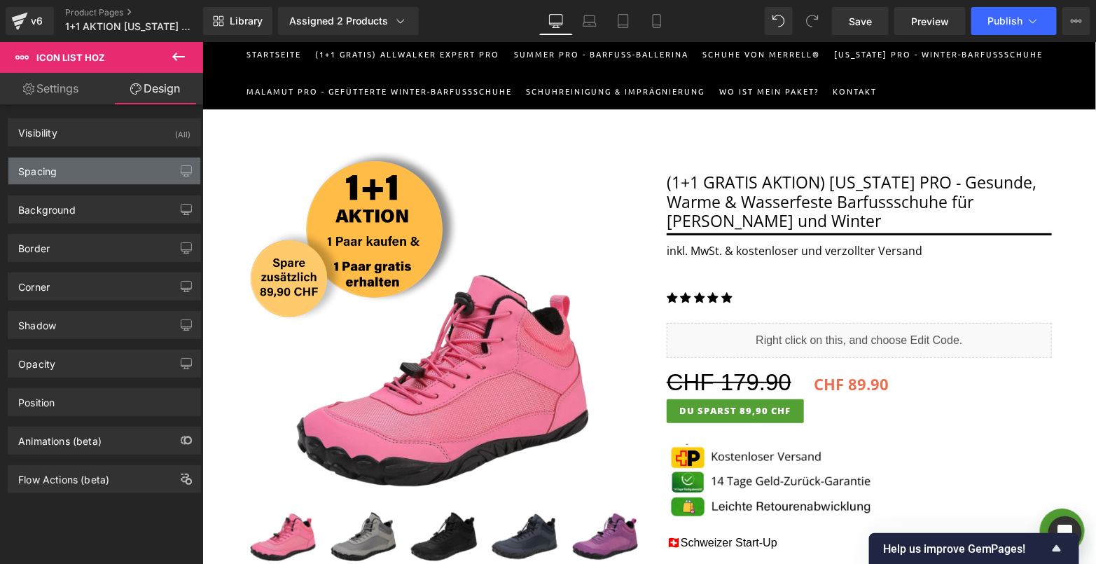
type input "0"
click at [111, 158] on div "Spacing" at bounding box center [104, 171] width 192 height 27
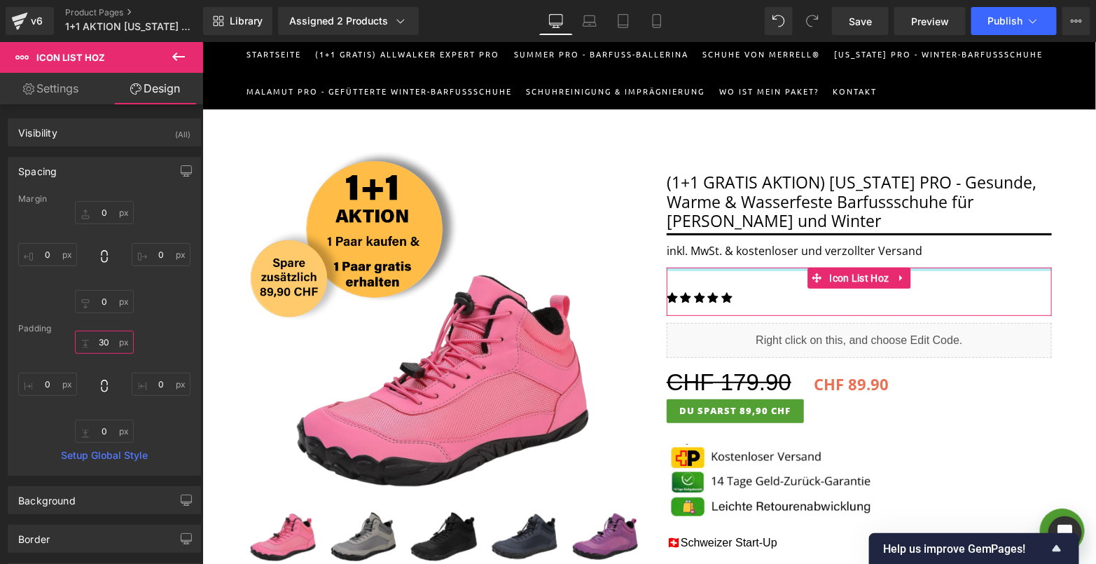
click at [99, 340] on input "30" at bounding box center [104, 342] width 59 height 23
type input "00"
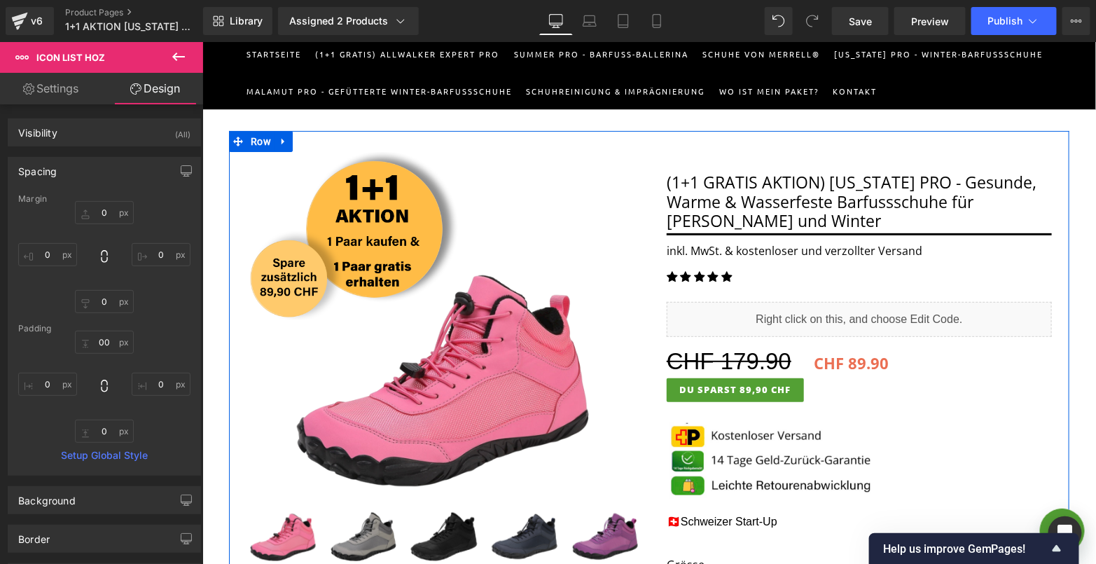
click at [715, 315] on div "Liquid" at bounding box center [858, 318] width 385 height 35
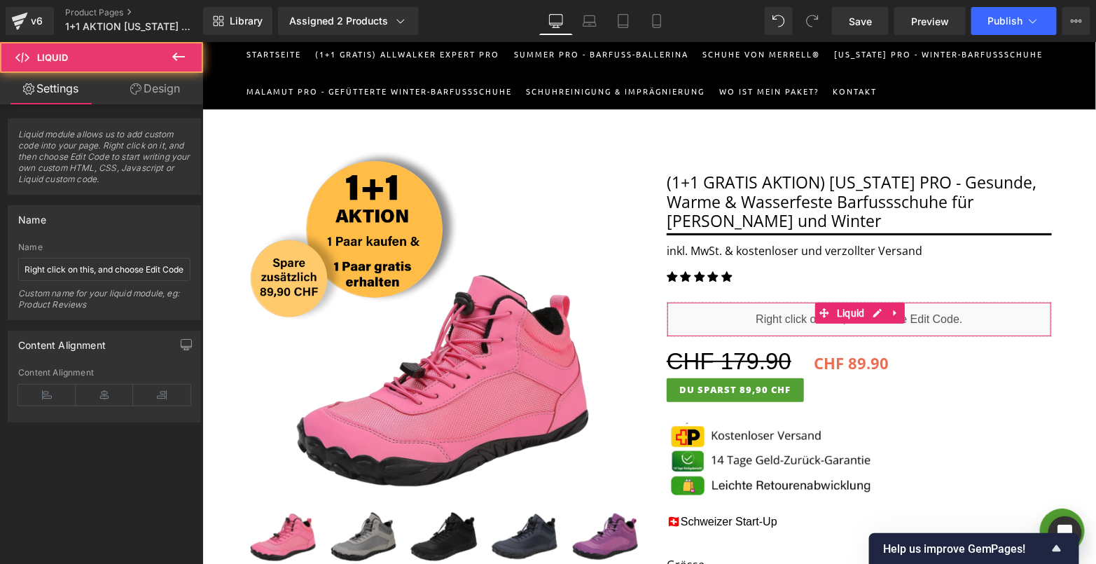
click at [136, 95] on link "Design" at bounding box center [155, 89] width 102 height 32
click at [0, 0] on div "Spacing" at bounding box center [0, 0] width 0 height 0
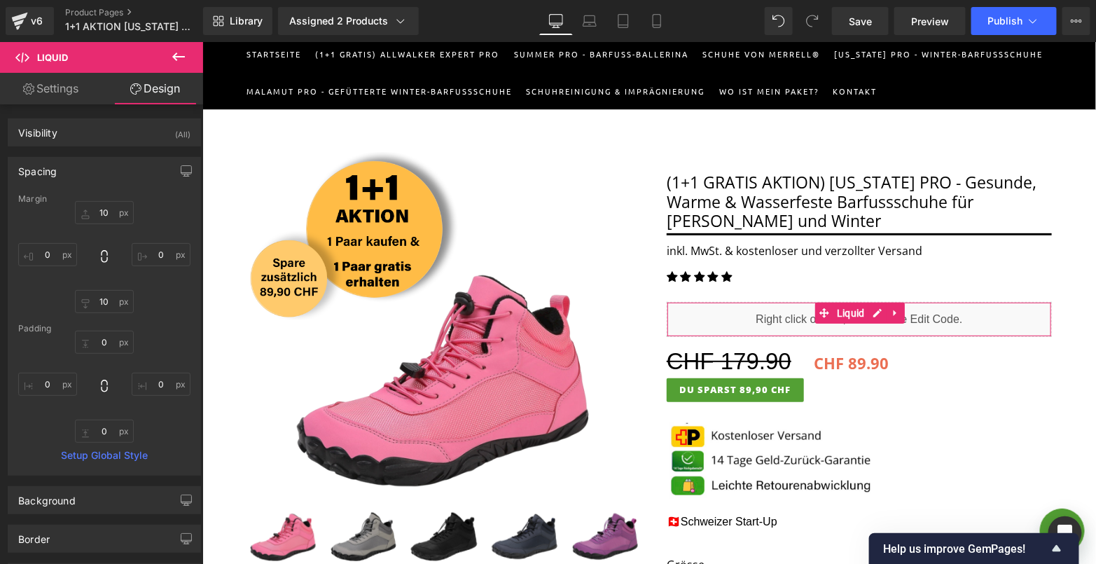
type input "10"
type input "0"
type input "10"
type input "0"
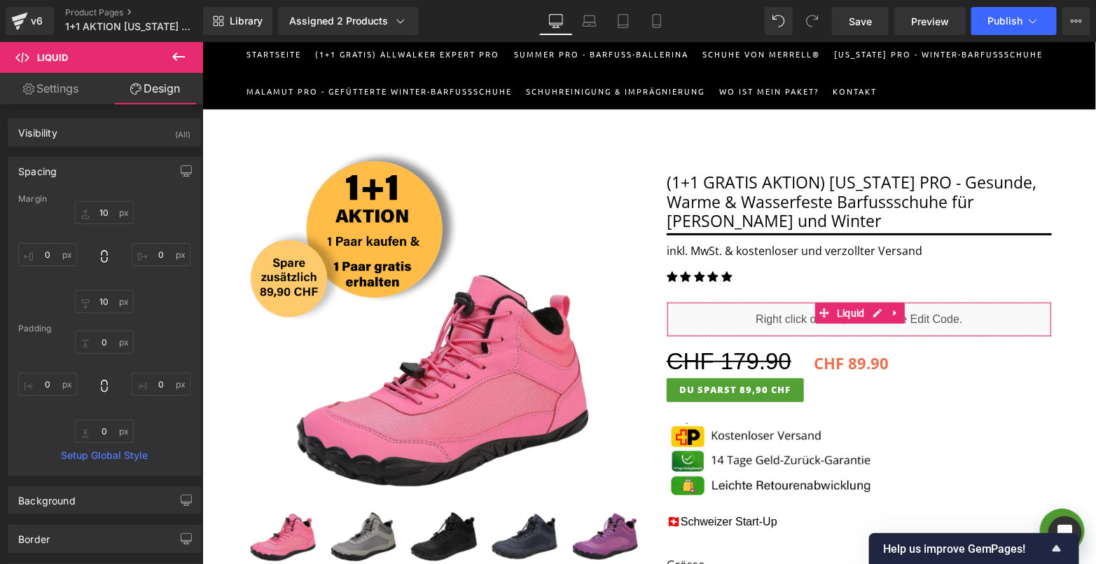
type input "0"
click at [92, 214] on input "10" at bounding box center [104, 212] width 59 height 23
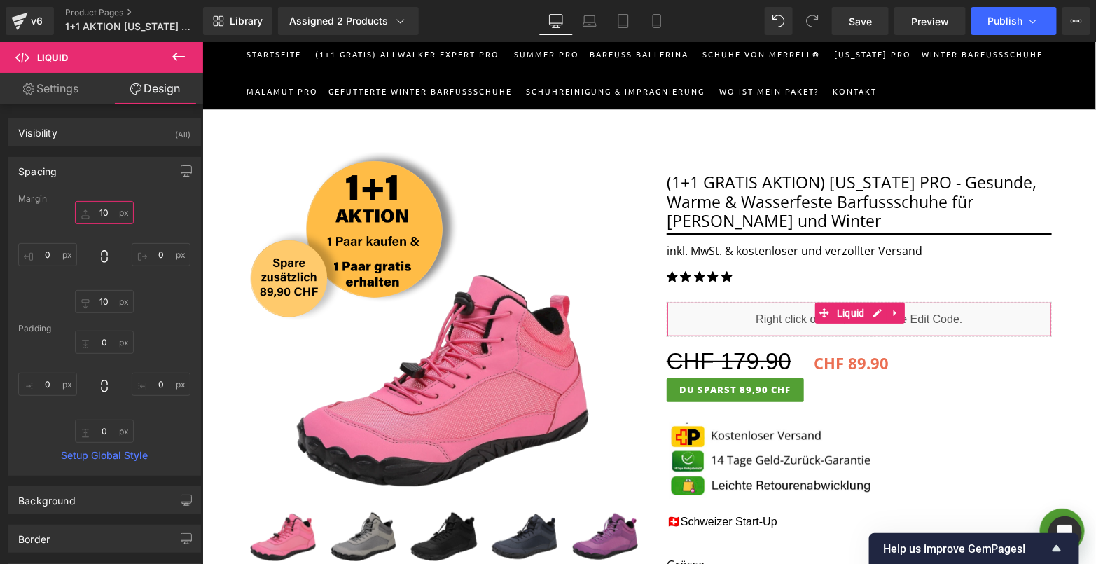
type input "0"
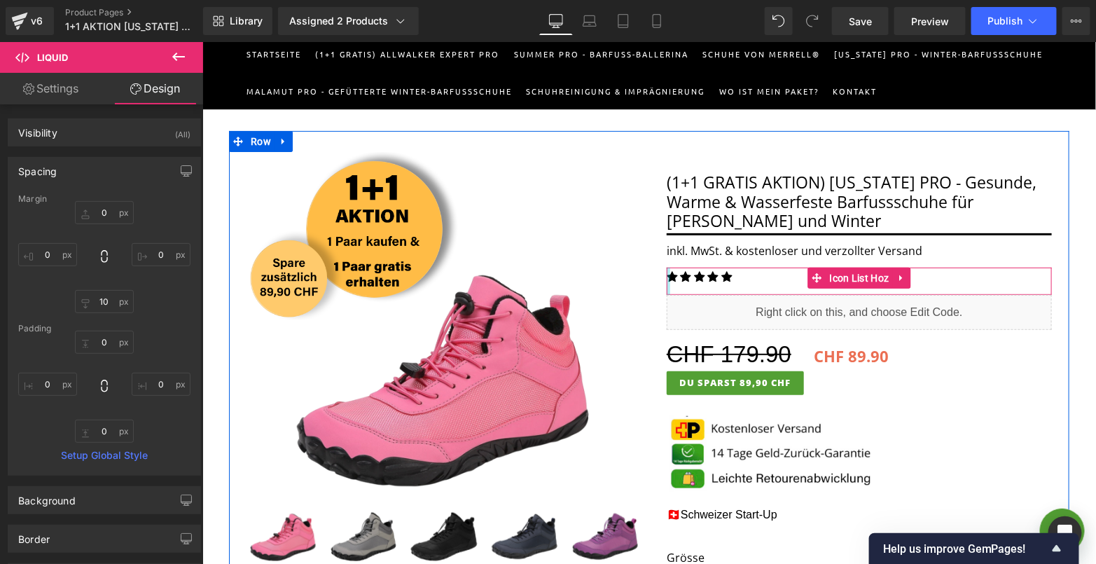
click at [669, 273] on div "Icon Icon Icon Icon Icon Icon List Hoz" at bounding box center [858, 280] width 385 height 27
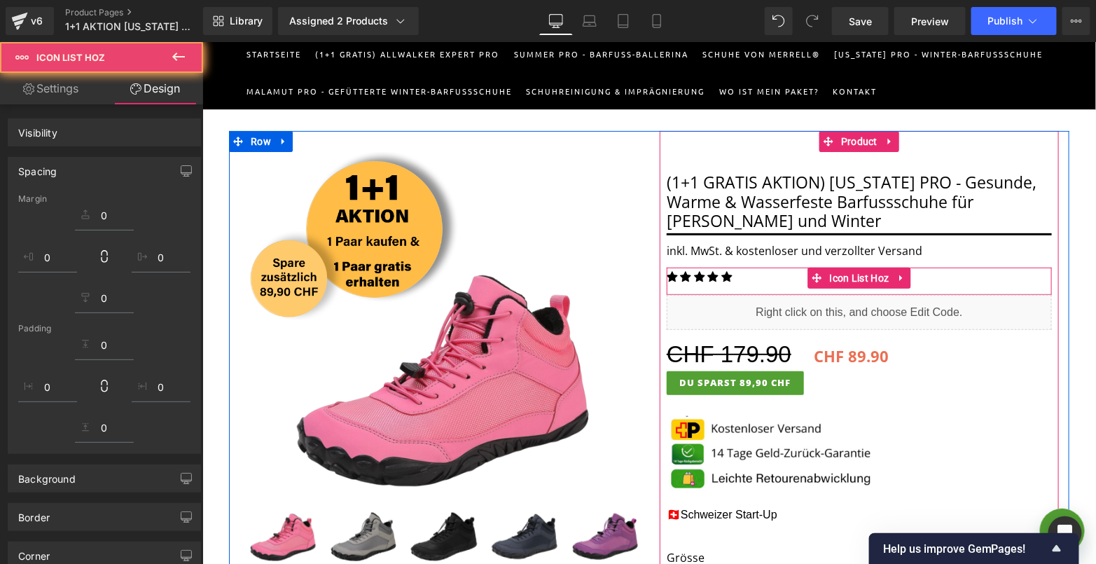
click at [670, 275] on div "Icon" at bounding box center [671, 278] width 11 height 22
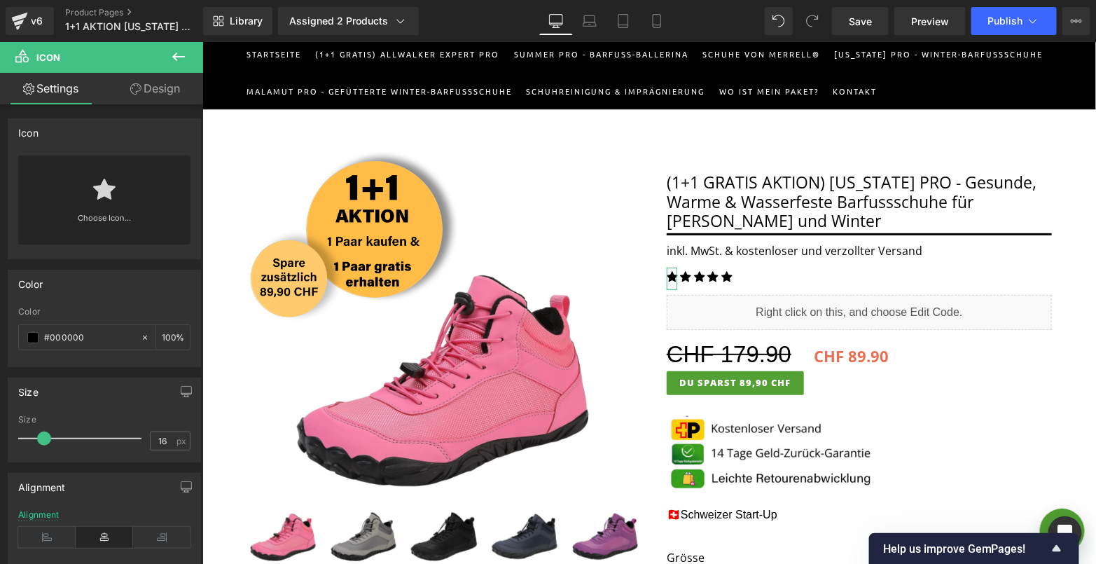
scroll to position [142, 0]
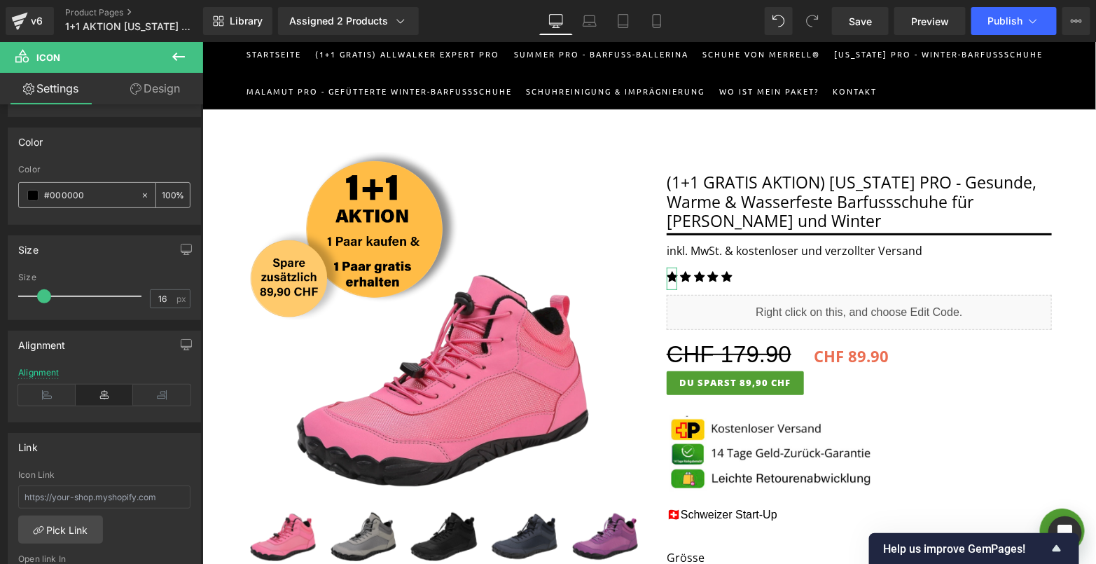
click at [92, 195] on input "#000000" at bounding box center [89, 195] width 90 height 15
type input "#"
type input "0"
paste input "#ffde59"
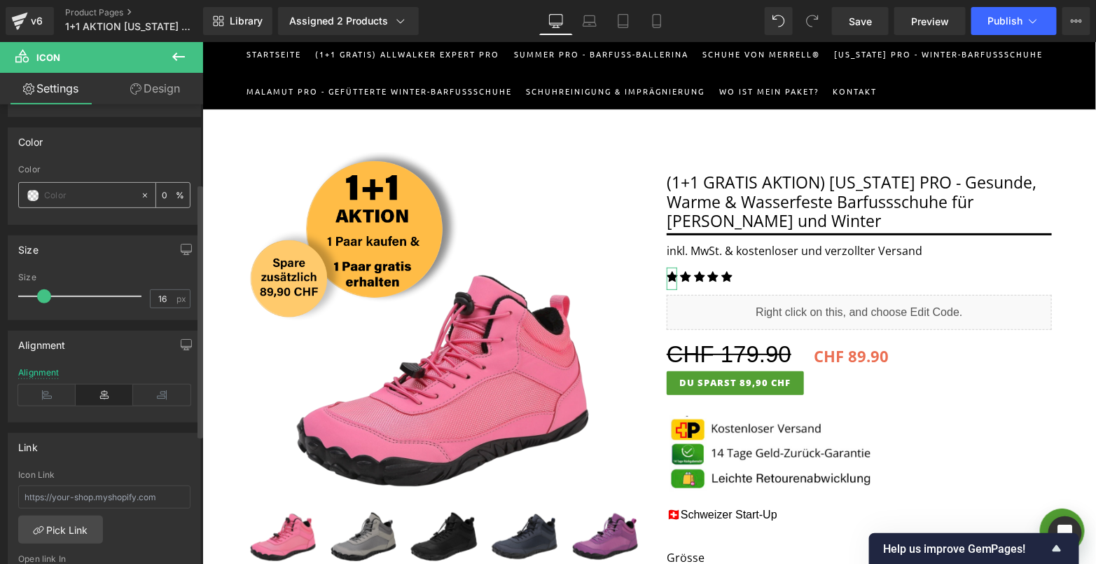
type input "#ffde59"
type input "100"
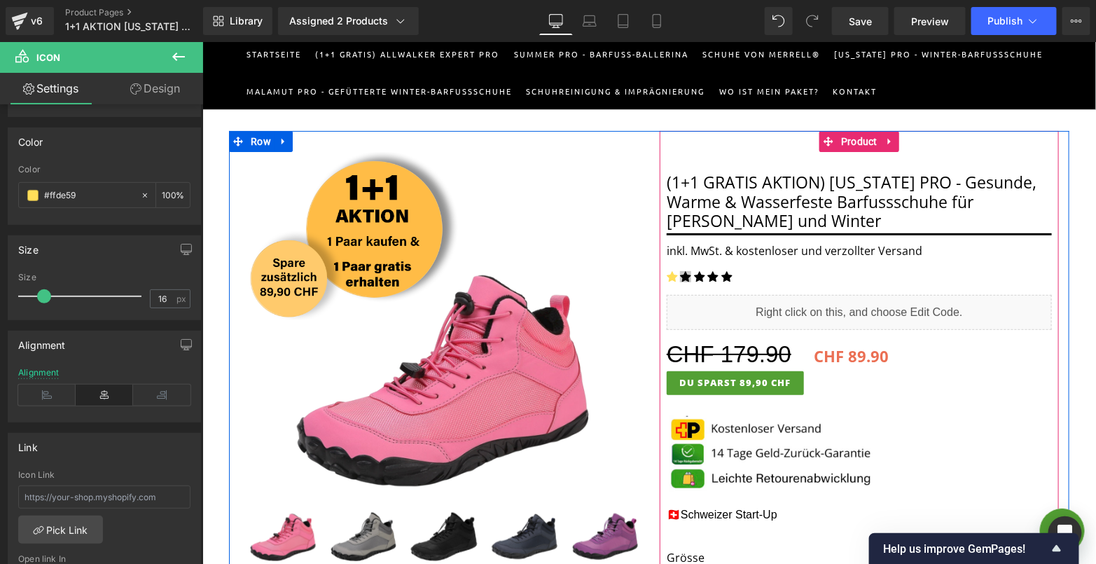
click at [685, 276] on span "Icon" at bounding box center [686, 278] width 22 height 17
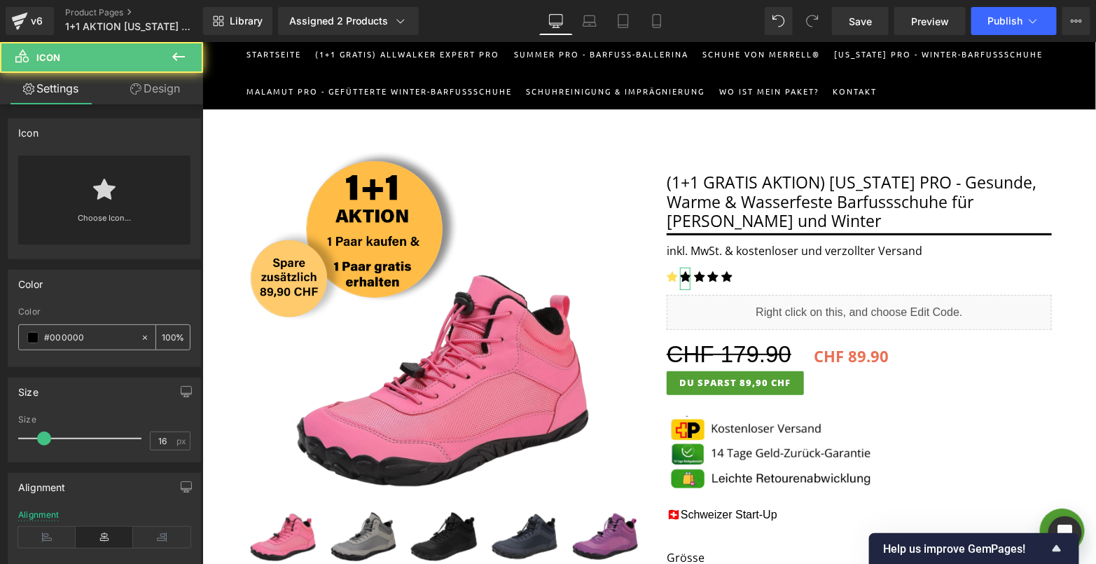
click at [106, 331] on input "#000000" at bounding box center [89, 337] width 90 height 15
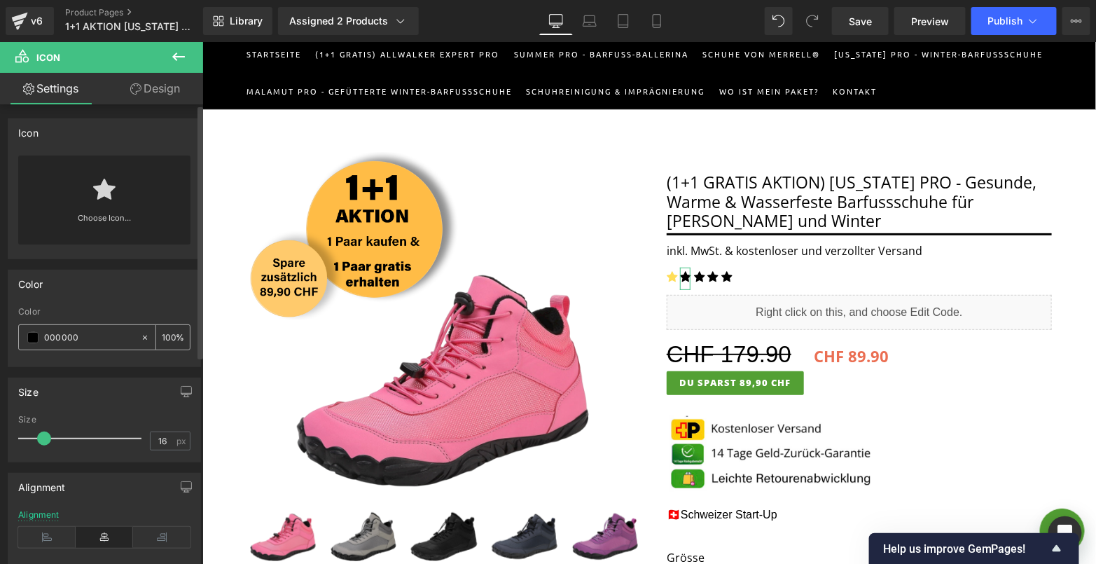
paste input "#ffde59"
type input "#ffde59"
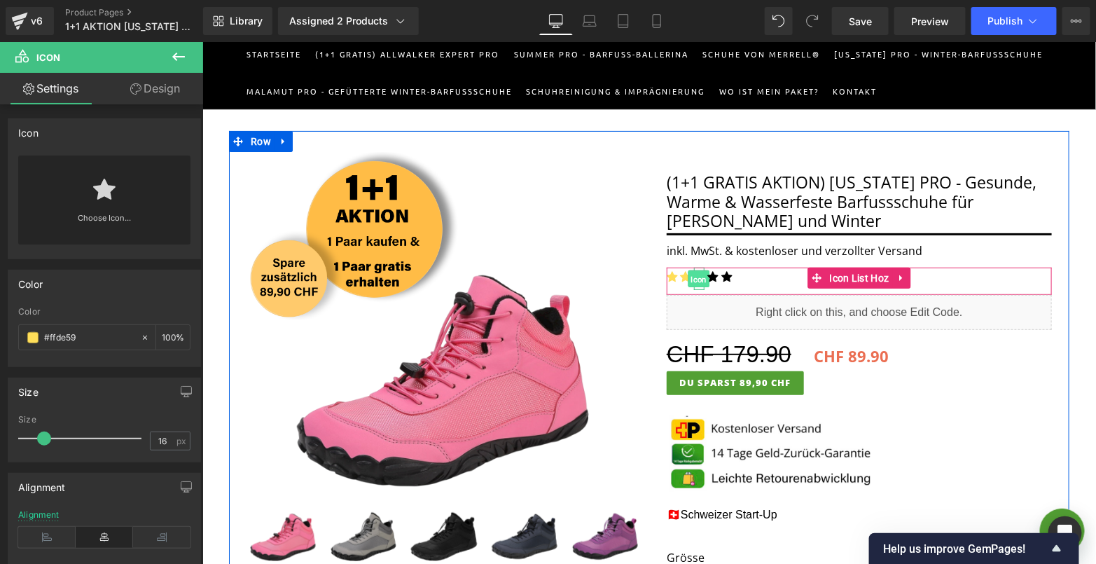
click at [698, 275] on span "Icon" at bounding box center [699, 278] width 22 height 17
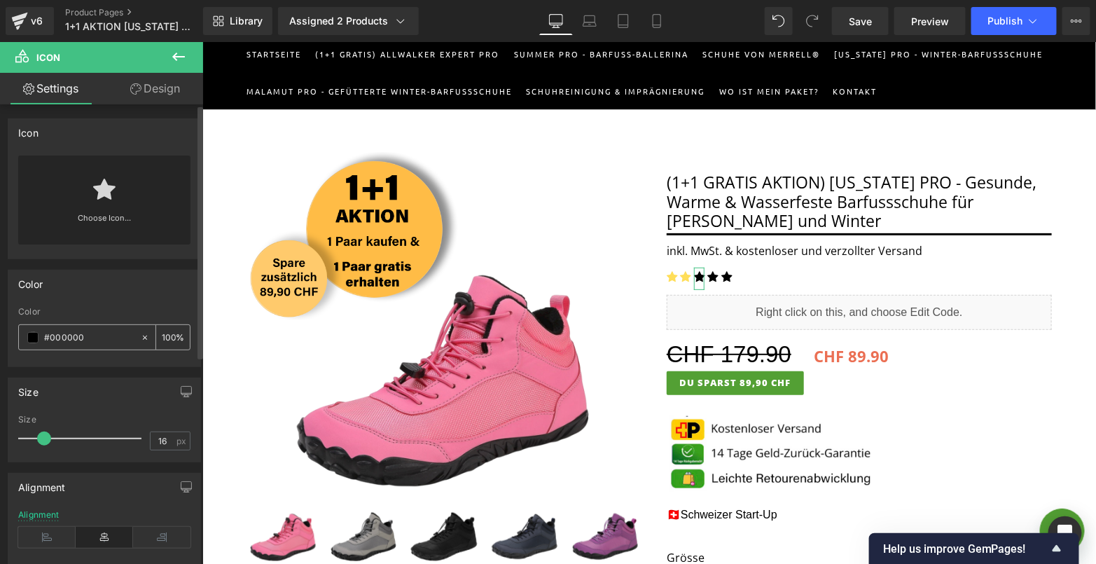
click at [105, 331] on input "#000000" at bounding box center [89, 337] width 90 height 15
click at [101, 336] on input "000000" at bounding box center [89, 337] width 90 height 15
click at [101, 333] on input "000000" at bounding box center [89, 337] width 90 height 15
paste input "#ffde59"
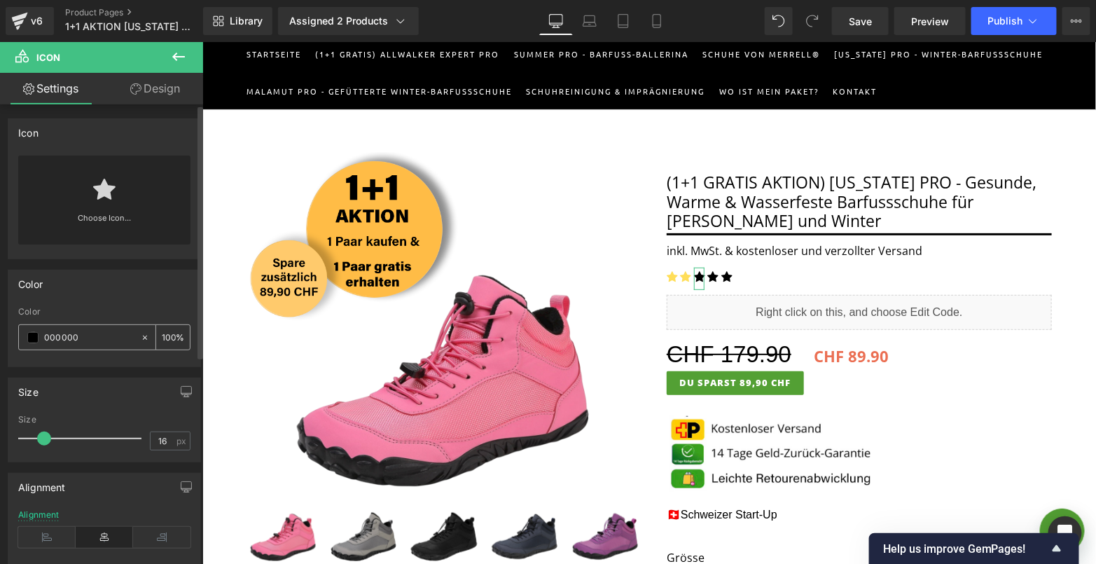
type input "000000#ffde59"
type input "0"
click at [87, 333] on input "000000#ffde59" at bounding box center [89, 337] width 90 height 15
click at [87, 330] on input "000000#ffde59" at bounding box center [89, 337] width 90 height 15
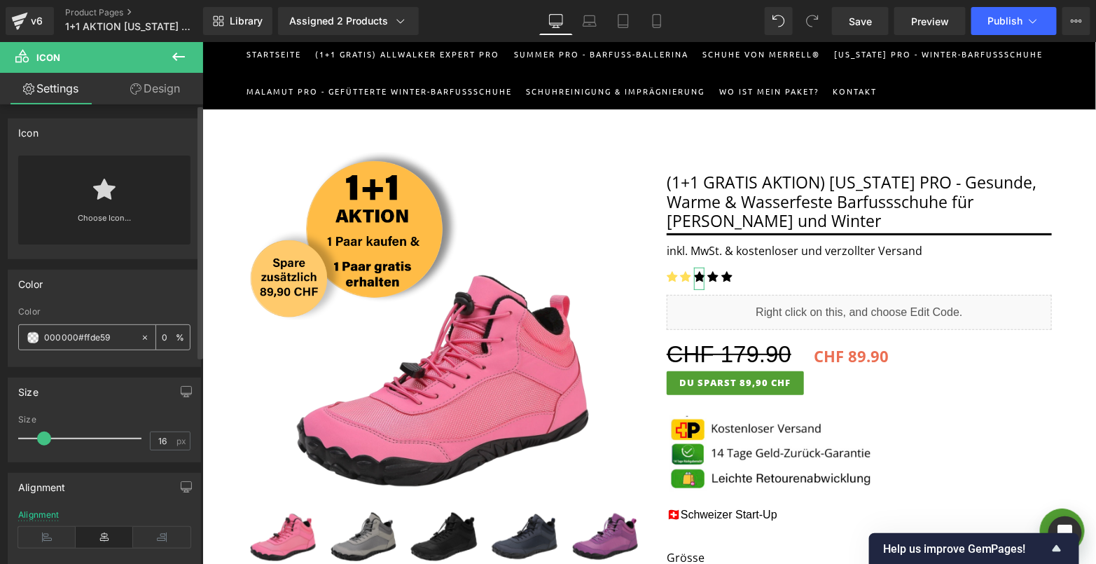
click at [87, 330] on input "000000#ffde59" at bounding box center [89, 337] width 90 height 15
paste input "text"
type input "#ffde59"
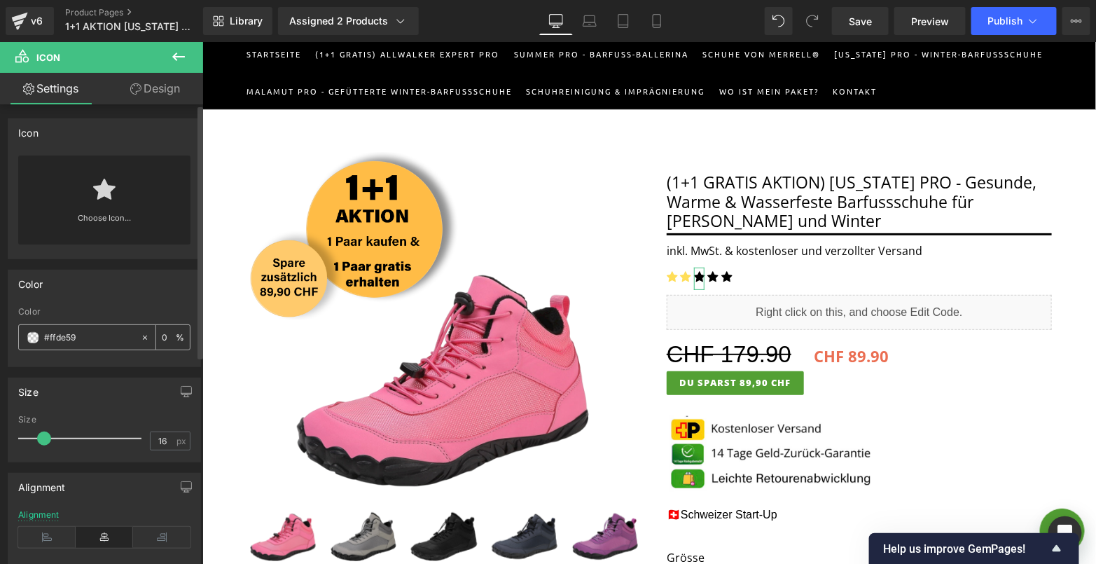
type input "100"
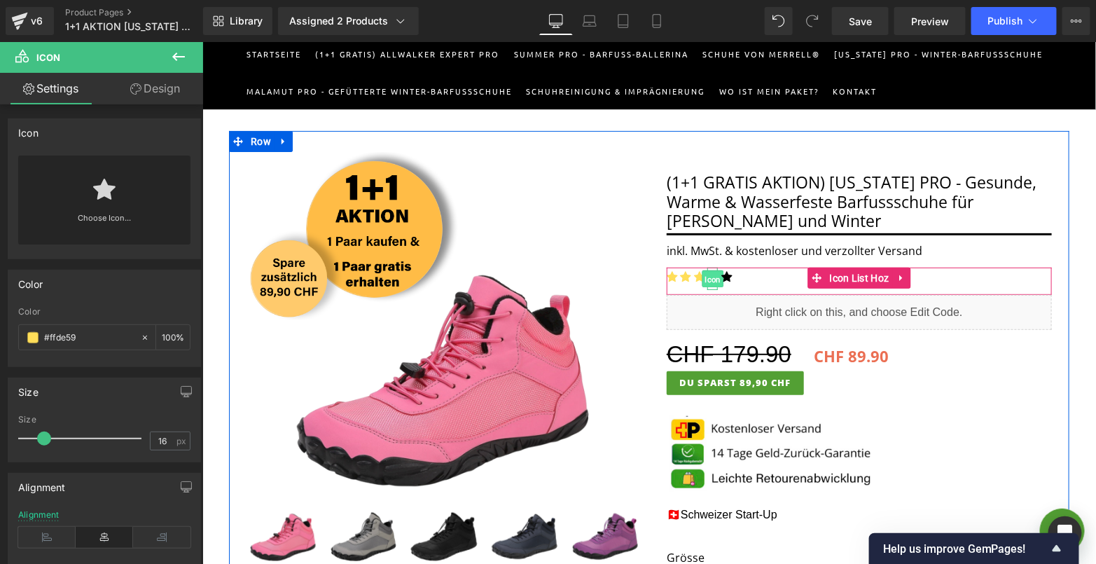
click at [713, 277] on span "Icon" at bounding box center [713, 278] width 22 height 17
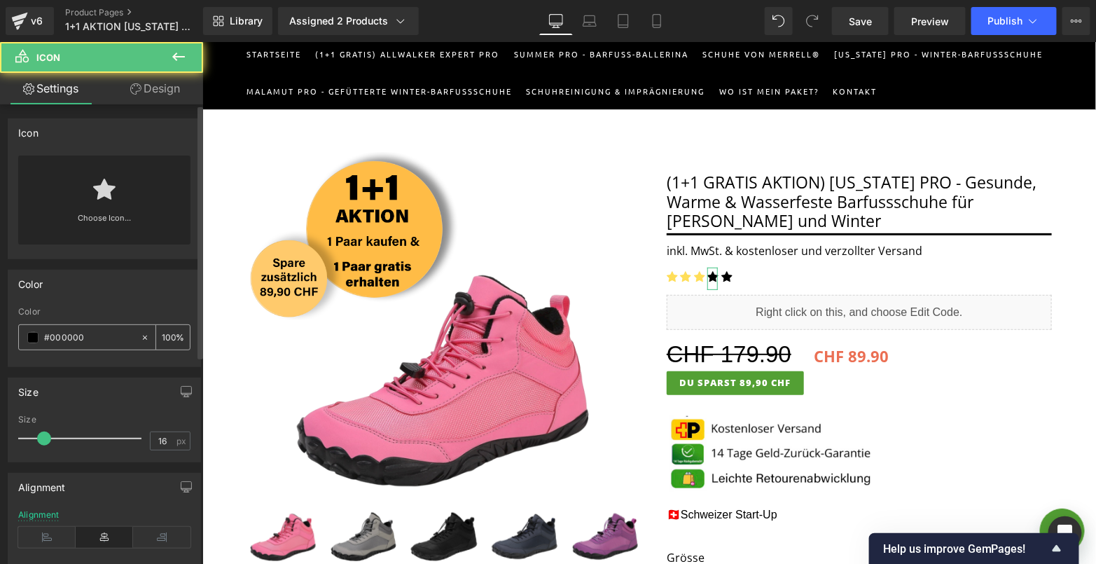
click at [94, 339] on input "#000000" at bounding box center [89, 337] width 90 height 15
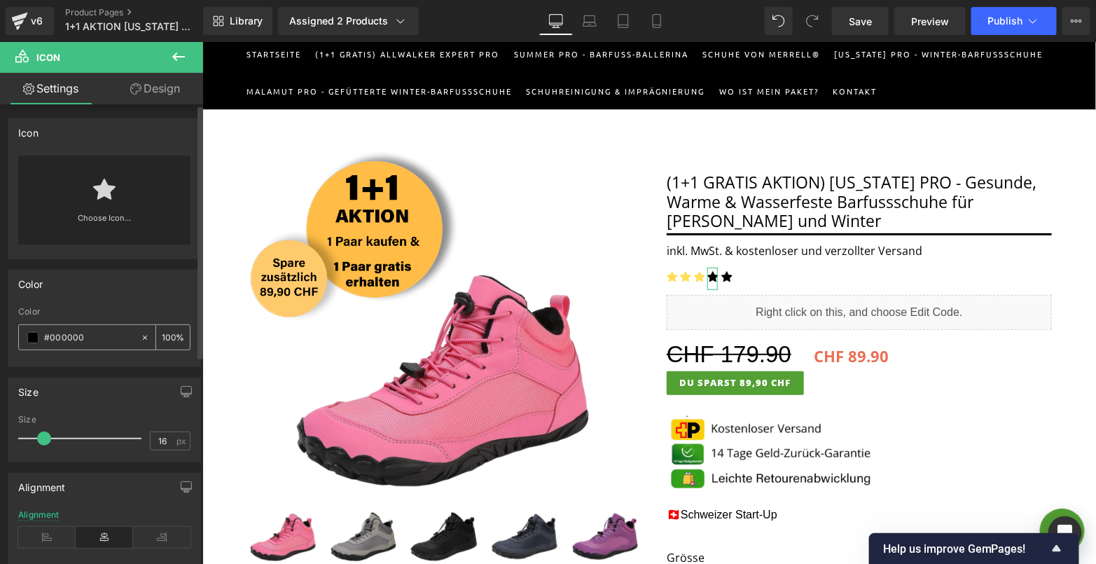
click at [94, 339] on input "#000000" at bounding box center [89, 337] width 90 height 15
paste input "ffde59"
type input "#ffde59"
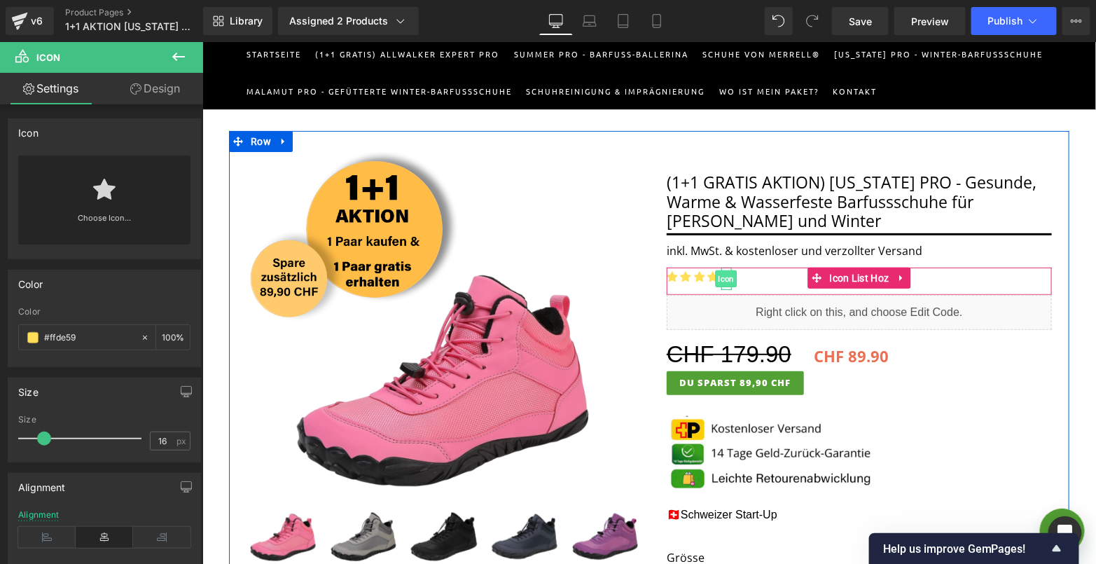
click at [728, 277] on span "Icon" at bounding box center [726, 278] width 22 height 17
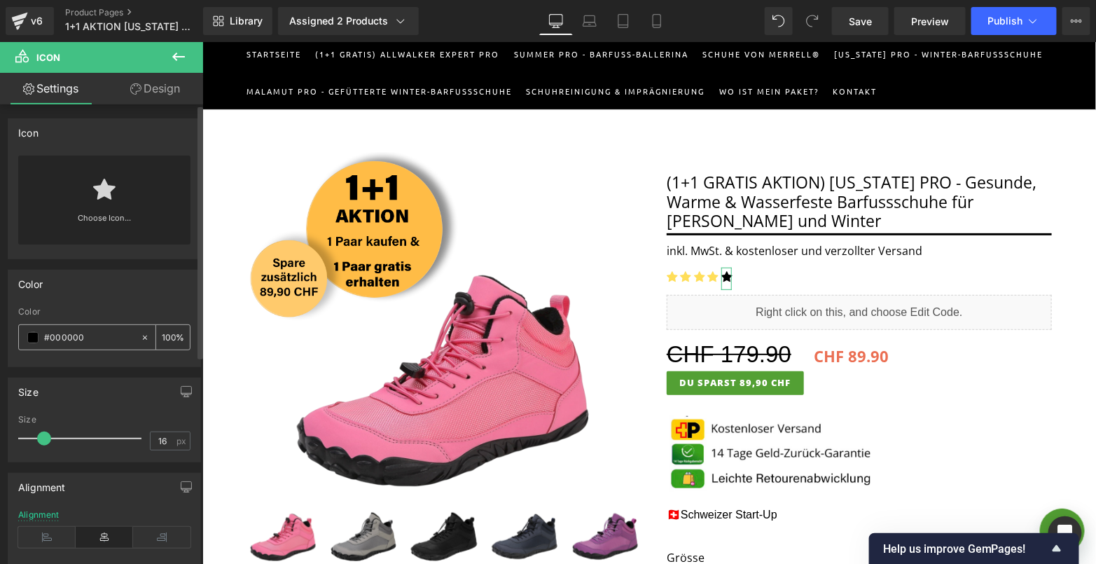
click at [104, 333] on input "#000000" at bounding box center [89, 337] width 90 height 15
paste input "ffde59"
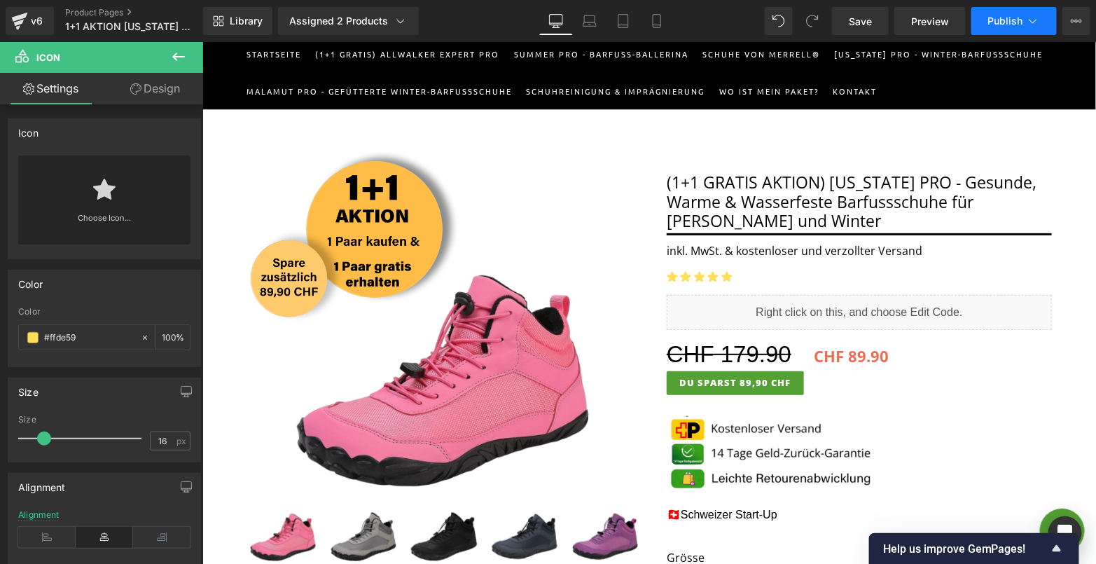
type input "#ffde59"
click at [986, 25] on span "Publish" at bounding box center [1005, 20] width 35 height 11
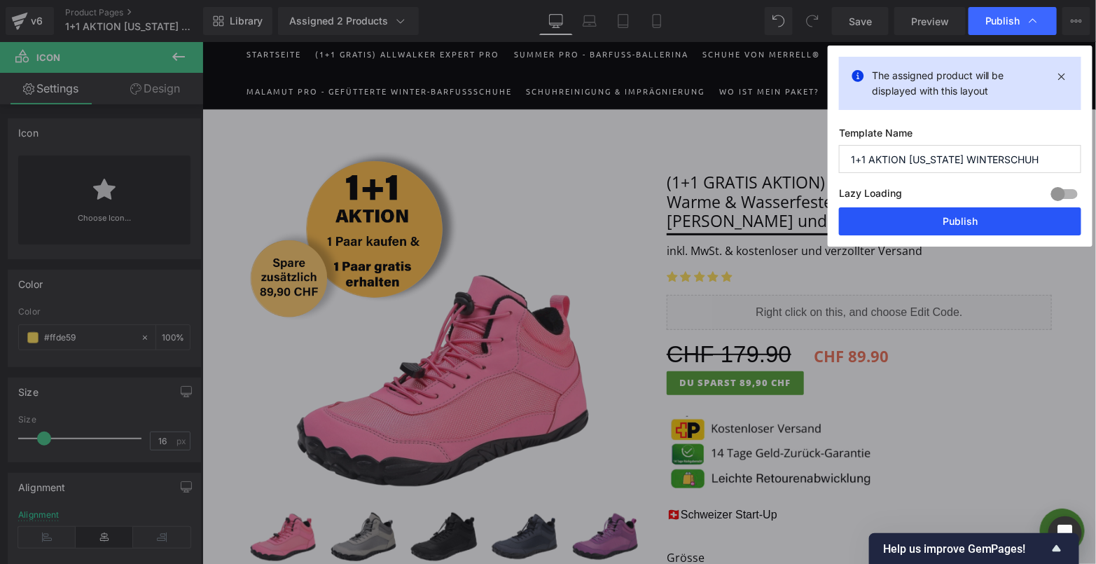
click at [915, 218] on button "Publish" at bounding box center [960, 221] width 242 height 28
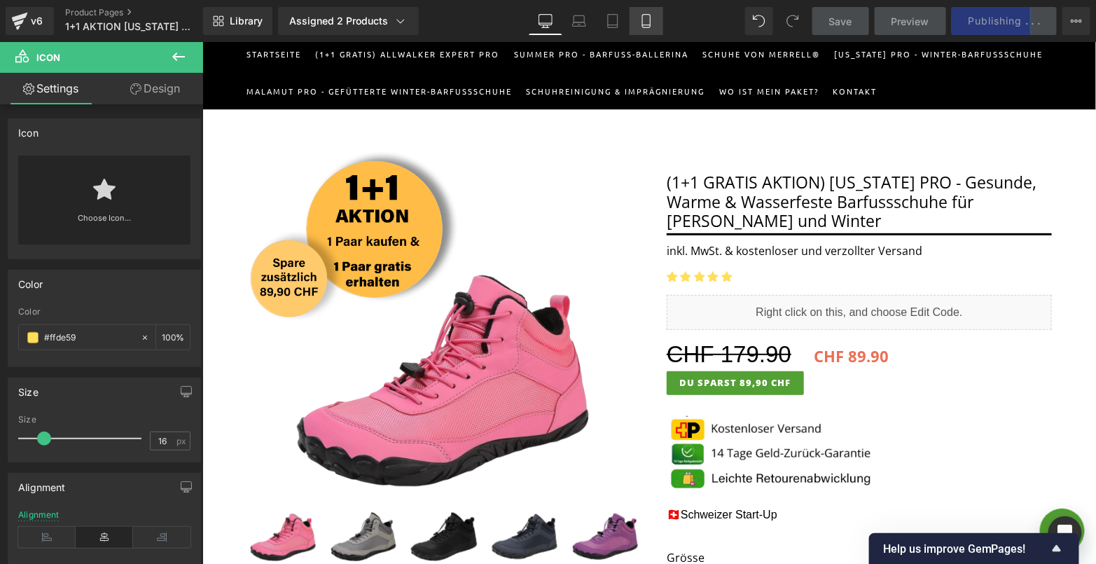
click at [643, 20] on icon at bounding box center [647, 21] width 8 height 13
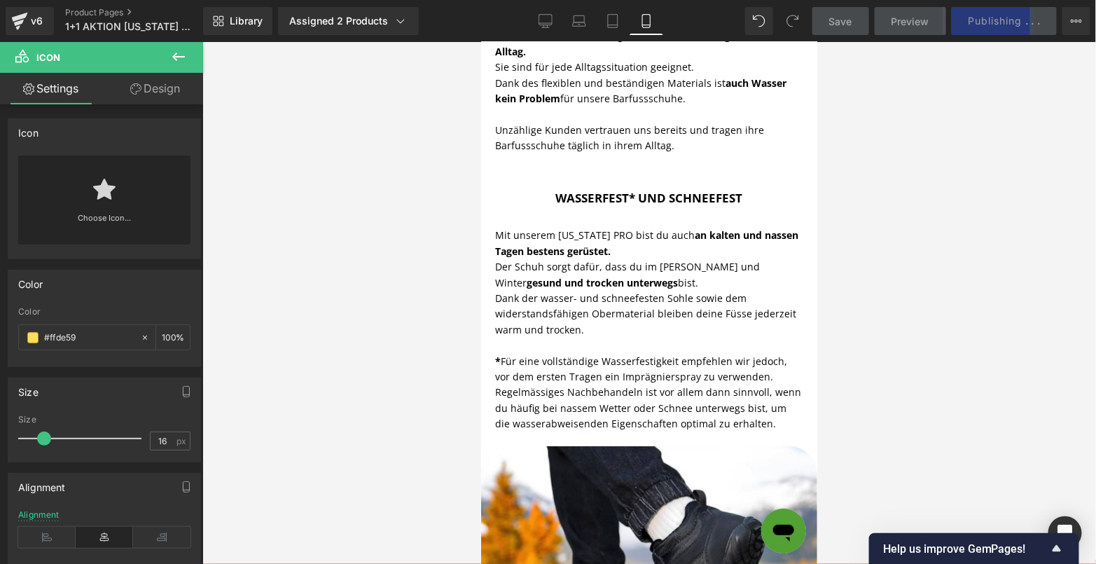
scroll to position [4269, 0]
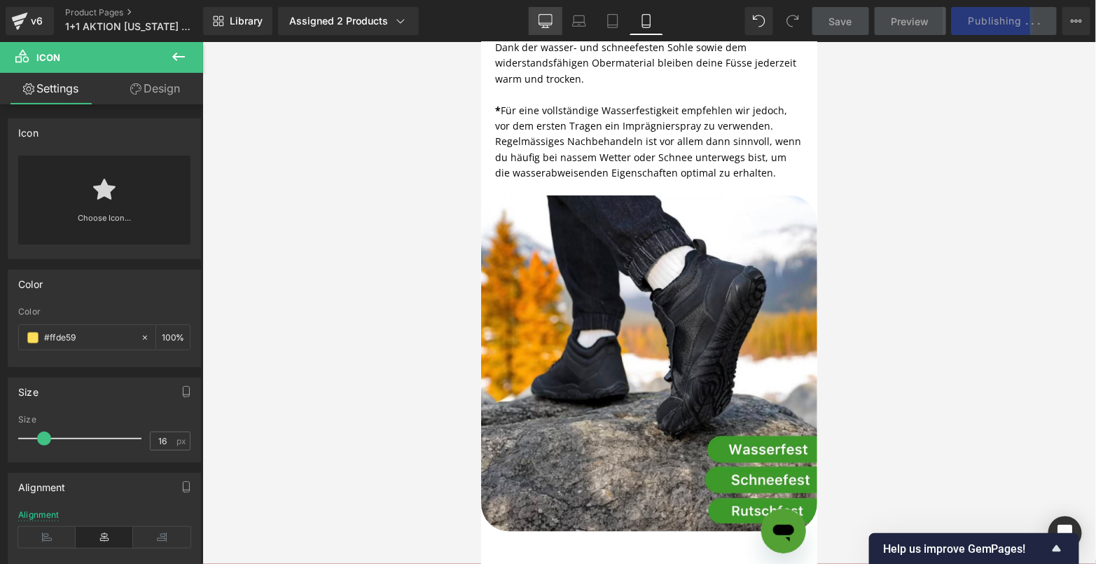
click at [543, 28] on link "Desktop" at bounding box center [546, 21] width 34 height 28
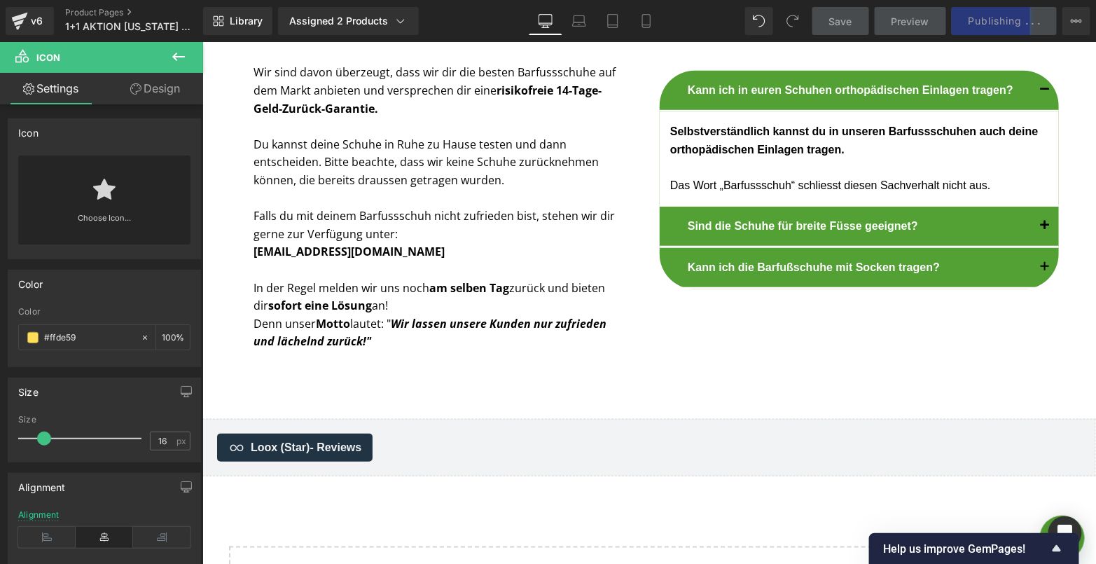
scroll to position [149, 0]
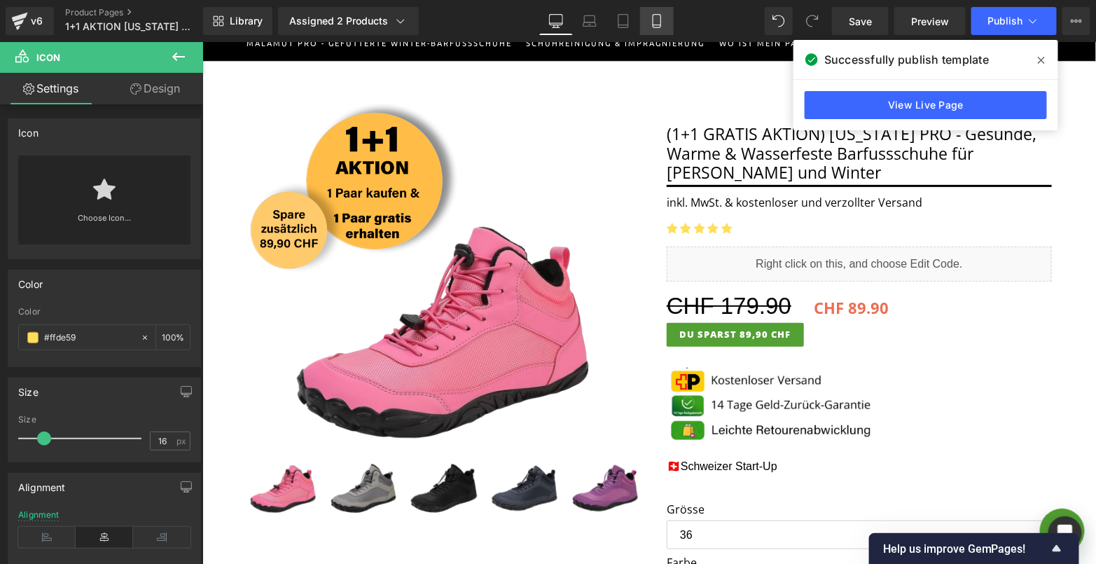
click at [645, 18] on link "Mobile" at bounding box center [657, 21] width 34 height 28
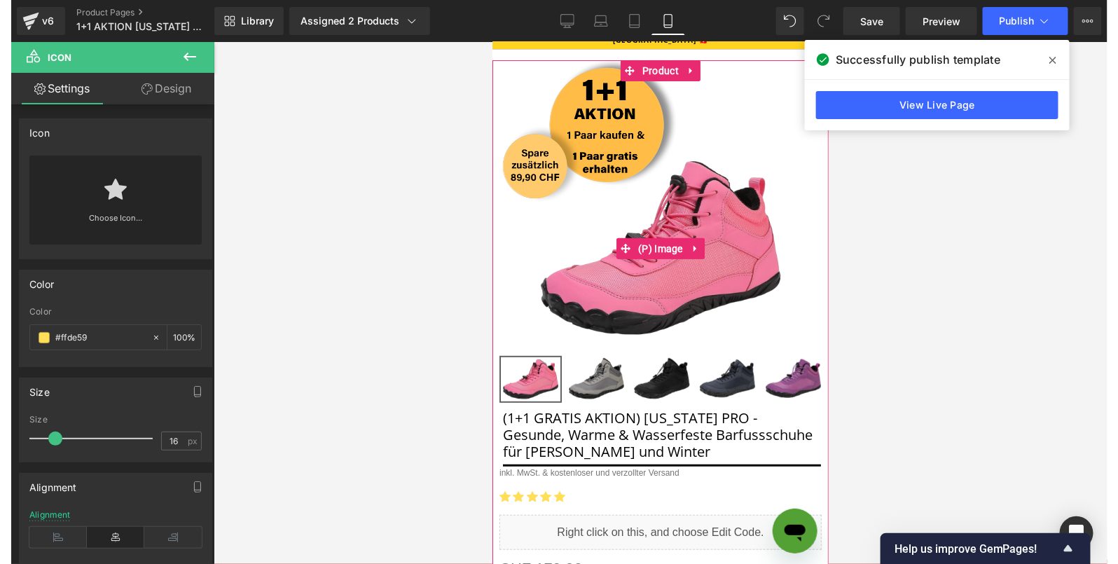
scroll to position [489, 0]
